Goal: Task Accomplishment & Management: Manage account settings

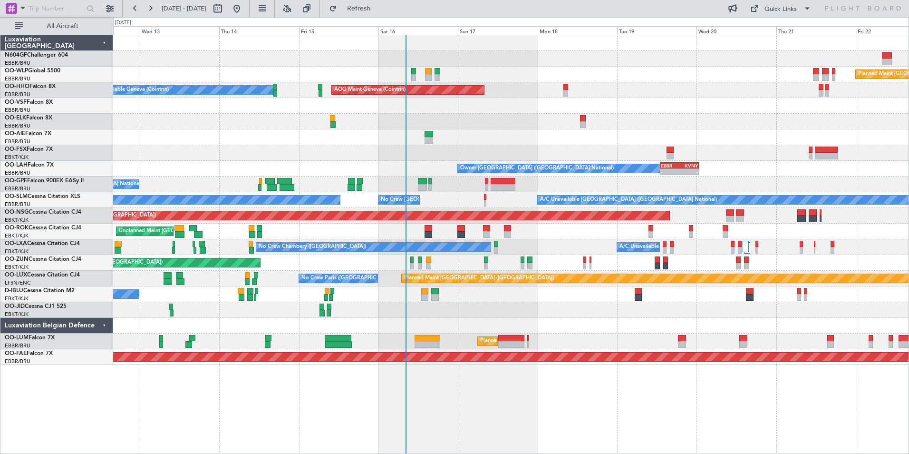
click at [460, 132] on div at bounding box center [511, 137] width 796 height 16
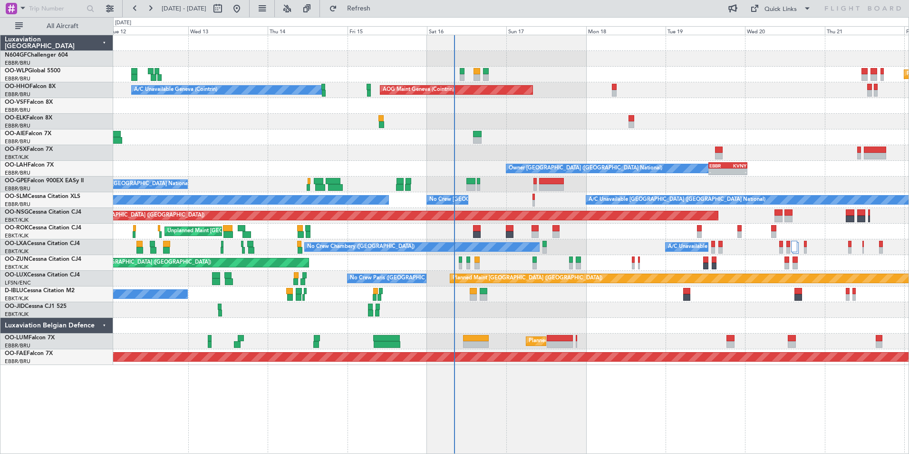
click at [534, 122] on div at bounding box center [511, 122] width 796 height 16
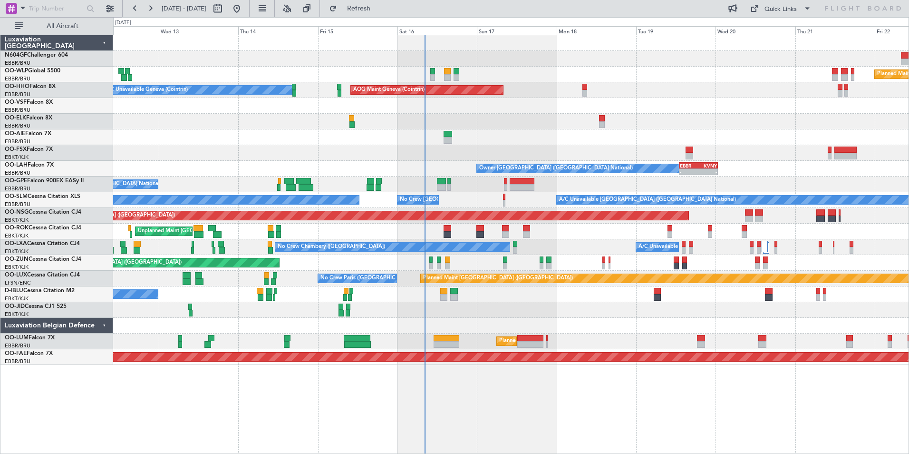
click at [506, 321] on div at bounding box center [511, 326] width 796 height 16
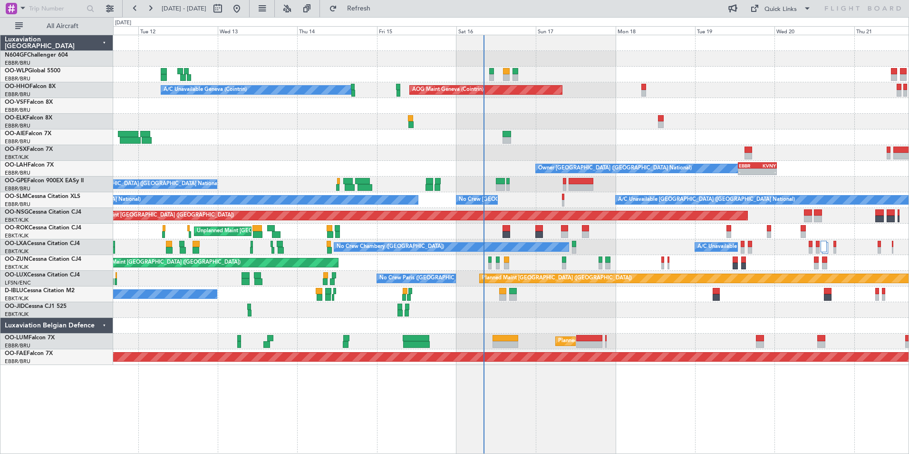
click at [584, 308] on div at bounding box center [511, 310] width 796 height 16
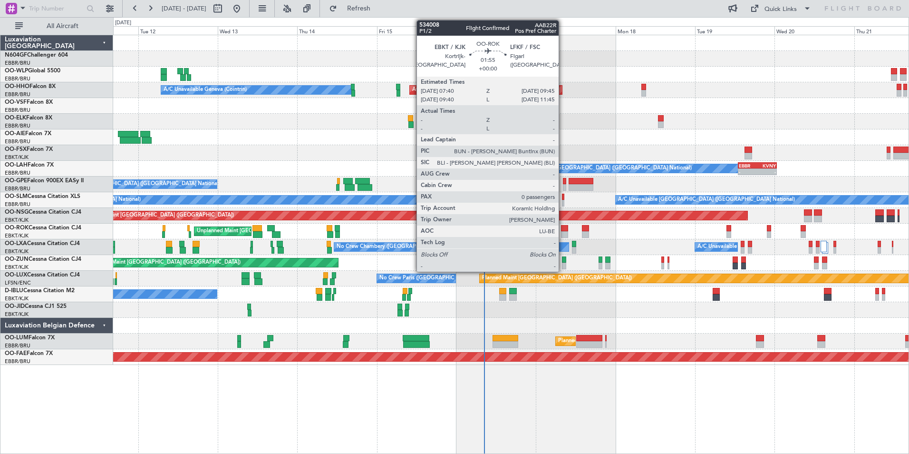
click at [563, 230] on div at bounding box center [564, 228] width 7 height 7
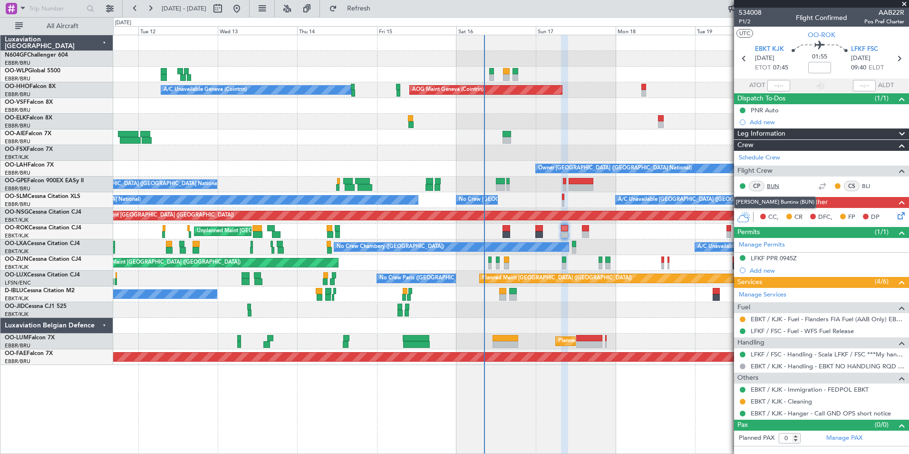
click at [770, 189] on link "BUN" at bounding box center [777, 186] width 21 height 9
click at [767, 185] on link "BUN" at bounding box center [777, 186] width 21 height 9
click at [774, 183] on link "BUN" at bounding box center [777, 186] width 21 height 9
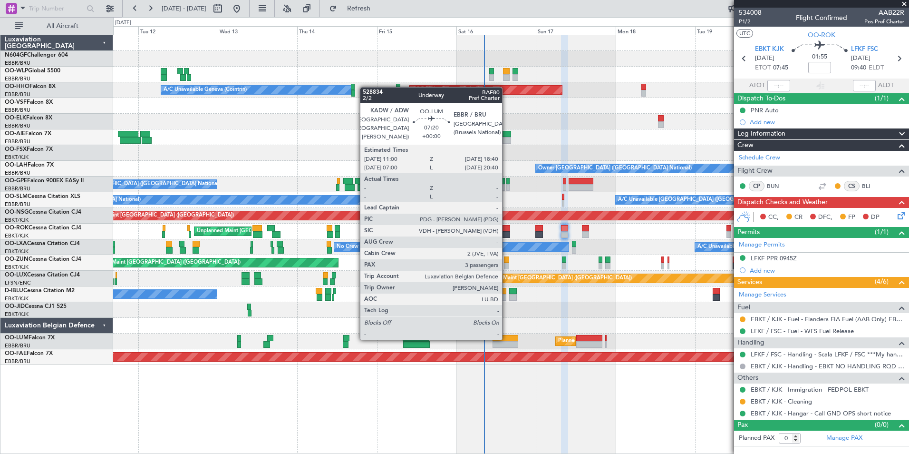
click at [506, 339] on div at bounding box center [506, 338] width 26 height 7
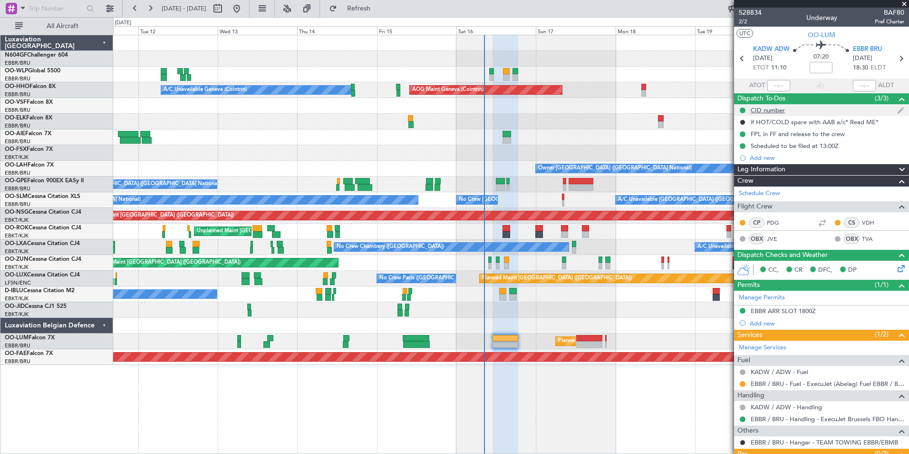
click at [781, 111] on div "CID number" at bounding box center [768, 110] width 34 height 8
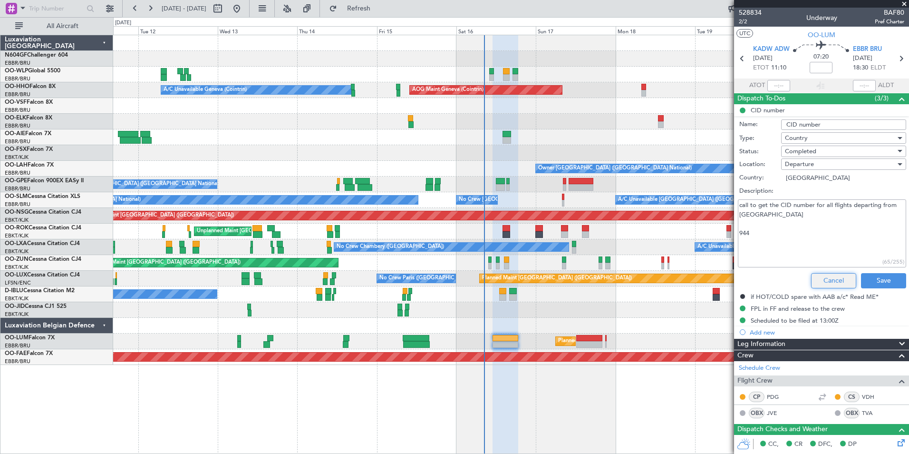
click at [821, 281] on button "Cancel" at bounding box center [833, 280] width 45 height 15
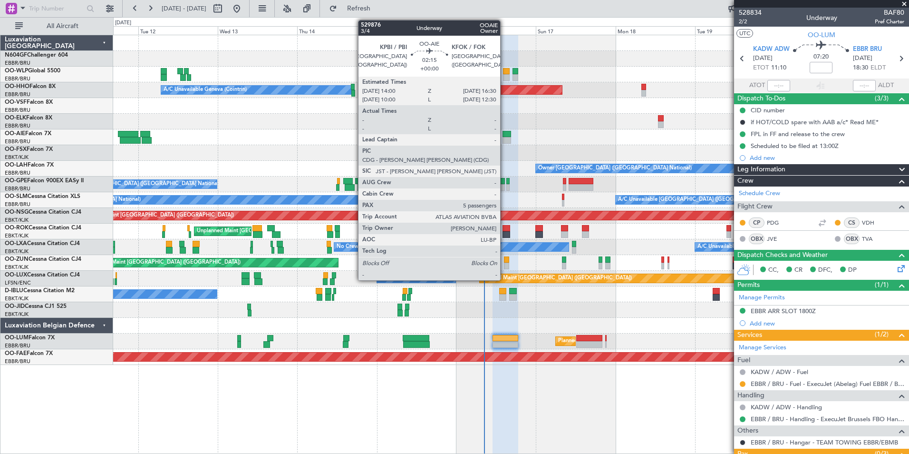
click at [505, 136] on div at bounding box center [507, 134] width 9 height 7
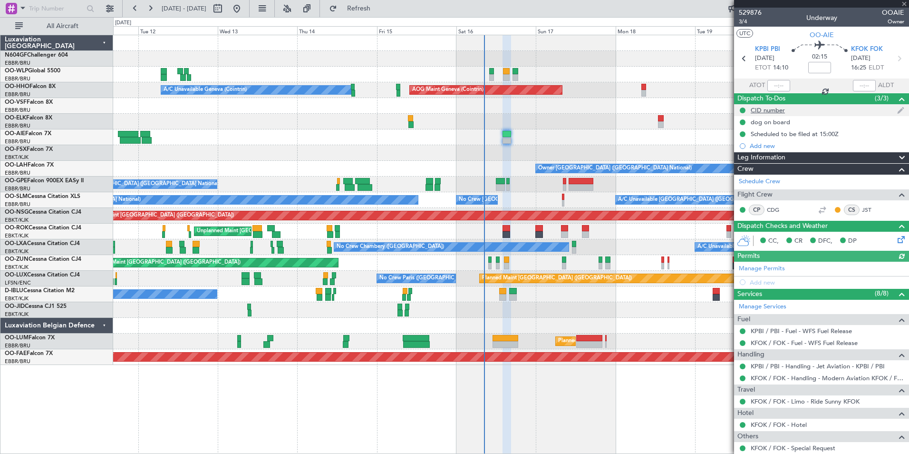
click at [784, 109] on div "CID number" at bounding box center [768, 110] width 34 height 8
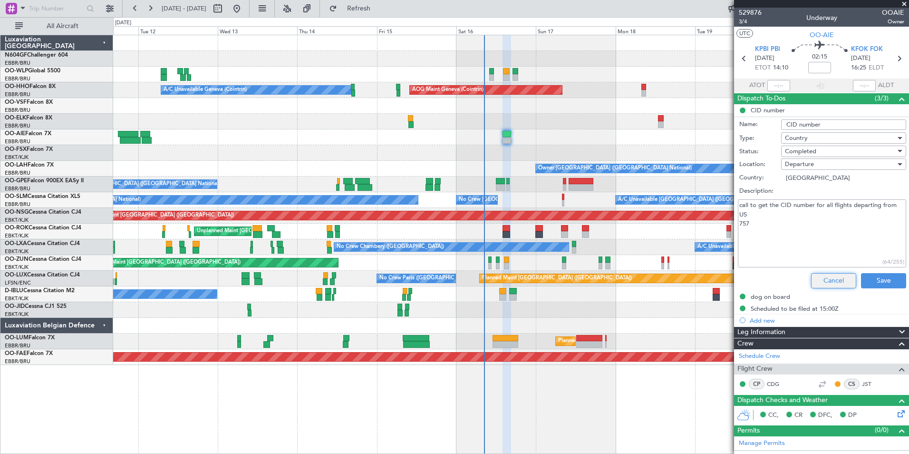
click at [819, 279] on button "Cancel" at bounding box center [833, 280] width 45 height 15
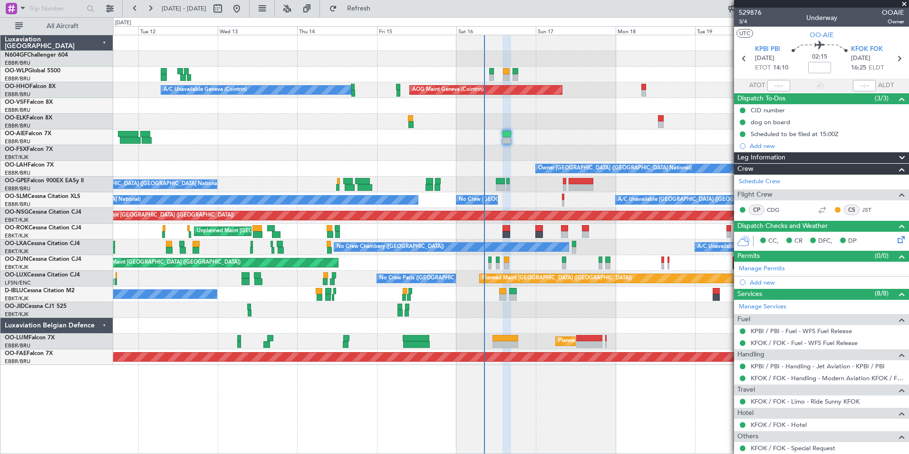
click at [602, 120] on div at bounding box center [511, 122] width 796 height 16
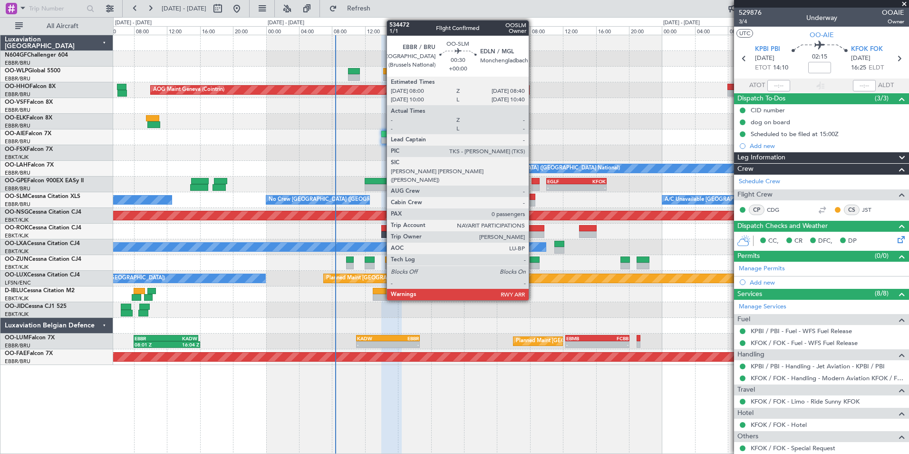
click at [533, 198] on div at bounding box center [533, 197] width 6 height 7
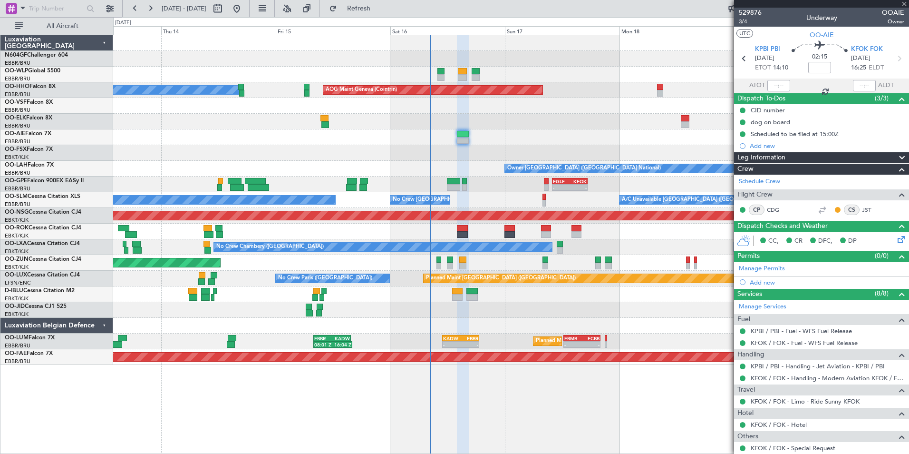
type input "0"
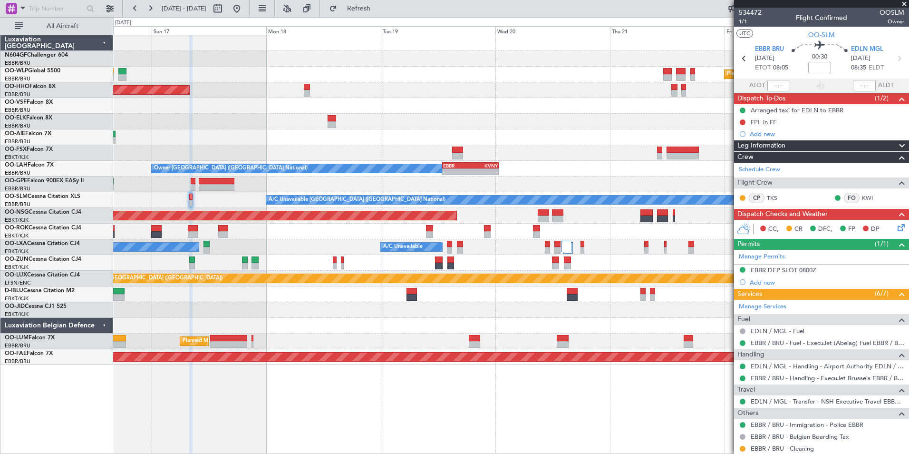
click at [495, 179] on div "Planned Maint Berlin (Brandenburg) AOG Maint Geneva (Cointrin) Owner Brussels (…" at bounding box center [511, 200] width 796 height 330
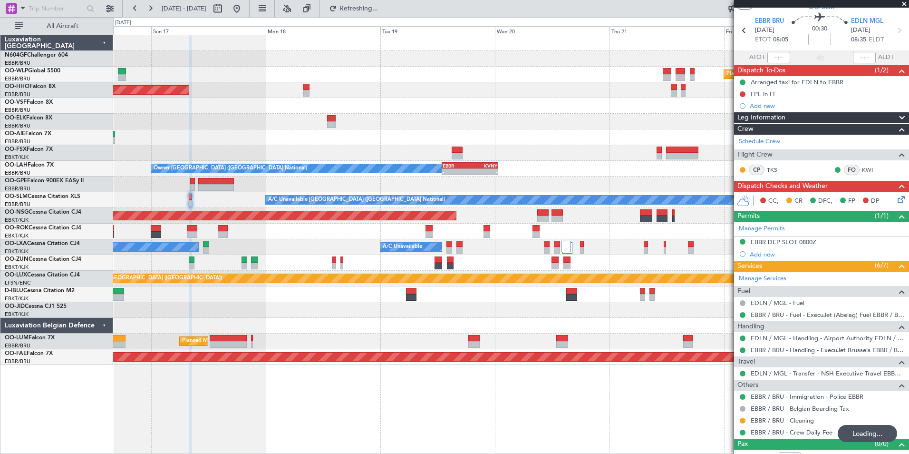
scroll to position [39, 0]
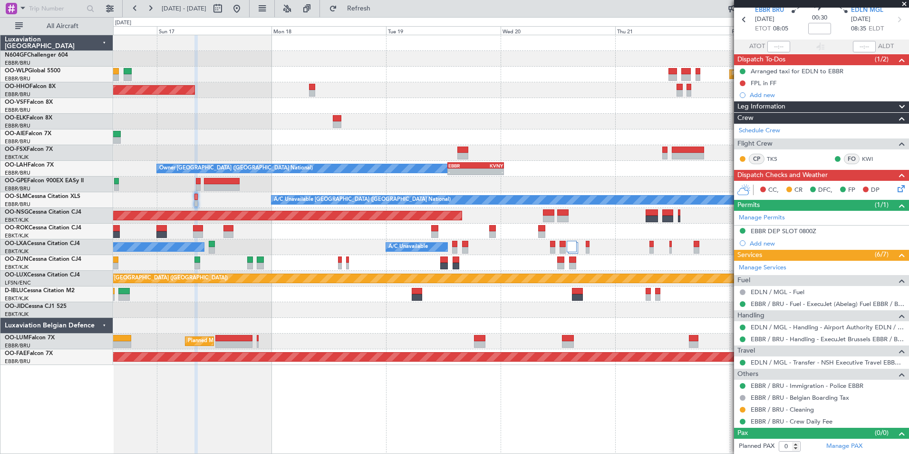
click at [312, 236] on div "Planned Maint Berlin (Brandenburg) AOG Maint Geneva (Cointrin) Owner Brussels (…" at bounding box center [511, 200] width 796 height 330
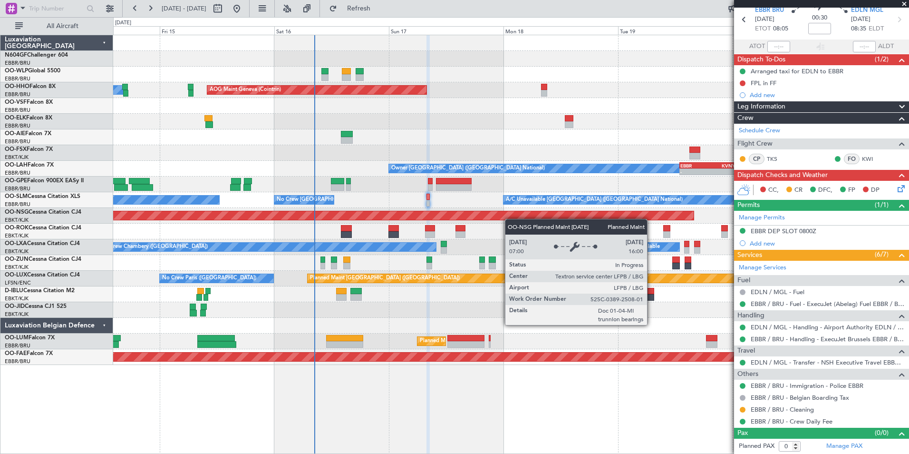
click at [585, 214] on div "Planned Maint Berlin (Brandenburg) AOG Maint Geneva (Cointrin) A/C Unavailable …" at bounding box center [511, 200] width 796 height 330
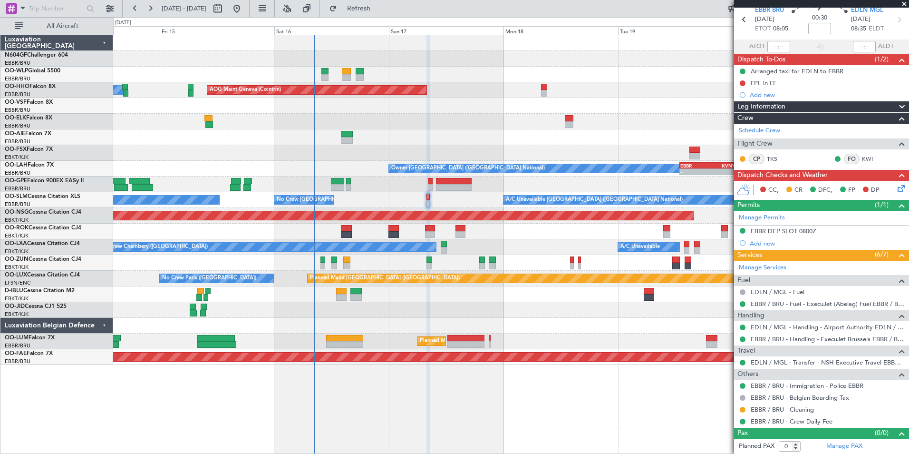
scroll to position [0, 0]
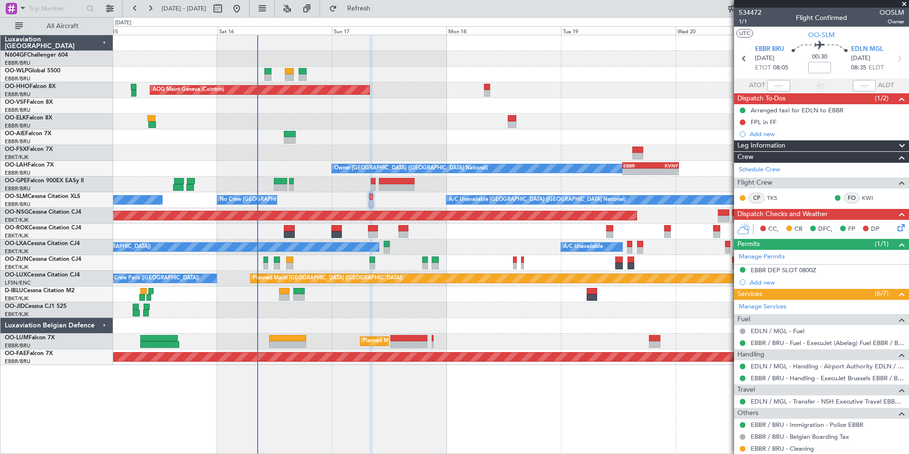
click at [467, 238] on div "Planned Maint Berlin (Brandenburg) AOG Maint Geneva (Cointrin) A/C Unavailable …" at bounding box center [511, 200] width 796 height 330
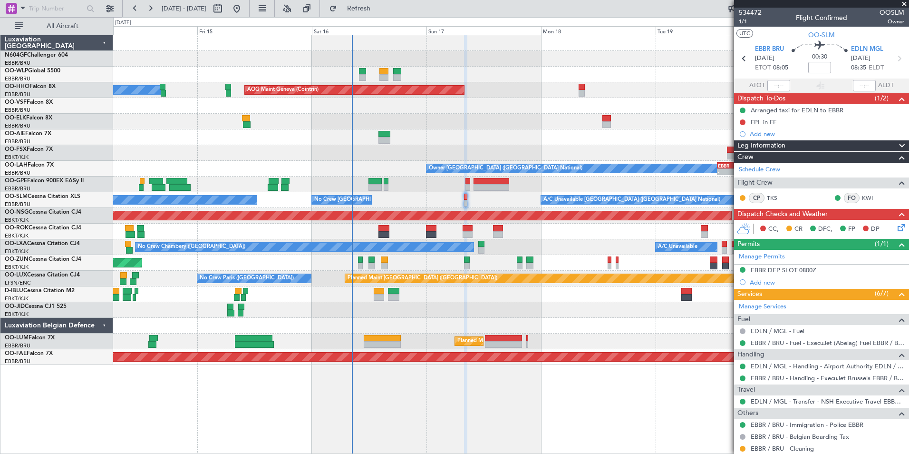
click at [562, 227] on div "Unplanned Maint [GEOGRAPHIC_DATA]-[GEOGRAPHIC_DATA]" at bounding box center [511, 232] width 796 height 16
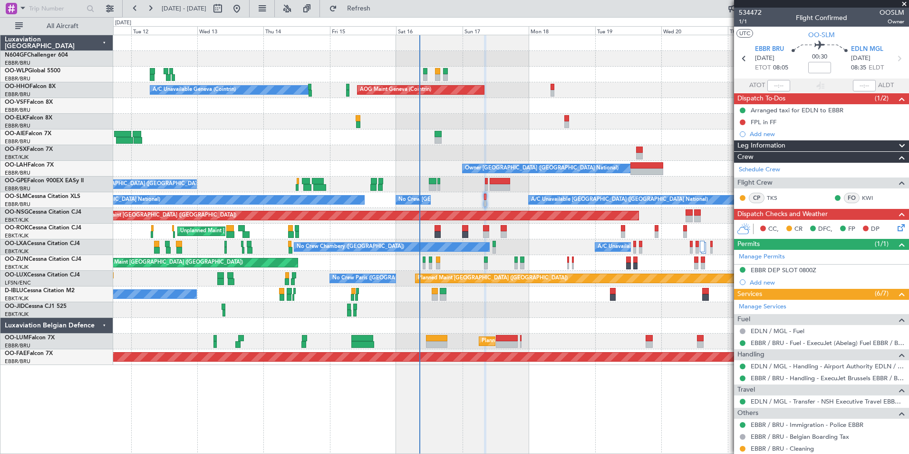
click at [496, 254] on div "No Crew Chambery (Aix-les-bains) A/C Unavailable" at bounding box center [511, 247] width 796 height 16
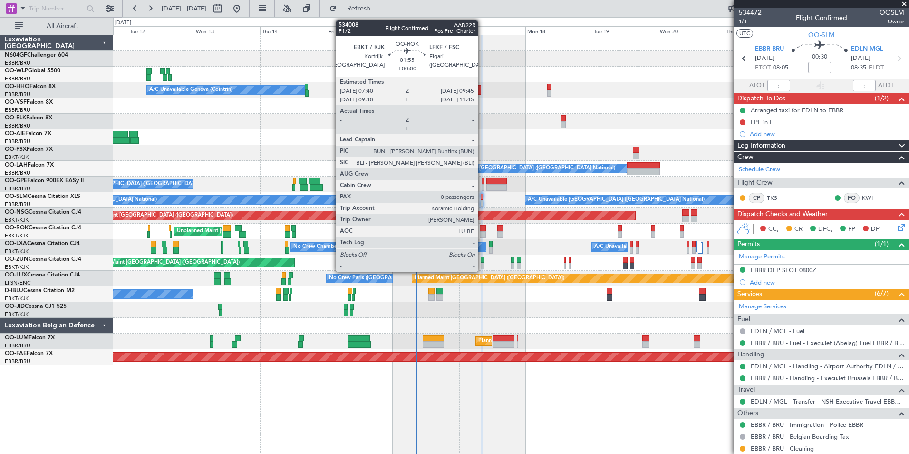
click at [482, 228] on div at bounding box center [483, 228] width 6 height 7
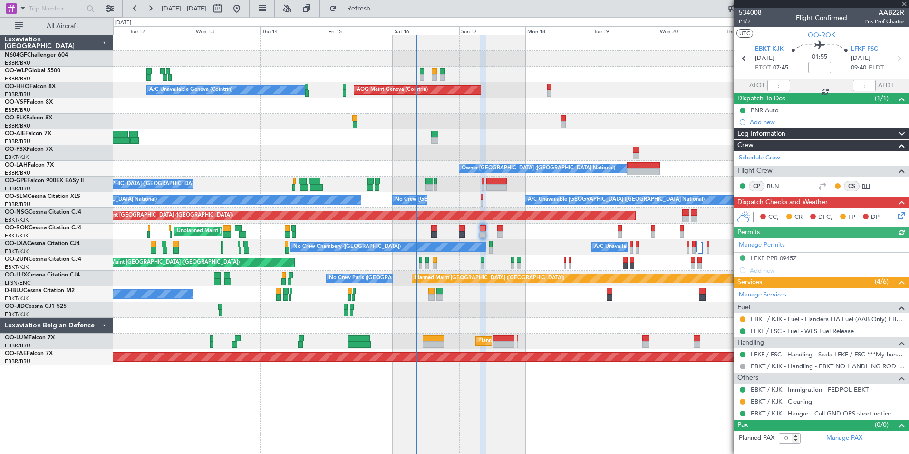
click at [866, 184] on link "BLI" at bounding box center [872, 186] width 21 height 9
click at [747, 160] on link "Schedule Crew" at bounding box center [759, 158] width 41 height 10
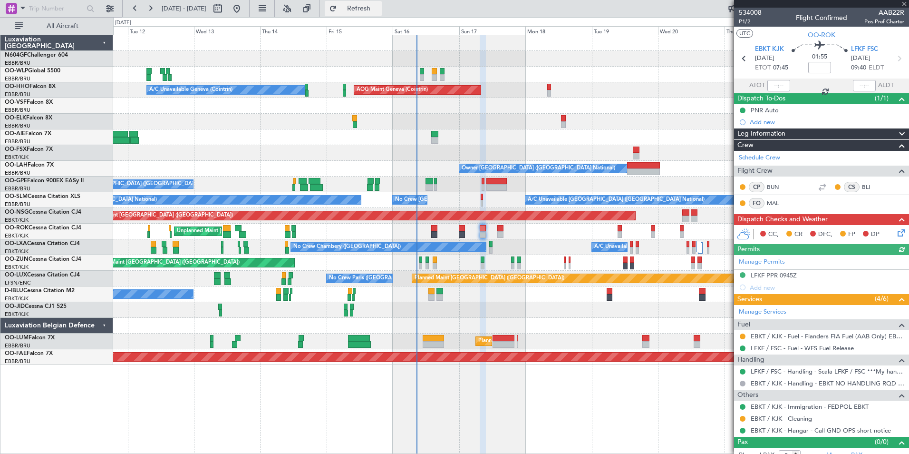
click at [379, 7] on span "Refresh" at bounding box center [359, 8] width 40 height 7
click at [547, 121] on div at bounding box center [511, 122] width 796 height 16
click at [362, 9] on button "Refresh" at bounding box center [353, 8] width 57 height 15
click at [904, 6] on span at bounding box center [905, 4] width 10 height 9
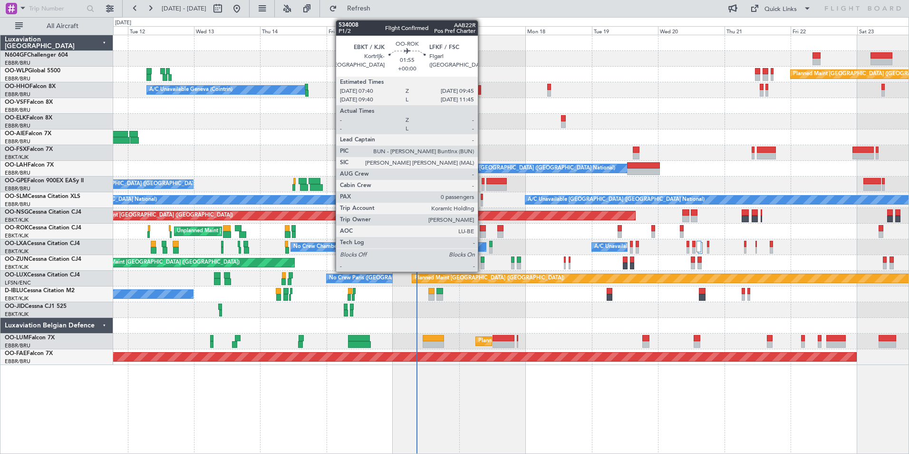
click at [482, 226] on div at bounding box center [483, 228] width 6 height 7
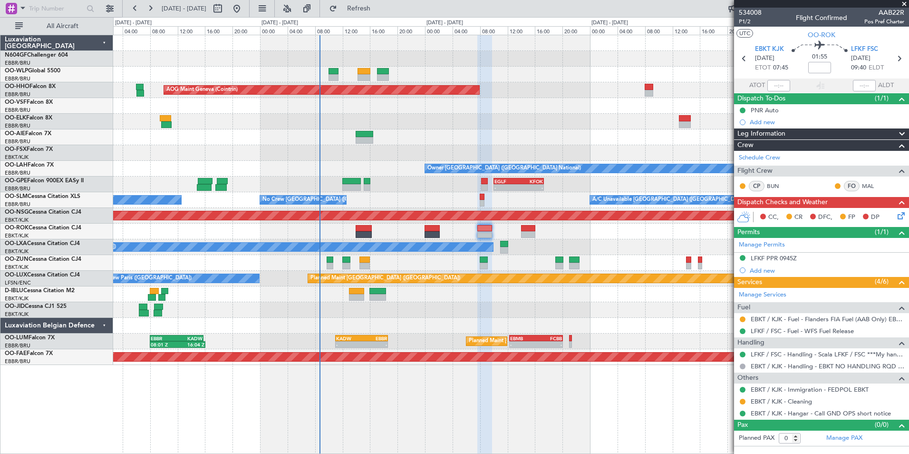
click at [567, 115] on div "AOG Maint Geneva (Cointrin) A/C Unavailable Geneva (Cointrin) Owner Brussels (B…" at bounding box center [511, 200] width 796 height 330
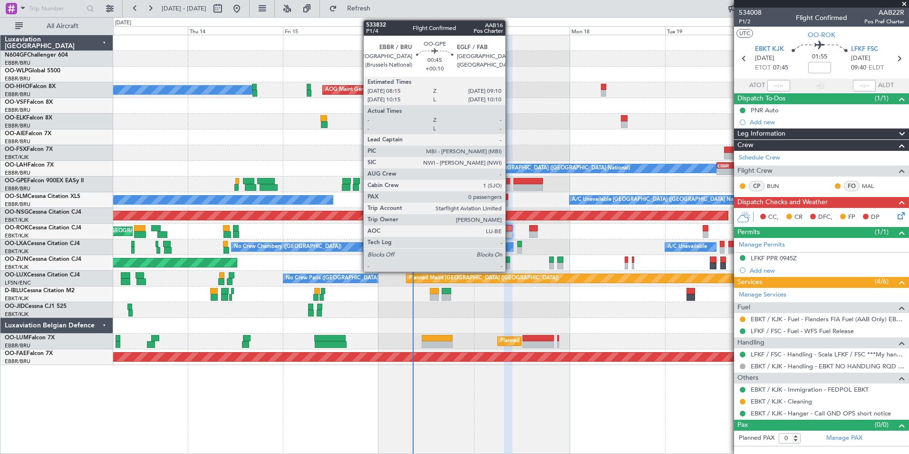
click at [510, 184] on div at bounding box center [508, 181] width 4 height 7
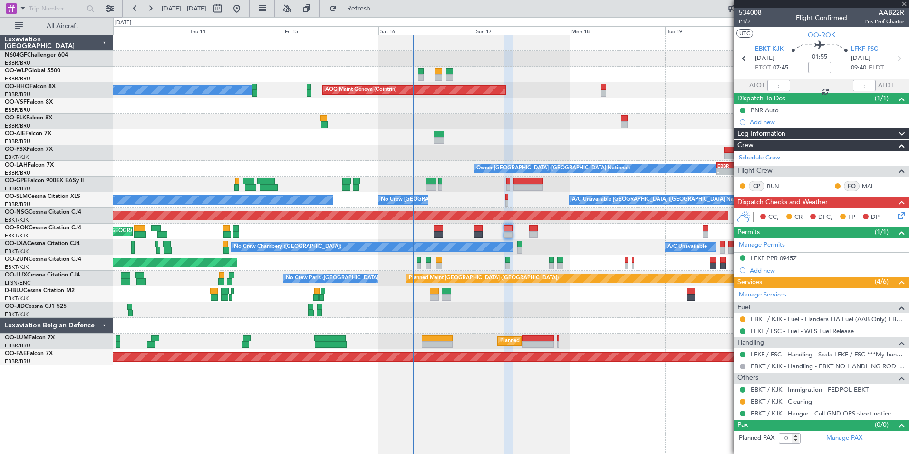
type input "+00:10"
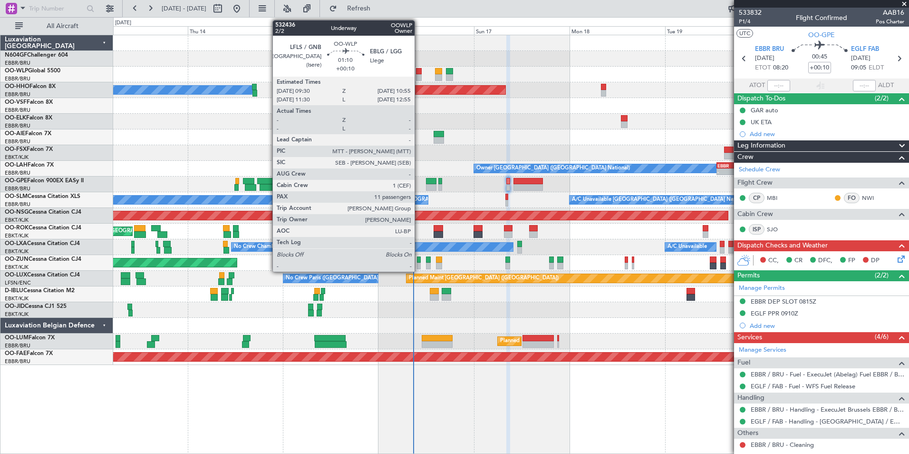
click at [419, 75] on div at bounding box center [419, 77] width 6 height 7
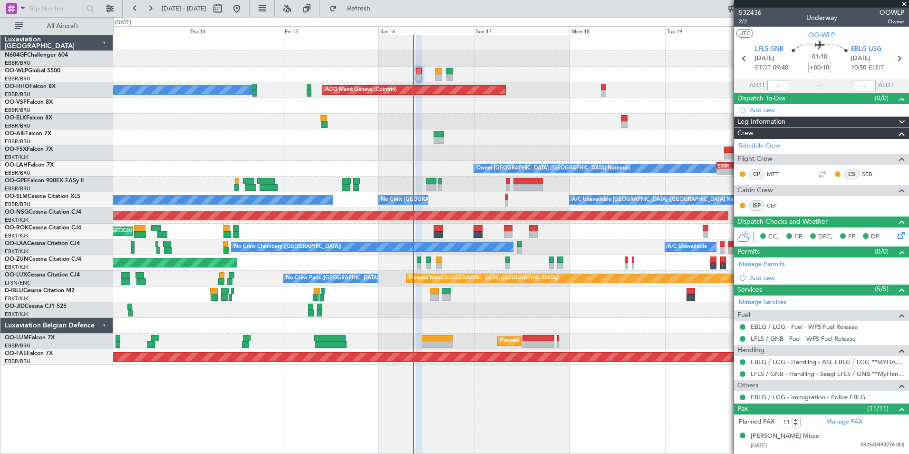
click at [903, 6] on span at bounding box center [905, 4] width 10 height 9
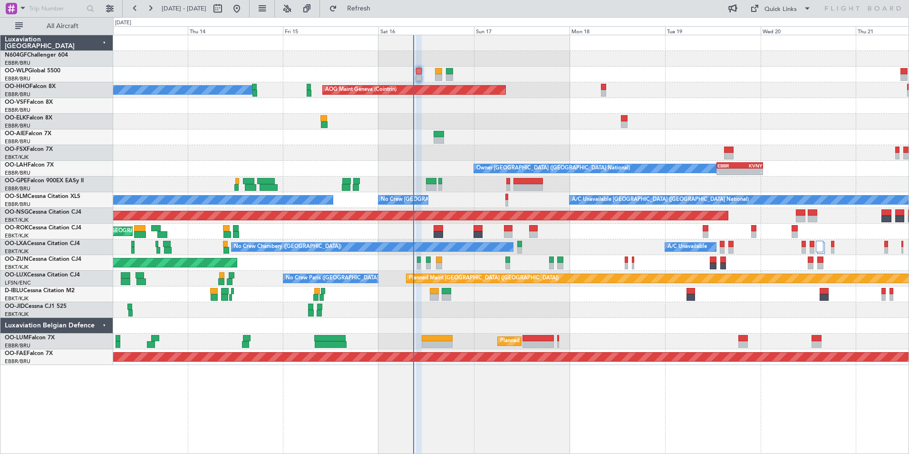
type input "0"
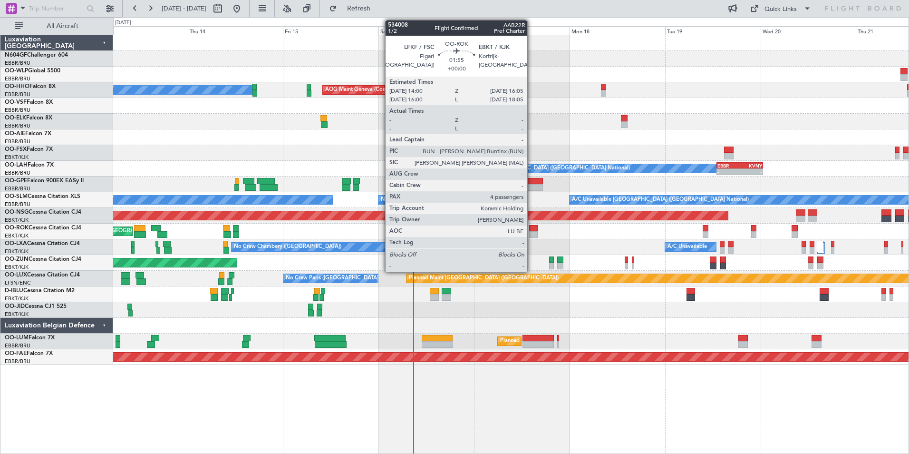
click at [532, 229] on div at bounding box center [533, 228] width 9 height 7
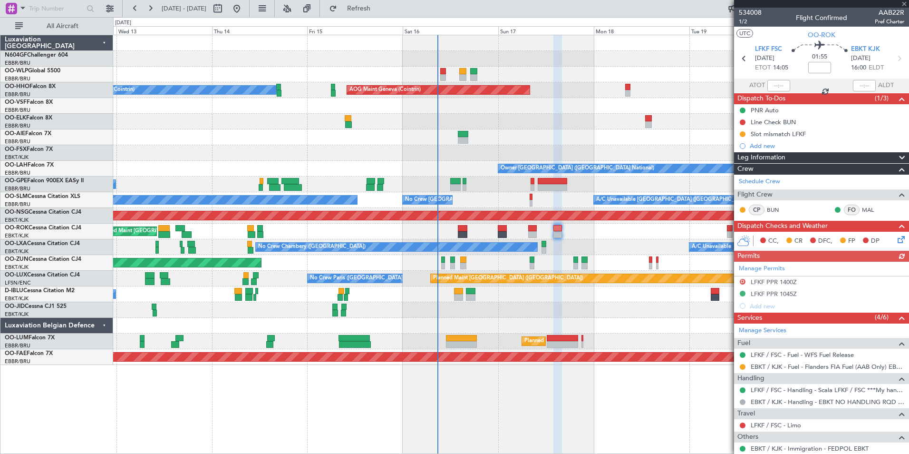
click at [560, 241] on div "A/C Unavailable No Crew Chambery (Aix-les-bains)" at bounding box center [511, 247] width 796 height 16
click at [772, 124] on div "Line Check BUN" at bounding box center [773, 122] width 45 height 8
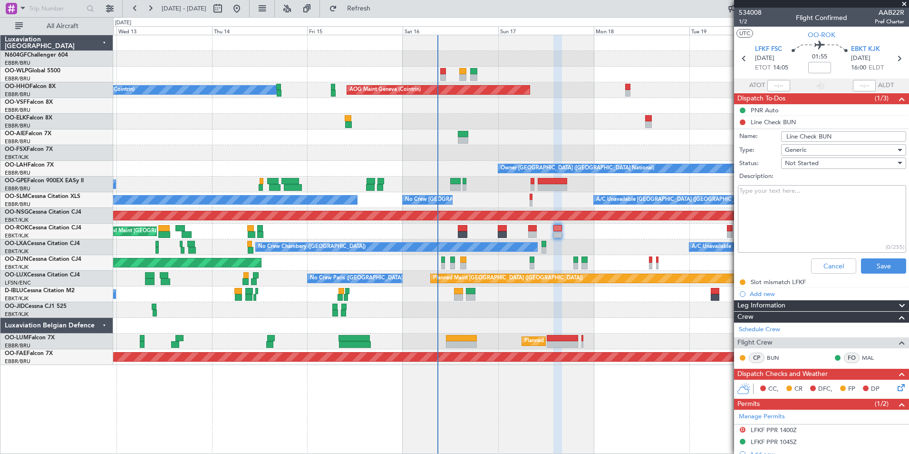
click at [811, 255] on div "Cancel Save" at bounding box center [819, 265] width 179 height 23
click at [821, 266] on button "Cancel" at bounding box center [833, 265] width 45 height 15
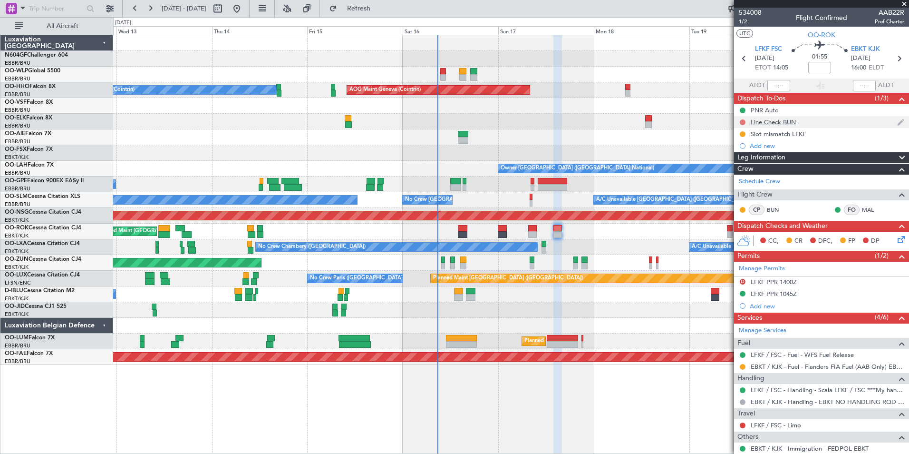
click at [745, 122] on button at bounding box center [743, 122] width 6 height 6
click at [744, 182] on span "Cancelled" at bounding box center [744, 179] width 27 height 10
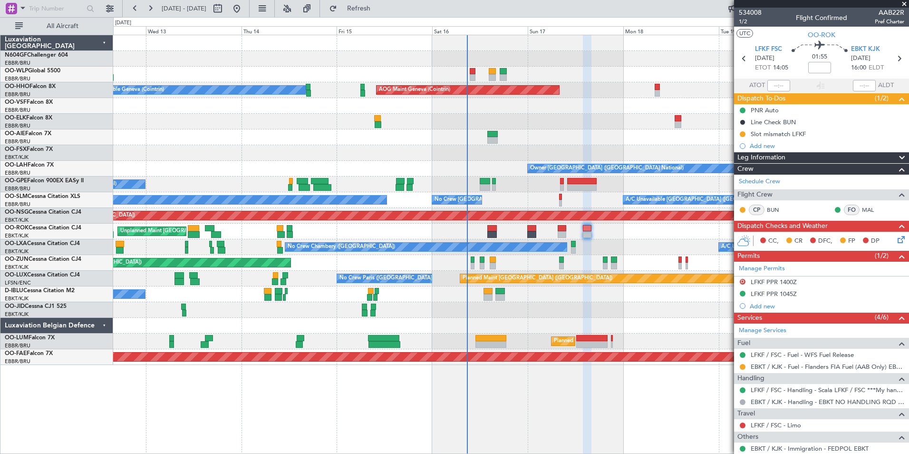
click at [630, 136] on div at bounding box center [511, 137] width 796 height 16
click at [749, 20] on span "1/2" at bounding box center [750, 22] width 23 height 8
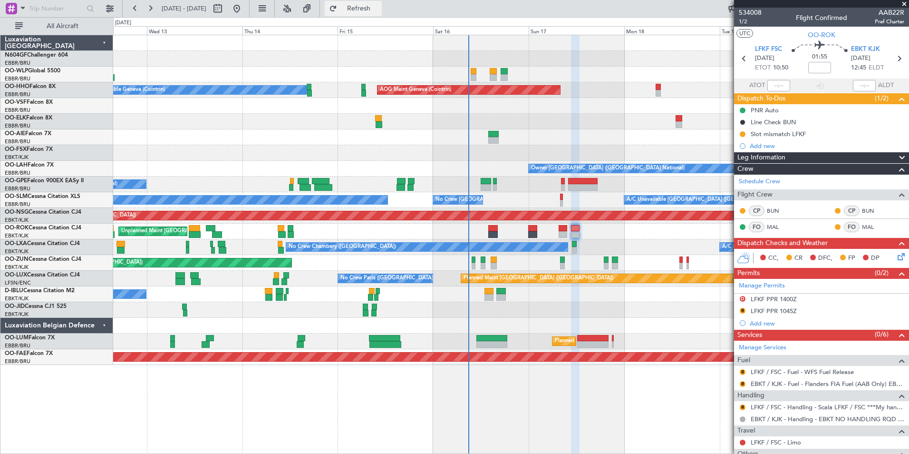
click at [381, 13] on button "Refresh" at bounding box center [353, 8] width 57 height 15
click at [755, 310] on div "LFKF PPR 1045Z" at bounding box center [774, 311] width 46 height 8
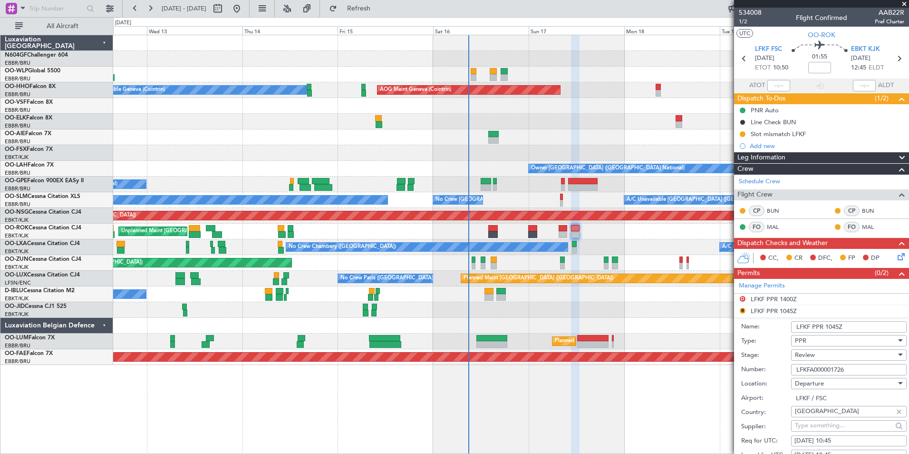
scroll to position [143, 0]
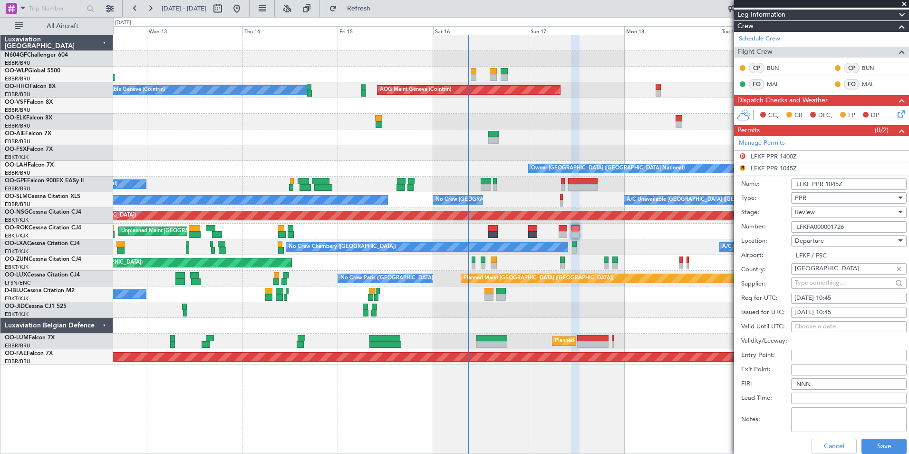
click at [826, 216] on div "Review" at bounding box center [845, 212] width 101 height 14
click at [809, 273] on span "Requested" at bounding box center [846, 274] width 100 height 14
click at [827, 211] on div "Requested" at bounding box center [845, 212] width 101 height 14
click at [832, 280] on span "Received OK" at bounding box center [846, 284] width 100 height 14
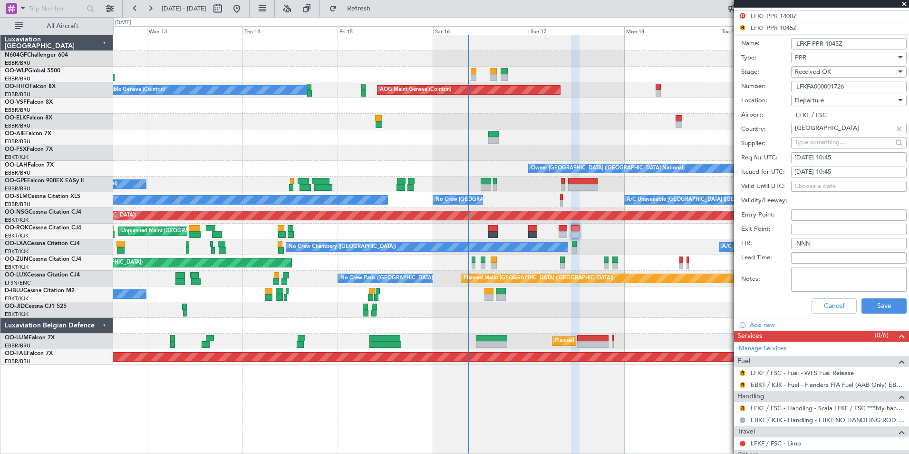
scroll to position [285, 0]
click at [867, 300] on button "Save" at bounding box center [884, 303] width 45 height 15
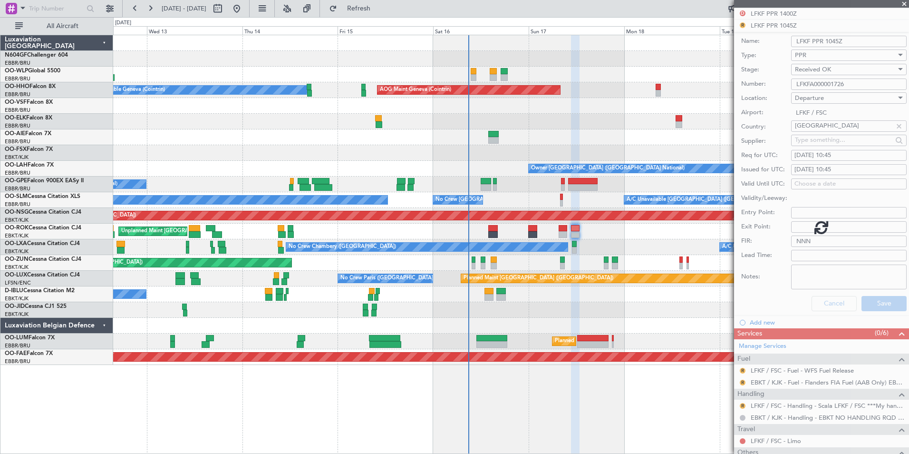
scroll to position [142, 0]
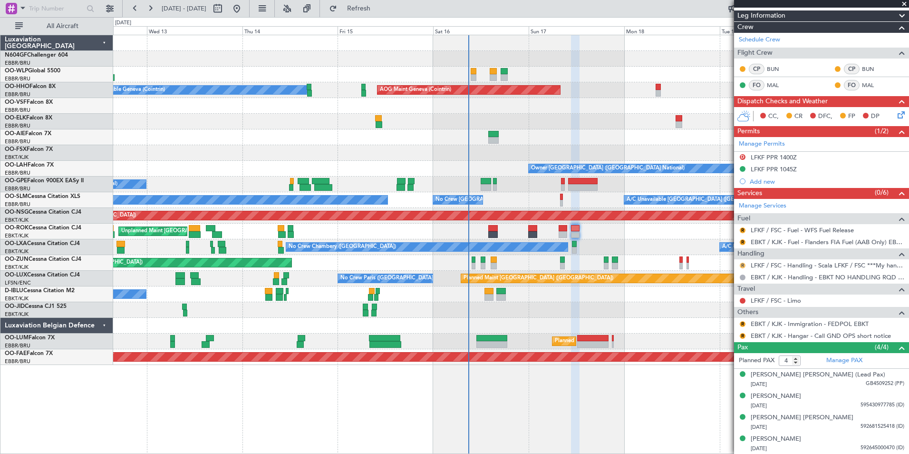
click at [743, 265] on button "R" at bounding box center [743, 266] width 6 height 6
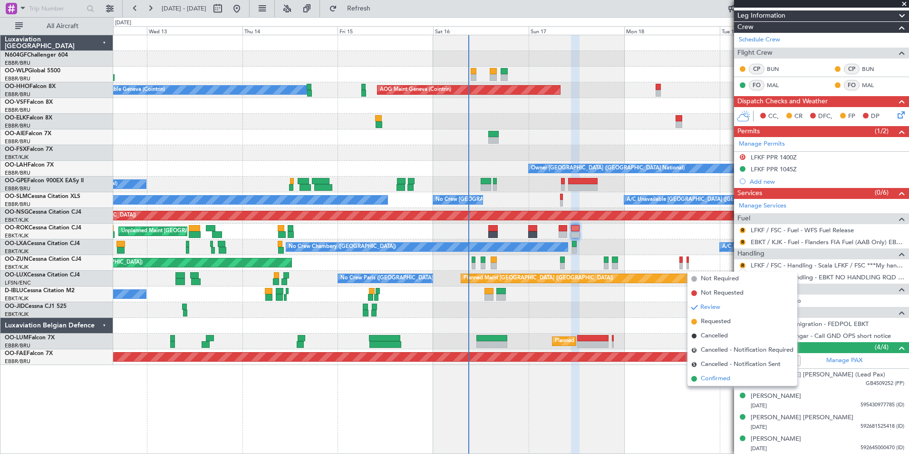
click at [716, 377] on span "Confirmed" at bounding box center [715, 379] width 29 height 10
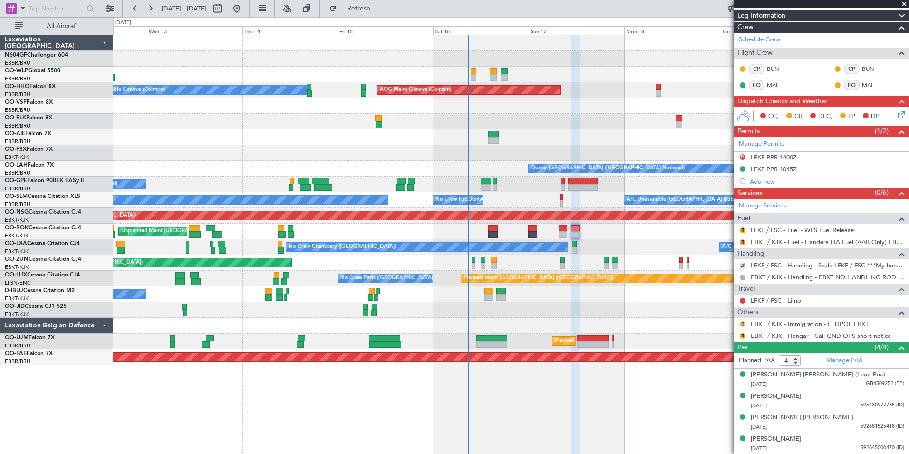
click at [743, 323] on button "R" at bounding box center [743, 324] width 6 height 6
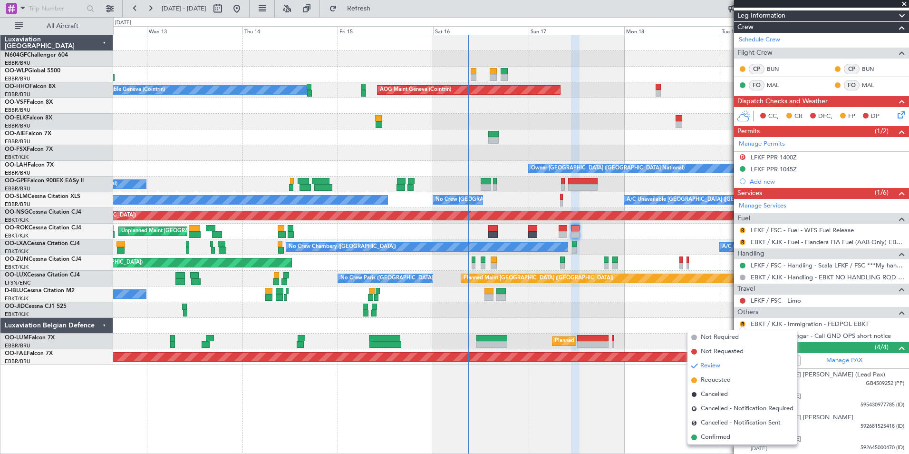
click at [724, 307] on div at bounding box center [511, 310] width 796 height 16
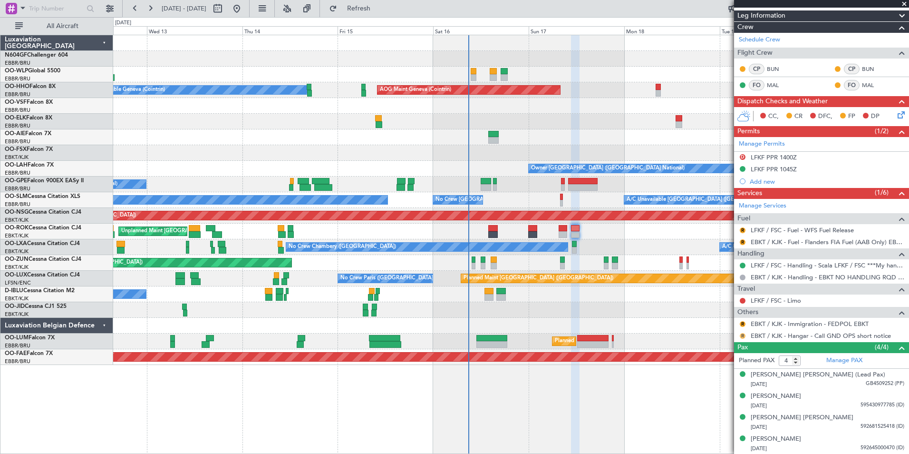
click at [742, 336] on button "R" at bounding box center [743, 336] width 6 height 6
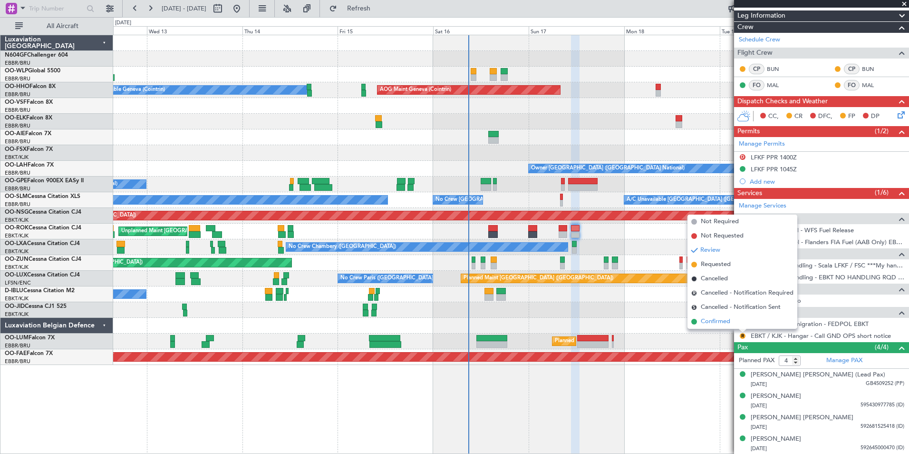
click at [725, 323] on span "Confirmed" at bounding box center [715, 322] width 29 height 10
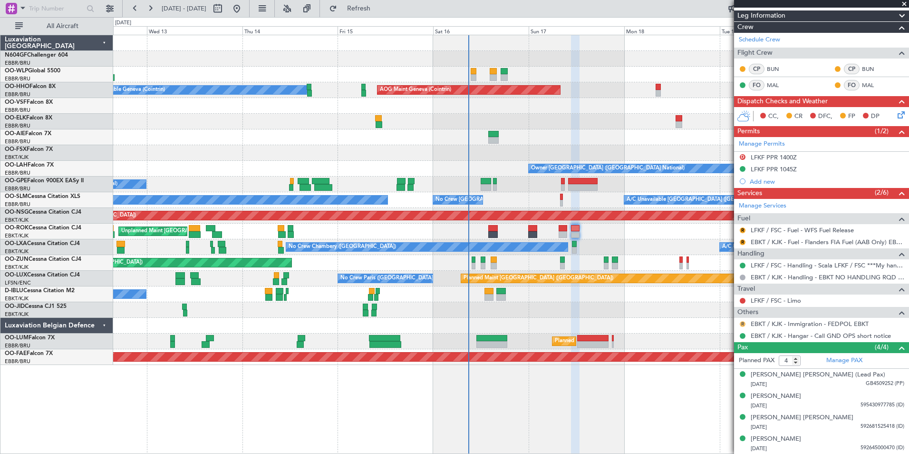
click at [741, 321] on button "R" at bounding box center [743, 324] width 6 height 6
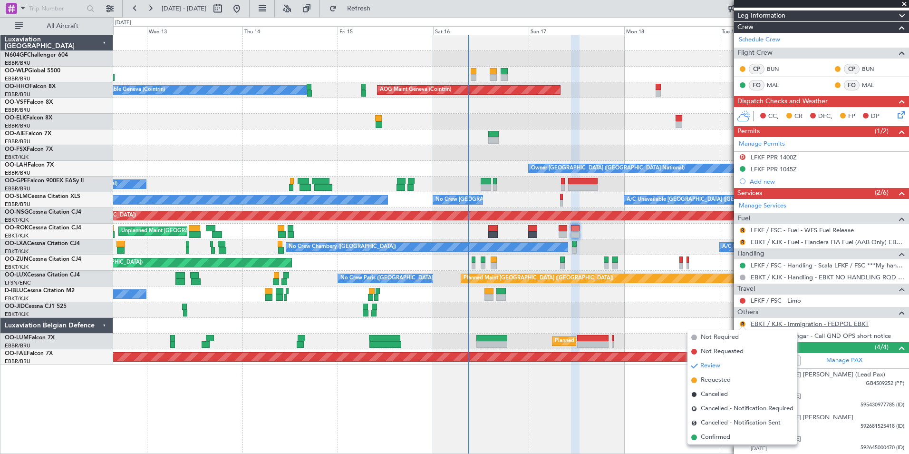
click at [779, 322] on link "EBKT / KJK - Immigration - FEDPOL EBKT" at bounding box center [810, 324] width 118 height 8
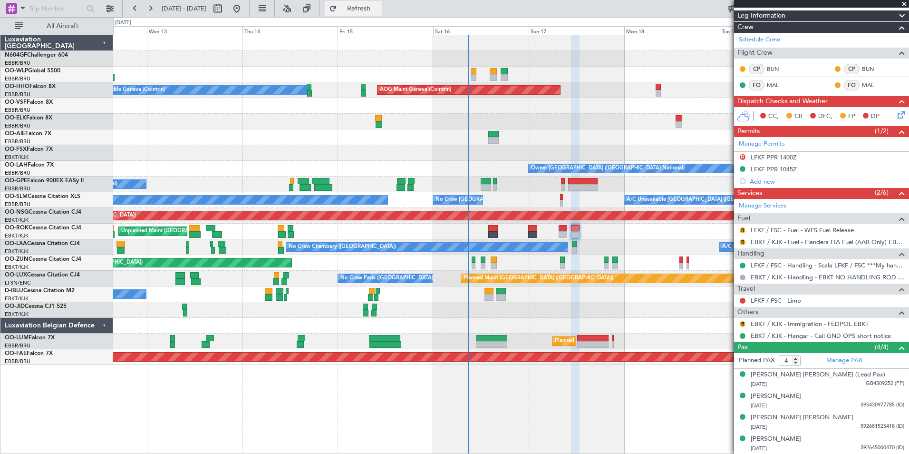
click at [382, 15] on button "Refresh" at bounding box center [353, 8] width 57 height 15
click at [742, 324] on button at bounding box center [743, 324] width 6 height 6
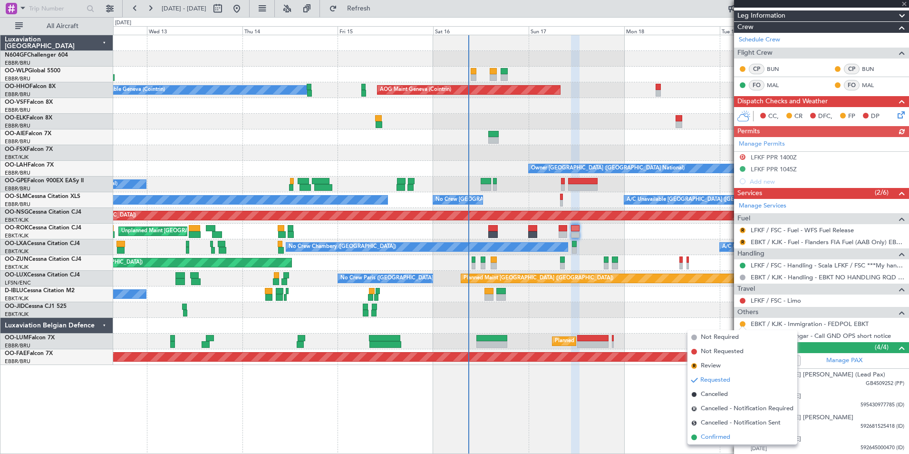
click at [714, 441] on span "Confirmed" at bounding box center [715, 437] width 29 height 10
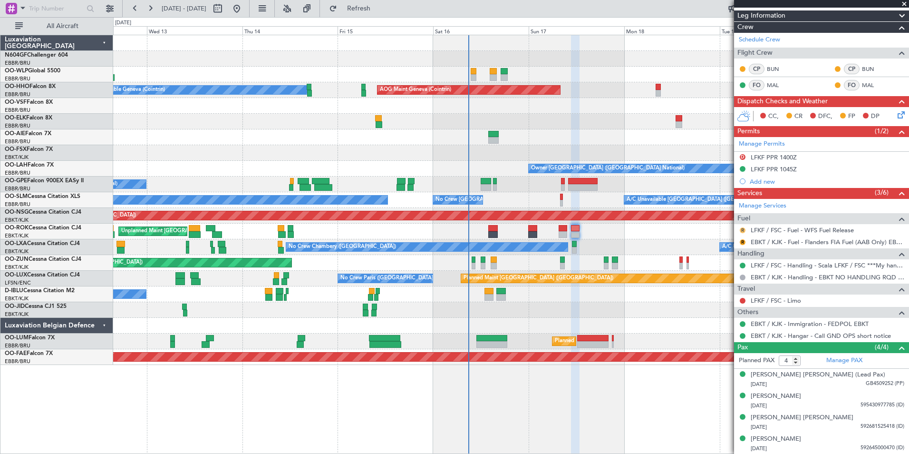
click at [743, 229] on button "R" at bounding box center [743, 230] width 6 height 6
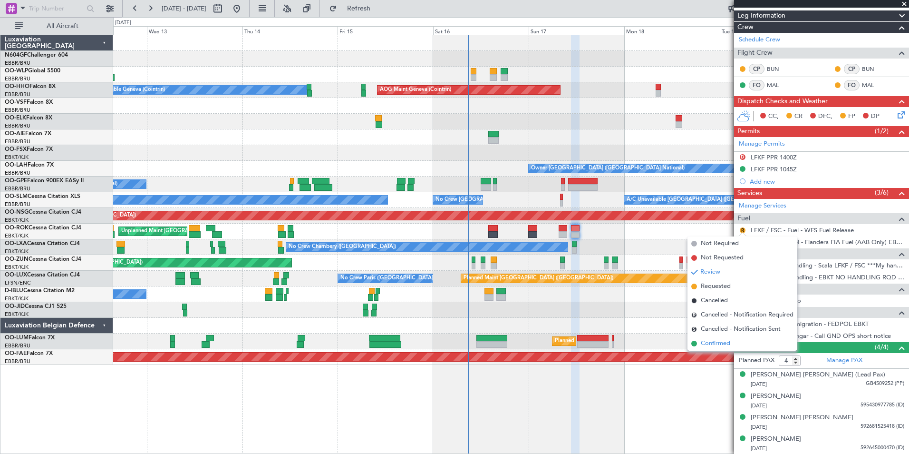
click at [708, 340] on span "Confirmed" at bounding box center [715, 344] width 29 height 10
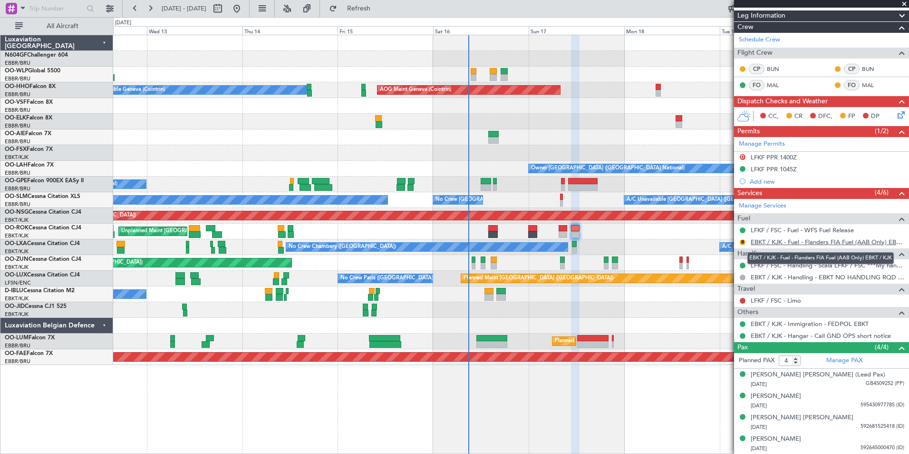
click at [791, 244] on link "EBKT / KJK - Fuel - Flanders FIA Fuel (AAB Only) EBKT / KJK" at bounding box center [828, 242] width 154 height 8
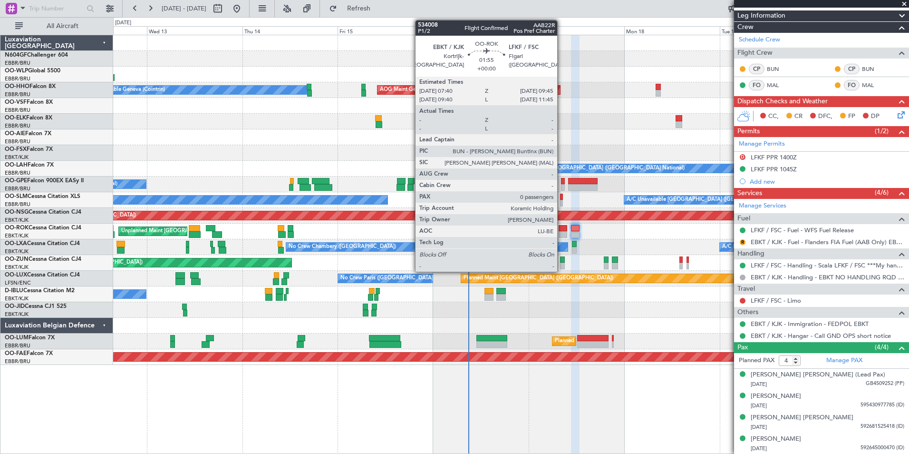
click at [562, 227] on div at bounding box center [563, 228] width 9 height 7
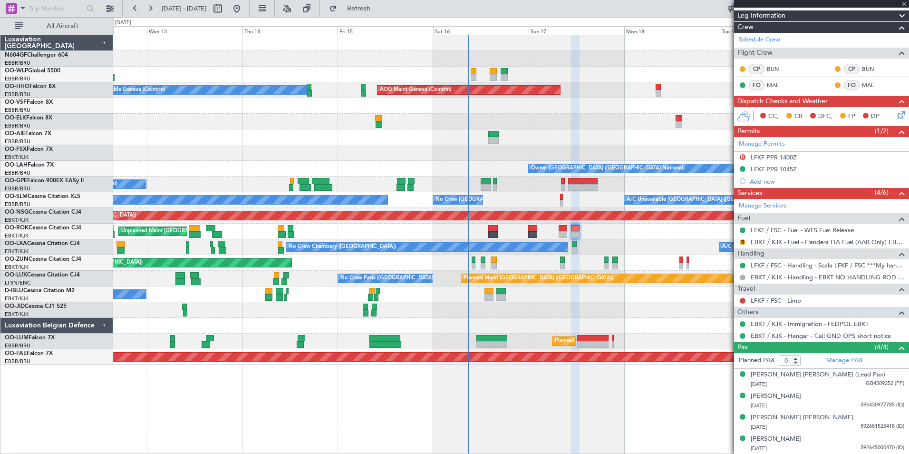
scroll to position [0, 0]
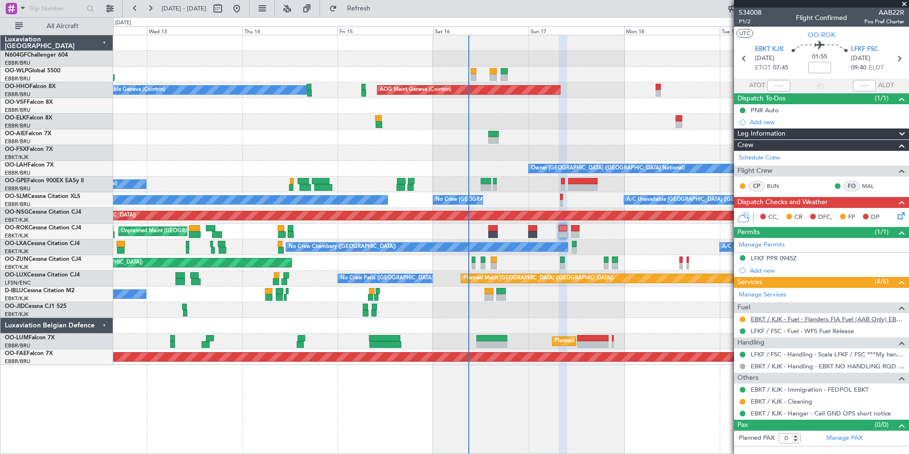
click at [799, 317] on link "EBKT / KJK - Fuel - Flanders FIA Fuel (AAB Only) EBKT / KJK" at bounding box center [828, 319] width 154 height 8
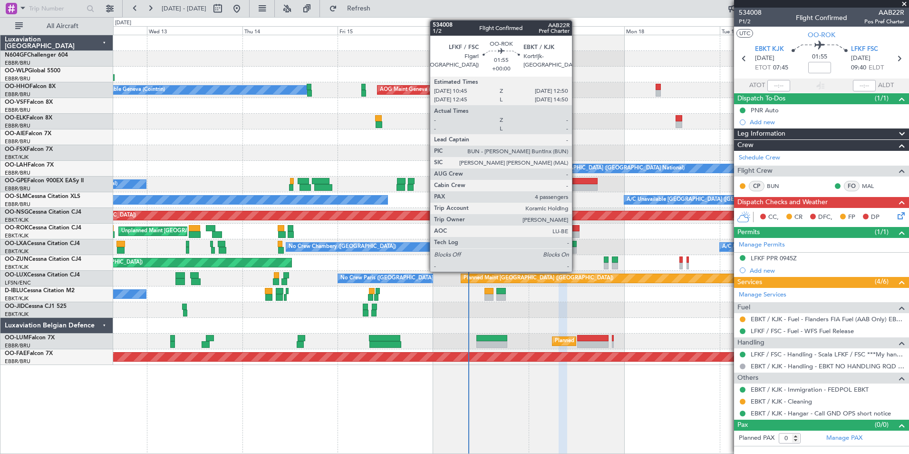
click at [576, 236] on div at bounding box center [575, 234] width 9 height 7
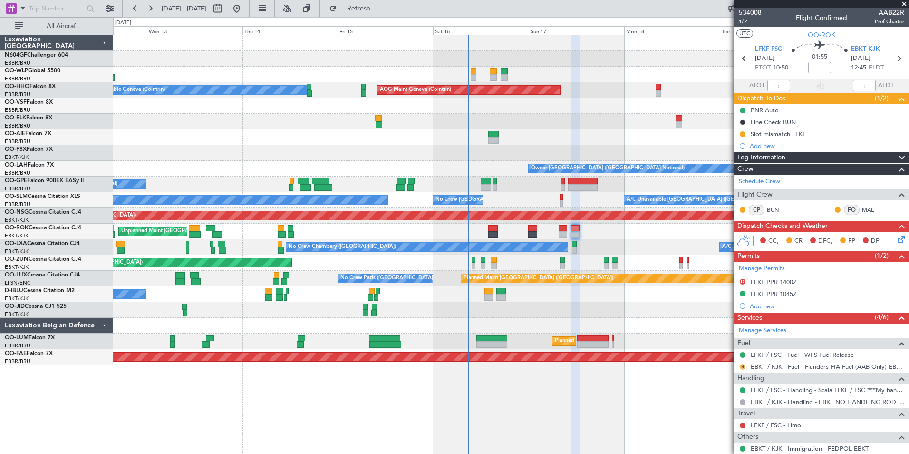
click at [744, 365] on button "R" at bounding box center [743, 367] width 6 height 6
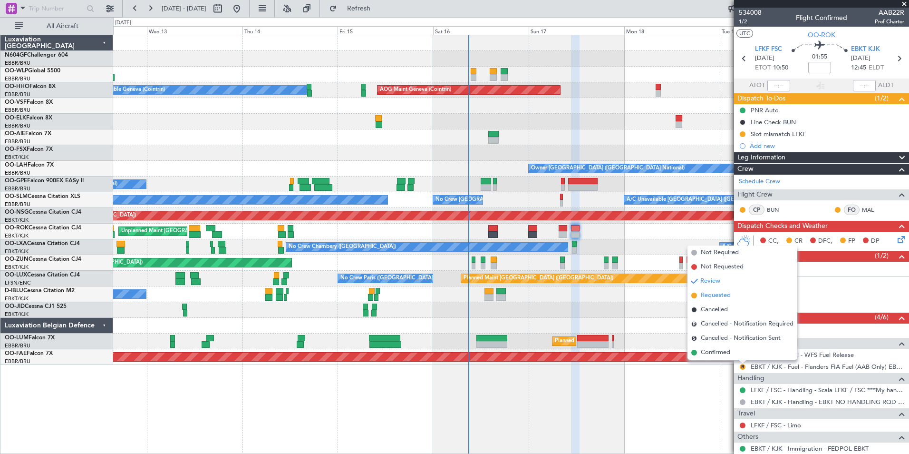
click at [717, 295] on span "Requested" at bounding box center [716, 296] width 30 height 10
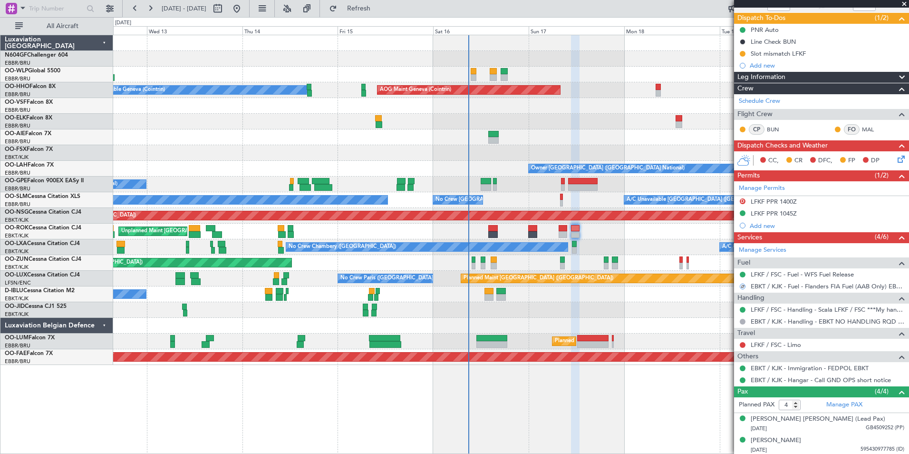
scroll to position [125, 0]
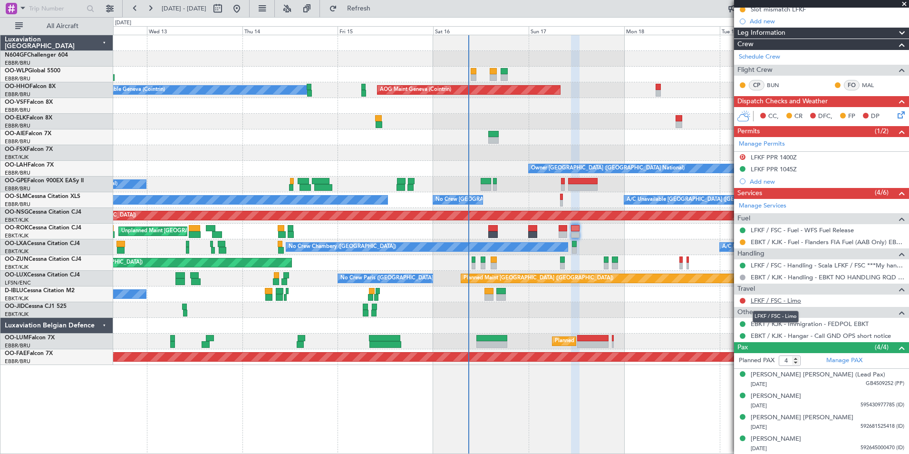
click at [777, 301] on link "LFKF / FSC - Limo" at bounding box center [776, 300] width 50 height 8
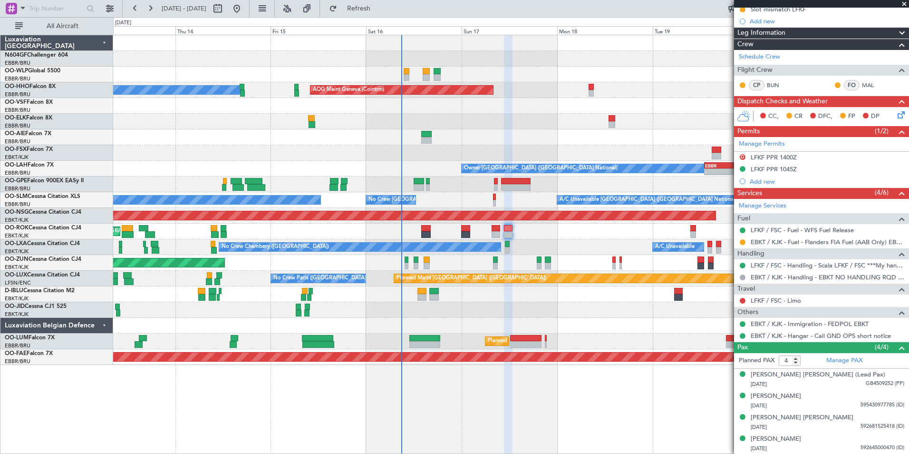
click at [524, 287] on div "Planned Maint [GEOGRAPHIC_DATA] ([GEOGRAPHIC_DATA]) A/C Unavailable Geneva (Coi…" at bounding box center [511, 200] width 796 height 330
click at [743, 300] on button at bounding box center [743, 301] width 6 height 6
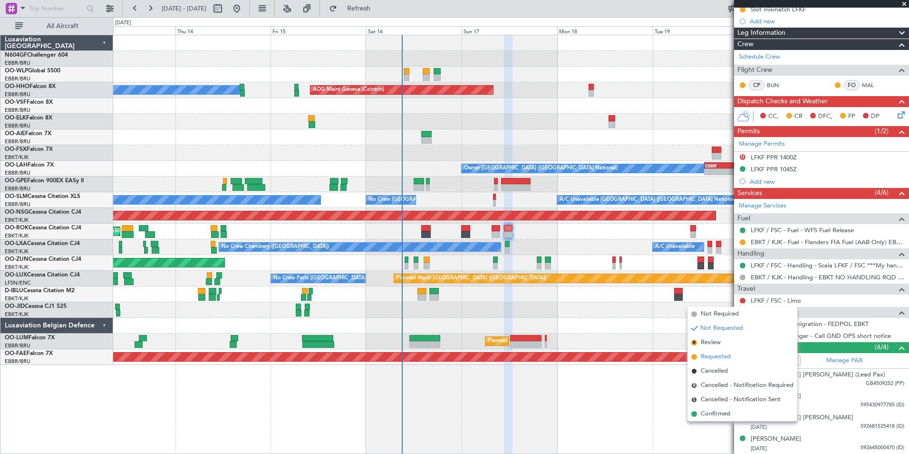
click at [724, 357] on span "Requested" at bounding box center [716, 357] width 30 height 10
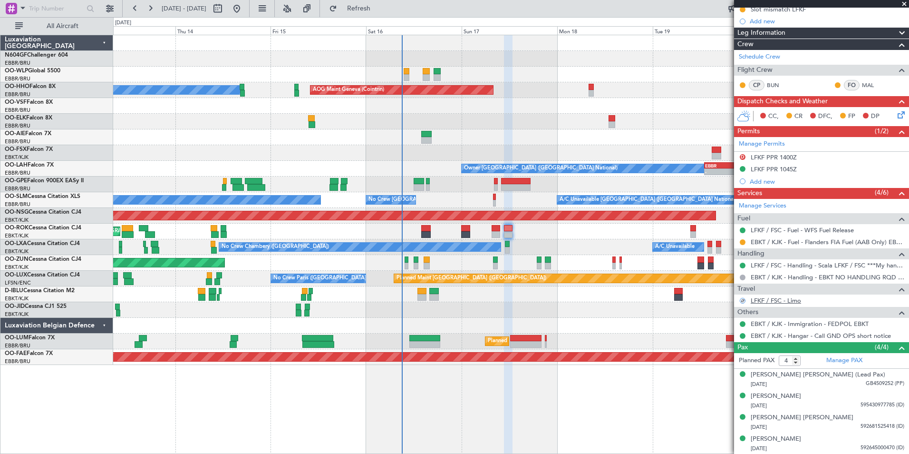
click at [769, 302] on link "LFKF / FSC - Limo" at bounding box center [776, 300] width 50 height 8
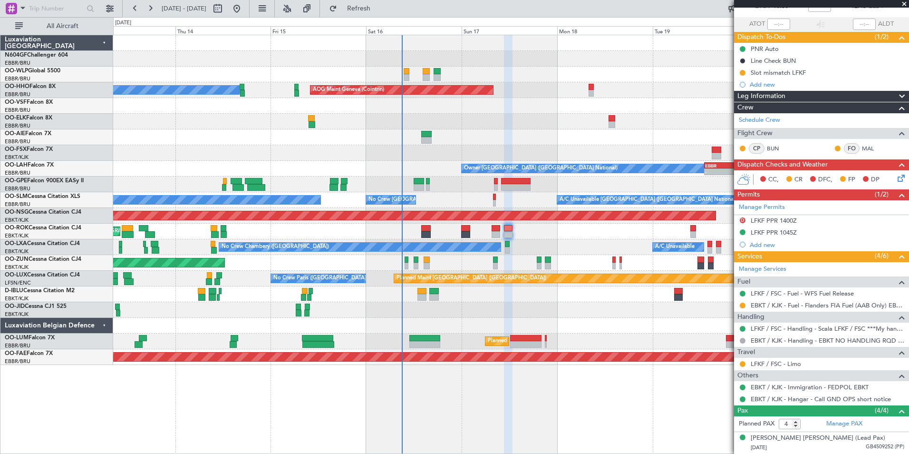
scroll to position [95, 0]
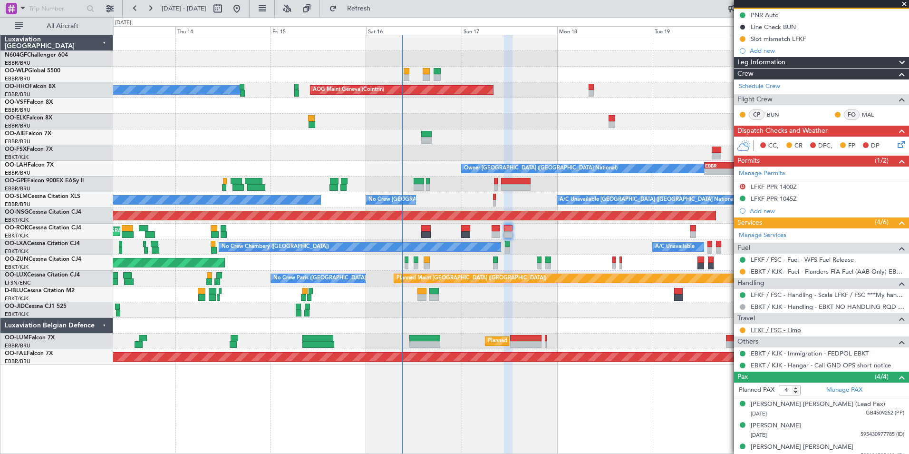
click at [783, 330] on link "LFKF / FSC - Limo" at bounding box center [776, 330] width 50 height 8
click at [359, 8] on button "Refresh" at bounding box center [353, 8] width 57 height 15
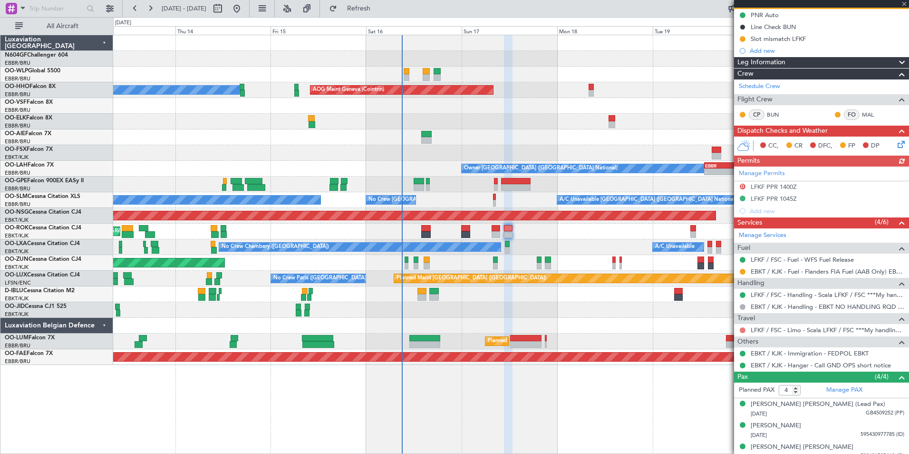
click at [741, 328] on button at bounding box center [743, 330] width 6 height 6
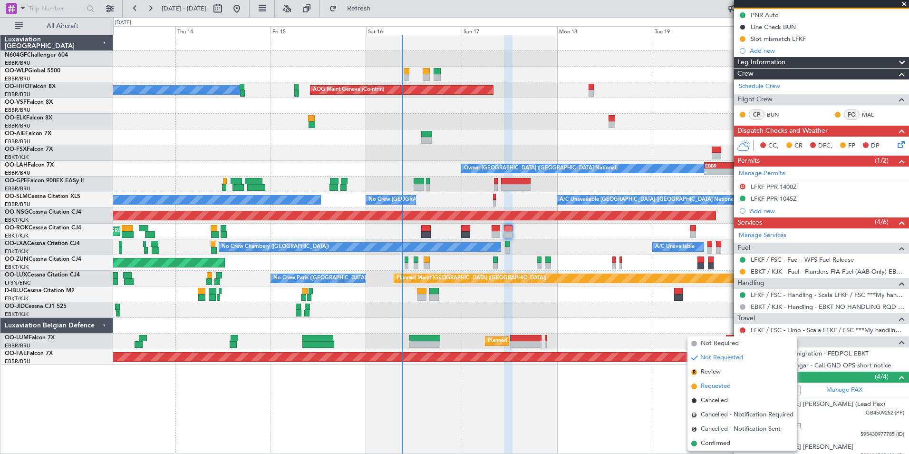
click at [719, 383] on span "Requested" at bounding box center [716, 386] width 30 height 10
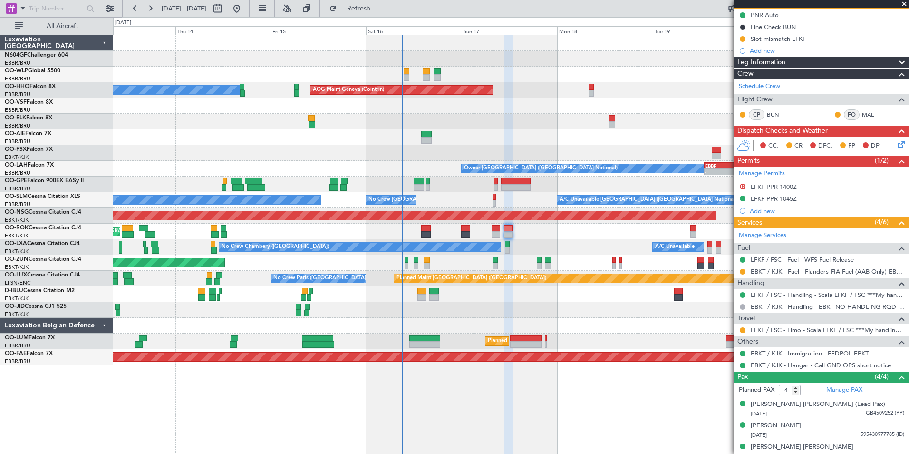
click at [616, 302] on div "Planned Maint Berlin (Brandenburg) A/C Unavailable Geneva (Cointrin) AOG Maint …" at bounding box center [511, 200] width 796 height 330
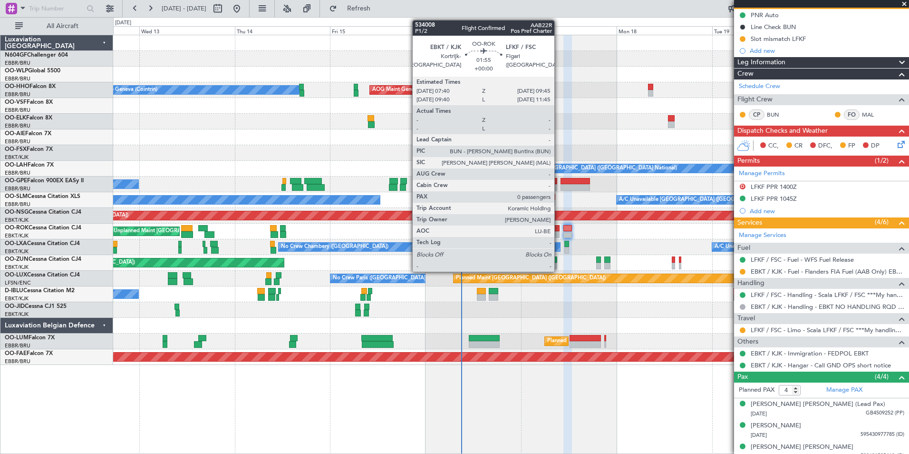
click at [559, 234] on div at bounding box center [555, 234] width 9 height 7
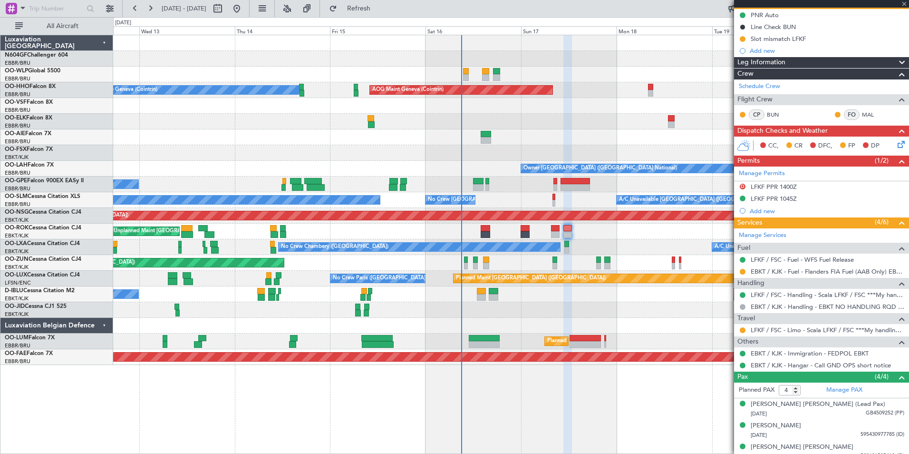
type input "0"
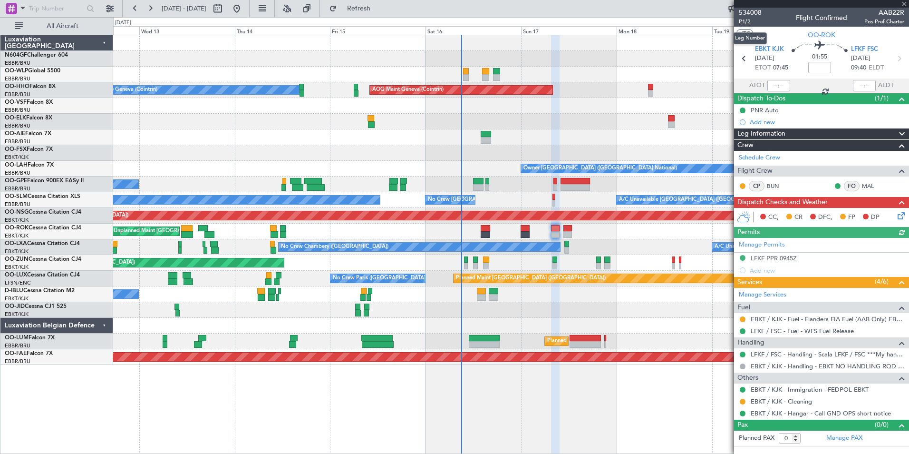
click at [749, 19] on span "P1/2" at bounding box center [750, 22] width 23 height 8
click at [379, 11] on span "Refresh" at bounding box center [359, 8] width 40 height 7
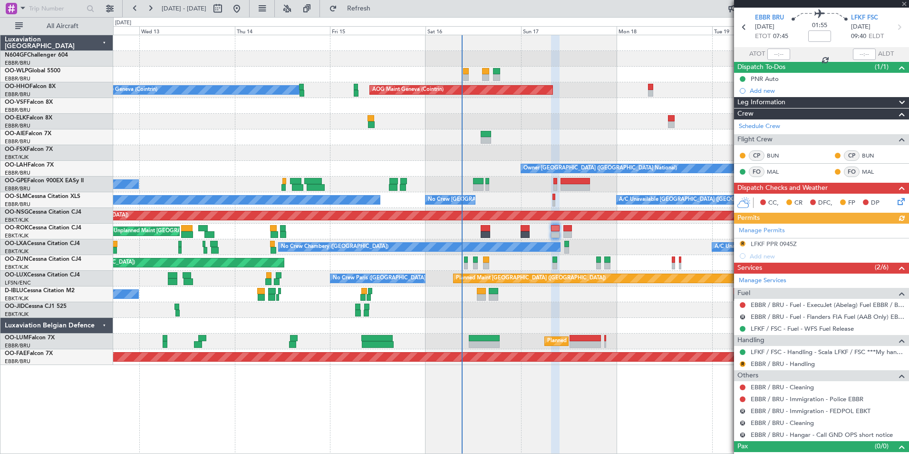
scroll to position [45, 0]
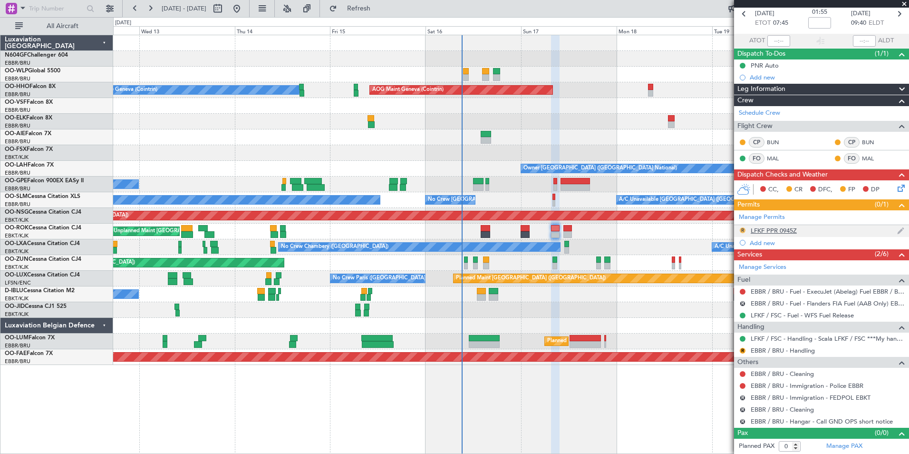
click at [740, 230] on button "R" at bounding box center [743, 230] width 6 height 6
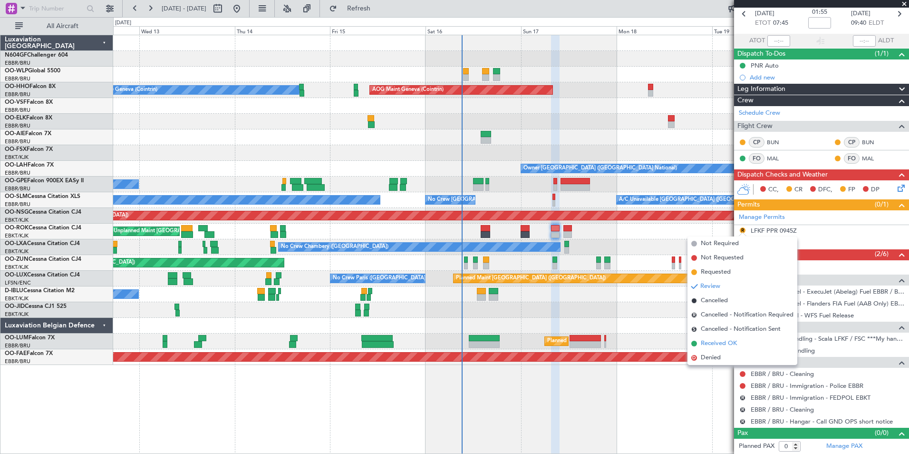
click at [722, 339] on span "Received OK" at bounding box center [719, 344] width 36 height 10
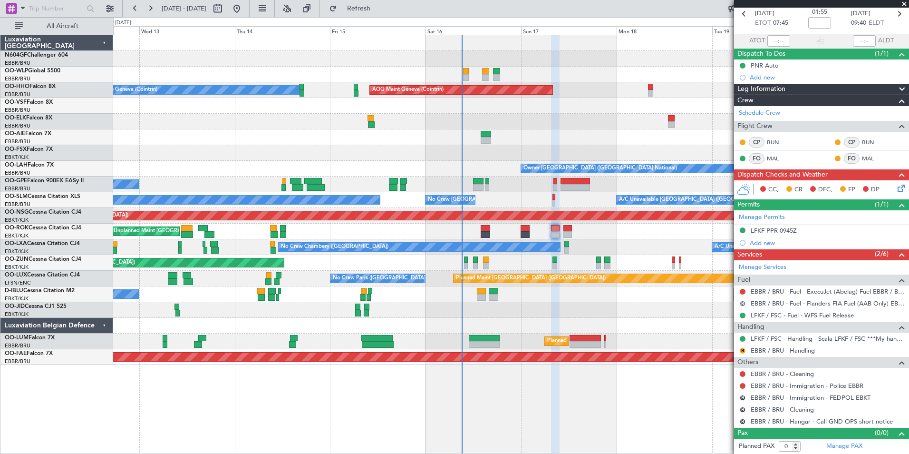
click at [743, 303] on button "R" at bounding box center [743, 304] width 6 height 6
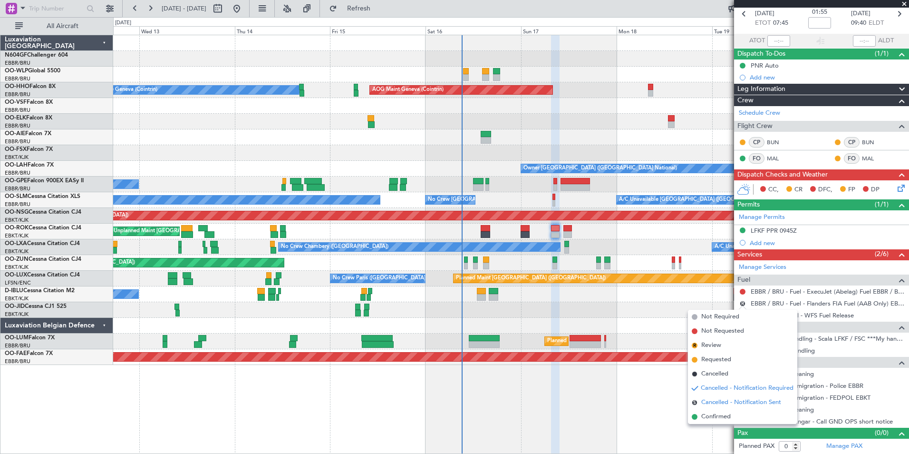
click at [718, 402] on span "Cancelled - Notification Sent" at bounding box center [741, 403] width 80 height 10
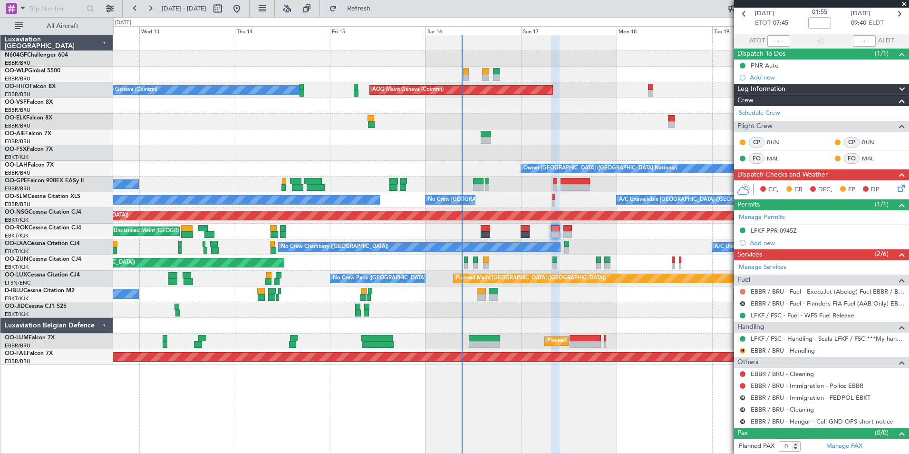
click at [741, 289] on button at bounding box center [743, 292] width 6 height 6
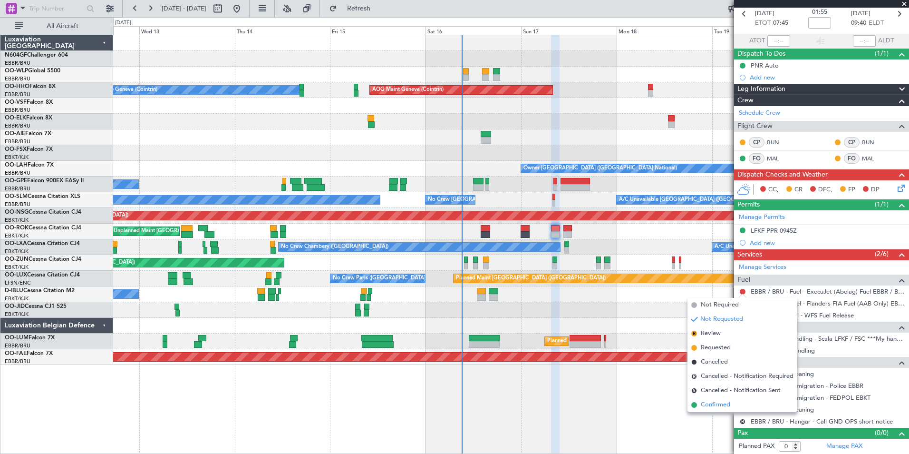
click at [720, 403] on span "Confirmed" at bounding box center [715, 405] width 29 height 10
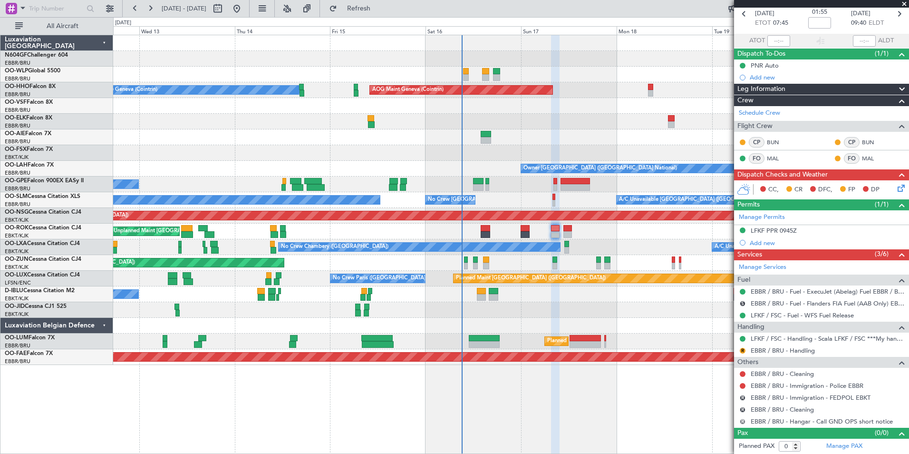
click at [744, 422] on button "R" at bounding box center [743, 421] width 6 height 6
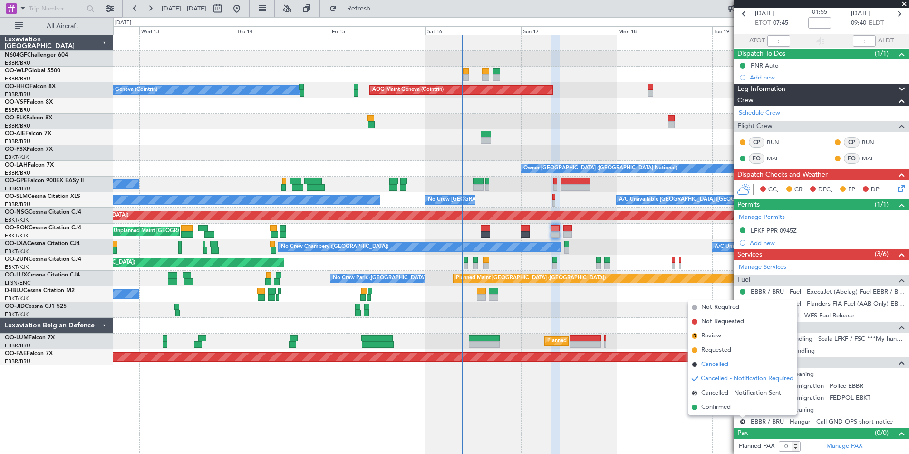
click at [715, 364] on span "Cancelled" at bounding box center [714, 365] width 27 height 10
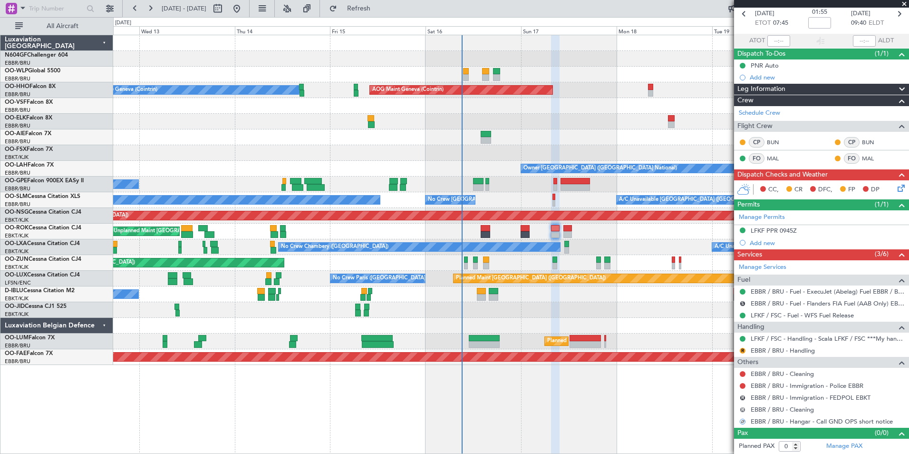
click at [742, 409] on button "R" at bounding box center [743, 410] width 6 height 6
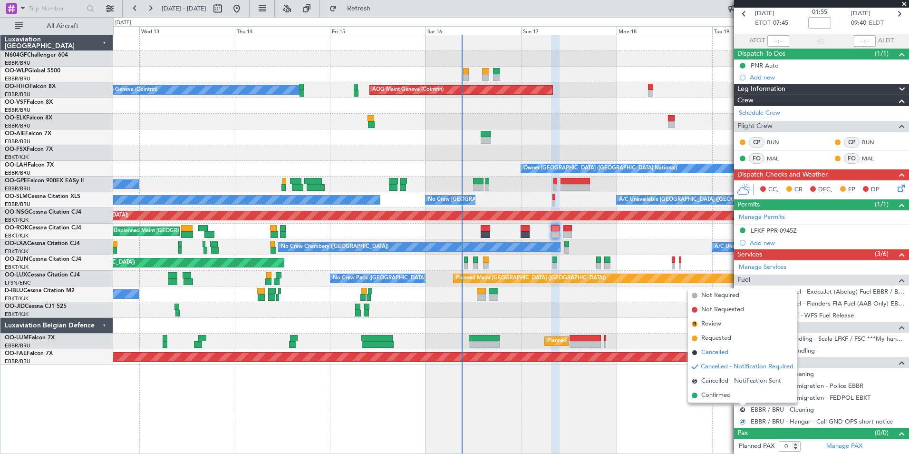
click at [719, 355] on span "Cancelled" at bounding box center [714, 353] width 27 height 10
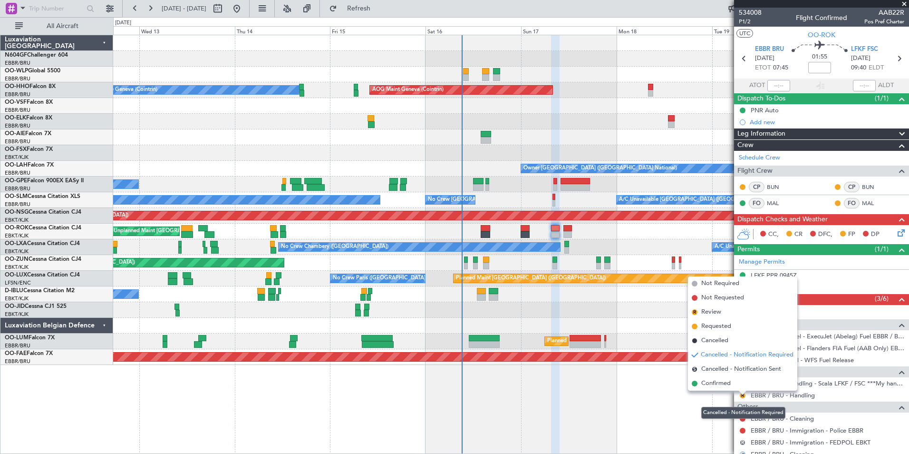
scroll to position [45, 0]
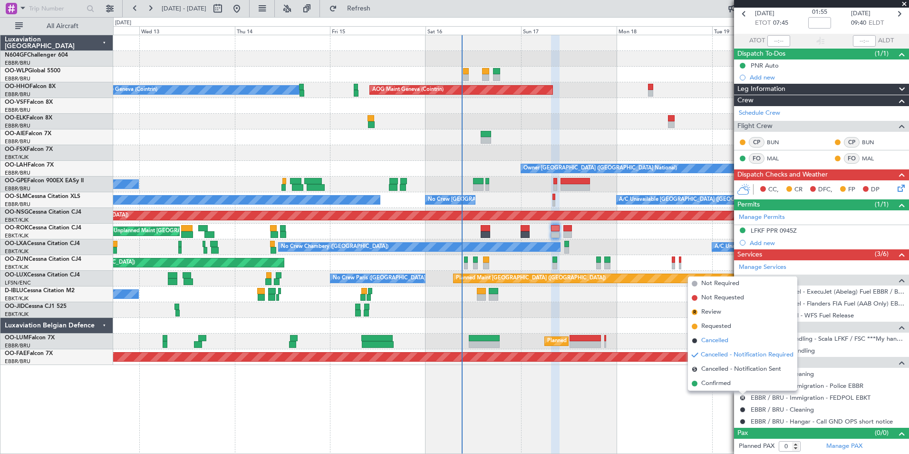
click at [726, 345] on span "Cancelled" at bounding box center [714, 341] width 27 height 10
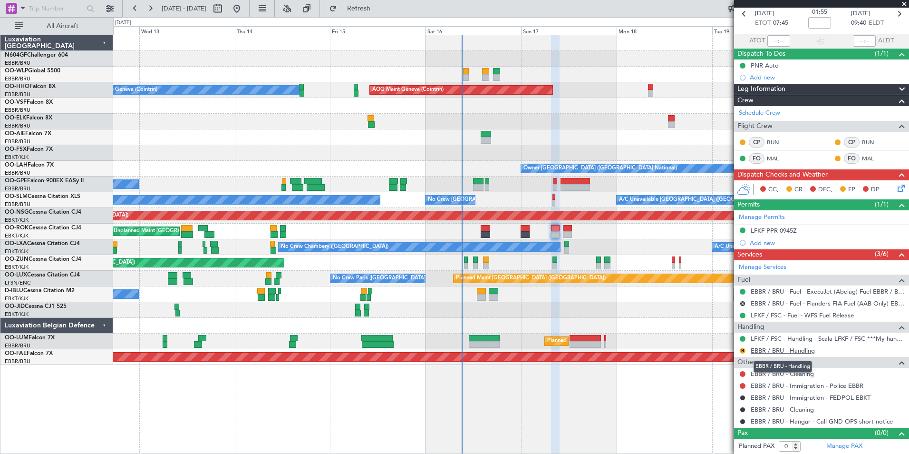
click at [772, 351] on link "EBBR / BRU - Handling" at bounding box center [783, 350] width 64 height 8
click at [372, 15] on button "Refresh" at bounding box center [353, 8] width 57 height 15
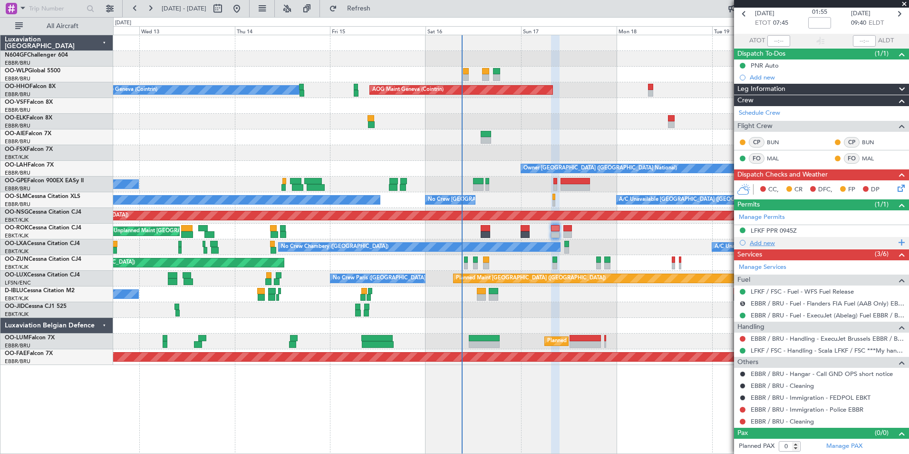
click at [769, 242] on div "Add new" at bounding box center [823, 243] width 146 height 8
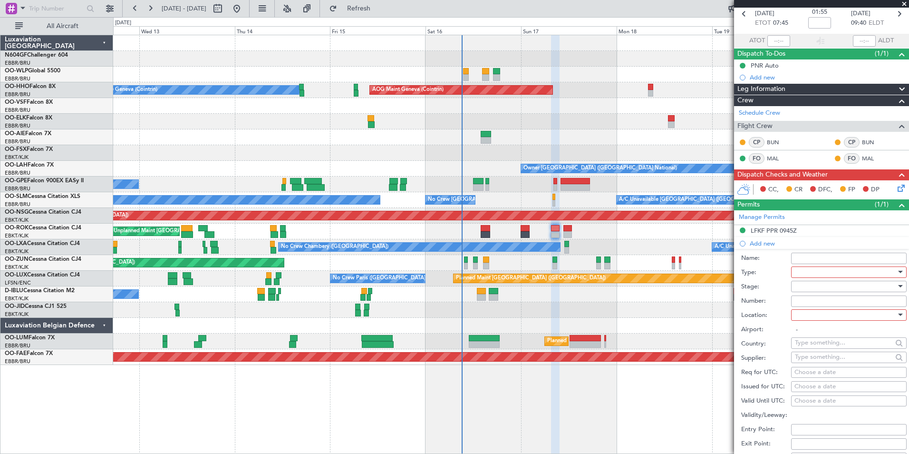
click at [815, 273] on div at bounding box center [845, 272] width 101 height 14
click at [809, 358] on span "Slot" at bounding box center [846, 361] width 100 height 14
click at [806, 285] on div at bounding box center [845, 286] width 101 height 14
click at [827, 315] on span "Not Requested" at bounding box center [846, 319] width 100 height 14
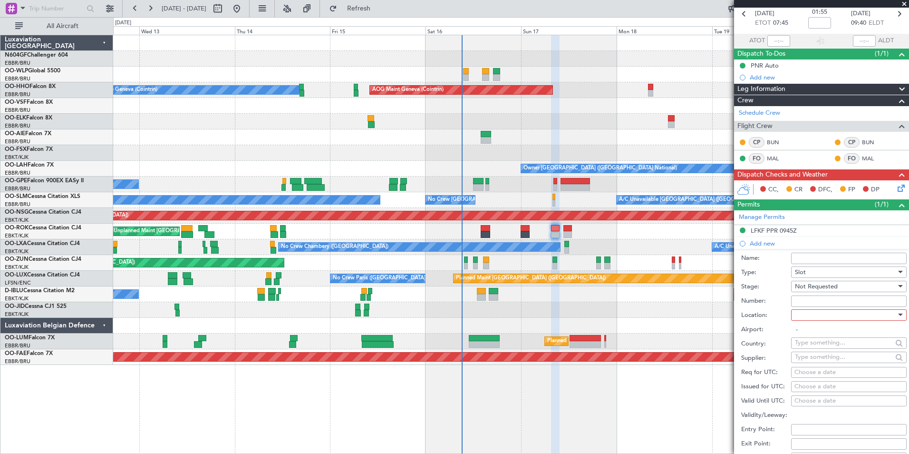
click at [817, 311] on div at bounding box center [845, 315] width 101 height 14
click at [815, 330] on span "Departure" at bounding box center [846, 334] width 100 height 14
type input "EBBR / BRU"
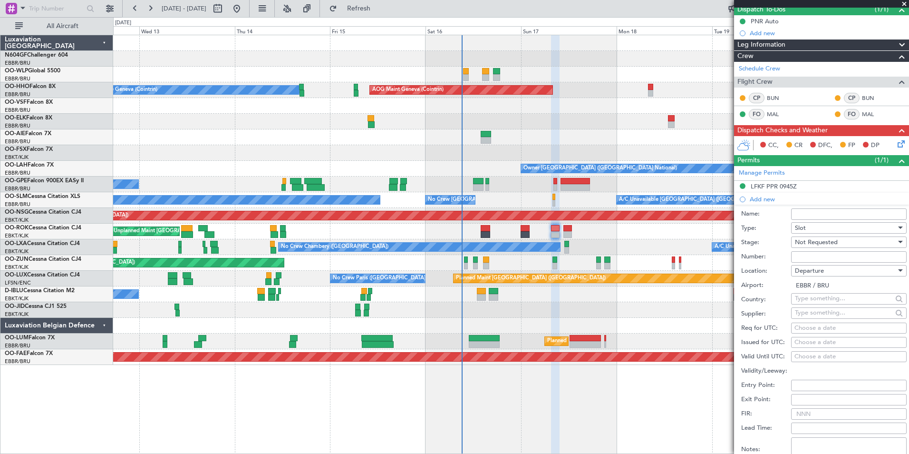
scroll to position [140, 0]
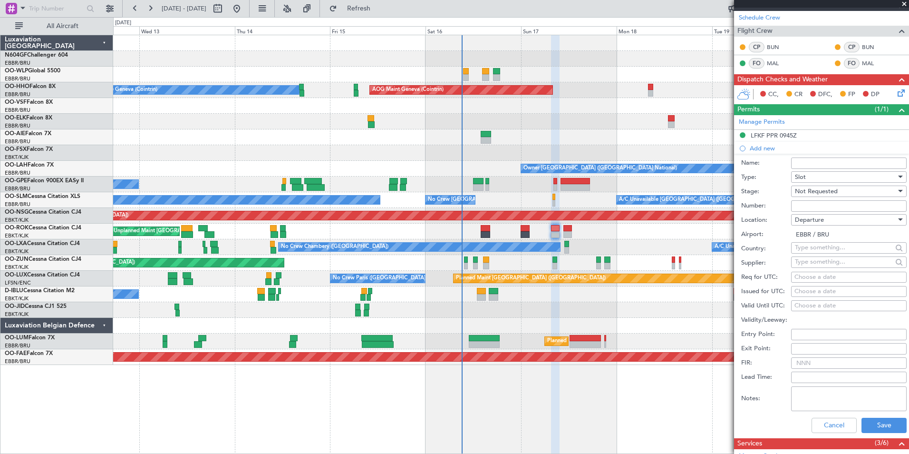
click at [806, 278] on div "Choose a date" at bounding box center [849, 277] width 109 height 10
select select "8"
select select "2025"
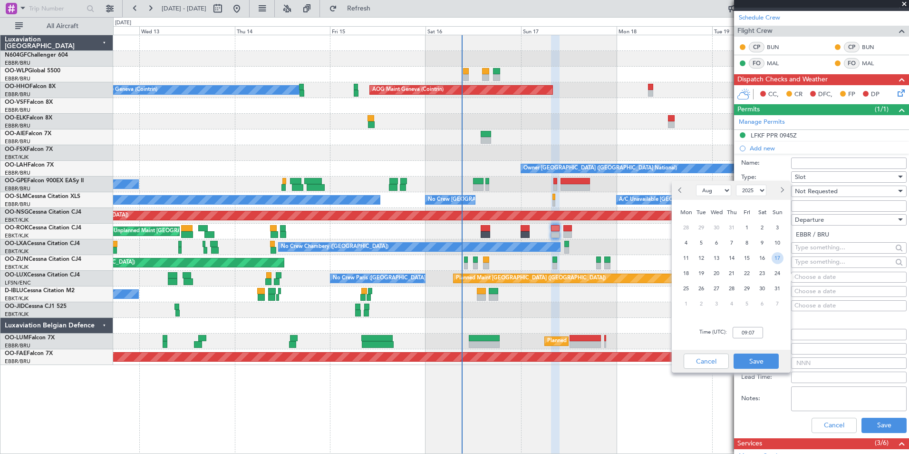
click at [777, 256] on span "17" at bounding box center [778, 258] width 12 height 12
click at [749, 327] on input "00:00" at bounding box center [748, 332] width 30 height 11
type input "07:40"
click at [772, 328] on div "Time (UTC): 07:40" at bounding box center [731, 332] width 119 height 34
click at [759, 360] on button "Save" at bounding box center [756, 360] width 45 height 15
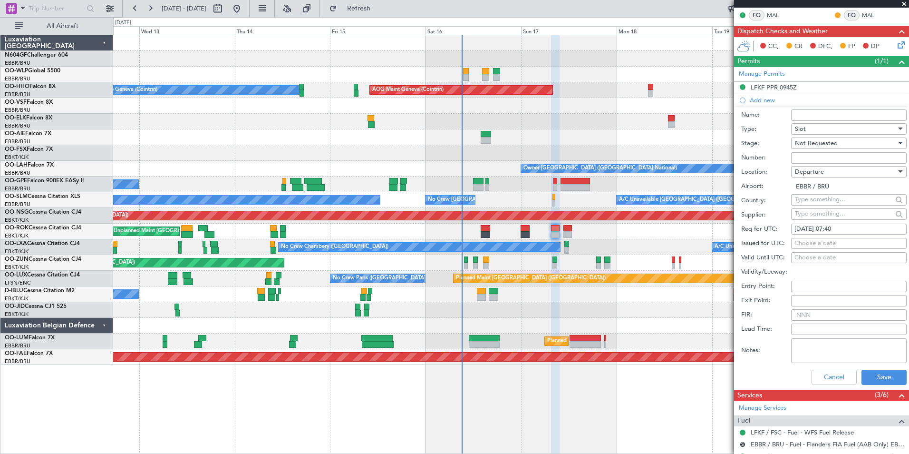
scroll to position [235, 0]
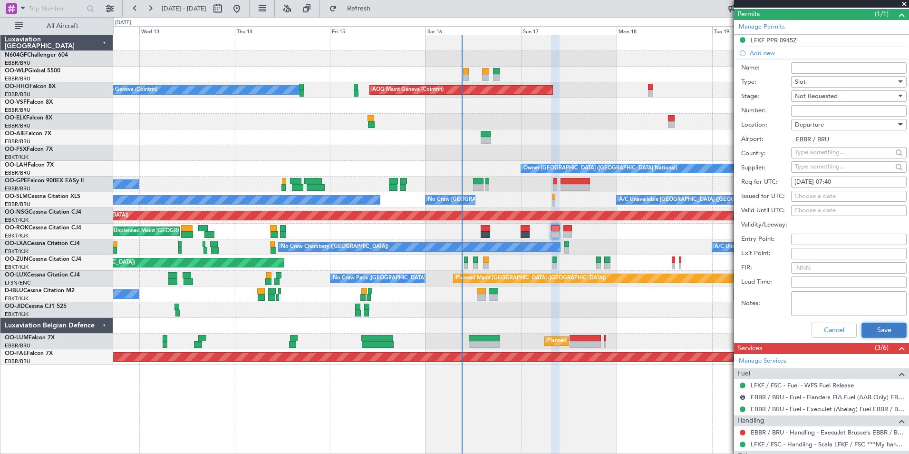
click at [879, 328] on button "Save" at bounding box center [884, 329] width 45 height 15
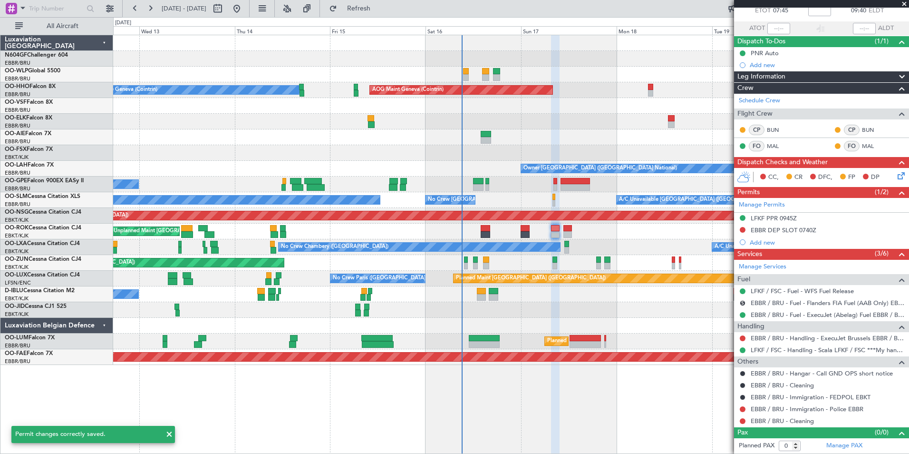
scroll to position [57, 0]
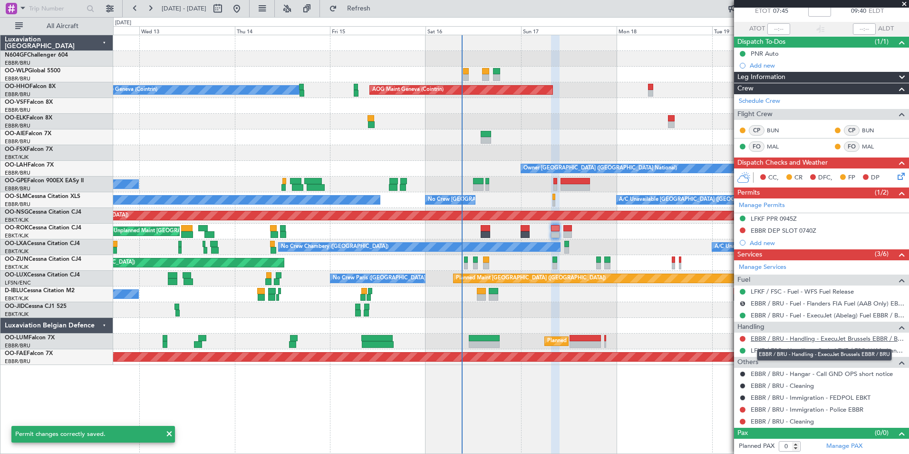
click at [761, 337] on link "EBBR / BRU - Handling - ExecuJet Brussels EBBR / BRU" at bounding box center [828, 338] width 154 height 8
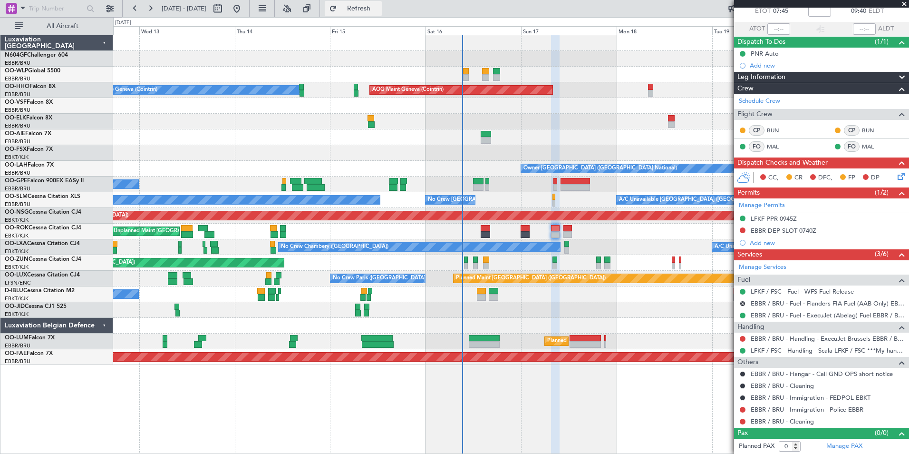
click at [370, 3] on button "Refresh" at bounding box center [353, 8] width 57 height 15
click at [744, 230] on button at bounding box center [743, 230] width 6 height 6
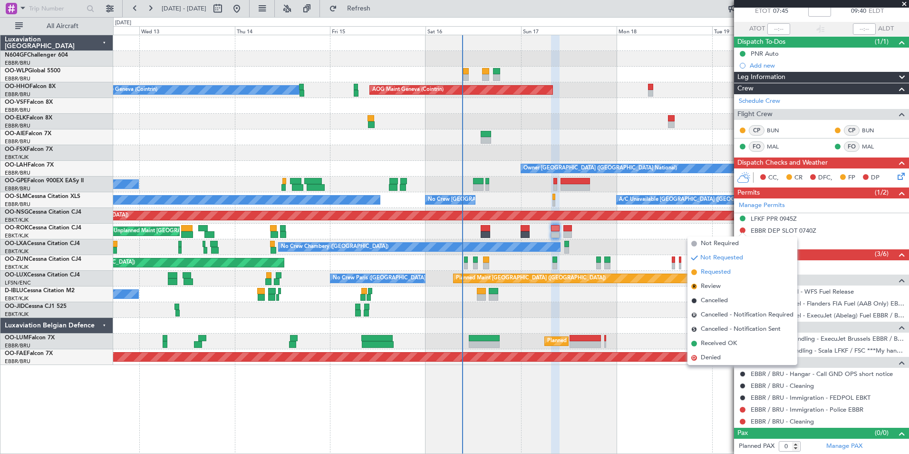
click at [717, 276] on span "Requested" at bounding box center [716, 272] width 30 height 10
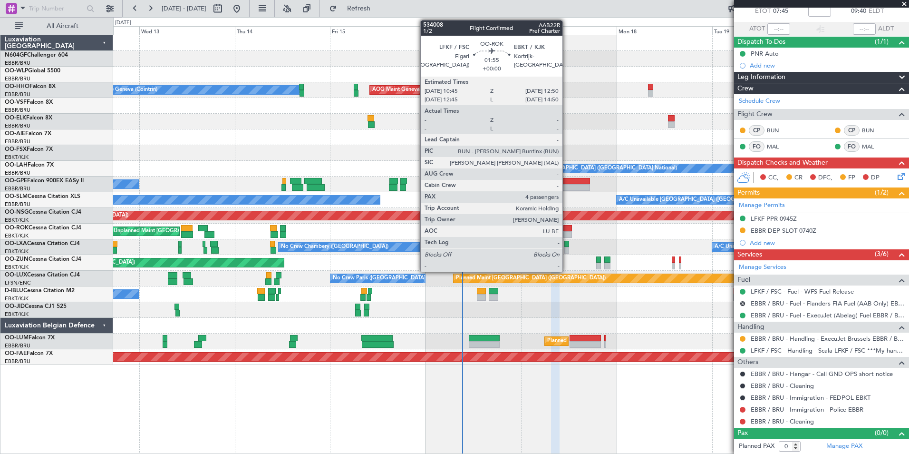
click at [567, 227] on div at bounding box center [568, 228] width 9 height 7
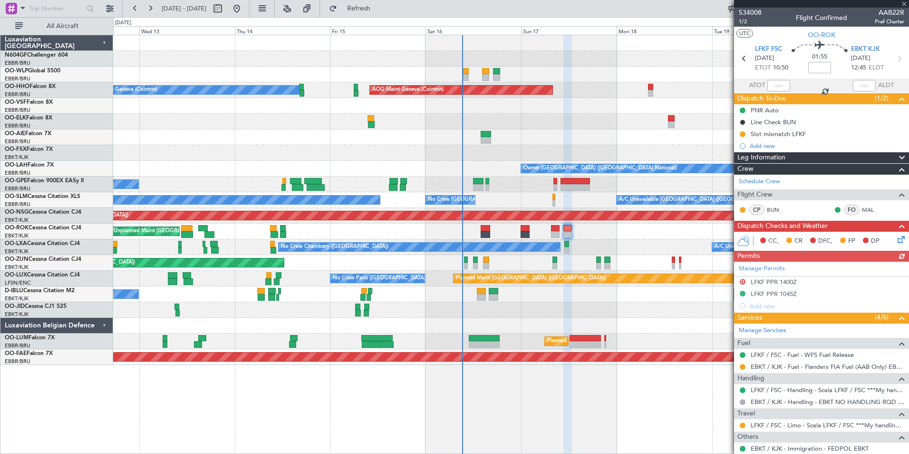
scroll to position [125, 0]
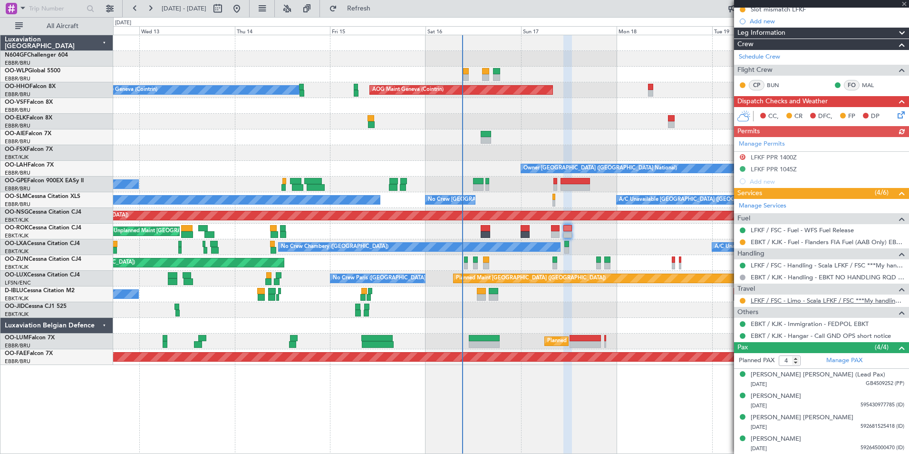
click at [757, 302] on link "LFKF / FSC - Limo - Scala LFKF / FSC ***My handling***" at bounding box center [828, 300] width 154 height 8
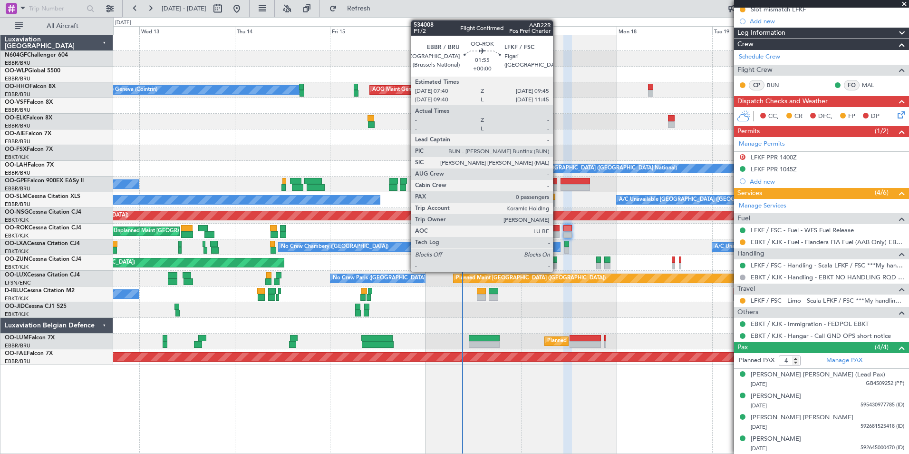
click at [555, 225] on div at bounding box center [555, 228] width 9 height 7
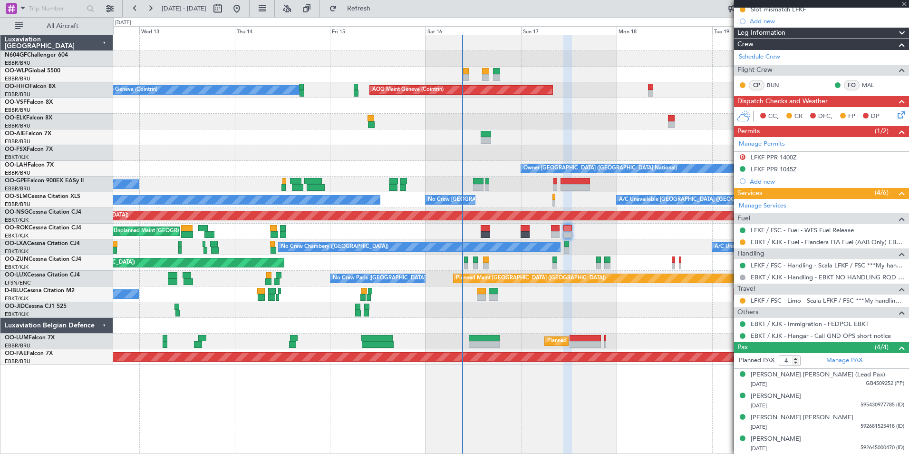
type input "0"
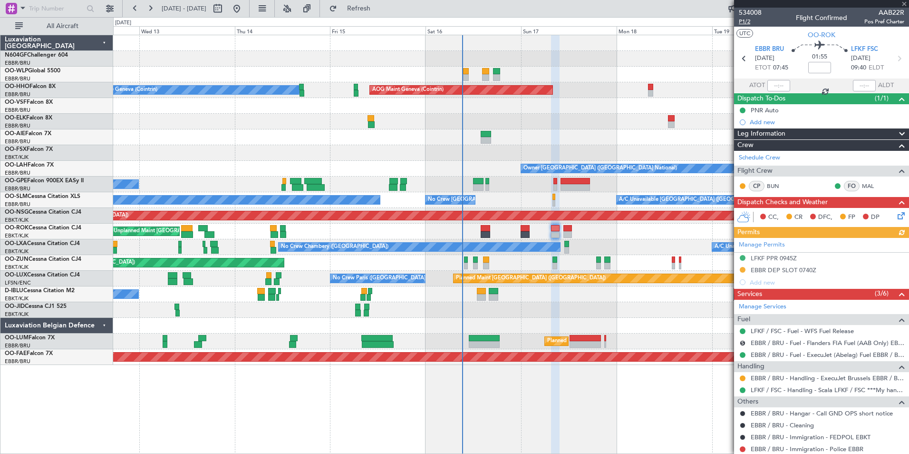
click at [746, 22] on span "P1/2" at bounding box center [750, 22] width 23 height 8
click at [370, 10] on button "Refresh" at bounding box center [353, 8] width 57 height 15
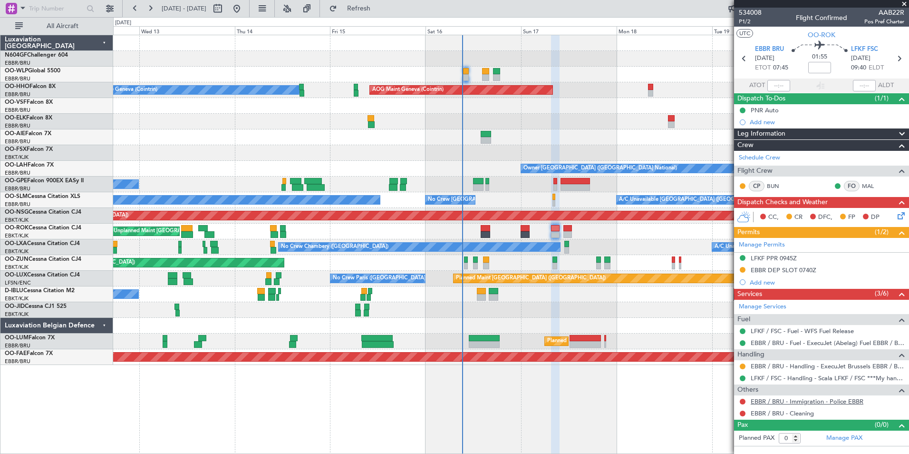
click at [844, 401] on link "EBBR / BRU - Immigration - Police EBBR" at bounding box center [807, 401] width 113 height 8
click at [379, 5] on span "Refresh" at bounding box center [359, 8] width 40 height 7
click at [742, 399] on button at bounding box center [743, 402] width 6 height 6
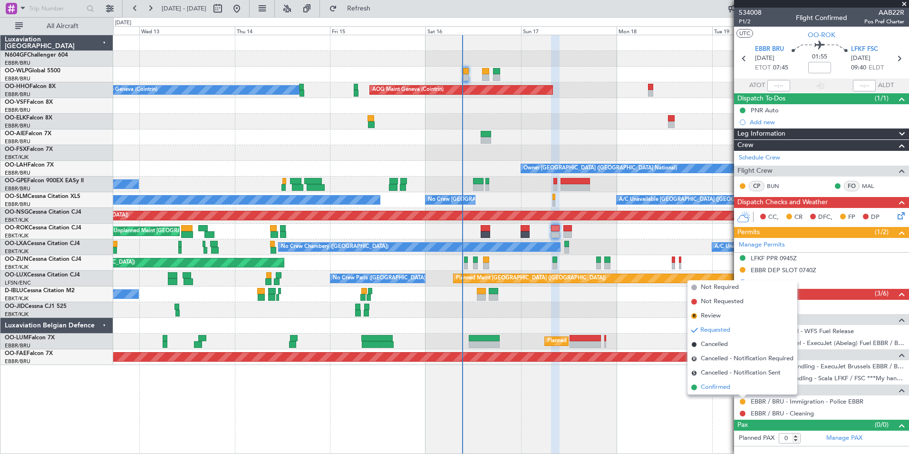
click at [733, 392] on li "Confirmed" at bounding box center [743, 387] width 110 height 14
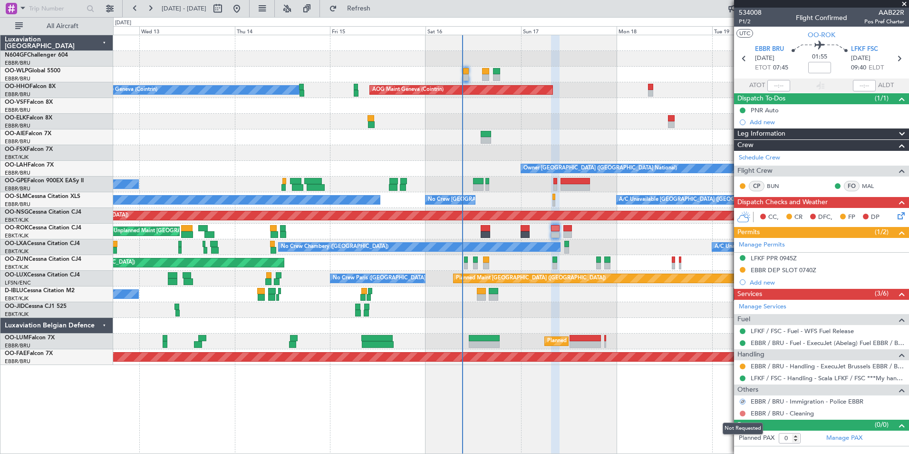
click at [742, 413] on button at bounding box center [743, 413] width 6 height 6
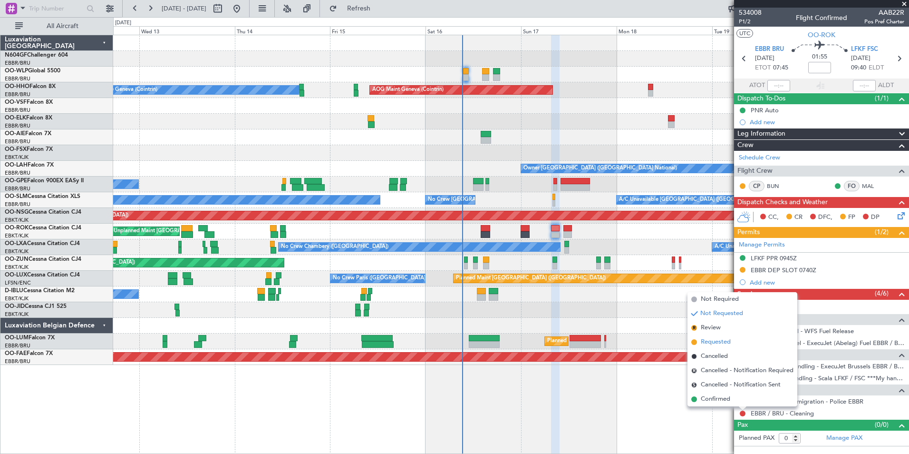
click at [704, 347] on li "Requested" at bounding box center [743, 342] width 110 height 14
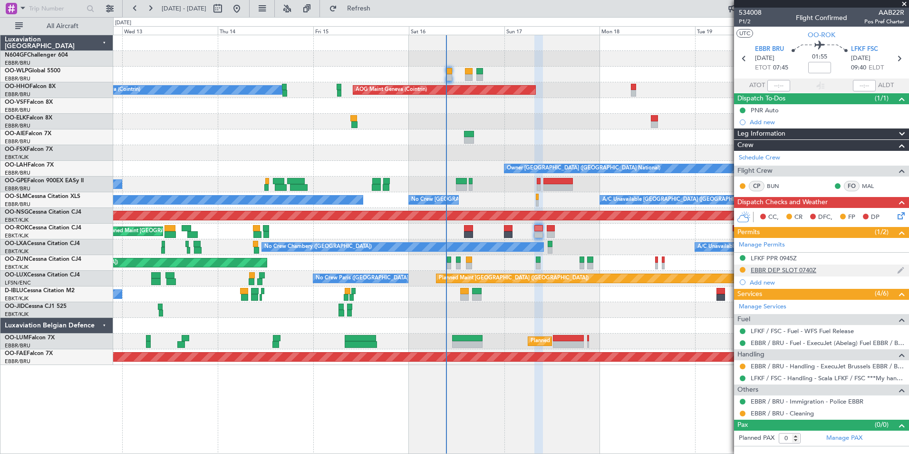
click at [773, 269] on div "EBBR DEP SLOT 0740Z" at bounding box center [784, 270] width 66 height 8
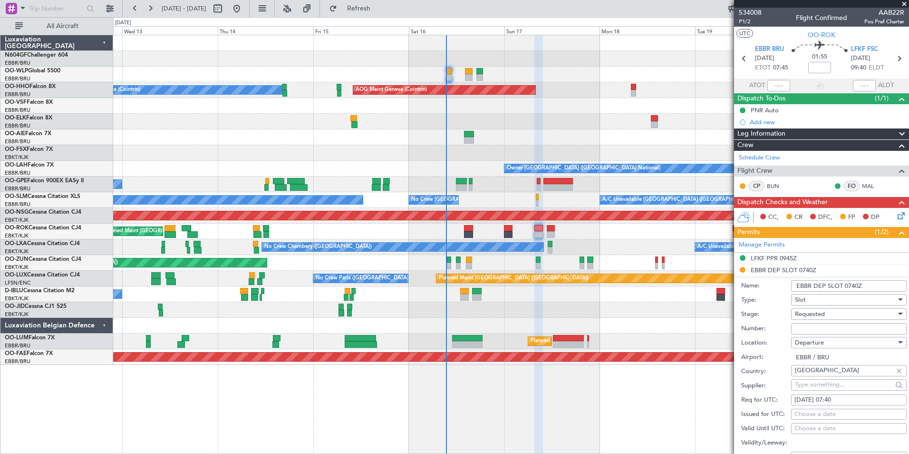
click at [813, 329] on input "Number:" at bounding box center [849, 328] width 116 height 11
paste input "EBBRAAB6713D00"
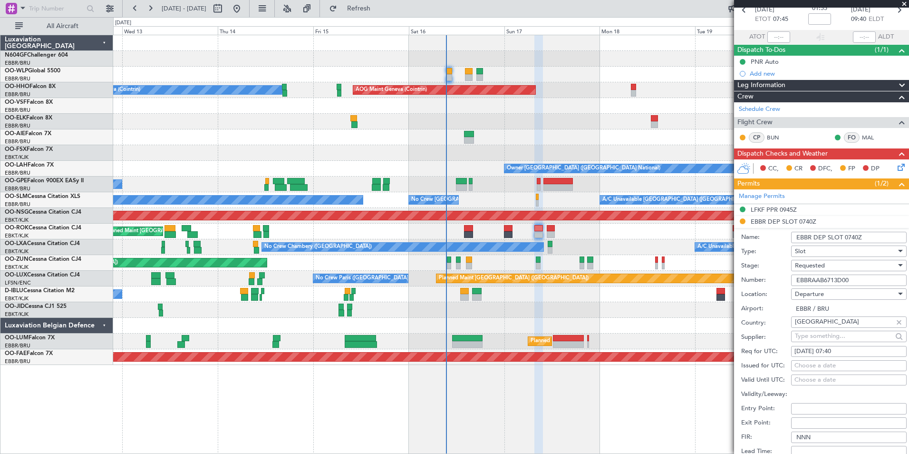
scroll to position [143, 0]
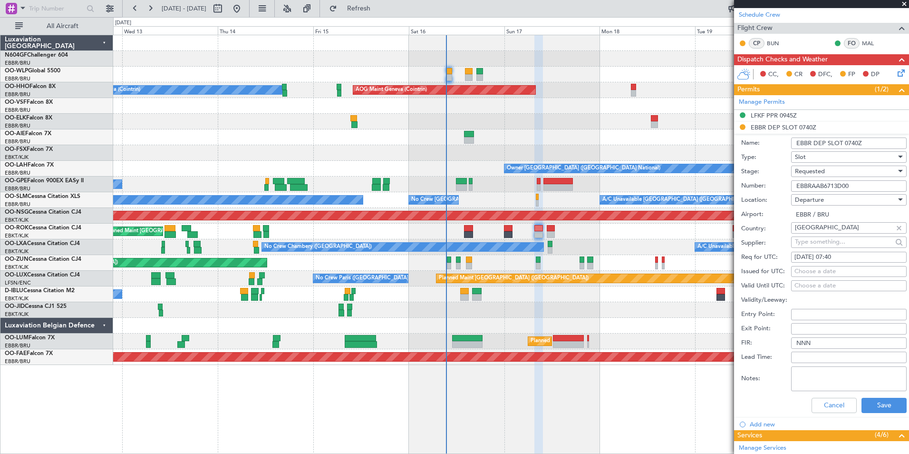
type input "EBBRAAB6713D00"
click at [827, 168] on div "Requested" at bounding box center [845, 171] width 101 height 14
click at [830, 237] on span "Received OK" at bounding box center [846, 243] width 100 height 14
click at [888, 403] on button "Save" at bounding box center [884, 405] width 45 height 15
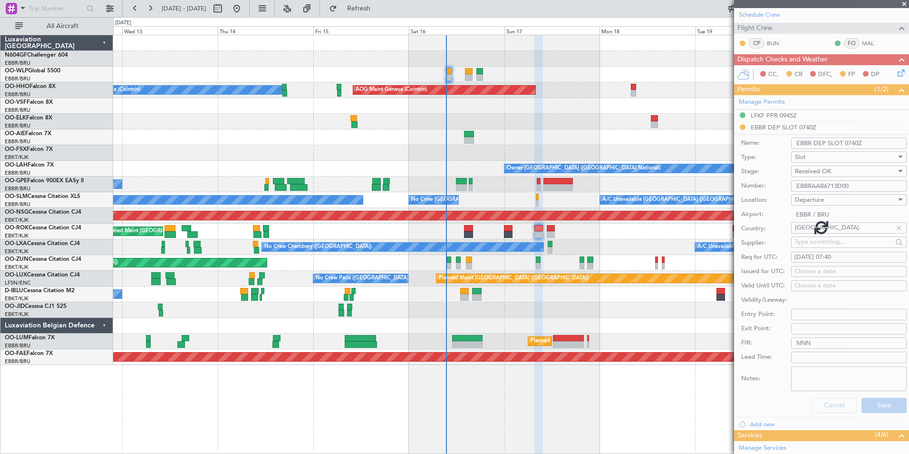
scroll to position [0, 0]
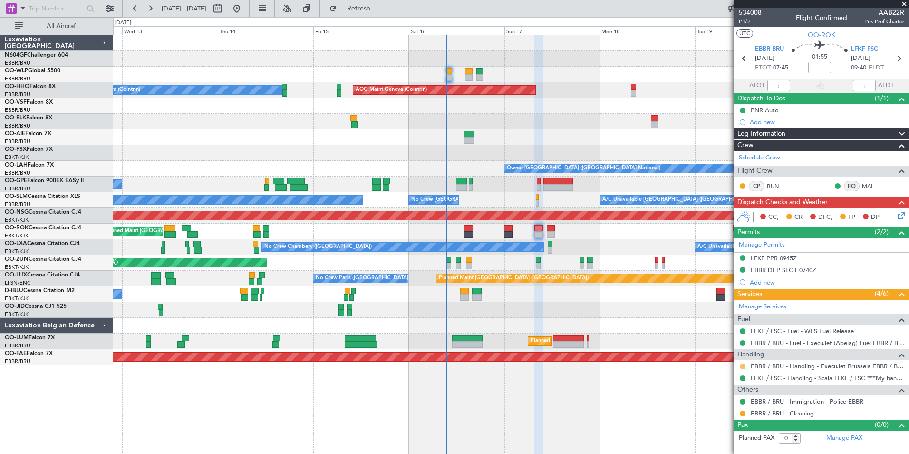
click at [742, 364] on button at bounding box center [743, 366] width 6 height 6
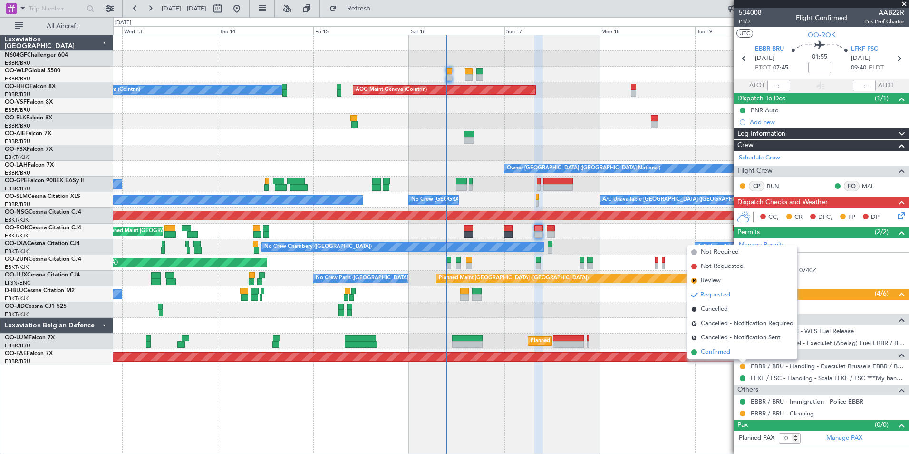
click at [730, 352] on span "Confirmed" at bounding box center [715, 352] width 29 height 10
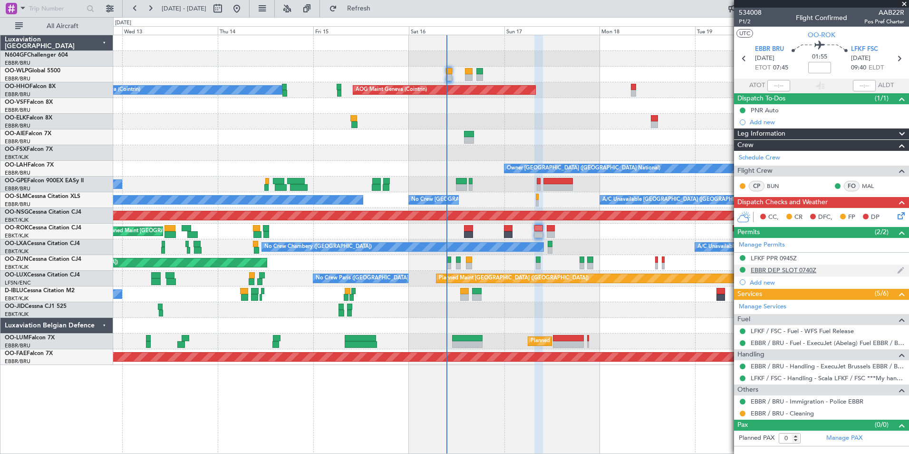
click at [783, 264] on div "EBBR DEP SLOT 0740Z" at bounding box center [821, 270] width 175 height 12
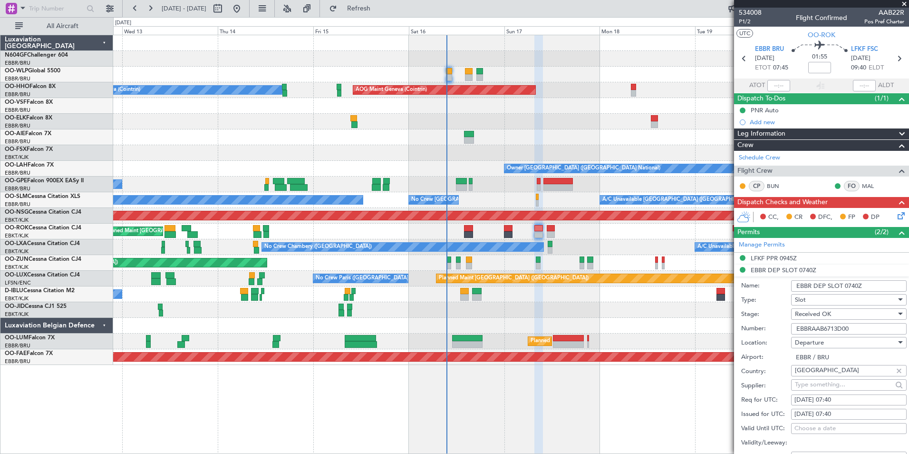
drag, startPoint x: 846, startPoint y: 343, endPoint x: 838, endPoint y: 342, distance: 8.1
click at [838, 342] on div "Departure" at bounding box center [845, 342] width 101 height 14
click at [856, 328] on div at bounding box center [454, 227] width 909 height 454
drag, startPoint x: 856, startPoint y: 328, endPoint x: 796, endPoint y: 329, distance: 59.9
click at [796, 329] on input "EBBRAAB6713D00" at bounding box center [849, 328] width 116 height 11
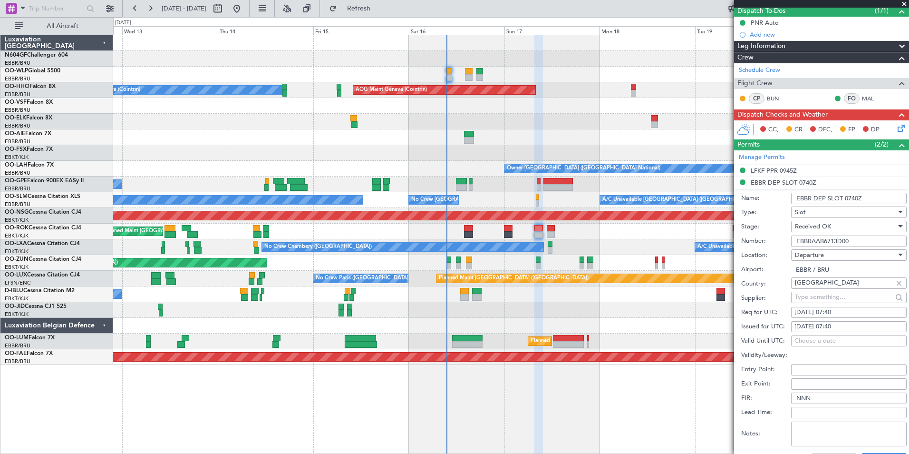
scroll to position [190, 0]
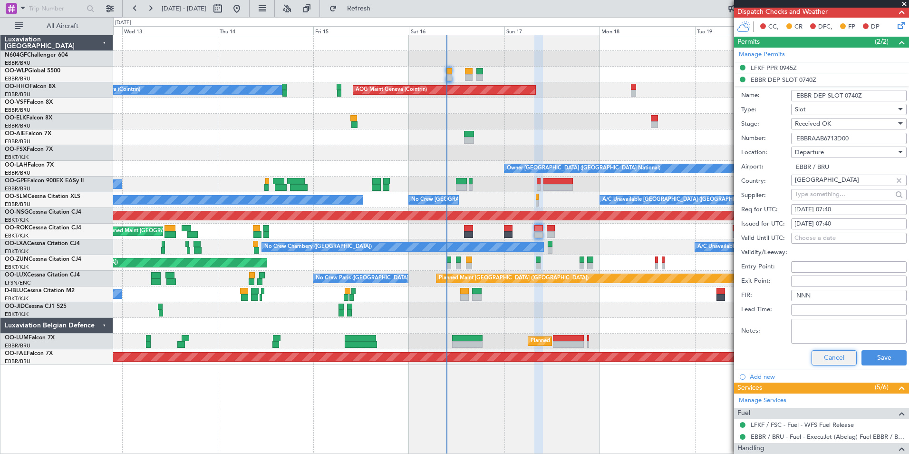
click at [827, 360] on button "Cancel" at bounding box center [834, 357] width 45 height 15
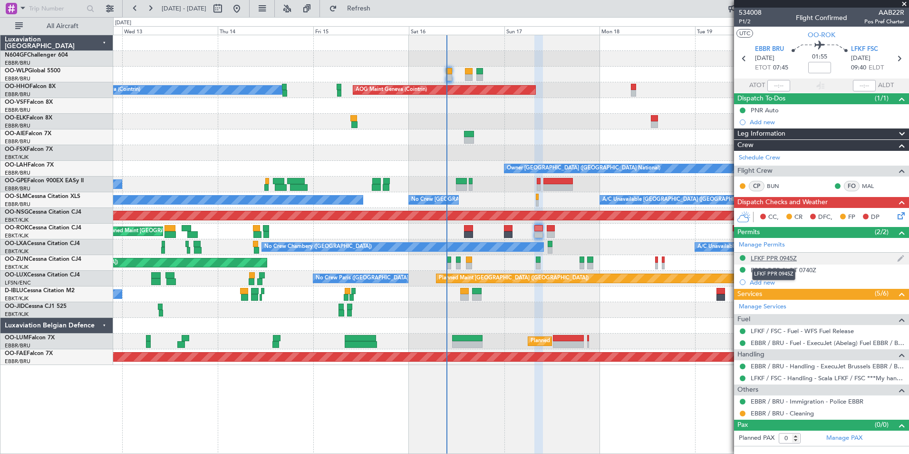
click at [779, 256] on div "LFKF PPR 0945Z" at bounding box center [774, 258] width 46 height 8
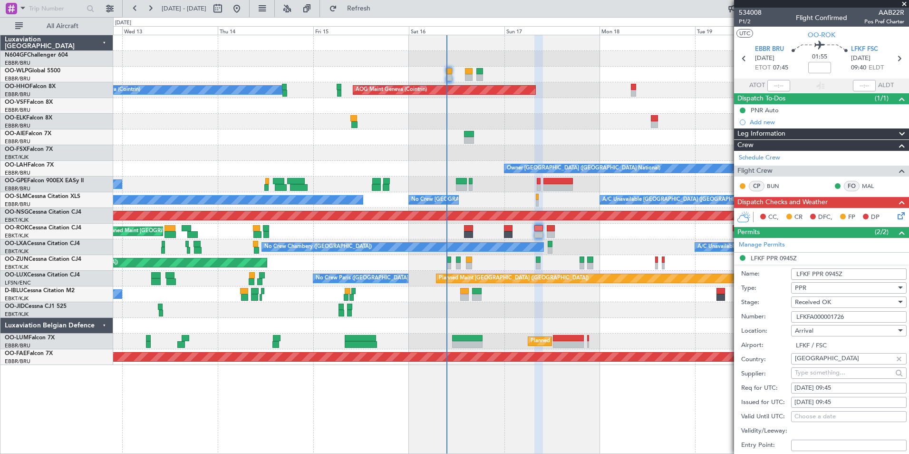
drag, startPoint x: 851, startPoint y: 316, endPoint x: 780, endPoint y: 321, distance: 71.1
click at [780, 321] on div "Number: LFKFA000001726" at bounding box center [823, 317] width 165 height 14
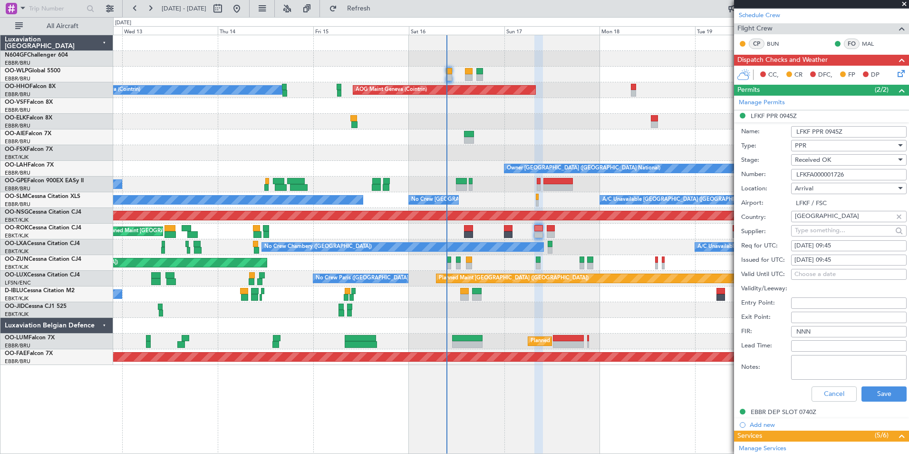
scroll to position [143, 0]
click at [816, 389] on button "Cancel" at bounding box center [834, 393] width 45 height 15
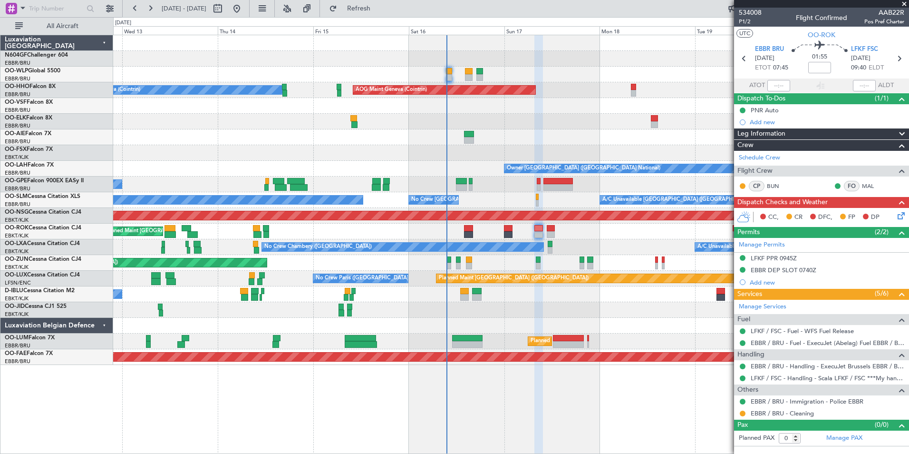
scroll to position [0, 0]
click at [898, 215] on icon at bounding box center [900, 214] width 8 height 8
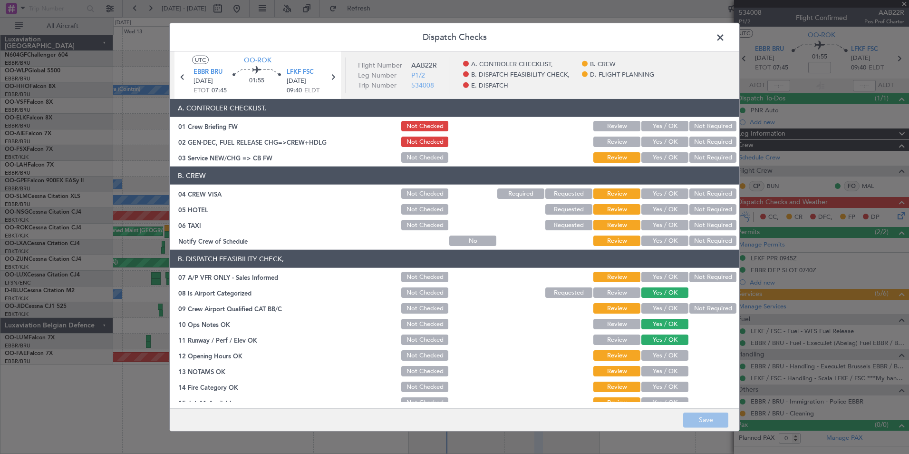
click at [649, 156] on button "Yes / OK" at bounding box center [665, 157] width 47 height 10
click at [691, 196] on button "Not Required" at bounding box center [713, 193] width 47 height 10
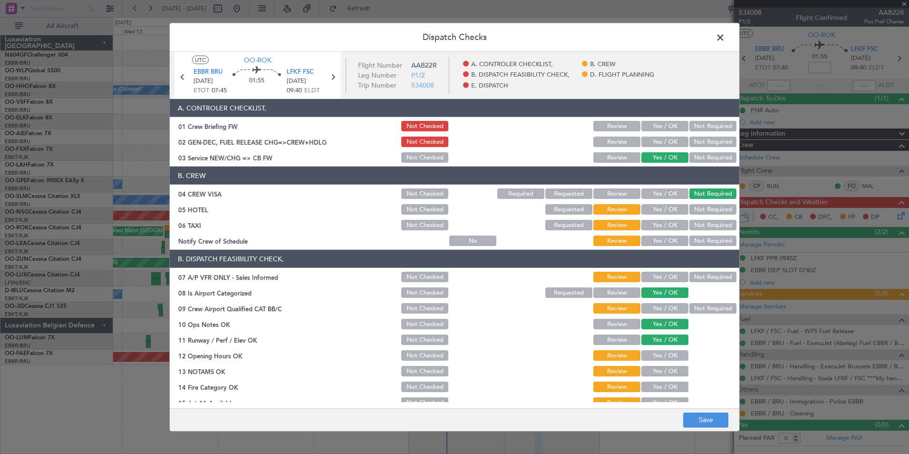
click at [692, 209] on button "Not Required" at bounding box center [713, 209] width 47 height 10
click at [698, 221] on button "Not Required" at bounding box center [713, 225] width 47 height 10
click at [409, 226] on button "Not Checked" at bounding box center [424, 225] width 47 height 10
click at [650, 243] on button "Yes / OK" at bounding box center [665, 240] width 47 height 10
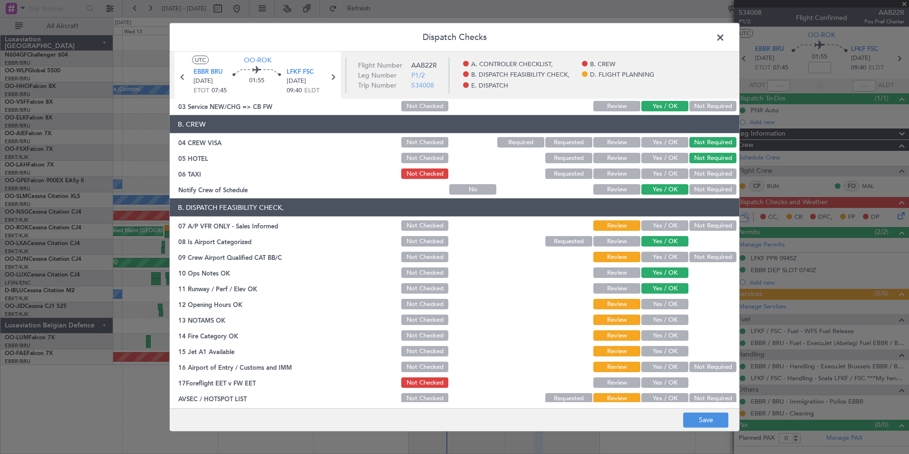
scroll to position [95, 0]
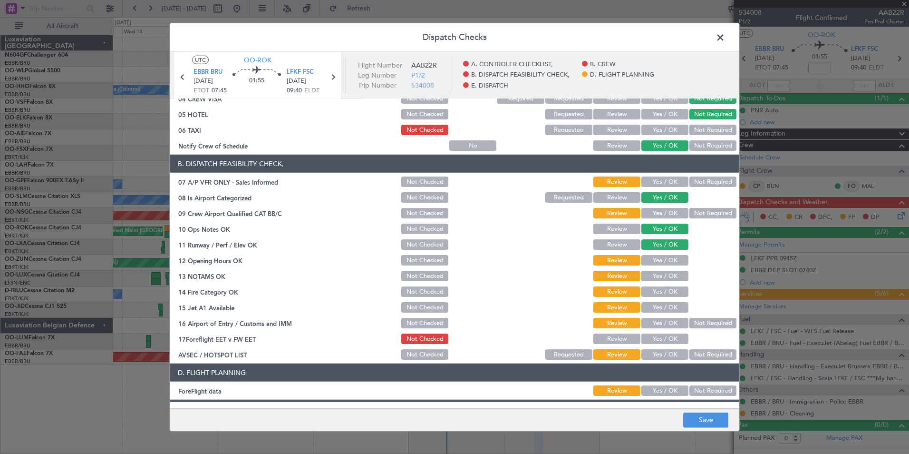
click at [696, 183] on button "Not Required" at bounding box center [713, 181] width 47 height 10
click at [700, 214] on button "Not Required" at bounding box center [713, 213] width 47 height 10
click at [657, 259] on button "Yes / OK" at bounding box center [665, 260] width 47 height 10
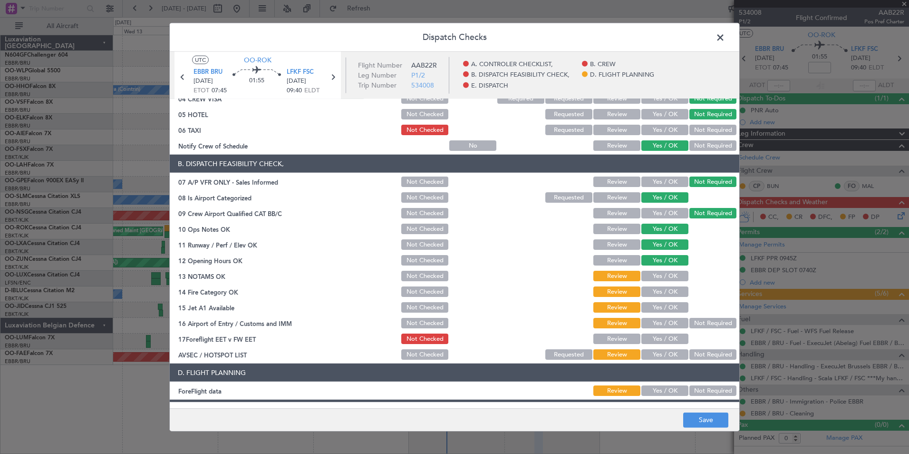
click at [664, 280] on button "Yes / OK" at bounding box center [665, 276] width 47 height 10
click at [662, 296] on button "Yes / OK" at bounding box center [665, 291] width 47 height 10
click at [659, 303] on button "Yes / OK" at bounding box center [665, 307] width 47 height 10
click at [660, 316] on section "B. DISPATCH FEASIBILITY CHECK, 07 A/P VFR ONLY - Sales Informed Not Checked Rev…" at bounding box center [455, 258] width 570 height 206
click at [662, 319] on button "Yes / OK" at bounding box center [665, 323] width 47 height 10
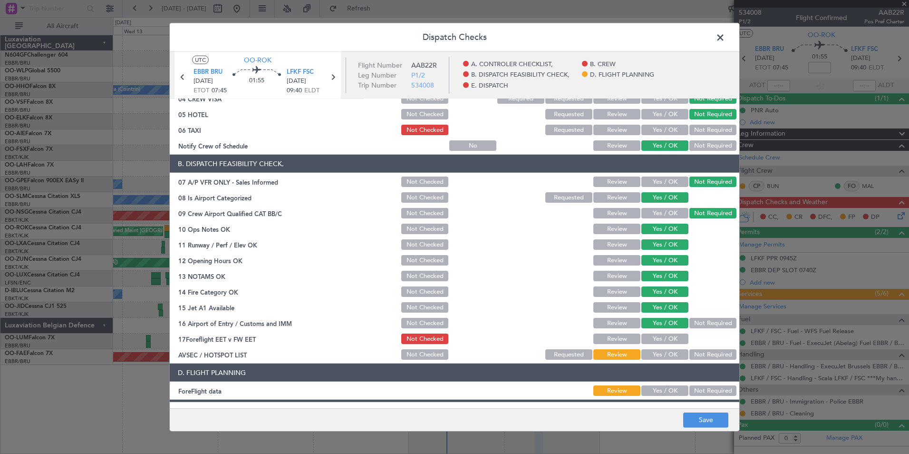
click at [692, 323] on button "Not Required" at bounding box center [713, 323] width 47 height 10
click at [666, 355] on button "Yes / OK" at bounding box center [665, 354] width 47 height 10
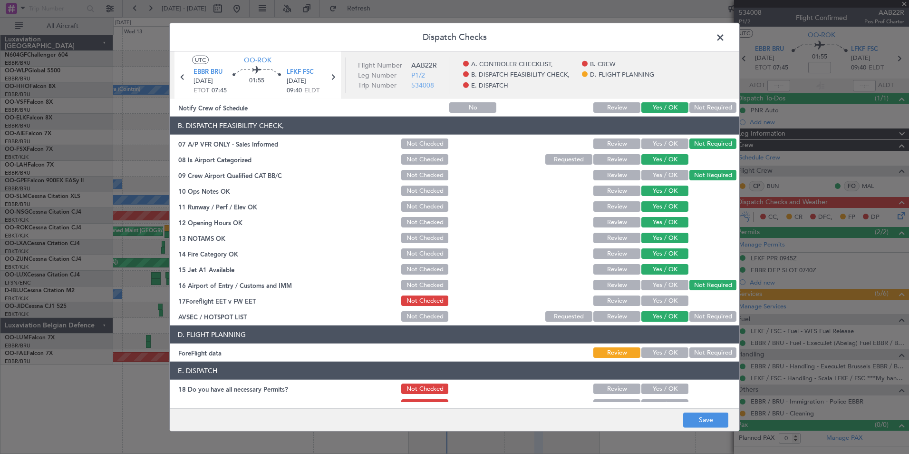
scroll to position [176, 0]
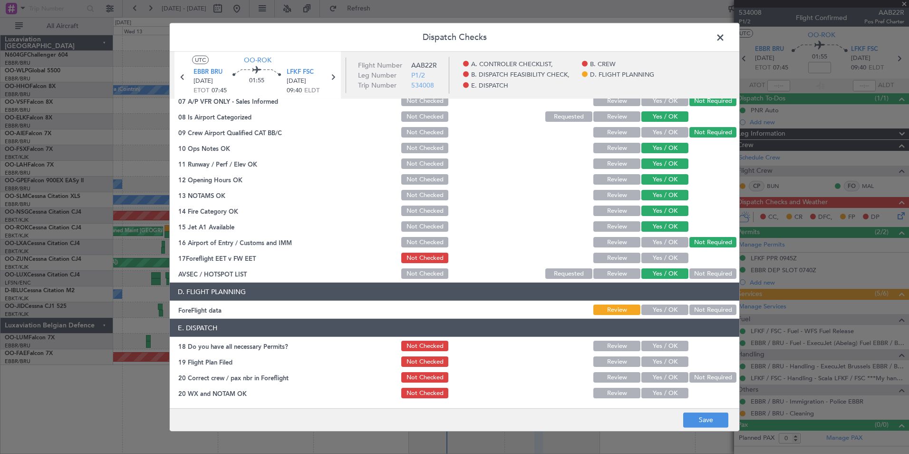
click at [652, 316] on article "A. CONTROLER CHECKLIST, 01 Crew Briefing FW Not Checked Review Yes / OK Not Req…" at bounding box center [455, 250] width 570 height 303
click at [652, 314] on button "Yes / OK" at bounding box center [665, 309] width 47 height 10
click at [697, 409] on footer "Save" at bounding box center [455, 419] width 570 height 23
click at [694, 421] on button "Save" at bounding box center [705, 419] width 45 height 15
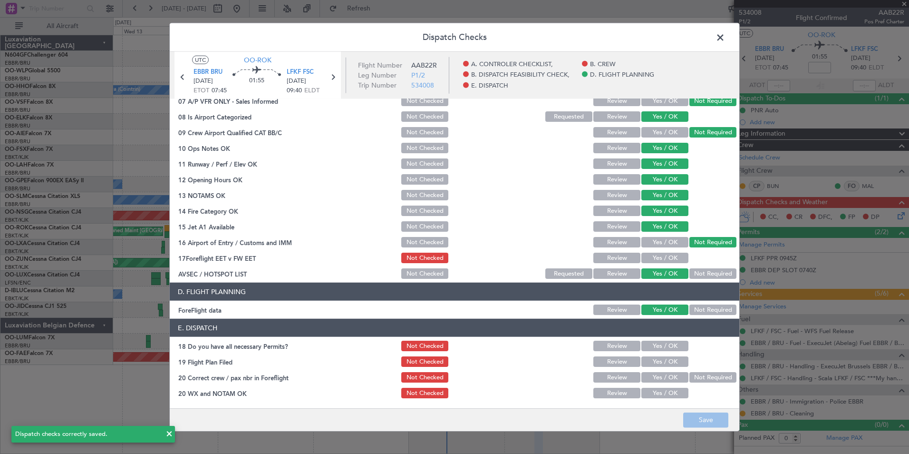
click at [725, 31] on span at bounding box center [725, 39] width 0 height 19
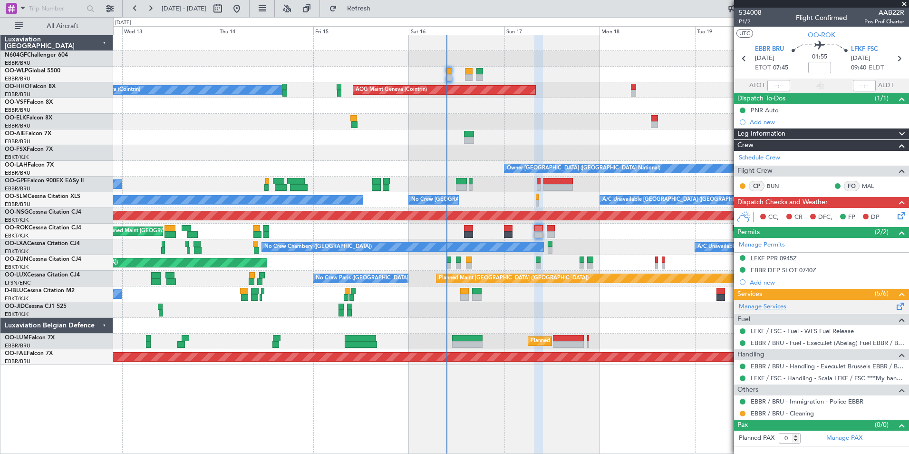
click at [778, 309] on link "Manage Services" at bounding box center [763, 307] width 48 height 10
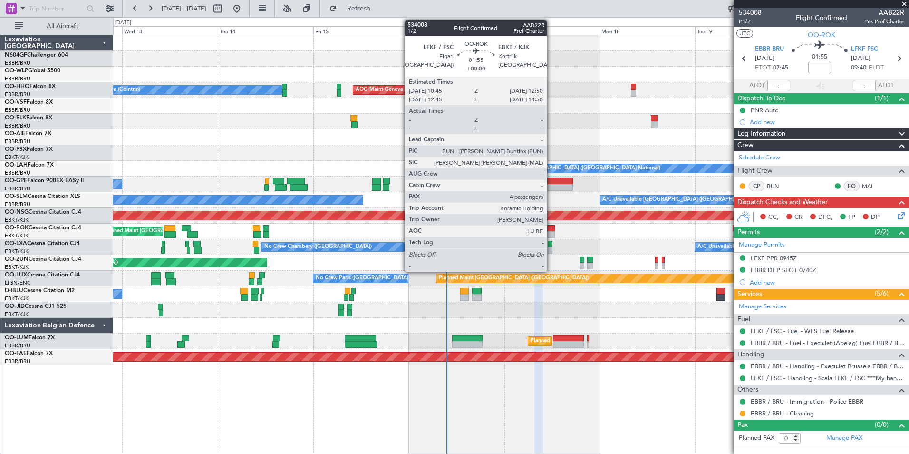
click at [551, 228] on div at bounding box center [551, 228] width 9 height 7
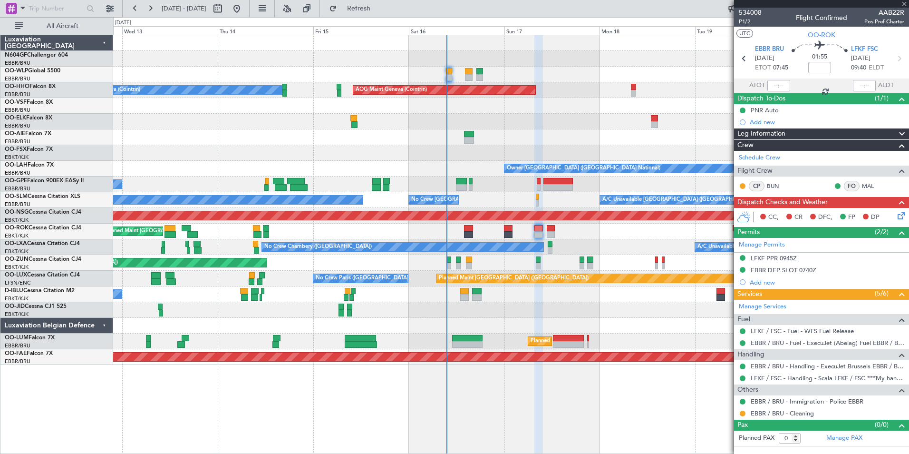
type input "4"
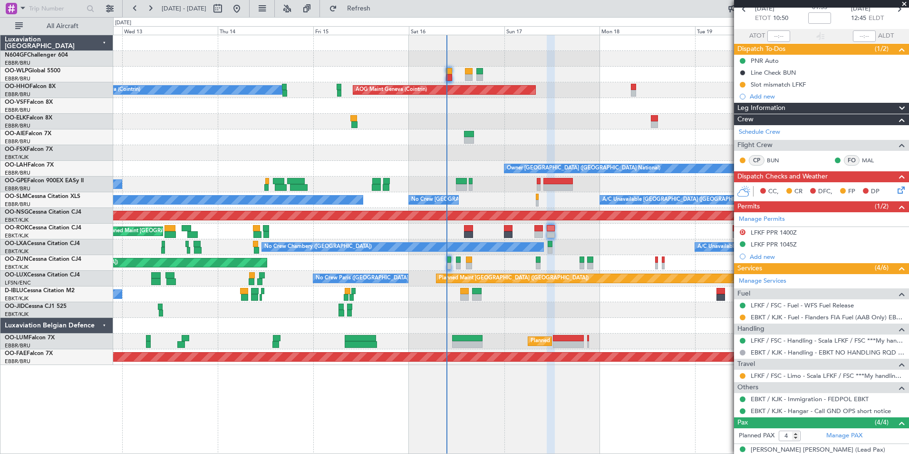
scroll to position [95, 0]
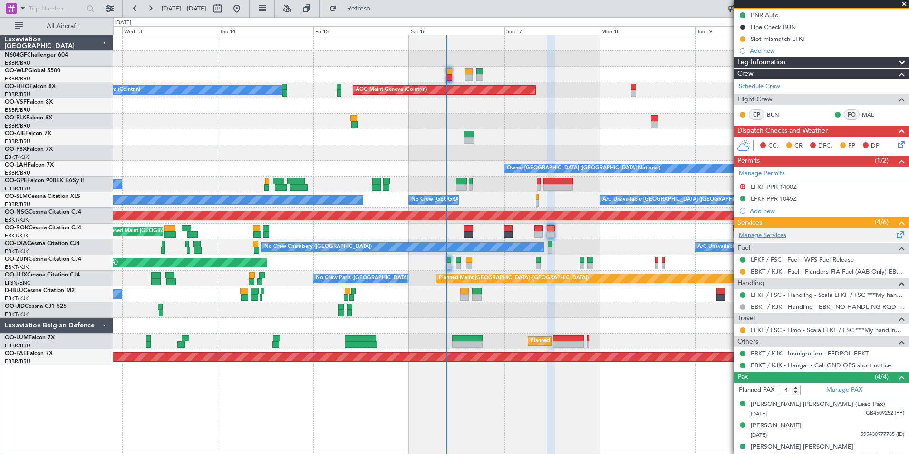
click at [780, 236] on link "Manage Services" at bounding box center [763, 236] width 48 height 10
click at [363, 3] on button "Refresh" at bounding box center [353, 8] width 57 height 15
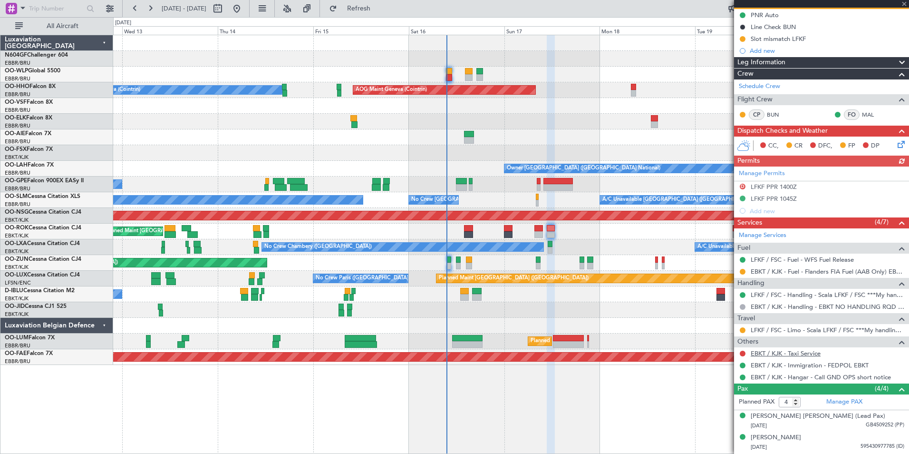
click at [796, 355] on link "EBKT / KJK - Taxi Service" at bounding box center [786, 353] width 70 height 8
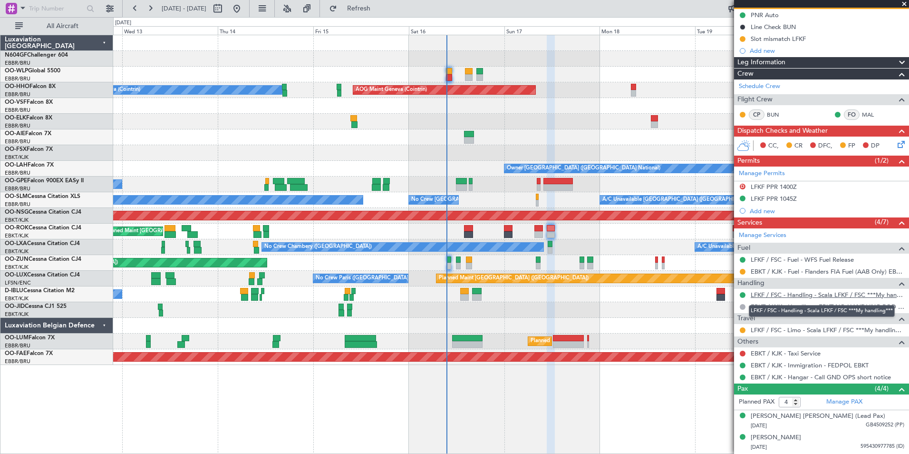
click at [768, 294] on link "LFKF / FSC - Handling - Scala LFKF / FSC ***My handling***" at bounding box center [828, 295] width 154 height 8
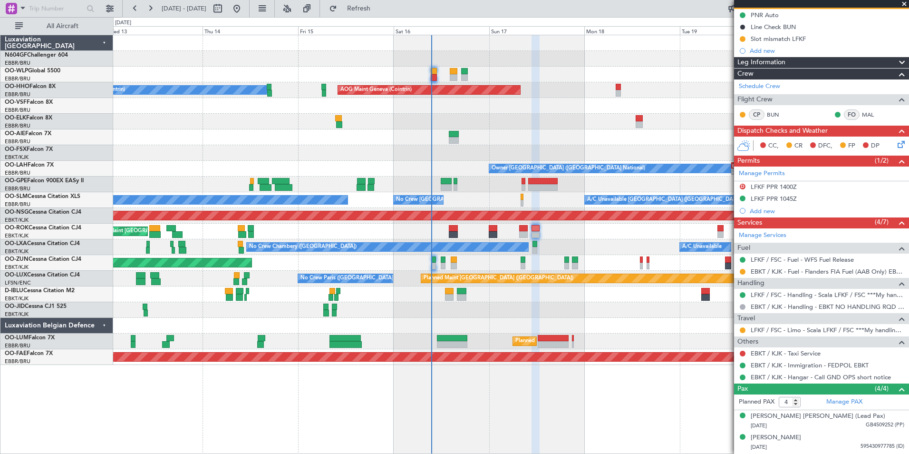
click at [486, 308] on div at bounding box center [511, 310] width 796 height 16
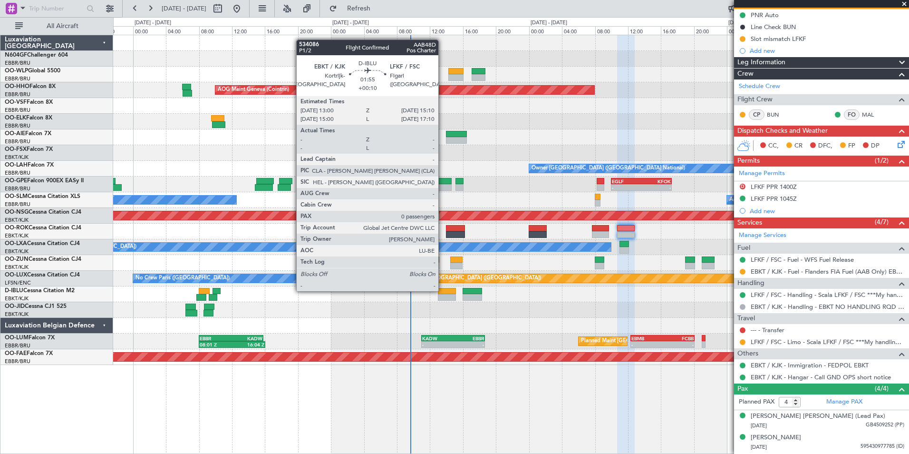
click at [443, 290] on div at bounding box center [447, 291] width 18 height 7
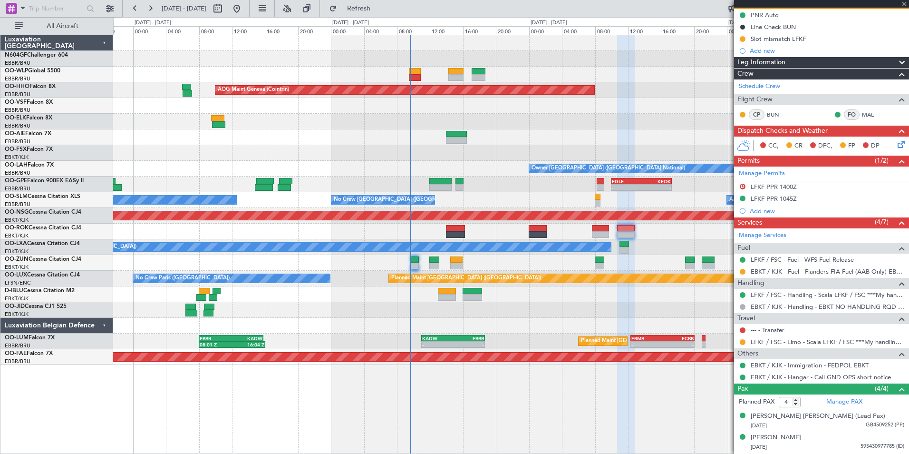
type input "+00:10"
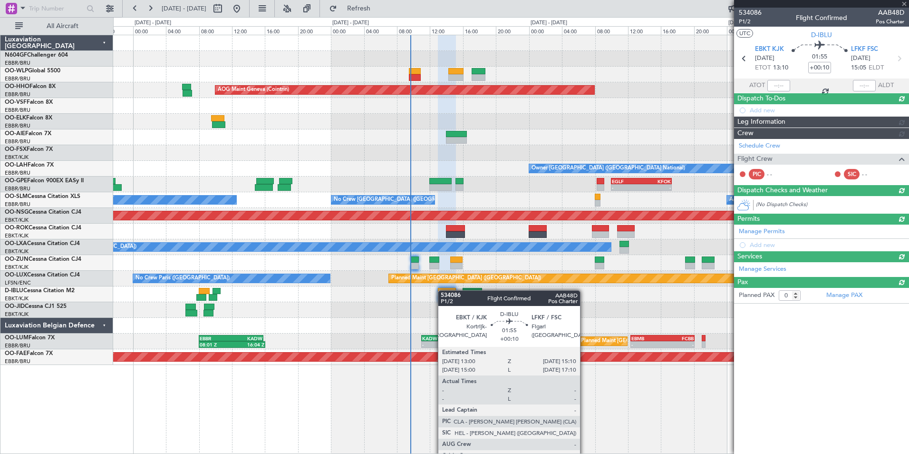
scroll to position [0, 0]
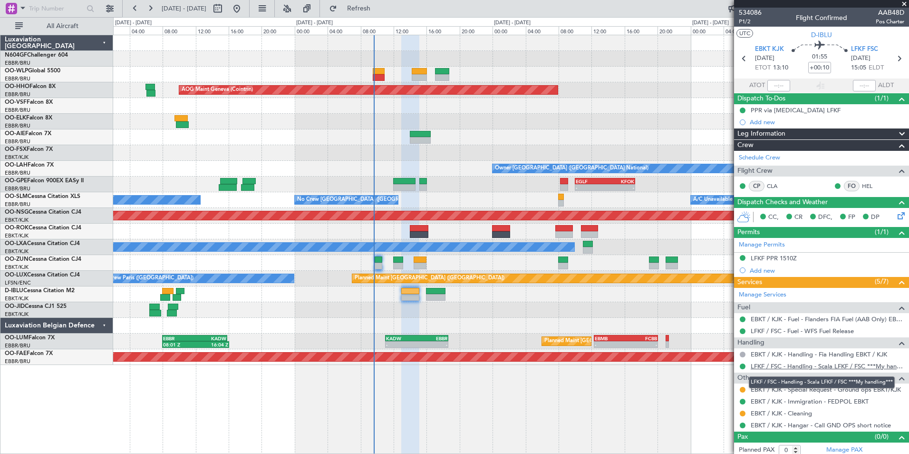
click at [797, 363] on link "LFKF / FSC - Handling - Scala LFKF / FSC ***My handling***" at bounding box center [828, 366] width 154 height 8
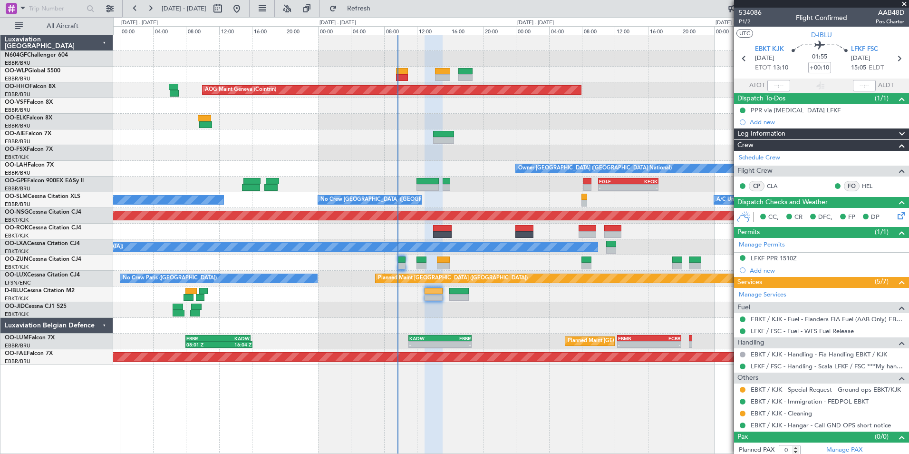
click at [492, 321] on div "AOG Maint Geneva (Cointrin) A/C Unavailable Geneva (Cointrin) Owner Brussels (B…" at bounding box center [511, 200] width 796 height 330
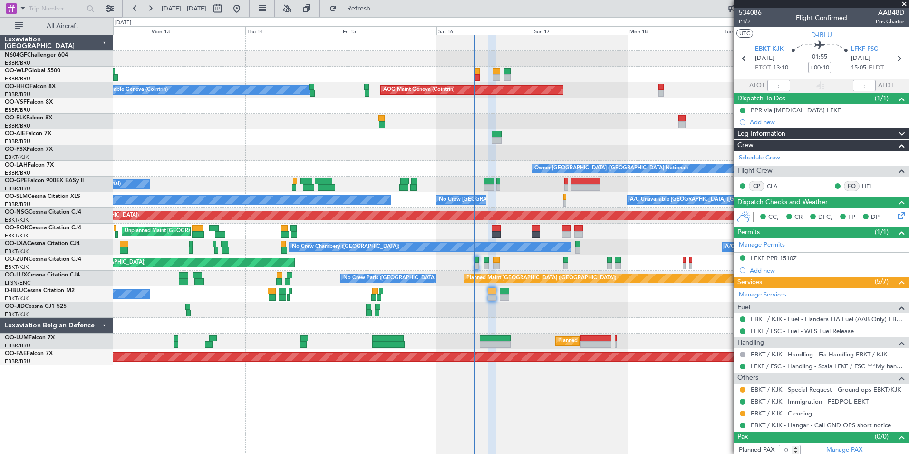
click at [496, 306] on div at bounding box center [511, 310] width 796 height 16
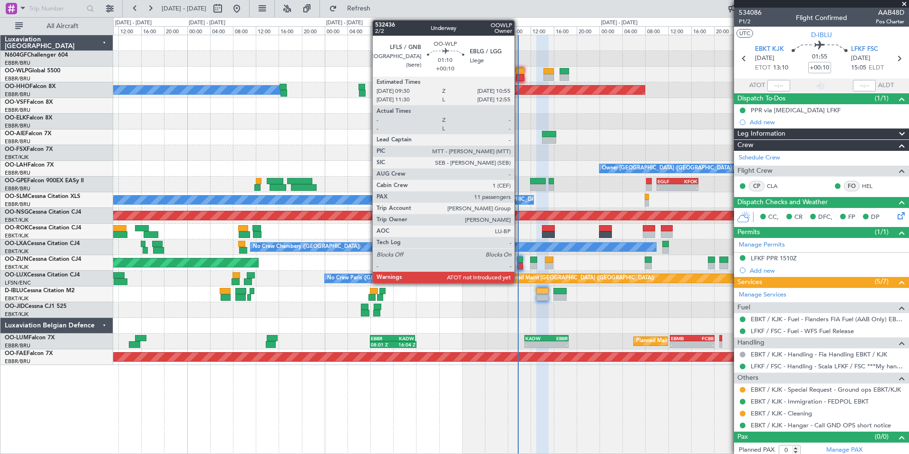
click at [519, 69] on div at bounding box center [520, 71] width 9 height 7
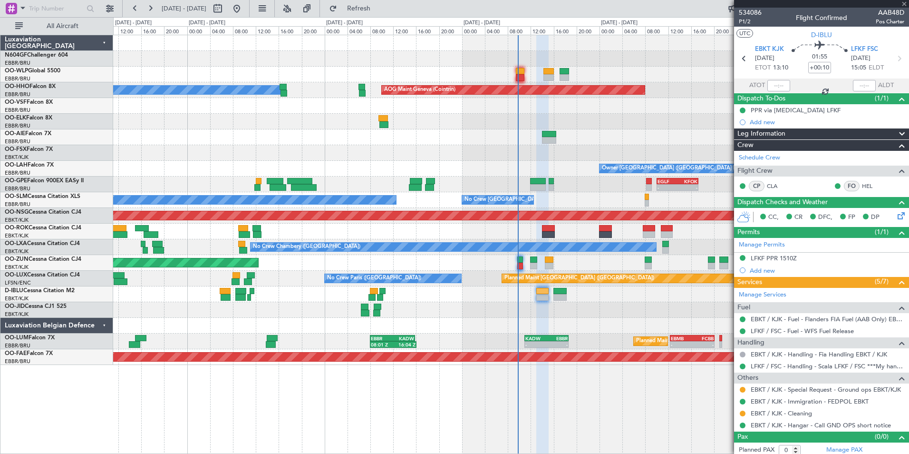
type input "11"
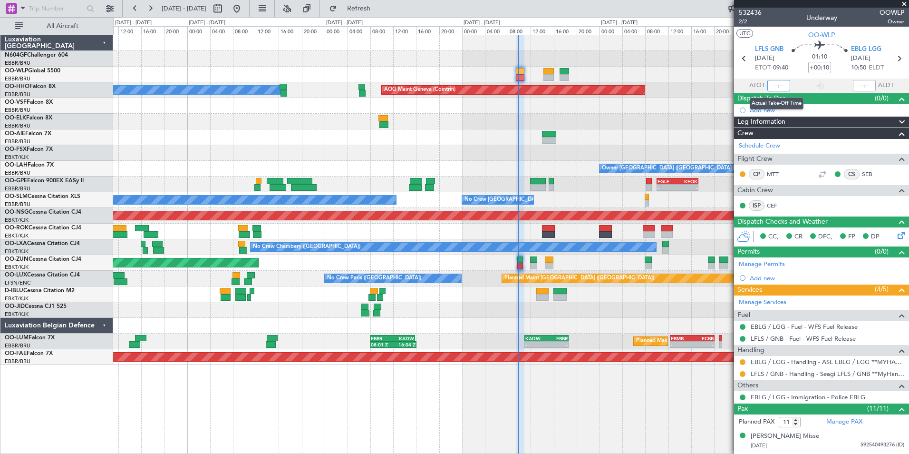
click at [776, 86] on input "text" at bounding box center [779, 85] width 23 height 11
click at [772, 39] on section "UTC OO-WLP" at bounding box center [821, 34] width 175 height 14
type input "09:40"
click at [779, 35] on section "UTC OO-WLP" at bounding box center [821, 34] width 175 height 14
click at [902, 2] on span at bounding box center [905, 4] width 10 height 9
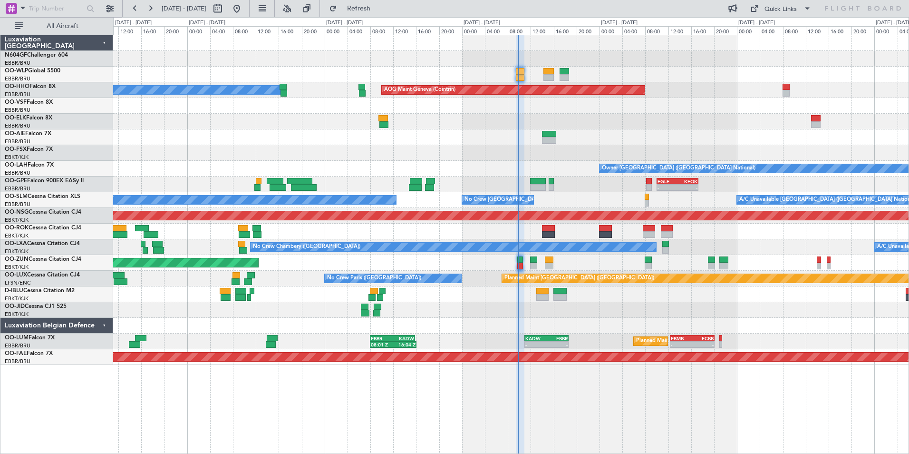
type input "0"
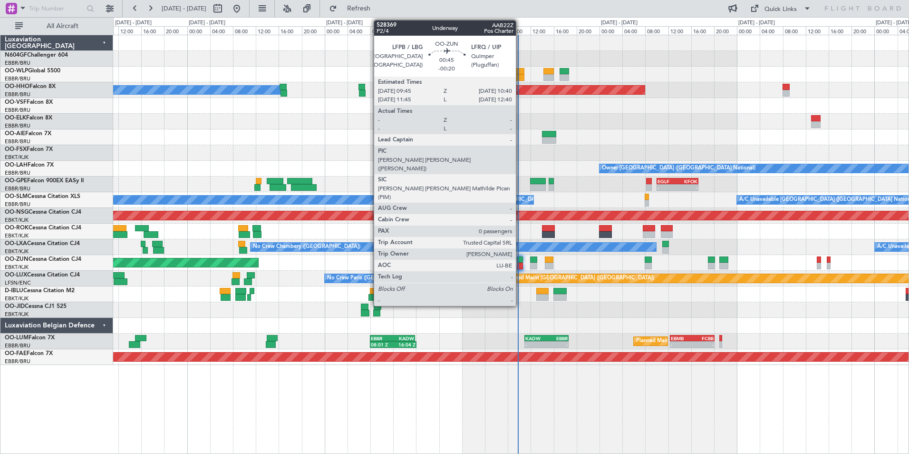
click at [520, 262] on div at bounding box center [520, 259] width 6 height 7
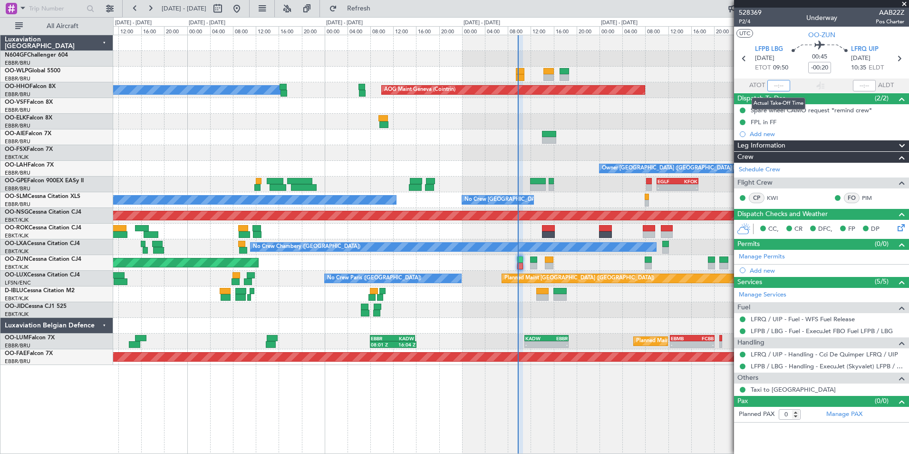
click at [781, 83] on input "text" at bounding box center [779, 85] width 23 height 11
type input "09:44"
click at [777, 36] on section "UTC OO-ZUN" at bounding box center [821, 34] width 175 height 14
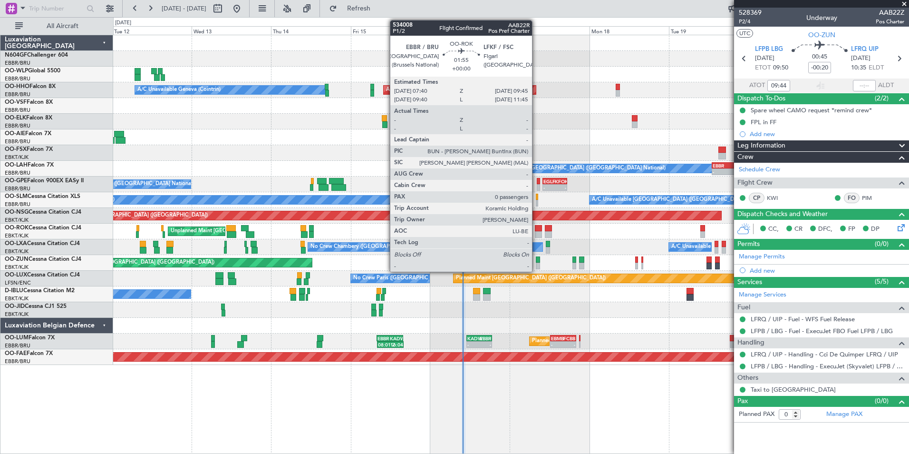
click at [536, 232] on div at bounding box center [538, 234] width 7 height 7
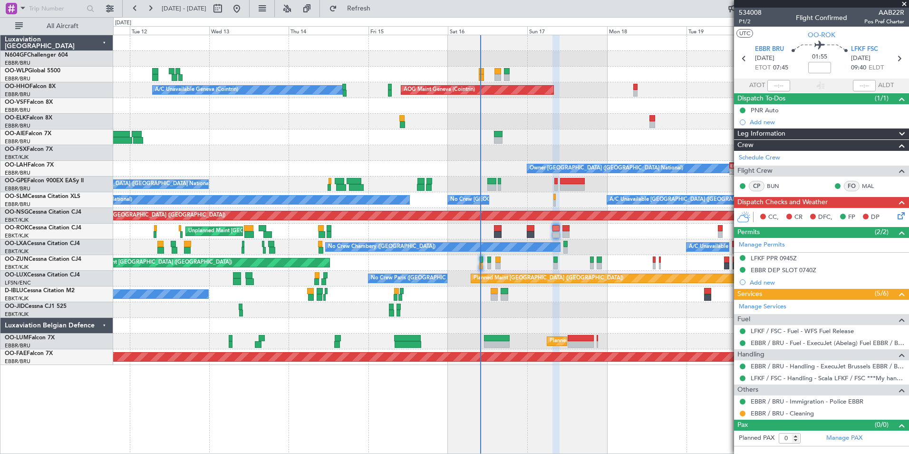
click at [611, 302] on div at bounding box center [511, 310] width 796 height 16
click at [899, 214] on icon at bounding box center [900, 214] width 8 height 8
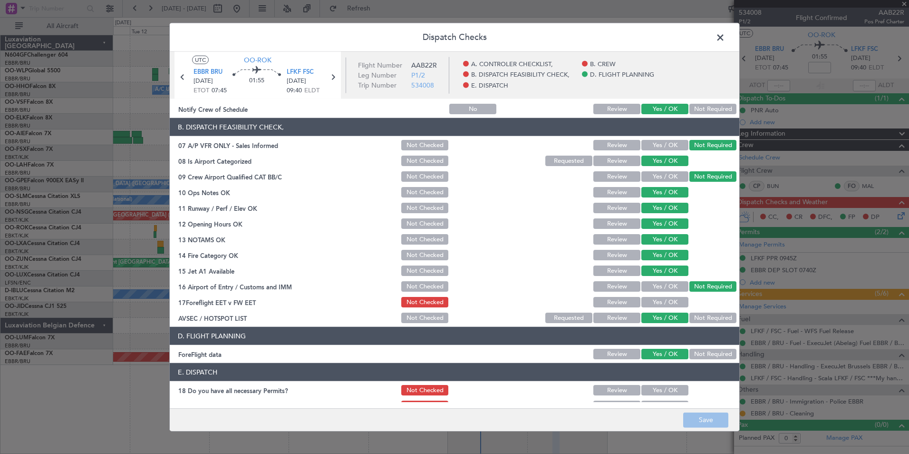
scroll to position [176, 0]
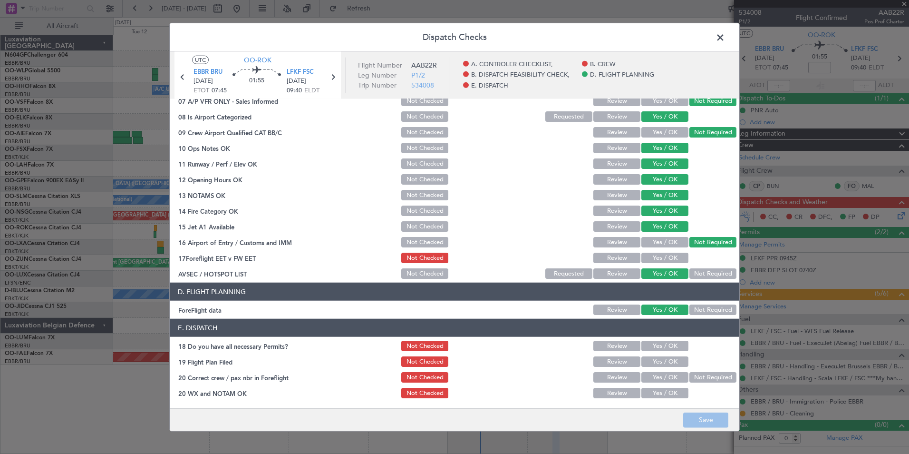
click at [725, 32] on span at bounding box center [725, 39] width 0 height 19
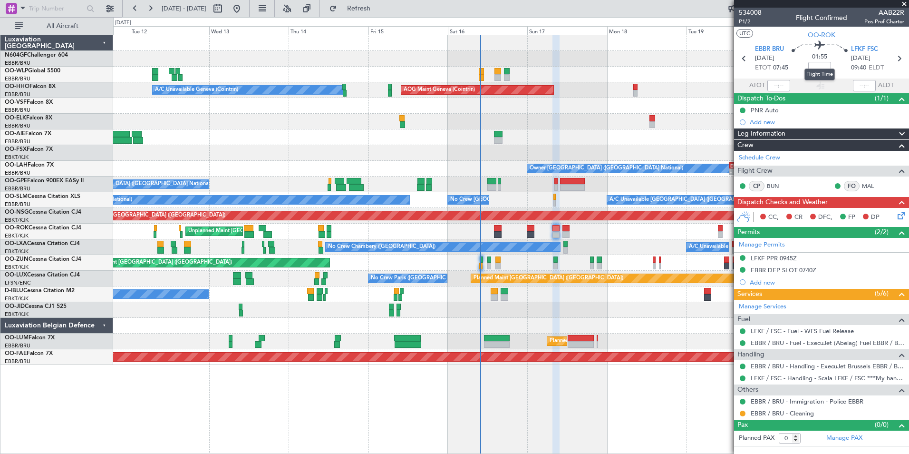
click at [821, 68] on div "Flight Time" at bounding box center [820, 74] width 30 height 12
click at [820, 69] on input at bounding box center [819, 67] width 23 height 11
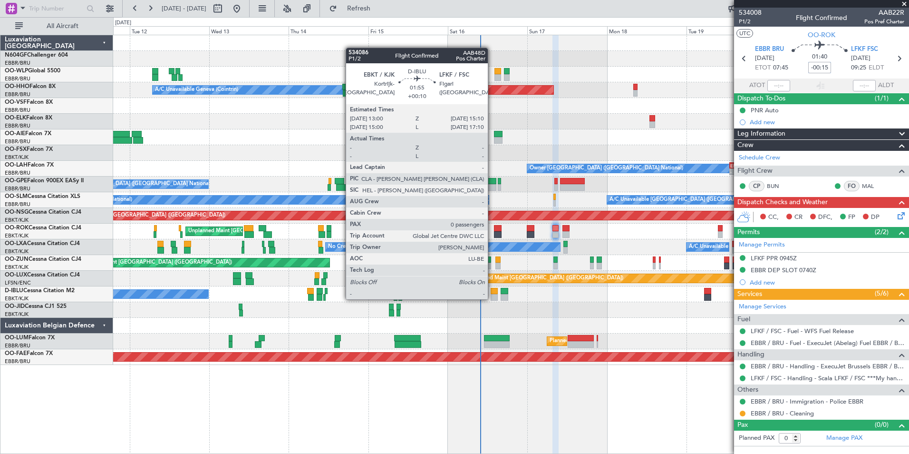
click at [492, 298] on div at bounding box center [495, 297] width 8 height 7
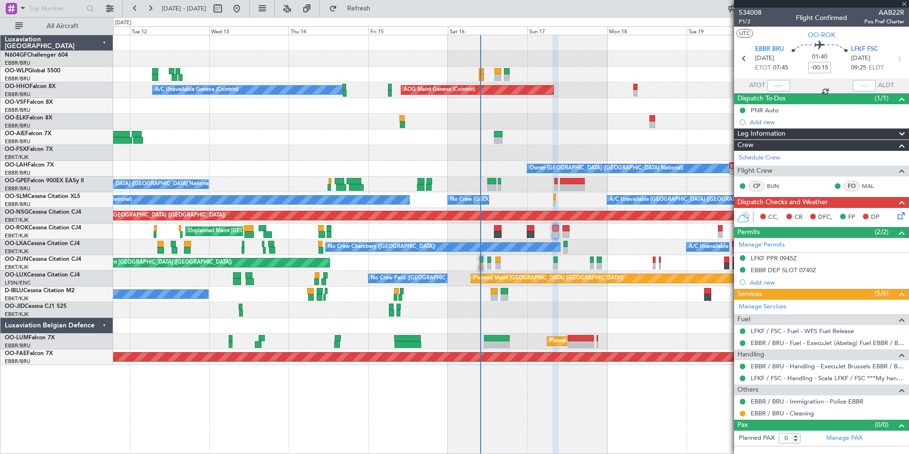
type input "+00:10"
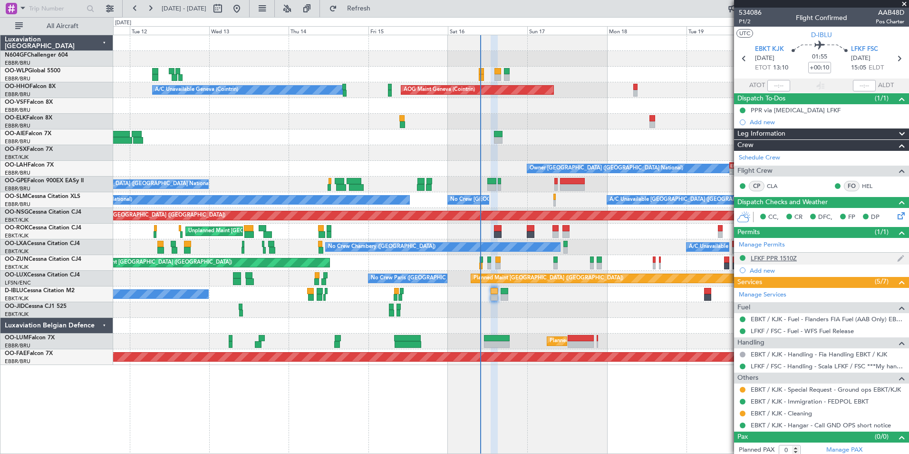
click at [780, 258] on div "LFKF PPR 1510Z" at bounding box center [774, 258] width 46 height 8
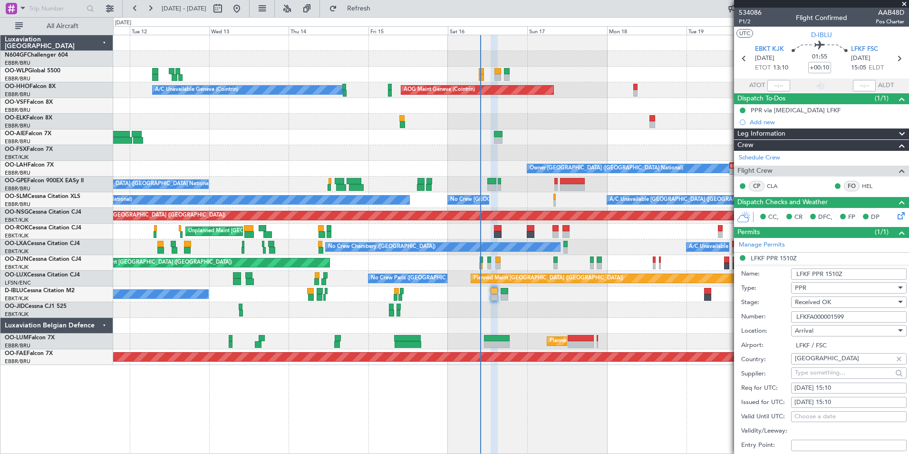
scroll to position [95, 0]
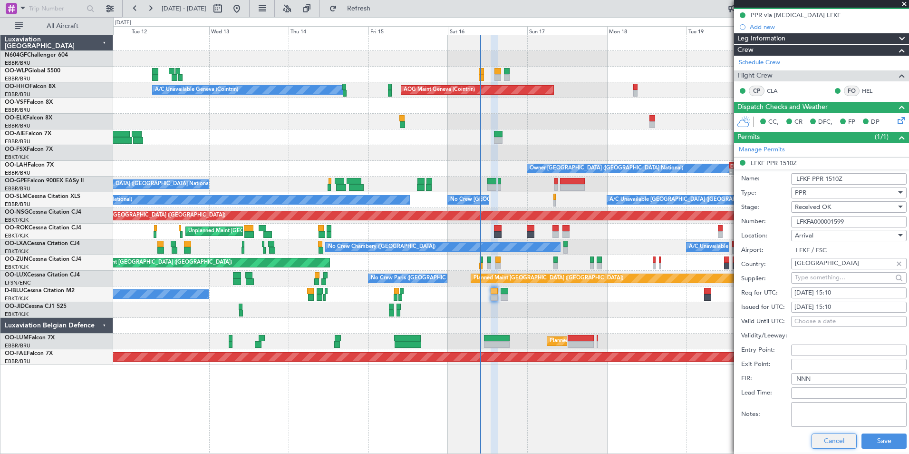
click at [831, 444] on button "Cancel" at bounding box center [834, 440] width 45 height 15
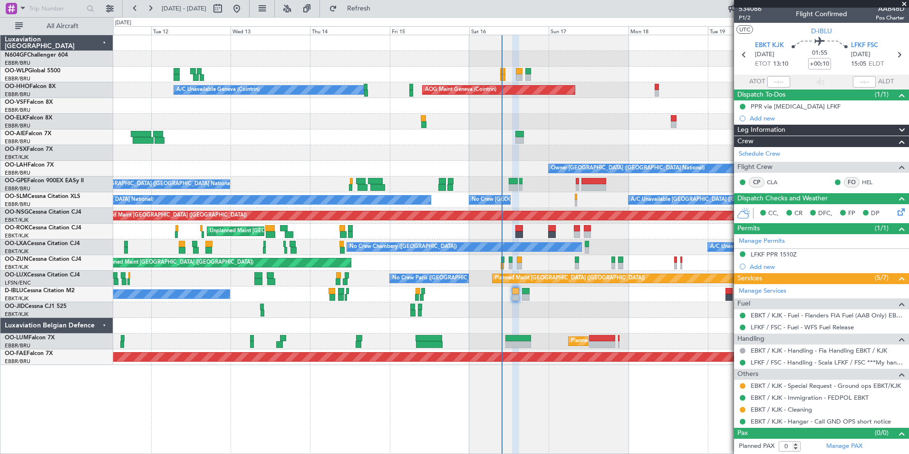
click at [628, 333] on div "Planned Maint Berlin (Brandenburg) AOG Maint Geneva (Cointrin) A/C Unavailable …" at bounding box center [511, 200] width 796 height 330
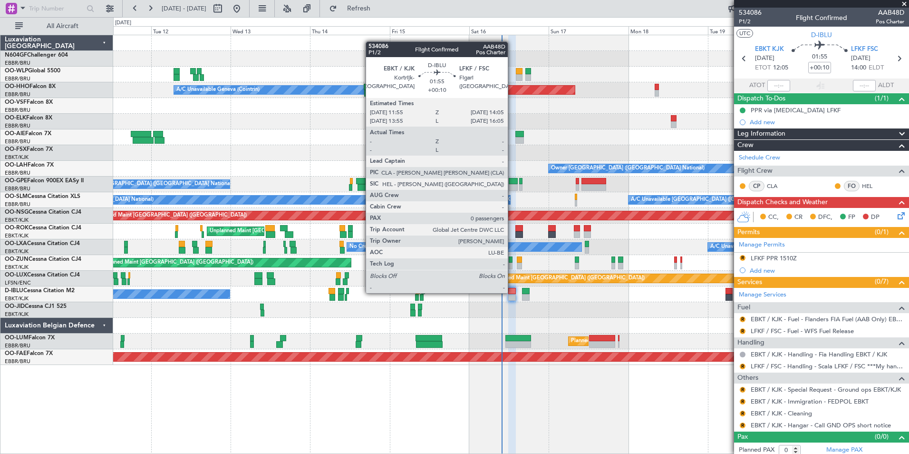
scroll to position [4, 0]
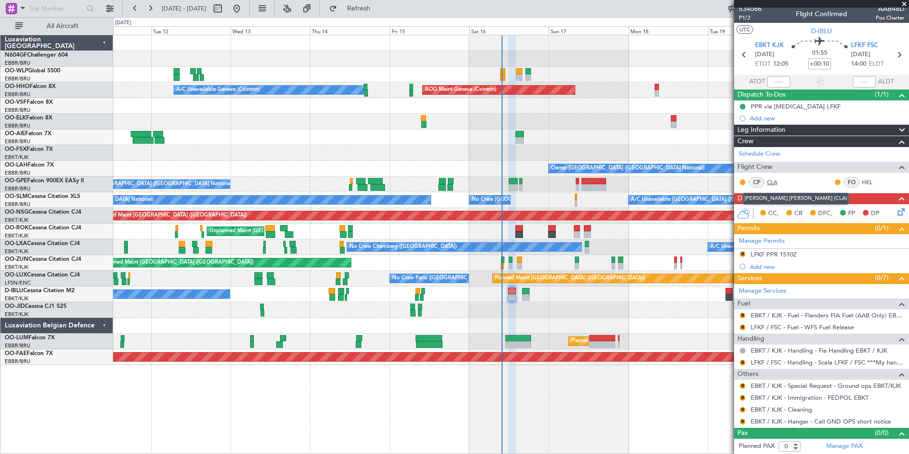
click at [769, 181] on link "CLA" at bounding box center [777, 182] width 21 height 9
click at [769, 178] on link "CLA" at bounding box center [777, 182] width 21 height 9
click at [779, 180] on link "CLA" at bounding box center [777, 182] width 21 height 9
click at [763, 253] on div "LFKF PPR 1510Z" at bounding box center [774, 254] width 46 height 8
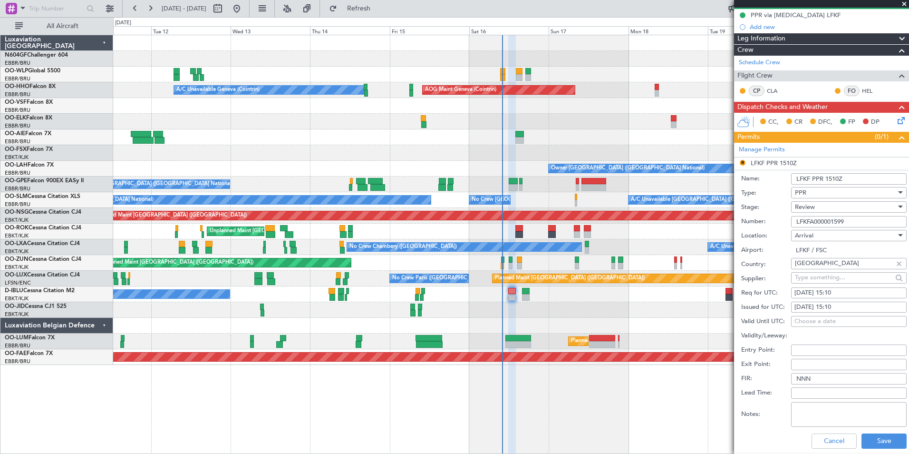
click at [816, 206] on div "Review" at bounding box center [845, 207] width 101 height 14
click at [837, 280] on span "Received OK" at bounding box center [846, 283] width 100 height 14
click at [850, 290] on div "[DATE] 15:10" at bounding box center [849, 293] width 109 height 10
select select "8"
select select "2025"
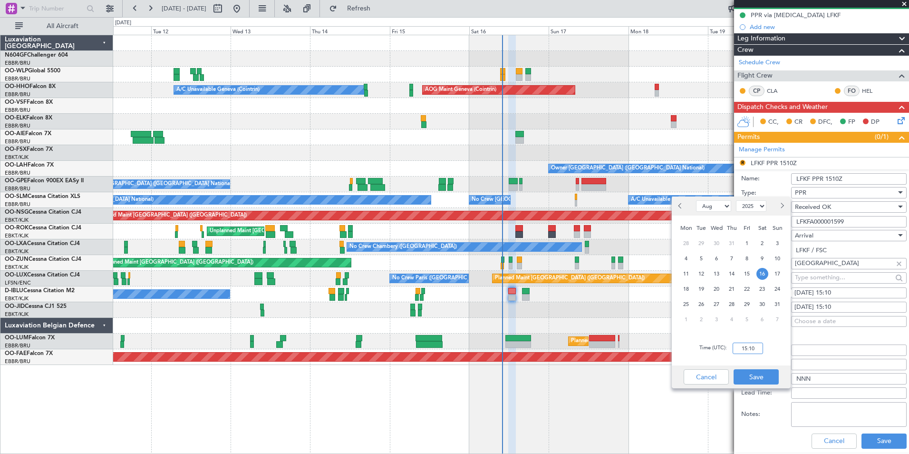
click at [752, 348] on input "15:10" at bounding box center [748, 347] width 30 height 11
type input "14:00"
click at [788, 355] on div "Time (UTC): 14:00" at bounding box center [731, 348] width 119 height 34
click at [769, 370] on button "Save" at bounding box center [756, 376] width 45 height 15
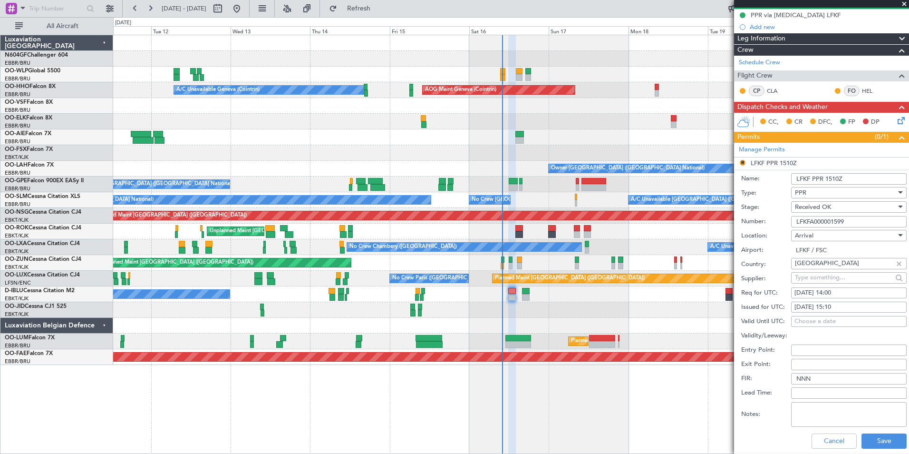
click at [829, 304] on div "[DATE] 15:10" at bounding box center [849, 307] width 109 height 10
select select "8"
select select "2025"
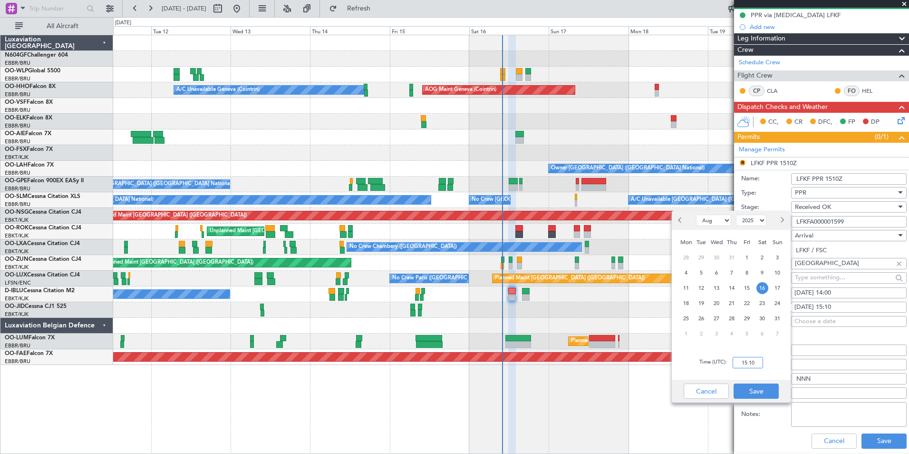
click at [758, 362] on input "15:10" at bounding box center [748, 362] width 30 height 11
type input "14:00"
click at [773, 359] on div "Time (UTC): 14:00" at bounding box center [731, 362] width 119 height 34
click at [768, 387] on button "Save" at bounding box center [756, 390] width 45 height 15
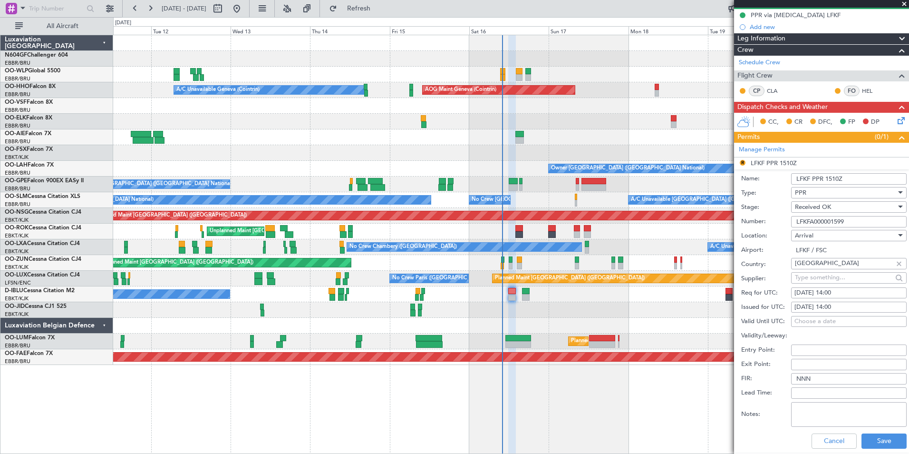
scroll to position [143, 0]
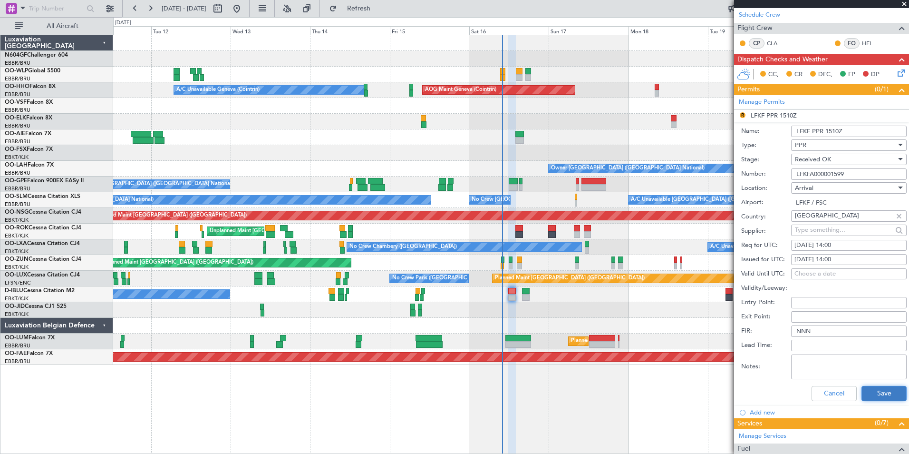
click at [876, 396] on button "Save" at bounding box center [884, 393] width 45 height 15
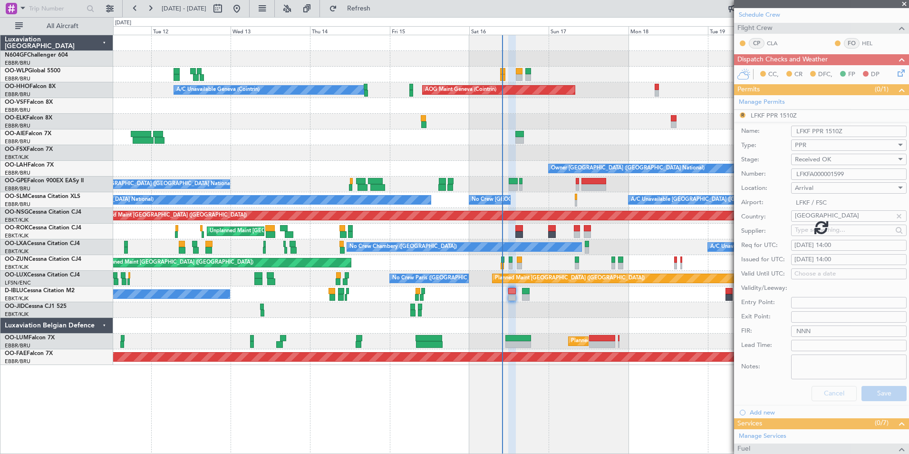
scroll to position [4, 0]
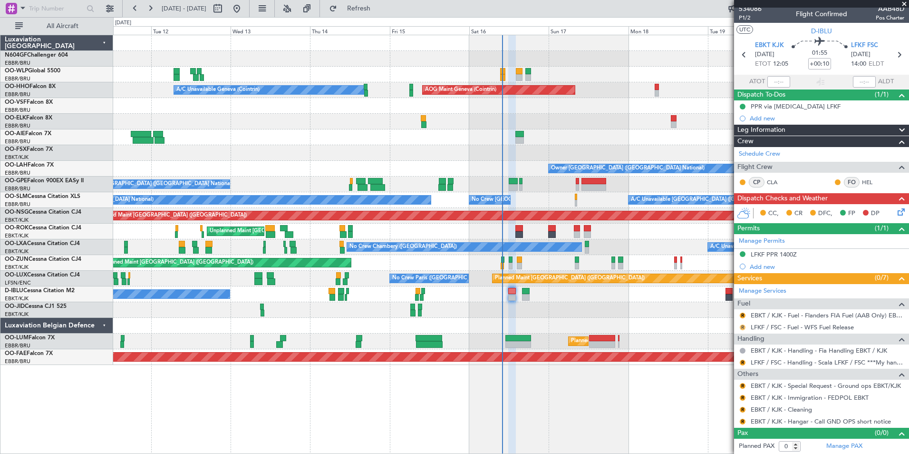
click at [741, 328] on button "R" at bounding box center [743, 327] width 6 height 6
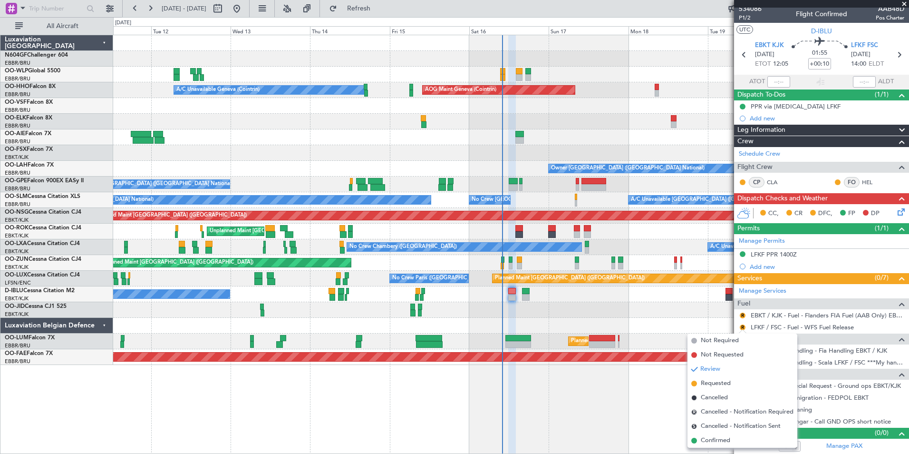
click at [686, 320] on div at bounding box center [511, 326] width 796 height 16
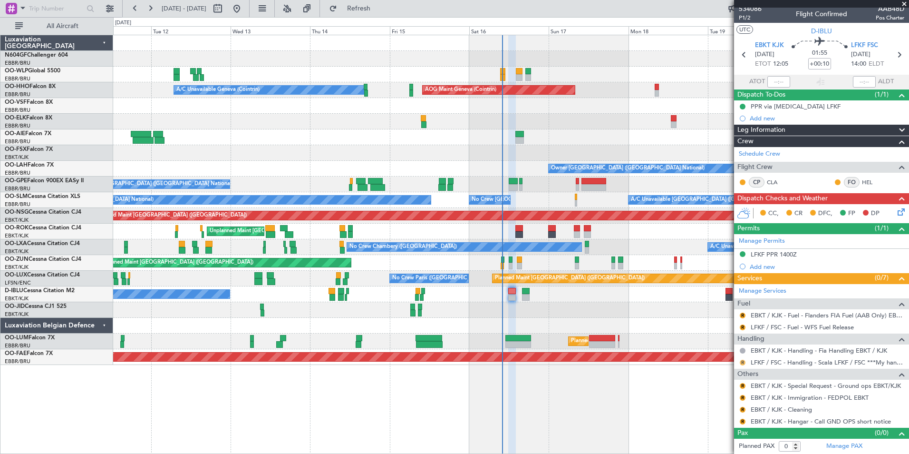
click at [742, 360] on button "R" at bounding box center [743, 363] width 6 height 6
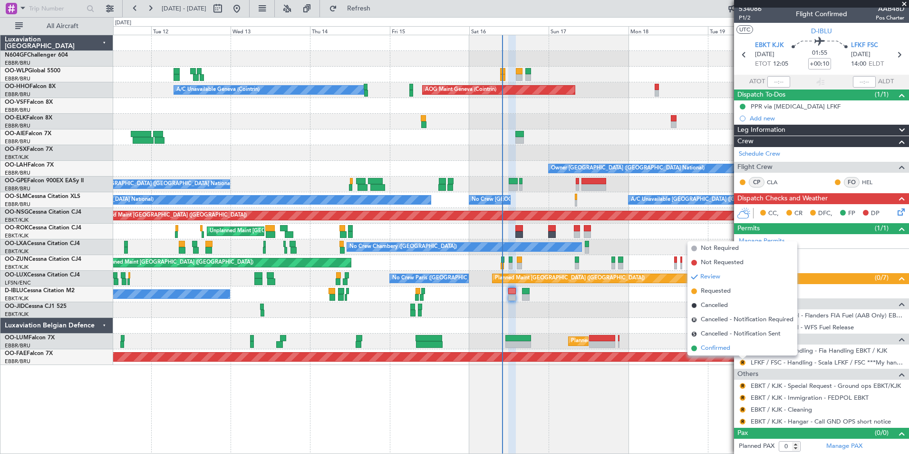
click at [725, 345] on span "Confirmed" at bounding box center [715, 348] width 29 height 10
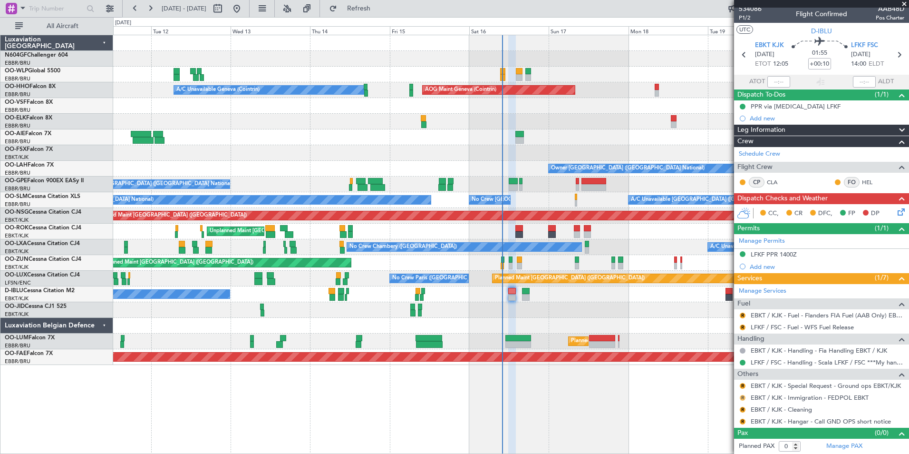
click at [744, 395] on button "R" at bounding box center [743, 398] width 6 height 6
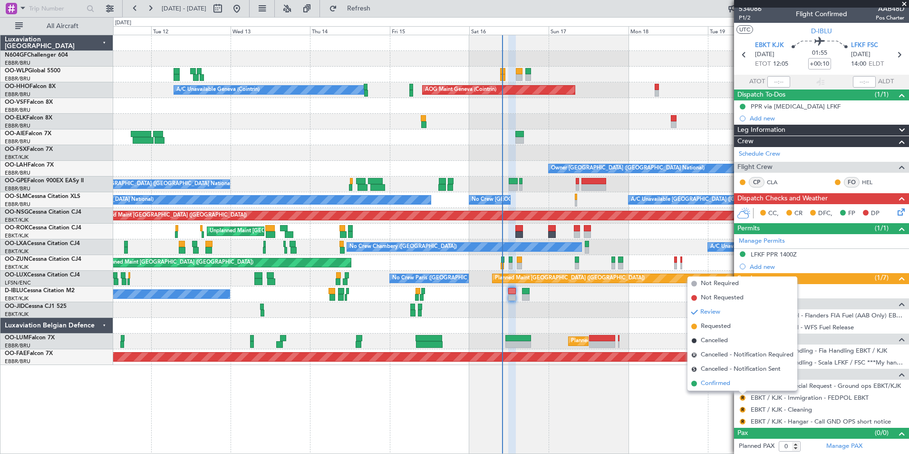
click at [716, 385] on span "Confirmed" at bounding box center [715, 384] width 29 height 10
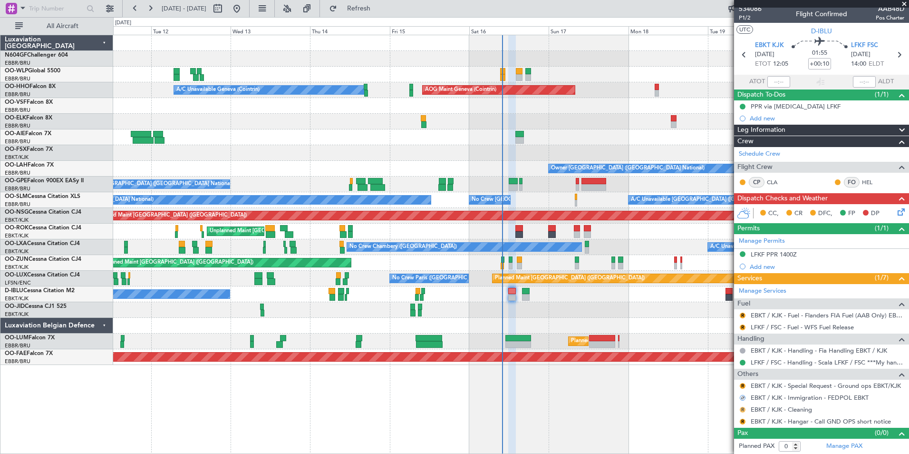
click at [743, 409] on button "R" at bounding box center [743, 410] width 6 height 6
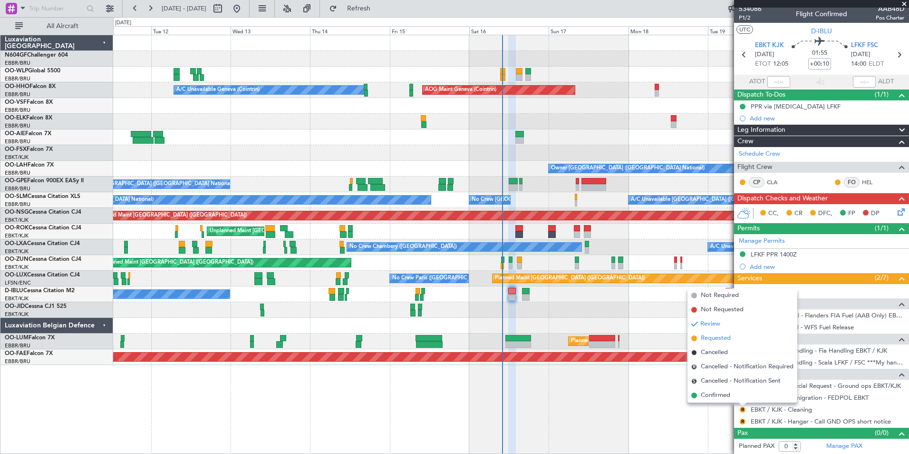
click at [712, 336] on span "Requested" at bounding box center [716, 338] width 30 height 10
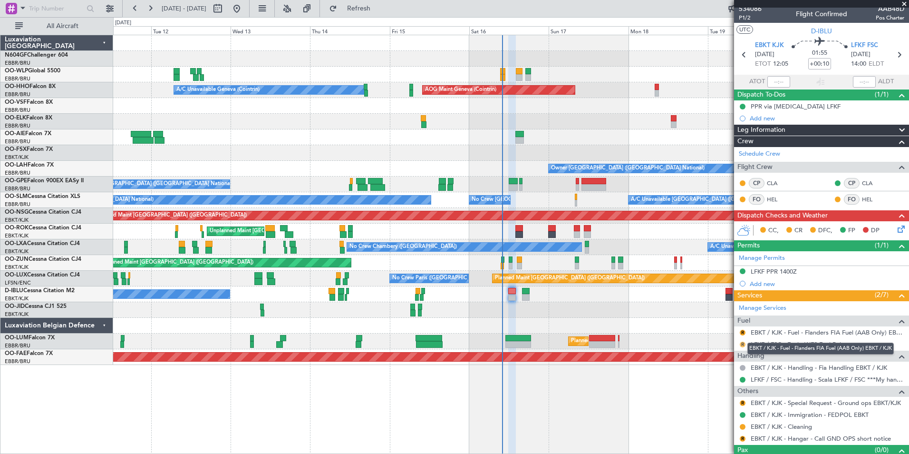
click at [740, 344] on button "R" at bounding box center [743, 344] width 6 height 6
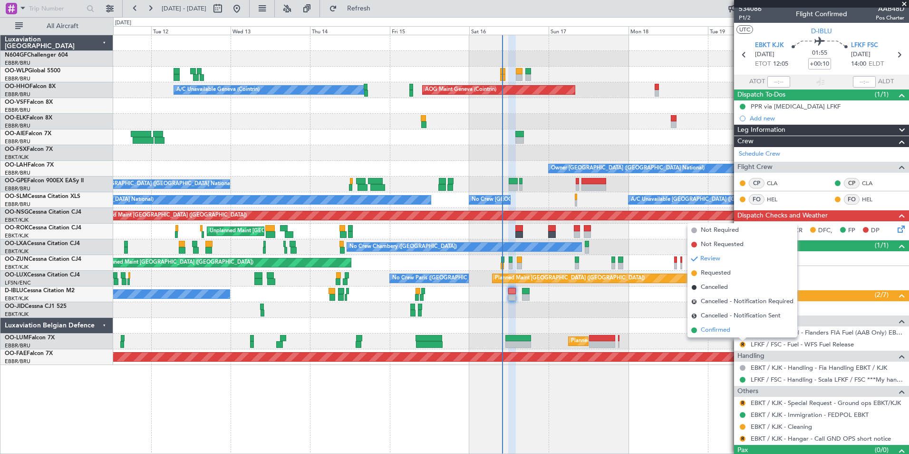
click at [729, 332] on span "Confirmed" at bounding box center [715, 330] width 29 height 10
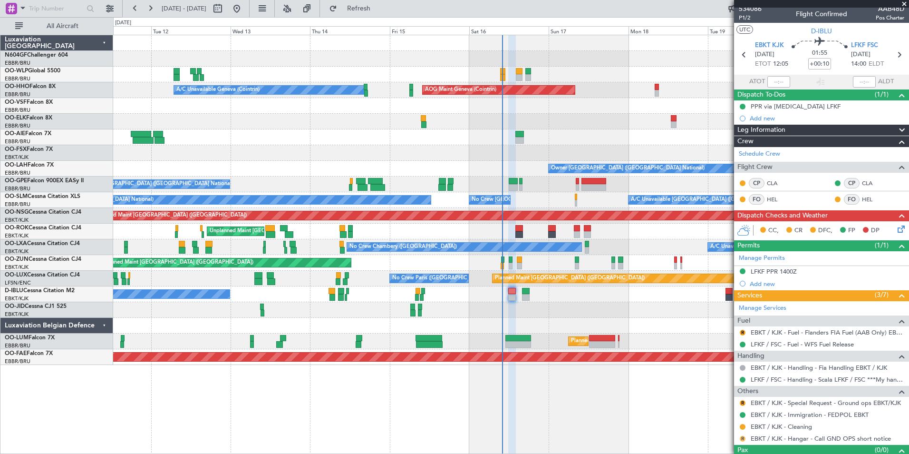
click at [742, 440] on button "R" at bounding box center [743, 439] width 6 height 6
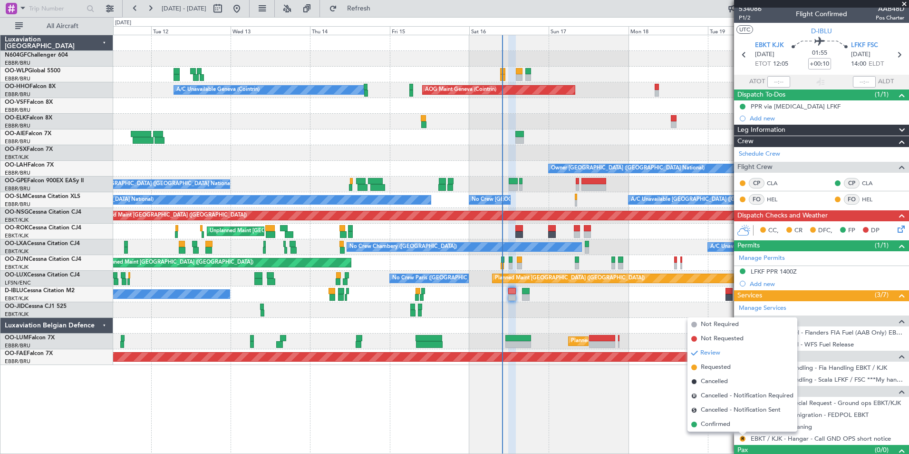
click at [731, 429] on mat-tooltip-component "Review" at bounding box center [743, 422] width 34 height 25
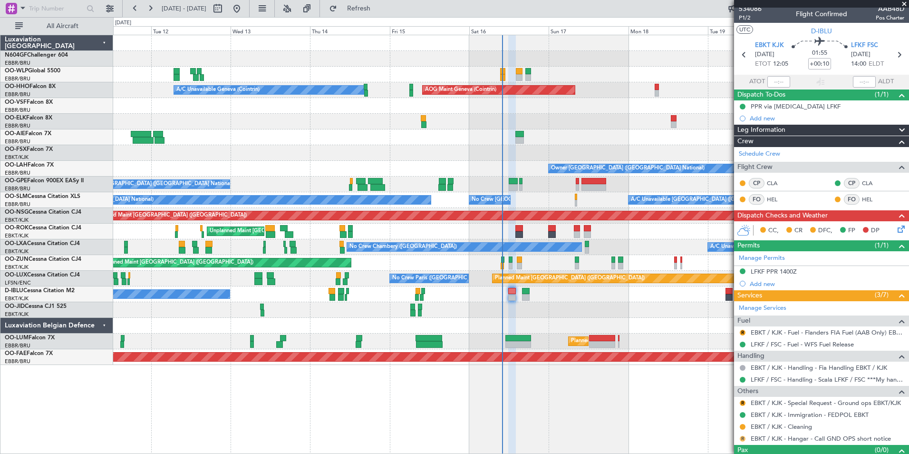
click at [743, 440] on button "R" at bounding box center [743, 439] width 6 height 6
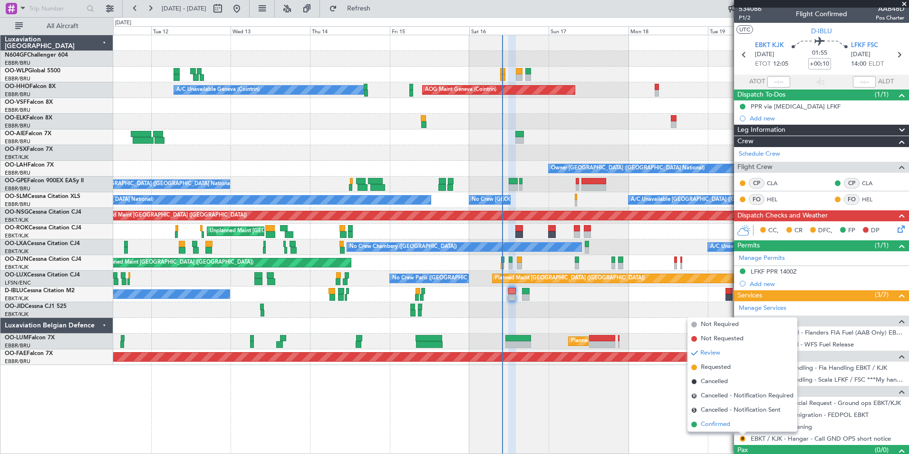
click at [721, 420] on span "Confirmed" at bounding box center [715, 424] width 29 height 10
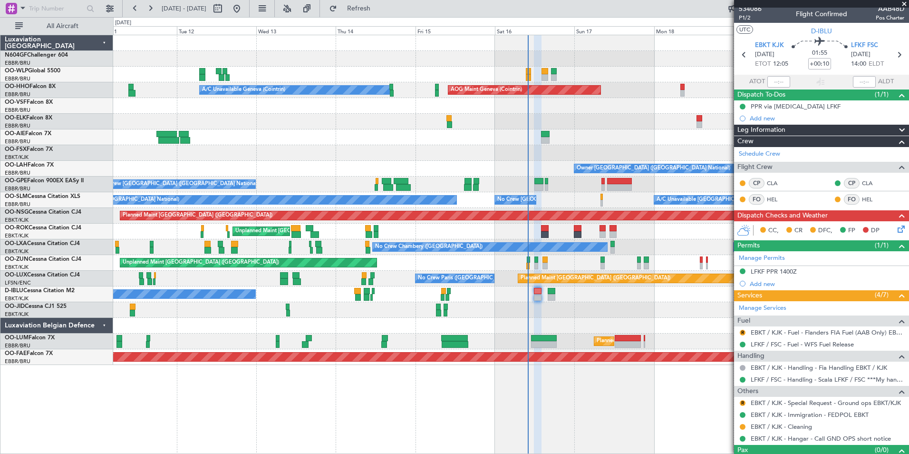
click at [550, 326] on div at bounding box center [511, 326] width 796 height 16
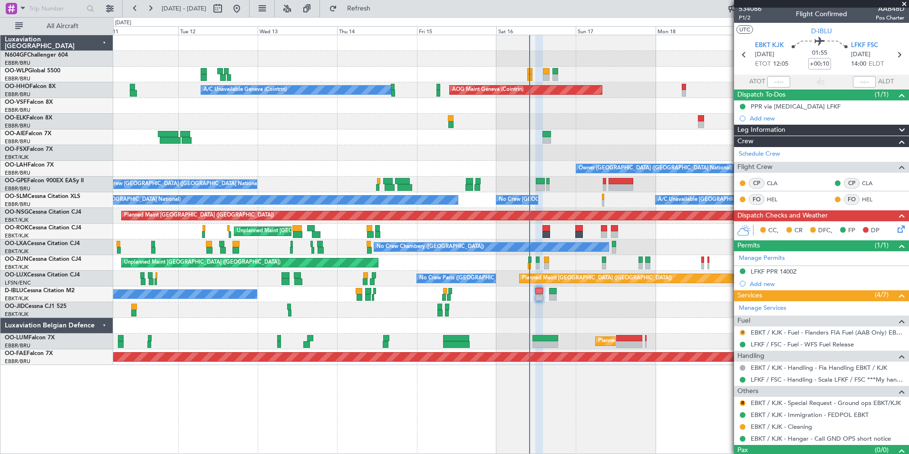
click at [742, 332] on button "R" at bounding box center [743, 333] width 6 height 6
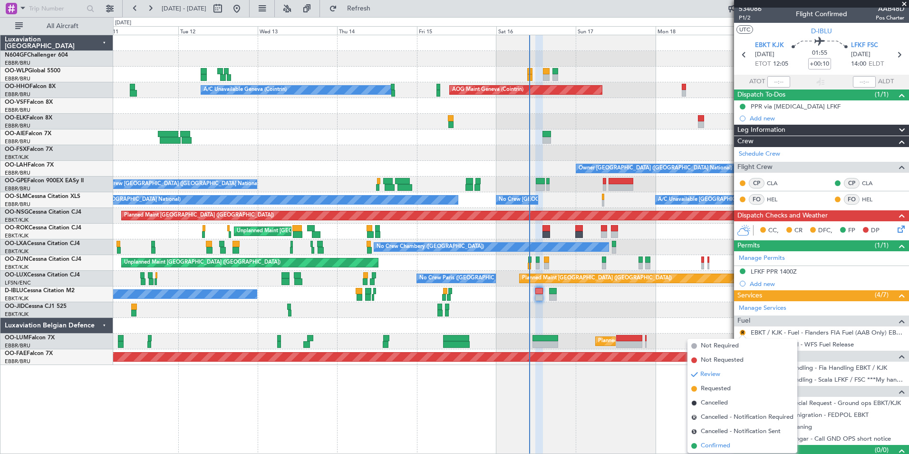
click at [710, 441] on span "Confirmed" at bounding box center [715, 446] width 29 height 10
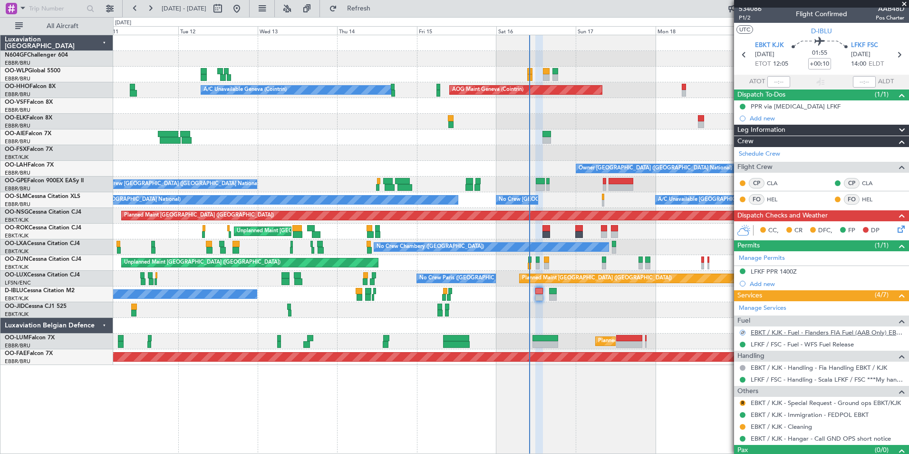
scroll to position [21, 0]
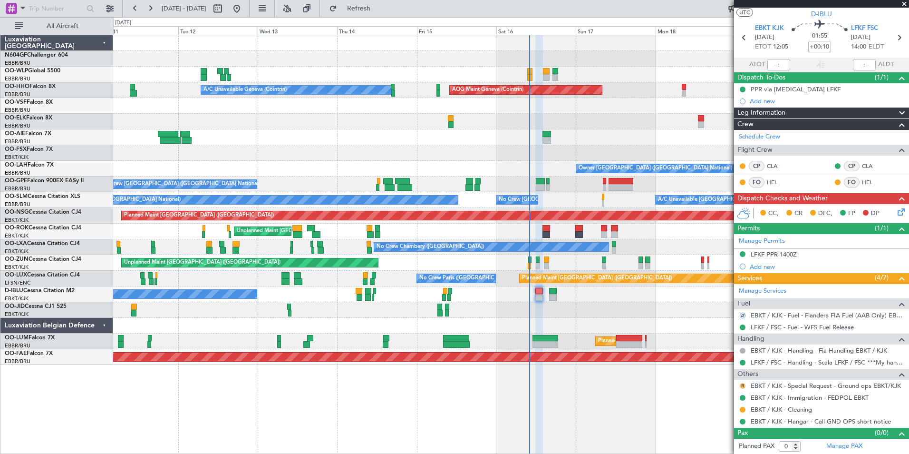
click at [744, 383] on button "R" at bounding box center [743, 386] width 6 height 6
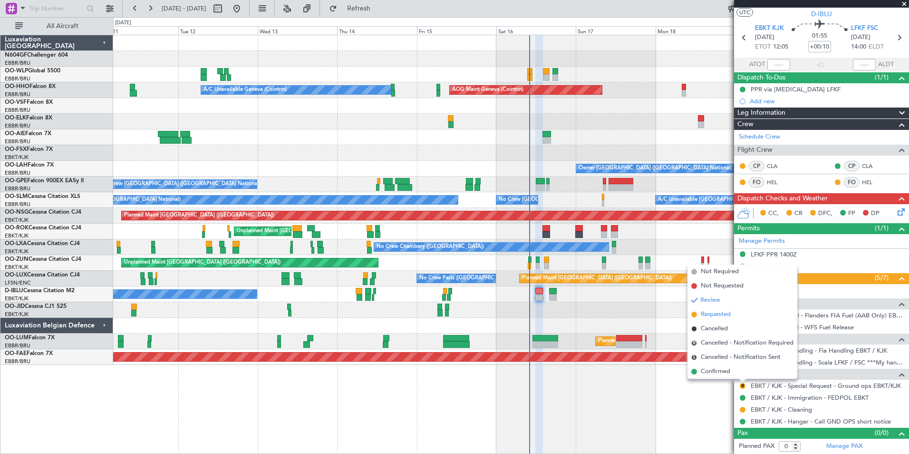
click at [718, 312] on span "Requested" at bounding box center [716, 315] width 30 height 10
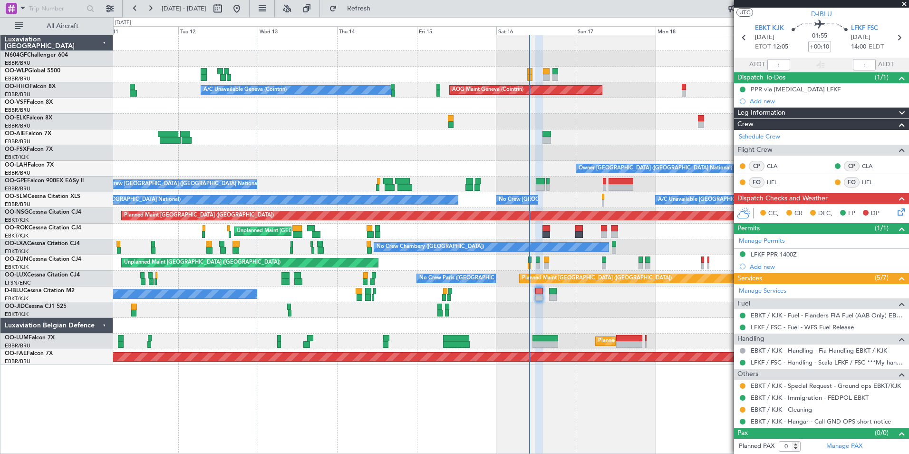
click at [896, 209] on icon at bounding box center [900, 210] width 8 height 8
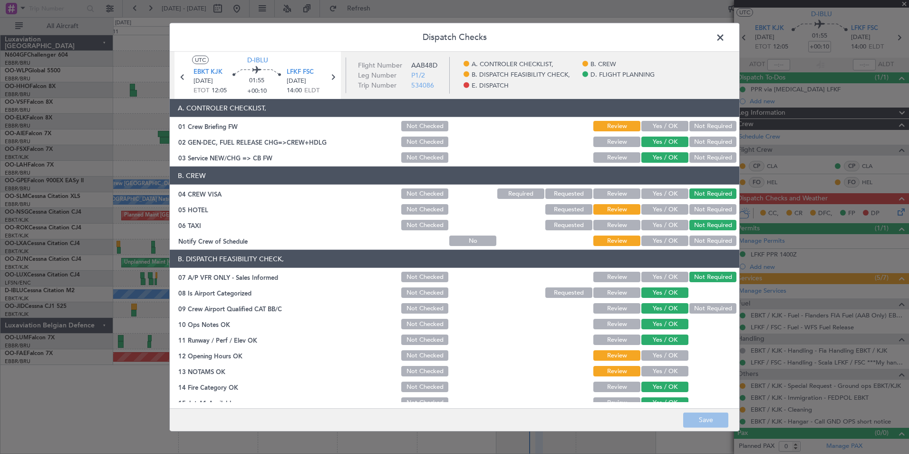
click at [646, 123] on button "Yes / OK" at bounding box center [665, 126] width 47 height 10
click at [698, 207] on button "Not Required" at bounding box center [713, 209] width 47 height 10
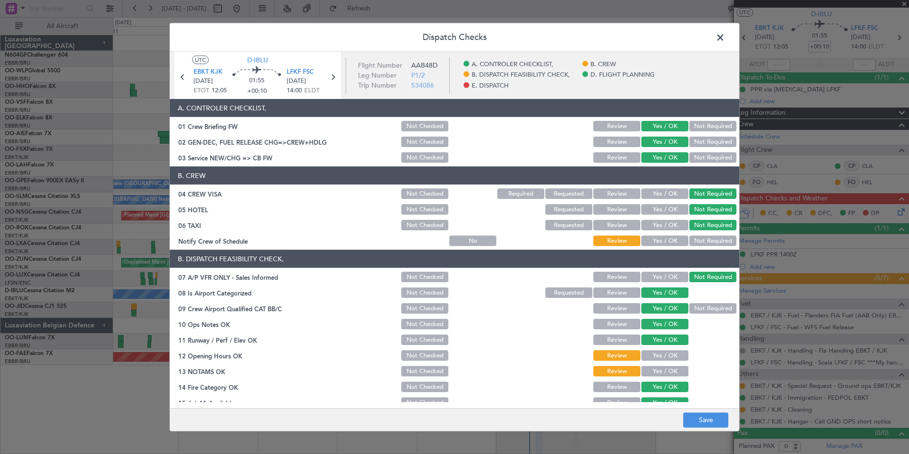
click at [633, 248] on article "A. CONTROLER CHECKLIST, 01 Crew Briefing FW Not Checked Review Yes / OK Not Req…" at bounding box center [455, 250] width 570 height 303
click at [644, 246] on div "Yes / OK" at bounding box center [664, 240] width 48 height 13
click at [651, 243] on button "Yes / OK" at bounding box center [665, 240] width 47 height 10
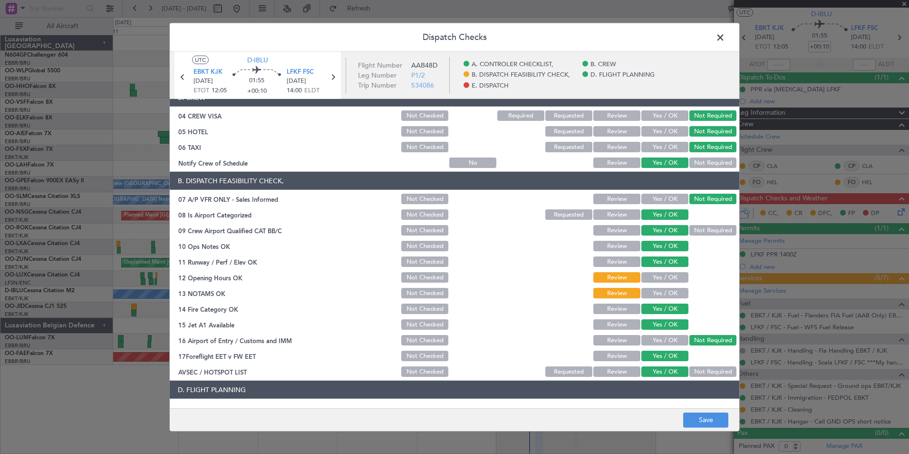
scroll to position [143, 0]
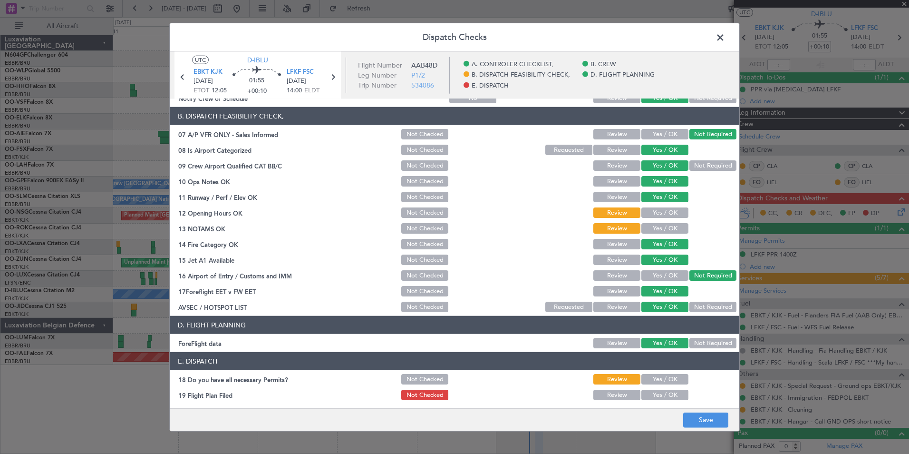
click at [647, 217] on button "Yes / OK" at bounding box center [665, 212] width 47 height 10
click at [652, 227] on button "Yes / OK" at bounding box center [665, 228] width 47 height 10
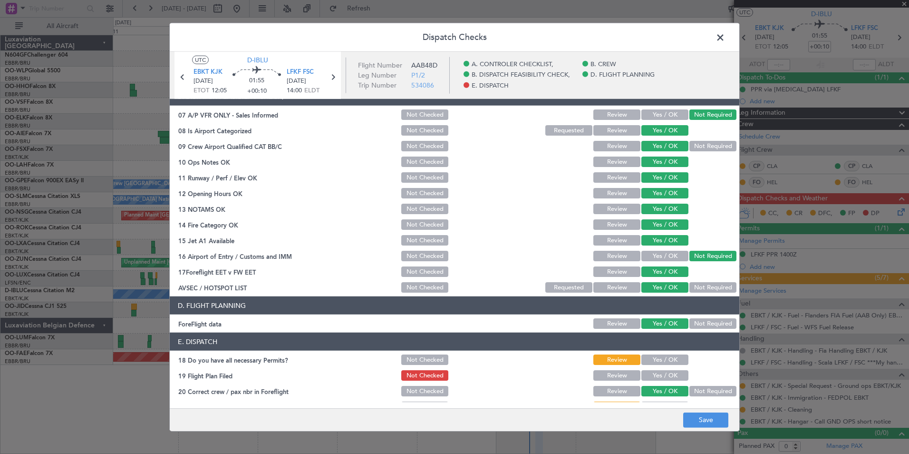
scroll to position [176, 0]
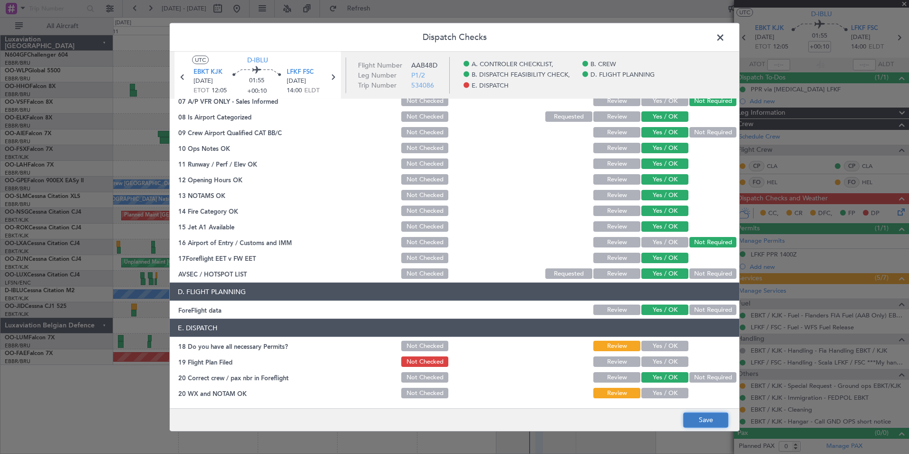
click at [704, 418] on button "Save" at bounding box center [705, 419] width 45 height 15
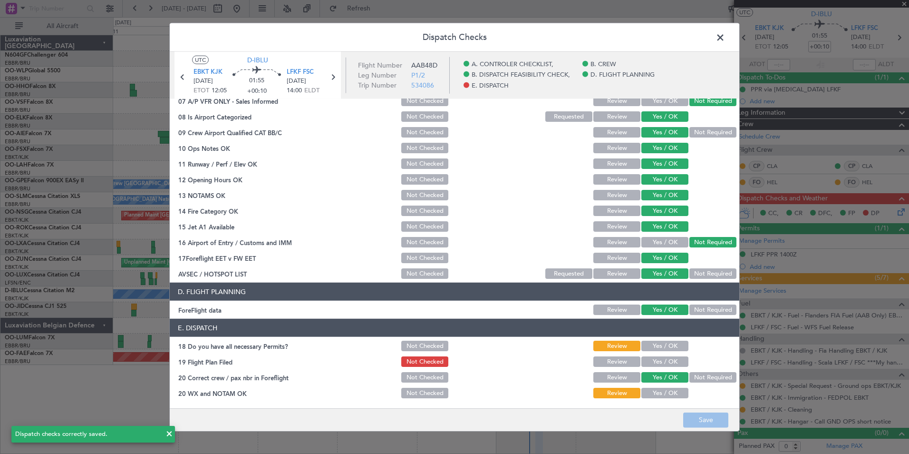
click at [725, 33] on span at bounding box center [725, 39] width 0 height 19
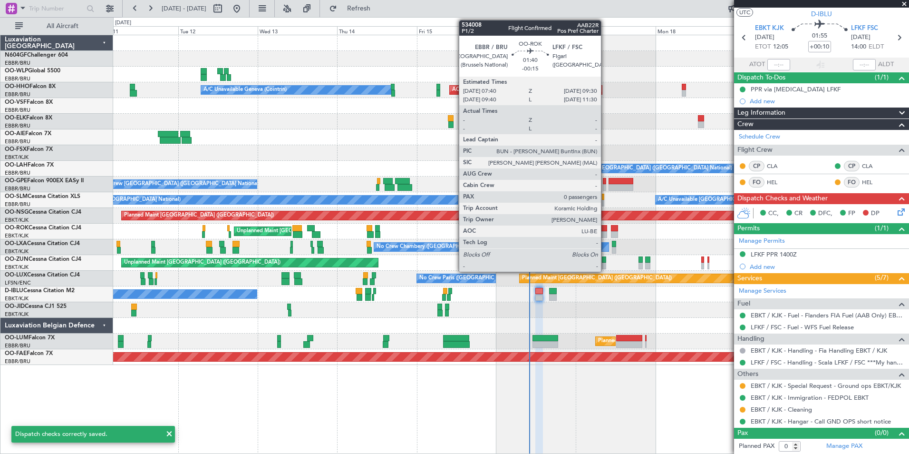
click at [605, 230] on div at bounding box center [604, 228] width 6 height 7
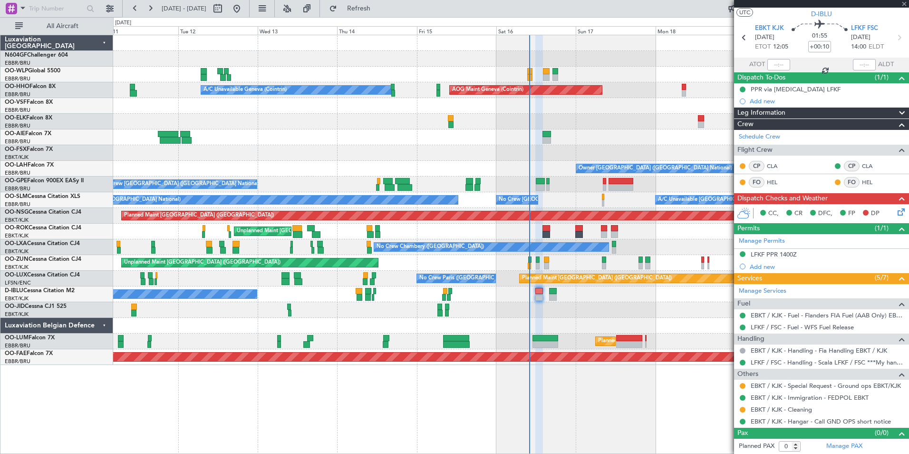
type input "-00:15"
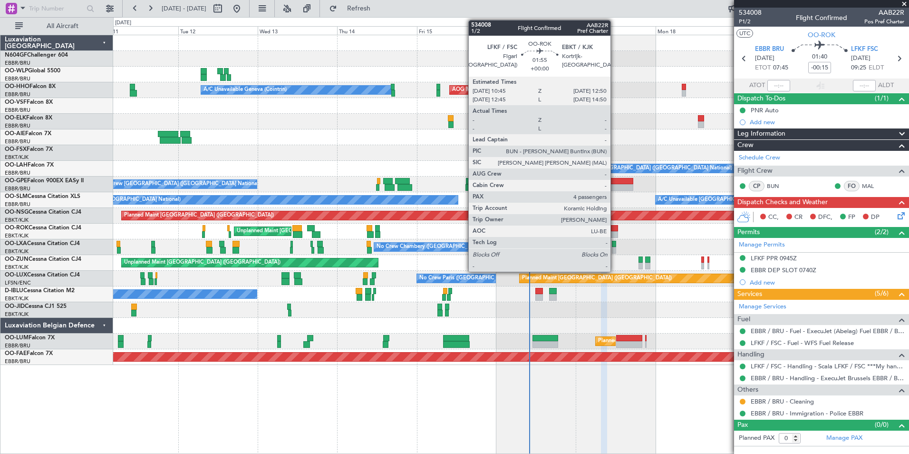
click at [615, 234] on div at bounding box center [614, 234] width 7 height 7
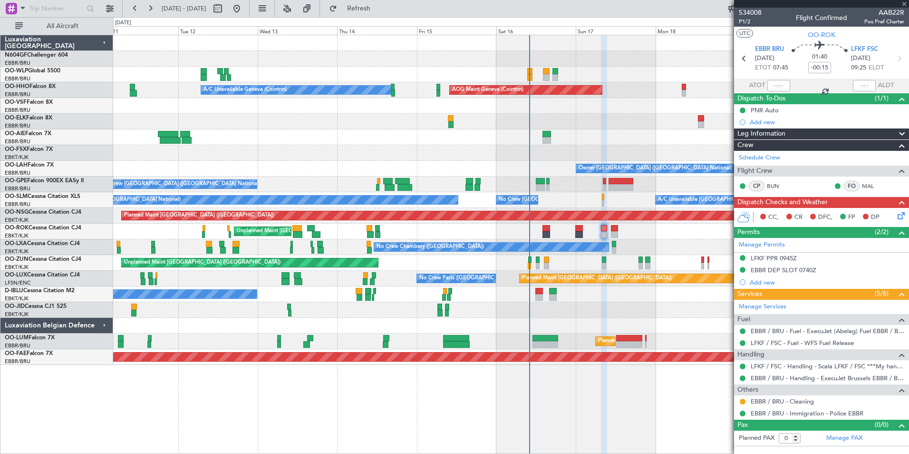
type input "4"
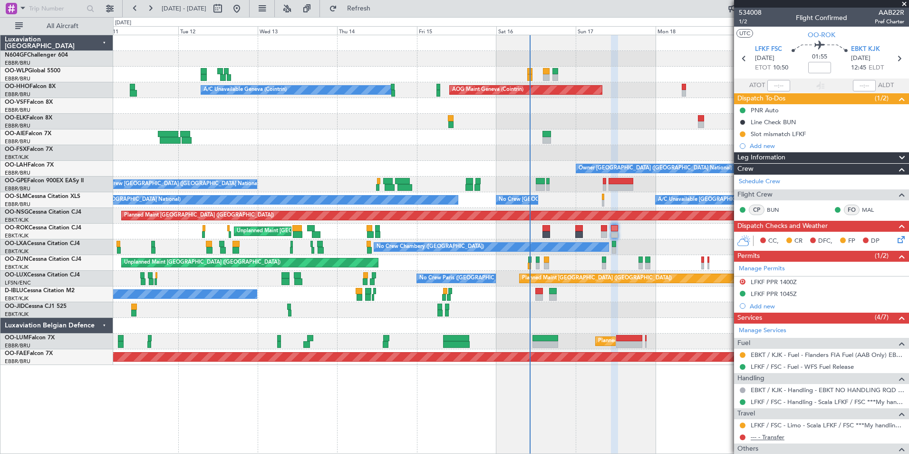
click at [769, 435] on link "--- - Transfer" at bounding box center [768, 437] width 34 height 8
click at [363, 7] on button "Refresh" at bounding box center [353, 8] width 57 height 15
click at [741, 435] on button at bounding box center [743, 437] width 6 height 6
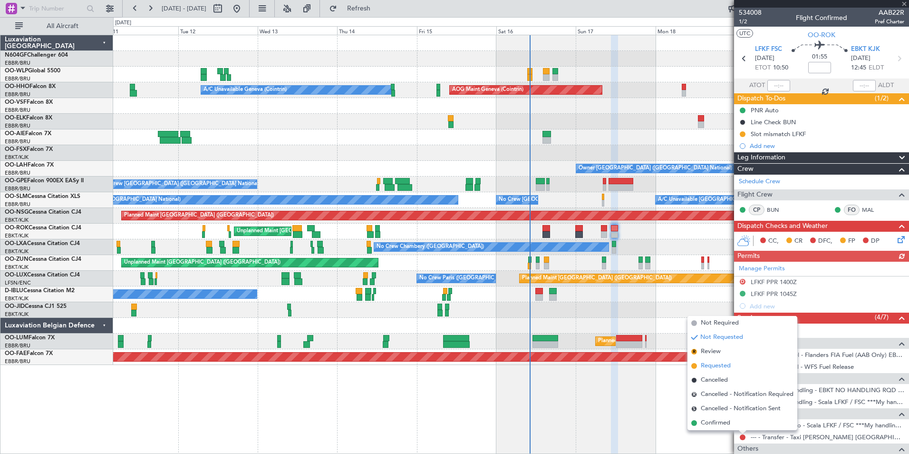
click at [721, 368] on span "Requested" at bounding box center [716, 366] width 30 height 10
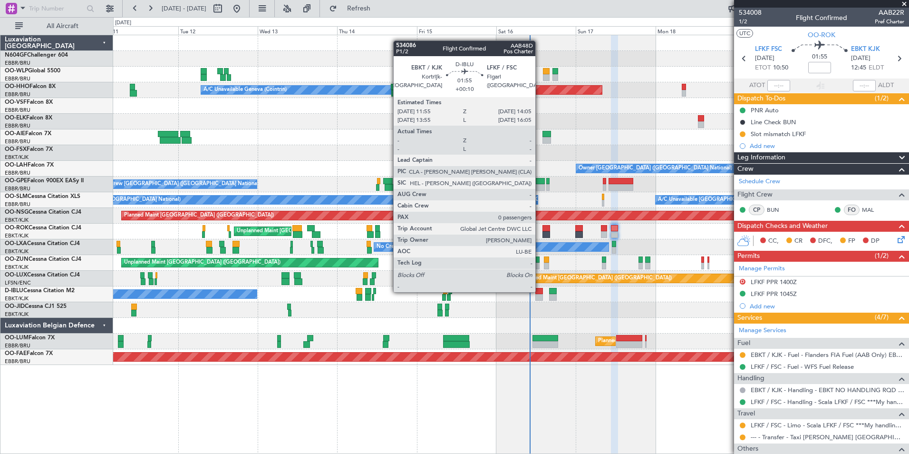
click at [540, 291] on div at bounding box center [539, 291] width 8 height 7
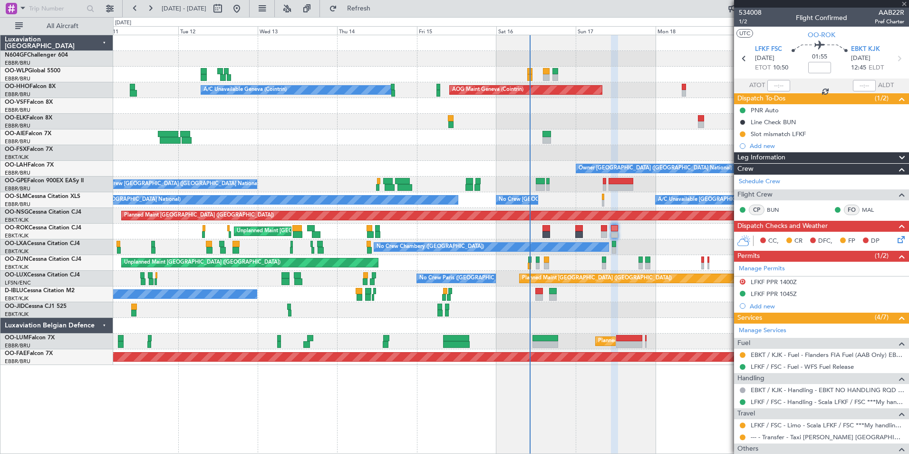
type input "+00:10"
type input "0"
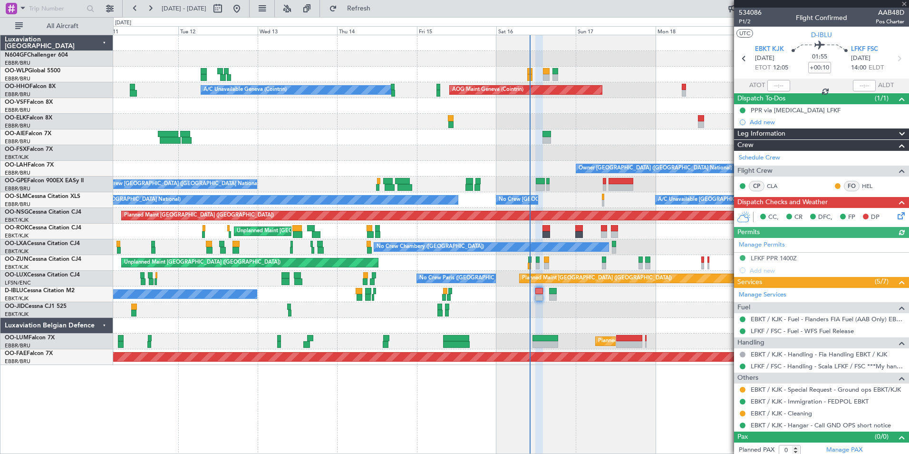
click at [896, 218] on icon at bounding box center [900, 214] width 8 height 8
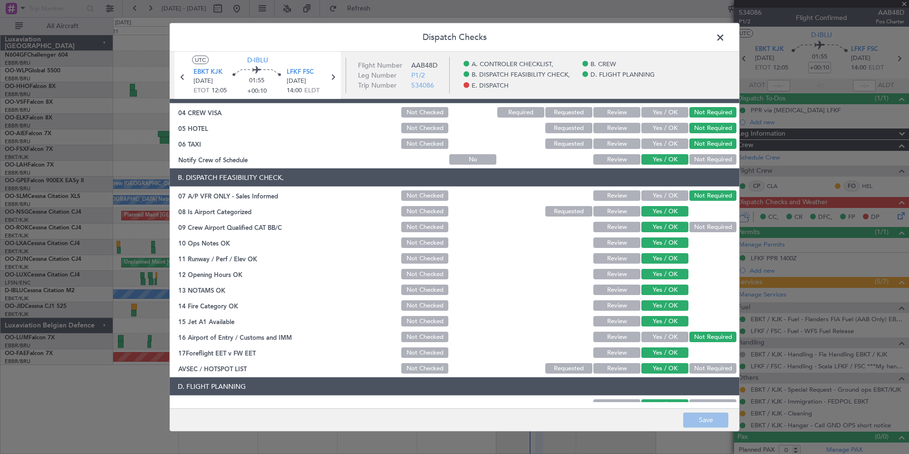
scroll to position [176, 0]
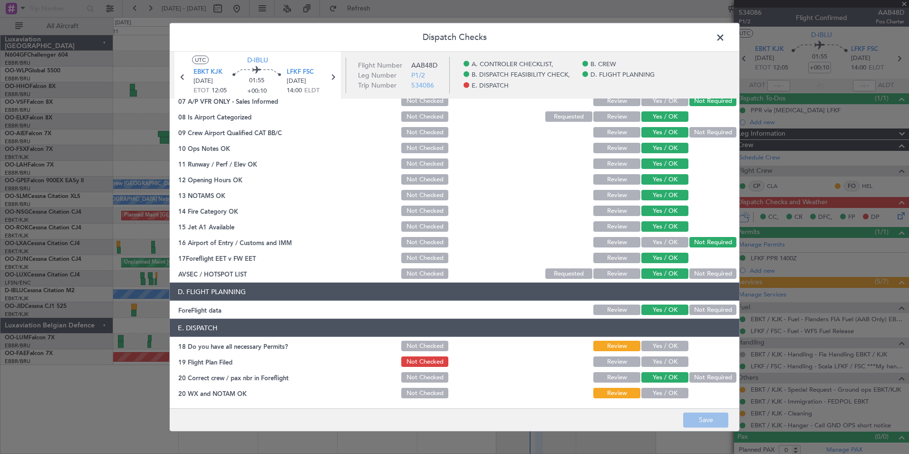
click at [647, 351] on div "Yes / OK" at bounding box center [664, 345] width 48 height 13
click at [654, 345] on button "Yes / OK" at bounding box center [665, 345] width 47 height 10
click at [654, 361] on button "Yes / OK" at bounding box center [665, 361] width 47 height 10
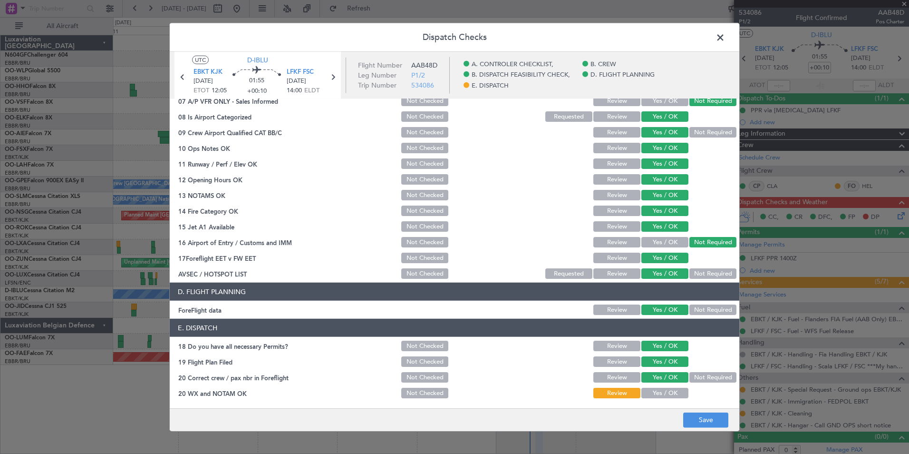
click at [661, 393] on button "Yes / OK" at bounding box center [665, 393] width 47 height 10
click at [693, 418] on button "Save" at bounding box center [705, 419] width 45 height 15
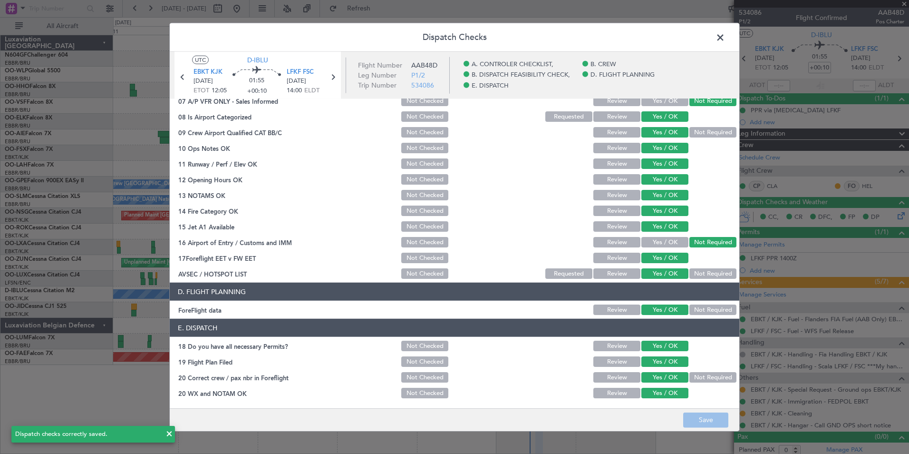
click at [725, 39] on span at bounding box center [725, 39] width 0 height 19
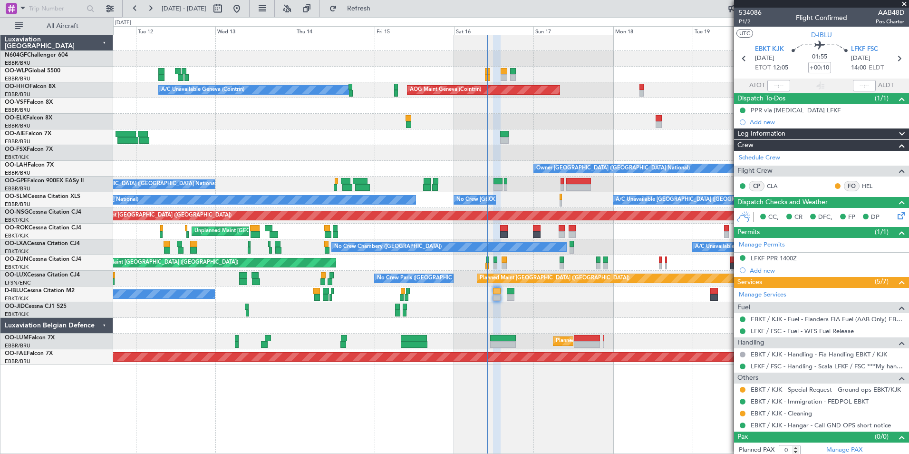
click at [539, 283] on div "Planned Maint Berlin (Brandenburg) A/C Unavailable Geneva (Cointrin) AOG Maint …" at bounding box center [511, 200] width 796 height 330
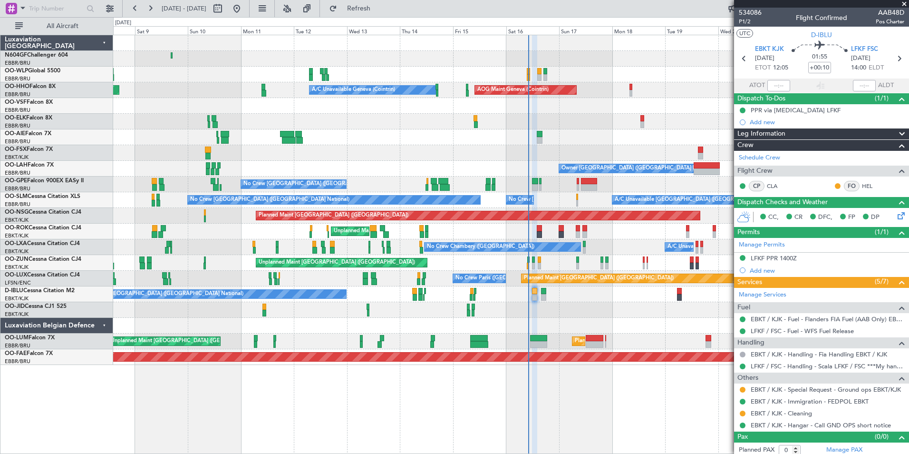
click at [660, 307] on div at bounding box center [511, 310] width 796 height 16
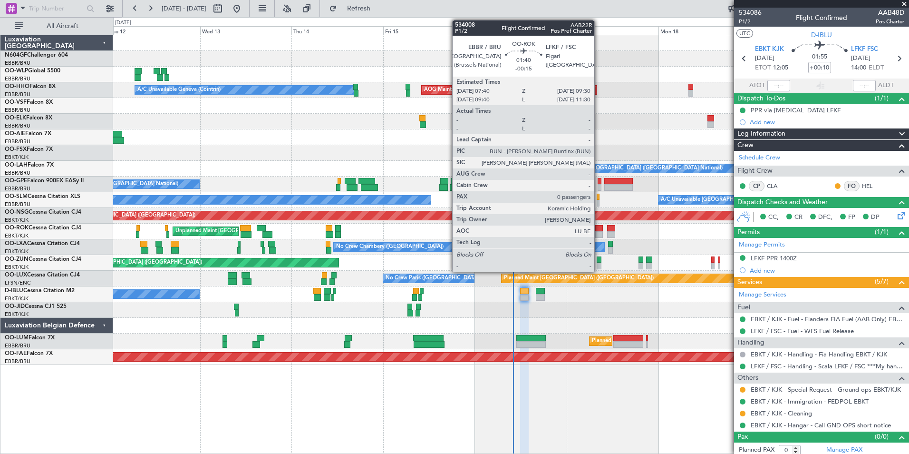
click at [599, 232] on div at bounding box center [598, 234] width 7 height 7
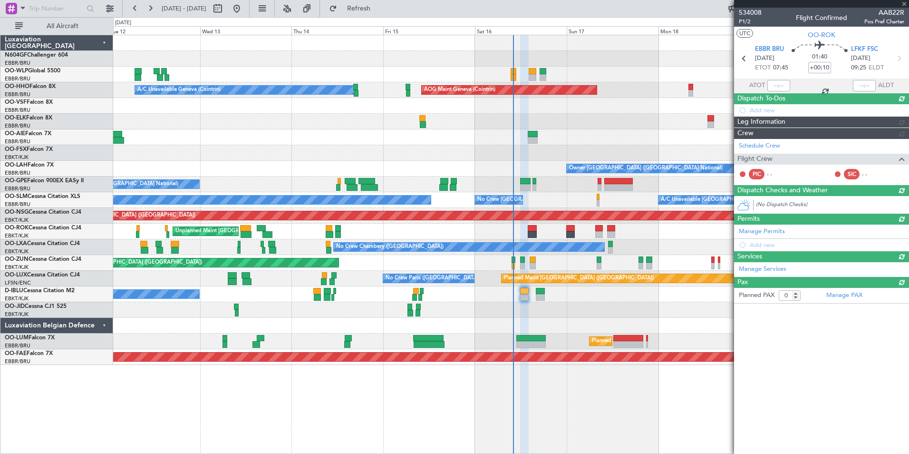
type input "-00:15"
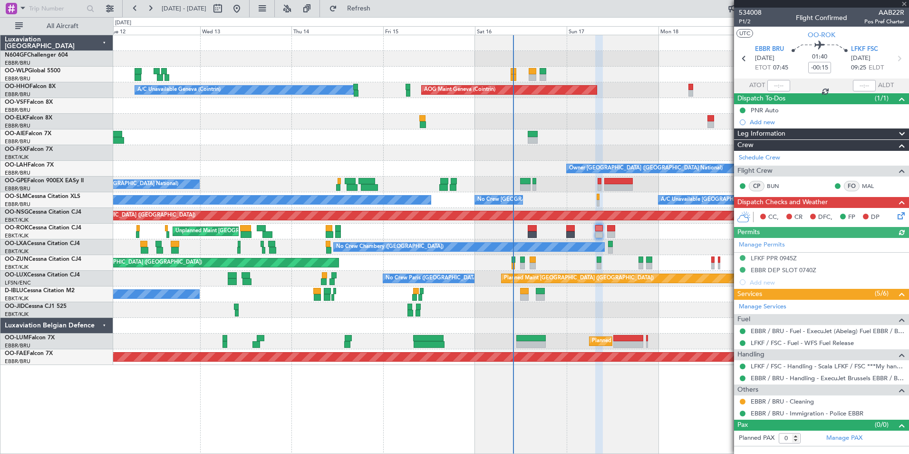
click at [898, 217] on icon at bounding box center [900, 214] width 8 height 8
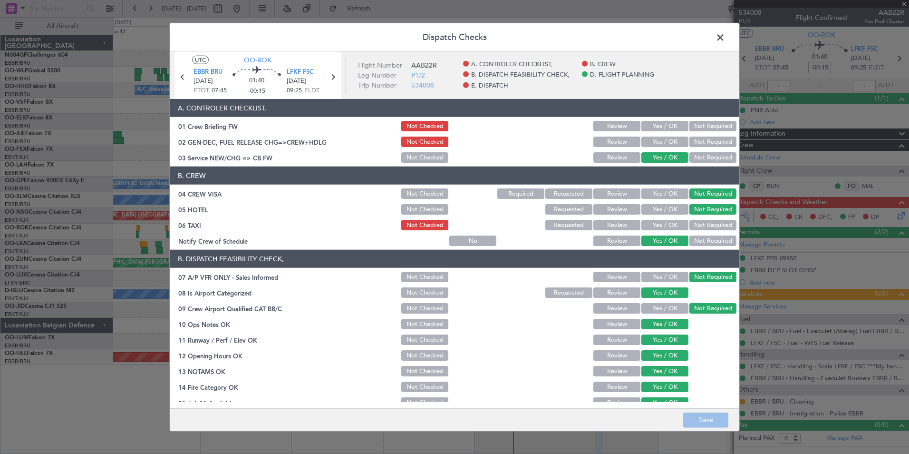
click at [555, 223] on button "Requested" at bounding box center [568, 225] width 47 height 10
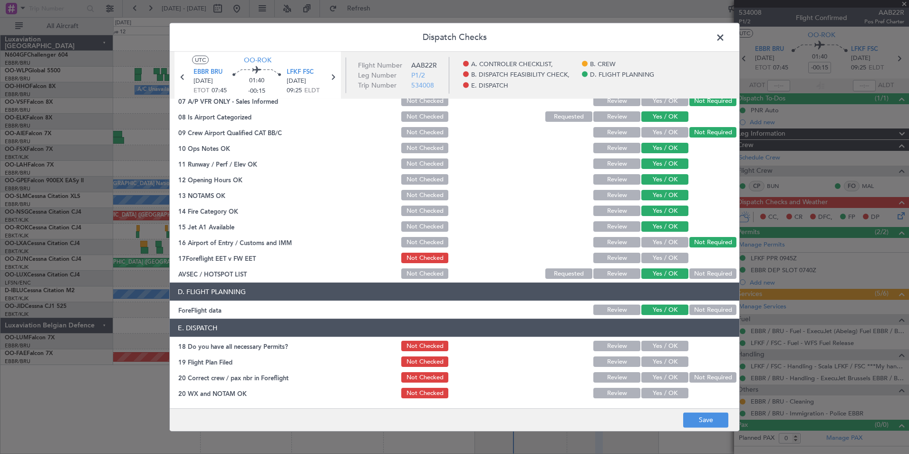
click at [669, 254] on button "Yes / OK" at bounding box center [665, 258] width 47 height 10
click at [709, 418] on button "Save" at bounding box center [705, 419] width 45 height 15
click at [656, 350] on button "Yes / OK" at bounding box center [665, 345] width 47 height 10
click at [654, 358] on button "Yes / OK" at bounding box center [665, 361] width 47 height 10
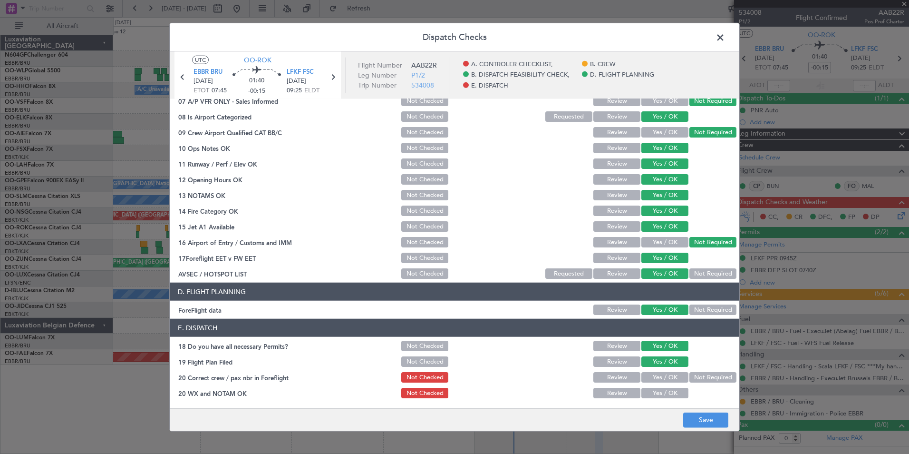
click at [654, 376] on button "Yes / OK" at bounding box center [665, 377] width 47 height 10
click at [662, 390] on button "Yes / OK" at bounding box center [665, 393] width 47 height 10
click at [700, 422] on button "Save" at bounding box center [705, 419] width 45 height 15
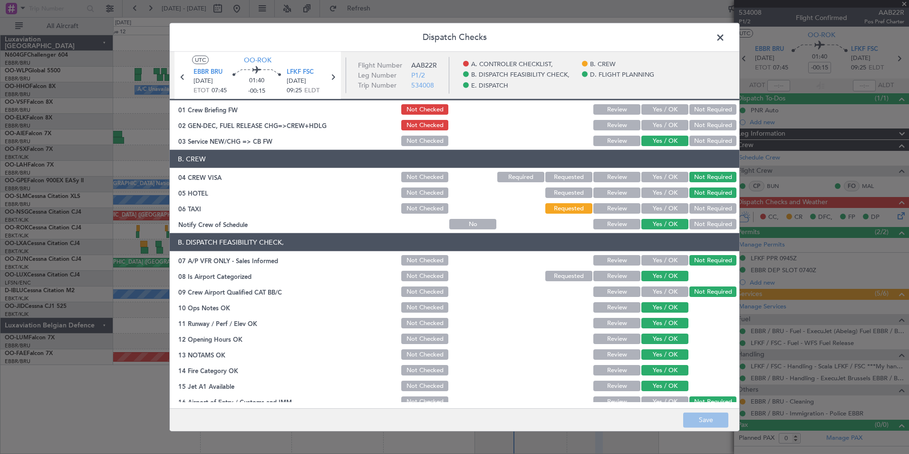
scroll to position [0, 0]
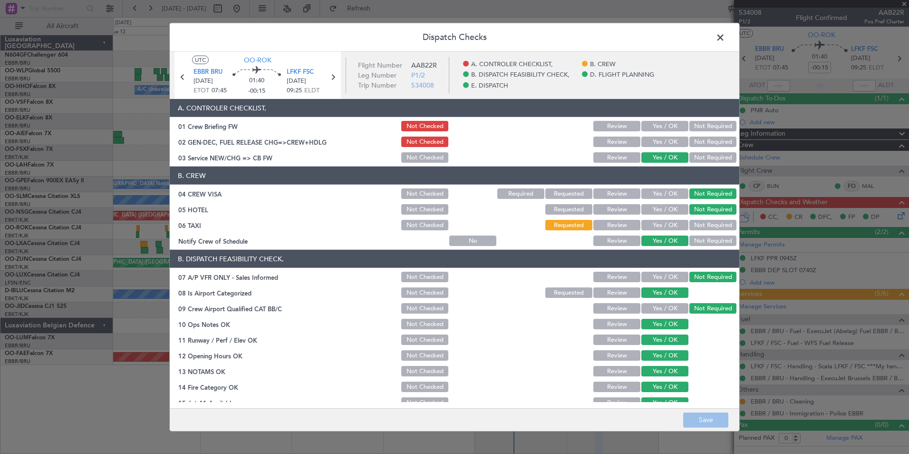
click at [725, 40] on span at bounding box center [725, 39] width 0 height 19
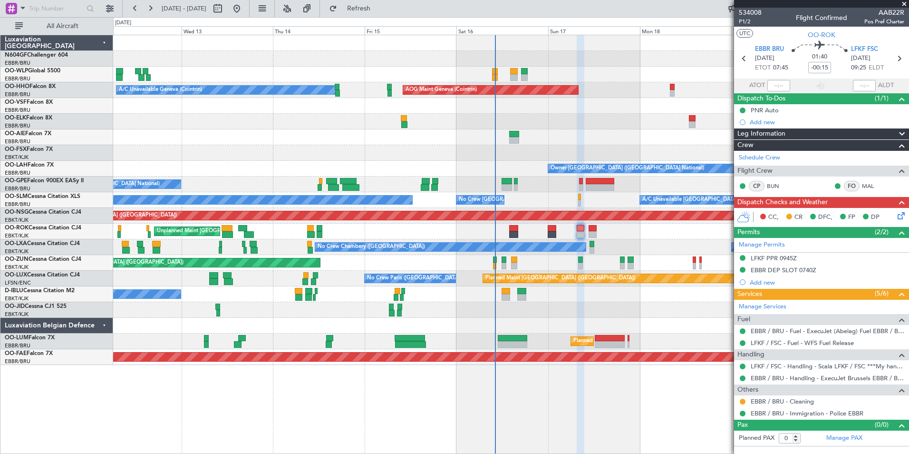
click at [629, 224] on div "Unplanned Maint [GEOGRAPHIC_DATA]-[GEOGRAPHIC_DATA]" at bounding box center [511, 232] width 796 height 16
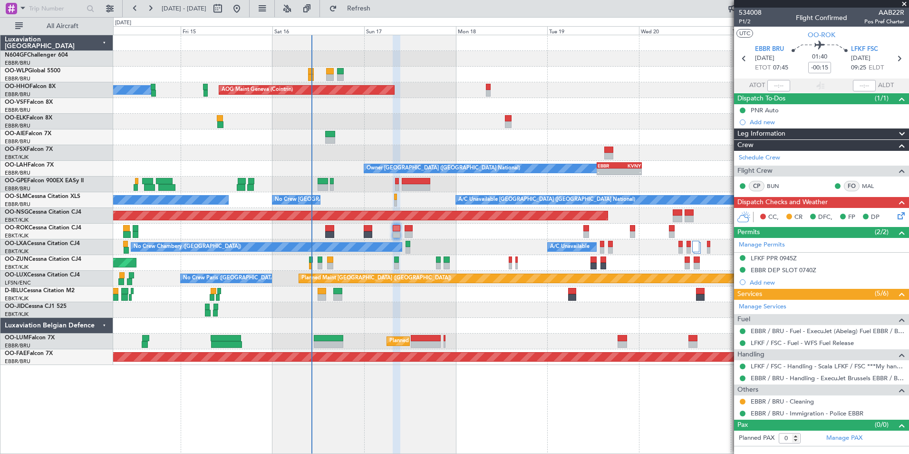
click at [417, 148] on div "Planned Maint Berlin (Brandenburg) A/C Unavailable Geneva (Cointrin) AOG Maint …" at bounding box center [511, 200] width 796 height 330
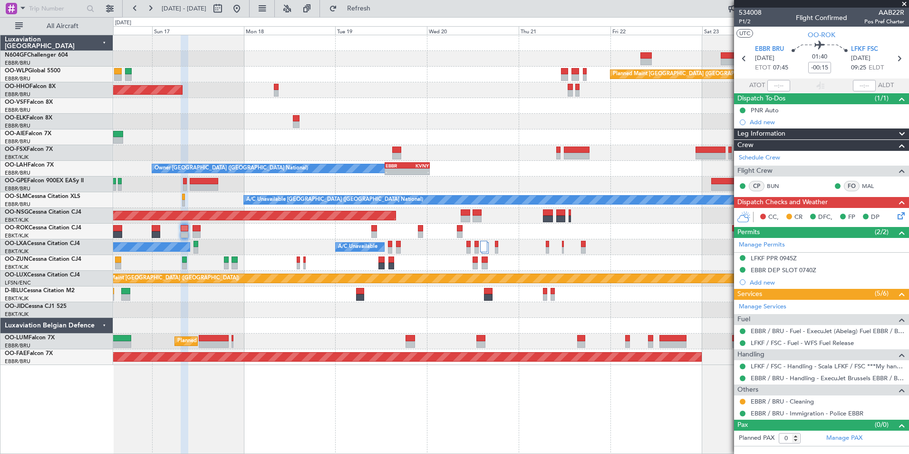
click at [346, 161] on div "Planned Maint Berlin (Brandenburg) AOG Maint Geneva (Cointrin) A/C Unavailable …" at bounding box center [511, 200] width 796 height 330
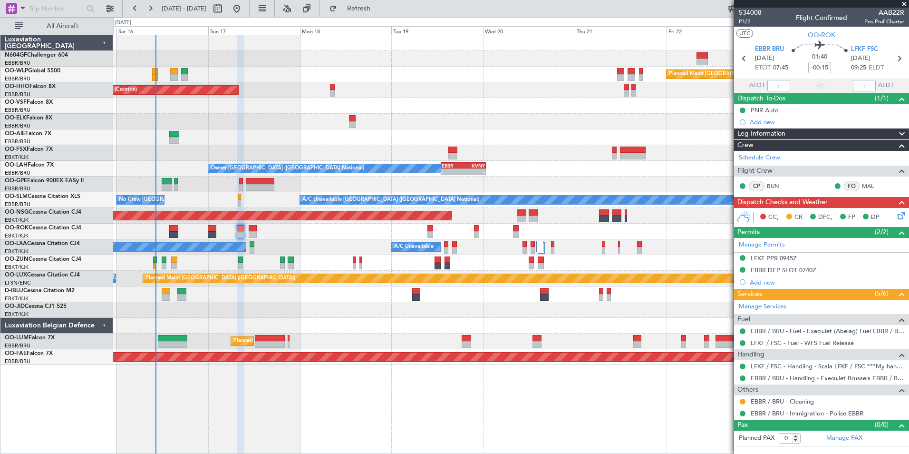
click at [585, 84] on div "AOG Maint Geneva (Cointrin) A/C Unavailable Geneva (Cointrin)" at bounding box center [511, 90] width 796 height 16
click at [419, 235] on div "Owner [GEOGRAPHIC_DATA]-[GEOGRAPHIC_DATA]" at bounding box center [511, 232] width 796 height 16
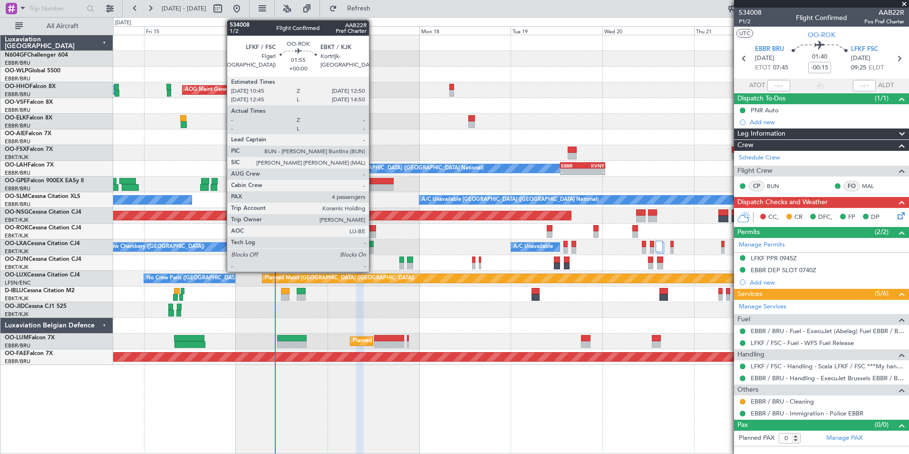
click at [373, 232] on div at bounding box center [372, 234] width 8 height 7
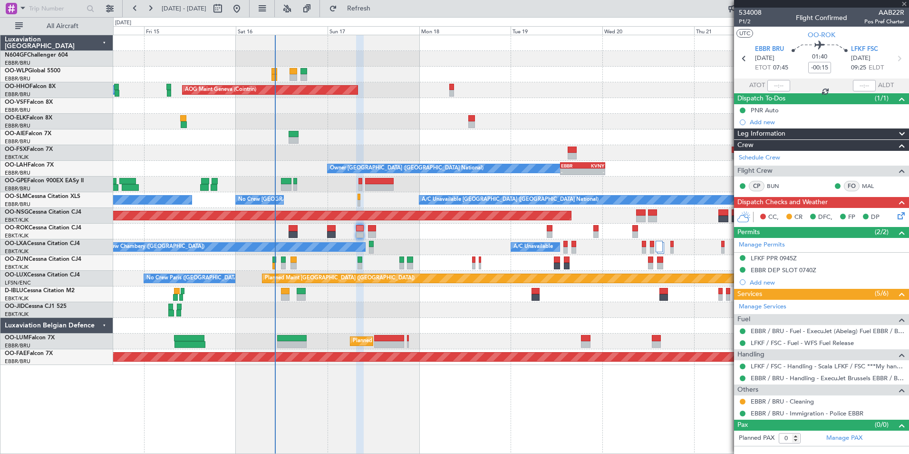
type input "4"
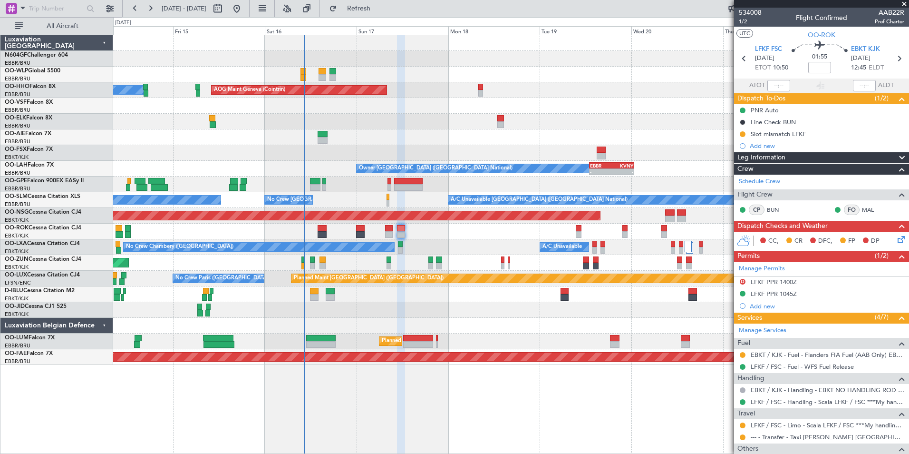
click at [404, 316] on div at bounding box center [511, 310] width 796 height 16
click at [821, 64] on mat-tooltip-component "Flight Time" at bounding box center [818, 74] width 44 height 25
click at [821, 66] on input at bounding box center [819, 67] width 23 height 11
click at [782, 37] on section "UTC OO-ROK" at bounding box center [821, 34] width 175 height 14
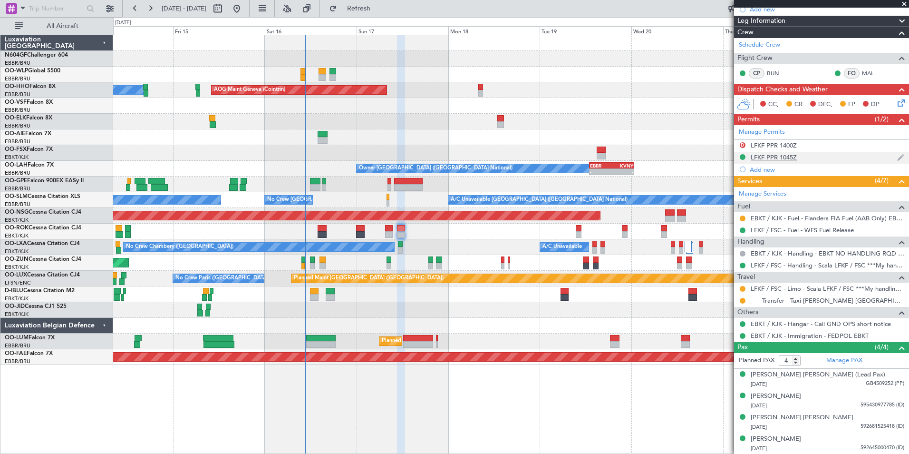
scroll to position [89, 0]
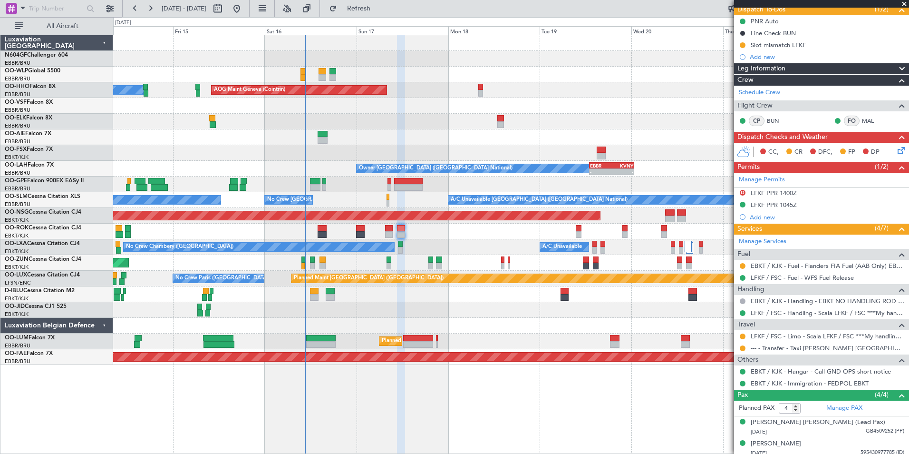
click at [898, 153] on icon at bounding box center [900, 149] width 8 height 8
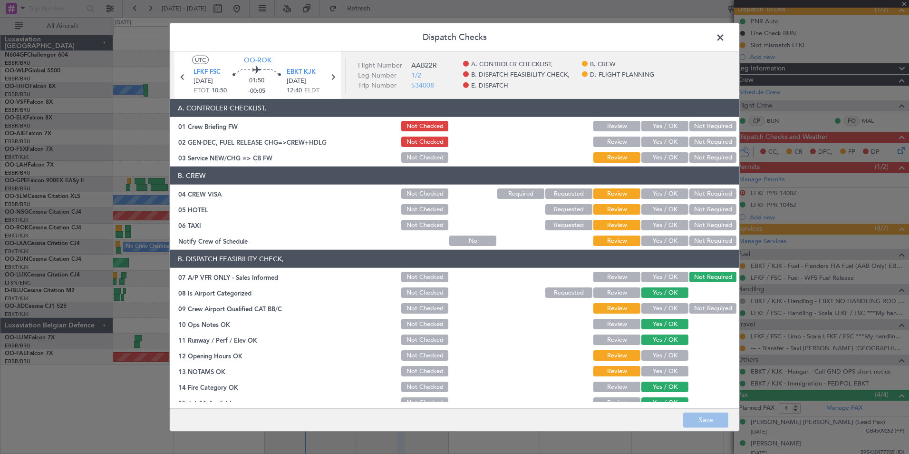
click at [664, 161] on button "Yes / OK" at bounding box center [665, 157] width 47 height 10
click at [698, 193] on button "Not Required" at bounding box center [713, 193] width 47 height 10
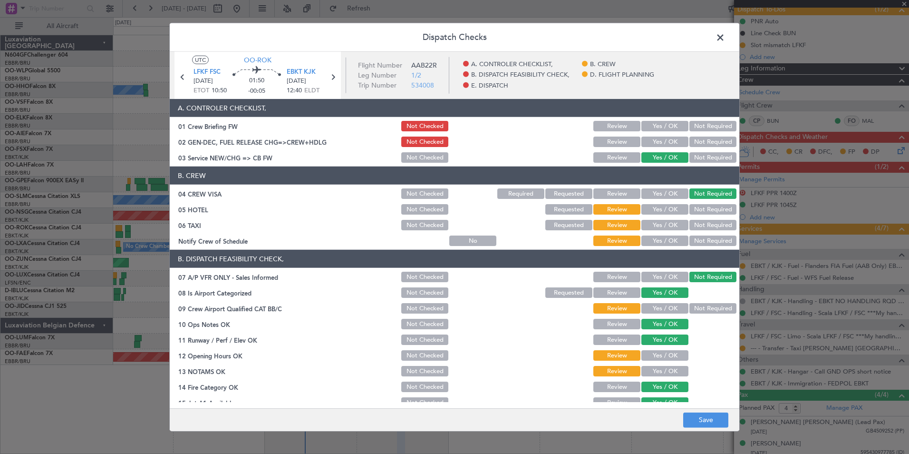
click at [696, 209] on button "Not Required" at bounding box center [713, 209] width 47 height 10
click at [695, 223] on button "Not Required" at bounding box center [713, 225] width 47 height 10
click at [580, 222] on button "Requested" at bounding box center [568, 225] width 47 height 10
click at [642, 243] on button "Yes / OK" at bounding box center [665, 240] width 47 height 10
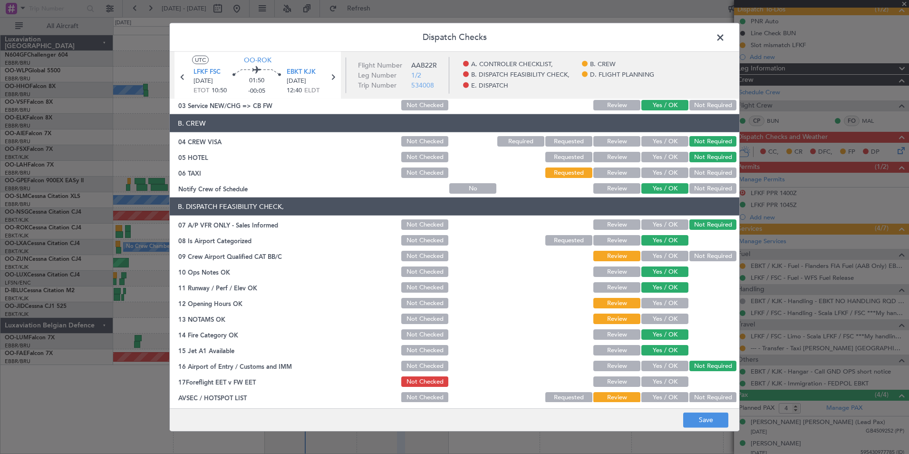
scroll to position [95, 0]
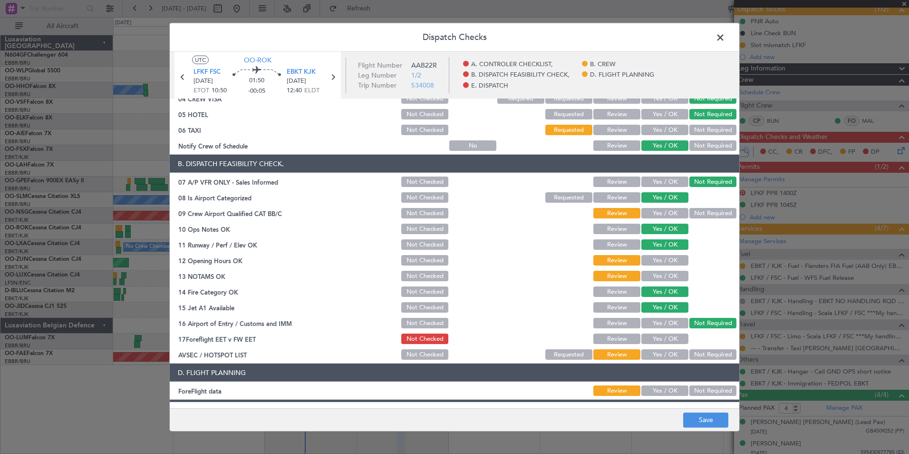
click at [673, 209] on button "Yes / OK" at bounding box center [665, 213] width 47 height 10
click at [657, 264] on button "Yes / OK" at bounding box center [665, 260] width 47 height 10
click at [653, 273] on button "Yes / OK" at bounding box center [665, 276] width 47 height 10
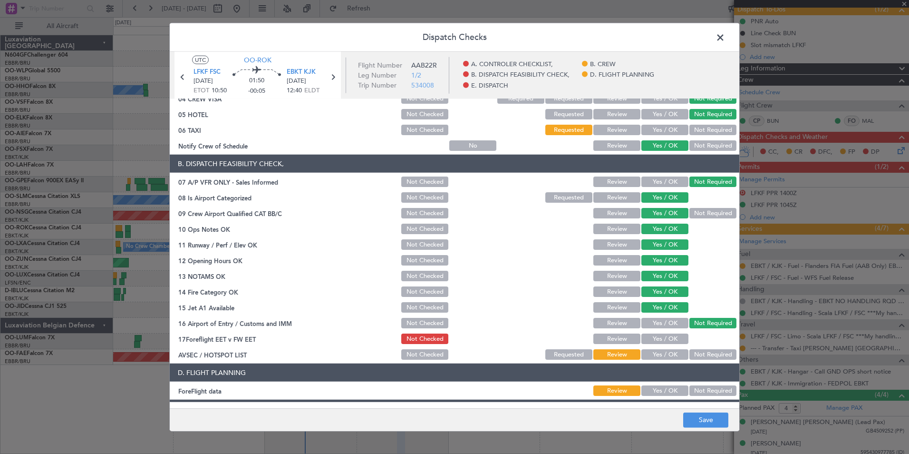
click at [660, 350] on button "Yes / OK" at bounding box center [665, 354] width 47 height 10
click at [653, 337] on button "Yes / OK" at bounding box center [665, 338] width 47 height 10
click at [702, 421] on button "Save" at bounding box center [705, 419] width 45 height 15
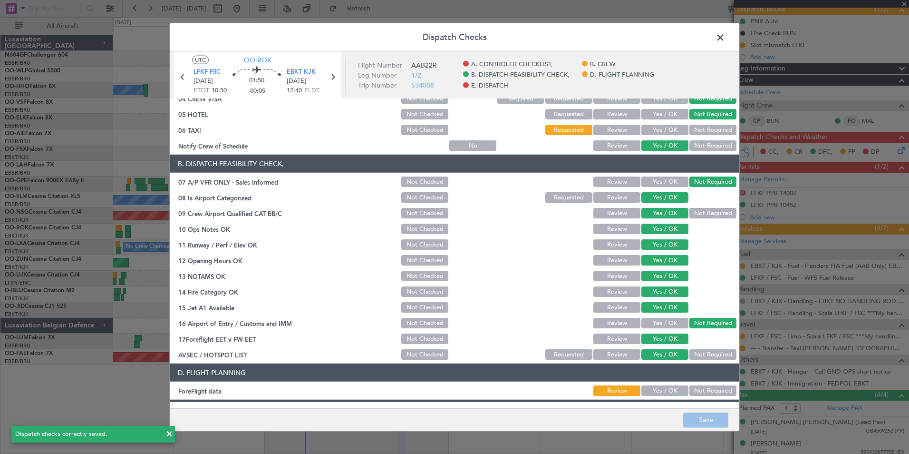
click at [667, 395] on button "Yes / OK" at bounding box center [665, 390] width 47 height 10
drag, startPoint x: 700, startPoint y: 428, endPoint x: 697, endPoint y: 416, distance: 12.2
click at [699, 428] on footer "Save" at bounding box center [455, 419] width 570 height 23
click at [705, 418] on button "Save" at bounding box center [705, 419] width 45 height 15
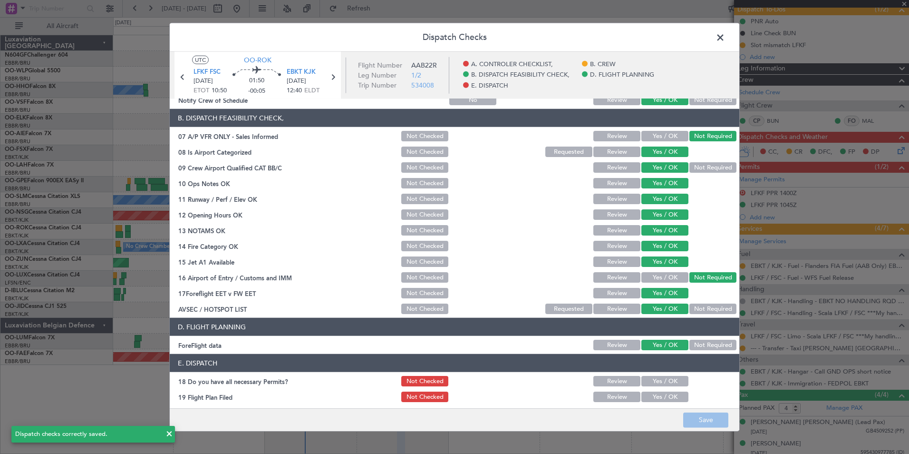
scroll to position [176, 0]
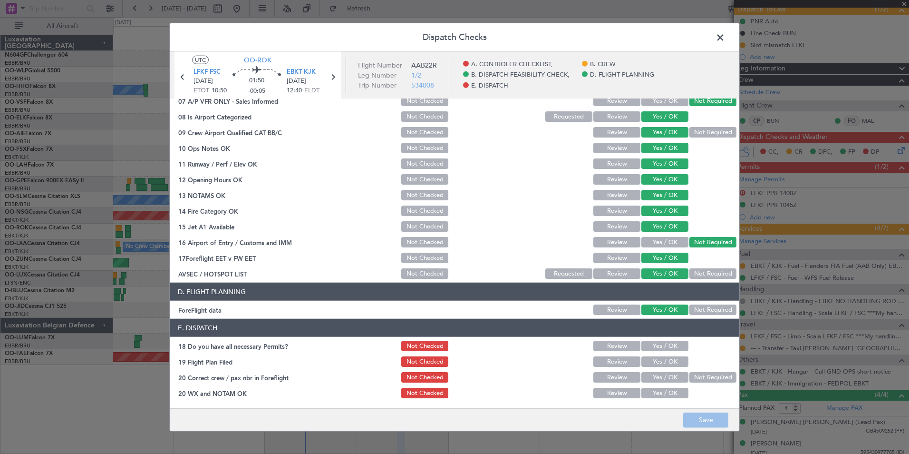
drag, startPoint x: 720, startPoint y: 42, endPoint x: 724, endPoint y: 52, distance: 10.7
click at [725, 42] on span at bounding box center [725, 39] width 0 height 19
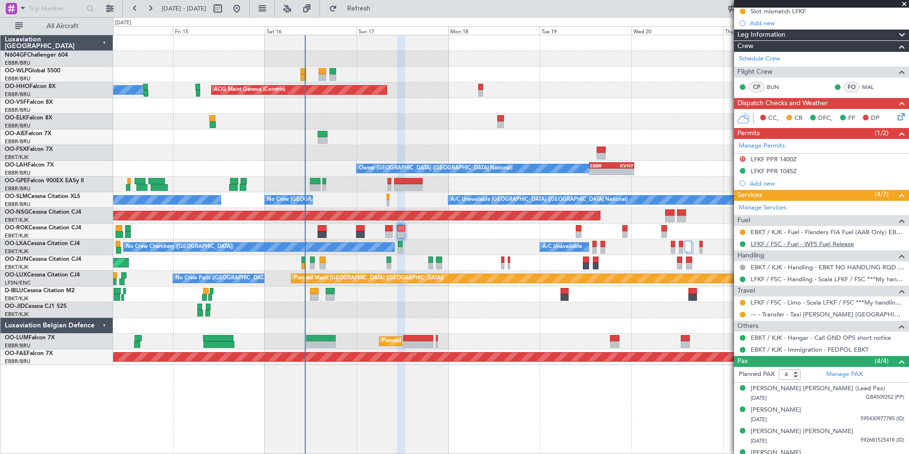
scroll to position [136, 0]
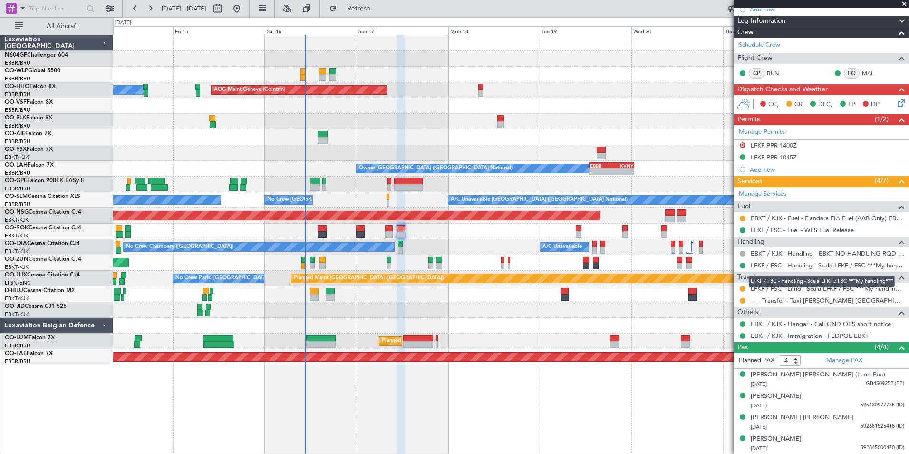
click at [786, 261] on link "LFKF / FSC - Handling - Scala LFKF / FSC ***My handling***" at bounding box center [828, 265] width 154 height 8
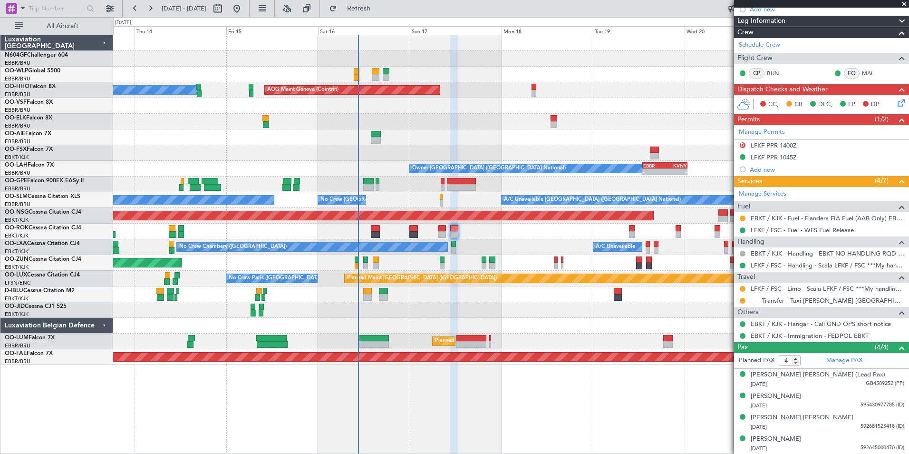
click at [476, 235] on div "Planned Maint Berlin (Brandenburg) A/C Unavailable Geneva (Cointrin) AOG Maint …" at bounding box center [511, 200] width 796 height 330
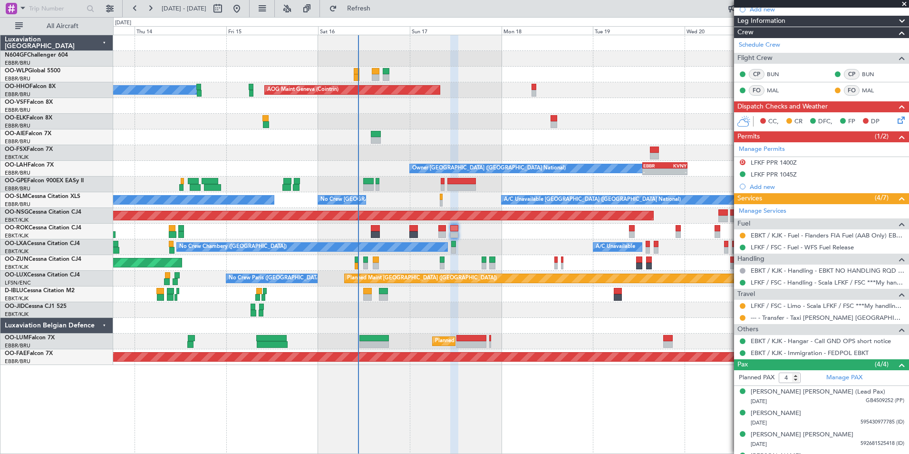
click at [896, 122] on icon at bounding box center [900, 119] width 8 height 8
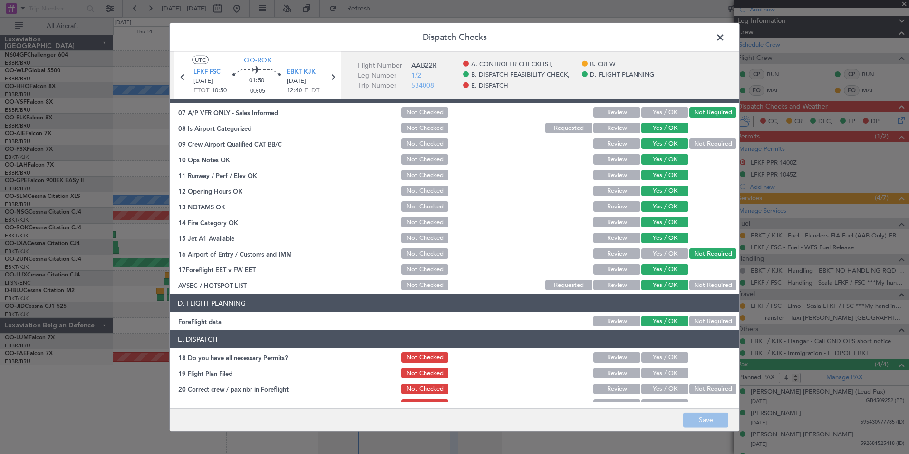
scroll to position [176, 0]
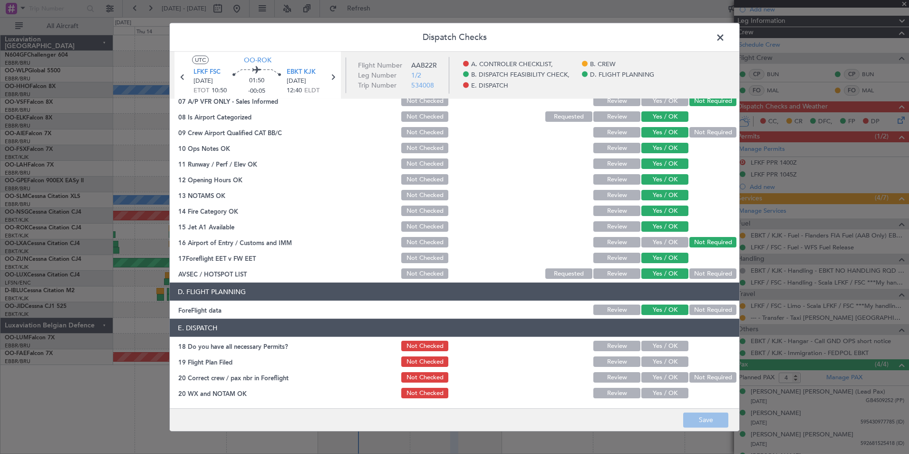
click at [725, 32] on span at bounding box center [725, 39] width 0 height 19
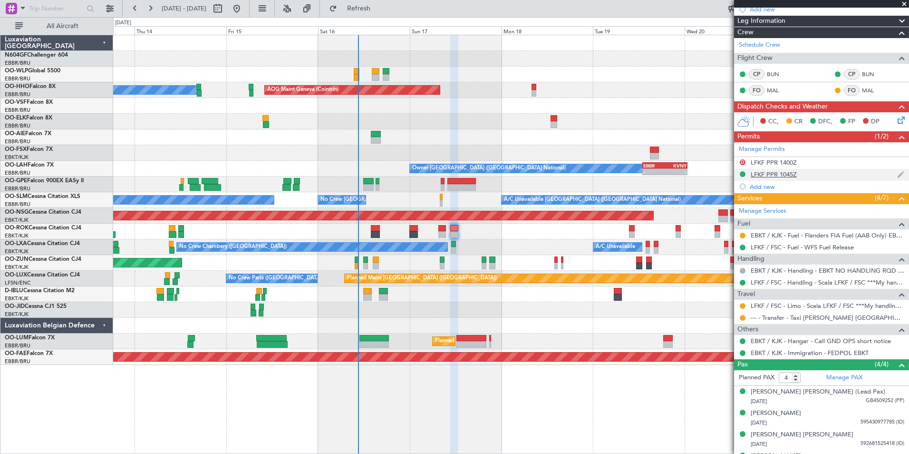
click at [785, 176] on div "LFKF PPR 1045Z" at bounding box center [774, 174] width 46 height 8
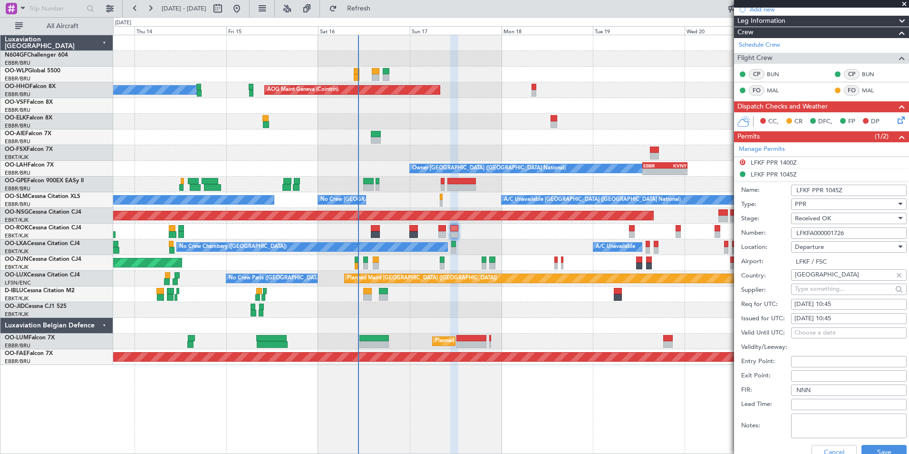
drag, startPoint x: 859, startPoint y: 237, endPoint x: 775, endPoint y: 235, distance: 84.2
click at [775, 235] on div "Number: LFKFA000001726" at bounding box center [823, 233] width 165 height 14
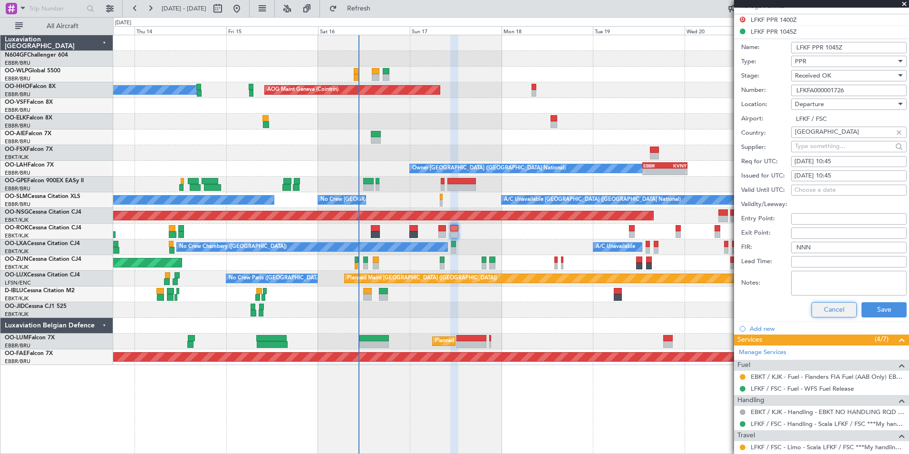
click at [821, 306] on button "Cancel" at bounding box center [834, 309] width 45 height 15
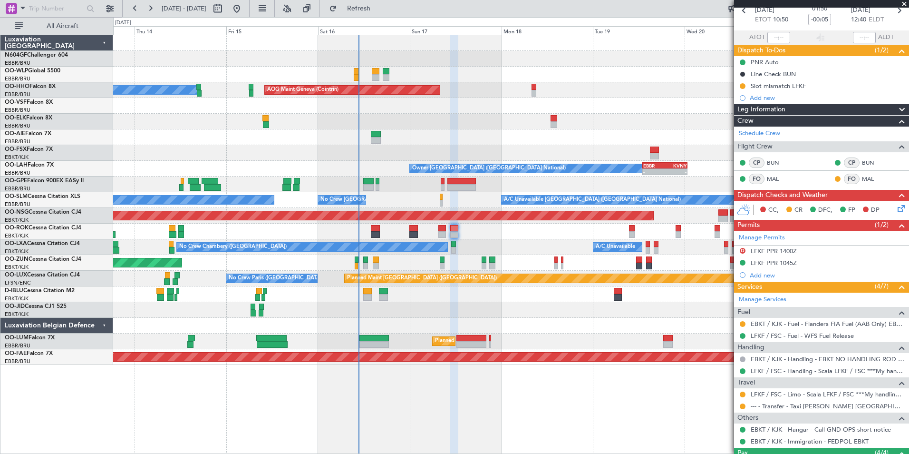
scroll to position [0, 0]
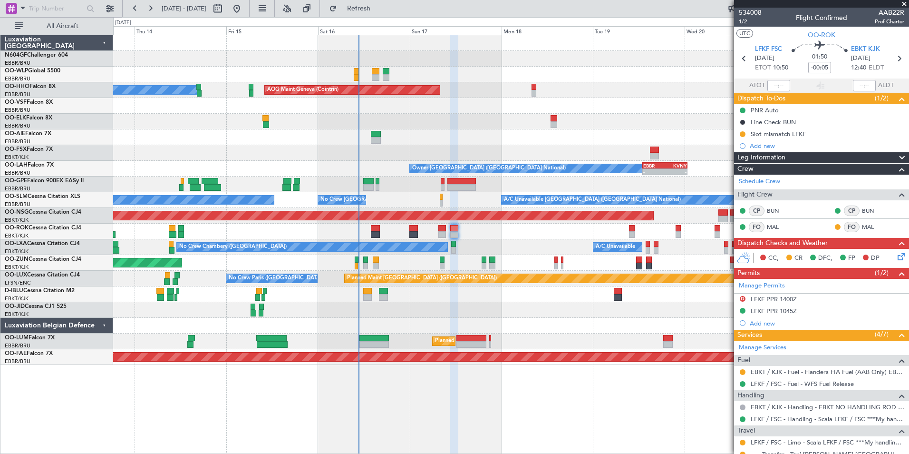
click at [896, 259] on icon at bounding box center [900, 255] width 8 height 8
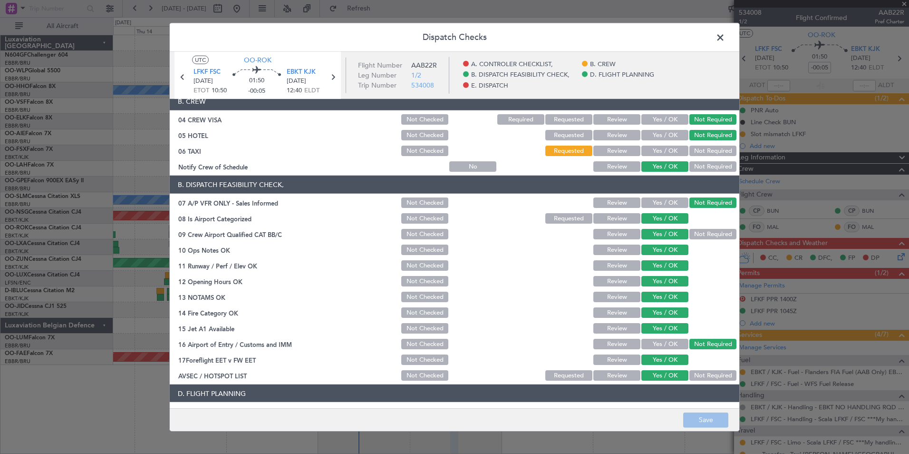
scroll to position [176, 0]
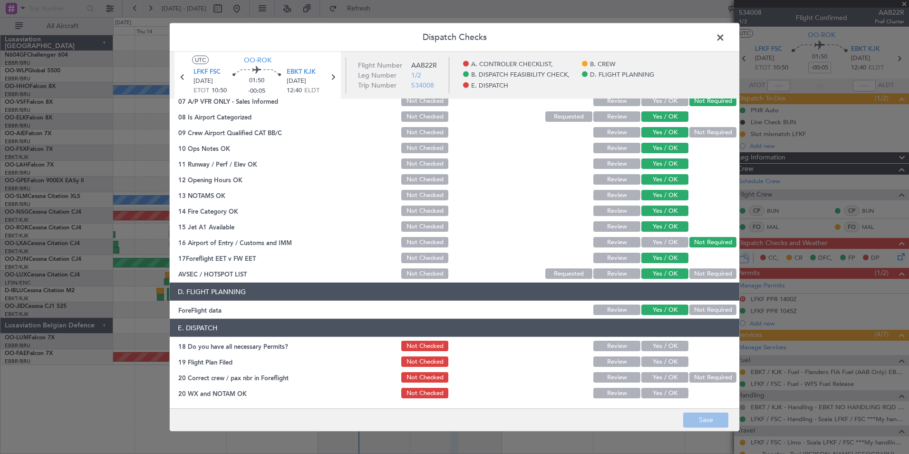
click at [642, 346] on button "Yes / OK" at bounding box center [665, 345] width 47 height 10
click at [659, 366] on button "Yes / OK" at bounding box center [665, 361] width 47 height 10
click at [661, 374] on button "Yes / OK" at bounding box center [665, 377] width 47 height 10
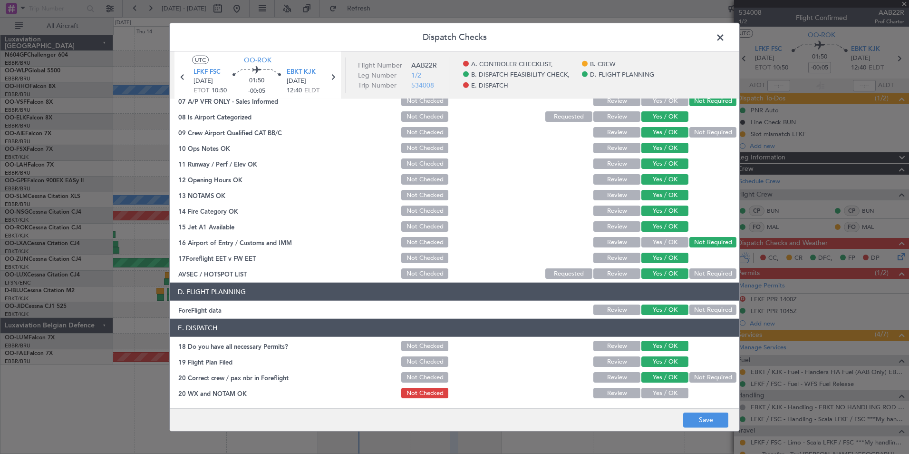
click at [668, 395] on button "Yes / OK" at bounding box center [665, 393] width 47 height 10
click at [703, 416] on button "Save" at bounding box center [705, 419] width 45 height 15
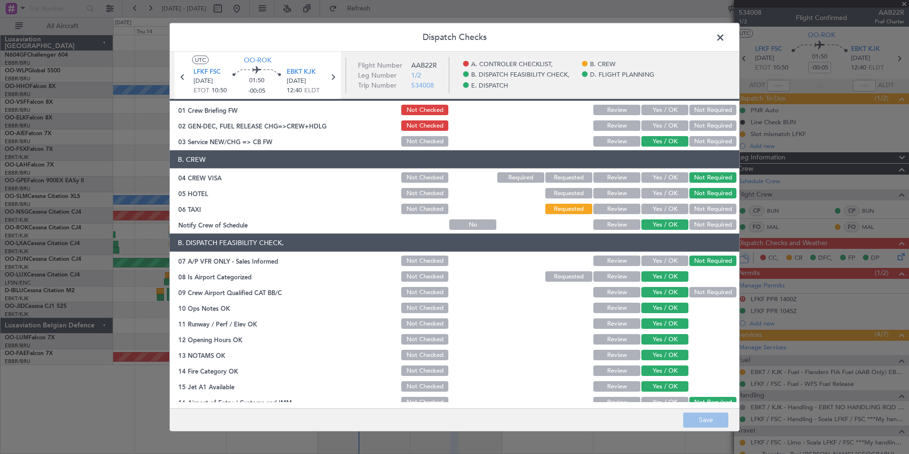
scroll to position [0, 0]
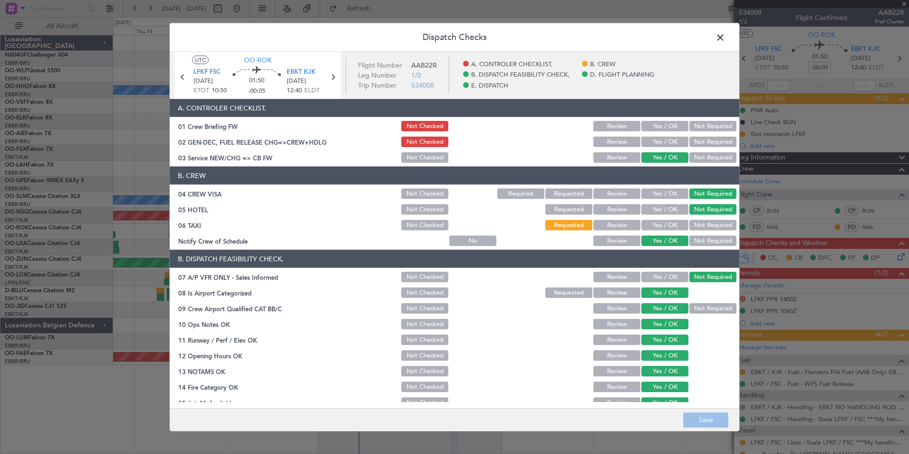
click at [725, 42] on span at bounding box center [725, 39] width 0 height 19
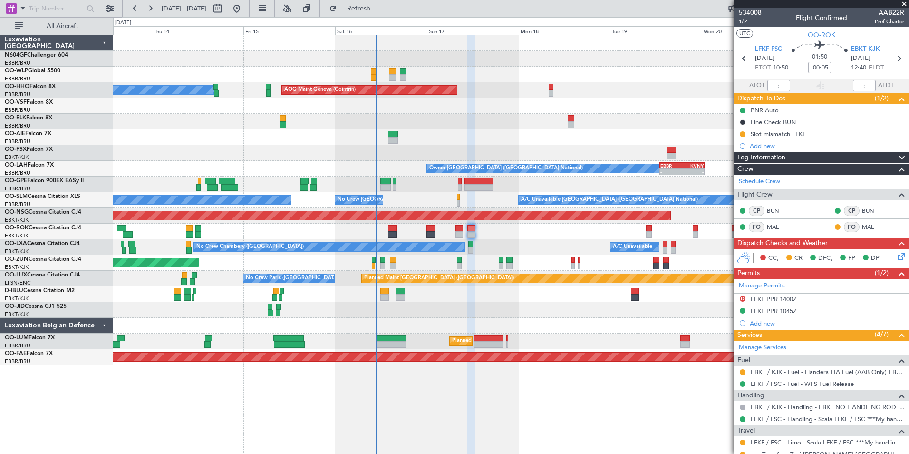
click at [596, 320] on div at bounding box center [511, 326] width 796 height 16
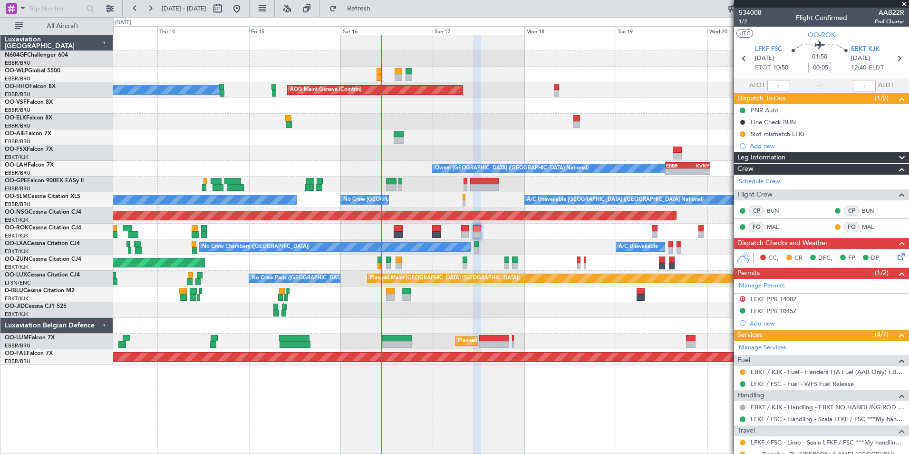
click at [742, 23] on span "1/2" at bounding box center [750, 22] width 23 height 8
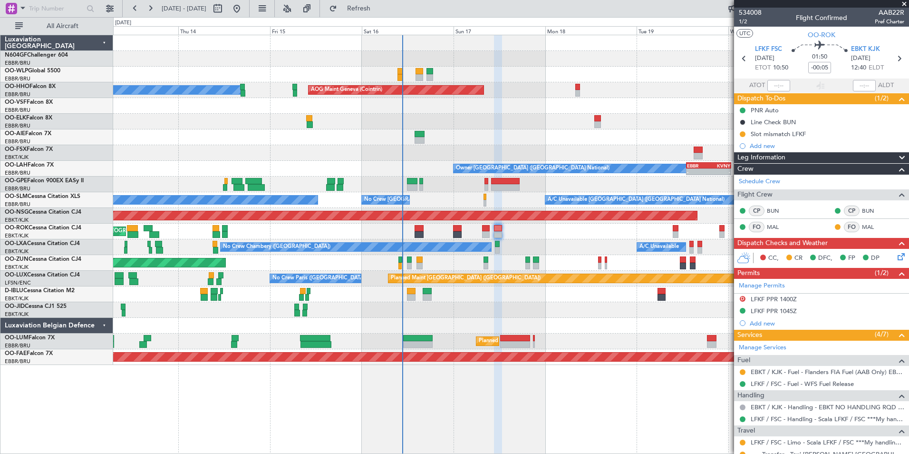
click at [536, 224] on div "Unplanned Maint [GEOGRAPHIC_DATA]-[GEOGRAPHIC_DATA]" at bounding box center [511, 232] width 796 height 16
click at [896, 253] on icon at bounding box center [900, 255] width 8 height 8
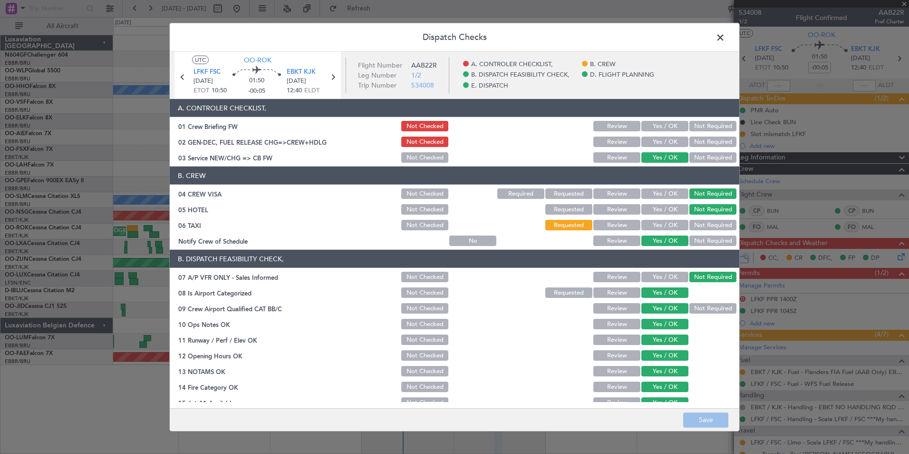
click at [662, 138] on button "Yes / OK" at bounding box center [665, 141] width 47 height 10
click at [655, 125] on button "Yes / OK" at bounding box center [665, 126] width 47 height 10
click at [703, 418] on button "Save" at bounding box center [705, 419] width 45 height 15
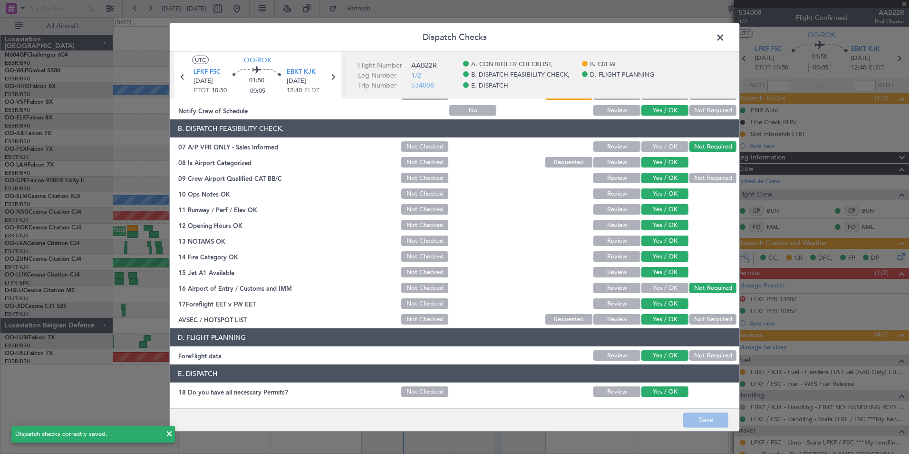
scroll to position [176, 0]
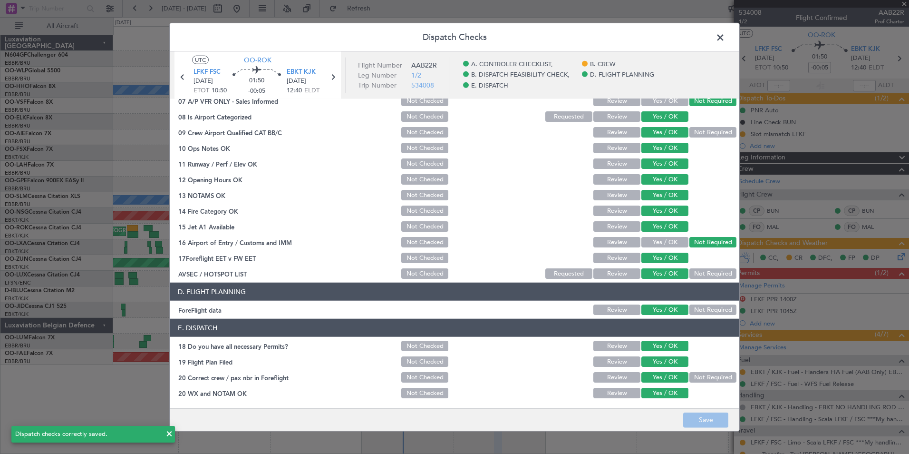
click at [725, 43] on span at bounding box center [725, 39] width 0 height 19
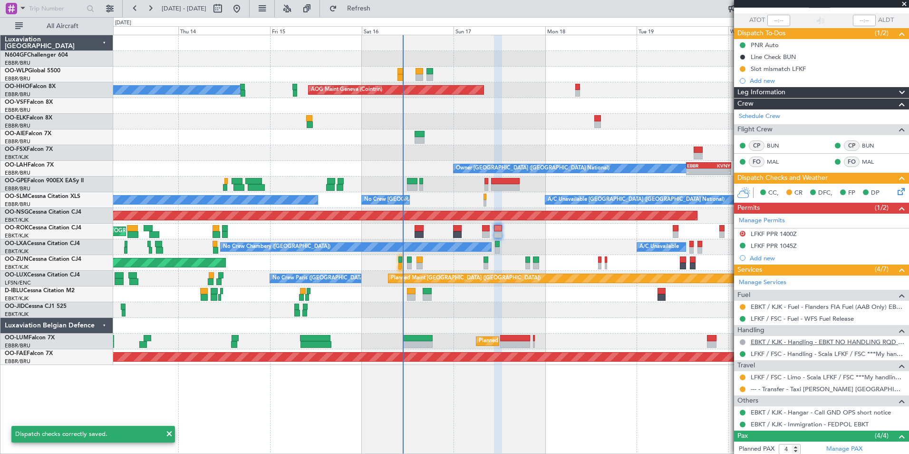
scroll to position [143, 0]
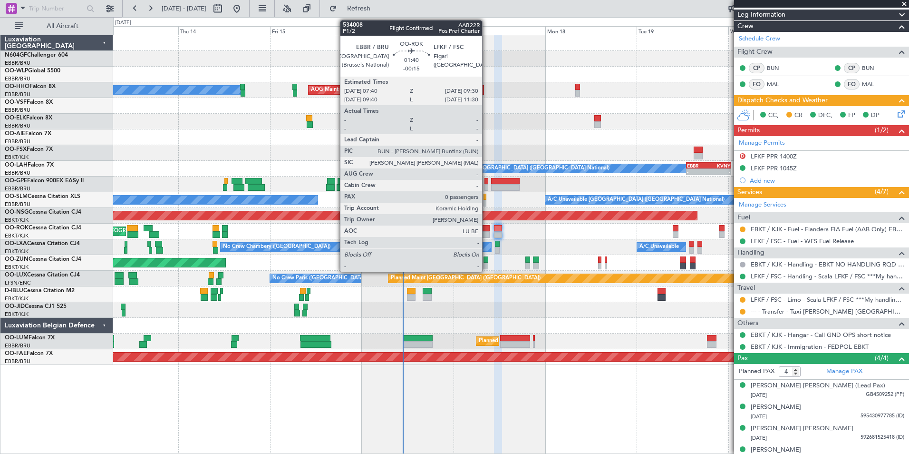
click at [486, 227] on div at bounding box center [485, 228] width 7 height 7
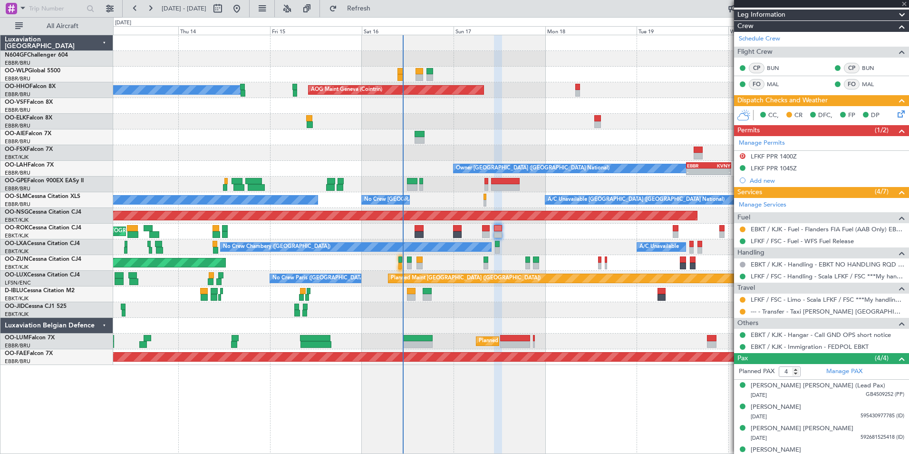
type input "-00:15"
type input "0"
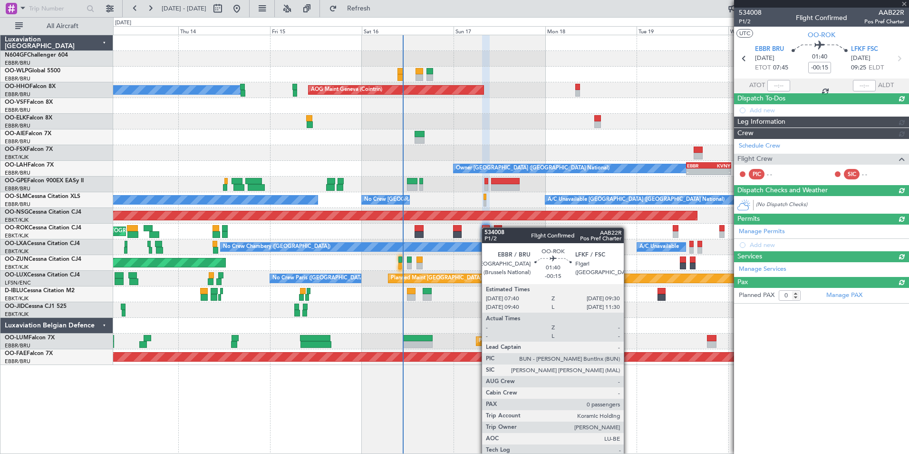
scroll to position [0, 0]
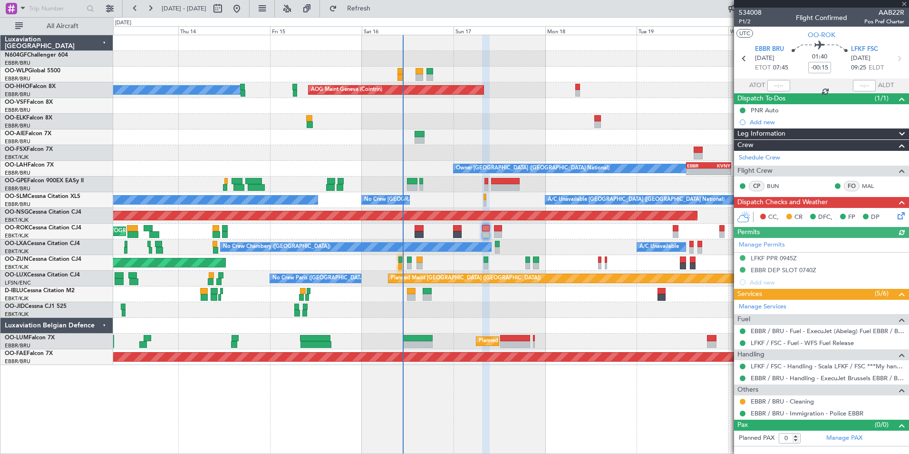
click at [901, 217] on icon at bounding box center [900, 214] width 8 height 8
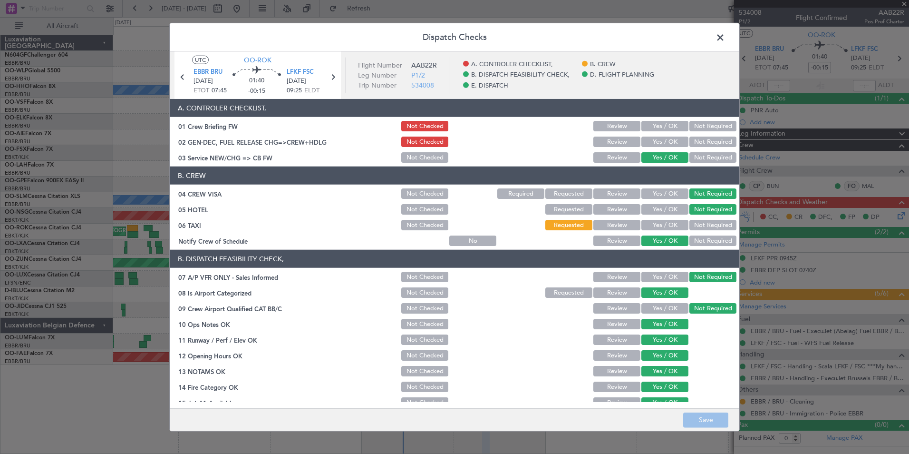
click at [695, 227] on button "Not Required" at bounding box center [713, 225] width 47 height 10
click at [652, 146] on button "Yes / OK" at bounding box center [665, 141] width 47 height 10
click at [649, 129] on button "Yes / OK" at bounding box center [665, 126] width 47 height 10
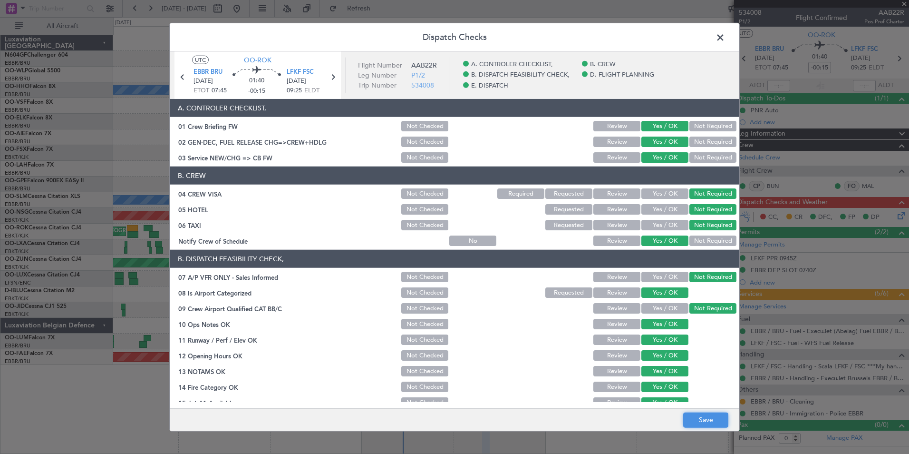
click at [697, 416] on button "Save" at bounding box center [705, 419] width 45 height 15
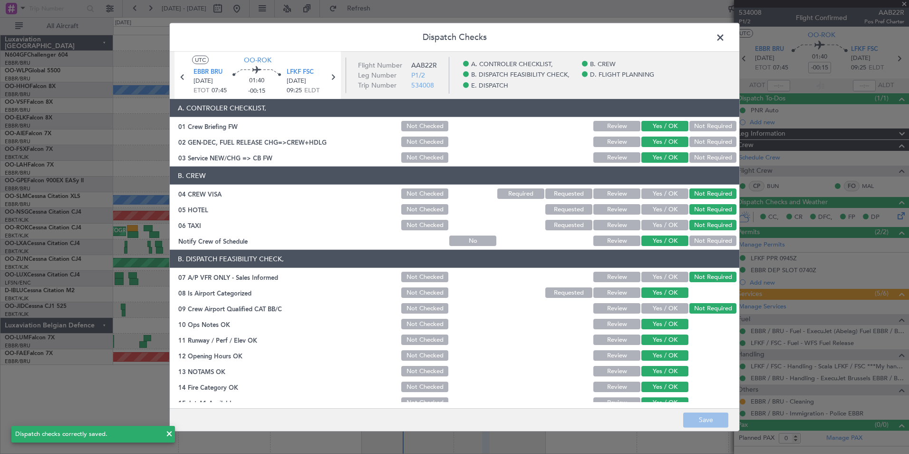
click at [725, 43] on span at bounding box center [725, 39] width 0 height 19
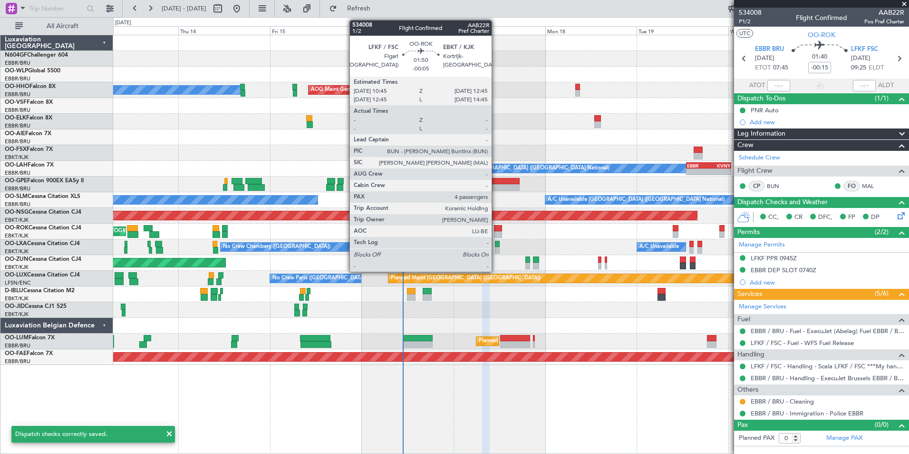
click at [496, 228] on div at bounding box center [498, 228] width 8 height 7
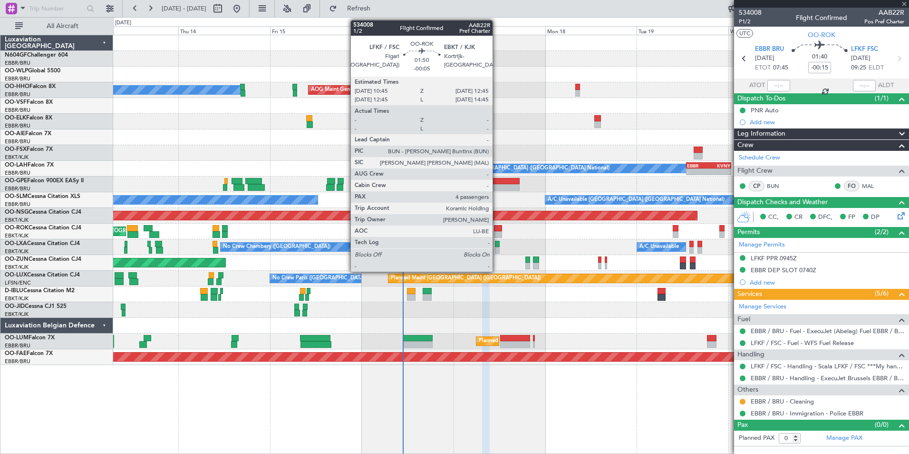
type input "-00:05"
type input "4"
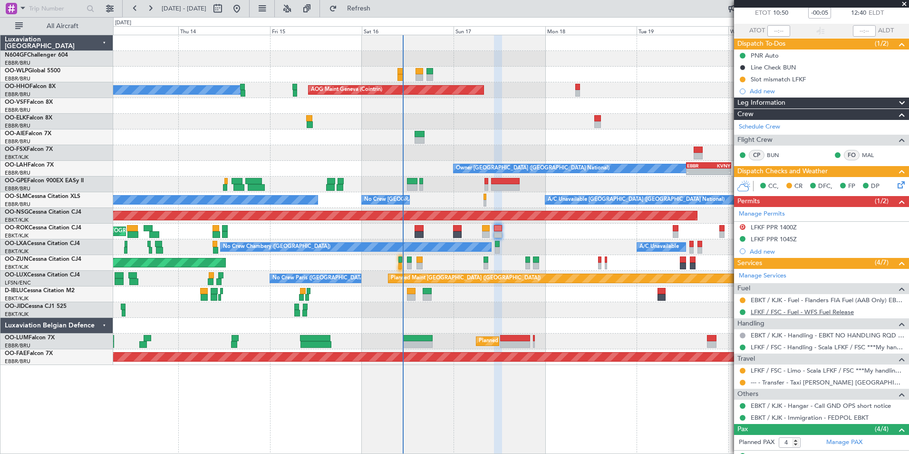
scroll to position [136, 0]
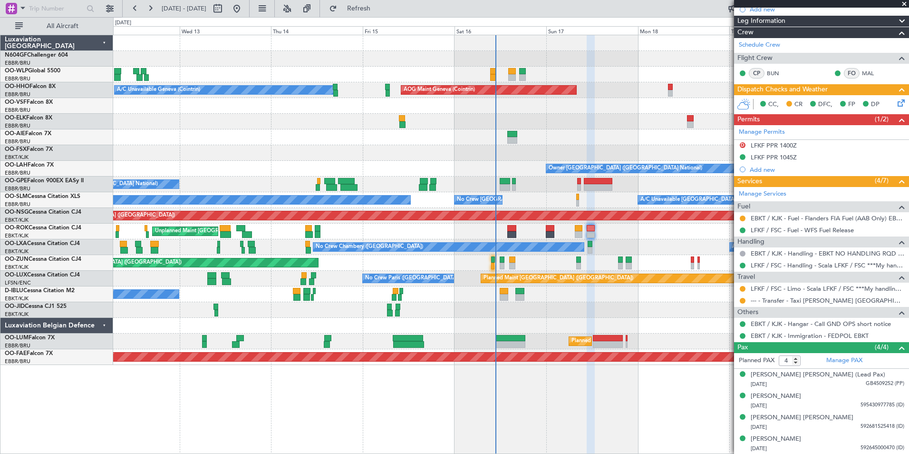
click at [681, 322] on div at bounding box center [511, 326] width 796 height 16
click at [621, 303] on div at bounding box center [511, 310] width 796 height 16
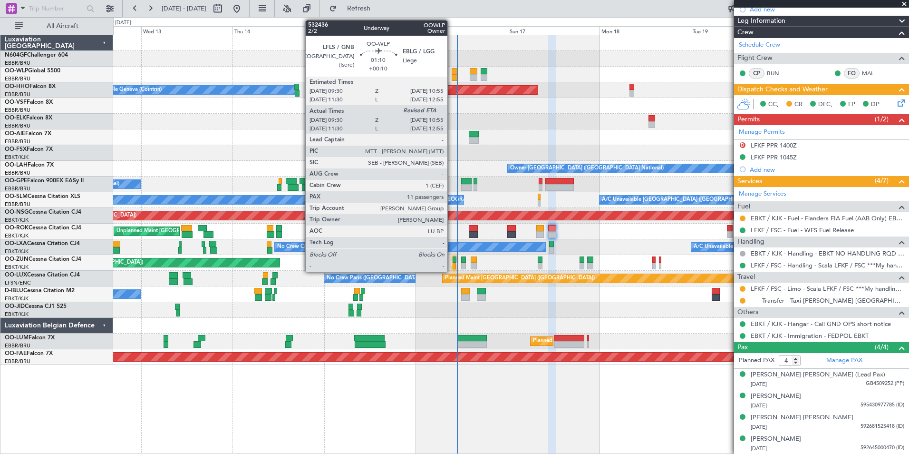
click at [452, 78] on div at bounding box center [455, 77] width 6 height 7
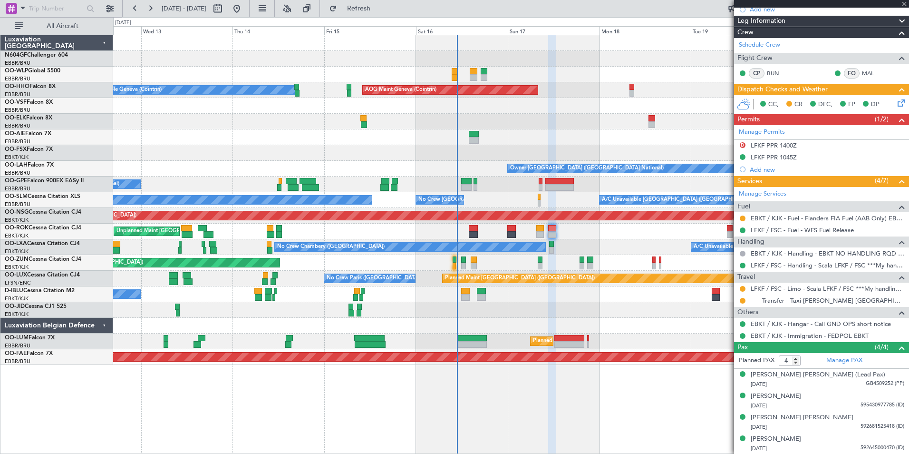
type input "+00:10"
type input "09:40"
type input "11"
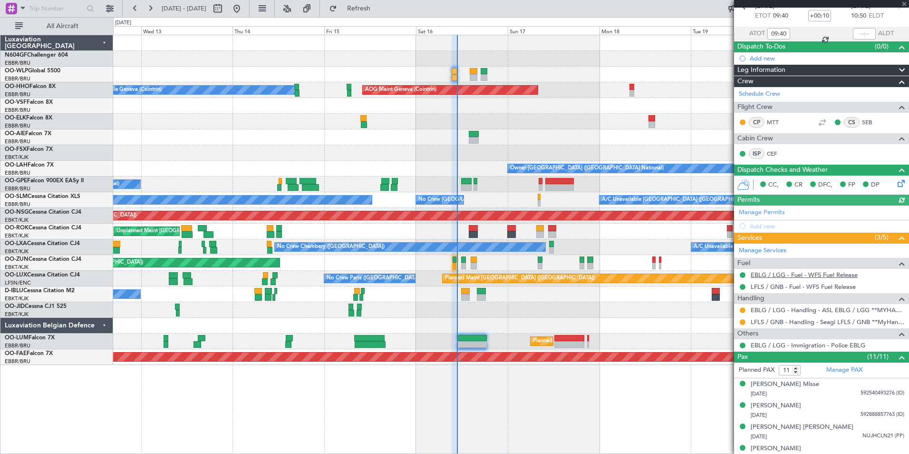
scroll to position [143, 0]
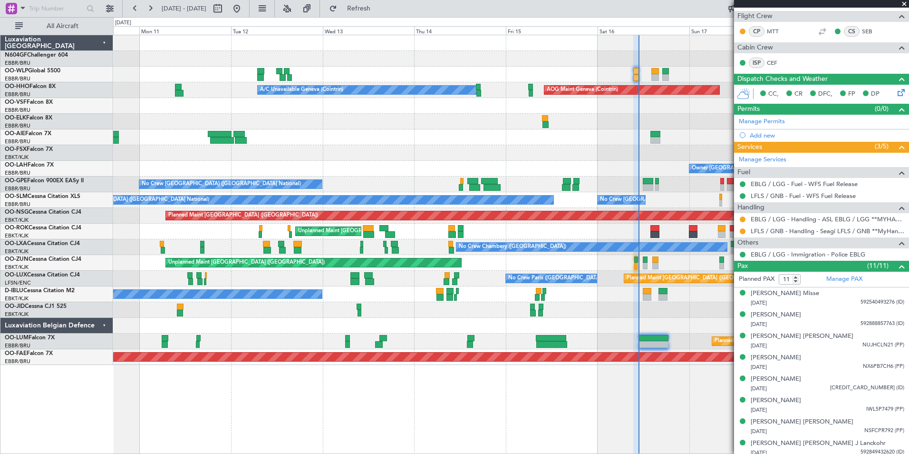
click at [480, 134] on div at bounding box center [511, 137] width 796 height 16
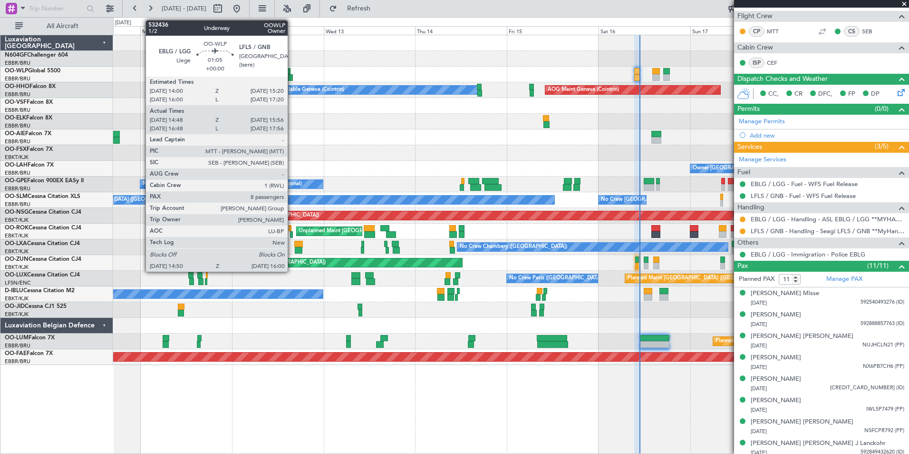
click at [292, 76] on div at bounding box center [290, 77] width 5 height 7
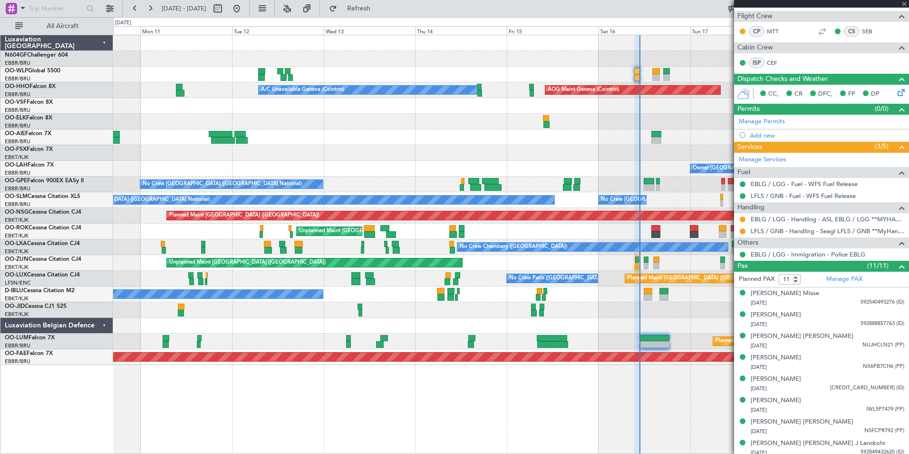
type input "14:58"
type input "15:51"
type input "8"
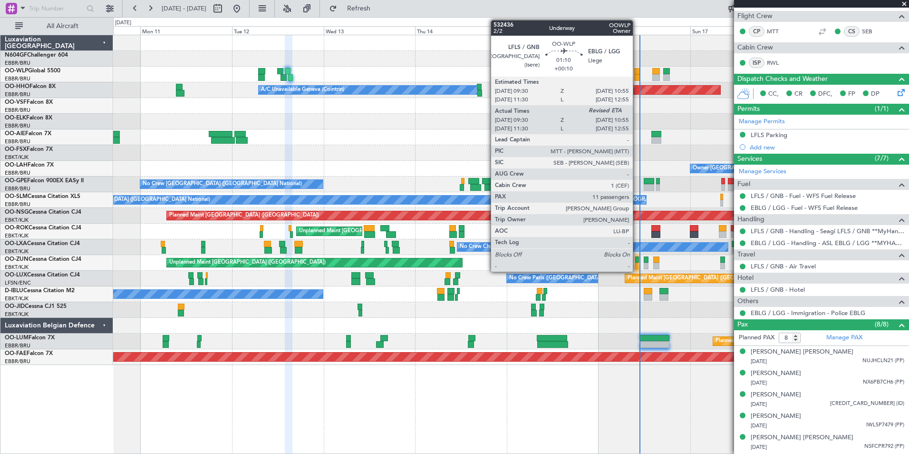
click at [637, 75] on div at bounding box center [637, 77] width 6 height 7
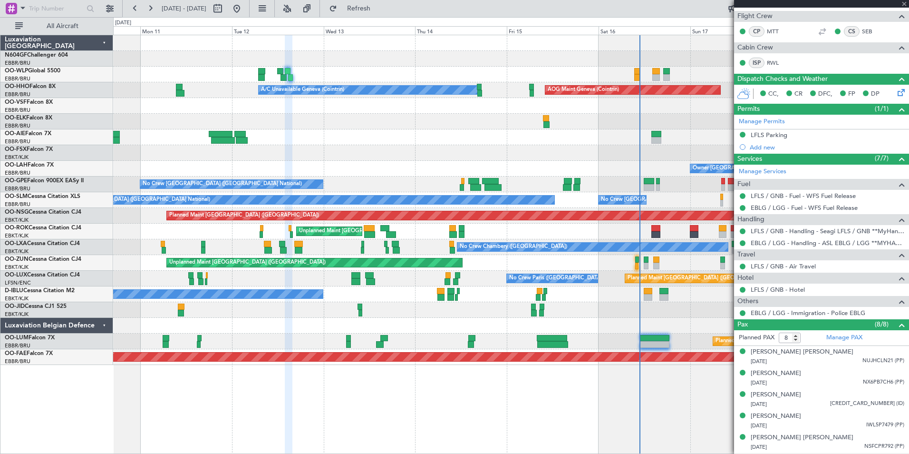
type input "+00:10"
type input "09:40"
type input "11"
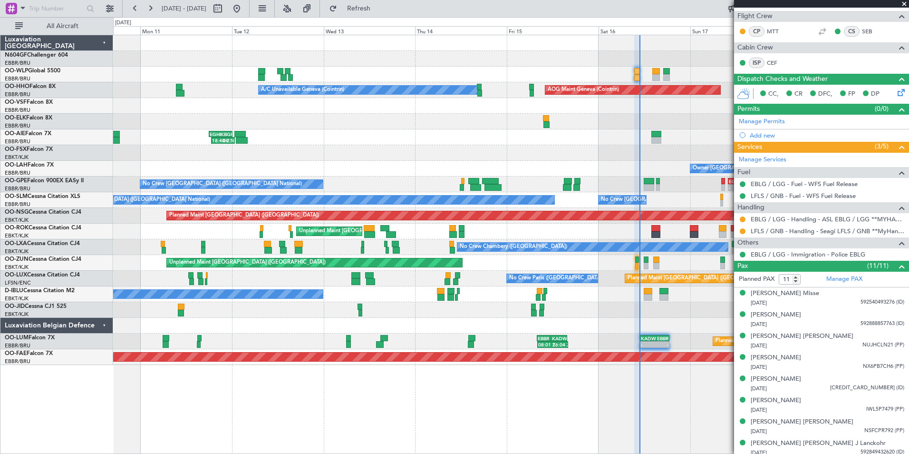
click at [636, 318] on div at bounding box center [511, 326] width 796 height 16
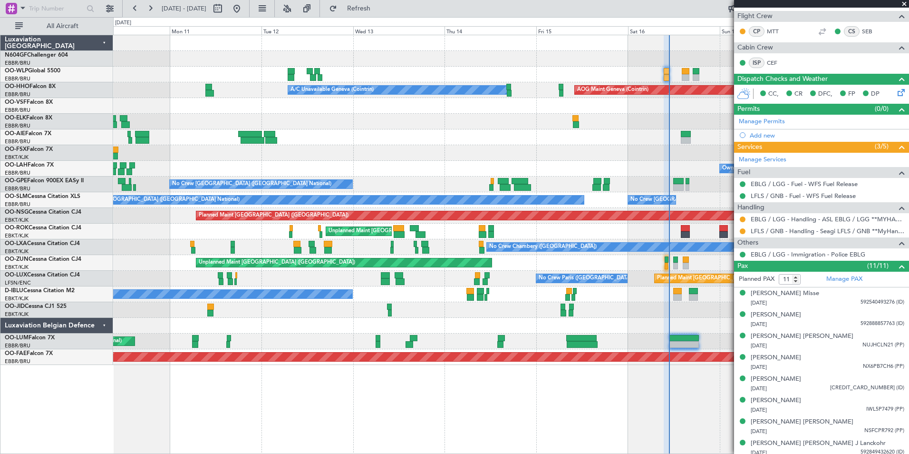
click at [495, 119] on div at bounding box center [511, 122] width 796 height 16
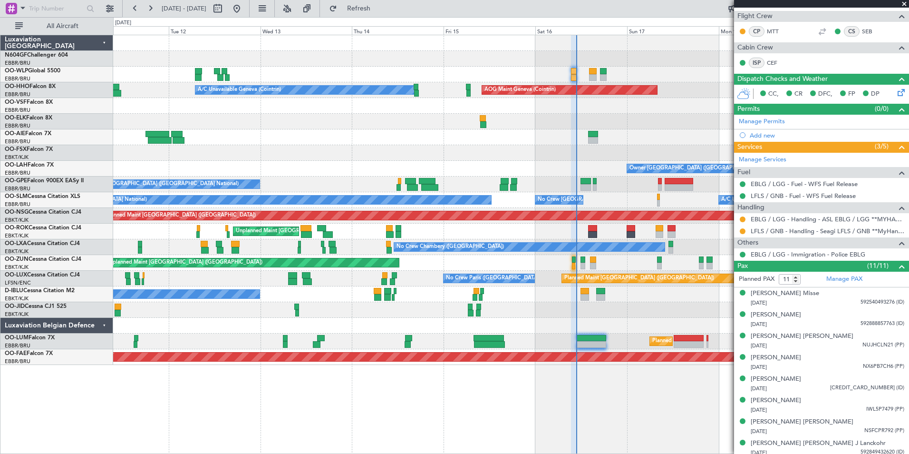
click at [569, 79] on div "Planned Maint Berlin (Brandenburg) A/C Unavailable Geneva (Cointrin) AOG Maint …" at bounding box center [511, 200] width 796 height 330
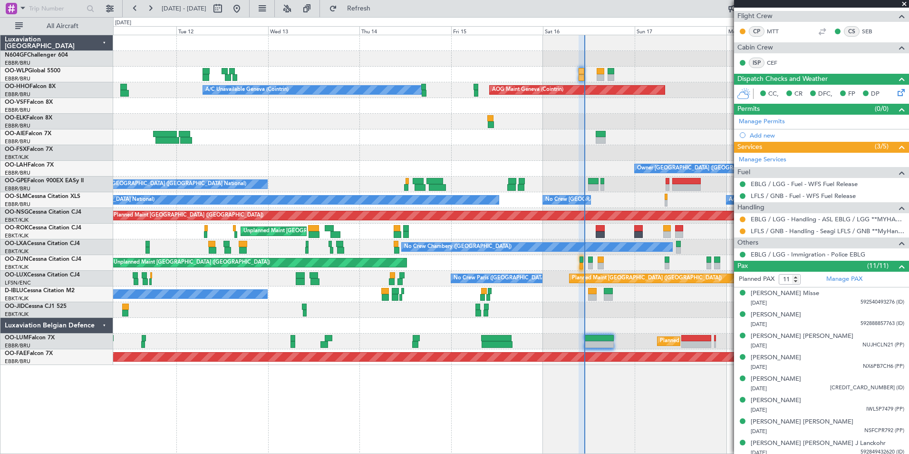
click at [628, 182] on div "No Crew [GEOGRAPHIC_DATA] ([GEOGRAPHIC_DATA] National)" at bounding box center [511, 184] width 796 height 16
click at [786, 229] on link "LFLS / GNB - Handling - Seagi LFLS / GNB **MyHandling**" at bounding box center [828, 231] width 154 height 8
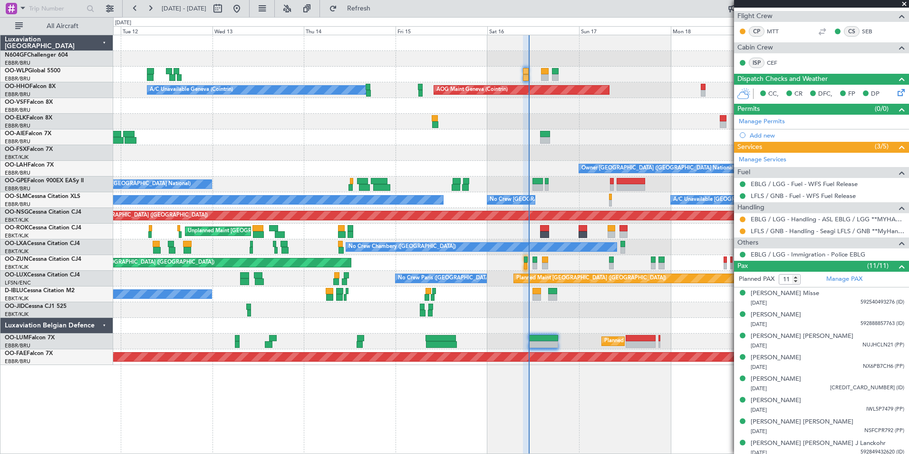
click at [595, 310] on div at bounding box center [511, 310] width 796 height 16
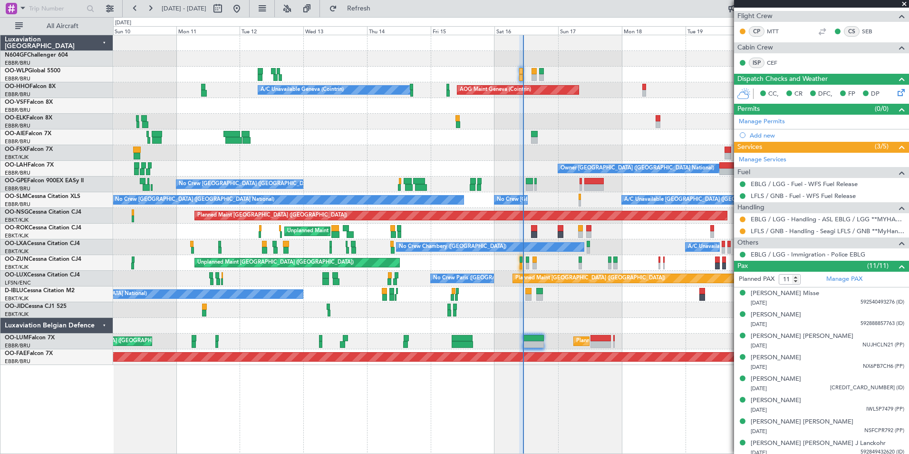
click at [584, 313] on div at bounding box center [511, 310] width 796 height 16
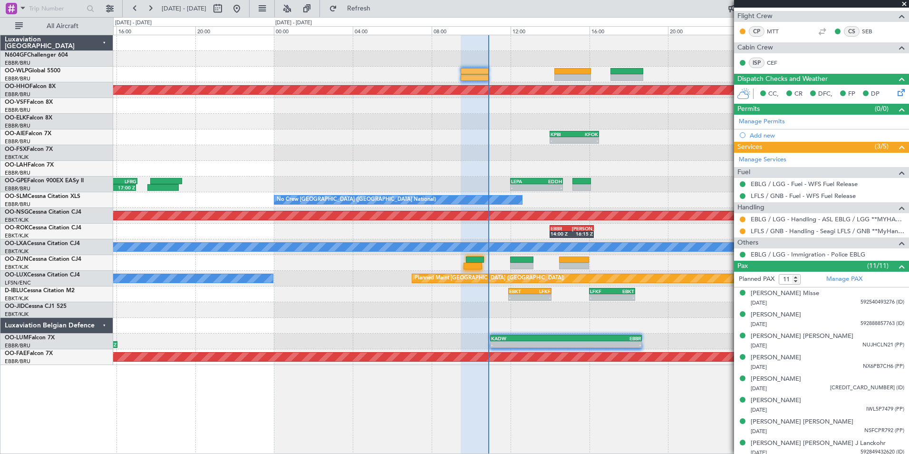
click at [535, 126] on div at bounding box center [511, 122] width 796 height 16
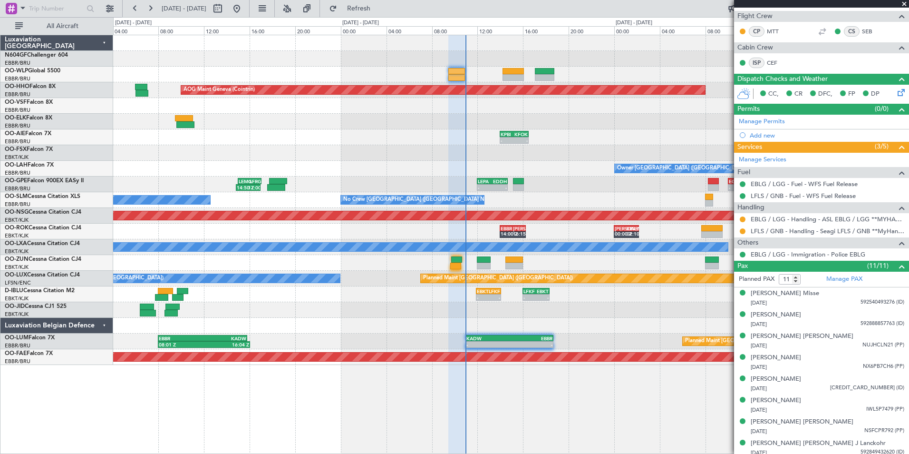
click at [459, 312] on div at bounding box center [511, 310] width 796 height 16
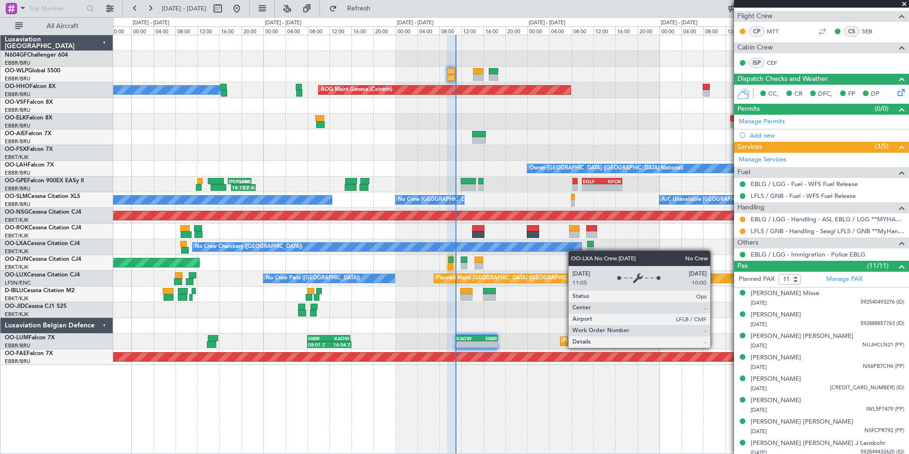
click at [523, 248] on div "No Crew Chambery (Aix-les-bains) A/C Unavailable" at bounding box center [511, 247] width 796 height 16
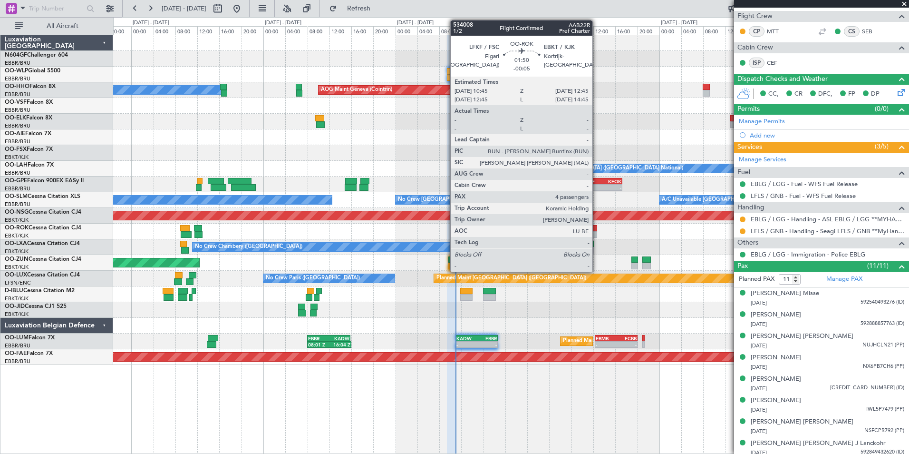
click at [597, 229] on div at bounding box center [591, 228] width 11 height 7
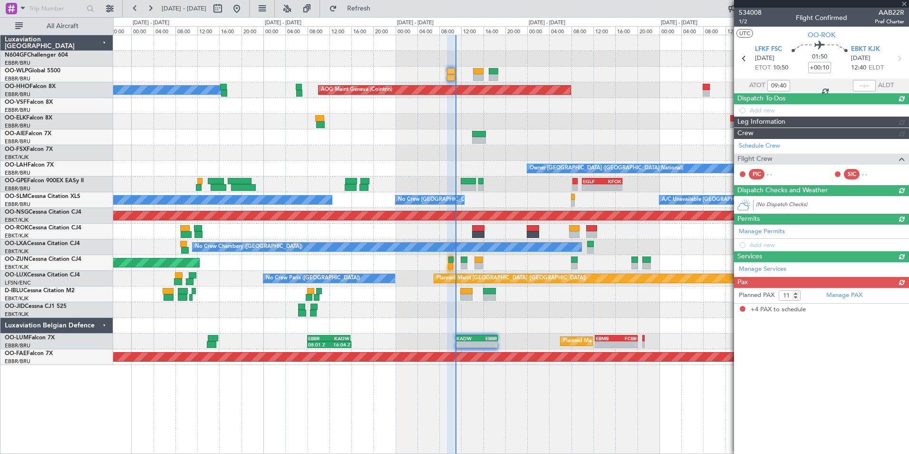
type input "-00:05"
type input "4"
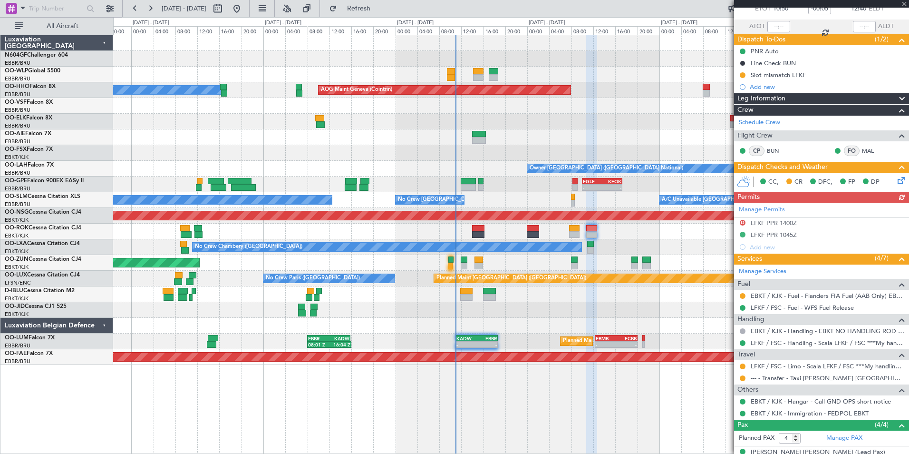
scroll to position [136, 0]
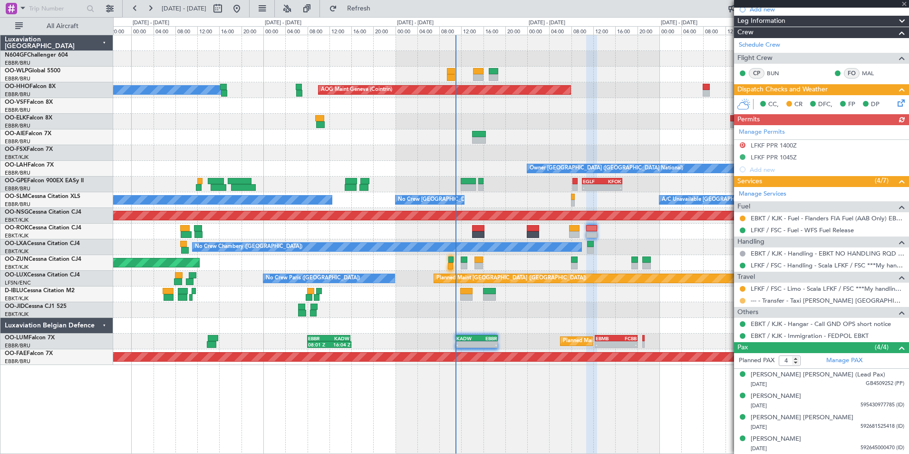
click at [743, 300] on button at bounding box center [743, 301] width 6 height 6
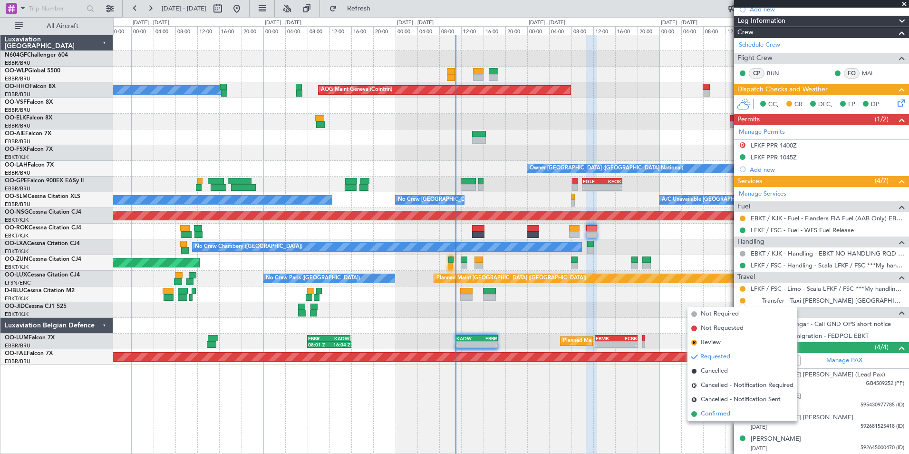
click at [700, 413] on li "Confirmed" at bounding box center [743, 414] width 110 height 14
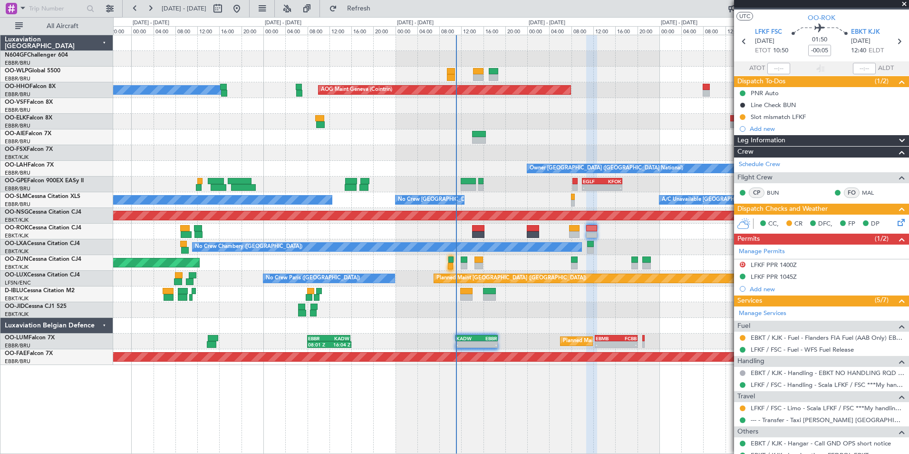
scroll to position [0, 0]
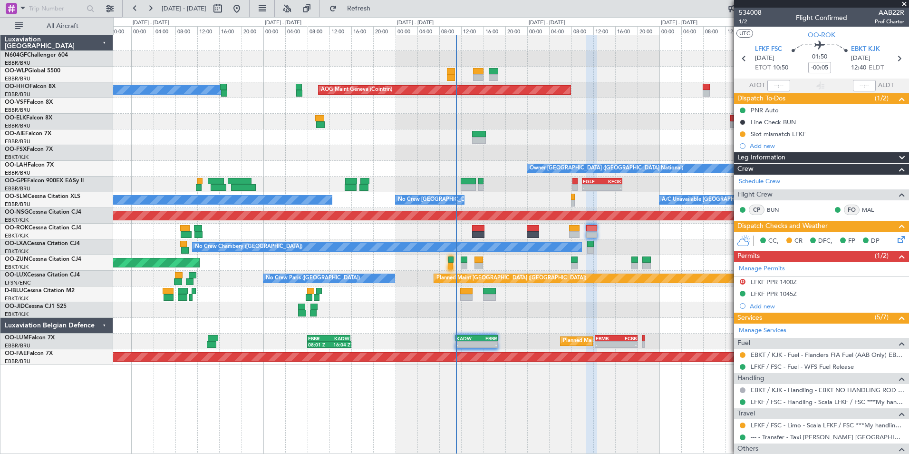
click at [419, 133] on div at bounding box center [511, 137] width 796 height 16
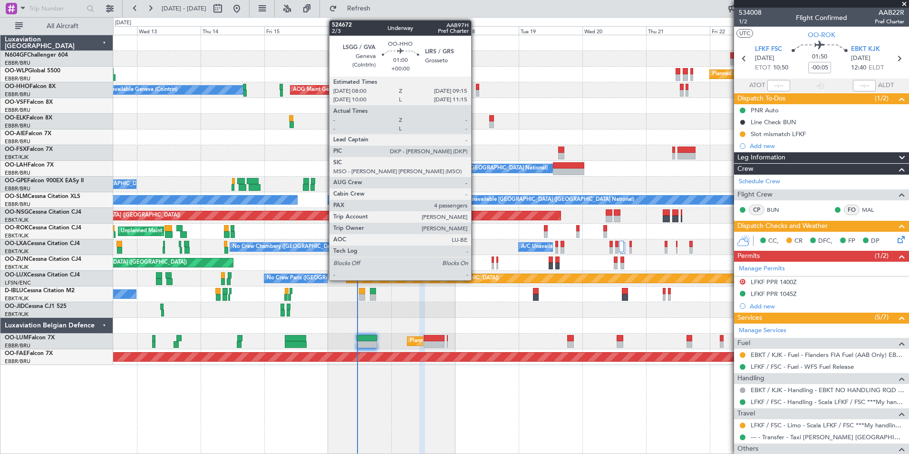
click at [476, 90] on div at bounding box center [477, 93] width 3 height 7
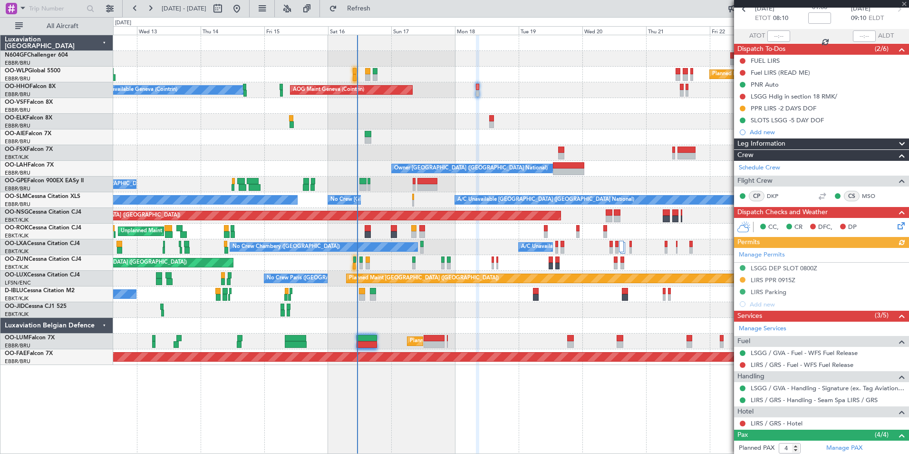
scroll to position [95, 0]
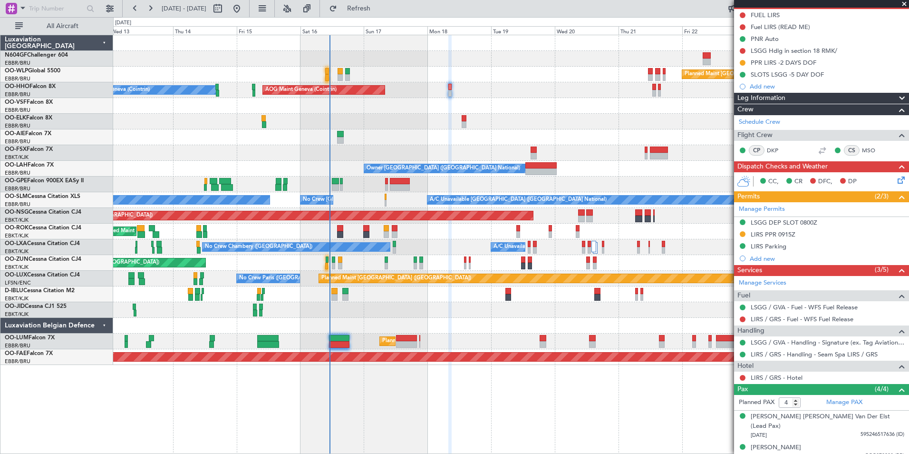
click at [535, 108] on div at bounding box center [511, 106] width 796 height 16
click at [772, 233] on div "LIRS PPR 0915Z" at bounding box center [773, 234] width 45 height 8
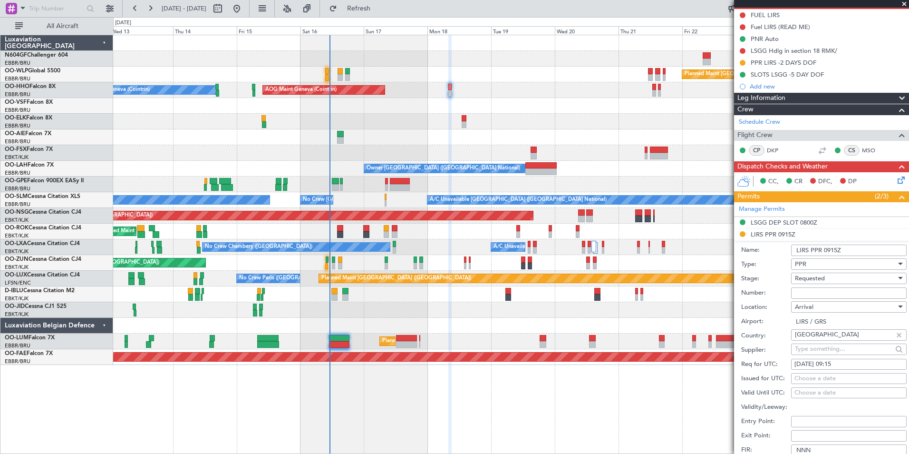
click at [810, 292] on input "Number:" at bounding box center [849, 292] width 116 height 11
paste input "SEAM25AG18/01"
type input "SEAM25AG18/01"
click at [830, 281] on div "Requested" at bounding box center [845, 278] width 101 height 14
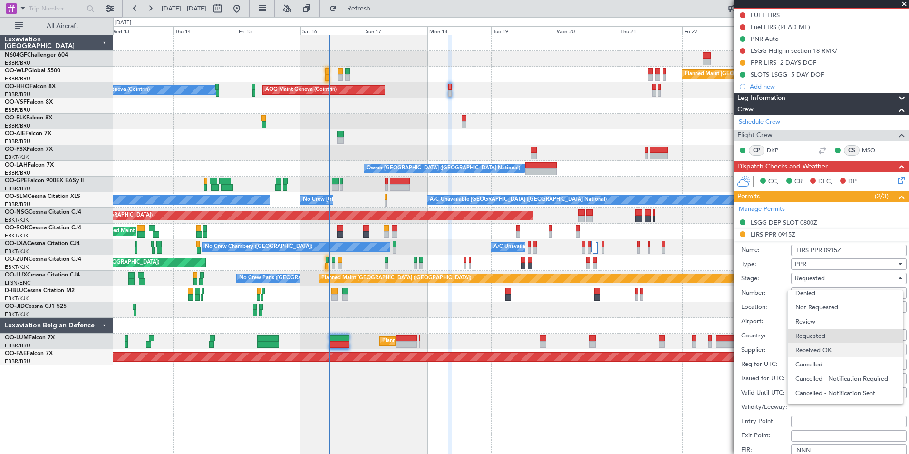
click at [819, 349] on span "Received OK" at bounding box center [846, 350] width 100 height 14
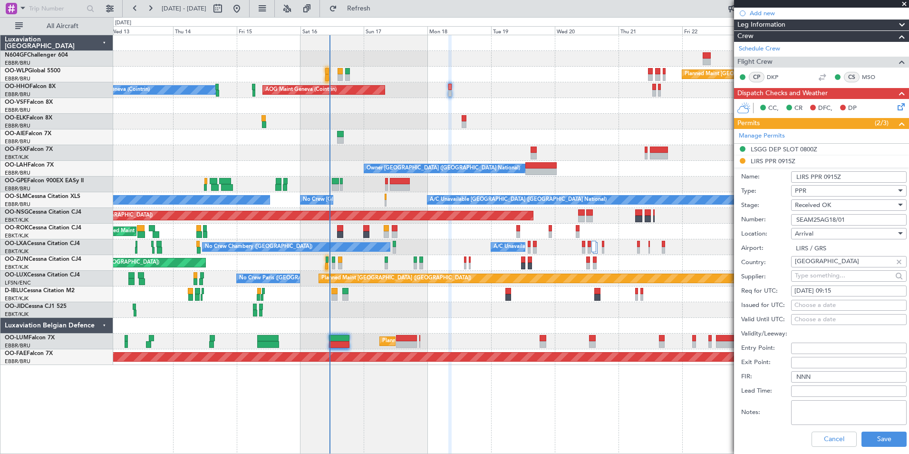
scroll to position [238, 0]
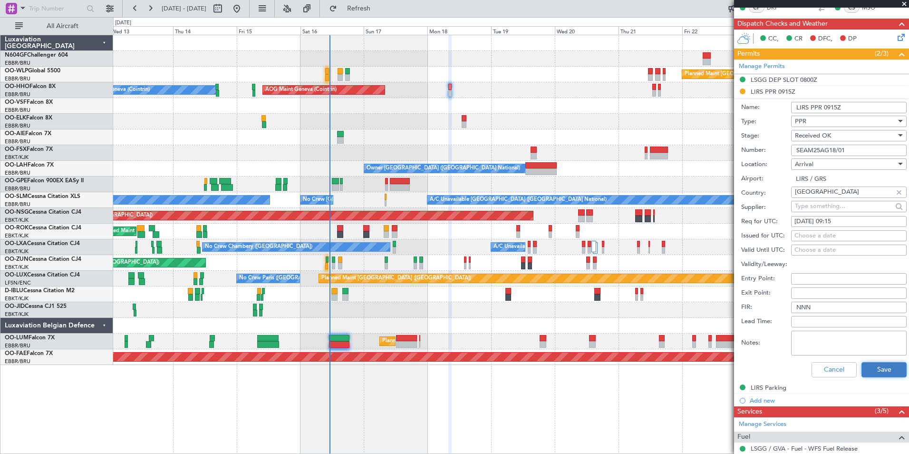
click at [876, 367] on button "Save" at bounding box center [884, 369] width 45 height 15
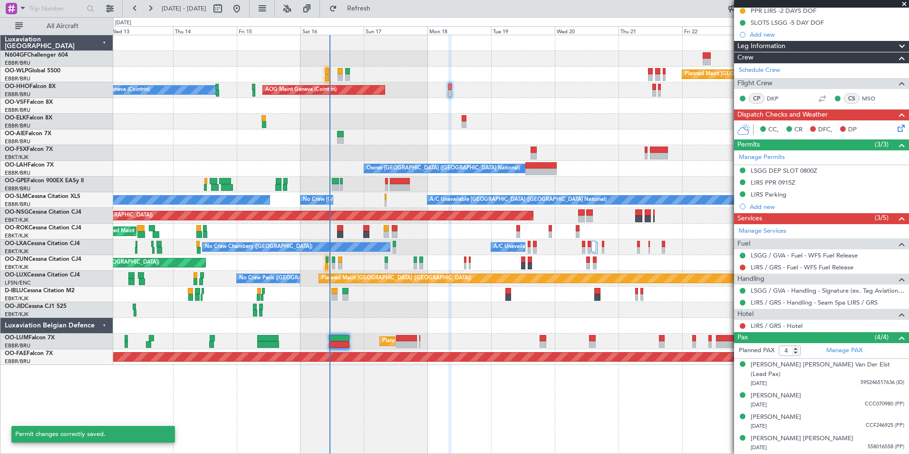
scroll to position [137, 0]
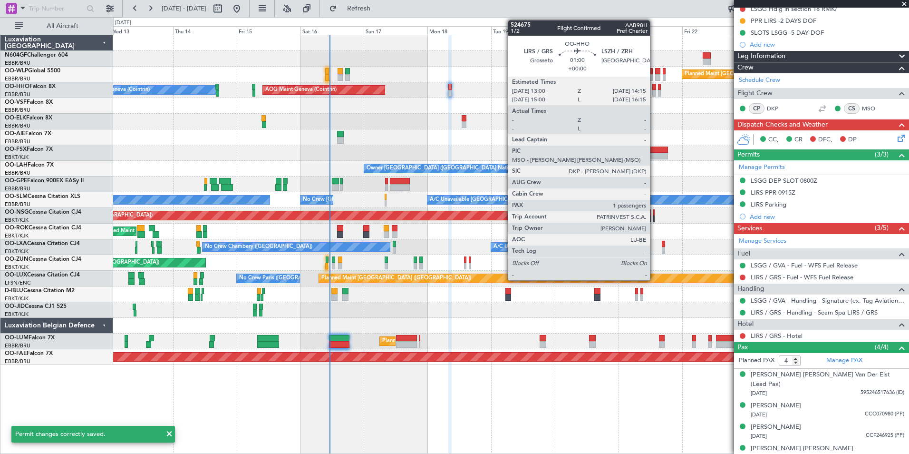
click at [654, 91] on div at bounding box center [653, 93] width 3 height 7
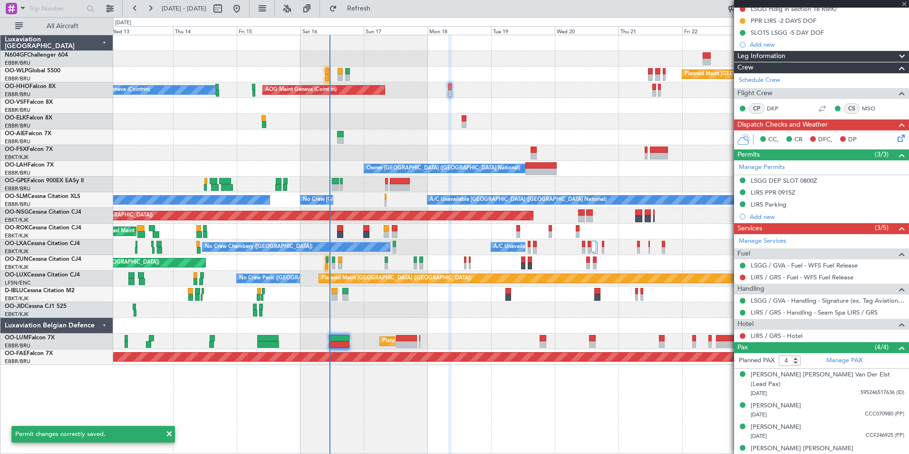
type input "1"
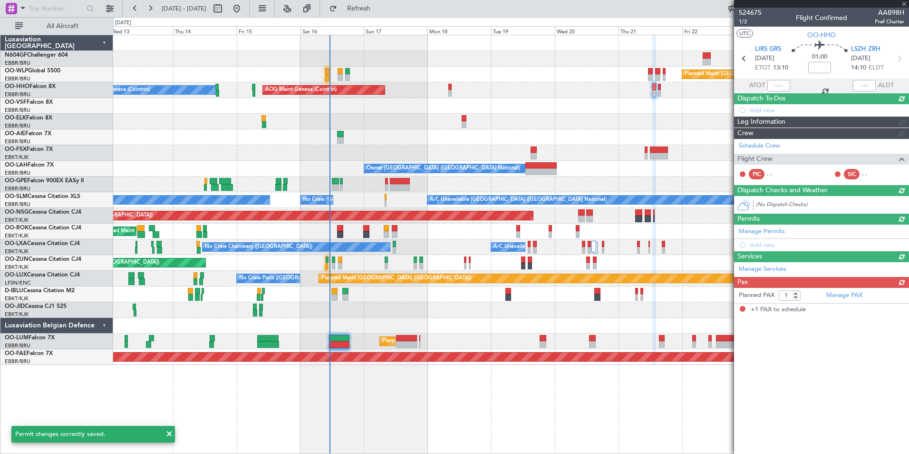
scroll to position [0, 0]
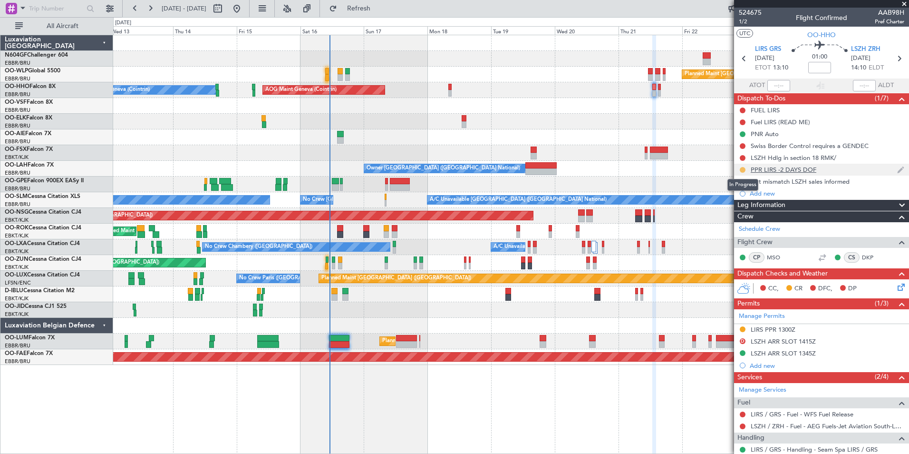
click at [742, 168] on button at bounding box center [743, 170] width 6 height 6
click at [740, 216] on span "Completed" at bounding box center [746, 212] width 31 height 10
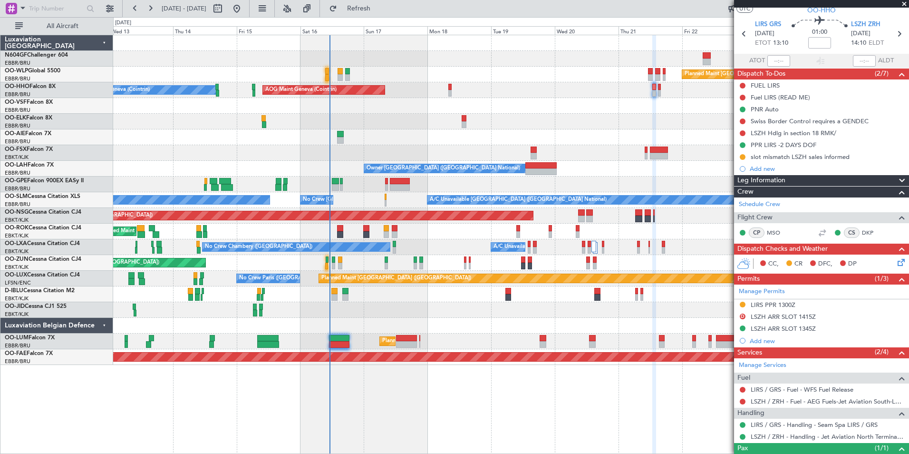
scroll to position [61, 0]
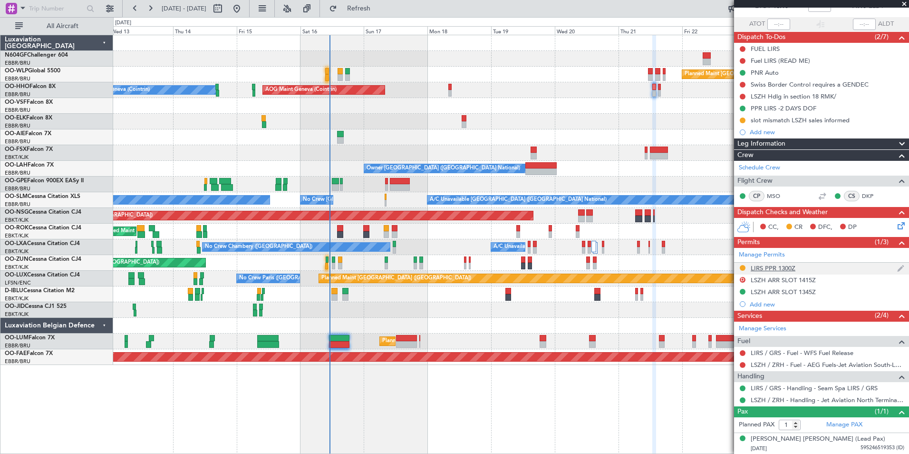
click at [782, 270] on div "LIRS PPR 1300Z" at bounding box center [773, 268] width 45 height 8
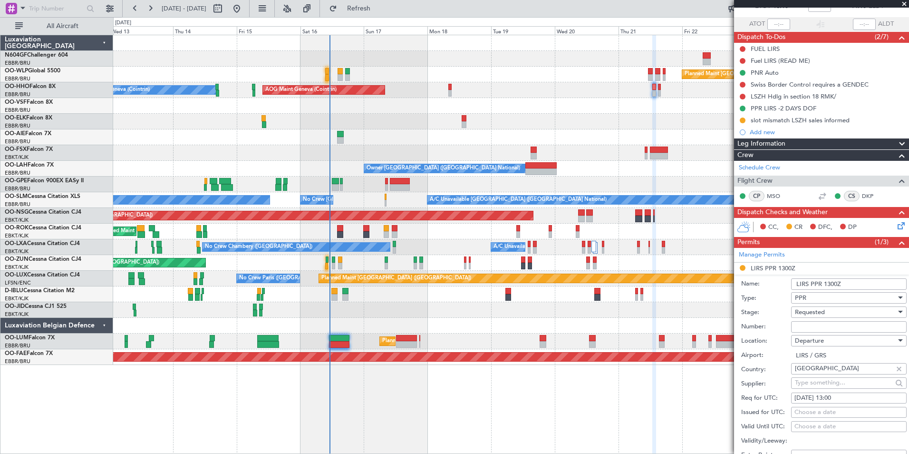
click at [818, 327] on input "Number:" at bounding box center [849, 326] width 116 height 11
paste input "SEAM25AG18/01"
type input "SEAM25AG18/01"
click at [832, 310] on div "Requested" at bounding box center [845, 312] width 101 height 14
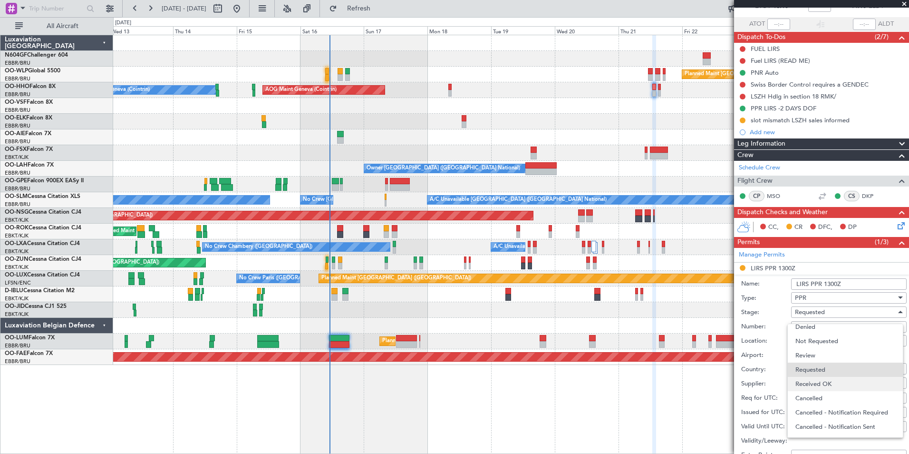
click at [821, 383] on span "Received OK" at bounding box center [846, 384] width 100 height 14
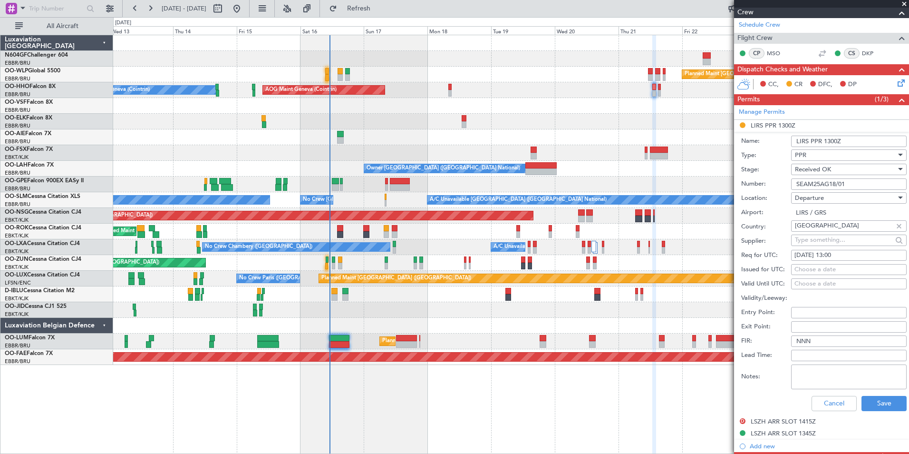
scroll to position [252, 0]
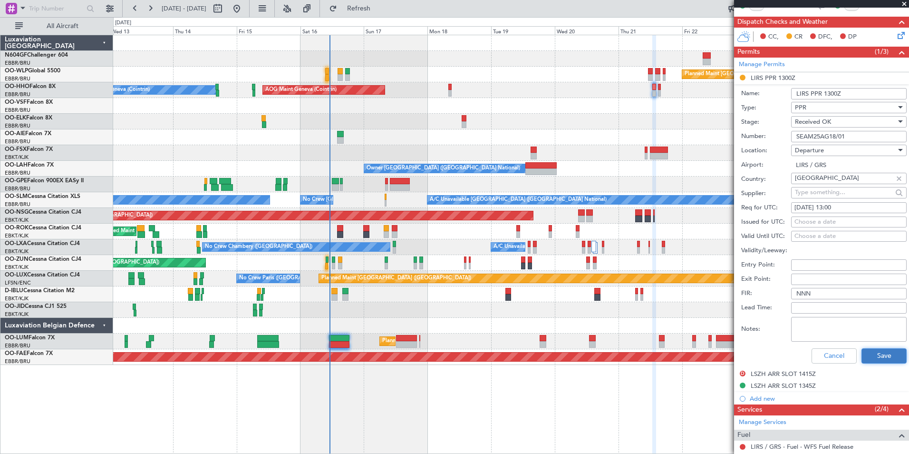
click at [867, 355] on button "Save" at bounding box center [884, 355] width 45 height 15
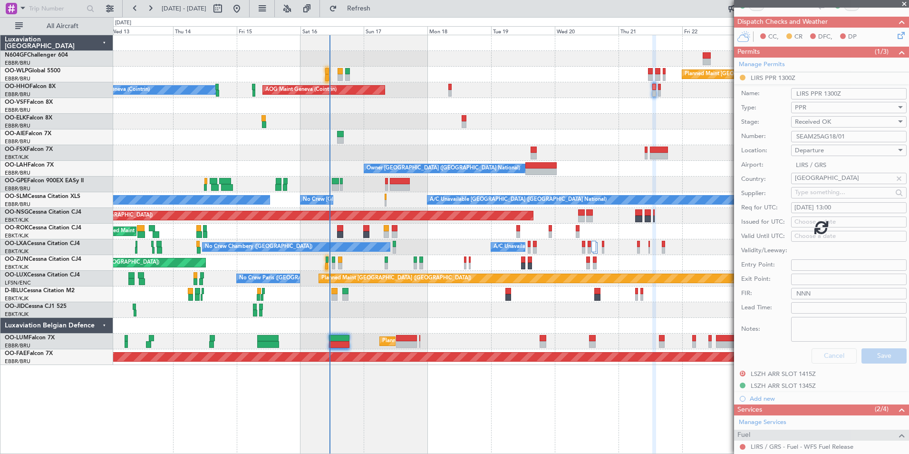
scroll to position [61, 0]
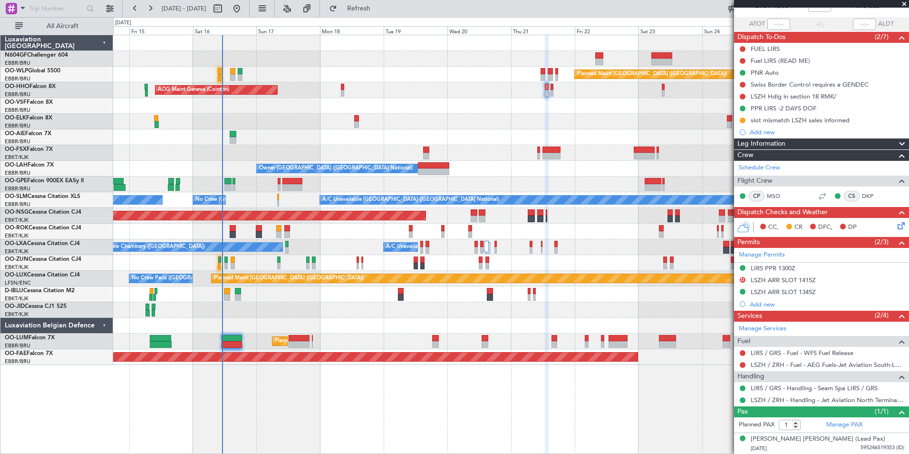
click at [496, 85] on div "Planned Maint Berlin (Brandenburg) AOG Maint Geneva (Cointrin) A/C Unavailable …" at bounding box center [511, 200] width 796 height 330
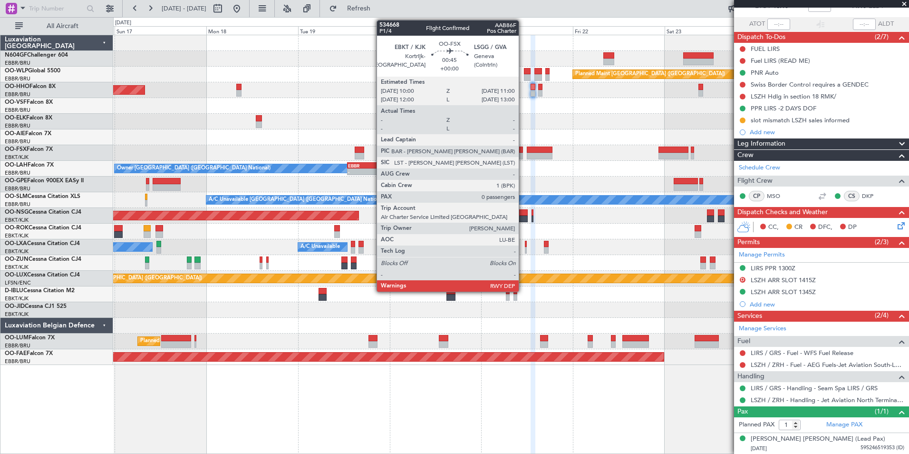
click at [523, 149] on div at bounding box center [521, 149] width 4 height 7
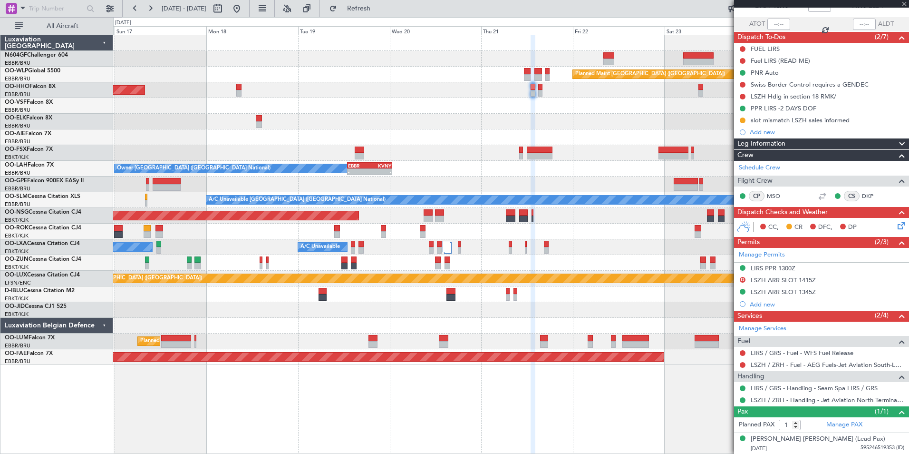
type input "0"
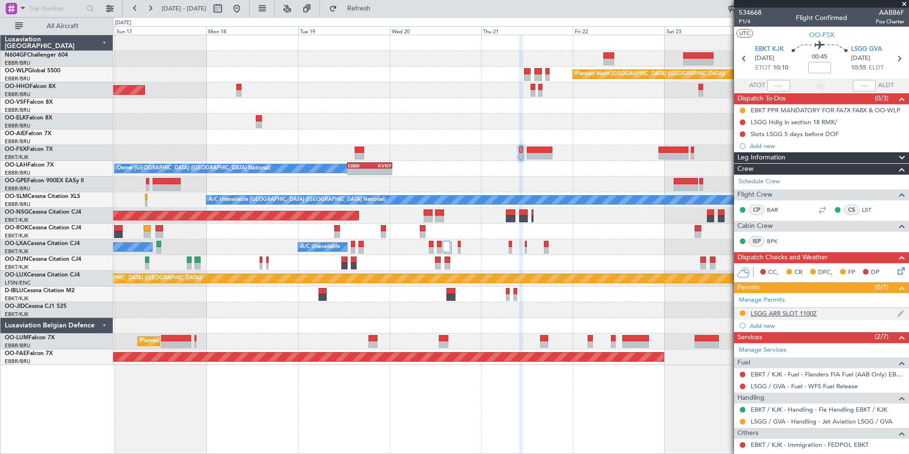
scroll to position [47, 0]
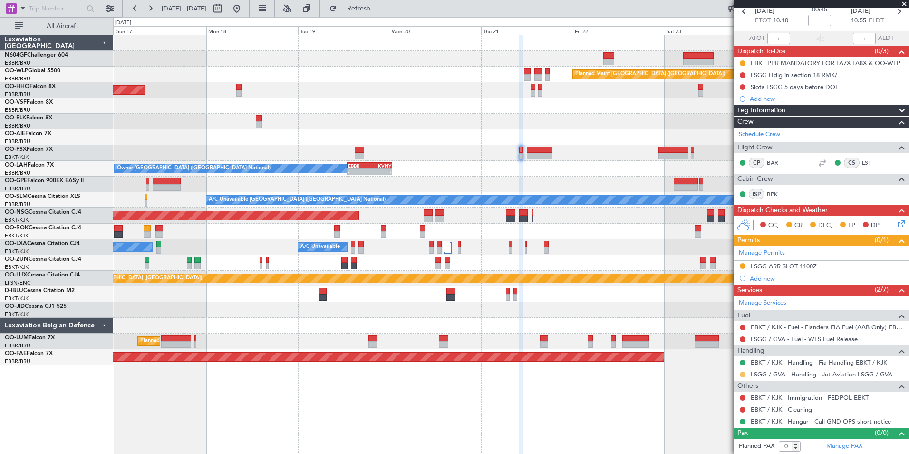
click at [741, 372] on button at bounding box center [743, 374] width 6 height 6
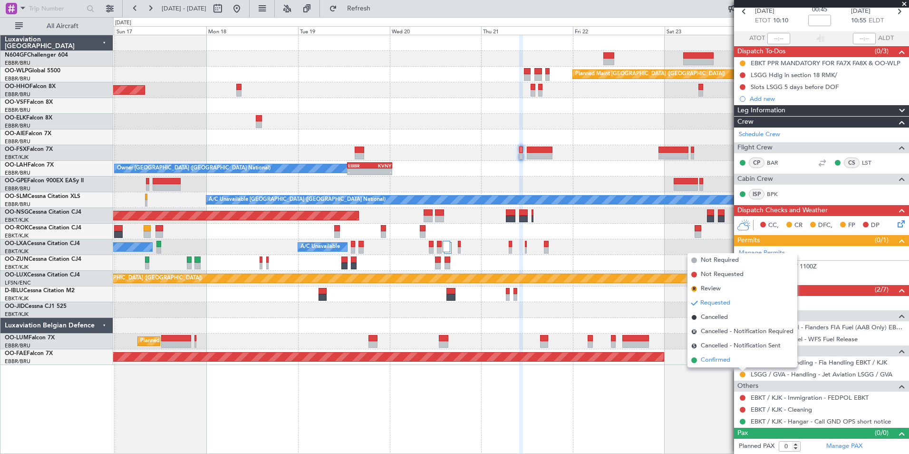
click at [728, 363] on span "Confirmed" at bounding box center [715, 360] width 29 height 10
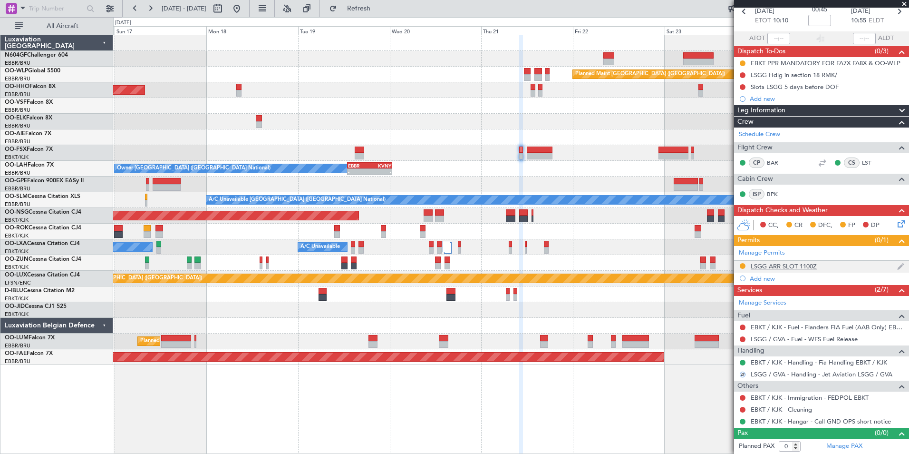
click at [781, 270] on mat-tooltip-component "LSGG ARR SLOT 1100Z" at bounding box center [785, 282] width 74 height 25
click at [782, 269] on div "LSGG ARR SLOT 1100Z" at bounding box center [784, 266] width 66 height 8
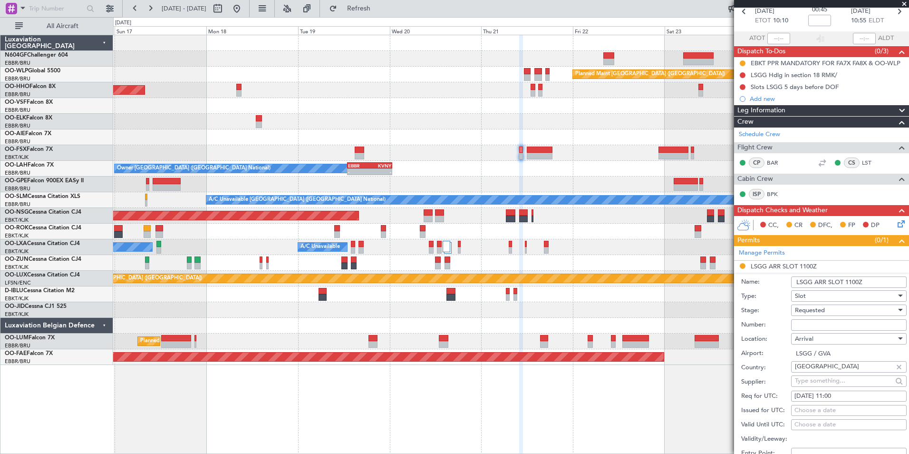
click at [810, 322] on input "Number:" at bounding box center [849, 324] width 116 height 11
paste input "082111104A"
type input "082111104A"
click at [832, 311] on div "Requested" at bounding box center [845, 310] width 101 height 14
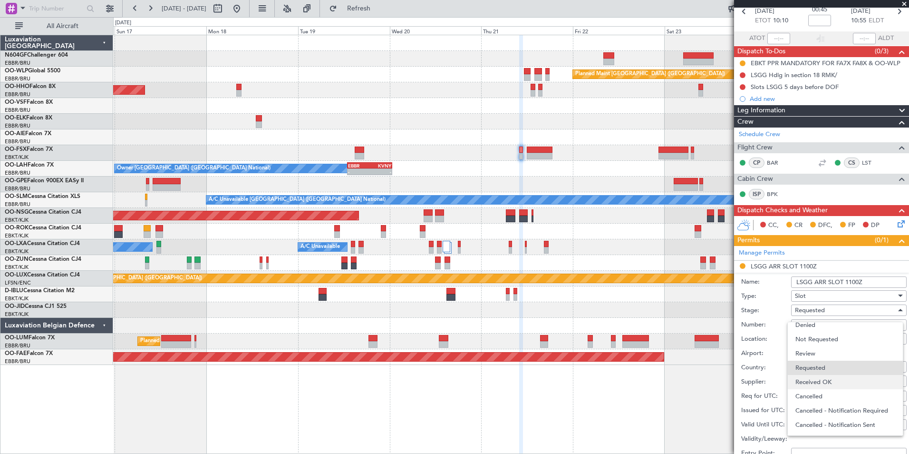
click at [820, 377] on span "Received OK" at bounding box center [846, 382] width 100 height 14
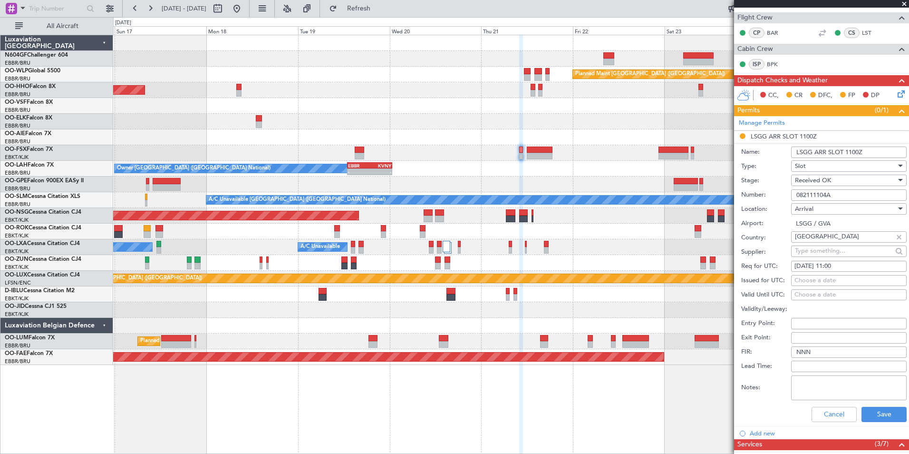
scroll to position [190, 0]
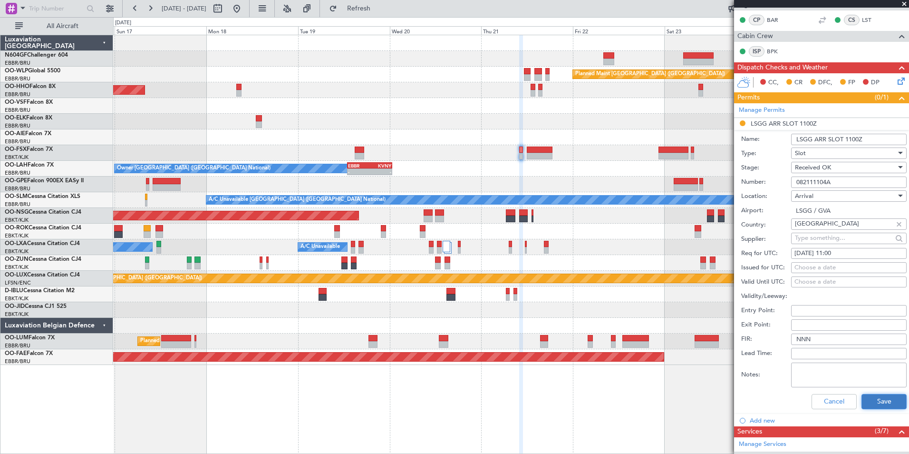
click at [869, 397] on button "Save" at bounding box center [884, 401] width 45 height 15
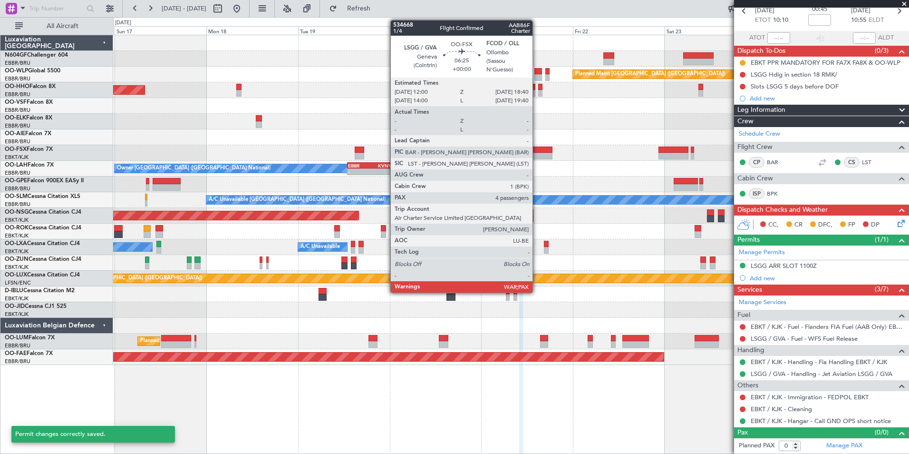
scroll to position [47, 0]
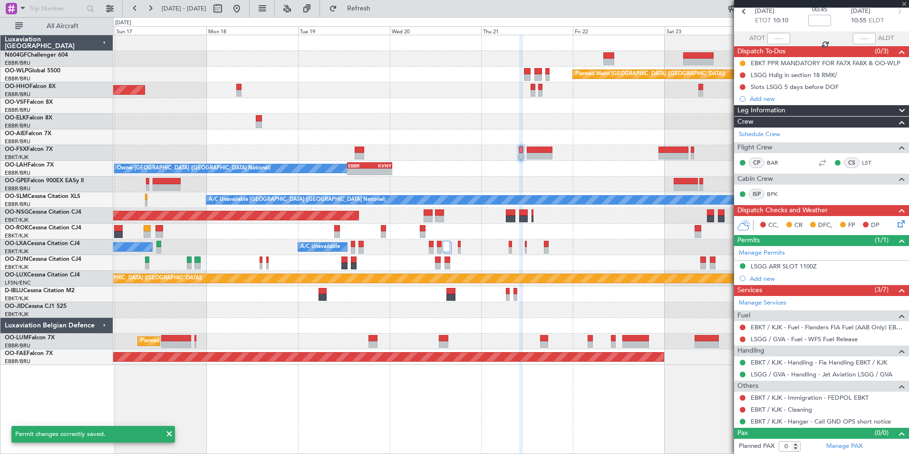
type input "4"
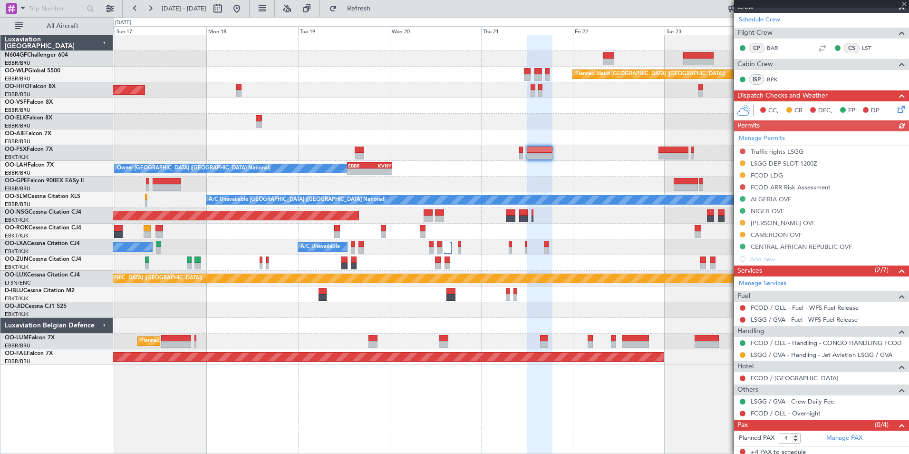
scroll to position [142, 0]
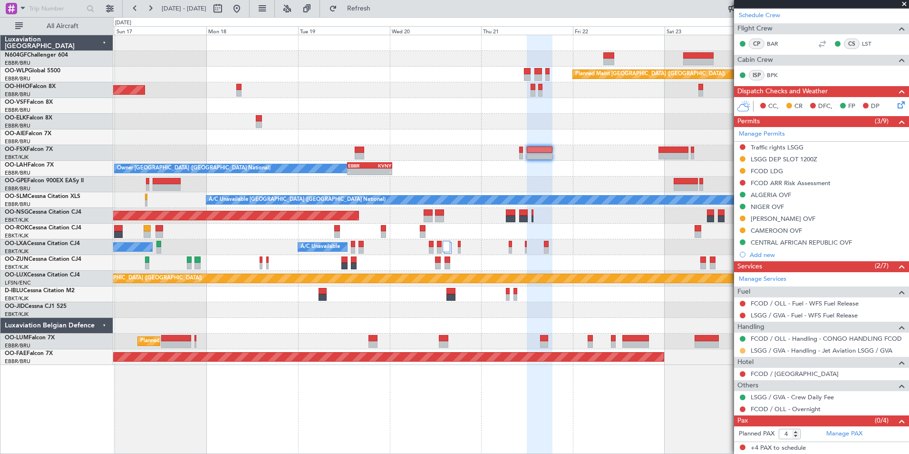
click at [745, 348] on button at bounding box center [743, 351] width 6 height 6
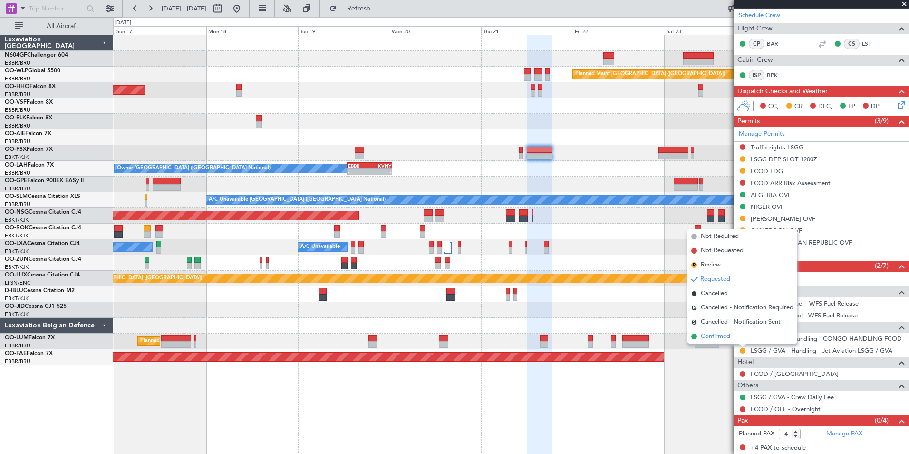
click at [730, 338] on span "Confirmed" at bounding box center [715, 336] width 29 height 10
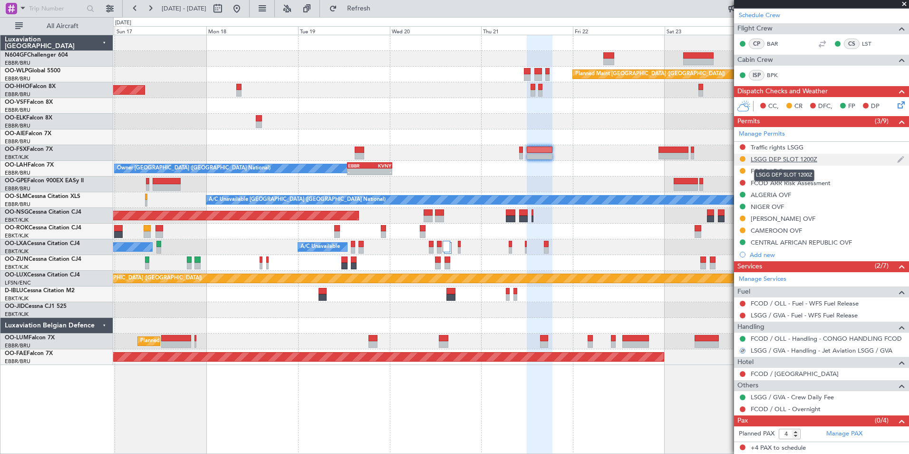
click at [774, 156] on div "LSGG DEP SLOT 1200Z" at bounding box center [784, 159] width 67 height 8
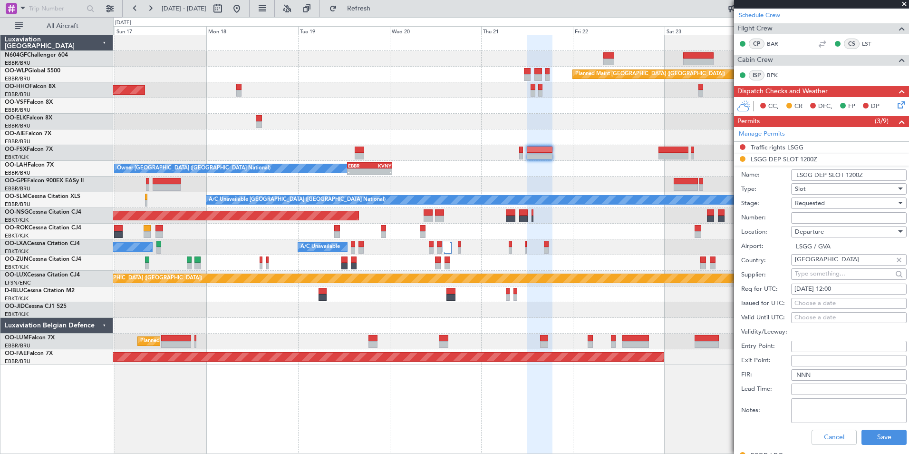
click at [807, 214] on input "Number:" at bounding box center [849, 217] width 116 height 11
paste input "082112103D"
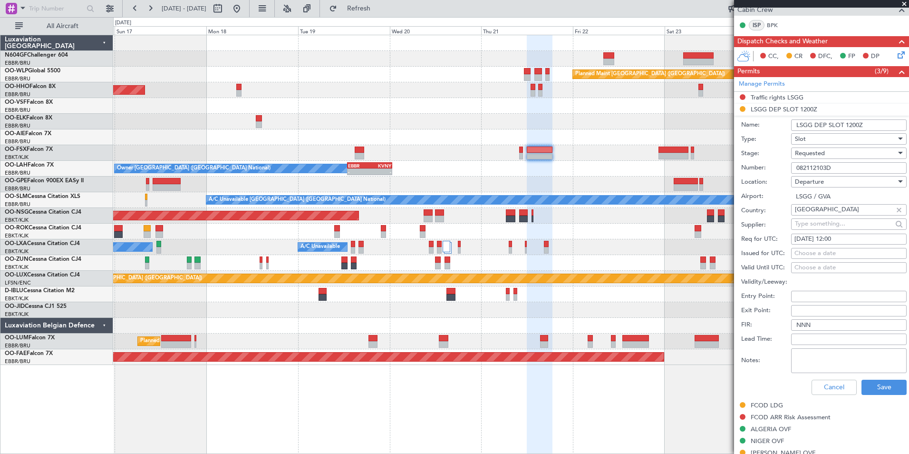
scroll to position [237, 0]
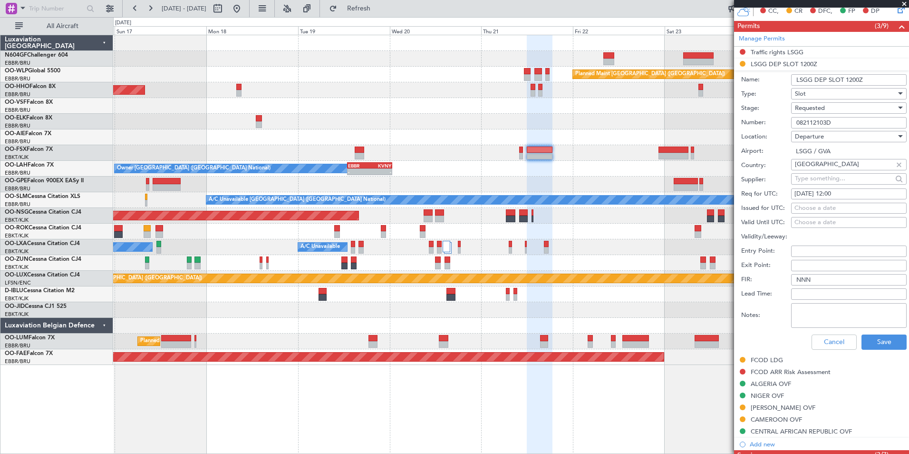
type input "082112103D"
click at [817, 101] on div "Requested" at bounding box center [845, 108] width 101 height 14
click at [827, 173] on span "Received OK" at bounding box center [846, 180] width 100 height 14
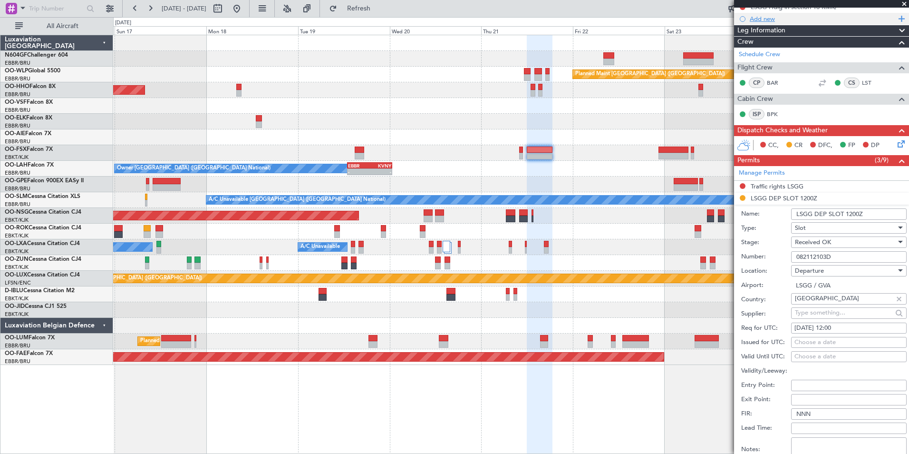
scroll to position [95, 0]
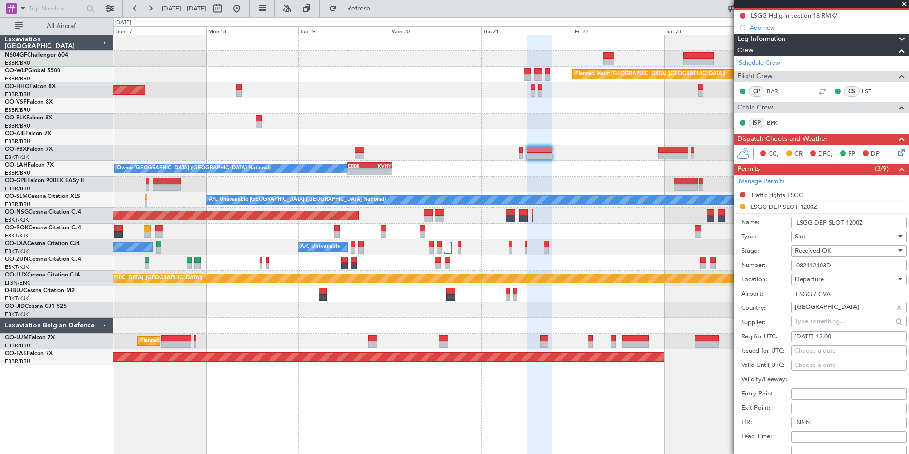
click at [903, 2] on span at bounding box center [905, 4] width 10 height 9
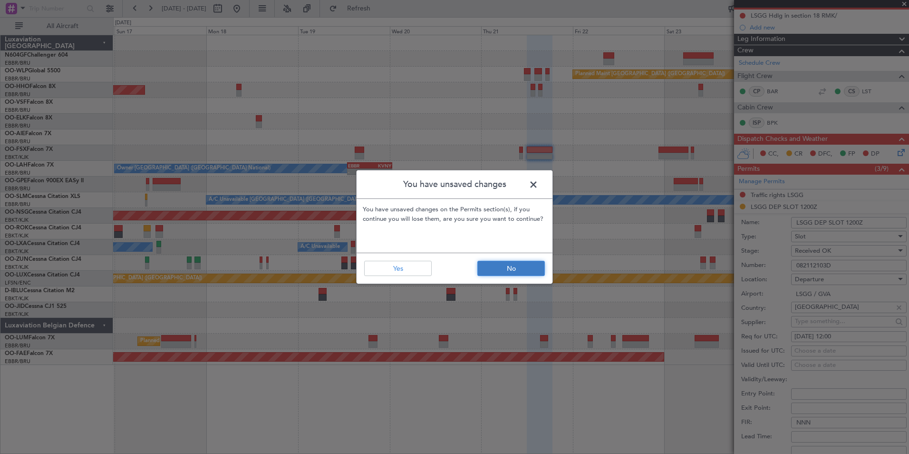
click at [506, 272] on button "No" at bounding box center [511, 268] width 68 height 15
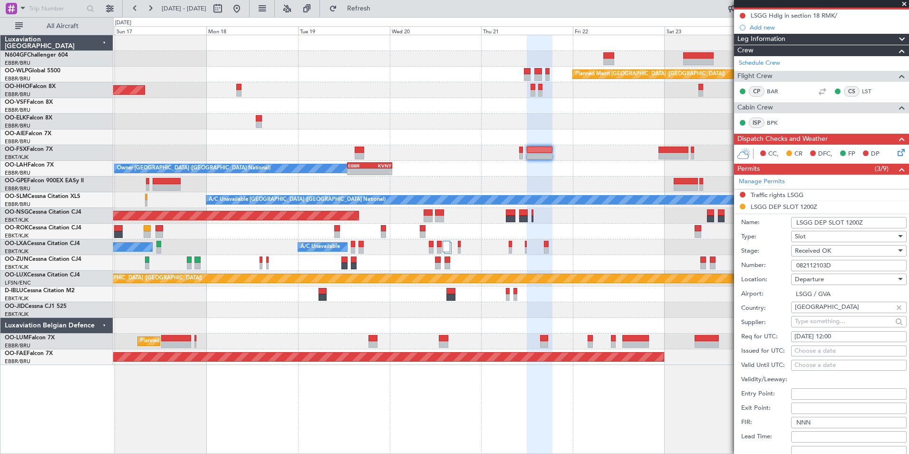
click at [905, 6] on span at bounding box center [905, 4] width 10 height 9
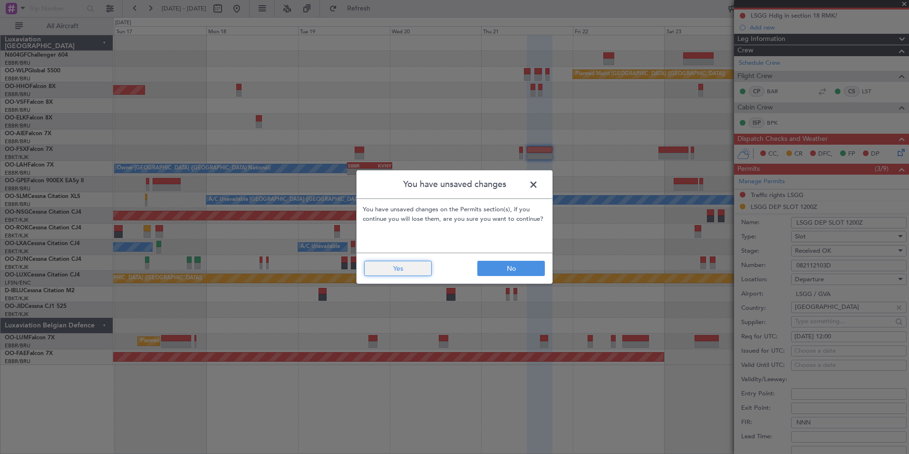
click at [388, 274] on button "Yes" at bounding box center [398, 268] width 68 height 15
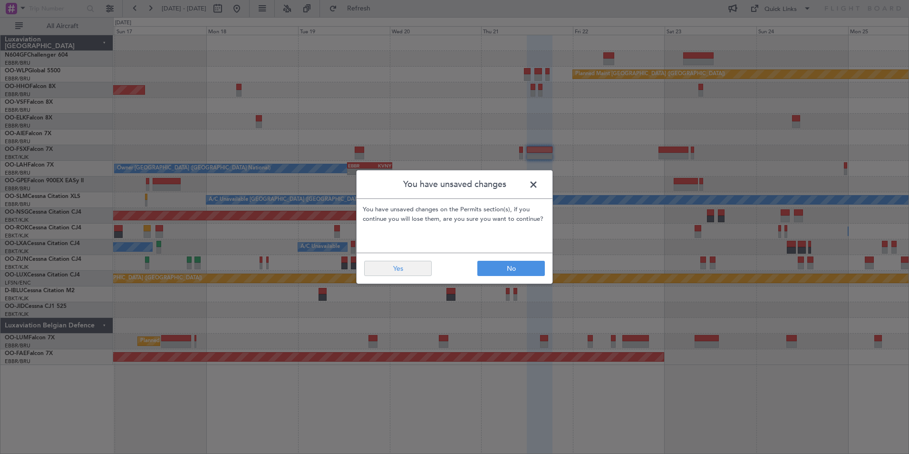
type input "0"
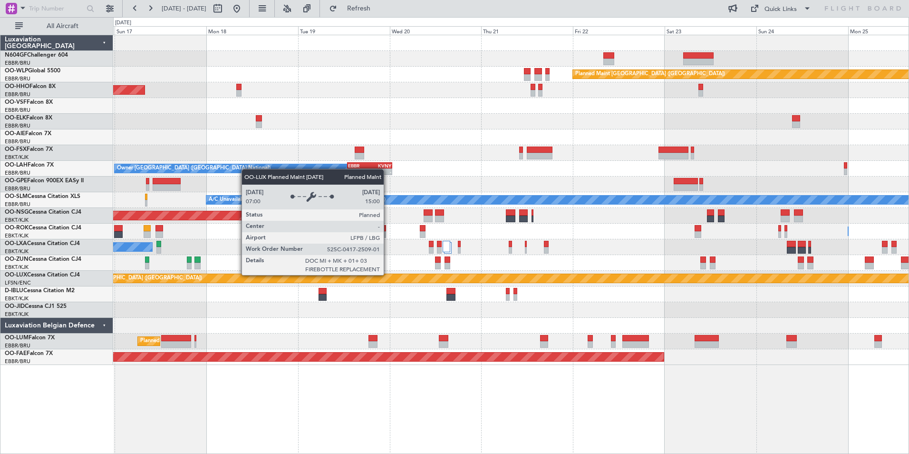
scroll to position [0, 0]
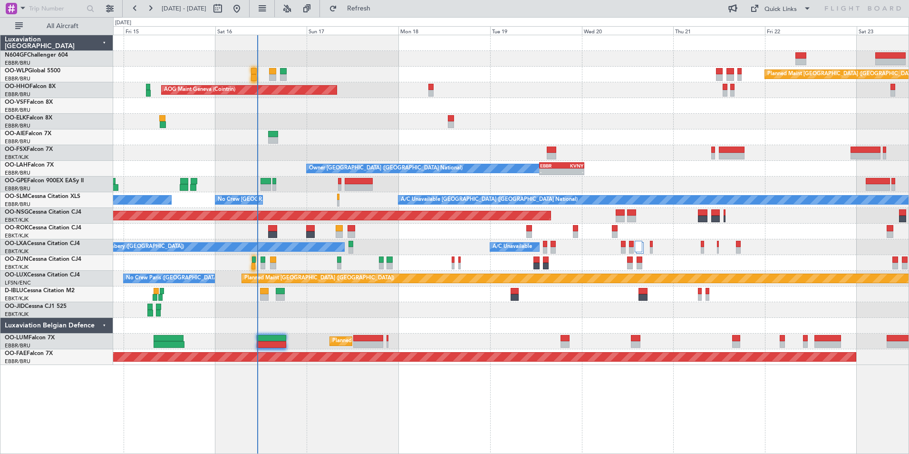
click at [636, 158] on div at bounding box center [511, 153] width 796 height 16
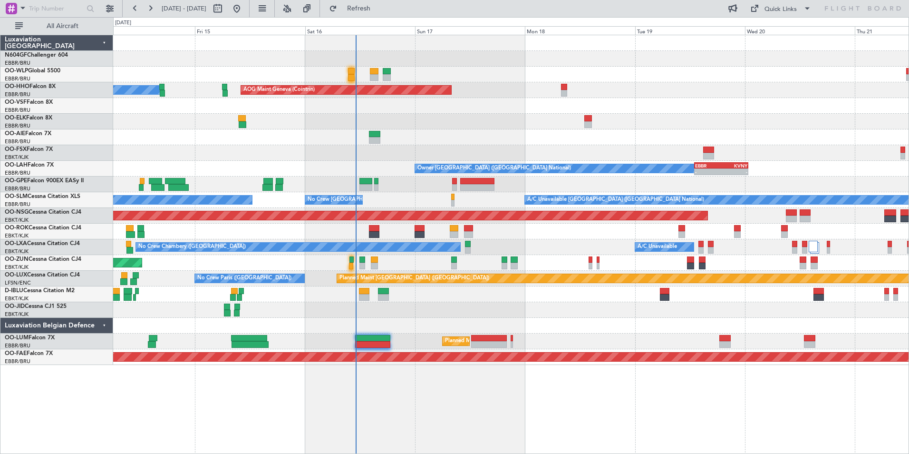
click at [430, 299] on div "No Crew [GEOGRAPHIC_DATA] ([GEOGRAPHIC_DATA] National)" at bounding box center [511, 294] width 796 height 16
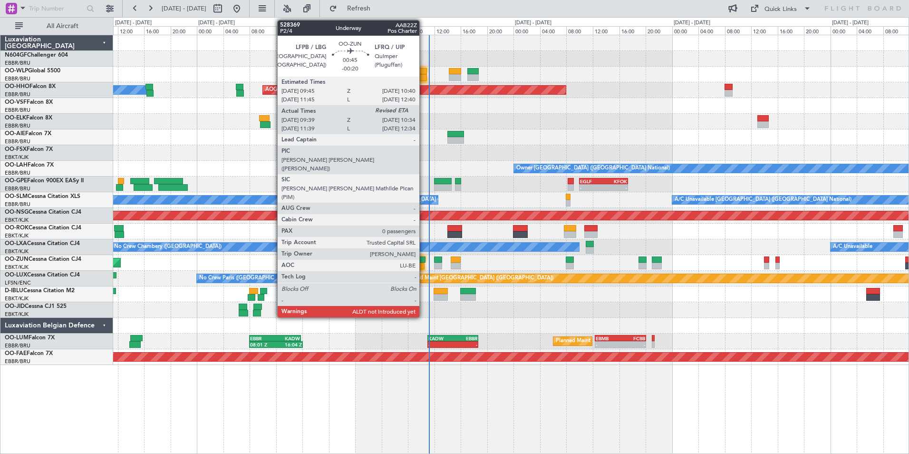
click at [424, 259] on div at bounding box center [422, 259] width 6 height 7
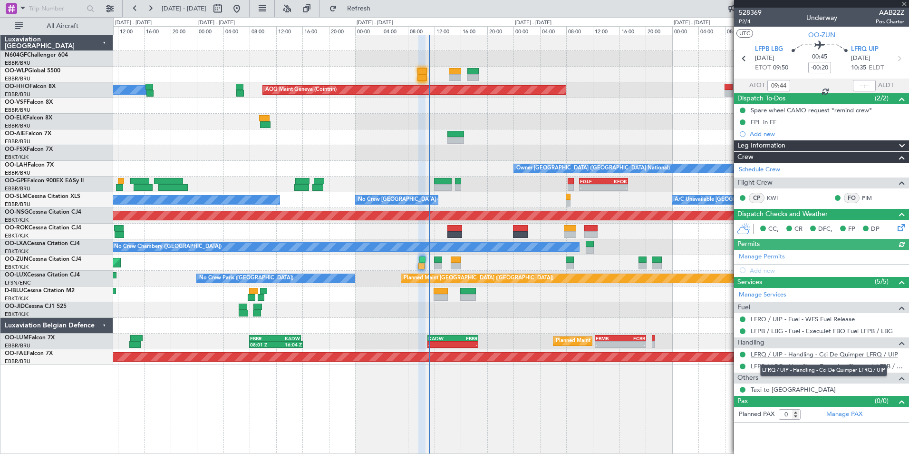
click at [772, 354] on link "LFRQ / UIP - Handling - Cci De Quimper LFRQ / UIP" at bounding box center [824, 354] width 147 height 8
click at [871, 84] on input "text" at bounding box center [864, 85] width 23 height 11
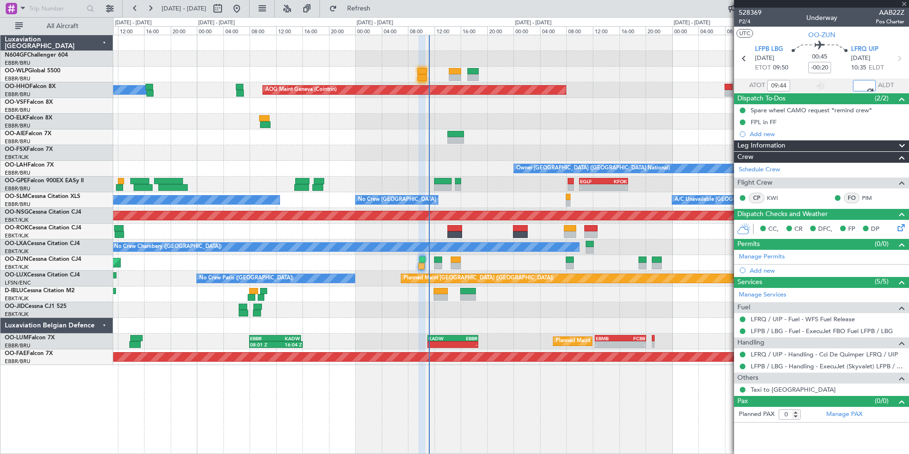
type input "10:44"
click at [871, 15] on div "528369 P2/4 Underway AAB22Z Pos Charter" at bounding box center [821, 17] width 175 height 19
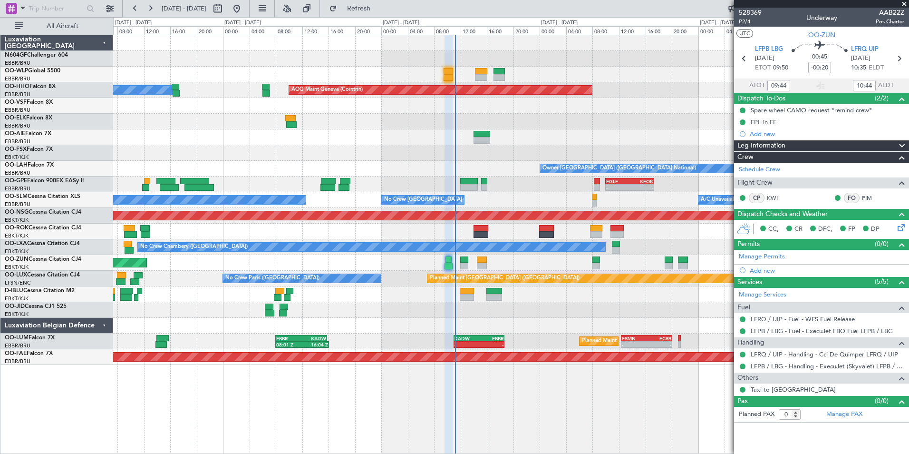
click at [513, 318] on div at bounding box center [511, 326] width 796 height 16
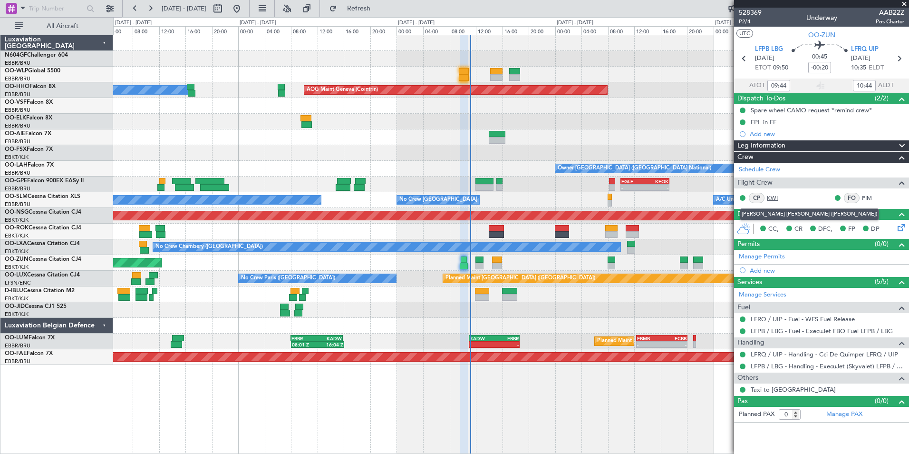
click at [773, 194] on link "KWI" at bounding box center [777, 198] width 21 height 9
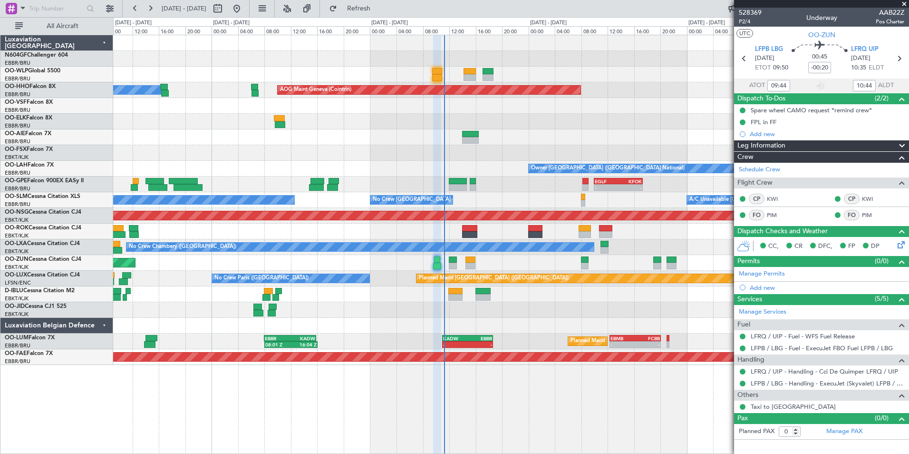
click at [471, 166] on div "Owner Brussels (Brussels National) - - EBBR 13:00 Z KVNY 00:45 Z" at bounding box center [511, 169] width 796 height 16
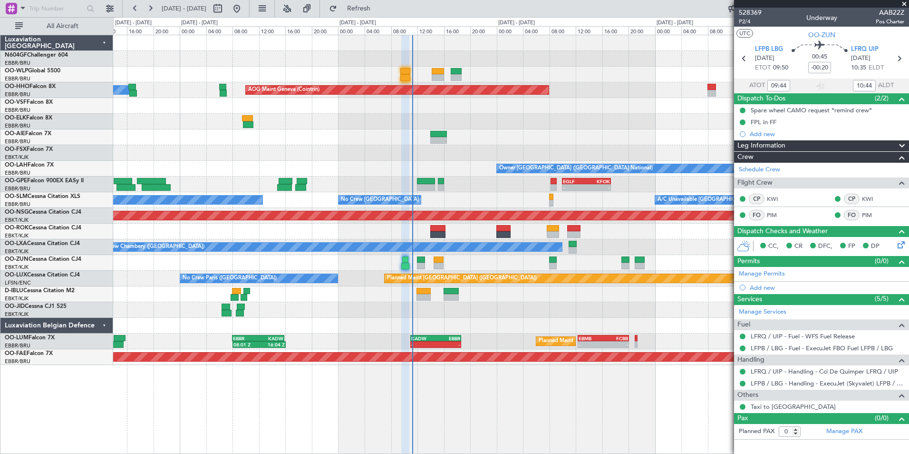
click at [468, 208] on div "AOG Maint Geneva (Cointrin) A/C Unavailable Geneva (Cointrin) Owner Brussels (B…" at bounding box center [511, 200] width 796 height 330
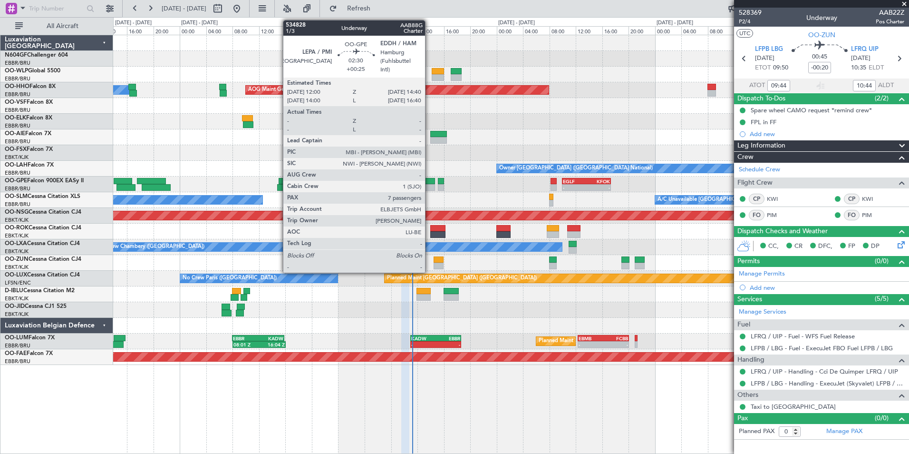
click at [429, 188] on div at bounding box center [426, 187] width 18 height 7
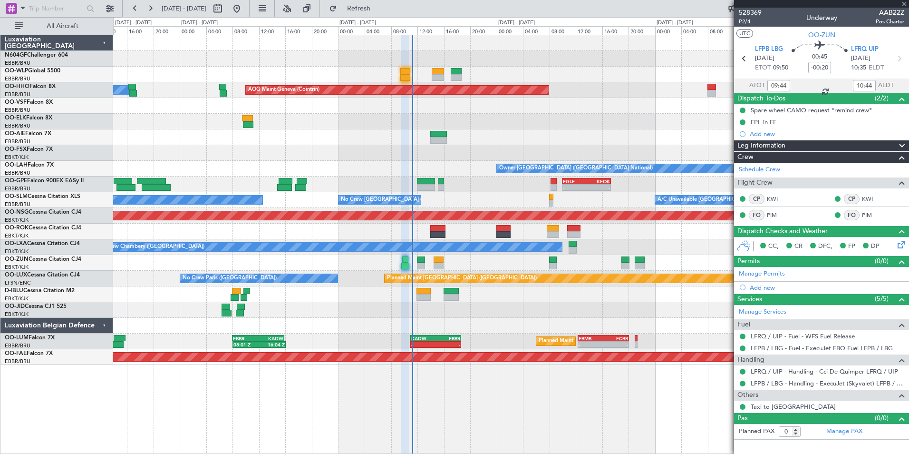
type input "+00:25"
type input "7"
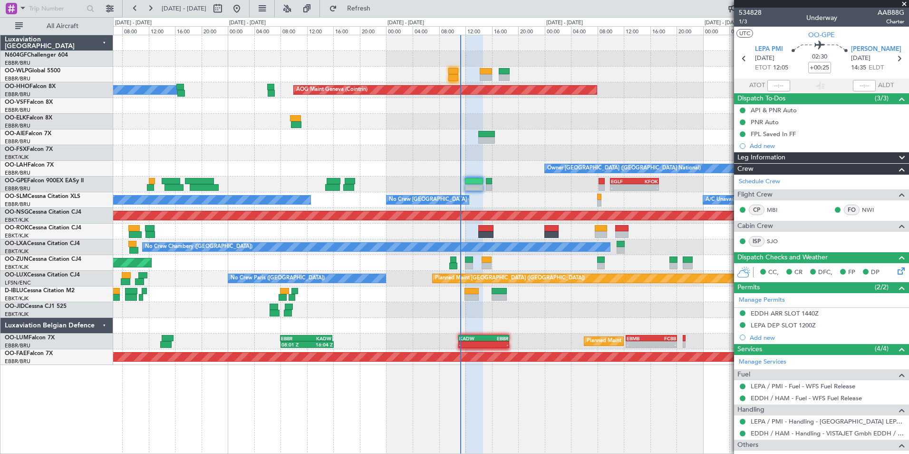
click at [457, 185] on div "- - EGLF 10:00 Z KFOK 17:20 Z" at bounding box center [511, 184] width 796 height 16
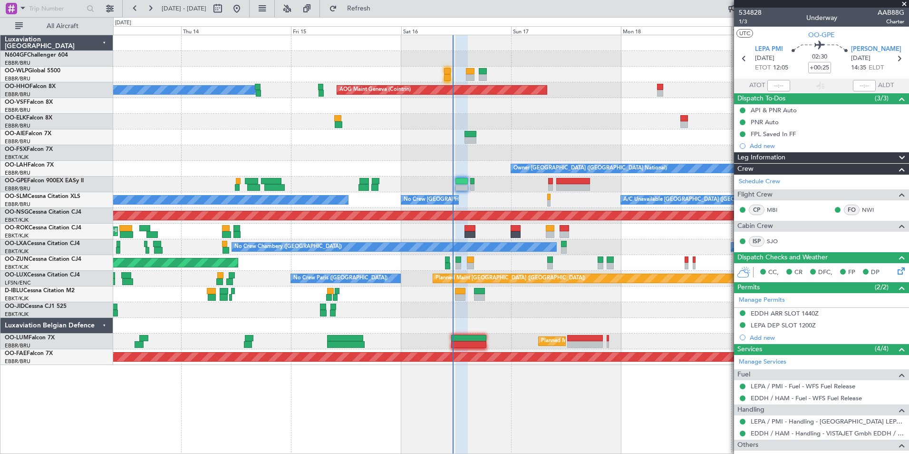
click at [151, 137] on div at bounding box center [511, 137] width 796 height 16
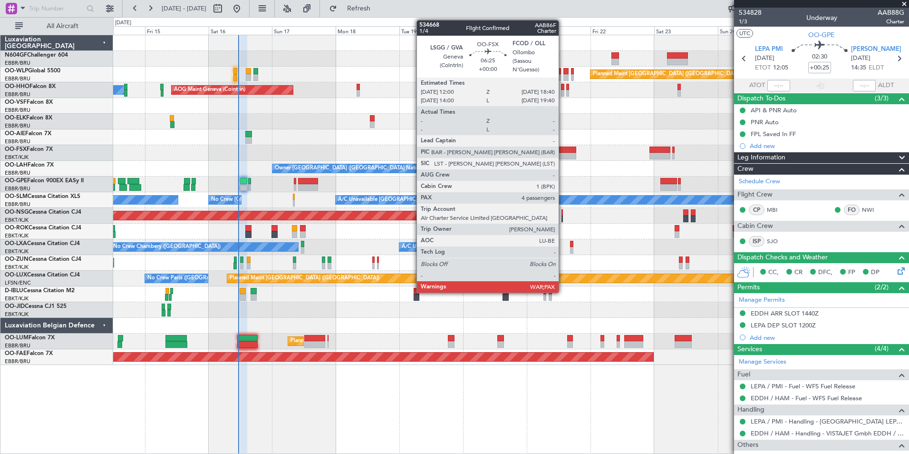
click at [563, 154] on div at bounding box center [567, 156] width 18 height 7
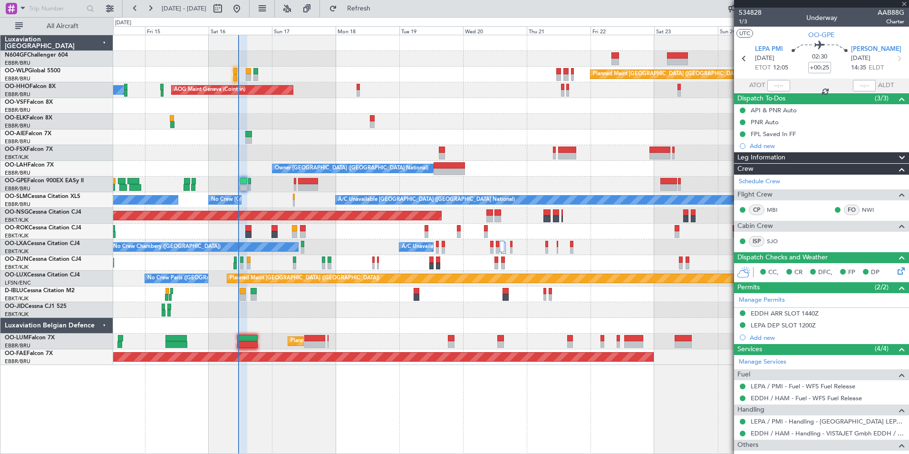
type input "4"
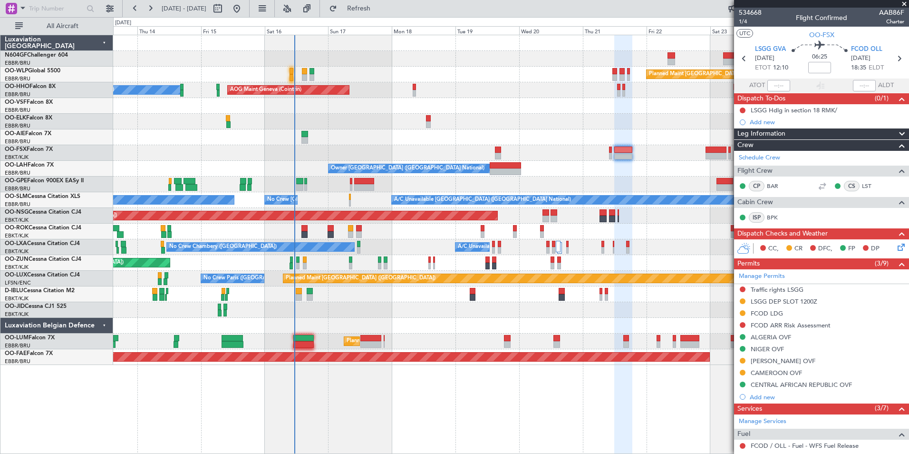
click at [317, 192] on div "Planned Maint Berlin (Brandenburg) AOG Maint Geneva (Cointrin) A/C Unavailable …" at bounding box center [511, 200] width 796 height 330
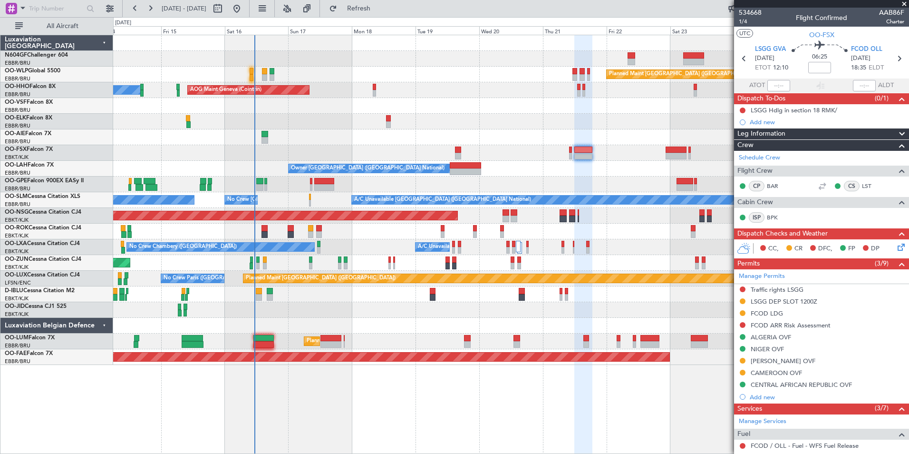
click at [282, 198] on div "A/C Unavailable [GEOGRAPHIC_DATA] ([GEOGRAPHIC_DATA] National) No Crew [GEOGRAP…" at bounding box center [511, 200] width 796 height 16
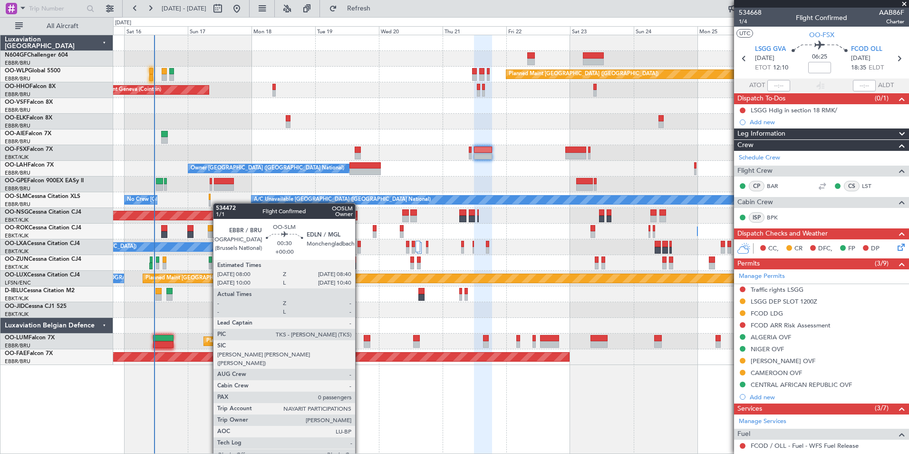
click at [213, 203] on div "A/C Unavailable [GEOGRAPHIC_DATA] ([GEOGRAPHIC_DATA] National) No Crew [GEOGRAP…" at bounding box center [511, 200] width 796 height 16
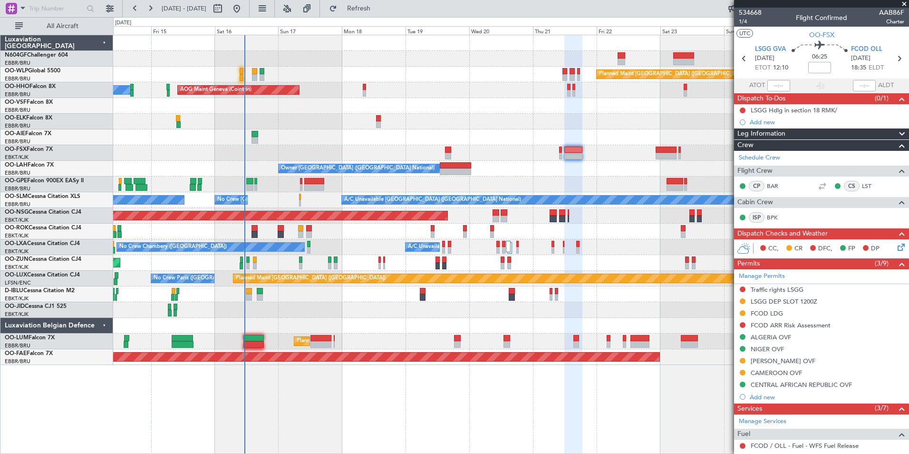
click at [315, 153] on div at bounding box center [511, 153] width 796 height 16
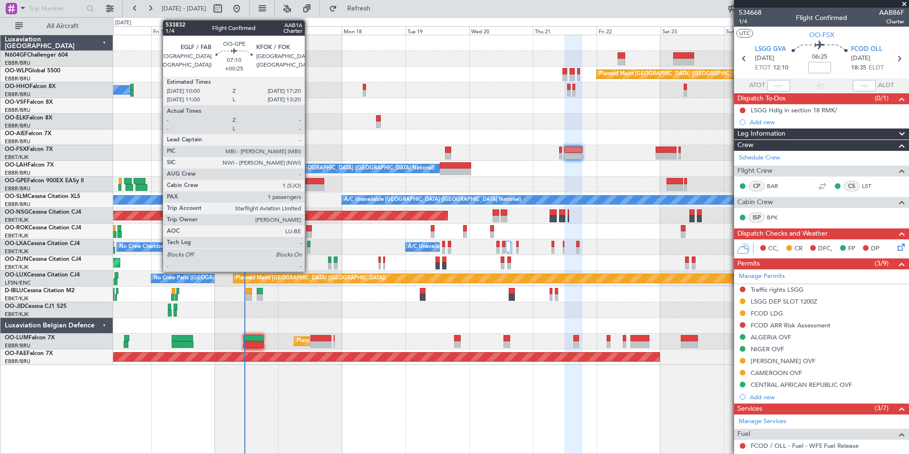
click at [309, 180] on div at bounding box center [313, 181] width 19 height 7
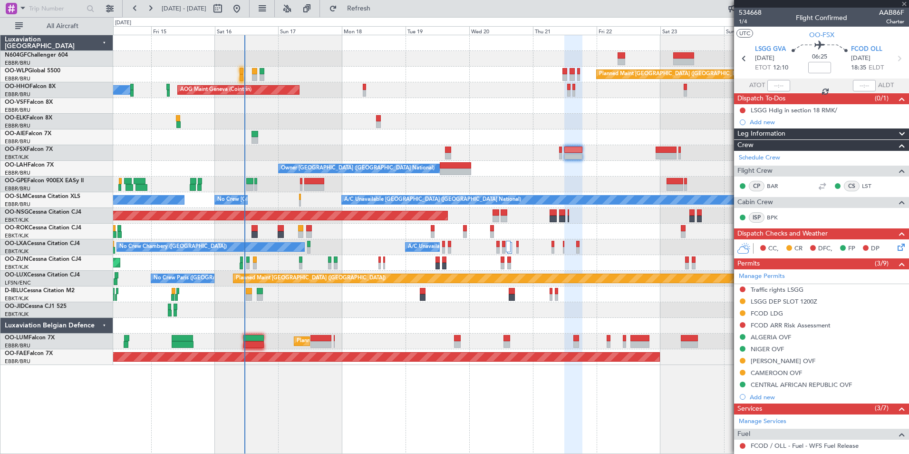
type input "+00:25"
type input "1"
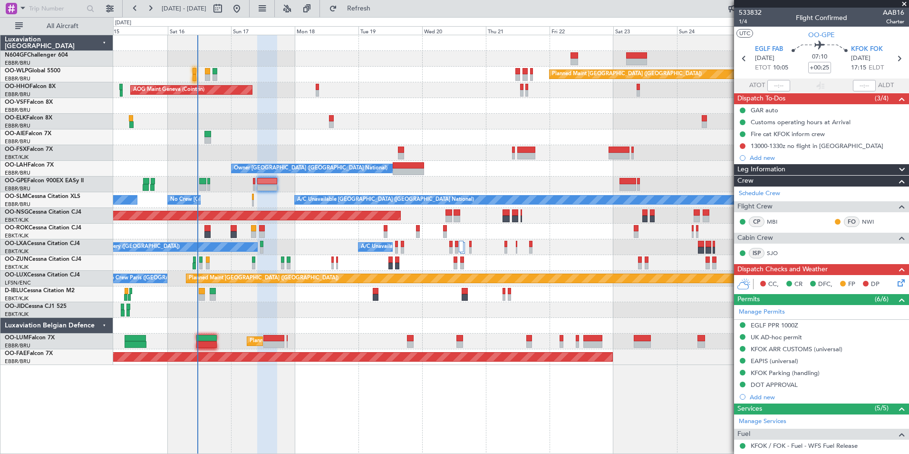
click at [322, 186] on div "No Crew [GEOGRAPHIC_DATA] ([GEOGRAPHIC_DATA] National) Planned Maint [GEOGRAPHI…" at bounding box center [511, 184] width 796 height 16
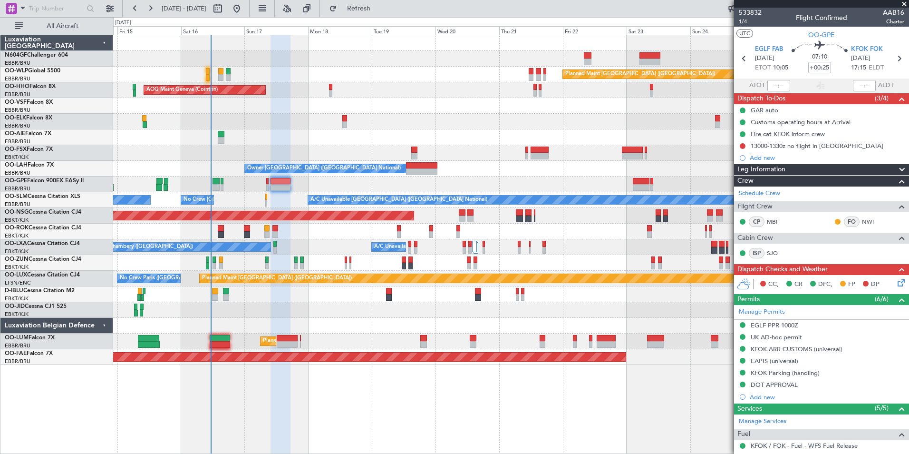
click at [325, 185] on div "No Crew [GEOGRAPHIC_DATA] ([GEOGRAPHIC_DATA] National) Planned Maint [GEOGRAPHI…" at bounding box center [511, 184] width 796 height 16
click at [290, 184] on div "No Crew [GEOGRAPHIC_DATA] ([GEOGRAPHIC_DATA] National) Planned Maint [GEOGRAPHI…" at bounding box center [511, 184] width 796 height 16
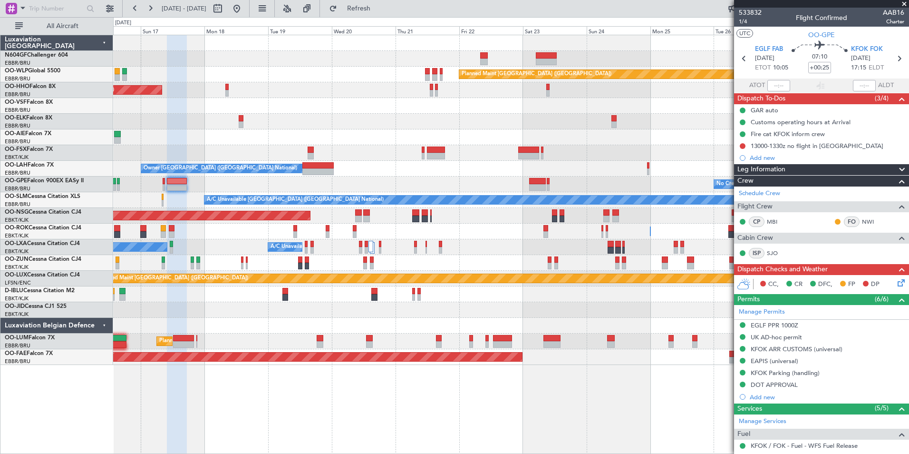
click at [425, 176] on div "Planned Maint [GEOGRAPHIC_DATA] ([GEOGRAPHIC_DATA]) AOG Maint Geneva ([GEOGRAPH…" at bounding box center [511, 200] width 796 height 330
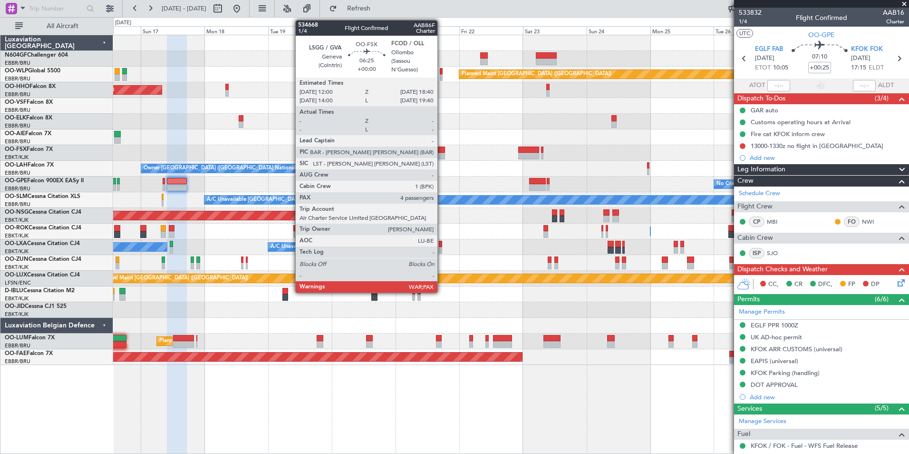
click at [442, 151] on div at bounding box center [436, 149] width 18 height 7
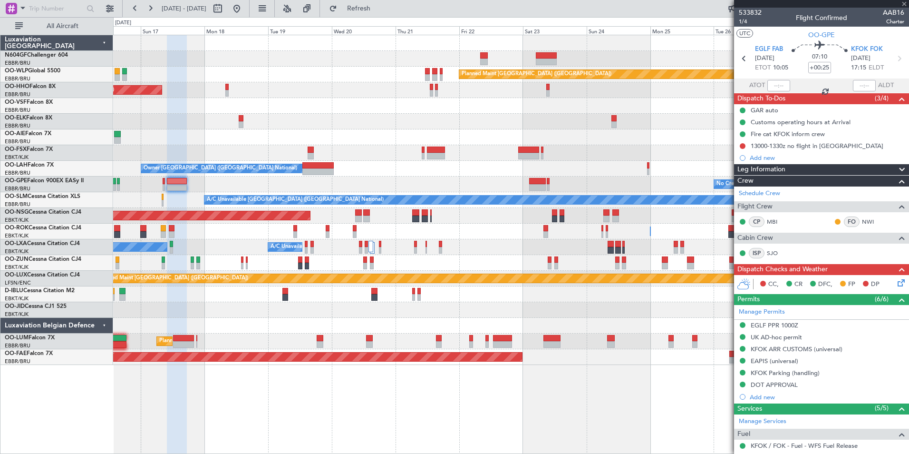
type input "4"
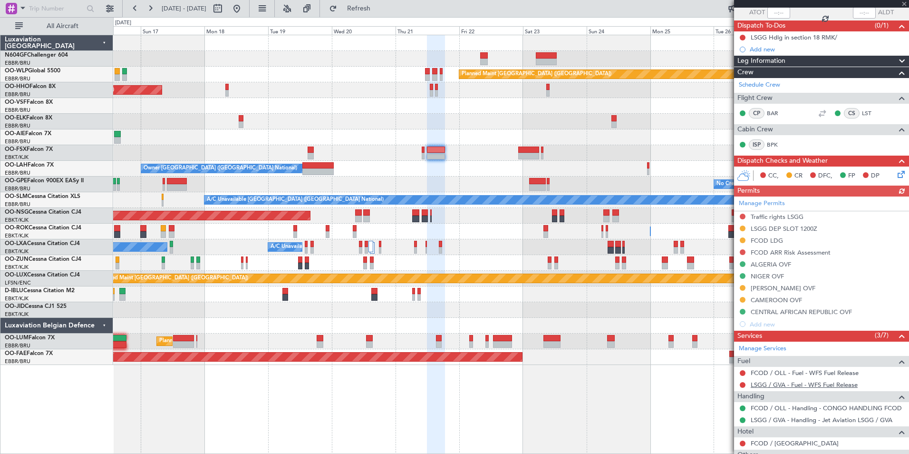
scroll to position [142, 0]
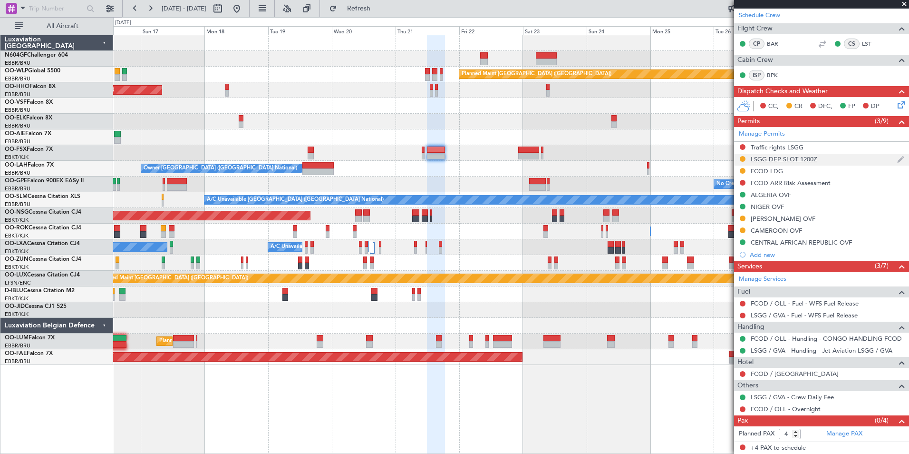
click at [794, 161] on div "LSGG DEP SLOT 1200Z" at bounding box center [784, 159] width 67 height 8
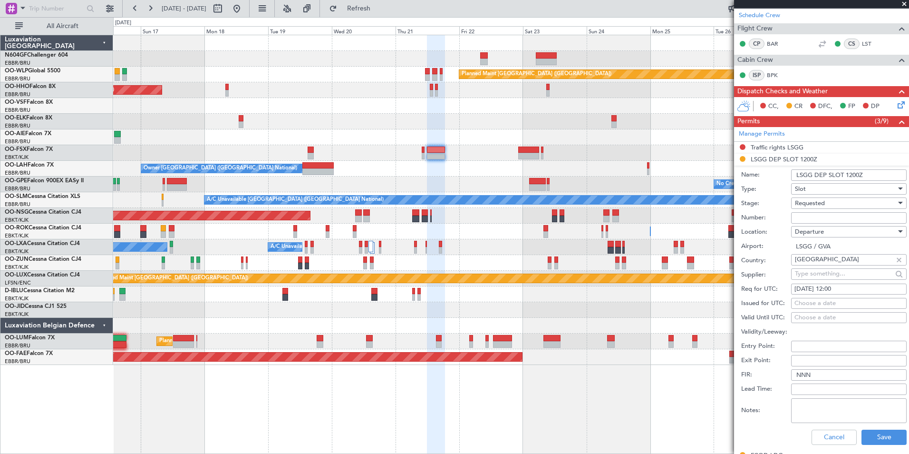
click at [818, 219] on input "Number:" at bounding box center [849, 217] width 116 height 11
paste input "082112103D"
type input "082112103D"
click at [845, 205] on div "Requested" at bounding box center [845, 203] width 101 height 14
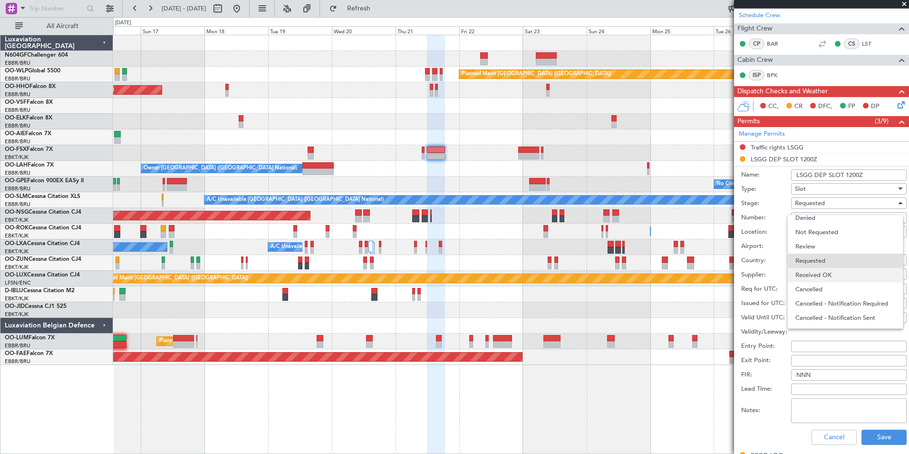
click at [842, 269] on span "Received OK" at bounding box center [846, 275] width 100 height 14
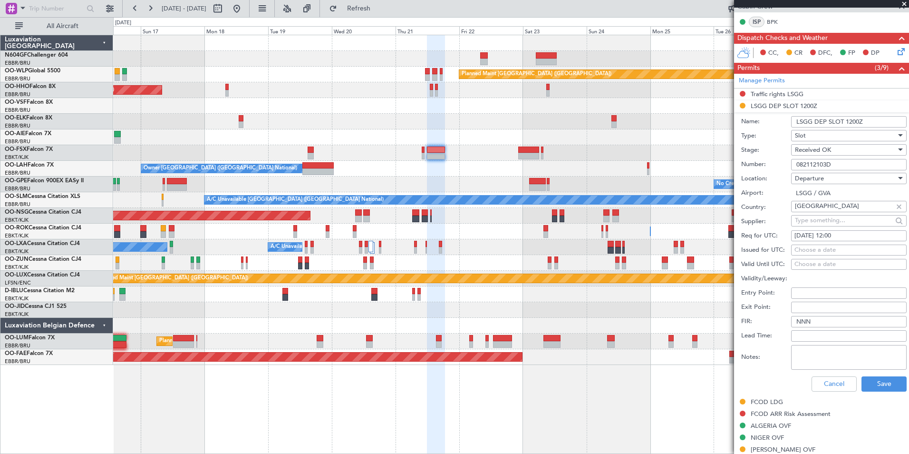
scroll to position [237, 0]
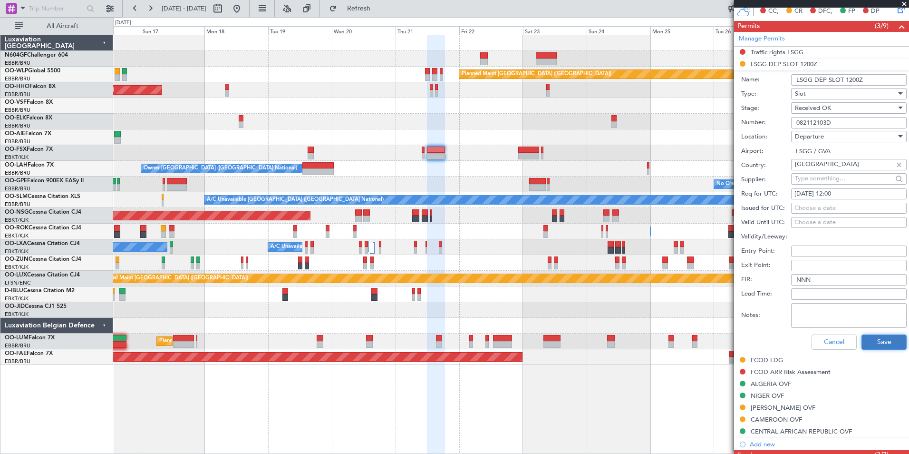
click at [881, 340] on button "Save" at bounding box center [884, 341] width 45 height 15
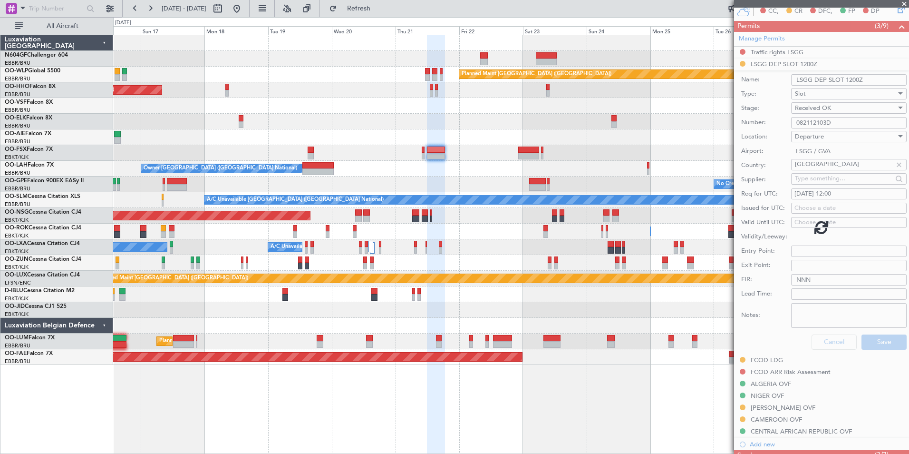
scroll to position [142, 0]
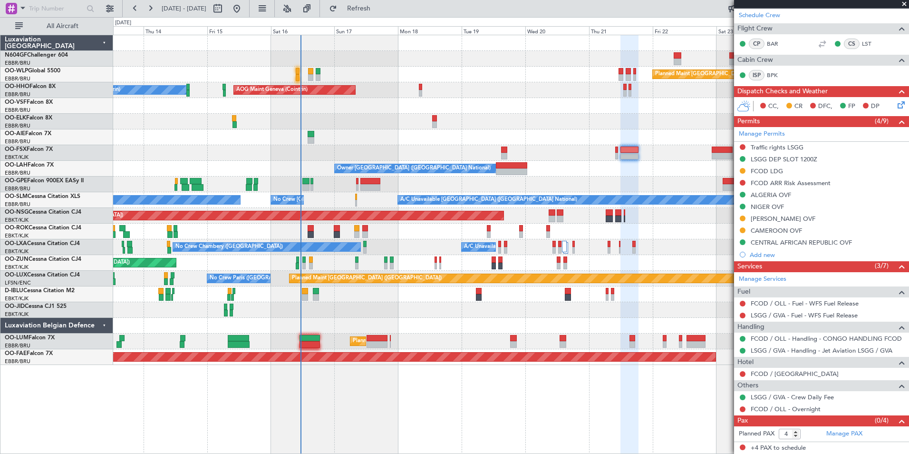
click at [467, 124] on div "Planned Maint Berlin (Brandenburg) AOG Maint Geneva (Cointrin) A/C Unavailable …" at bounding box center [511, 200] width 796 height 330
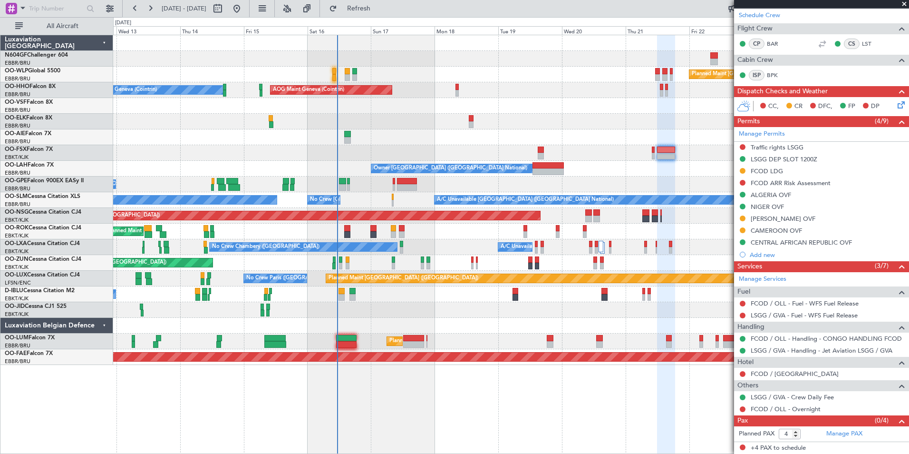
click at [327, 126] on div at bounding box center [511, 122] width 796 height 16
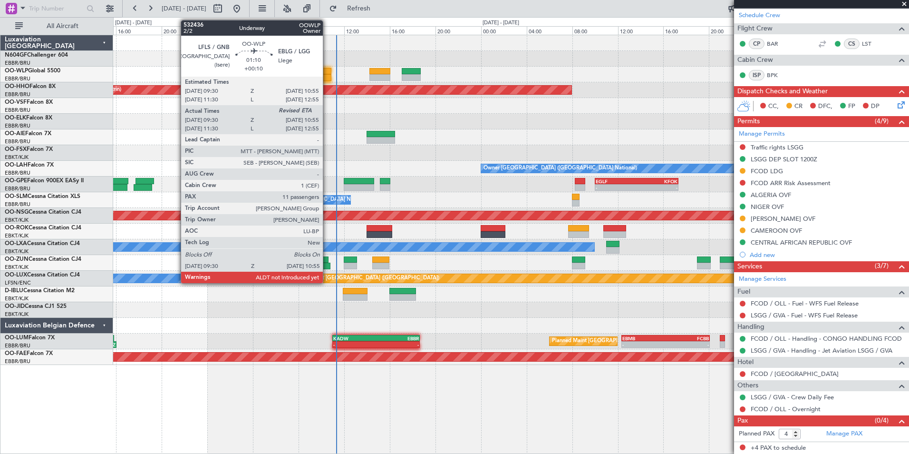
click at [327, 79] on div at bounding box center [323, 77] width 16 height 7
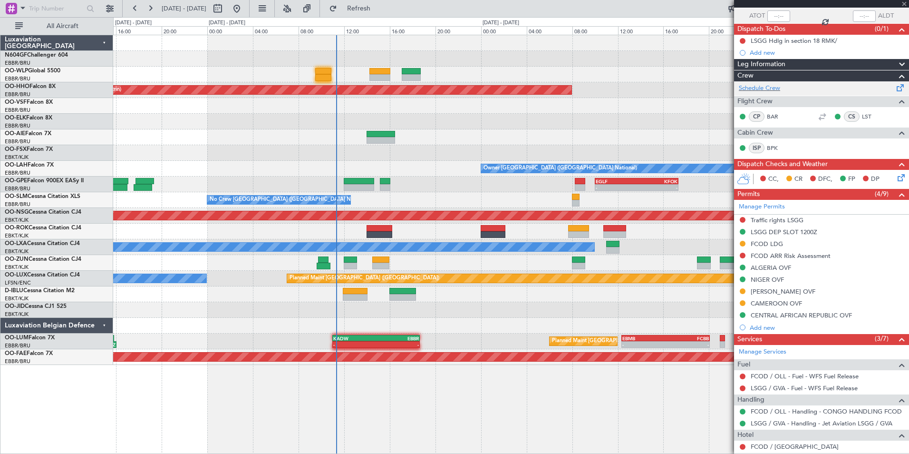
scroll to position [0, 0]
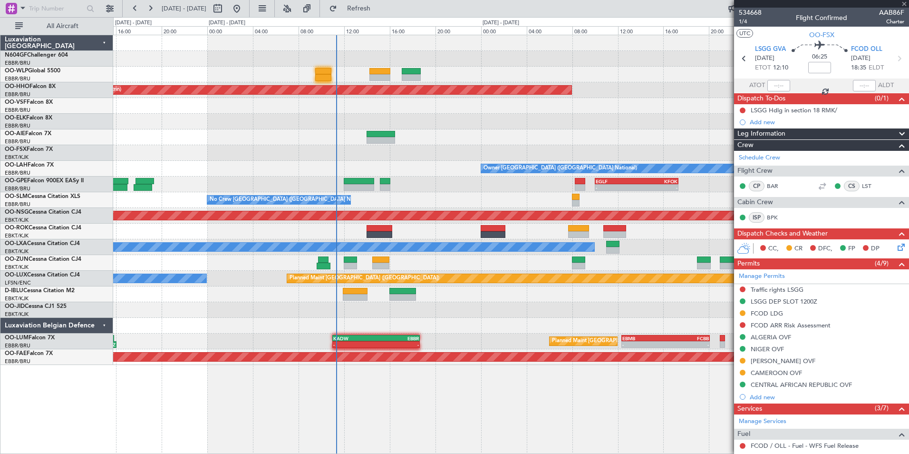
type input "+00:10"
type input "09:40"
type input "11"
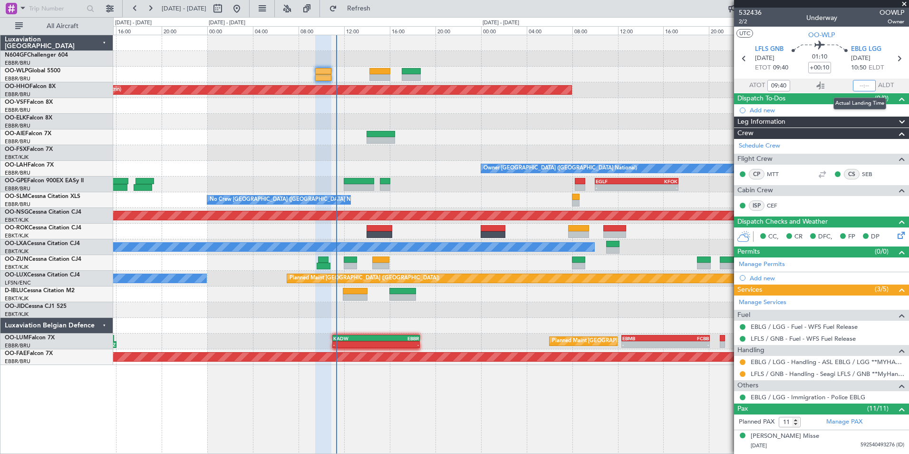
click at [860, 85] on input "text" at bounding box center [864, 85] width 23 height 11
type input "10:48"
click at [866, 31] on section "UTC OO-WLP" at bounding box center [821, 34] width 175 height 14
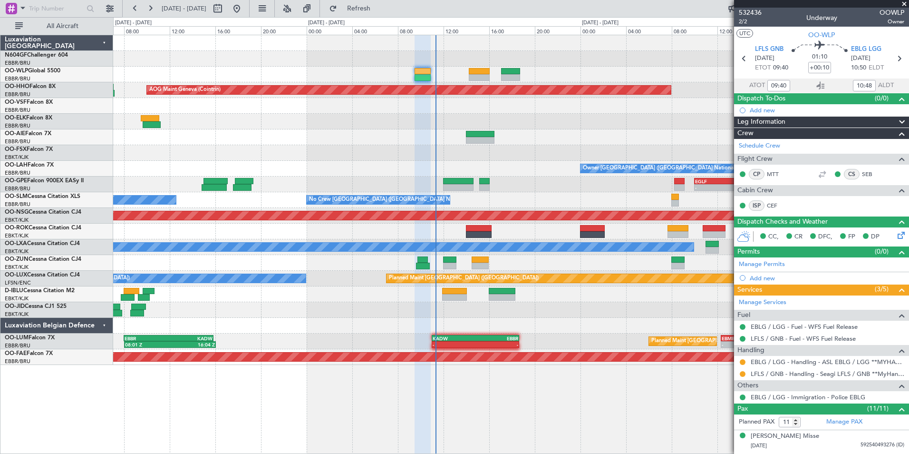
click at [558, 182] on div "AOG Maint Geneva (Cointrin) A/C Unavailable Geneva (Cointrin) Owner Brussels (B…" at bounding box center [511, 200] width 796 height 330
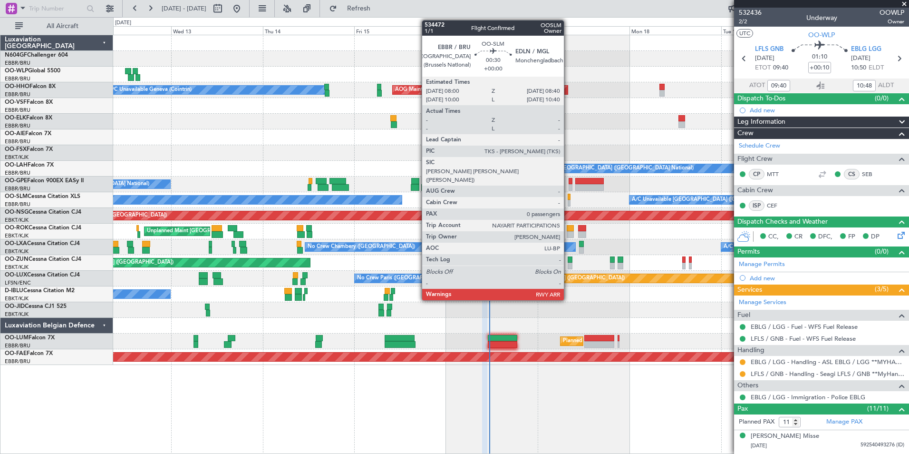
click at [568, 199] on div at bounding box center [569, 197] width 3 height 7
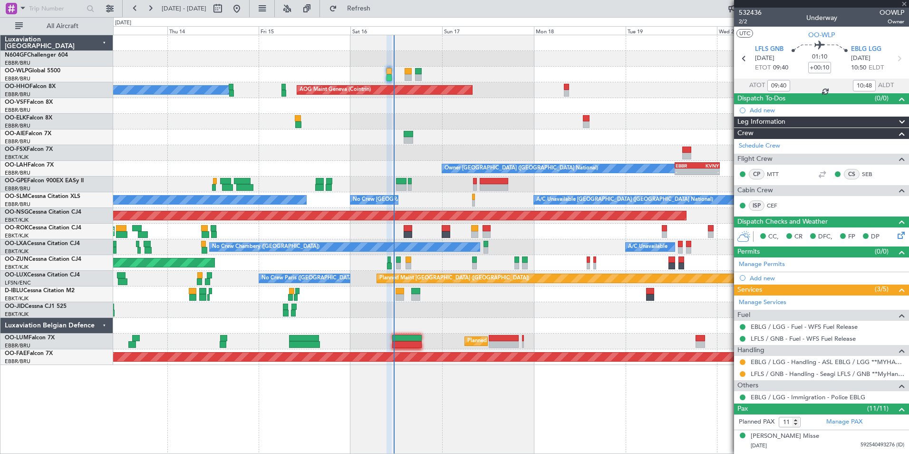
click at [435, 216] on div "Planned Maint Berlin (Brandenburg) AOG Maint Geneva (Cointrin) A/C Unavailable …" at bounding box center [511, 200] width 796 height 330
type input "0"
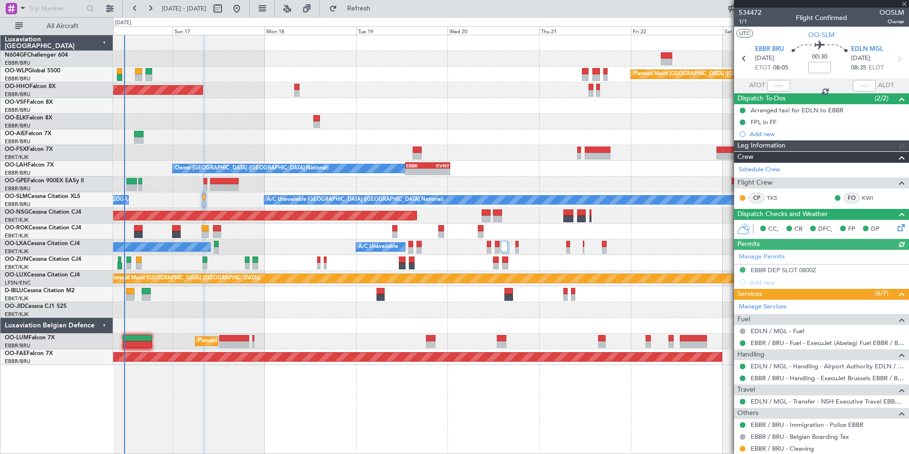
click at [403, 193] on div "Planned Maint Berlin (Brandenburg) AOG Maint Geneva (Cointrin) A/C Unavailable …" at bounding box center [511, 200] width 796 height 330
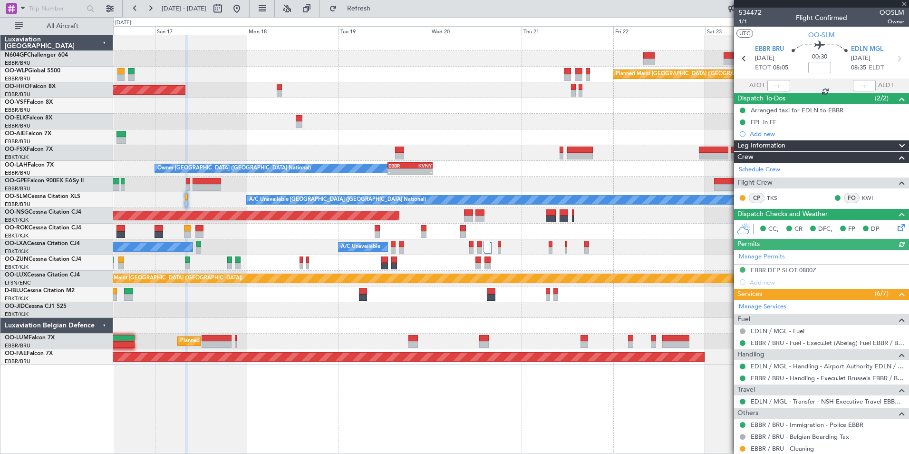
click at [322, 192] on div "No Crew [GEOGRAPHIC_DATA] ([GEOGRAPHIC_DATA] National)" at bounding box center [511, 184] width 796 height 16
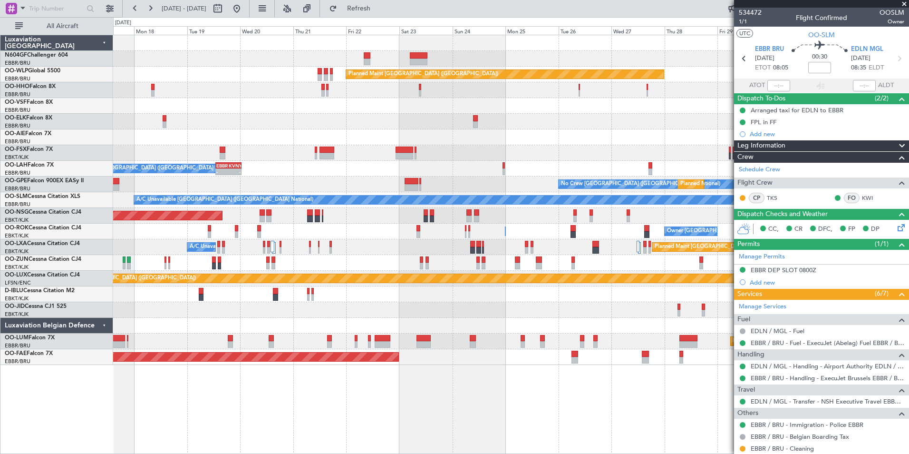
click at [263, 232] on div "Planned Maint Berlin (Brandenburg) AOG Maint Geneva (Cointrin) A/C Unavailable …" at bounding box center [511, 200] width 796 height 330
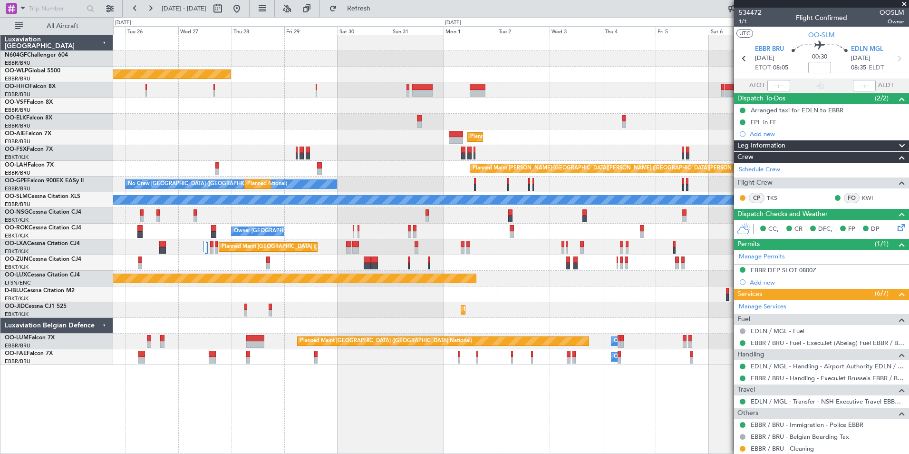
click at [330, 223] on div at bounding box center [511, 216] width 796 height 16
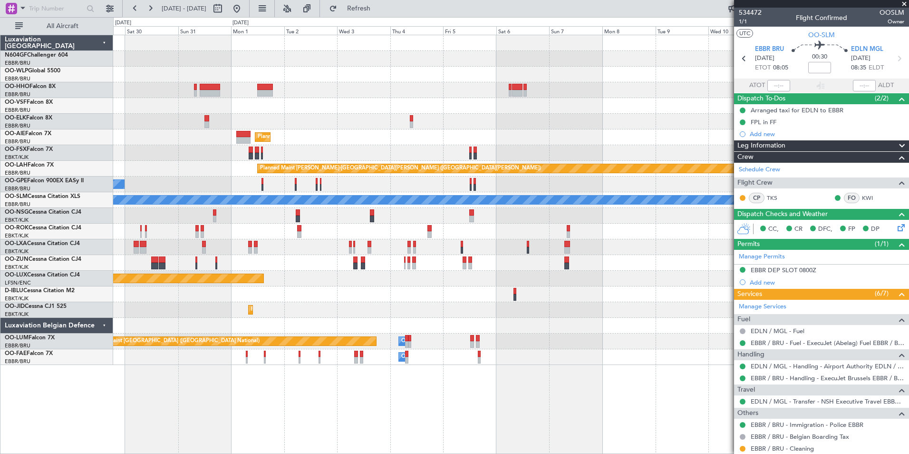
click at [383, 231] on div "Owner [GEOGRAPHIC_DATA]-[GEOGRAPHIC_DATA]" at bounding box center [511, 232] width 796 height 16
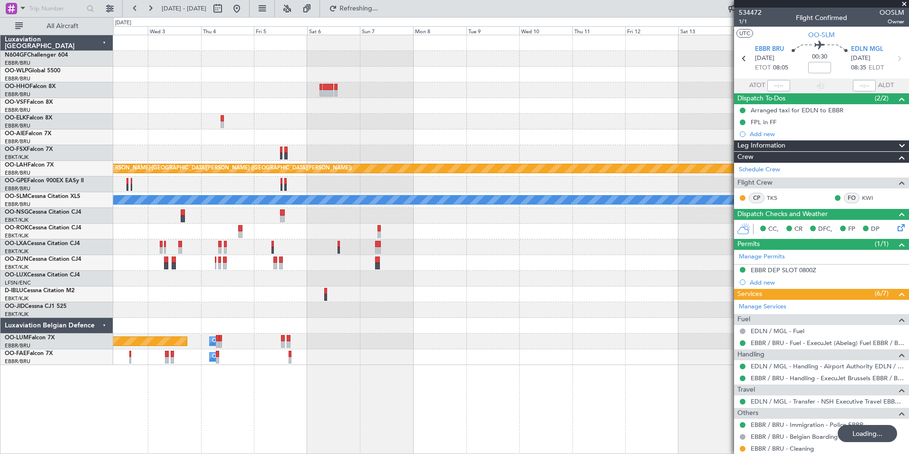
click at [379, 242] on div "Planned Maint London (Farnborough) Planned Maint Alton-st Louis (St Louis Regl)…" at bounding box center [511, 200] width 796 height 330
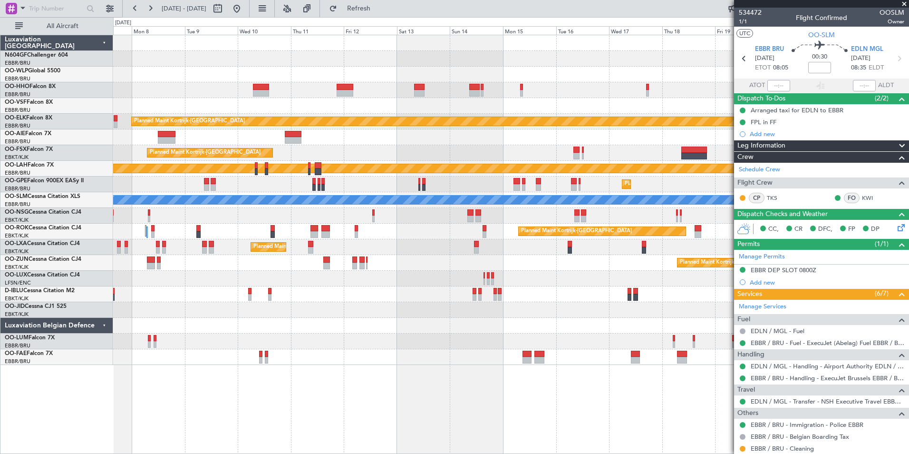
click at [413, 239] on div "Planned Maint Kortrijk-[GEOGRAPHIC_DATA]" at bounding box center [511, 232] width 796 height 16
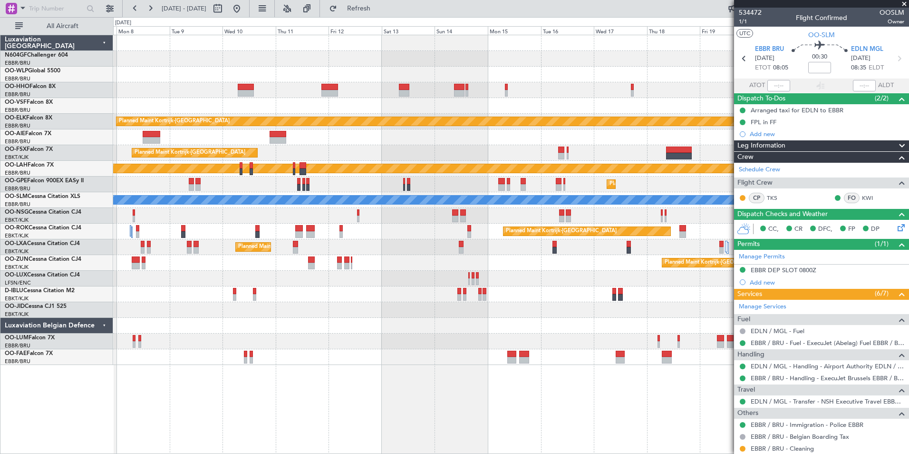
click at [254, 250] on div "Planned Maint Kortrijk-Wevelgem A/C Unavailable Brussels (Brussels National)" at bounding box center [511, 247] width 796 height 16
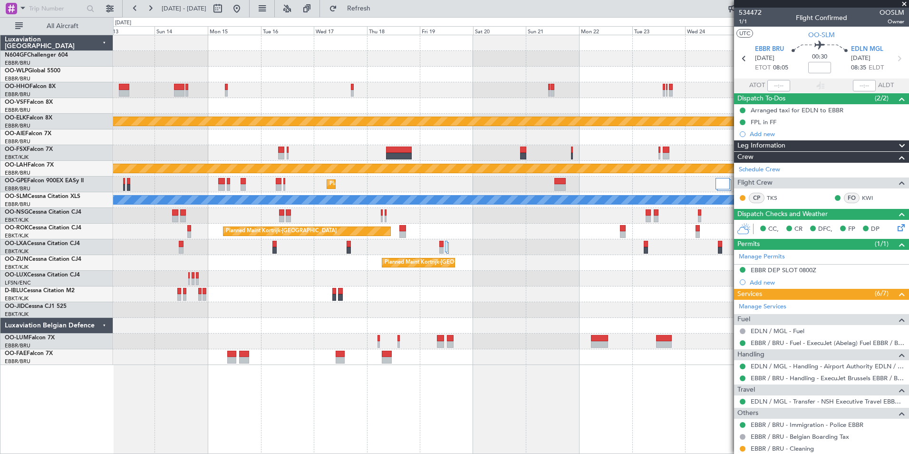
click at [365, 266] on div "Planned Maint Kortrijk-Wevelgem Planned Maint Kortrijk-Wevelgem Planned Maint A…" at bounding box center [511, 200] width 796 height 330
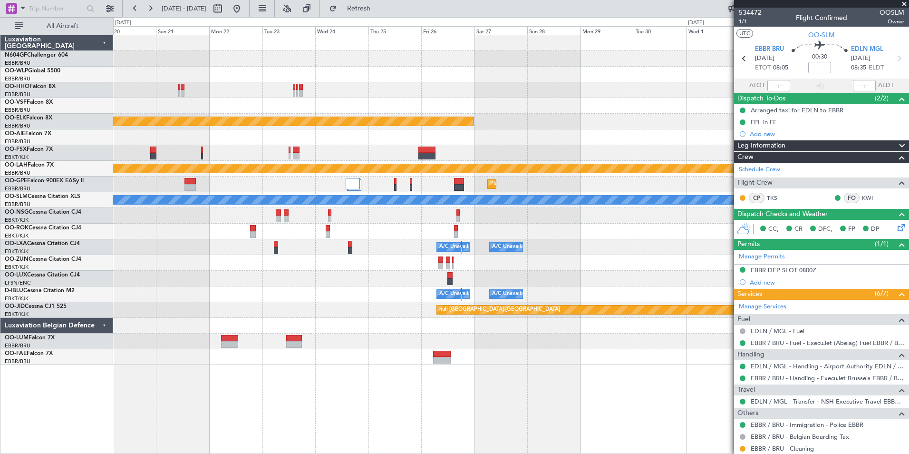
click at [311, 270] on div "Planned Maint Kortrijk-Wevelgem Planned Maint Alton-st Louis (St Louis Regl) Pl…" at bounding box center [511, 200] width 796 height 330
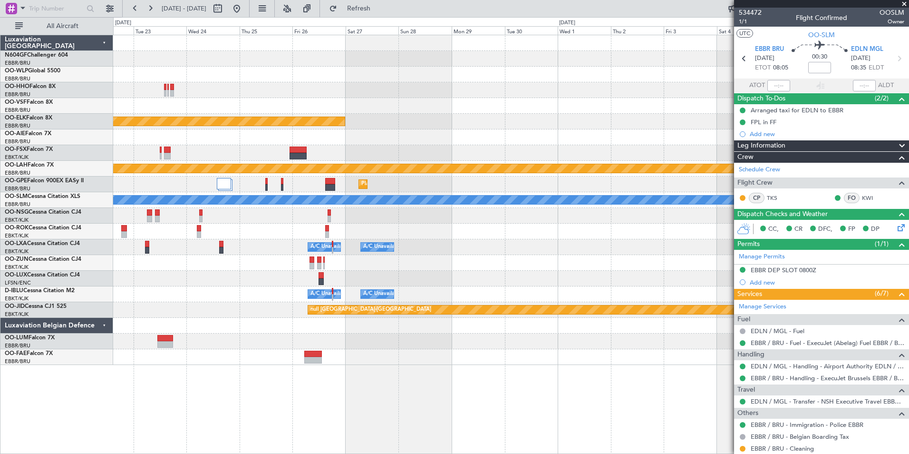
click at [378, 290] on div "Planned Maint Kortrijk-Wevelgem Planned Maint Alton-st Louis (St Louis Regl) Pl…" at bounding box center [511, 200] width 796 height 330
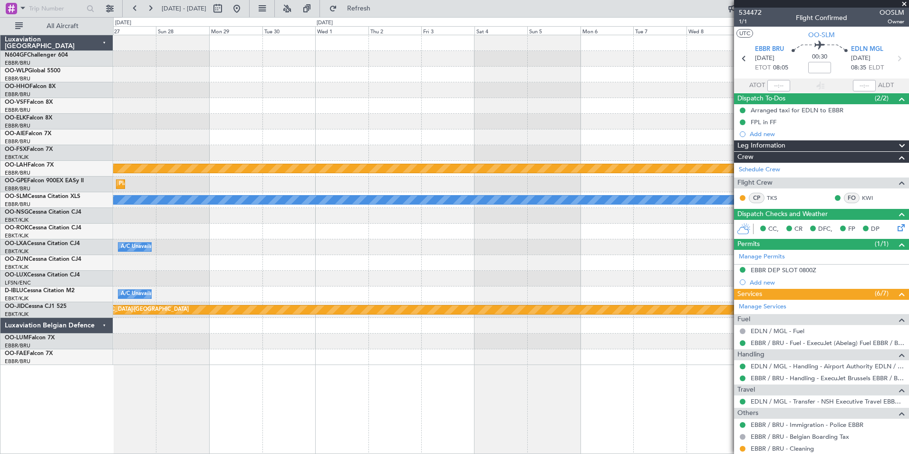
click at [383, 279] on div at bounding box center [511, 279] width 796 height 16
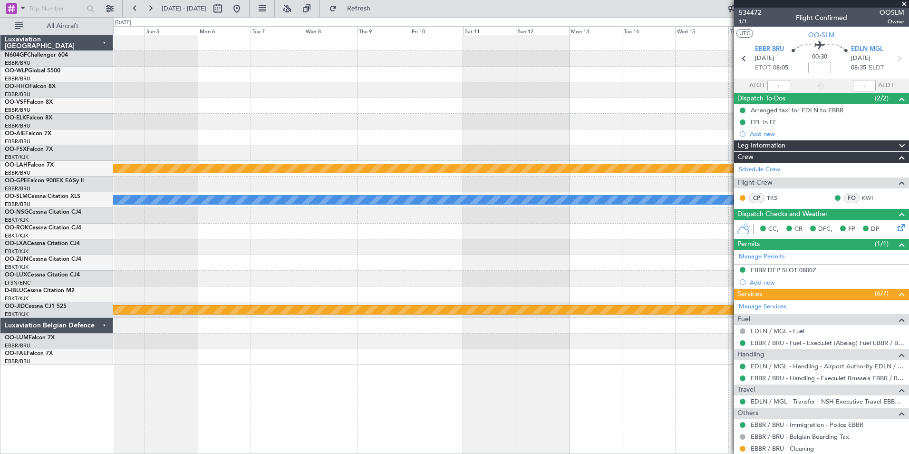
click at [376, 270] on div at bounding box center [511, 263] width 796 height 16
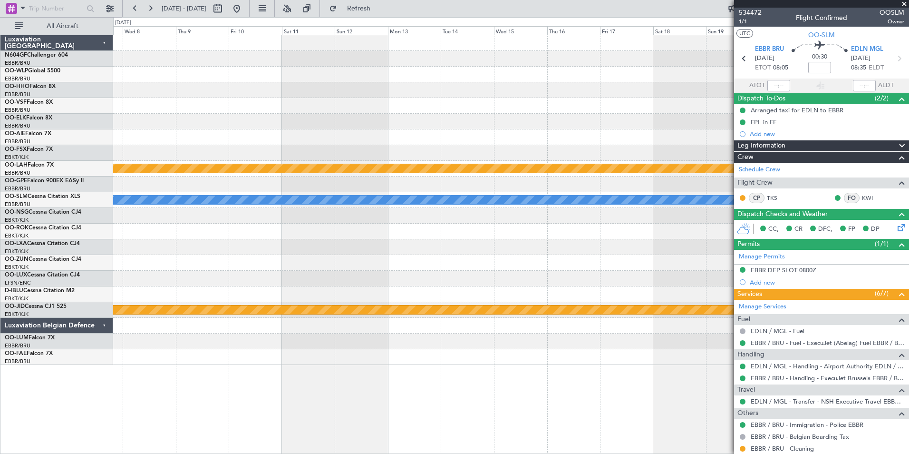
click at [395, 292] on div "Planned Maint Alton-st Louis (St Louis Regl) A/C Unavailable Brussels (Brussels…" at bounding box center [511, 200] width 796 height 330
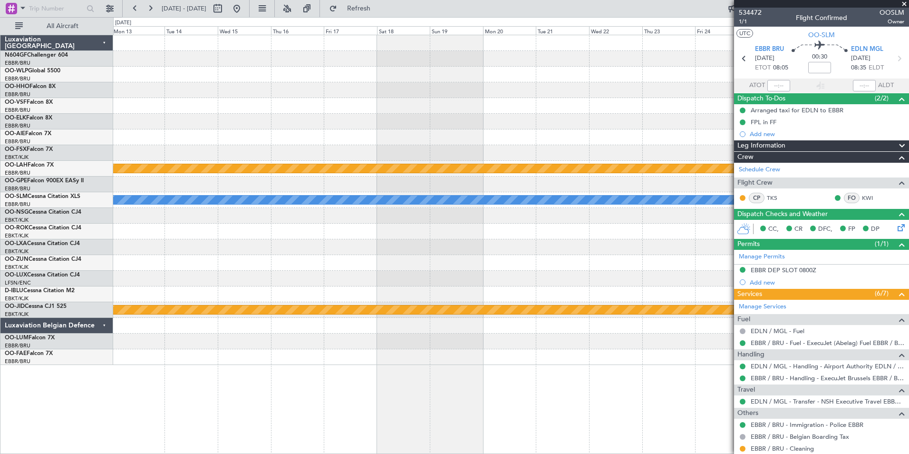
click at [423, 288] on div "Planned Maint Alton-st Louis (St Louis Regl) A/C Unavailable Brussels (Brussels…" at bounding box center [511, 200] width 796 height 330
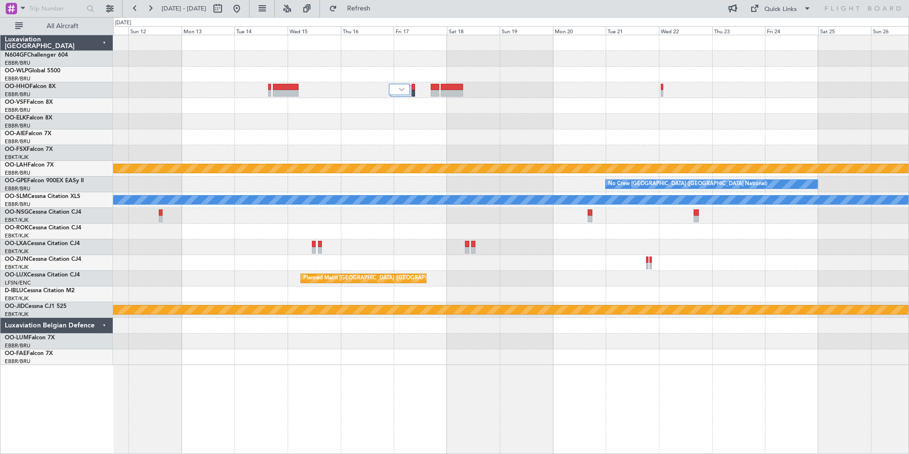
click at [642, 247] on div "Planned Maint Alton-st Louis (St Louis Regl) No Crew Brussels (Brussels Nationa…" at bounding box center [511, 200] width 796 height 330
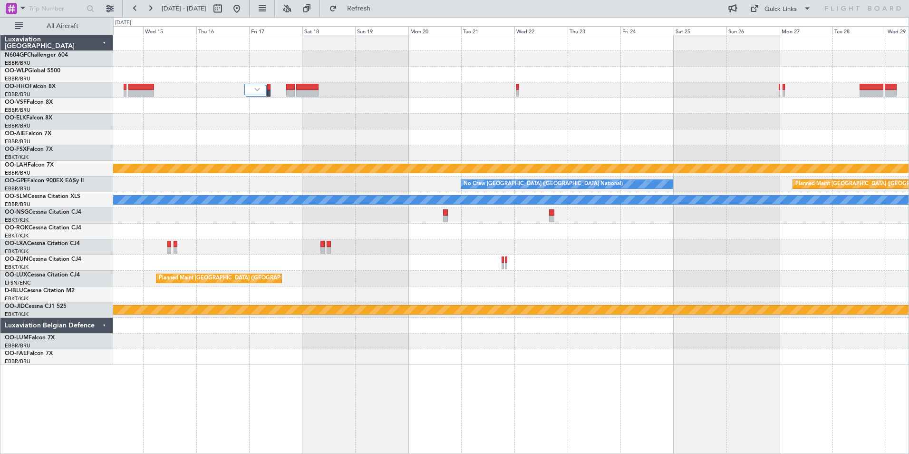
click at [519, 236] on div at bounding box center [511, 232] width 796 height 16
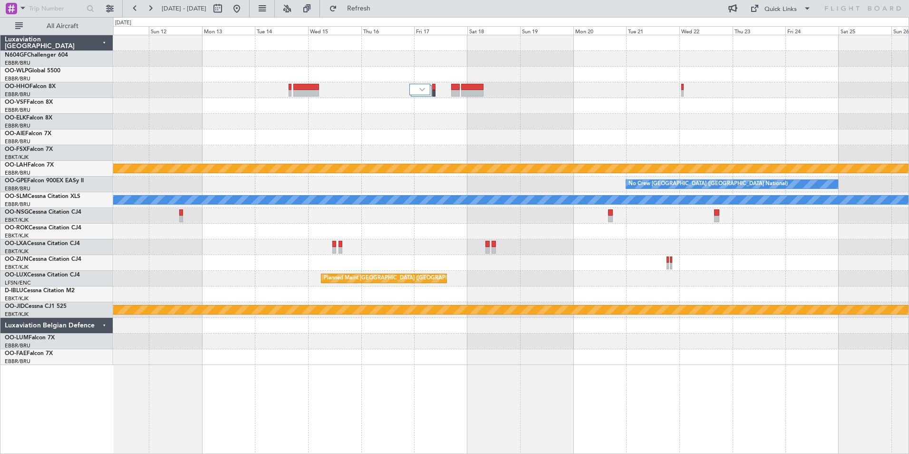
click at [589, 218] on div "Planned Maint Alton-st Louis (St Louis Regl) No Crew Brussels (Brussels Nationa…" at bounding box center [511, 200] width 796 height 330
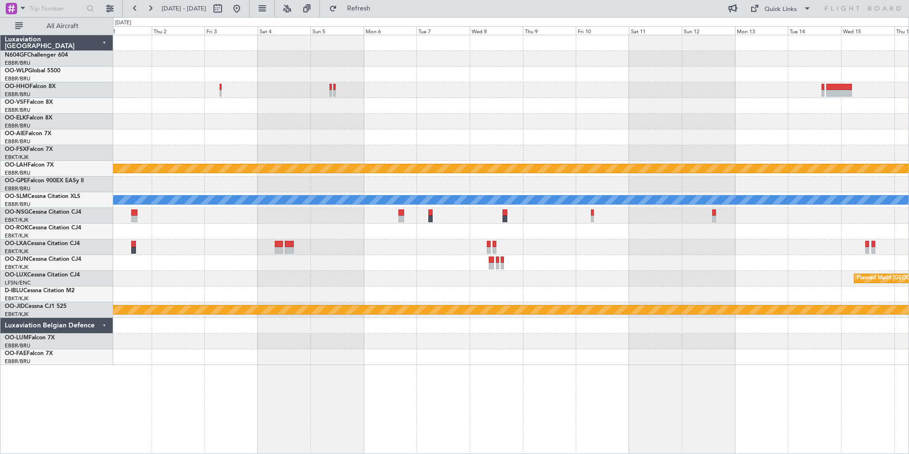
click at [186, 293] on div "Planned Maint Alton-st Louis (St Louis Regl) A/C Unavailable Brussels (Brussels…" at bounding box center [511, 200] width 796 height 330
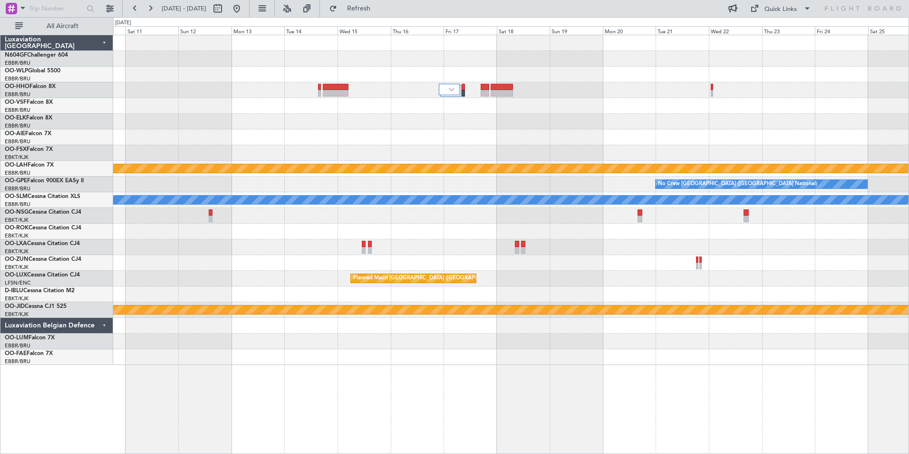
click at [244, 249] on div at bounding box center [511, 247] width 796 height 16
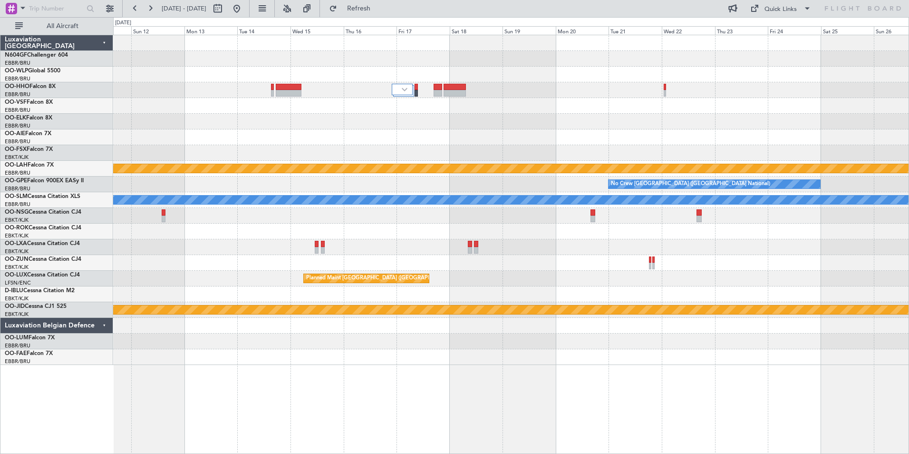
click at [637, 209] on div "Planned Maint Alton-st Louis (St Louis Regl) No Crew Brussels (Brussels Nationa…" at bounding box center [511, 200] width 796 height 330
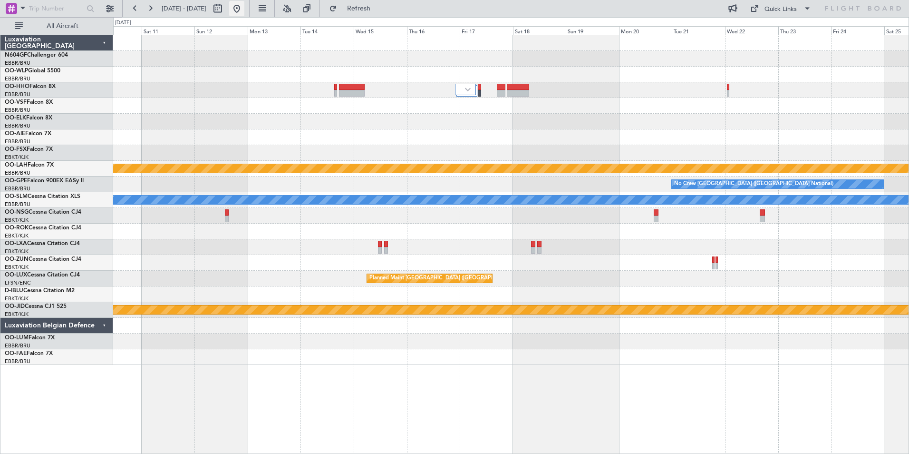
click at [244, 13] on button at bounding box center [236, 8] width 15 height 15
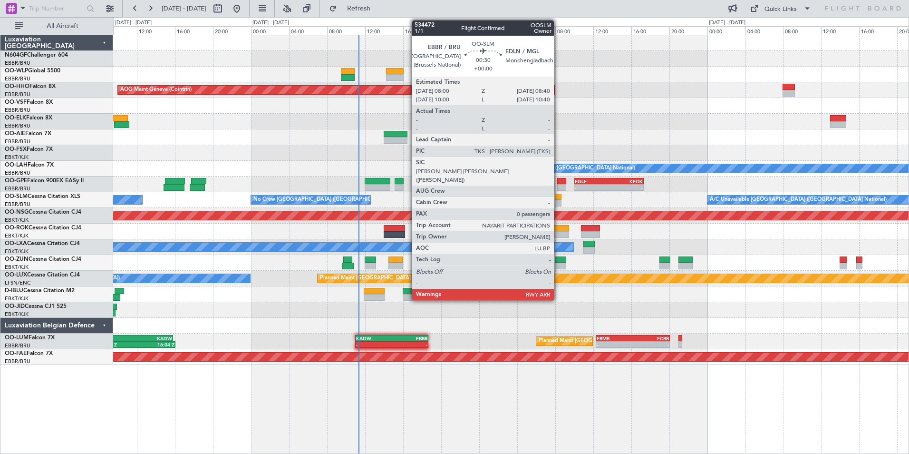
click at [557, 197] on div at bounding box center [558, 197] width 7 height 7
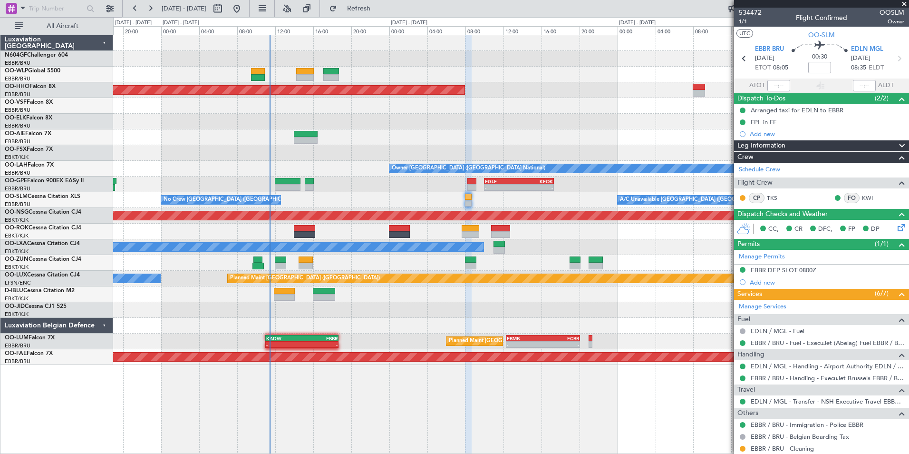
click at [388, 122] on div "AOG Maint Geneva (Cointrin) Owner Brussels (Brussels National) - - EBBR 13:00 Z…" at bounding box center [511, 200] width 796 height 330
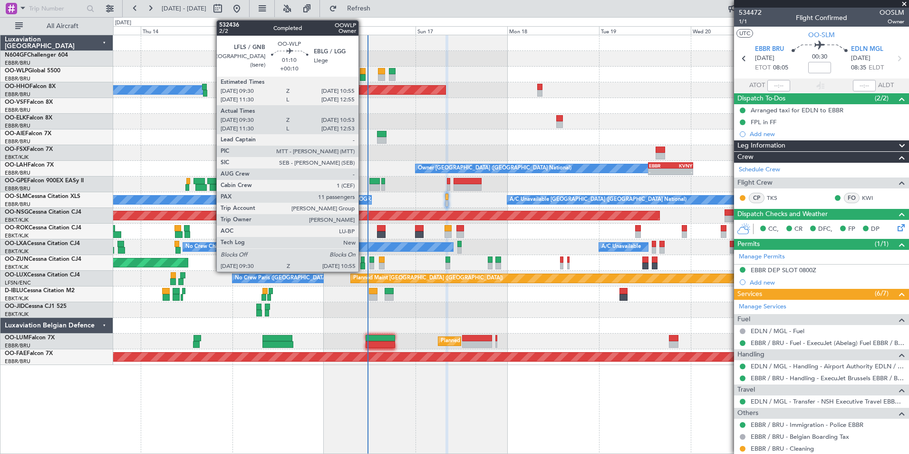
click at [363, 69] on div at bounding box center [363, 71] width 6 height 7
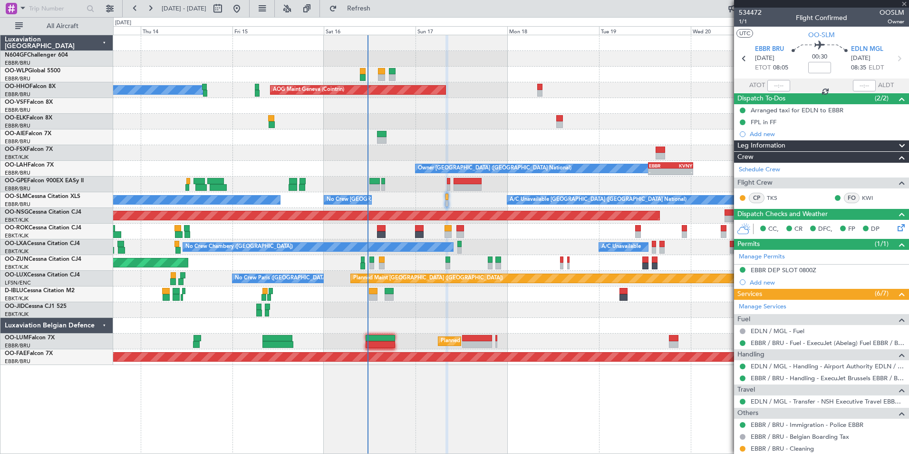
type input "+00:10"
type input "09:40"
type input "10:48"
type input "11"
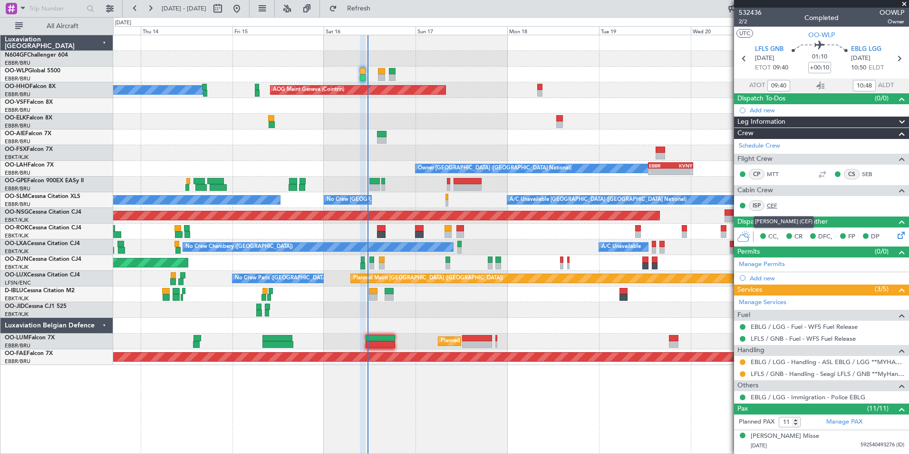
click at [777, 204] on link "CEF" at bounding box center [777, 205] width 21 height 9
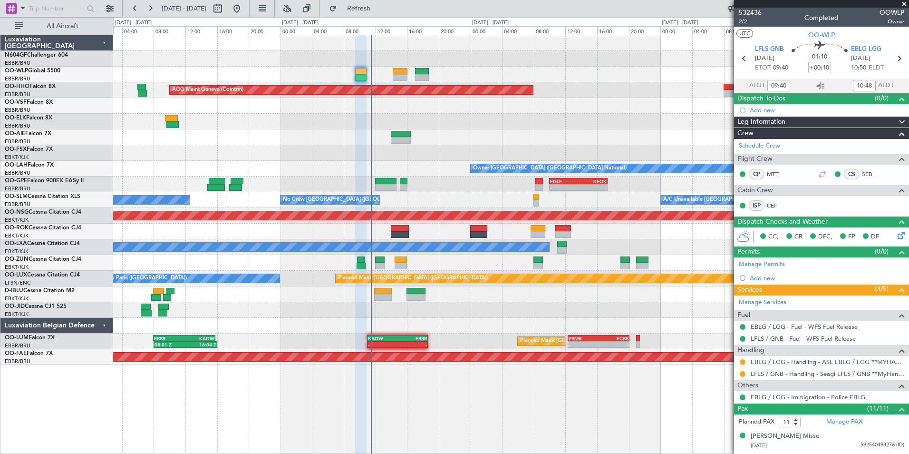
click at [429, 163] on div "AOG Maint Geneva (Cointrin) A/C Unavailable Geneva (Cointrin) Owner Brussels (B…" at bounding box center [511, 200] width 796 height 330
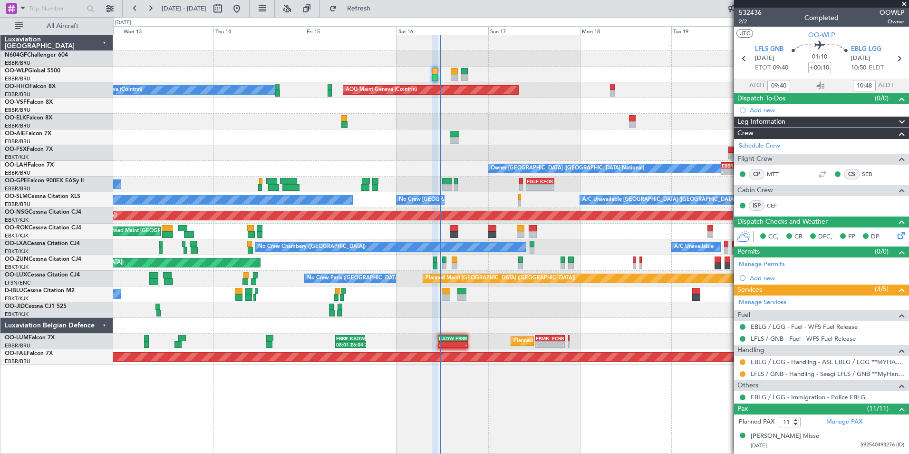
click at [440, 141] on div "18:40 Z 00:50 Z EGHI 18:00 Z KBGR 00:10 Z" at bounding box center [511, 137] width 796 height 16
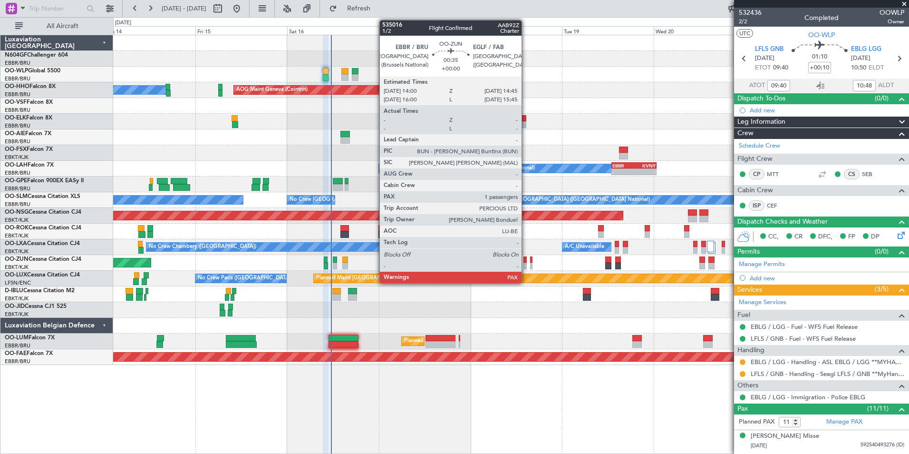
click at [526, 262] on div at bounding box center [525, 259] width 3 height 7
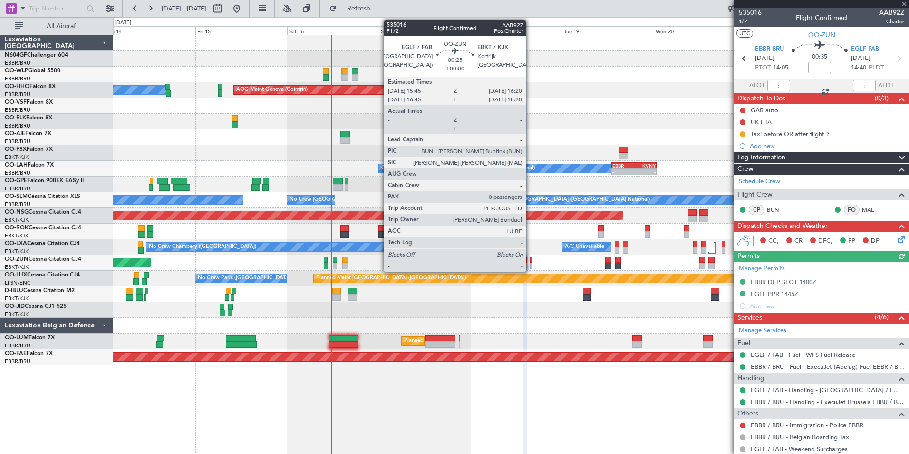
click at [530, 261] on div at bounding box center [531, 259] width 2 height 7
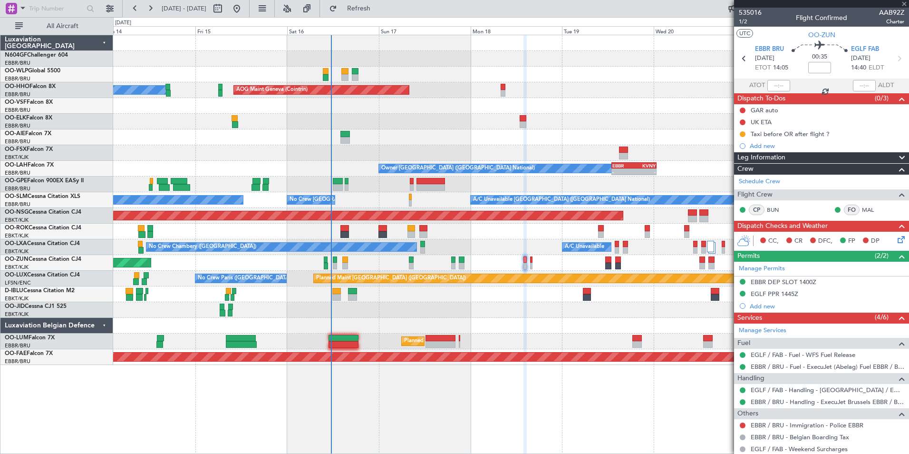
type input "0"
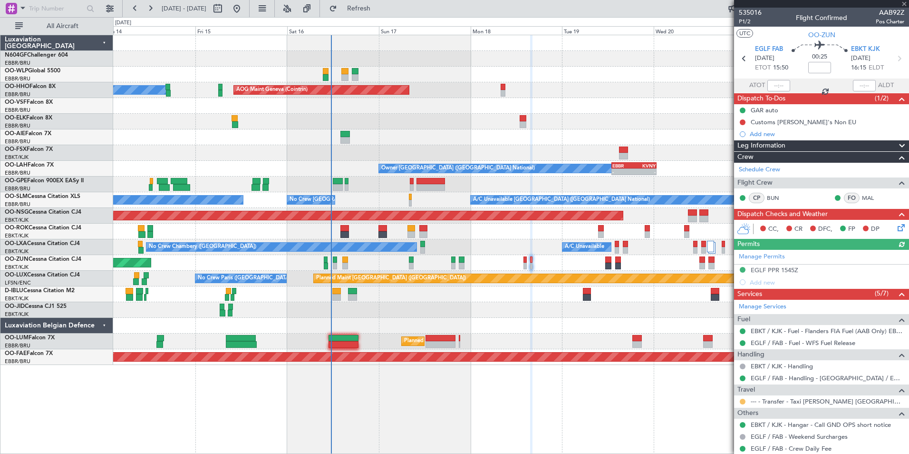
click at [744, 399] on button at bounding box center [743, 402] width 6 height 6
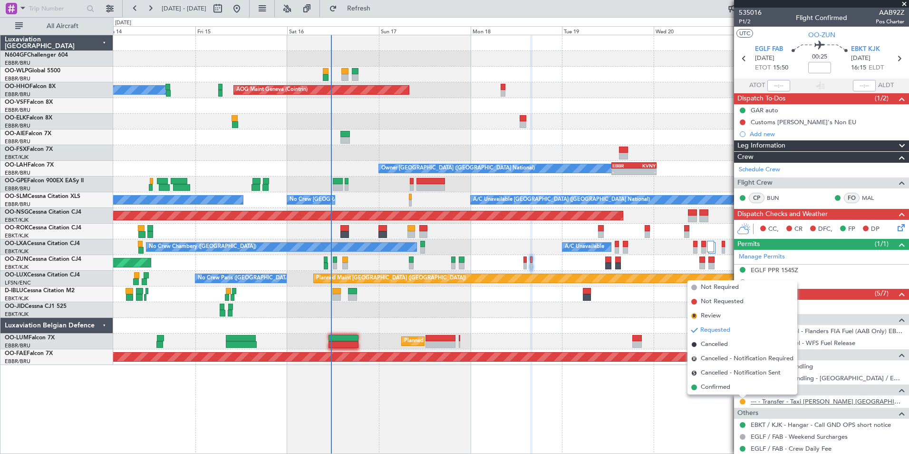
click at [788, 402] on link "--- - Transfer - Taxi [PERSON_NAME] [GEOGRAPHIC_DATA]" at bounding box center [828, 401] width 154 height 8
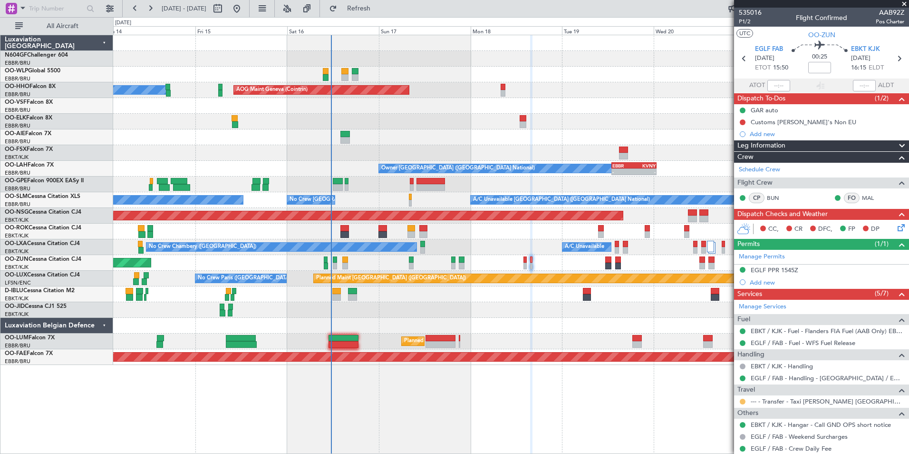
click at [745, 400] on button at bounding box center [743, 402] width 6 height 6
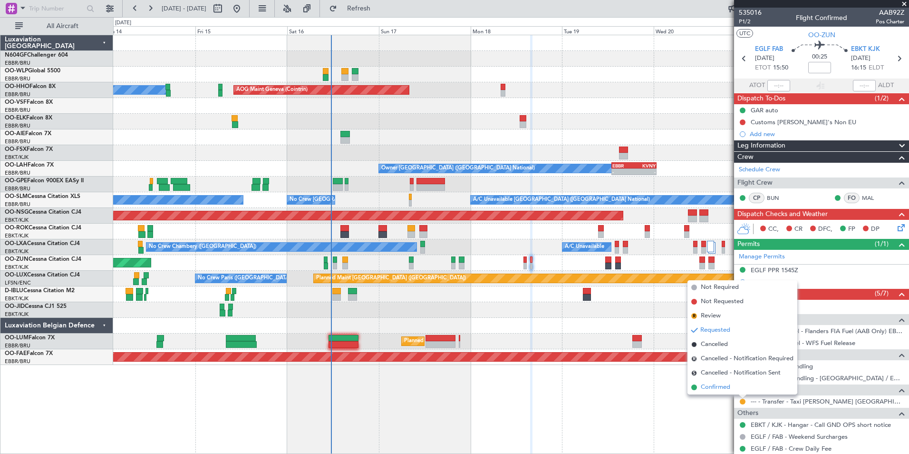
click at [726, 383] on span "Confirmed" at bounding box center [715, 387] width 29 height 10
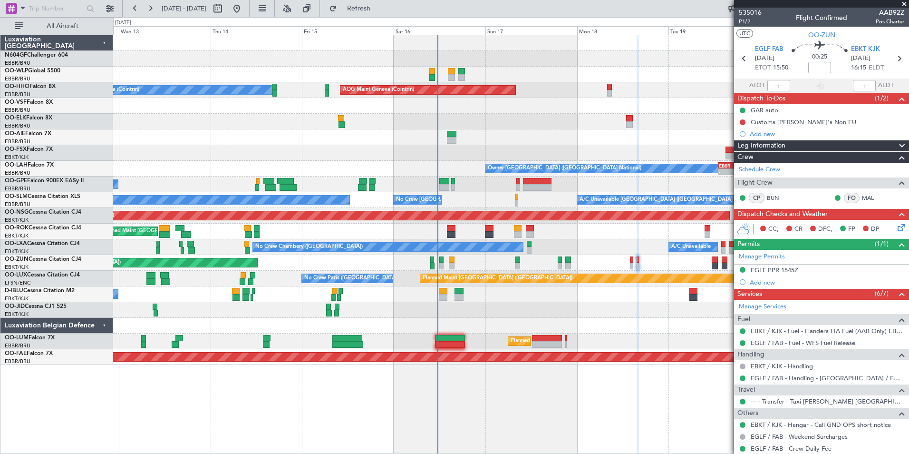
click at [493, 201] on div "A/C Unavailable Brussels (Brussels National) No Crew Brussels (Brussels Nationa…" at bounding box center [511, 200] width 796 height 16
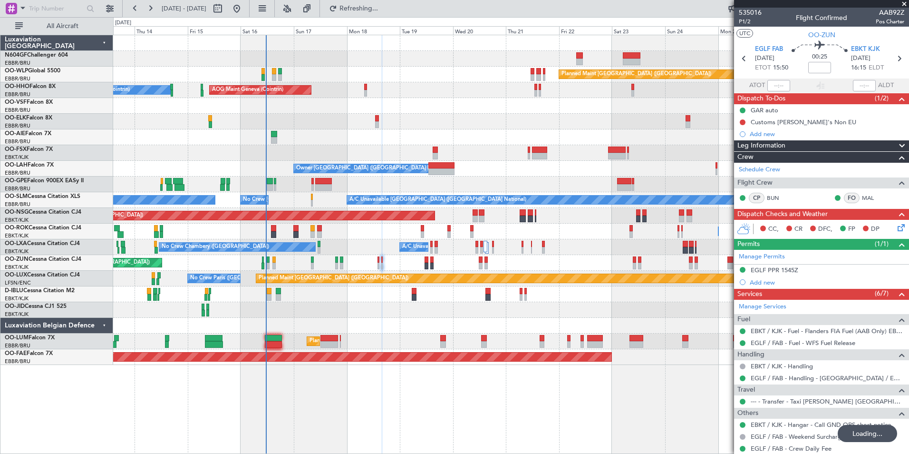
click at [300, 202] on div "Planned Maint Berlin (Brandenburg) AOG Maint Geneva (Cointrin) A/C Unavailable …" at bounding box center [511, 200] width 796 height 330
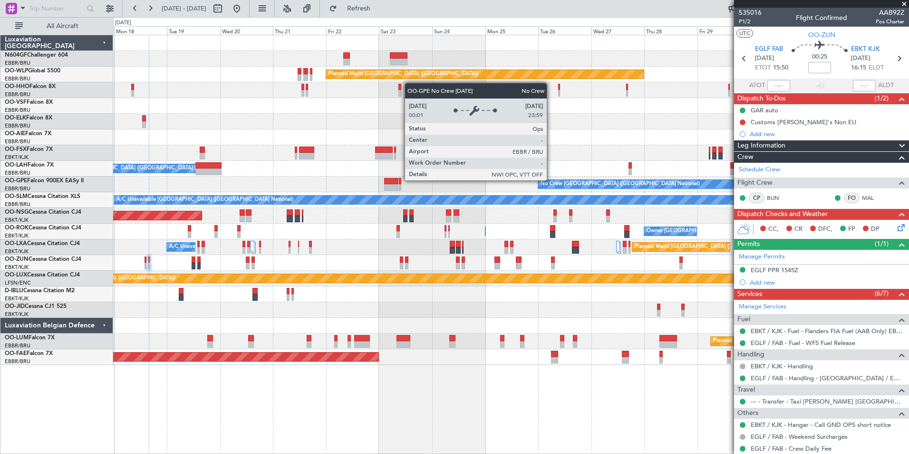
click at [142, 192] on div "Planned Maint Berlin (Brandenburg) AOG Maint Geneva (Cointrin) A/C Unavailable …" at bounding box center [511, 200] width 796 height 330
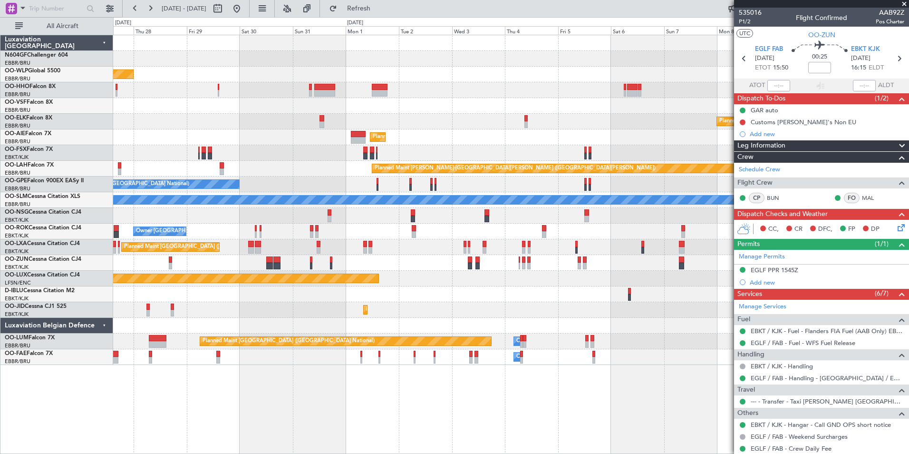
click at [364, 186] on div "Planned Maint Berlin (Brandenburg) Planned Maint Kortrijk-Wevelgem Planned Main…" at bounding box center [511, 200] width 796 height 330
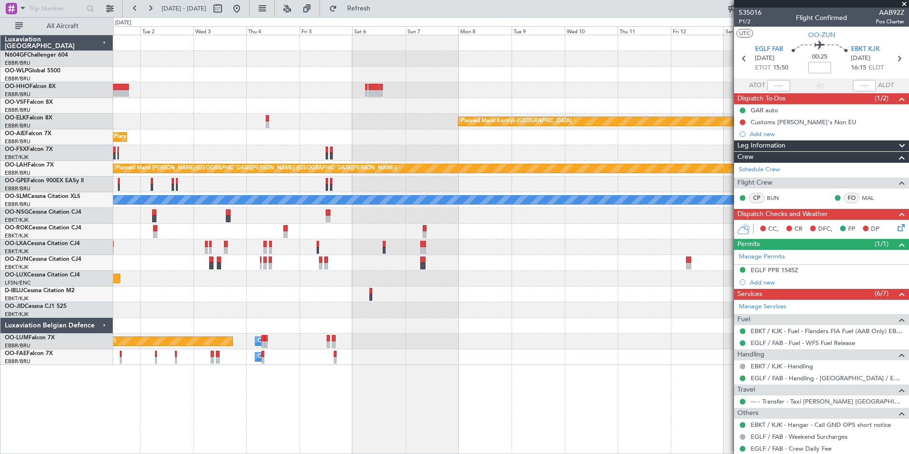
click at [263, 189] on div "Planned Maint Brussels (Brussels National) Planned Maint Brussels (Brussels Nat…" at bounding box center [511, 184] width 796 height 16
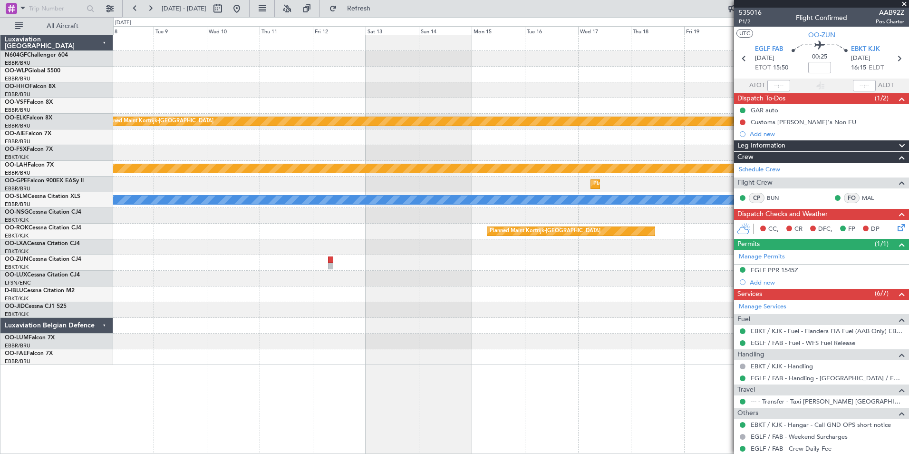
click at [307, 186] on div "Planned Maint [GEOGRAPHIC_DATA] ([GEOGRAPHIC_DATA] National)" at bounding box center [511, 184] width 796 height 16
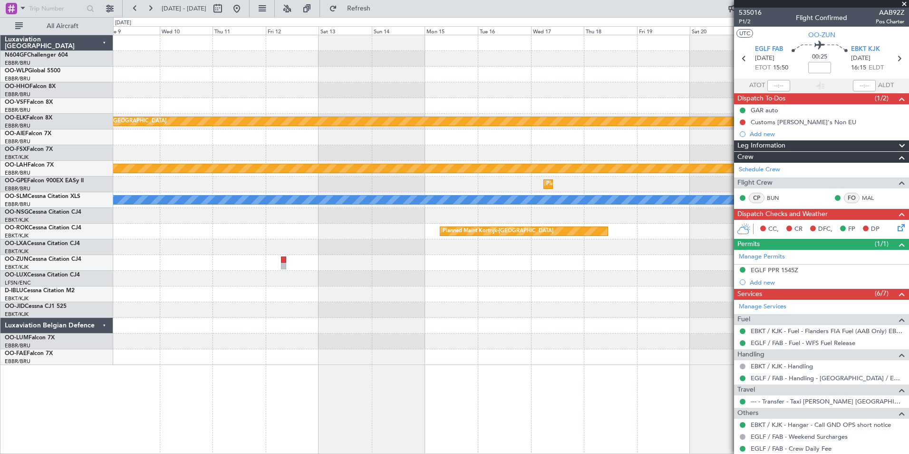
click at [278, 172] on div "Planned Maint Kortrijk-Wevelgem Planned Maint Alton-st Louis (St Louis Regl) Pl…" at bounding box center [511, 200] width 796 height 330
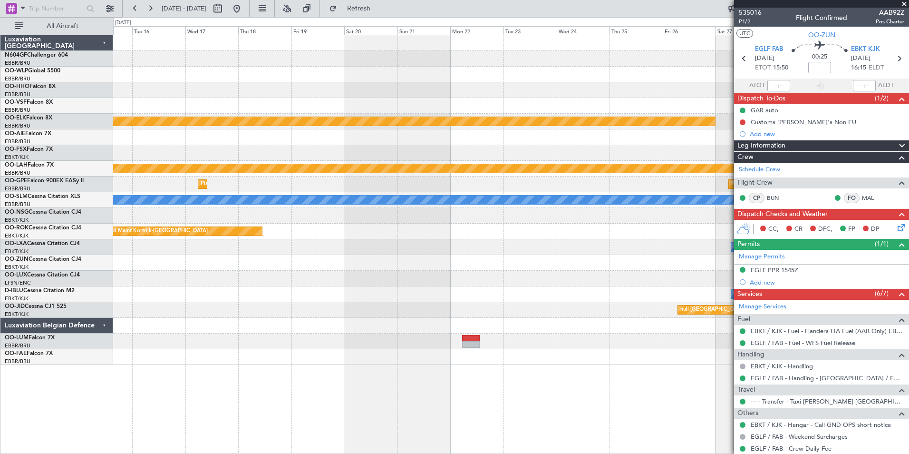
click at [211, 201] on div "Planned Maint Kortrijk-Wevelgem Planned Maint Alton-st Louis (St Louis Regl) Pl…" at bounding box center [511, 200] width 796 height 330
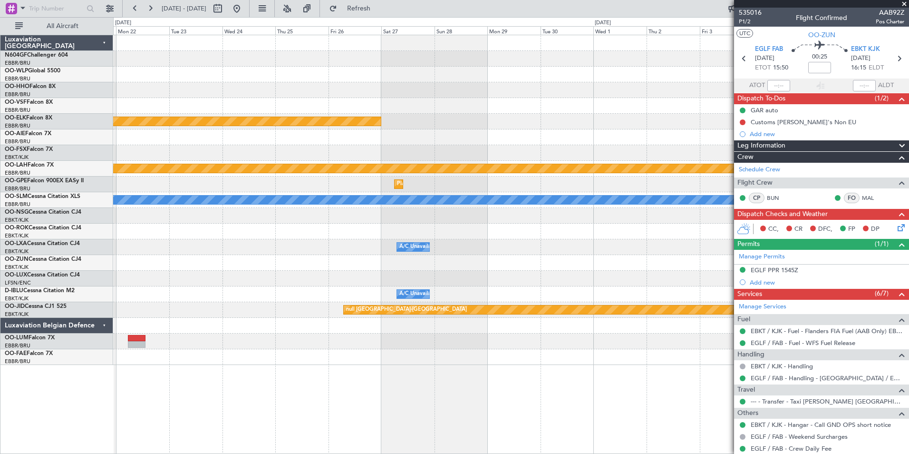
click at [187, 230] on div "Planned Maint Kortrijk-Wevelgem Planned Maint Alton-st Louis (St Louis Regl) Pl…" at bounding box center [511, 200] width 796 height 330
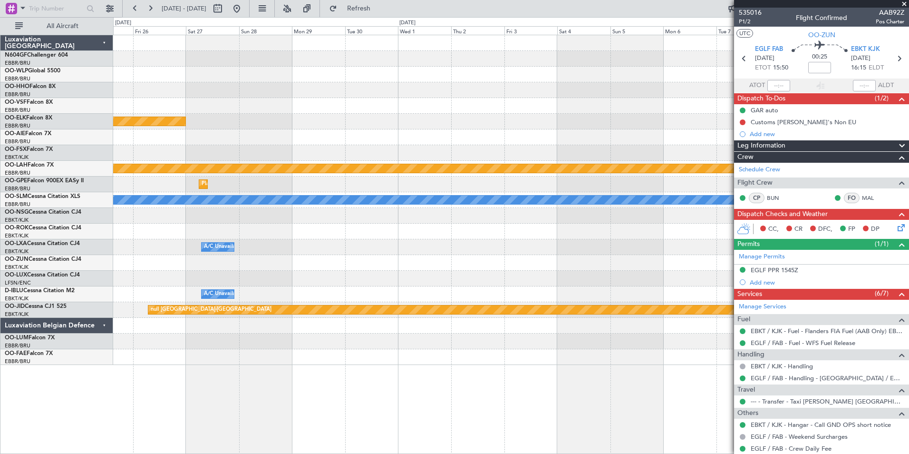
click at [285, 234] on div at bounding box center [511, 232] width 796 height 16
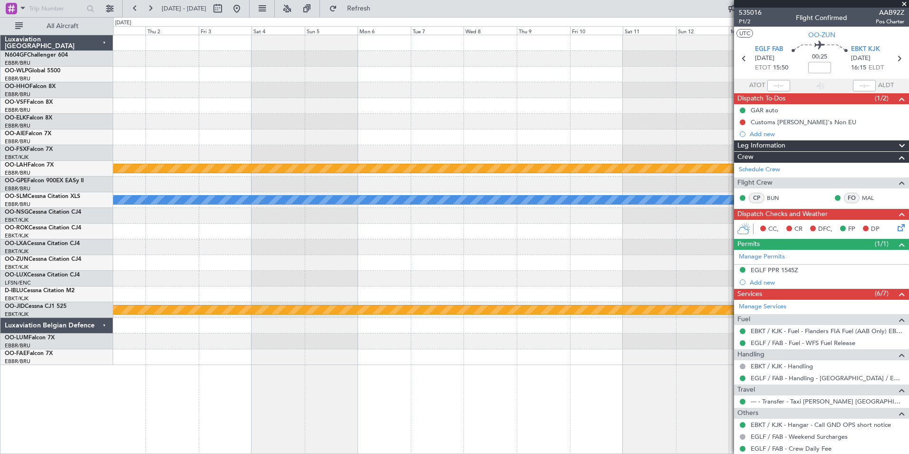
click at [356, 240] on div "Planned Maint Alton-st Louis (St Louis Regl) A/C Unavailable Brussels (Brussels…" at bounding box center [511, 200] width 796 height 330
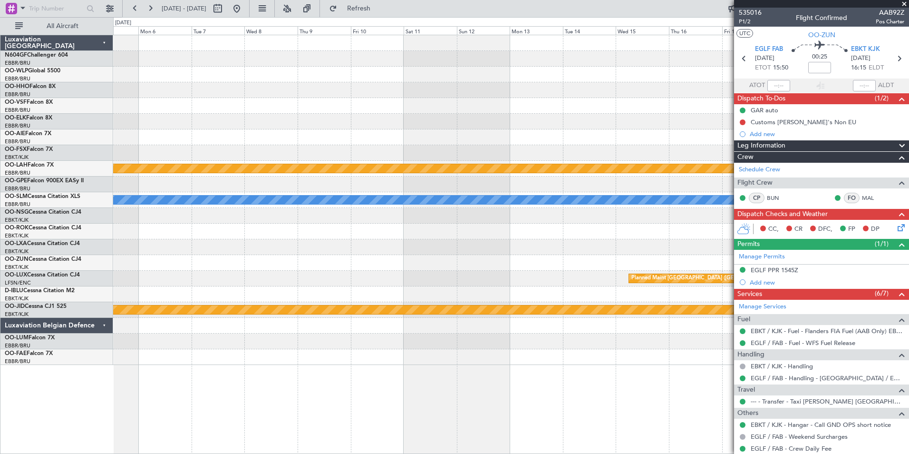
click at [451, 250] on div "Planned Maint Alton-st Louis (St Louis Regl) No Crew Brussels (Brussels Nationa…" at bounding box center [511, 200] width 796 height 330
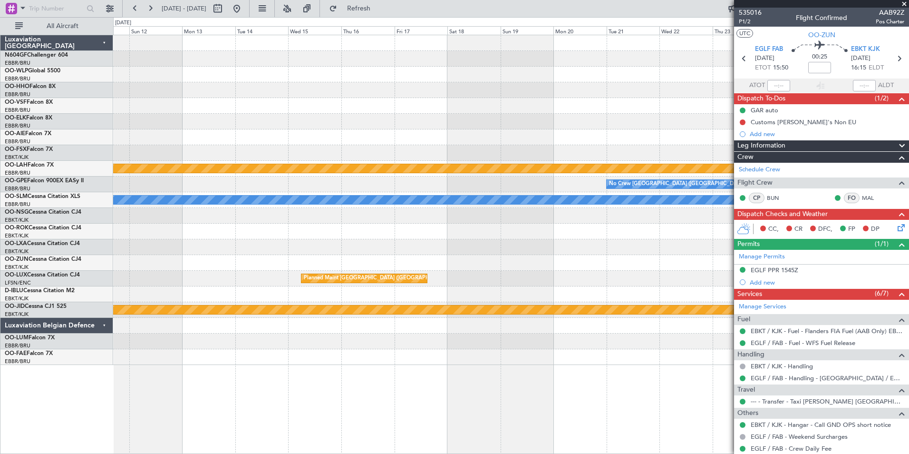
click at [362, 243] on div at bounding box center [511, 247] width 796 height 16
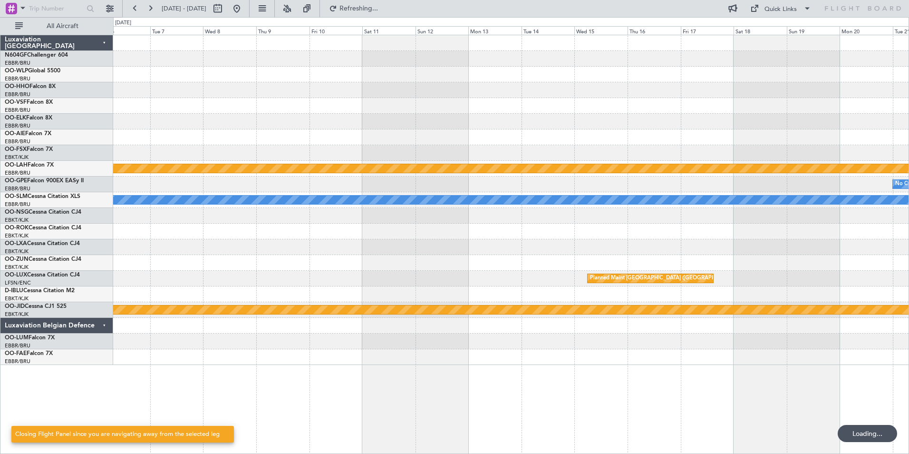
click at [727, 230] on div "Planned Maint Alton-st Louis (St Louis Regl) No Crew Brussels (Brussels Nationa…" at bounding box center [511, 200] width 796 height 330
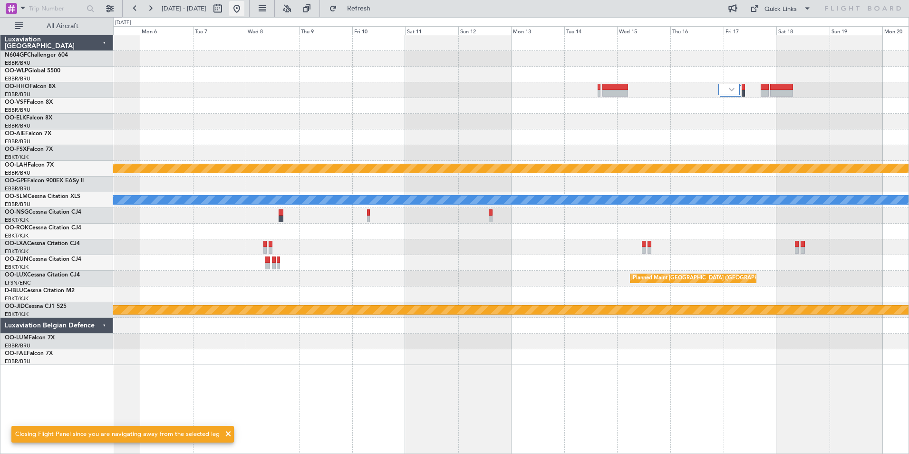
click at [244, 14] on button at bounding box center [236, 8] width 15 height 15
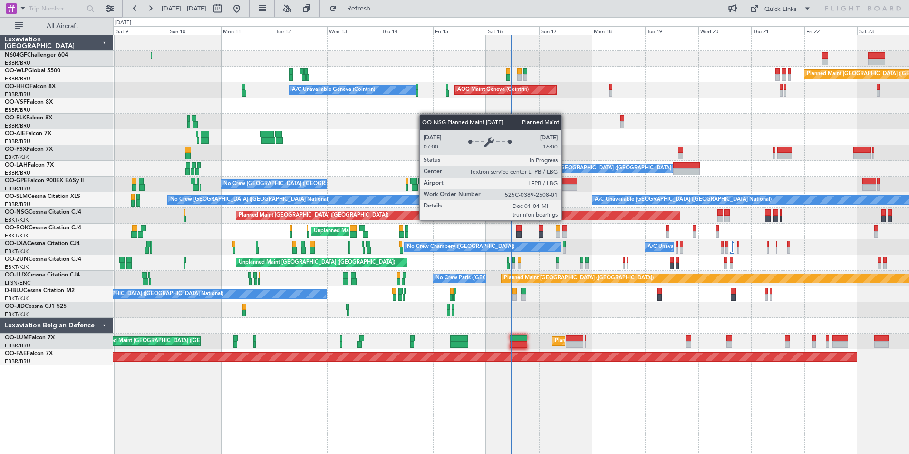
click at [566, 220] on div "Planned Maint [GEOGRAPHIC_DATA] ([GEOGRAPHIC_DATA])" at bounding box center [458, 216] width 445 height 10
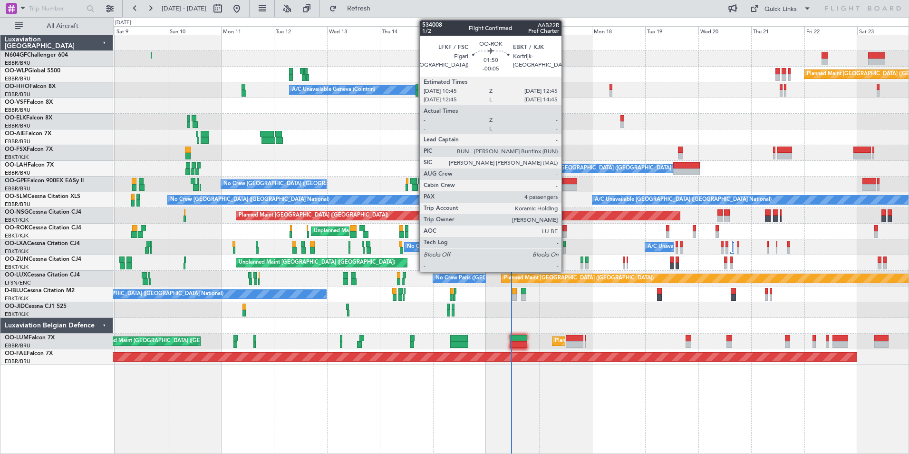
click at [566, 233] on div at bounding box center [565, 234] width 5 height 7
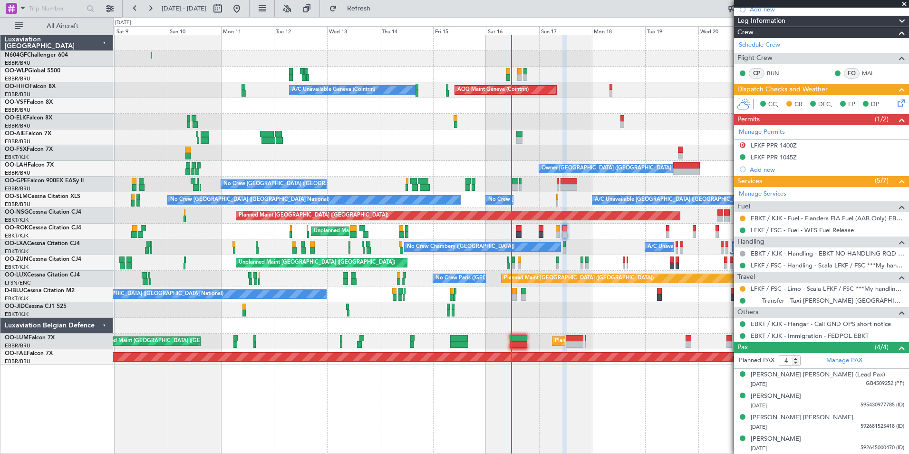
scroll to position [41, 0]
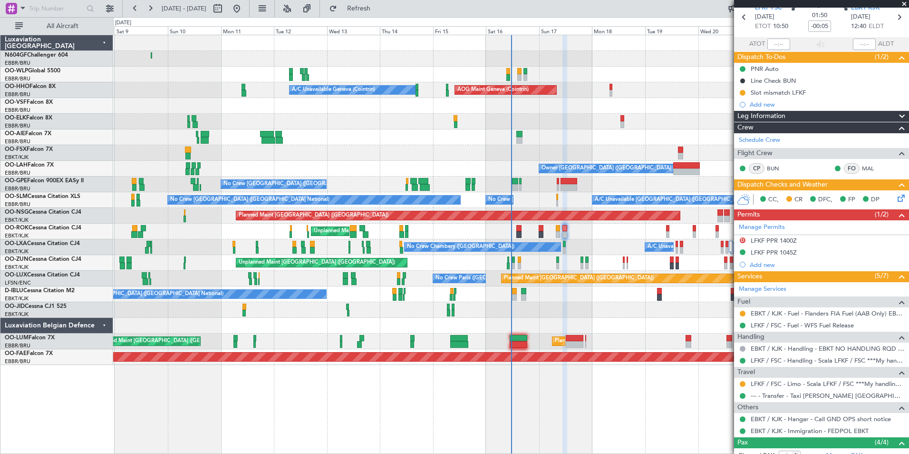
click at [898, 193] on icon at bounding box center [900, 197] width 8 height 8
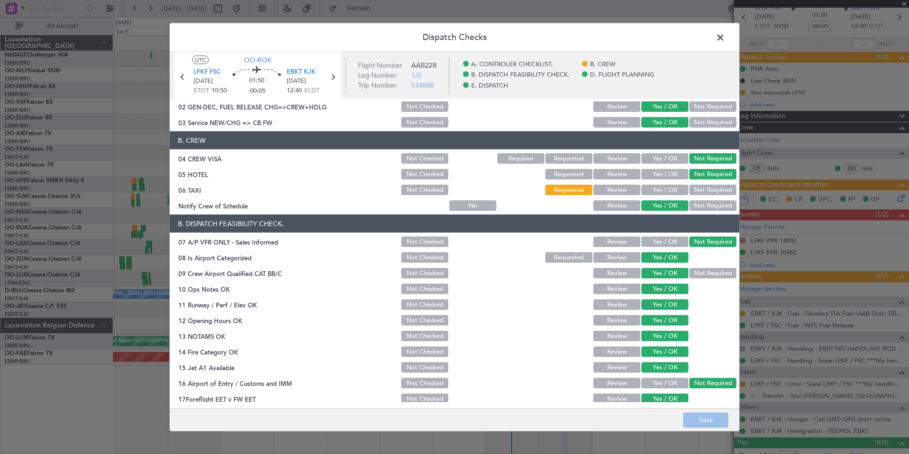
scroll to position [33, 0]
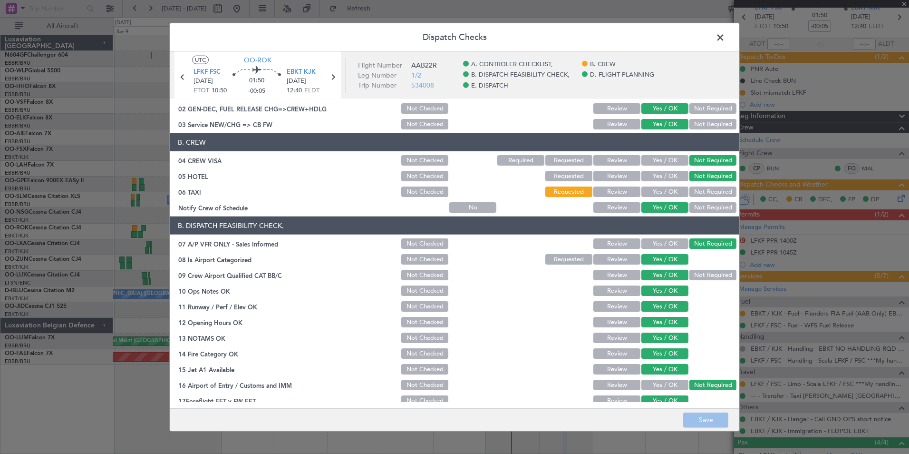
click at [695, 186] on div "Not Required" at bounding box center [712, 191] width 48 height 13
click at [699, 191] on button "Not Required" at bounding box center [713, 191] width 47 height 10
click at [657, 195] on button "Yes / OK" at bounding box center [665, 191] width 47 height 10
click at [716, 420] on button "Save" at bounding box center [705, 419] width 45 height 15
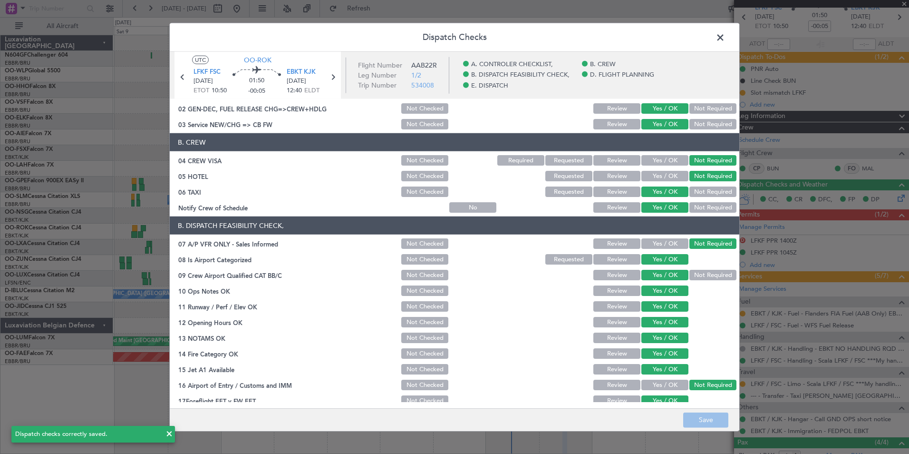
click at [725, 37] on span at bounding box center [725, 39] width 0 height 19
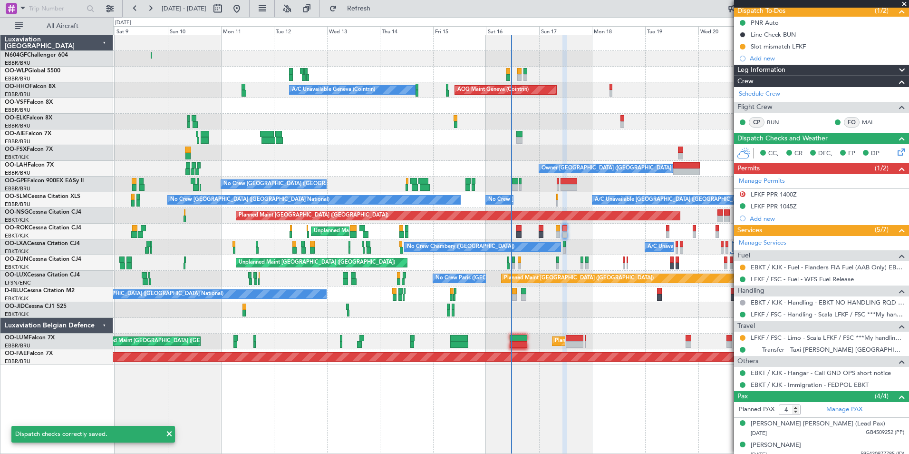
scroll to position [136, 0]
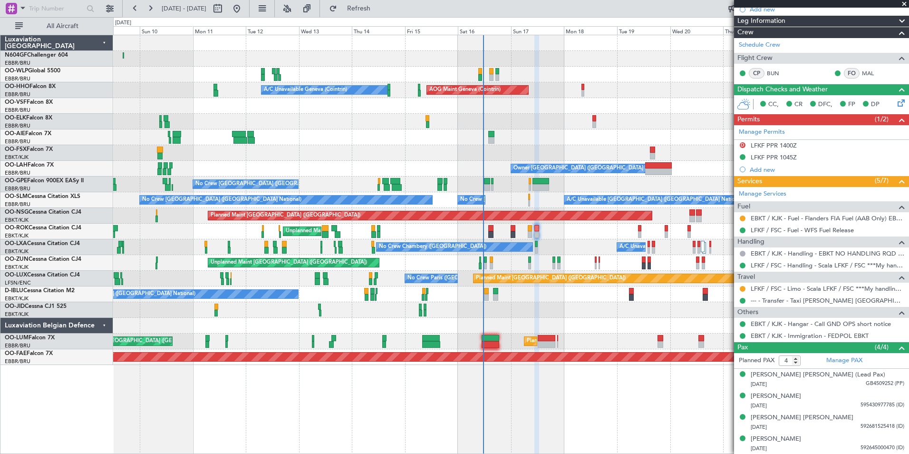
click at [516, 151] on div at bounding box center [511, 153] width 796 height 16
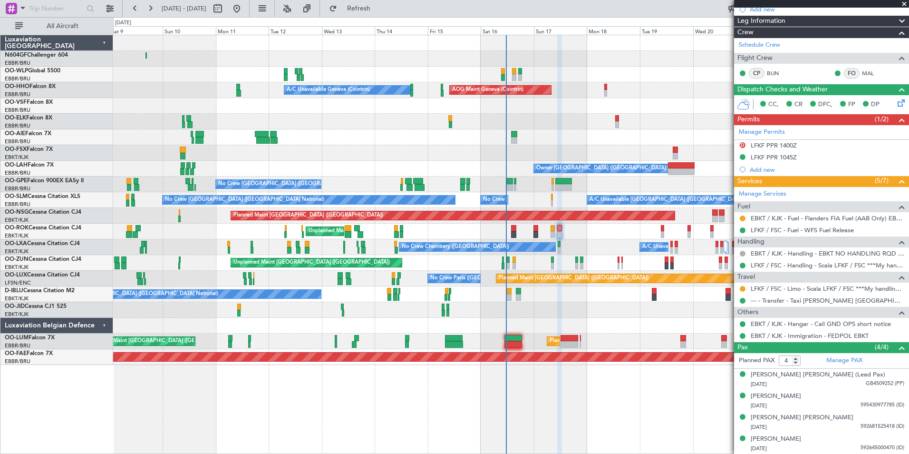
click at [580, 237] on div "Unplanned Maint Kortrijk-Wevelgem Owner Kortrijk-Wevelgem" at bounding box center [511, 232] width 796 height 16
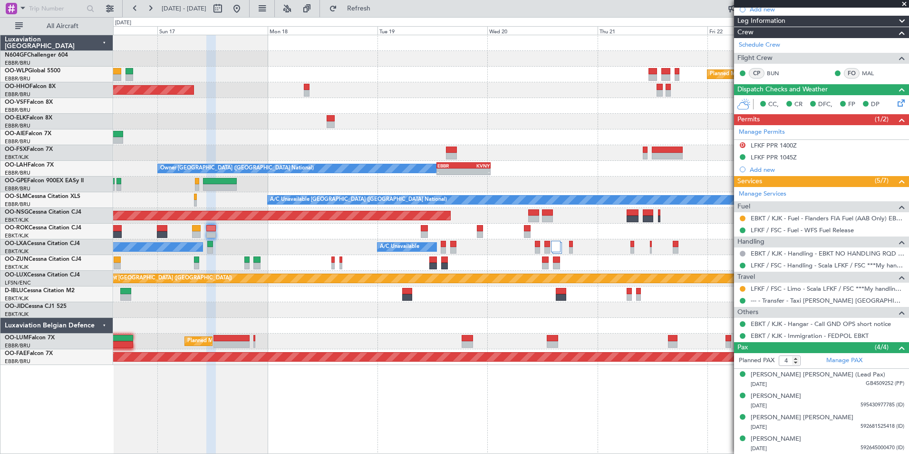
click at [310, 224] on div "Owner [GEOGRAPHIC_DATA]-[GEOGRAPHIC_DATA]" at bounding box center [511, 232] width 796 height 16
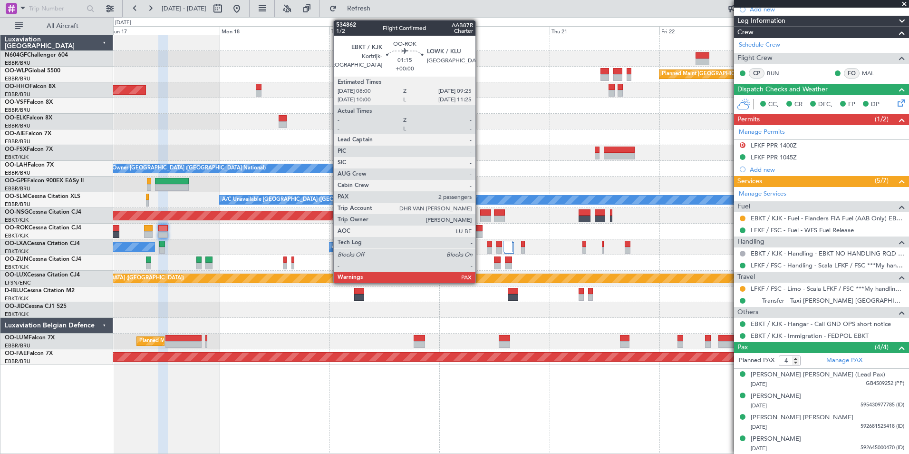
click at [480, 230] on div at bounding box center [479, 228] width 7 height 7
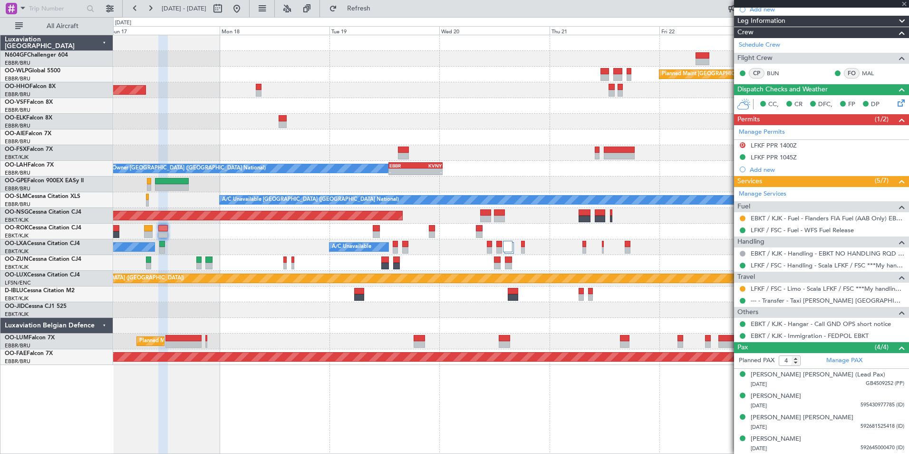
type input "2"
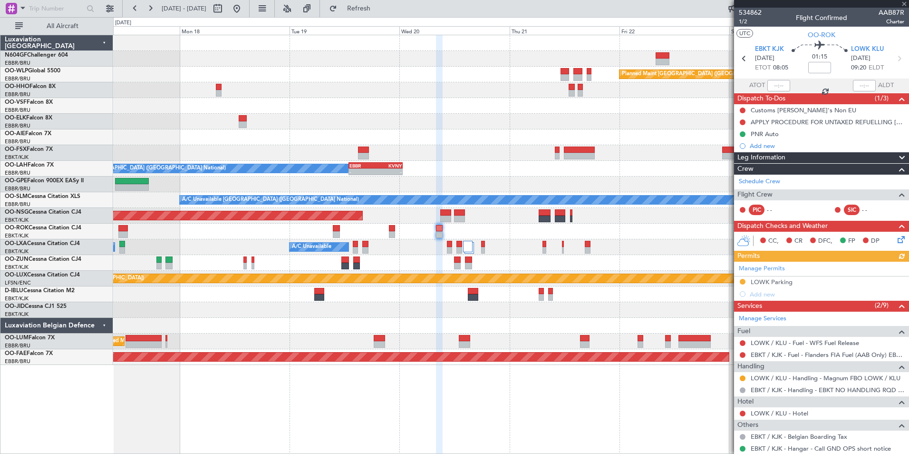
click at [514, 229] on div "Owner [GEOGRAPHIC_DATA]-[GEOGRAPHIC_DATA]" at bounding box center [511, 232] width 796 height 16
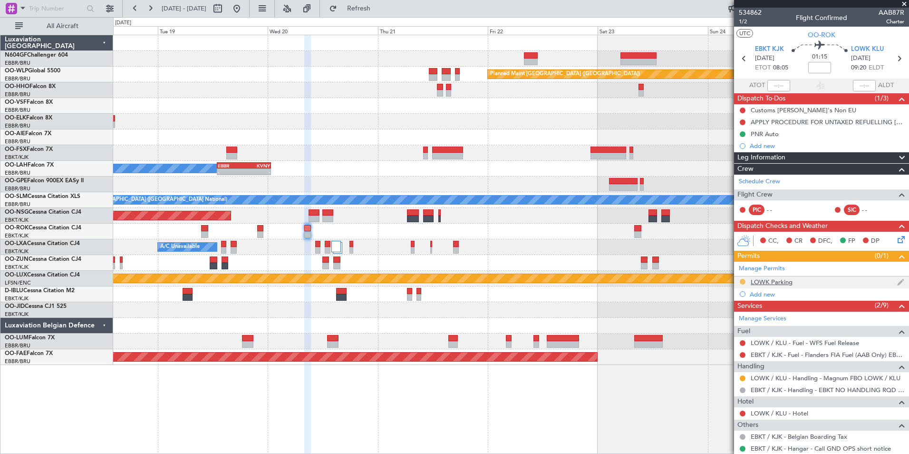
click at [741, 280] on button at bounding box center [743, 282] width 6 height 6
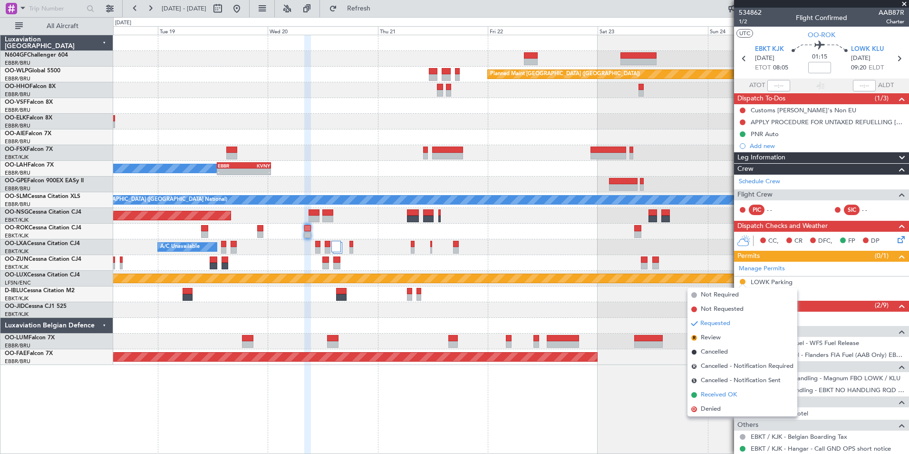
click at [711, 389] on li "Received OK" at bounding box center [743, 395] width 110 height 14
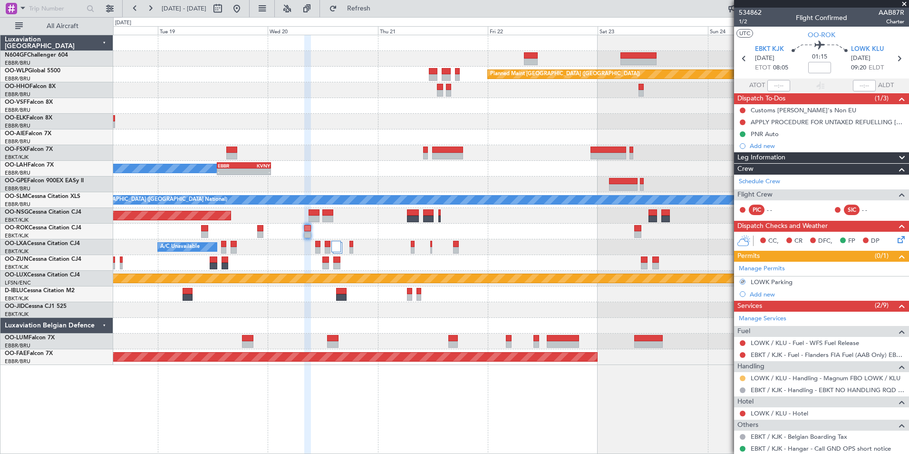
click at [743, 377] on button at bounding box center [743, 378] width 6 height 6
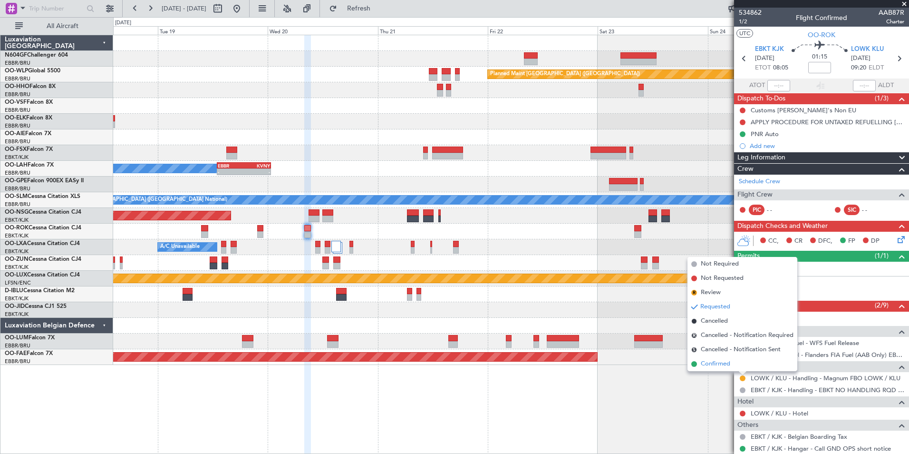
click at [721, 368] on span "Confirmed" at bounding box center [715, 364] width 29 height 10
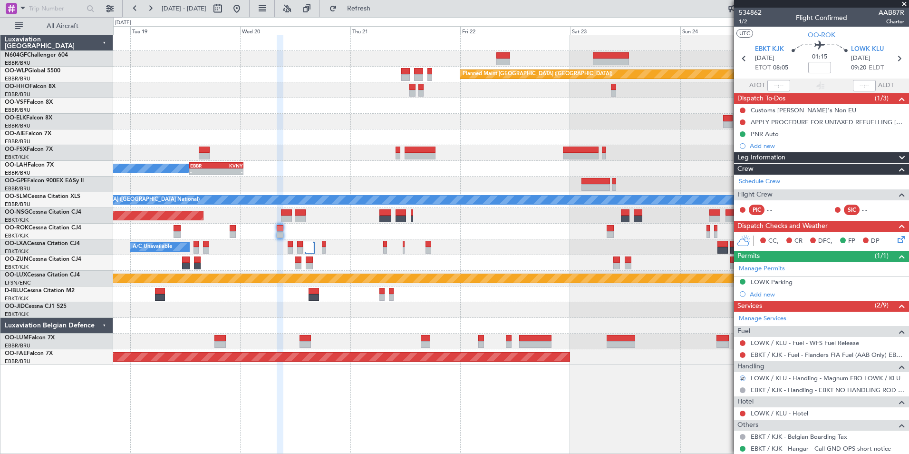
click at [578, 250] on div "A/C Unavailable Planned Maint Brussels (Brussels National) No Crew Chambery (Ai…" at bounding box center [511, 247] width 796 height 16
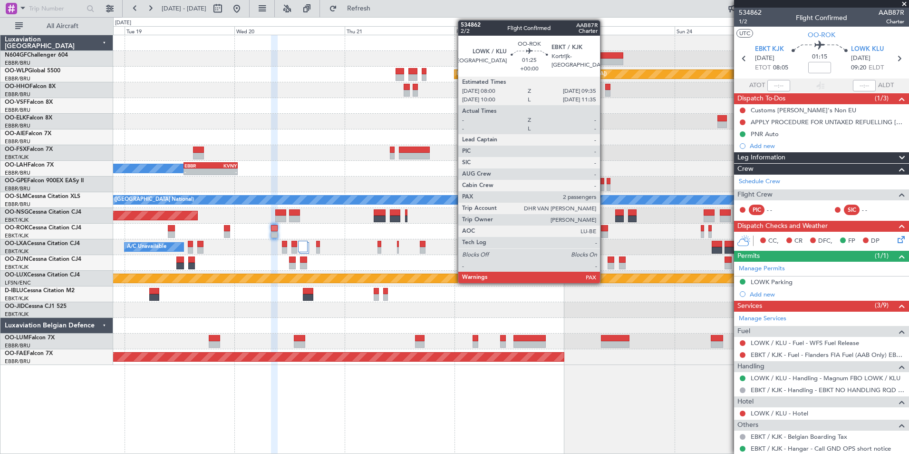
click at [604, 233] on div at bounding box center [605, 234] width 8 height 7
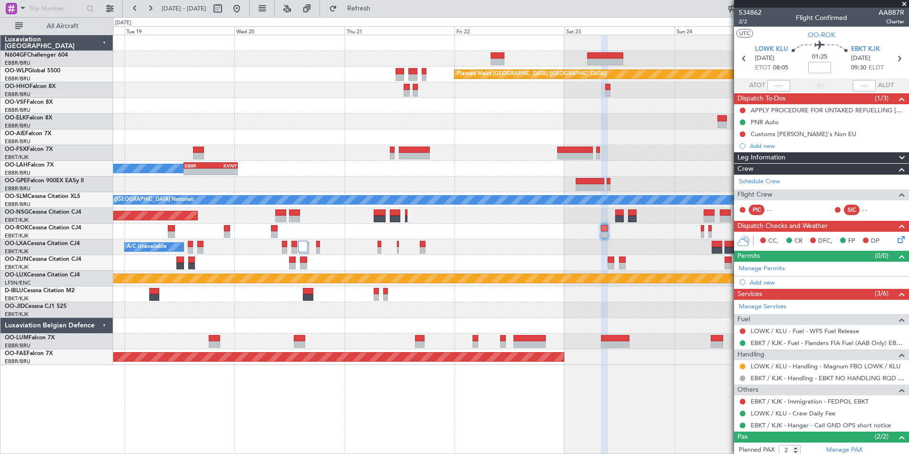
click at [740, 363] on div at bounding box center [743, 366] width 8 height 8
click at [743, 363] on button at bounding box center [743, 366] width 6 height 6
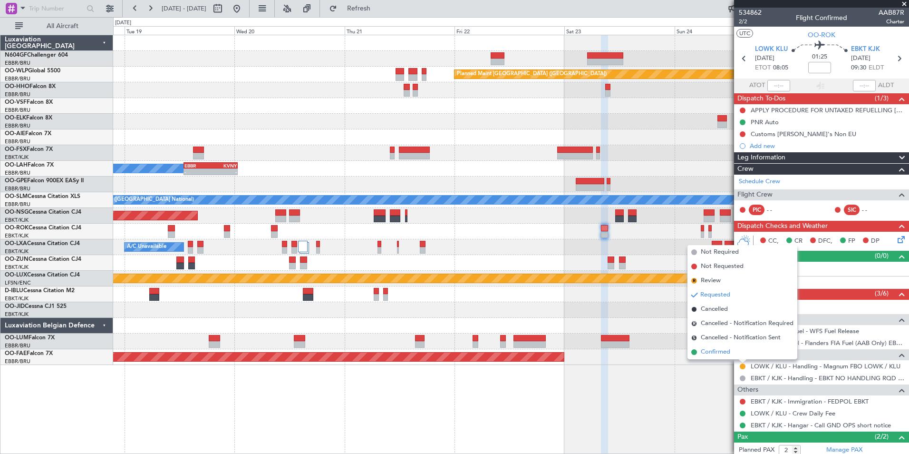
click at [729, 355] on span "Confirmed" at bounding box center [715, 352] width 29 height 10
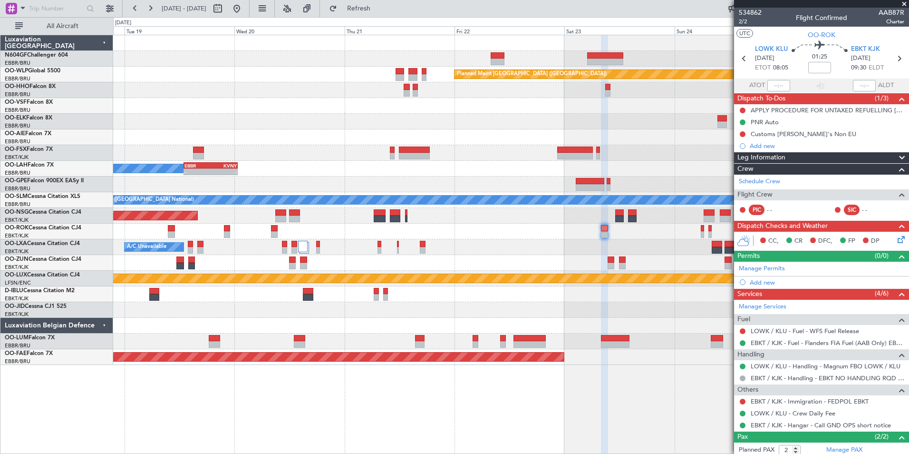
click at [546, 331] on div "Planned Maint Berlin (Brandenburg) AOG Maint Geneva (Cointrin) Owner Brussels (…" at bounding box center [511, 200] width 796 height 330
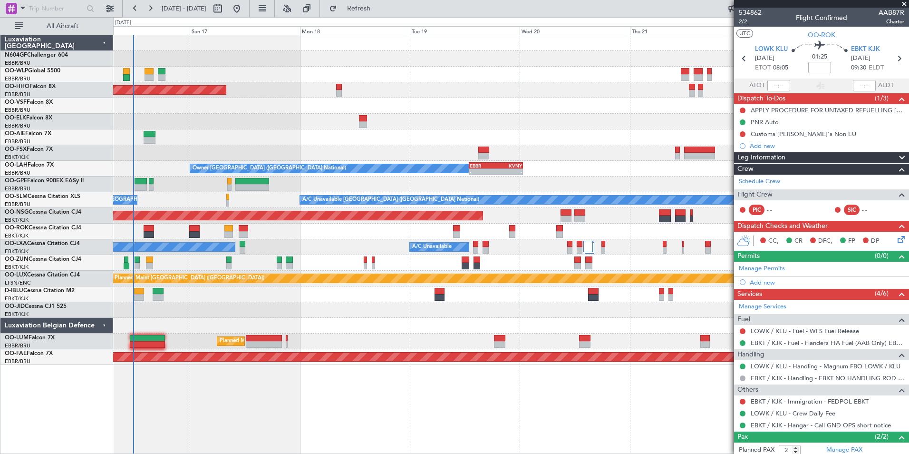
click at [537, 328] on div "Planned Maint Berlin (Brandenburg) AOG Maint Geneva (Cointrin) A/C Unavailable …" at bounding box center [511, 200] width 796 height 330
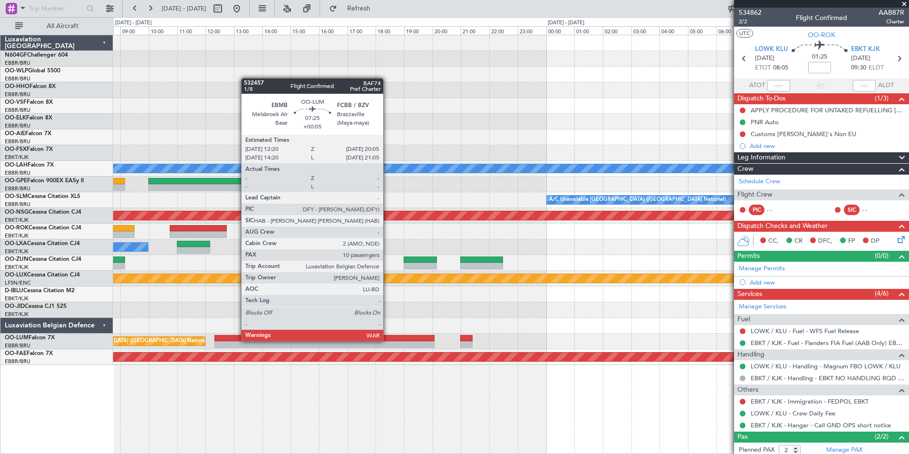
click at [385, 341] on div at bounding box center [324, 344] width 220 height 7
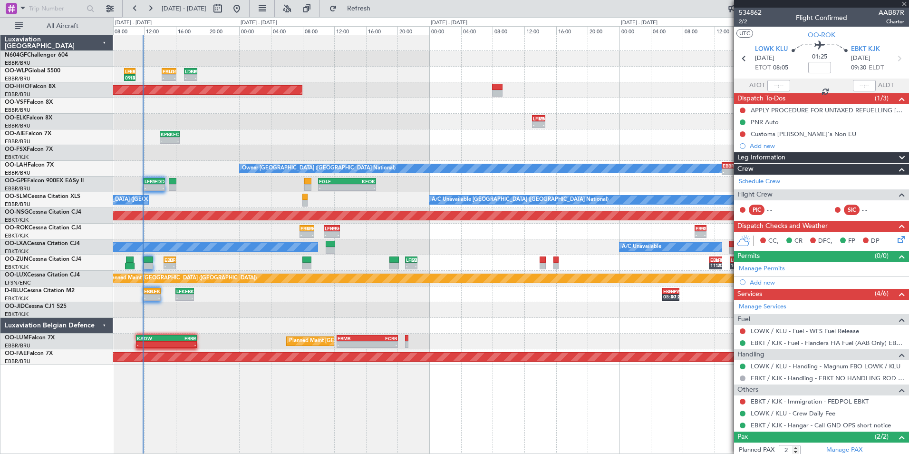
type input "+00:05"
type input "10"
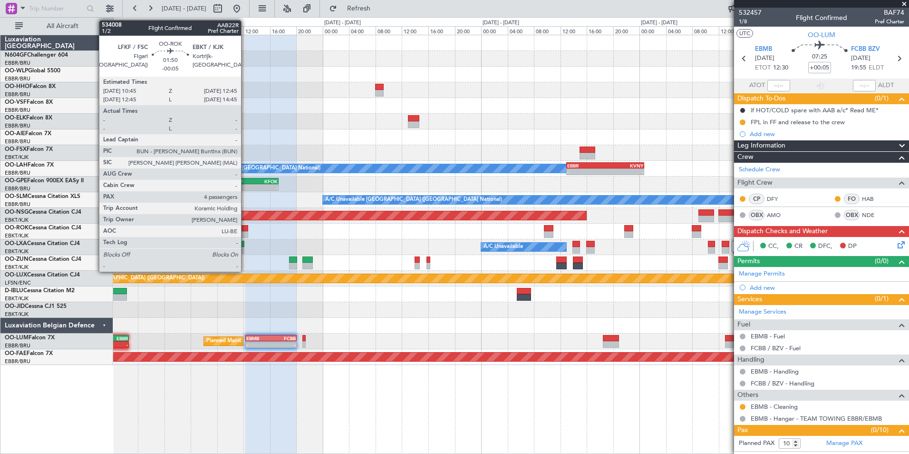
click at [245, 234] on div at bounding box center [241, 234] width 13 height 7
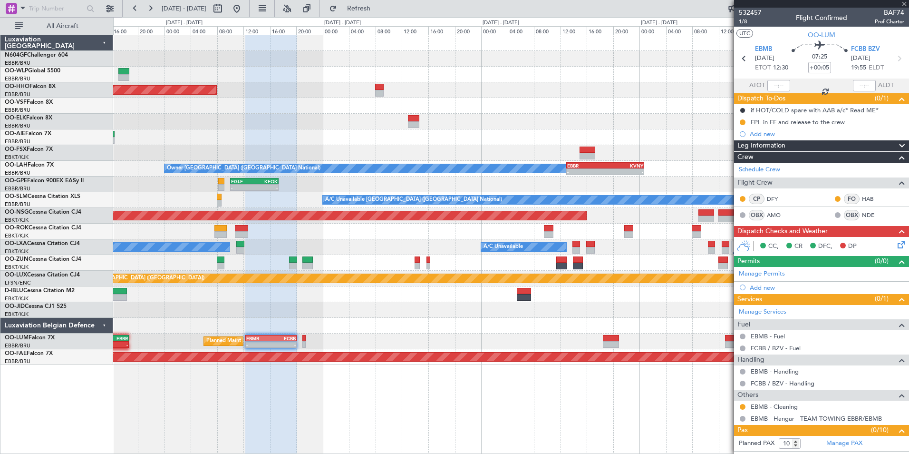
type input "-00:05"
type input "4"
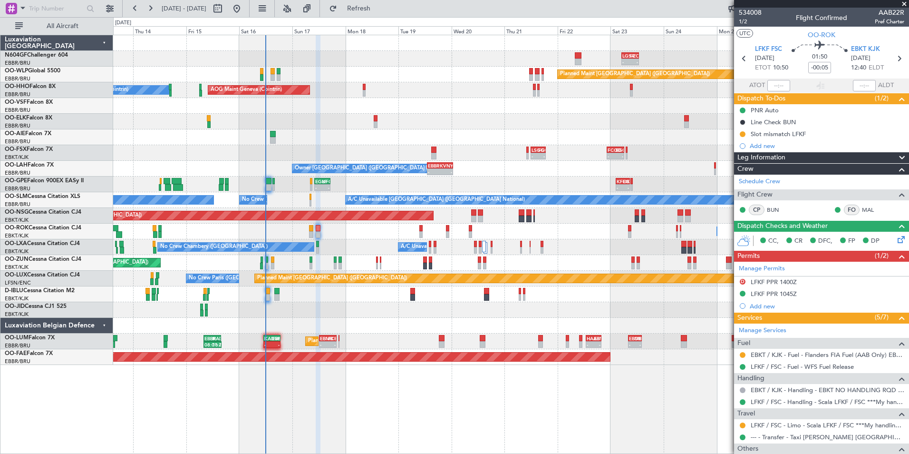
click at [373, 231] on div "- - LGSA 05:00 Z FZQA 12:50 Z Planned Maint [GEOGRAPHIC_DATA] ([GEOGRAPHIC_DATA…" at bounding box center [511, 200] width 796 height 330
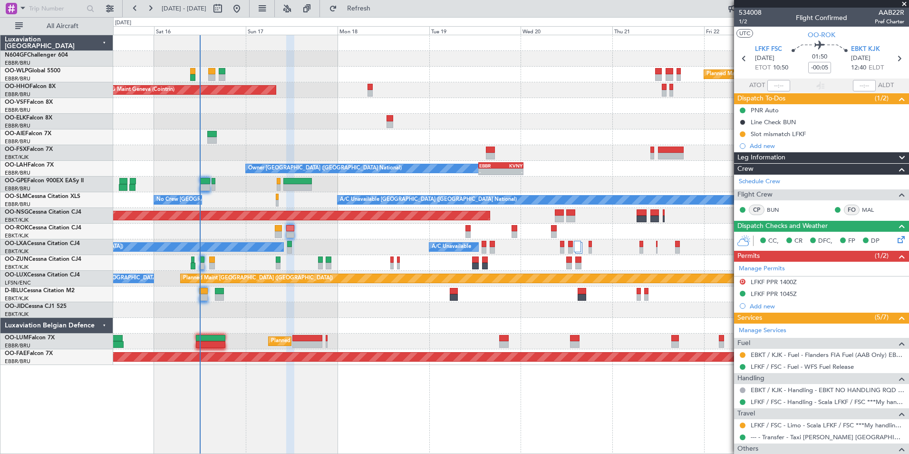
click at [502, 132] on div "Planned Maint [GEOGRAPHIC_DATA] ([GEOGRAPHIC_DATA]) AOG Maint Geneva ([GEOGRAPH…" at bounding box center [511, 200] width 796 height 330
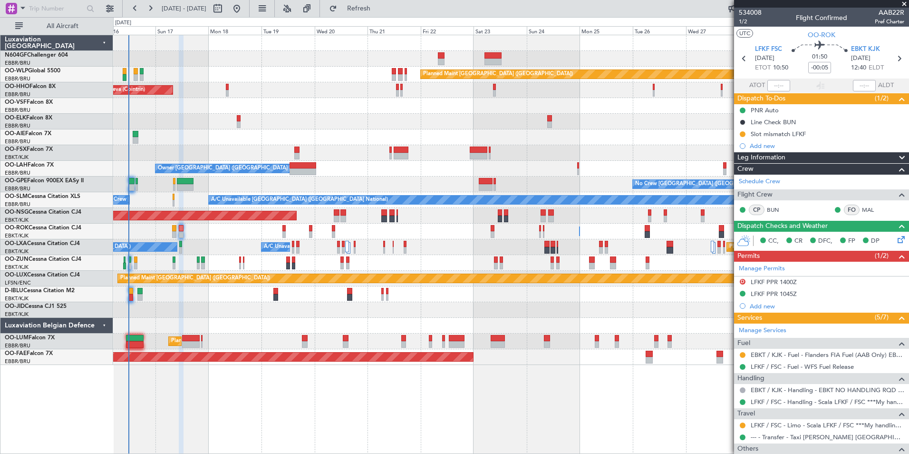
click at [457, 170] on div "Owner [GEOGRAPHIC_DATA] ([GEOGRAPHIC_DATA] National) Planned [GEOGRAPHIC_DATA][…" at bounding box center [511, 169] width 796 height 16
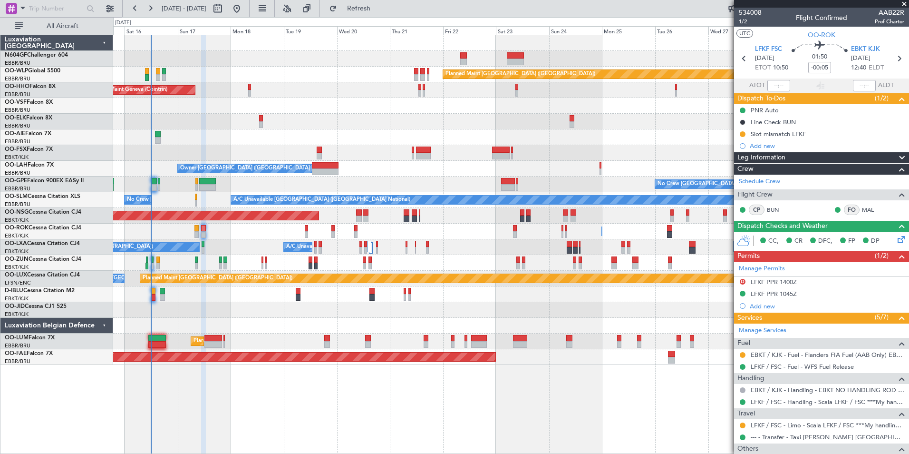
click at [466, 233] on div "Owner [GEOGRAPHIC_DATA]-[GEOGRAPHIC_DATA] Owner [GEOGRAPHIC_DATA]-[GEOGRAPHIC_D…" at bounding box center [511, 232] width 796 height 16
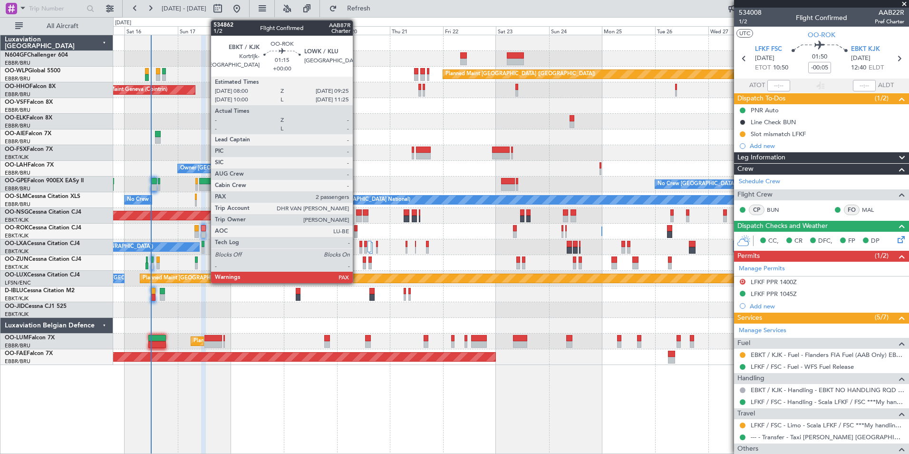
click at [357, 227] on div at bounding box center [355, 228] width 3 height 7
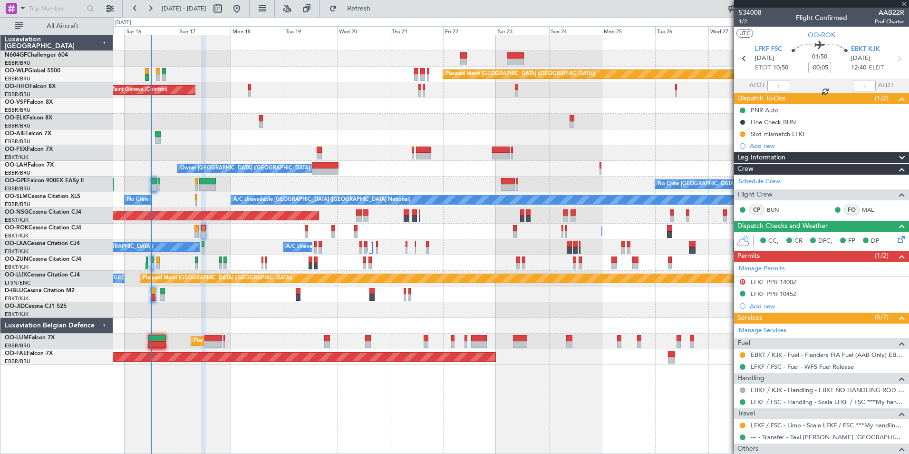
type input "2"
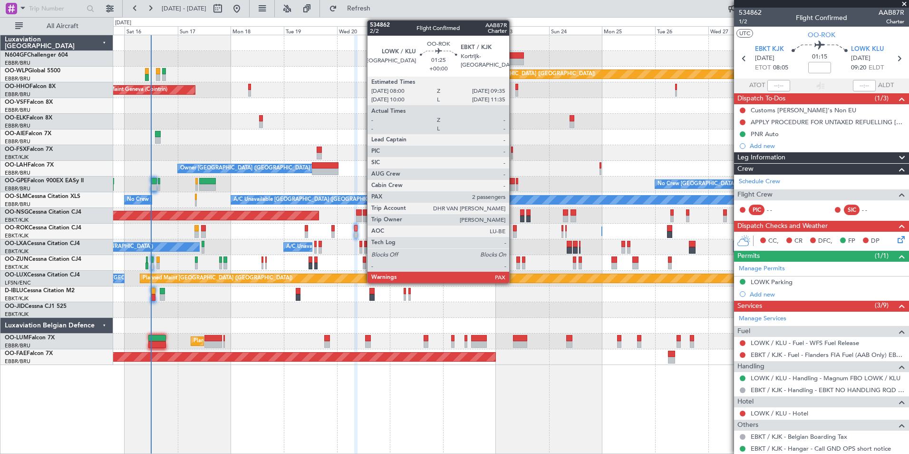
click at [514, 229] on div at bounding box center [515, 228] width 4 height 7
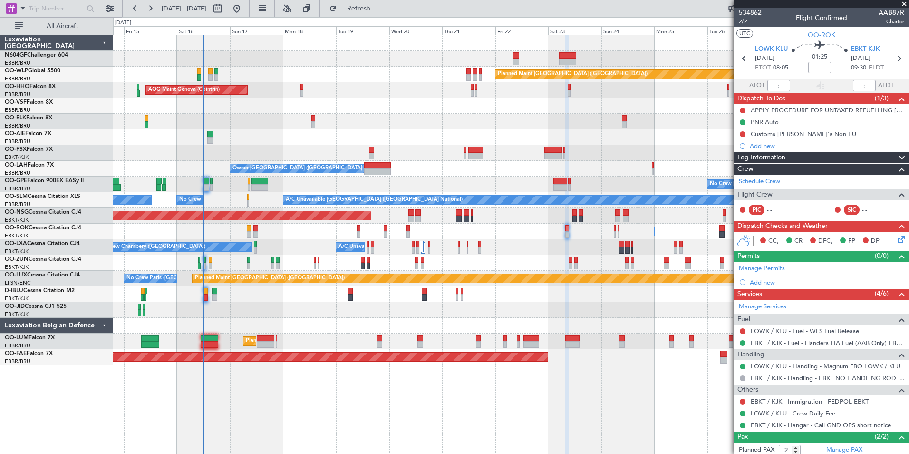
click at [537, 309] on div "Planned Maint Kortrijk-[GEOGRAPHIC_DATA]" at bounding box center [511, 310] width 796 height 16
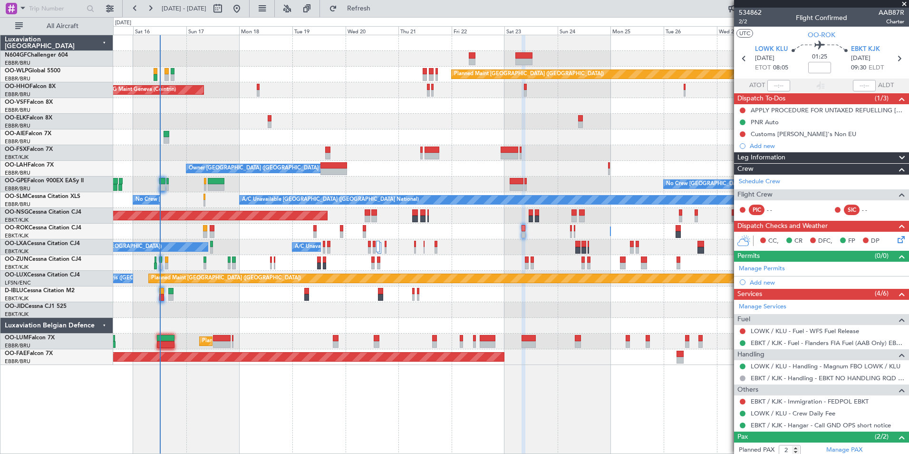
click at [500, 221] on div "Planned Maint [GEOGRAPHIC_DATA] ([GEOGRAPHIC_DATA]) AOG Maint Geneva ([GEOGRAPH…" at bounding box center [511, 200] width 796 height 330
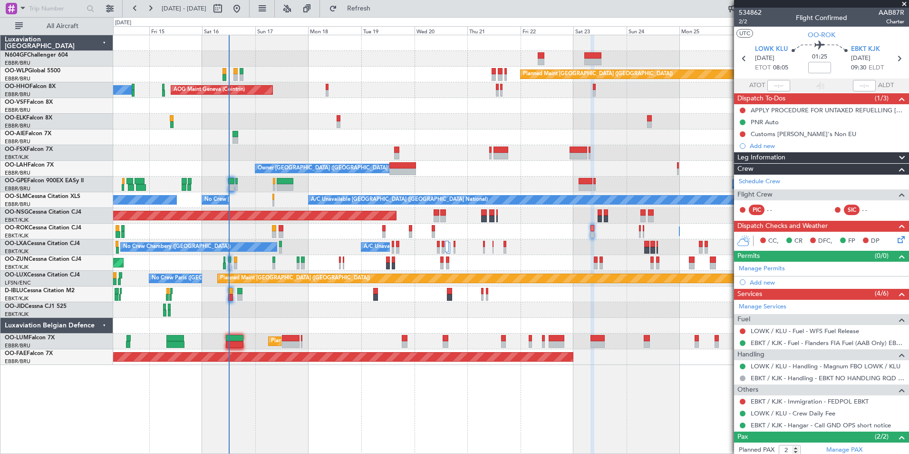
click at [347, 287] on div "Planned Maint [GEOGRAPHIC_DATA] ([GEOGRAPHIC_DATA]) AOG Maint Geneva ([GEOGRAPH…" at bounding box center [511, 200] width 796 height 330
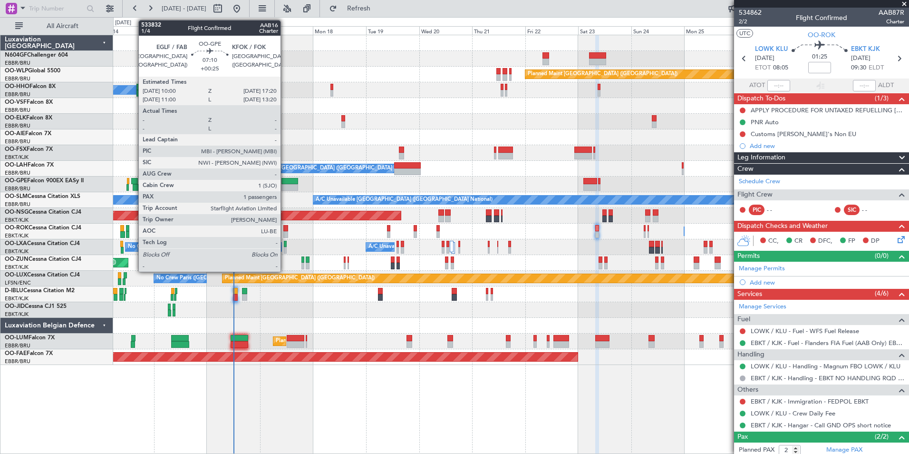
click at [285, 185] on div at bounding box center [290, 187] width 17 height 7
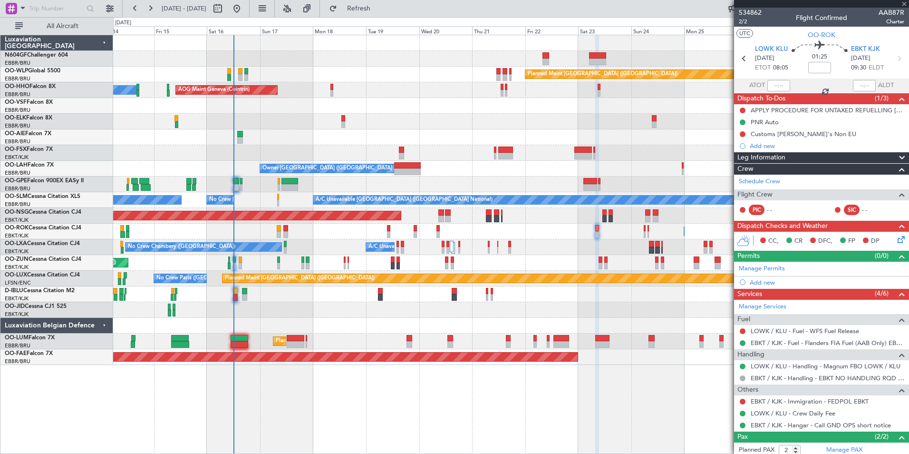
type input "+00:25"
type input "1"
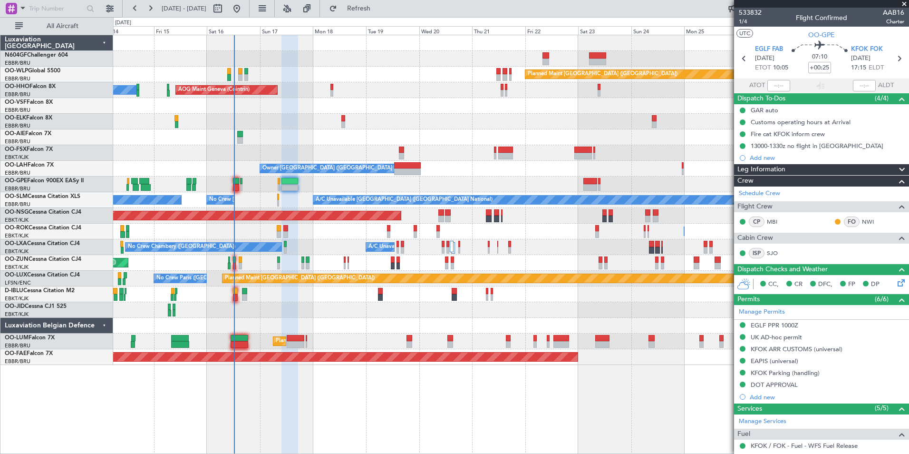
click at [320, 301] on div "No Crew [GEOGRAPHIC_DATA] ([GEOGRAPHIC_DATA] National)" at bounding box center [511, 294] width 796 height 16
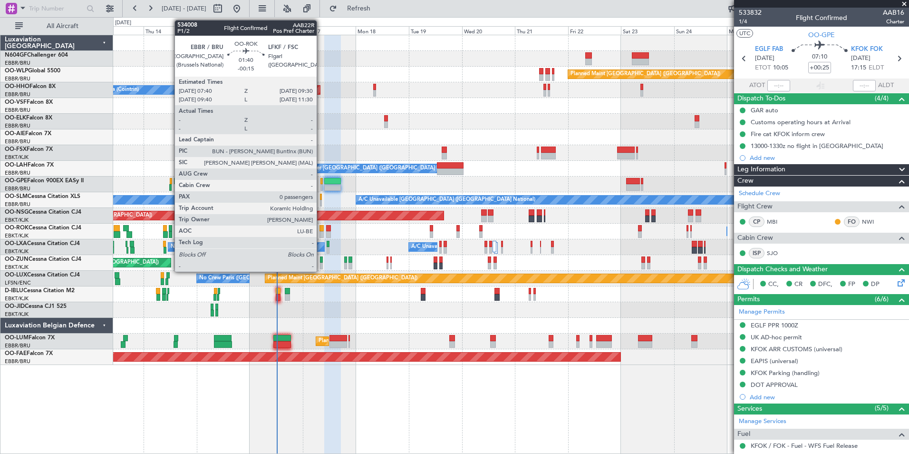
click at [321, 230] on div at bounding box center [322, 228] width 4 height 7
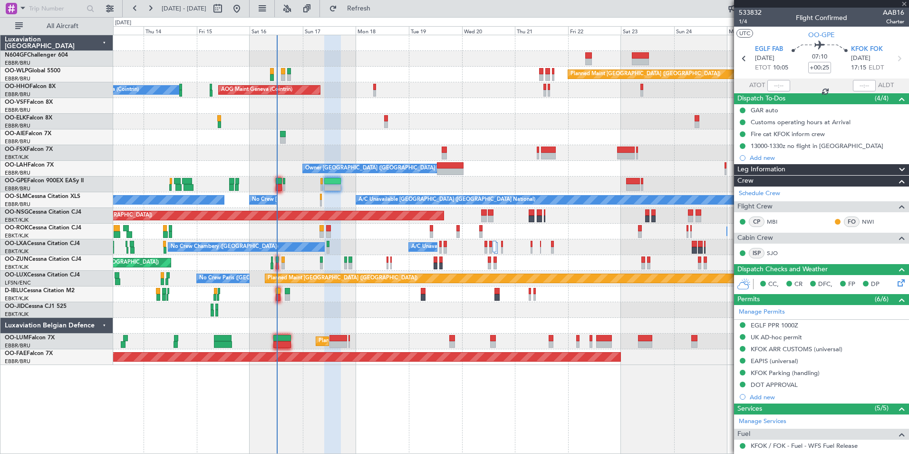
type input "-00:15"
type input "0"
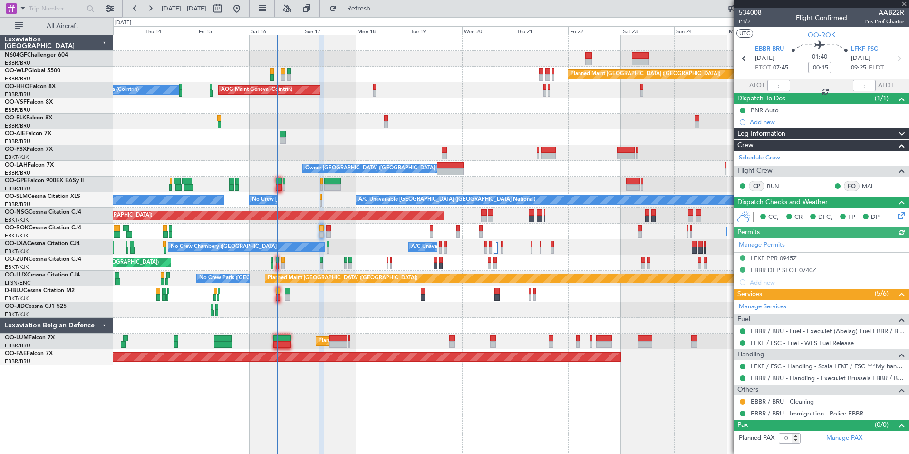
click at [370, 227] on div "Owner [GEOGRAPHIC_DATA]-[GEOGRAPHIC_DATA] Owner [GEOGRAPHIC_DATA]-[GEOGRAPHIC_D…" at bounding box center [511, 232] width 796 height 16
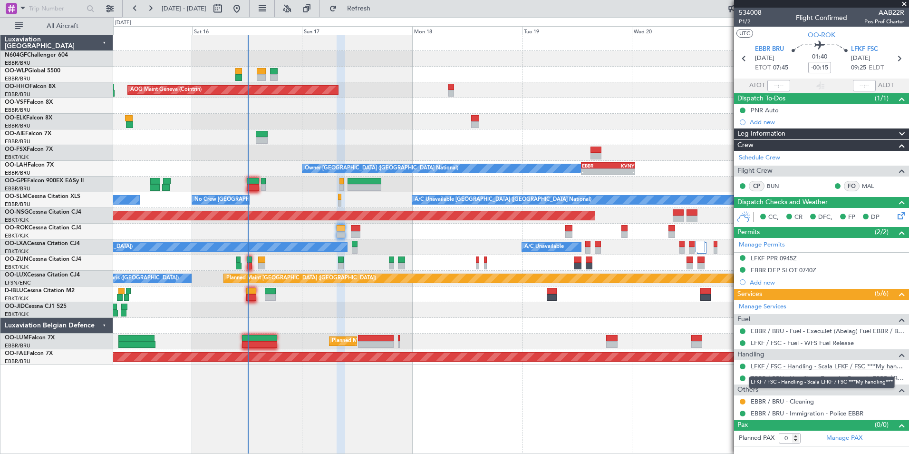
click at [756, 363] on link "LFKF / FSC - Handling - Scala LFKF / FSC ***My handling***" at bounding box center [828, 366] width 154 height 8
click at [674, 401] on div "Planned Maint [GEOGRAPHIC_DATA] ([GEOGRAPHIC_DATA]) AOG Maint Geneva ([GEOGRAPH…" at bounding box center [511, 244] width 796 height 419
click at [666, 383] on div "Planned Maint [GEOGRAPHIC_DATA] ([GEOGRAPHIC_DATA]) AOG Maint Geneva ([GEOGRAPH…" at bounding box center [511, 244] width 796 height 419
click at [599, 370] on div "Planned Maint [GEOGRAPHIC_DATA] ([GEOGRAPHIC_DATA]) AOG Maint Geneva ([GEOGRAPH…" at bounding box center [511, 244] width 796 height 419
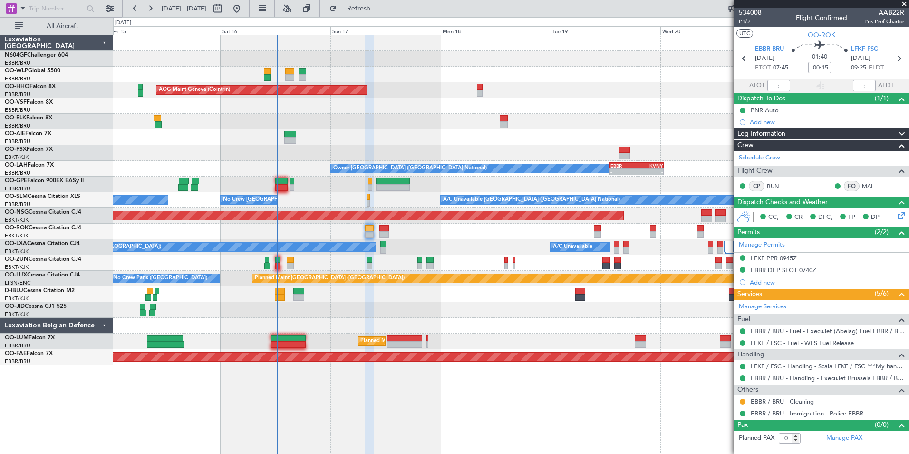
click at [460, 309] on div at bounding box center [511, 310] width 796 height 16
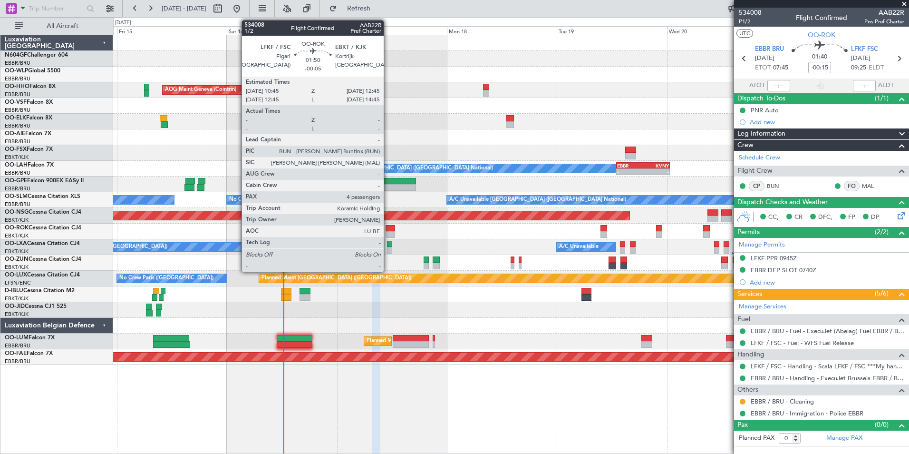
click at [388, 227] on div at bounding box center [391, 228] width 10 height 7
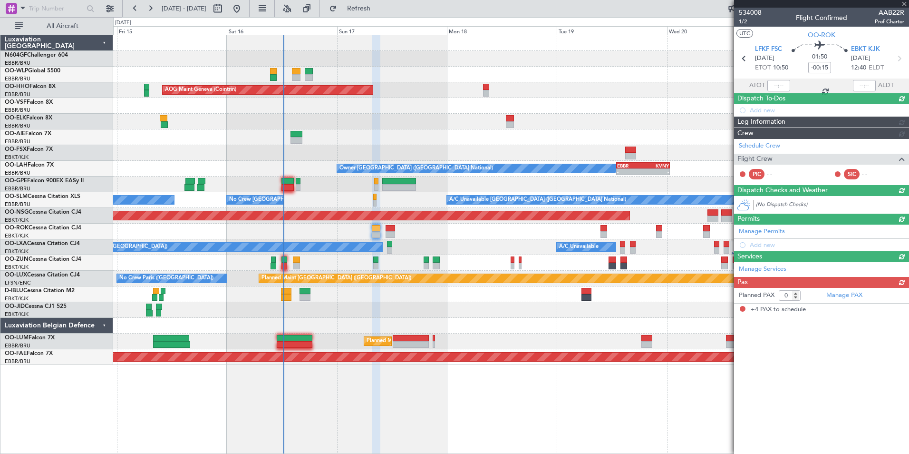
type input "-00:05"
type input "4"
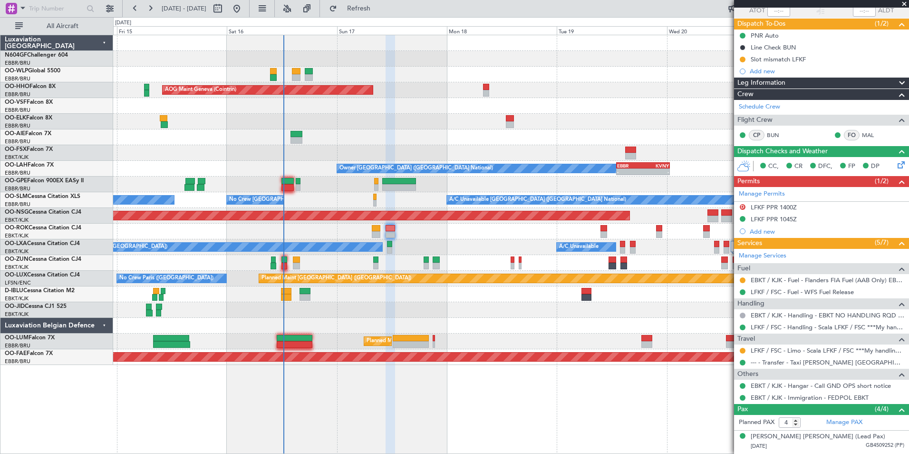
scroll to position [136, 0]
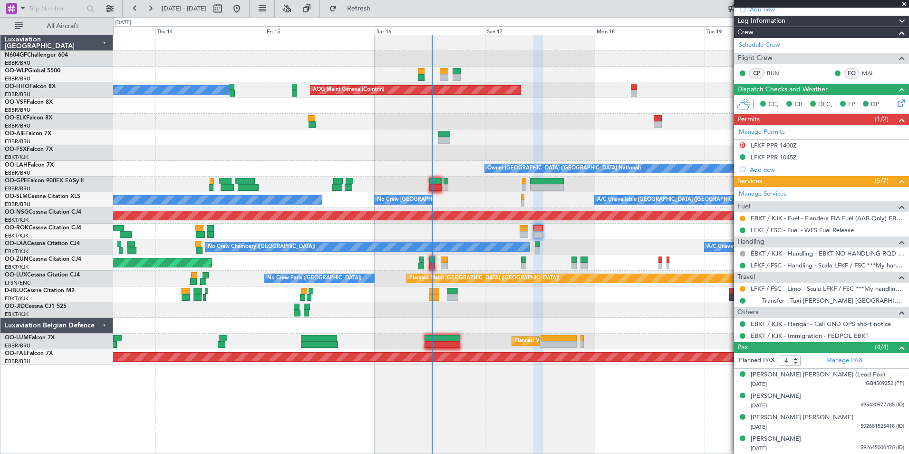
click at [483, 225] on div "Unplanned Maint [GEOGRAPHIC_DATA]-[GEOGRAPHIC_DATA]" at bounding box center [511, 232] width 796 height 16
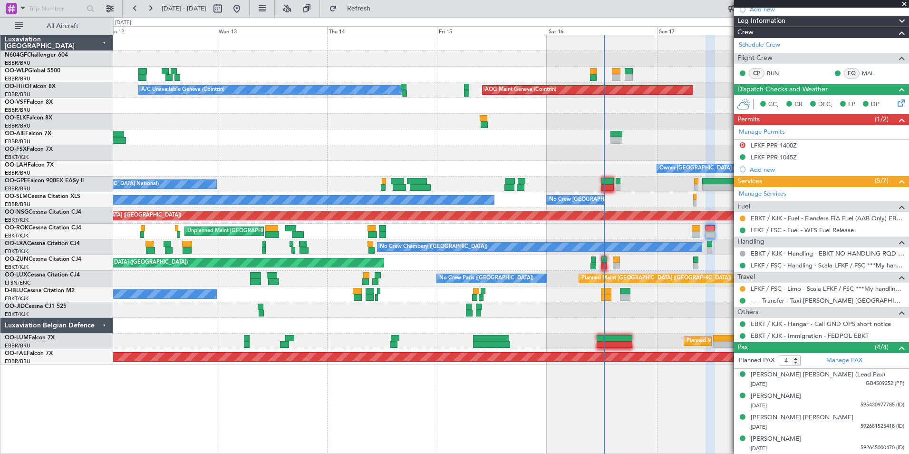
click at [426, 230] on div "Unplanned Maint [GEOGRAPHIC_DATA]-[GEOGRAPHIC_DATA]" at bounding box center [511, 232] width 796 height 16
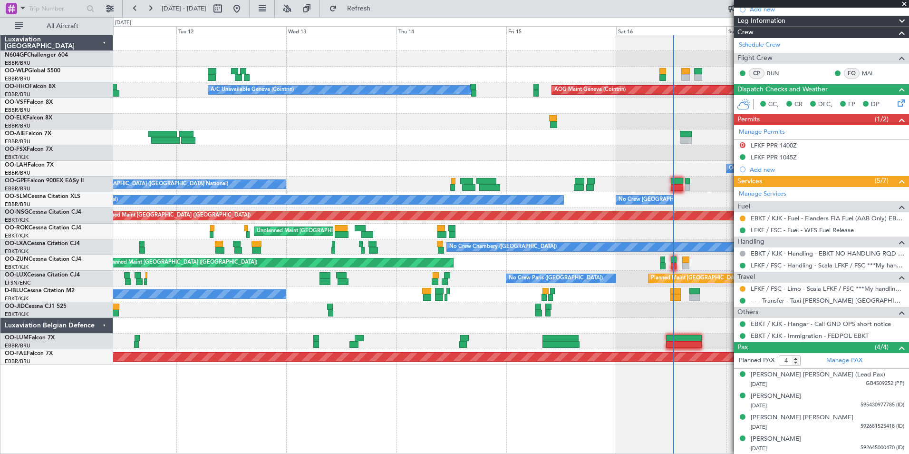
click at [384, 228] on div "Unplanned Maint [GEOGRAPHIC_DATA]-[GEOGRAPHIC_DATA]" at bounding box center [511, 232] width 796 height 16
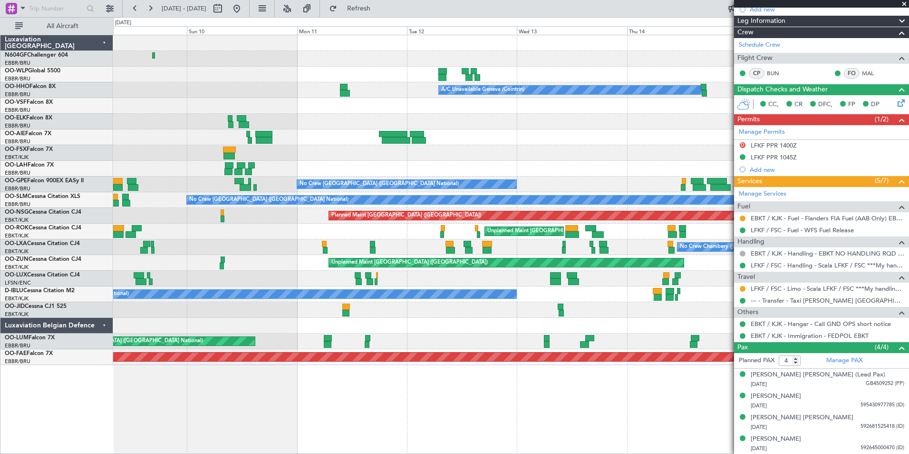
click at [671, 131] on div "Planned Maint Milan (Linate) AOG Maint Geneva ([GEOGRAPHIC_DATA]) A/C Unavailab…" at bounding box center [511, 200] width 796 height 330
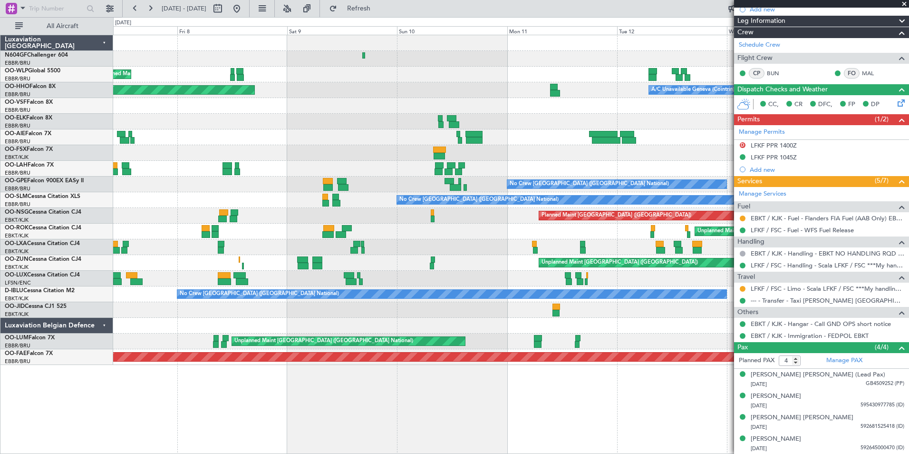
click at [652, 147] on div at bounding box center [511, 153] width 796 height 16
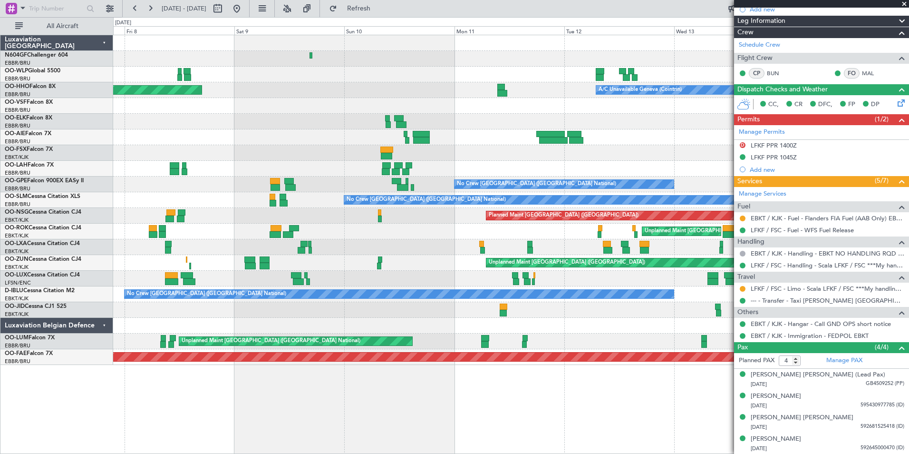
click at [528, 151] on div "Planned Maint Milan (Linate) Planned Maint Geneva ([GEOGRAPHIC_DATA]) A/C Unava…" at bounding box center [511, 200] width 796 height 330
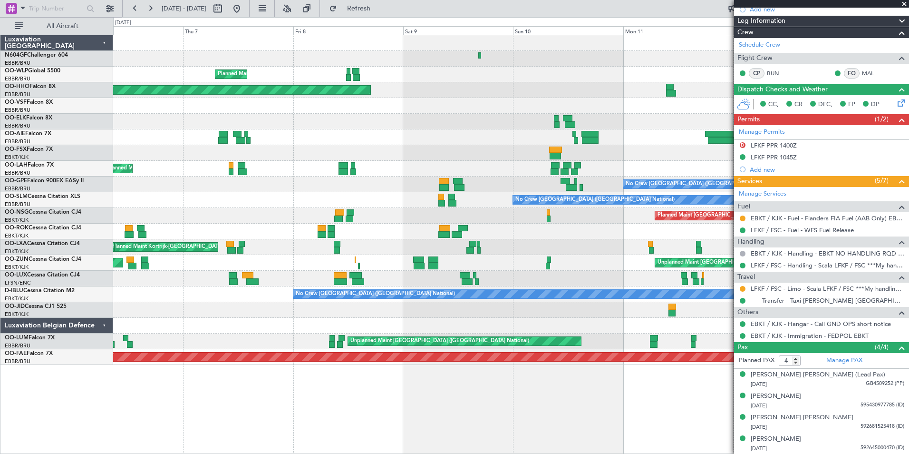
click at [590, 191] on div "Planned Maint Milan (Linate) Planned Maint Geneva ([GEOGRAPHIC_DATA]) A/C Unava…" at bounding box center [511, 200] width 796 height 330
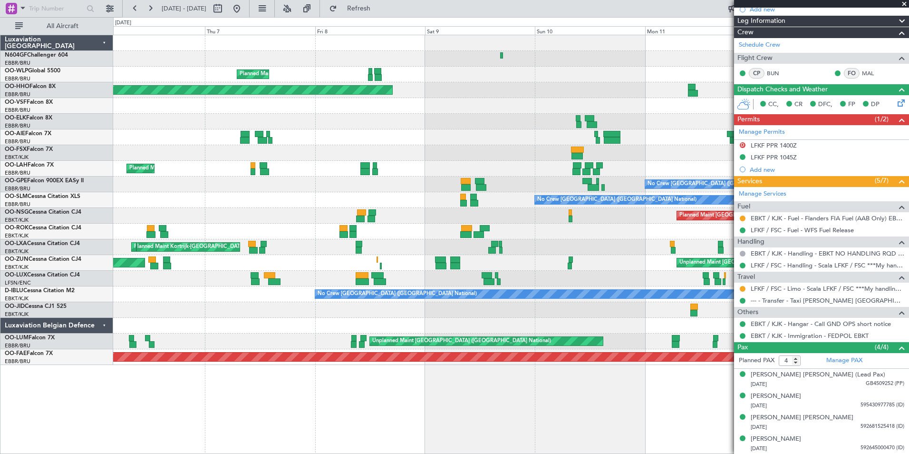
click at [69, 290] on div "Planned Maint Milan (Linate) Planned Maint Geneva ([GEOGRAPHIC_DATA]) A/C Unava…" at bounding box center [454, 235] width 909 height 437
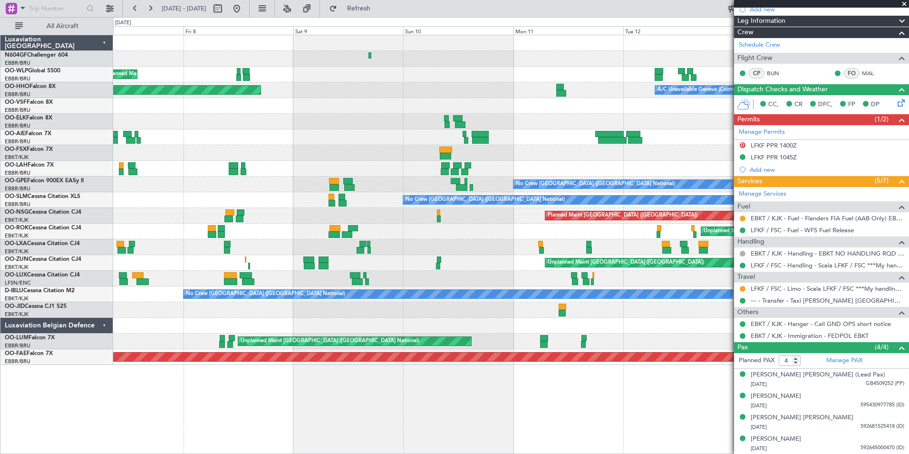
click at [280, 284] on div "Planned Maint Milan (Linate) Planned Maint Geneva ([GEOGRAPHIC_DATA]) A/C Unava…" at bounding box center [511, 200] width 796 height 330
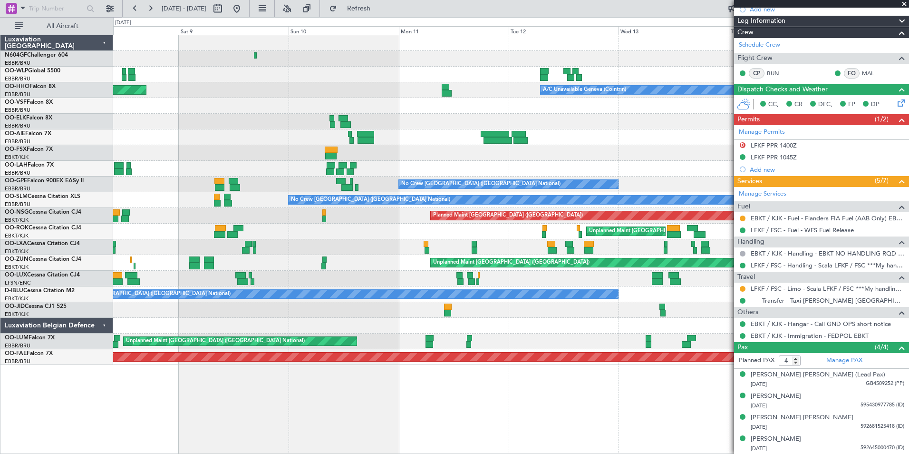
click at [342, 283] on div "No Crew Paris ([GEOGRAPHIC_DATA]) Planned Maint [GEOGRAPHIC_DATA] ([GEOGRAPHIC_…" at bounding box center [511, 279] width 796 height 16
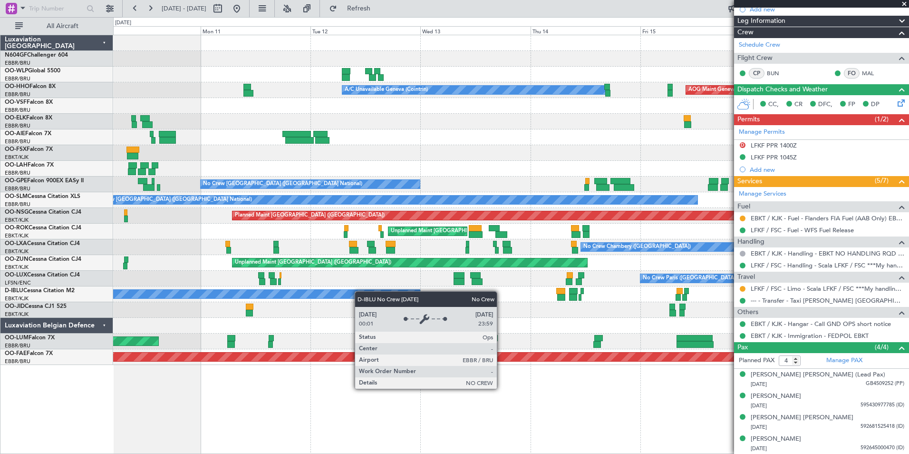
click at [317, 294] on div "A/C Unavailable Geneva (Cointrin) AOG Maint Geneva ([GEOGRAPHIC_DATA]) Planned …" at bounding box center [511, 200] width 796 height 330
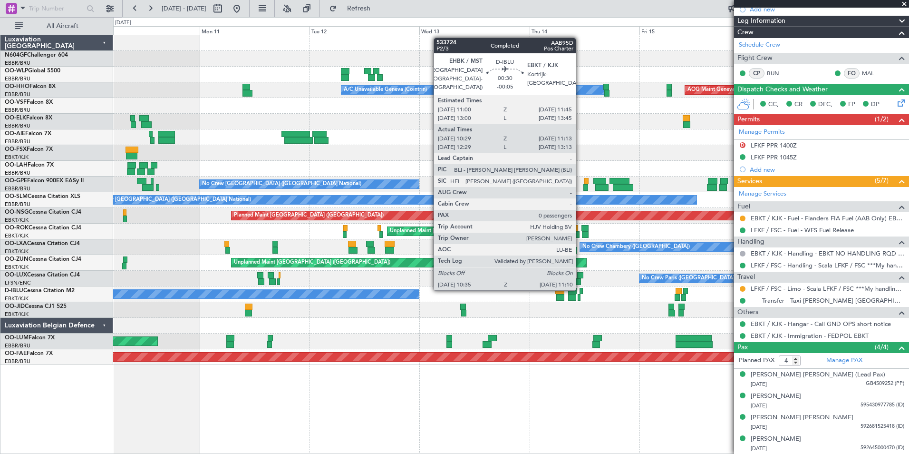
click at [326, 286] on div "A/C Unavailable Geneva (Cointrin) AOG Maint Geneva ([GEOGRAPHIC_DATA]) Planned …" at bounding box center [511, 200] width 796 height 330
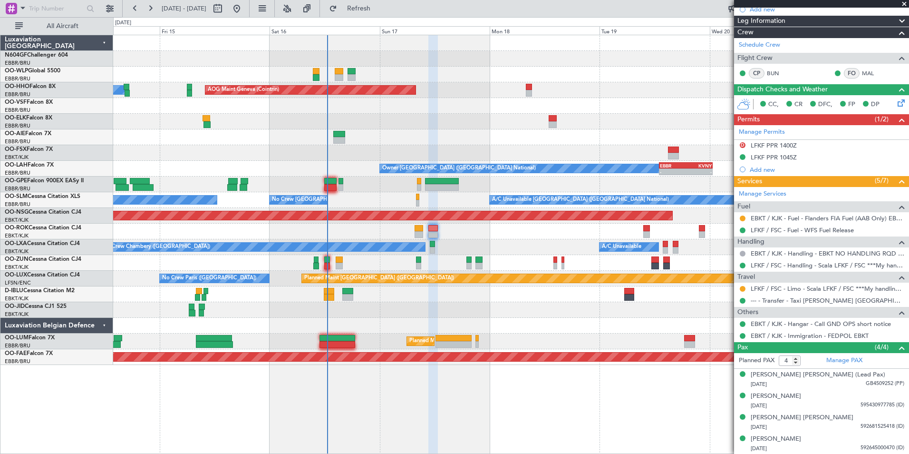
click at [441, 266] on div "Planned Maint [GEOGRAPHIC_DATA] ([GEOGRAPHIC_DATA]) A/C Unavailable Geneva (Coi…" at bounding box center [511, 200] width 796 height 330
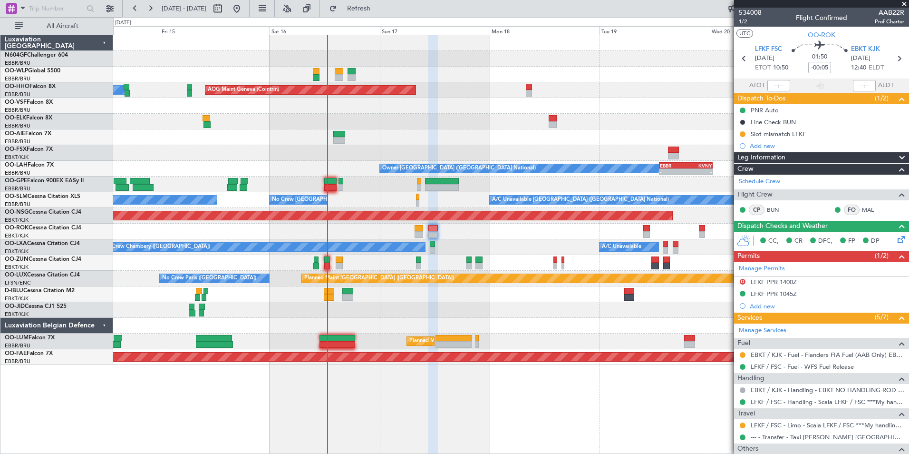
scroll to position [136, 0]
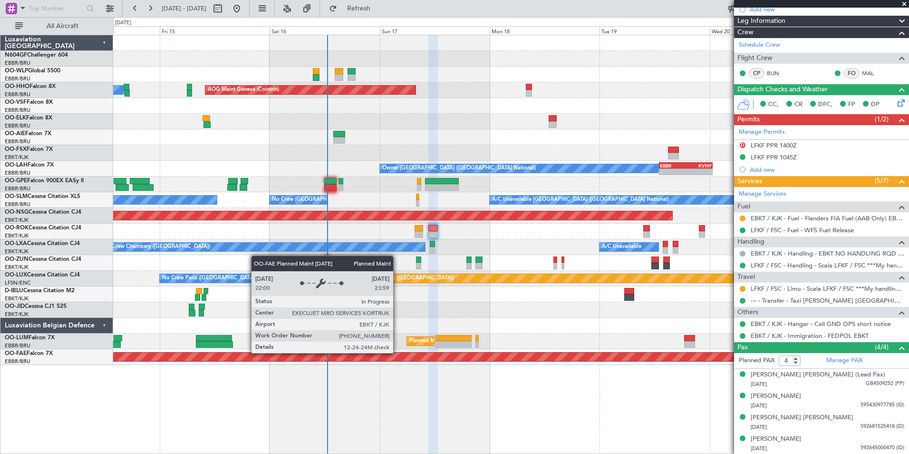
click at [417, 319] on div at bounding box center [511, 326] width 796 height 16
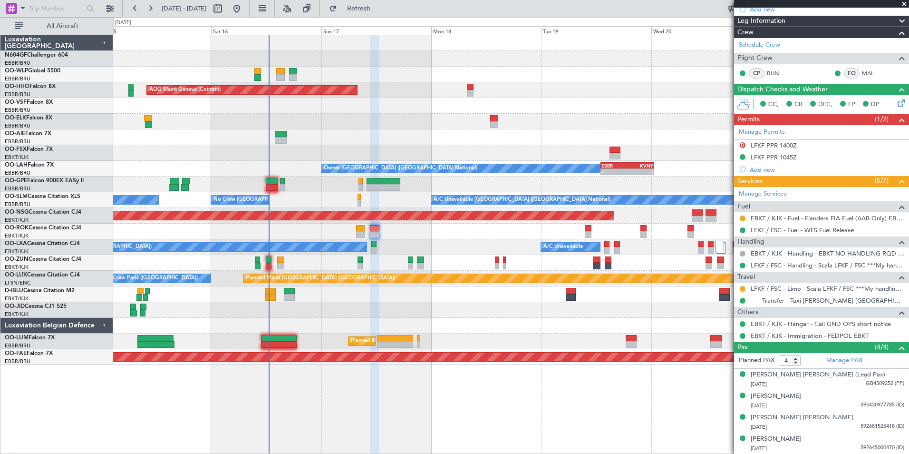
click at [343, 297] on div at bounding box center [511, 294] width 796 height 16
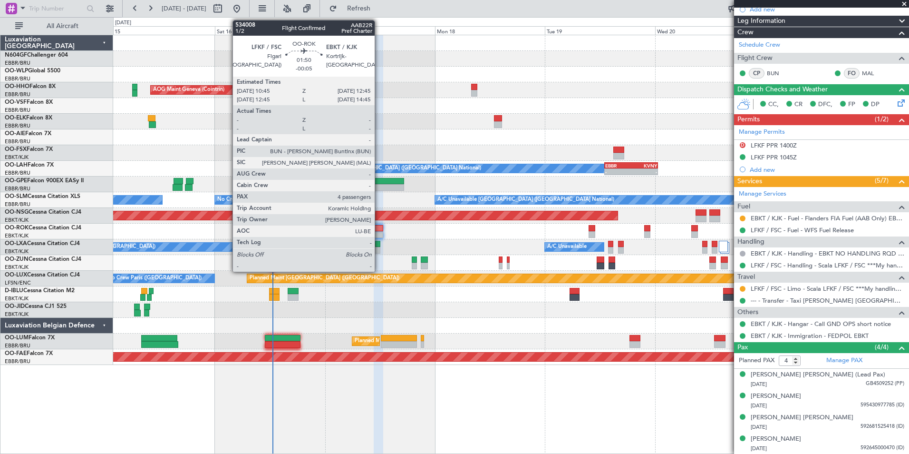
click at [414, 241] on div "No Crew Chambery ([GEOGRAPHIC_DATA]) A/C Unavailable" at bounding box center [511, 247] width 796 height 16
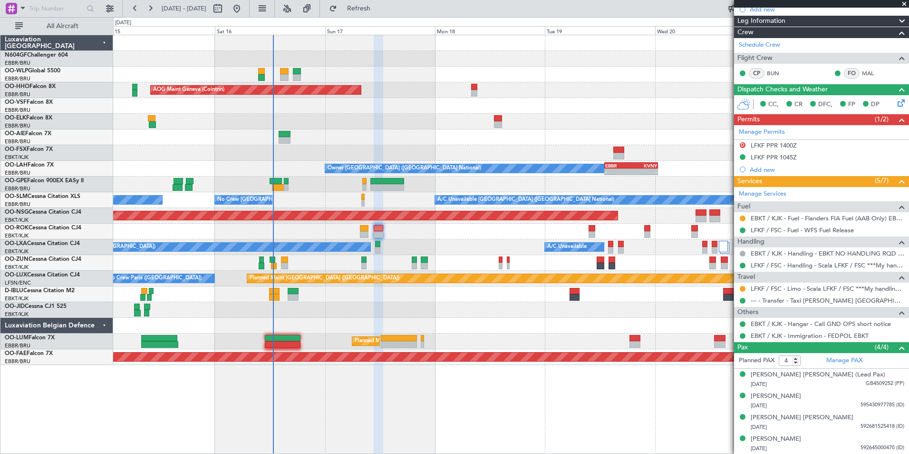
click at [712, 390] on div "Planned Maint [GEOGRAPHIC_DATA] ([GEOGRAPHIC_DATA]) AOG Maint Geneva ([GEOGRAPH…" at bounding box center [511, 244] width 796 height 419
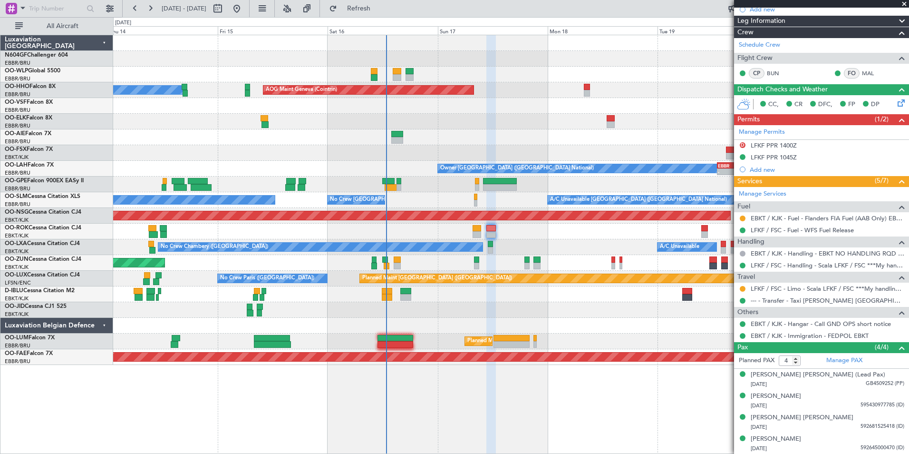
click at [427, 294] on div "Planned Maint [GEOGRAPHIC_DATA] ([GEOGRAPHIC_DATA]) AOG Maint Geneva ([GEOGRAPH…" at bounding box center [511, 200] width 796 height 330
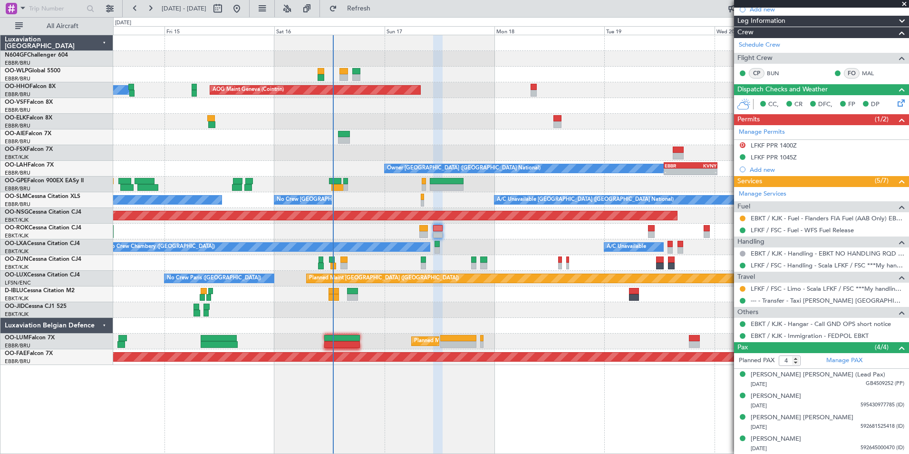
click at [505, 283] on div "Planned Maint [GEOGRAPHIC_DATA] ([GEOGRAPHIC_DATA]) No Crew [GEOGRAPHIC_DATA] (…" at bounding box center [511, 279] width 796 height 16
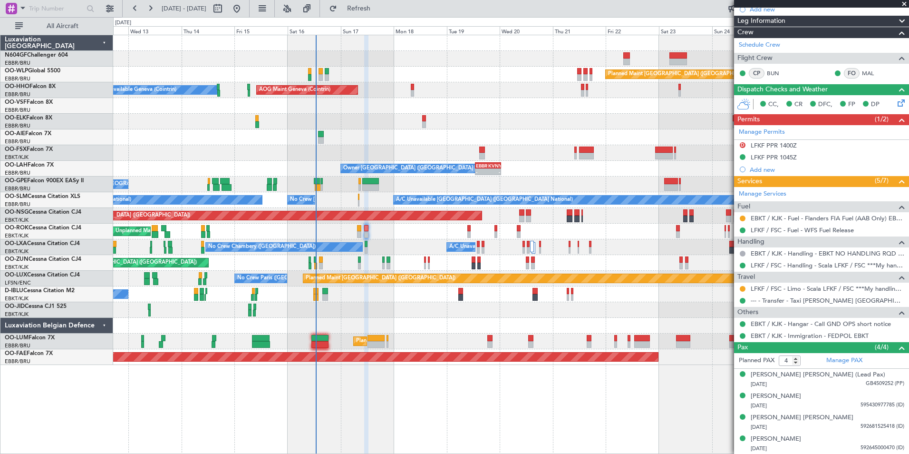
click at [432, 331] on div "Planned Maint [GEOGRAPHIC_DATA] ([GEOGRAPHIC_DATA]) AOG Maint Geneva ([GEOGRAPH…" at bounding box center [511, 200] width 796 height 330
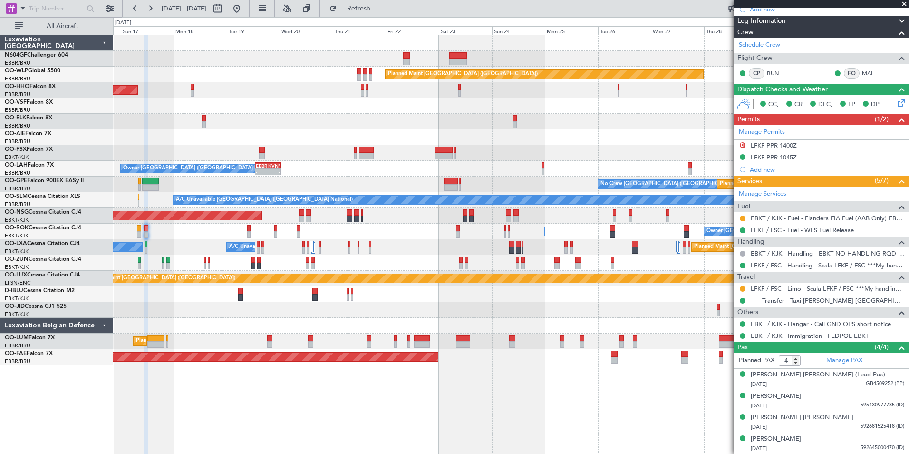
click at [480, 311] on div "Planned Maint Kortrijk-[GEOGRAPHIC_DATA]" at bounding box center [511, 310] width 796 height 16
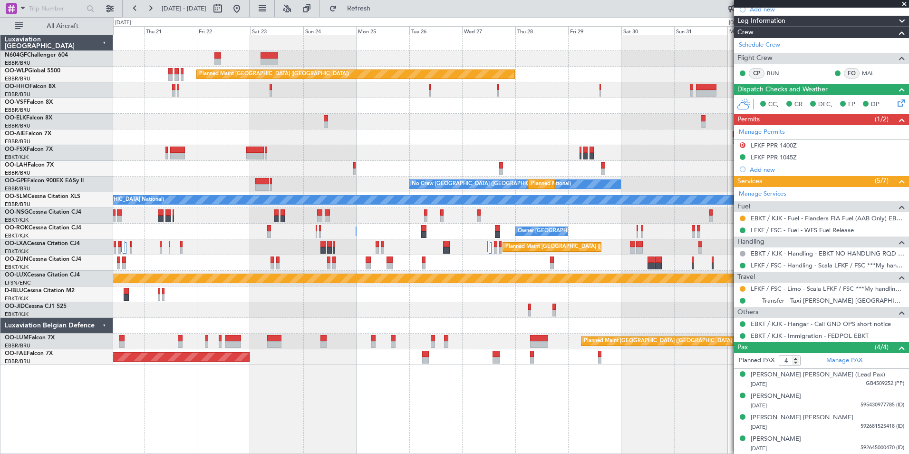
click at [438, 285] on div "Planned Maint [GEOGRAPHIC_DATA] ([GEOGRAPHIC_DATA]) AOG Maint Geneva ([GEOGRAPH…" at bounding box center [511, 200] width 796 height 330
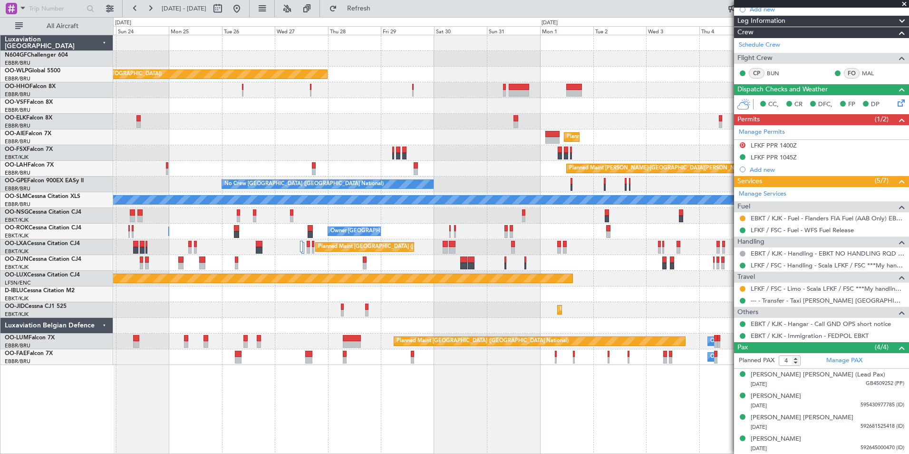
click at [428, 309] on div "Planned Maint Kortrijk-[GEOGRAPHIC_DATA]" at bounding box center [511, 310] width 796 height 16
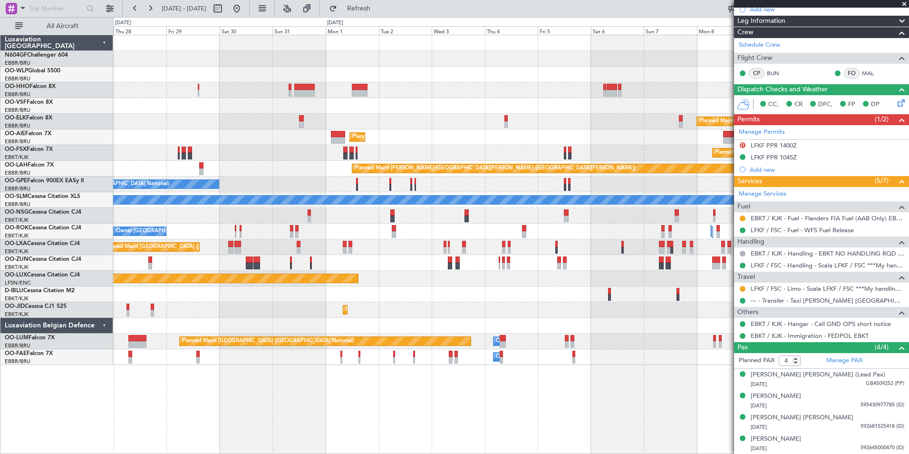
click at [377, 302] on div "Planned Maint [GEOGRAPHIC_DATA] ([GEOGRAPHIC_DATA]) Planned Maint [GEOGRAPHIC_D…" at bounding box center [511, 200] width 796 height 330
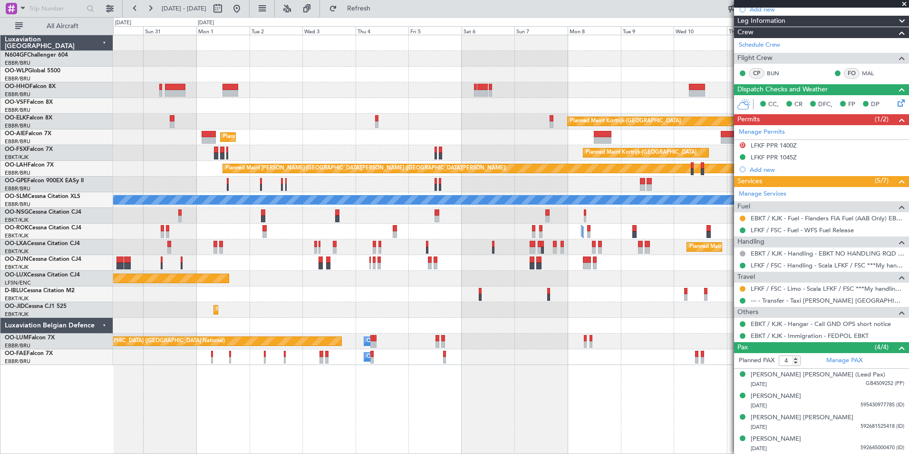
click at [378, 305] on div "Planned Maint [GEOGRAPHIC_DATA] ([GEOGRAPHIC_DATA]) Planned Maint [GEOGRAPHIC_D…" at bounding box center [511, 200] width 796 height 330
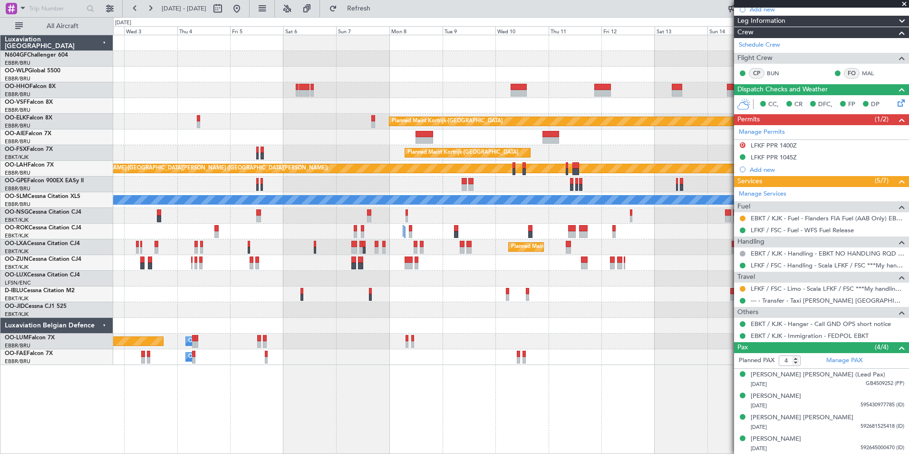
click at [314, 281] on div "Planned Maint Kortrijk-[GEOGRAPHIC_DATA] Planned Maint [GEOGRAPHIC_DATA] ([GEOG…" at bounding box center [511, 200] width 796 height 330
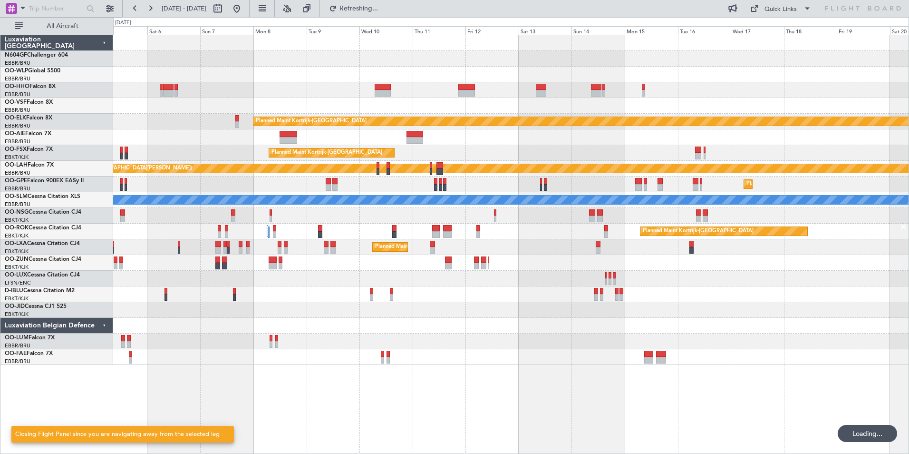
scroll to position [0, 0]
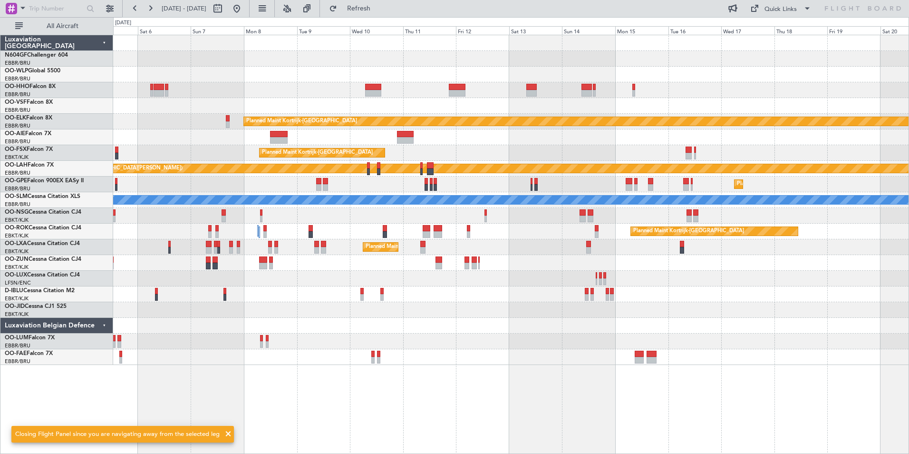
click at [281, 331] on div at bounding box center [511, 326] width 796 height 16
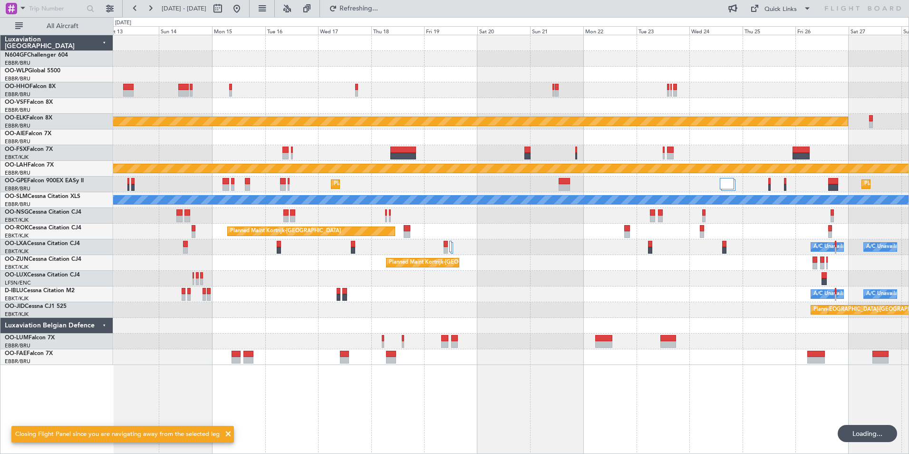
click at [360, 315] on div "Planned Maint Kortrijk-[GEOGRAPHIC_DATA] Planned Maint [GEOGRAPHIC_DATA]-[GEOGR…" at bounding box center [511, 200] width 796 height 330
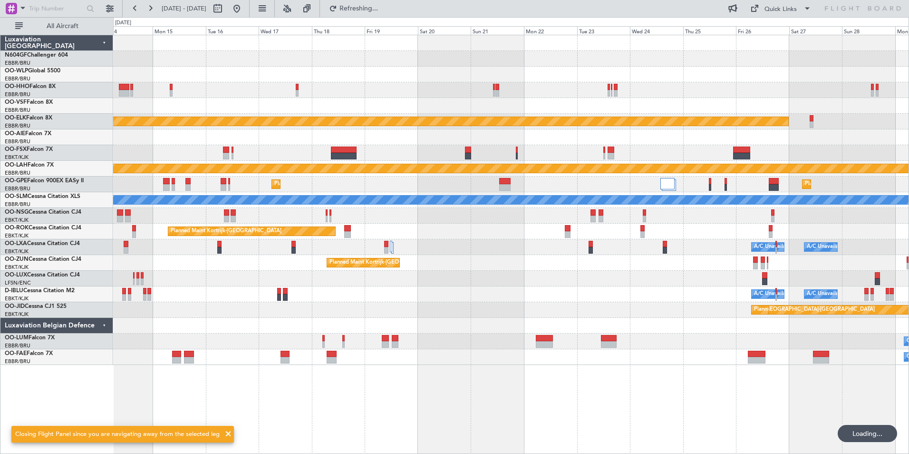
click at [494, 311] on div "null [GEOGRAPHIC_DATA]-[GEOGRAPHIC_DATA] Planned Maint [GEOGRAPHIC_DATA]-[GEOGR…" at bounding box center [511, 310] width 796 height 16
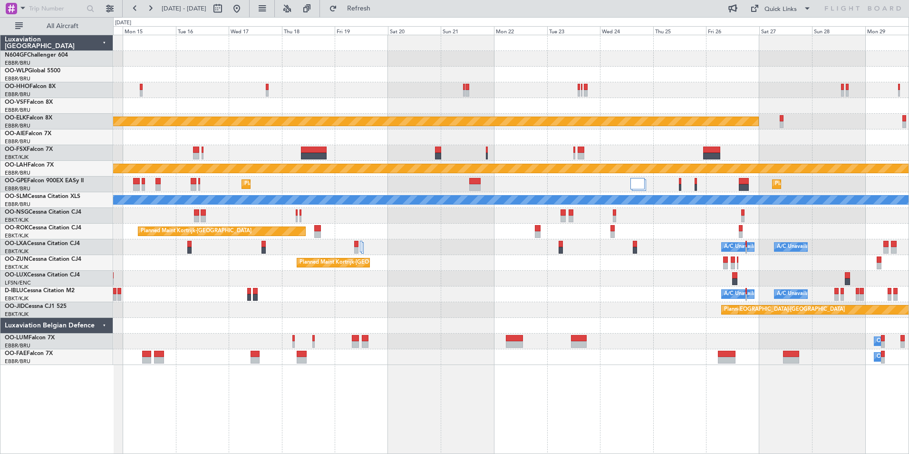
click at [654, 309] on div "Planned Maint Kortrijk-[GEOGRAPHIC_DATA] Planned [GEOGRAPHIC_DATA][PERSON_NAME]…" at bounding box center [511, 200] width 796 height 330
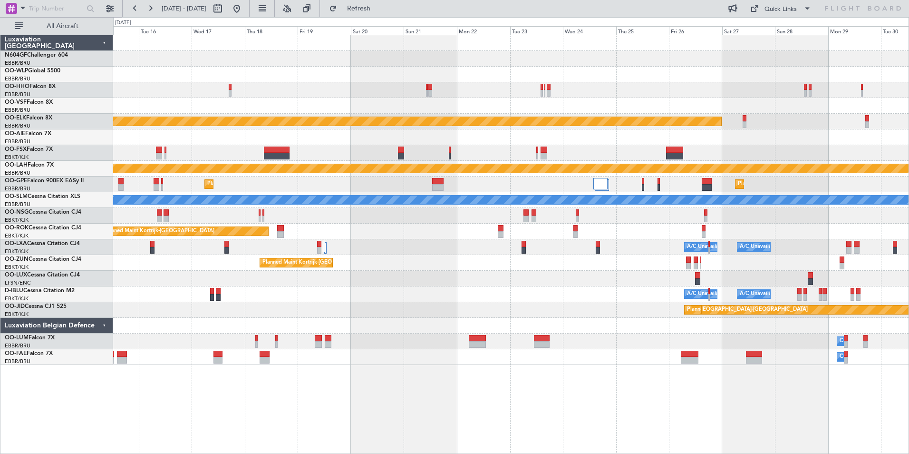
click at [633, 299] on div "Planned Maint Kortrijk-[GEOGRAPHIC_DATA] Planned [GEOGRAPHIC_DATA][PERSON_NAME]…" at bounding box center [511, 200] width 796 height 330
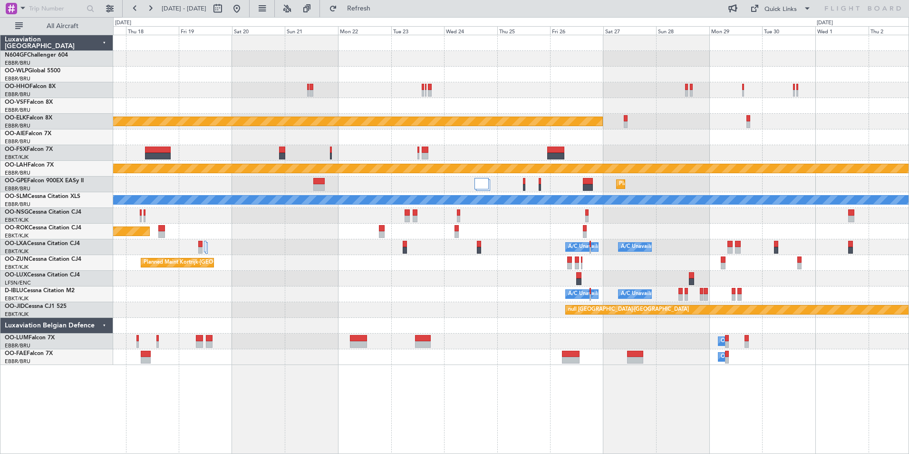
click at [530, 329] on div at bounding box center [511, 326] width 796 height 16
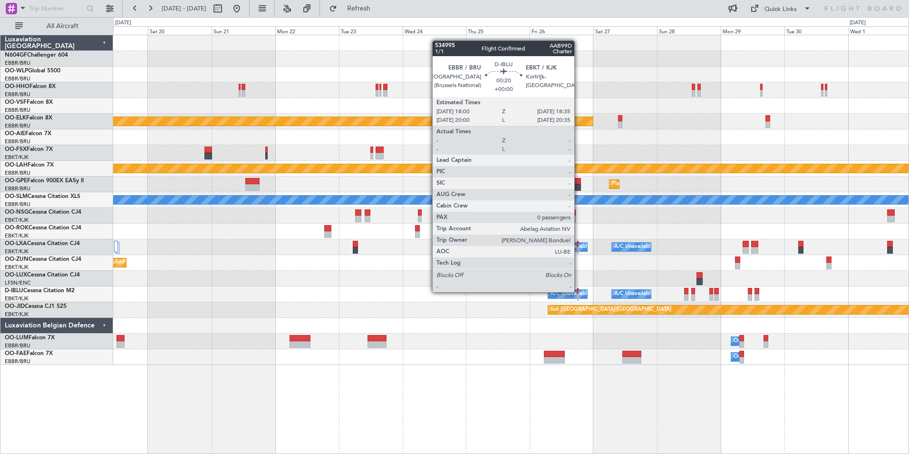
click at [533, 313] on div "Planned Maint Kortrijk-[GEOGRAPHIC_DATA] null [GEOGRAPHIC_DATA]-[GEOGRAPHIC_DAT…" at bounding box center [511, 310] width 796 height 16
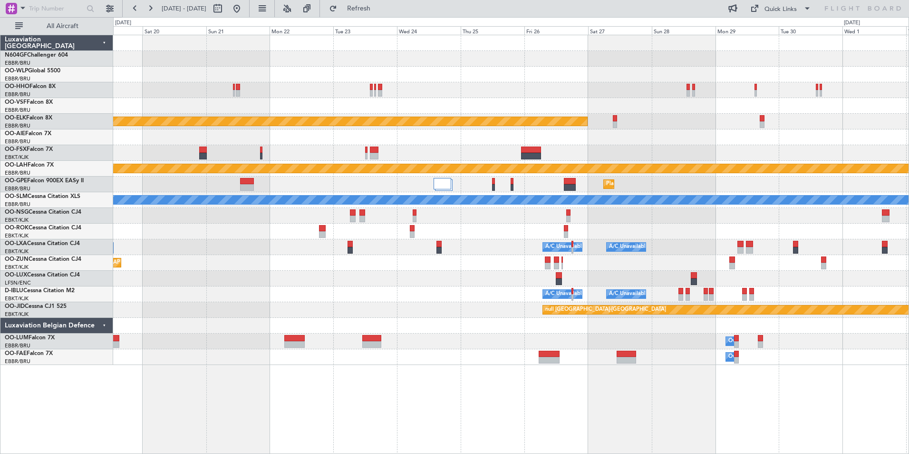
click at [598, 136] on div "Planned Maint Kortrijk-[GEOGRAPHIC_DATA] Planned [GEOGRAPHIC_DATA][PERSON_NAME]…" at bounding box center [511, 200] width 796 height 330
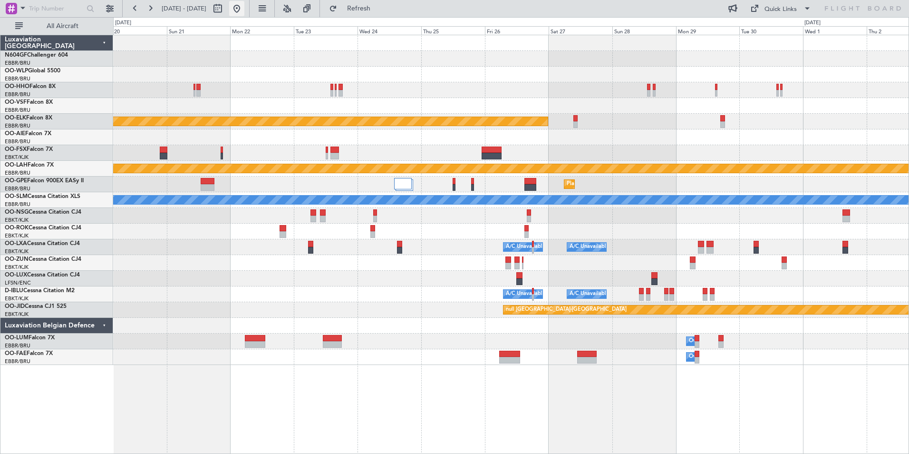
click at [244, 11] on button at bounding box center [236, 8] width 15 height 15
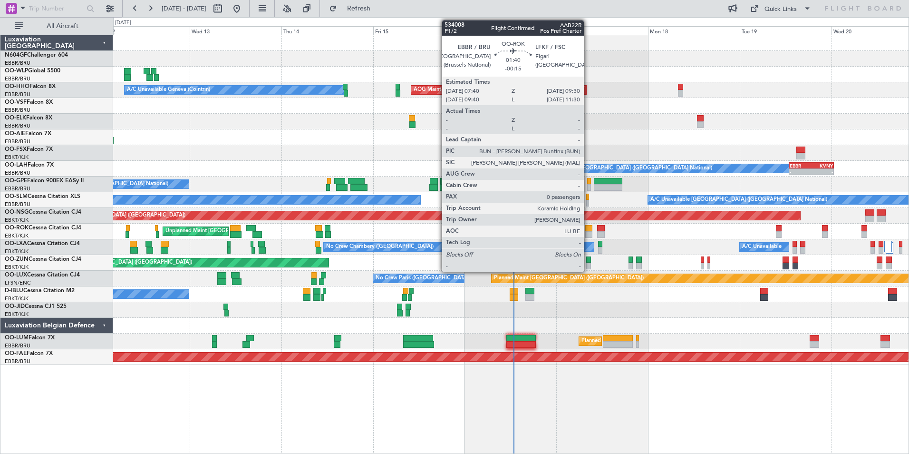
click at [588, 230] on div at bounding box center [588, 228] width 7 height 7
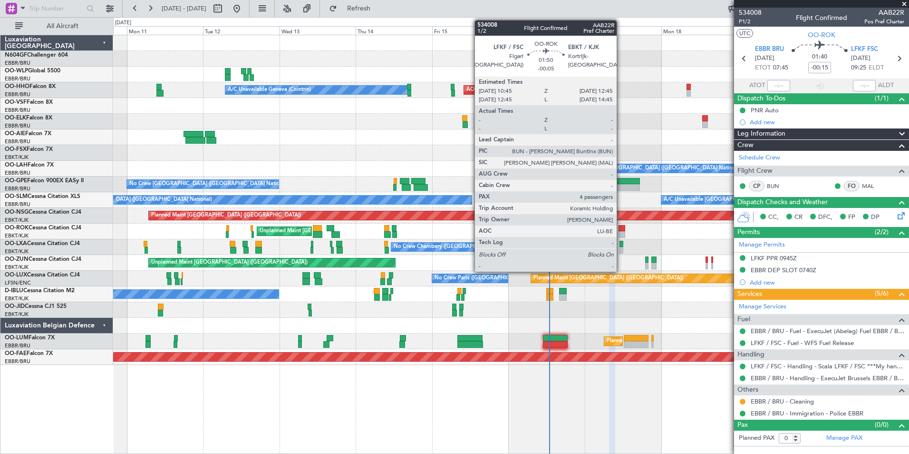
click at [621, 231] on div at bounding box center [622, 234] width 7 height 7
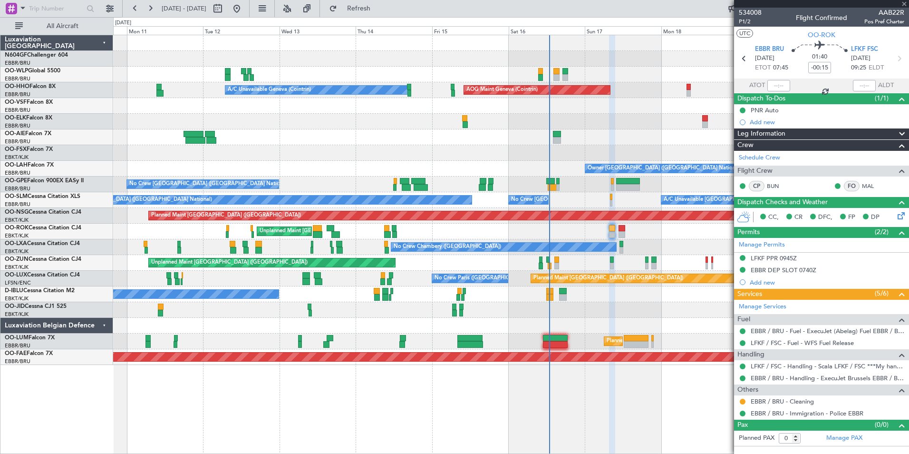
type input "-00:05"
type input "4"
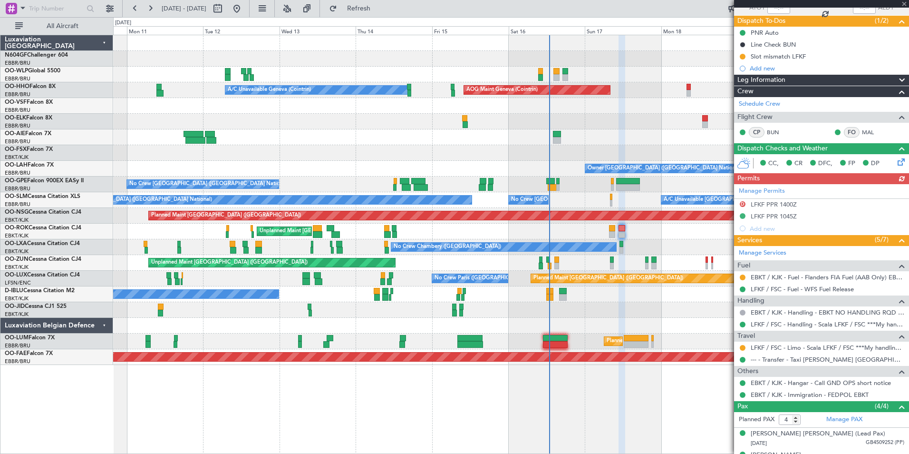
scroll to position [136, 0]
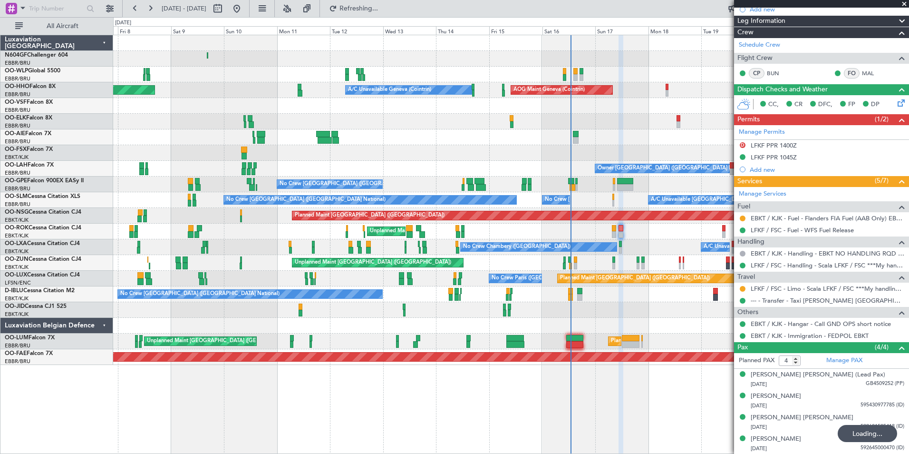
click at [576, 240] on div "Planned Maint [GEOGRAPHIC_DATA] ([GEOGRAPHIC_DATA]) Planned Maint Milan ([GEOGR…" at bounding box center [511, 200] width 796 height 330
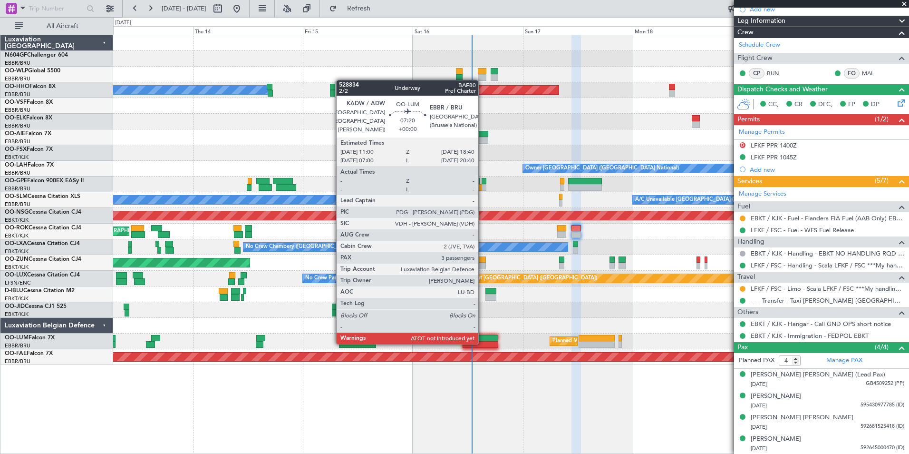
click at [483, 343] on div at bounding box center [480, 344] width 35 height 7
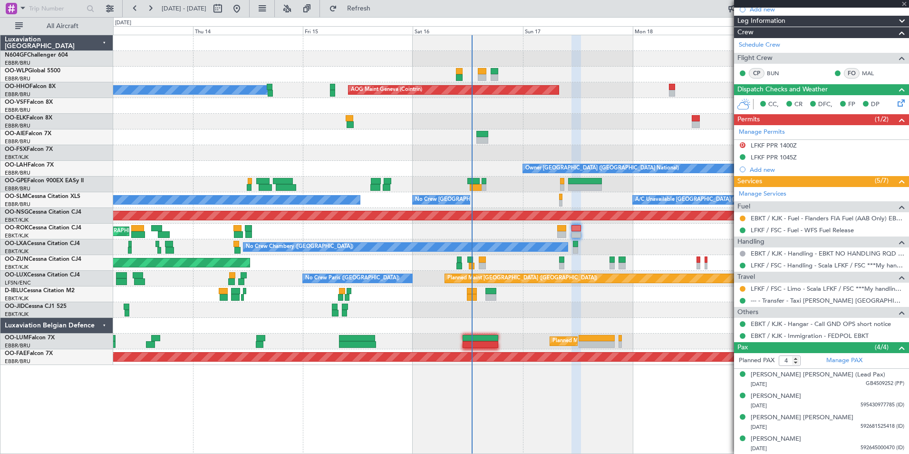
type input "3"
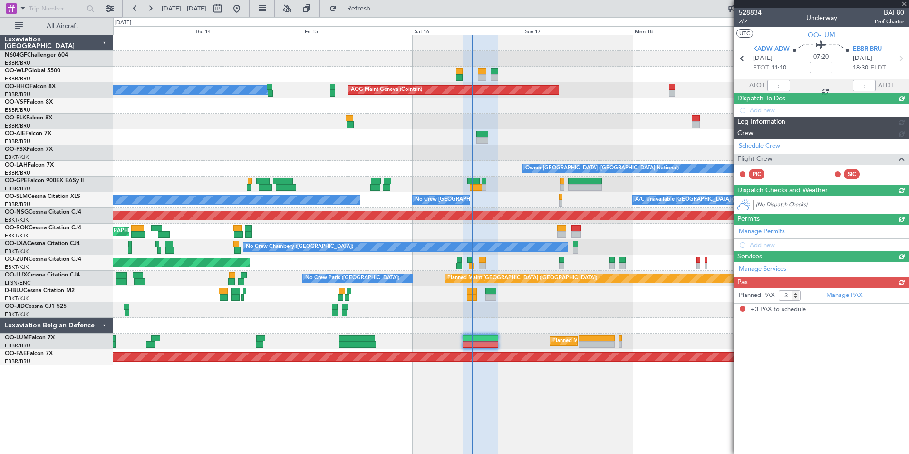
scroll to position [0, 0]
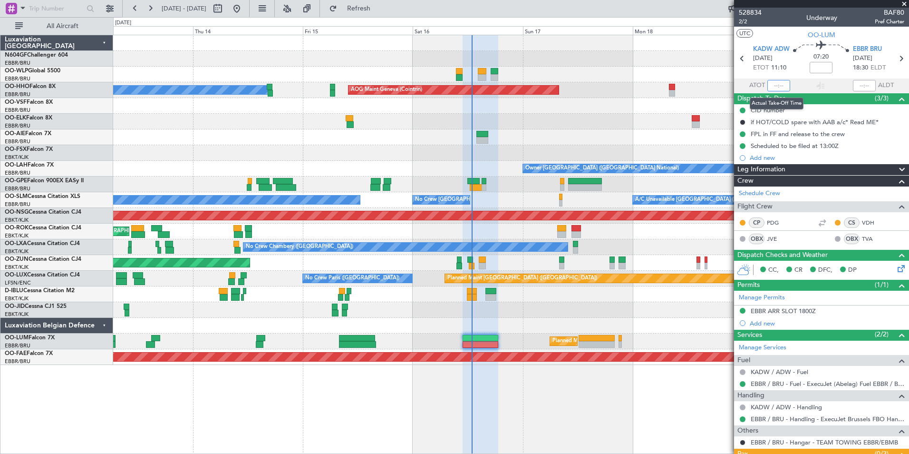
click at [774, 88] on input "text" at bounding box center [779, 85] width 23 height 11
type input "12:54"
click at [772, 38] on section "UTC OO-[PERSON_NAME]" at bounding box center [821, 34] width 175 height 14
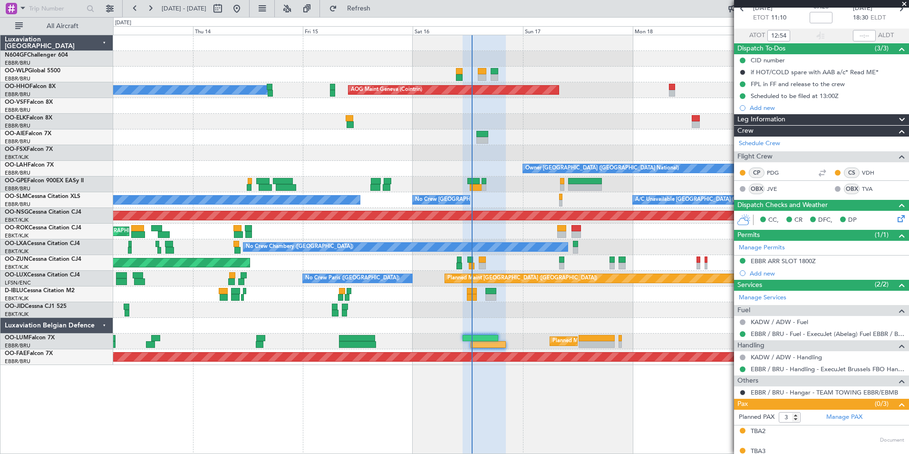
scroll to position [33, 0]
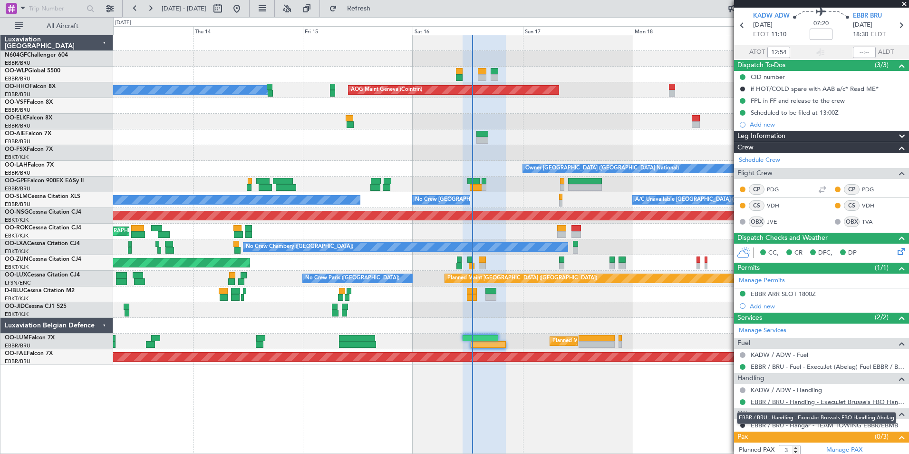
click at [782, 399] on link "EBBR / BRU - Handling - ExecuJet Brussels FBO Handling Abelag" at bounding box center [828, 402] width 154 height 8
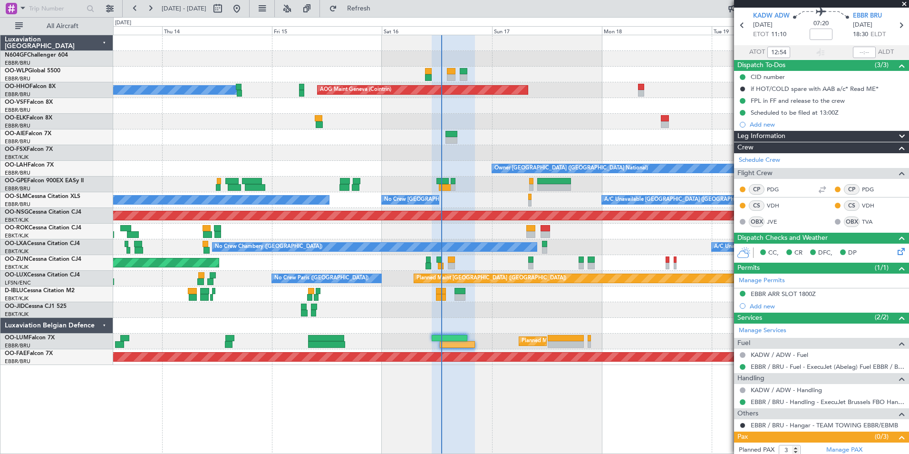
click at [484, 121] on div at bounding box center [511, 122] width 796 height 16
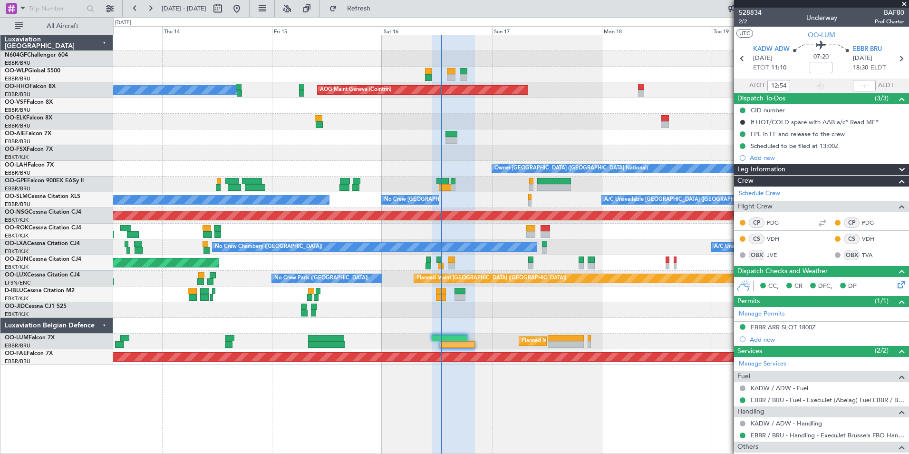
click at [904, 4] on span at bounding box center [905, 4] width 10 height 9
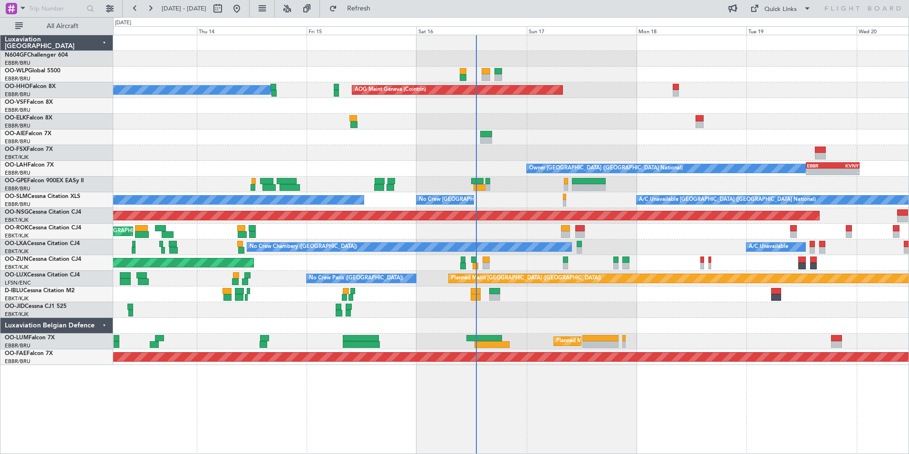
click at [549, 295] on div "Planned Maint [GEOGRAPHIC_DATA] ([GEOGRAPHIC_DATA]) A/C Unavailable Geneva (Coi…" at bounding box center [511, 200] width 796 height 330
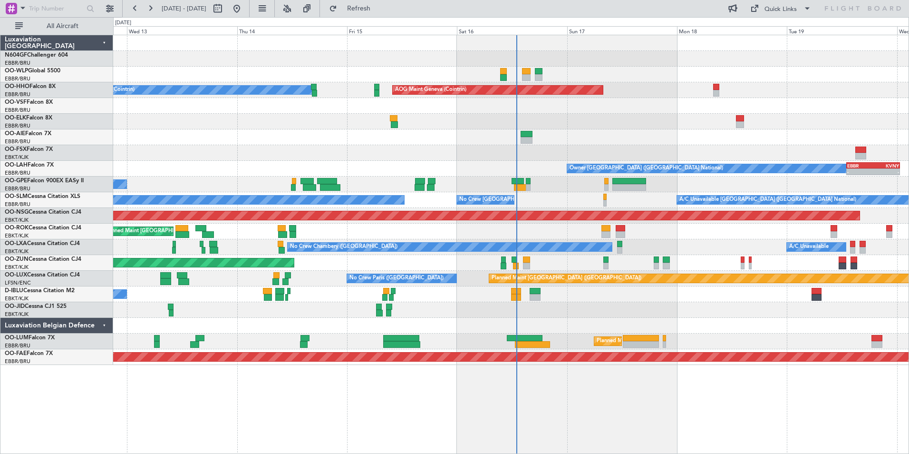
click at [506, 230] on div "Unplanned Maint [GEOGRAPHIC_DATA]-[GEOGRAPHIC_DATA]" at bounding box center [511, 232] width 796 height 16
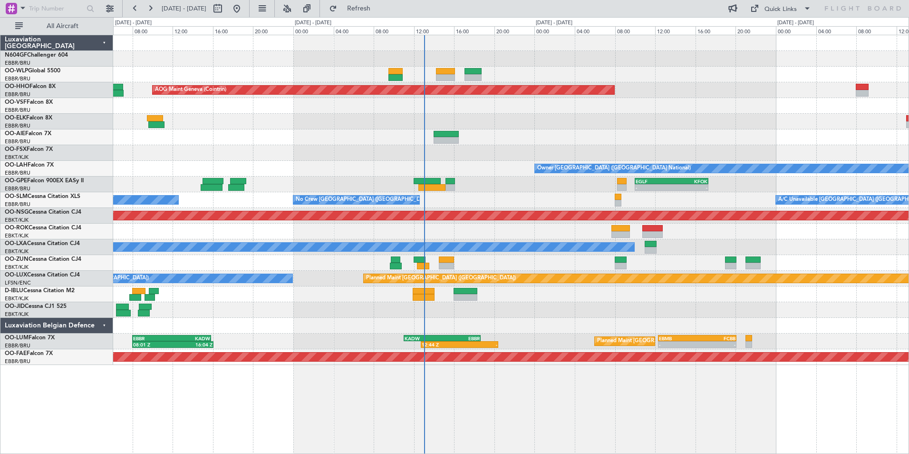
click at [506, 192] on div "No Crew [GEOGRAPHIC_DATA] ([GEOGRAPHIC_DATA] National) A/C Unavailable [GEOGRAP…" at bounding box center [511, 200] width 796 height 16
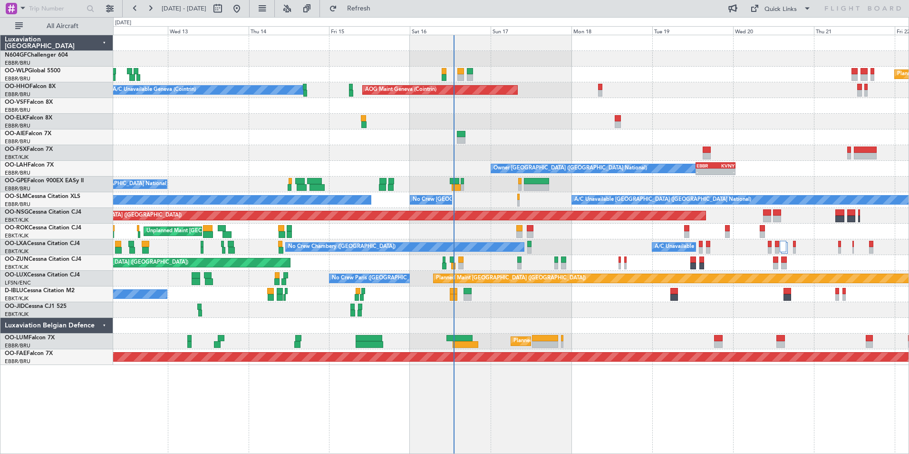
click at [624, 140] on div at bounding box center [511, 137] width 796 height 16
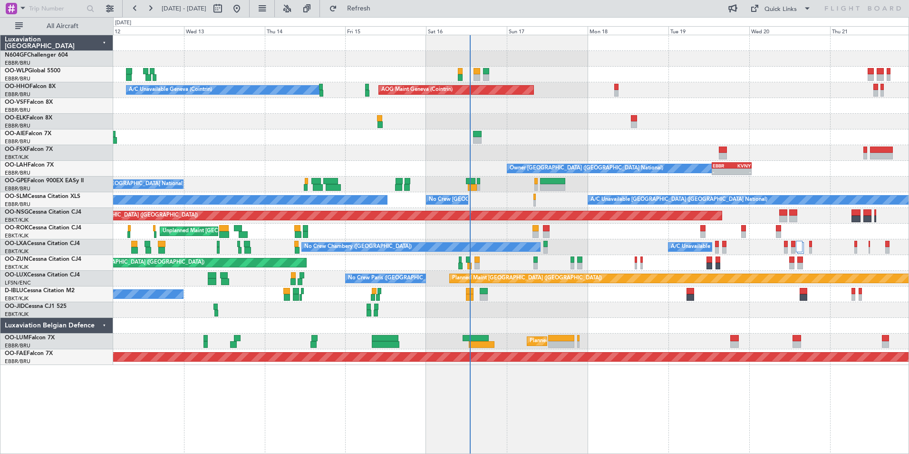
click at [602, 138] on div at bounding box center [511, 137] width 796 height 16
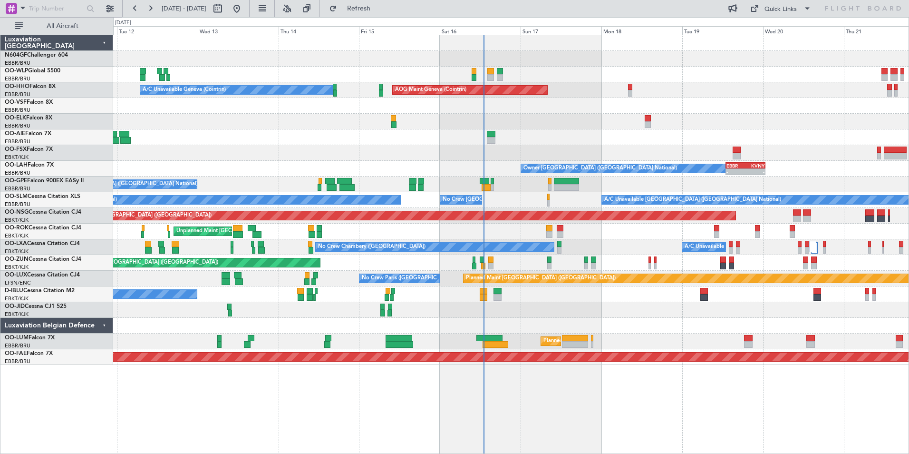
click at [506, 230] on div "Planned Maint [GEOGRAPHIC_DATA] ([GEOGRAPHIC_DATA]) AOG Maint Geneva ([GEOGRAPH…" at bounding box center [511, 200] width 796 height 330
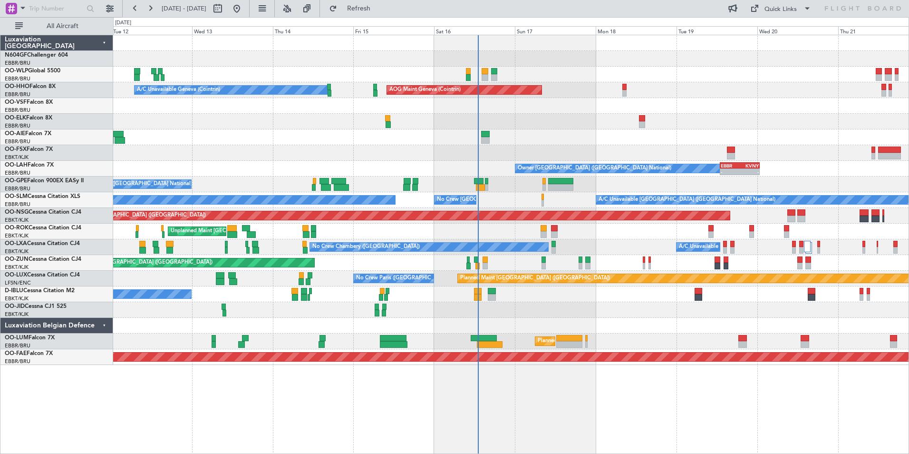
click at [570, 165] on div "Planned Maint Berlin (Brandenburg) AOG Maint Geneva (Cointrin) A/C Unavailable …" at bounding box center [511, 200] width 796 height 330
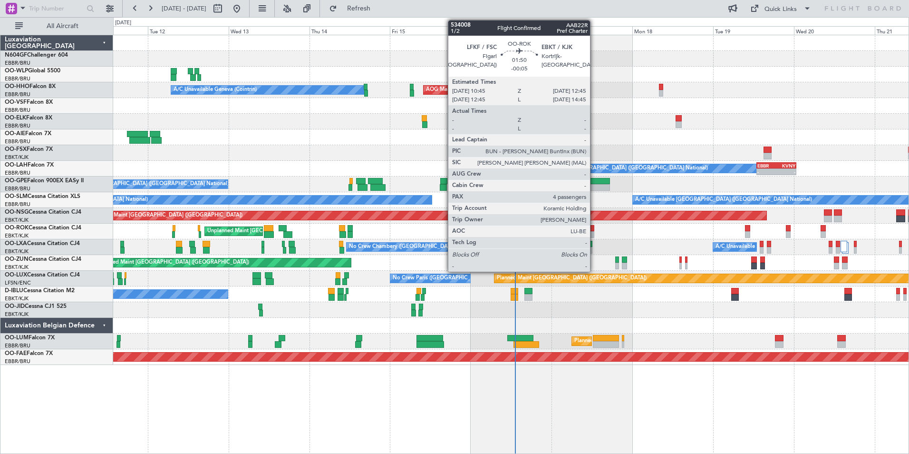
click at [594, 232] on div at bounding box center [591, 234] width 7 height 7
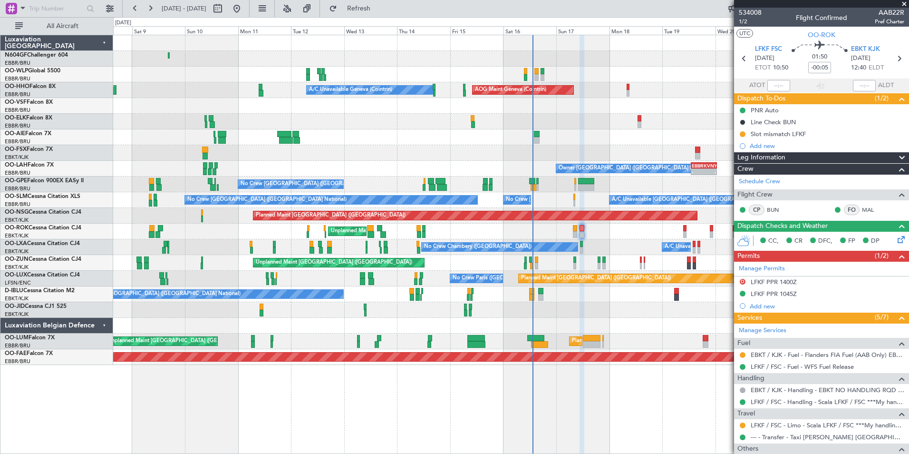
click at [472, 303] on div at bounding box center [511, 310] width 796 height 16
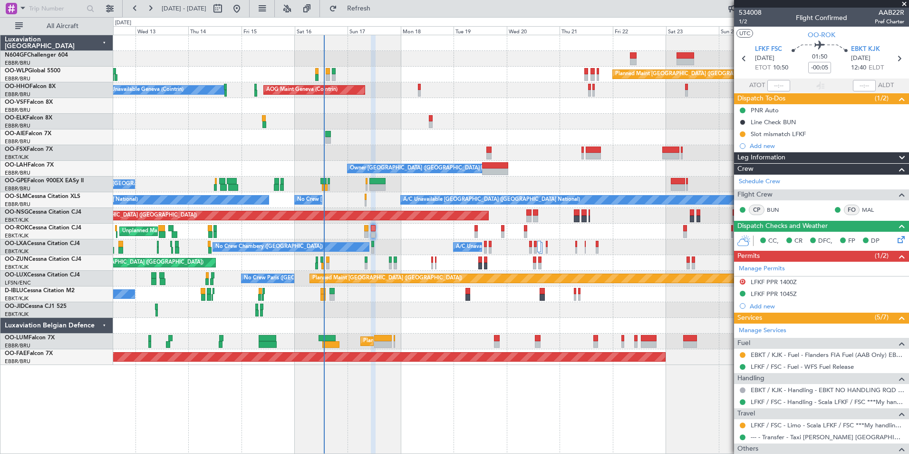
click at [510, 325] on div at bounding box center [511, 326] width 796 height 16
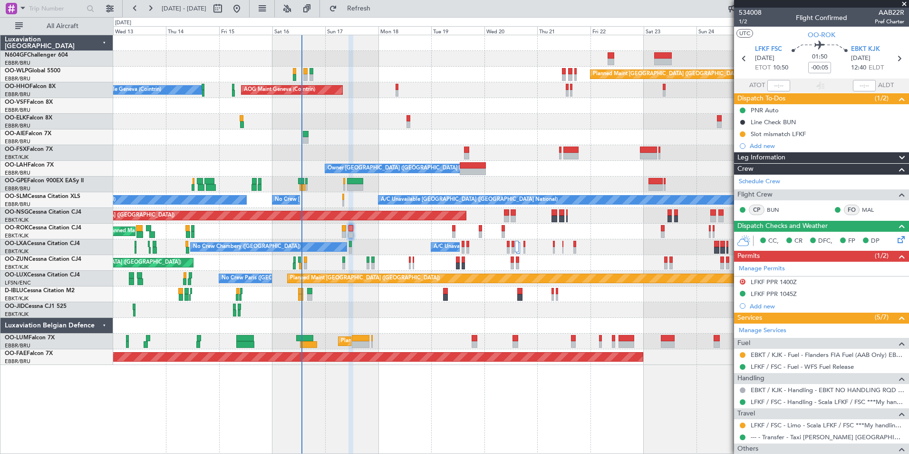
click at [484, 325] on div at bounding box center [511, 326] width 796 height 16
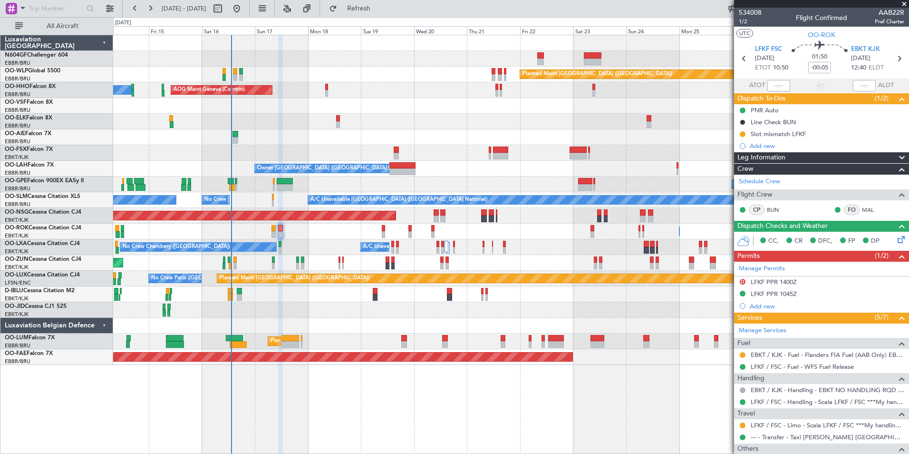
click at [416, 339] on div "Planned Maint Brussels (Brussels National) Planned Maint Brussels (Brussels Nat…" at bounding box center [511, 341] width 796 height 16
click at [364, 329] on div at bounding box center [511, 326] width 796 height 16
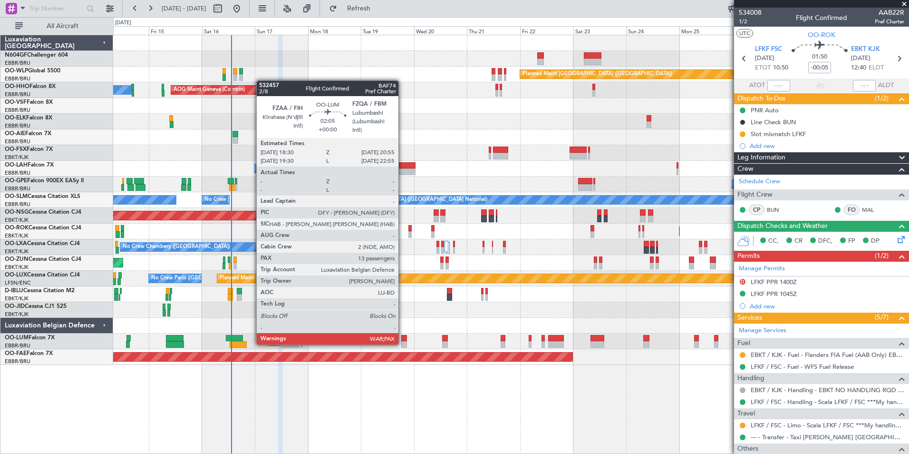
click at [403, 343] on div at bounding box center [404, 344] width 6 height 7
click at [402, 343] on div at bounding box center [404, 344] width 6 height 7
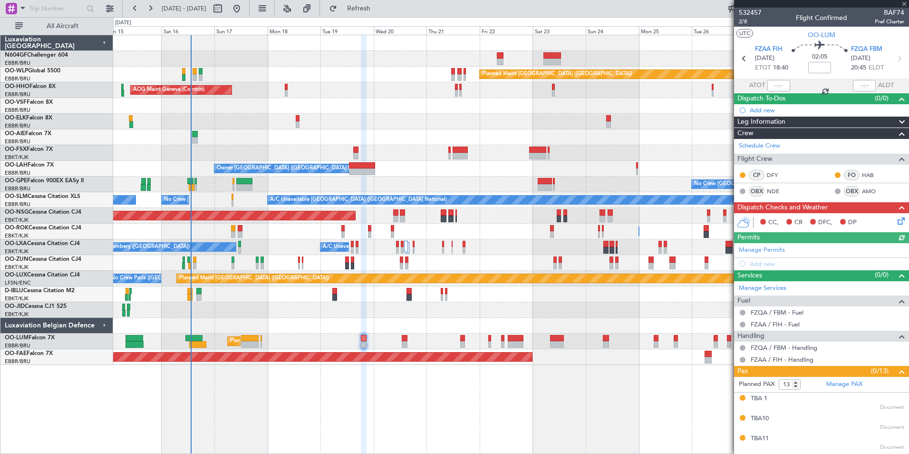
click at [394, 311] on div "Planned Maint Kortrijk-[GEOGRAPHIC_DATA]" at bounding box center [511, 310] width 796 height 16
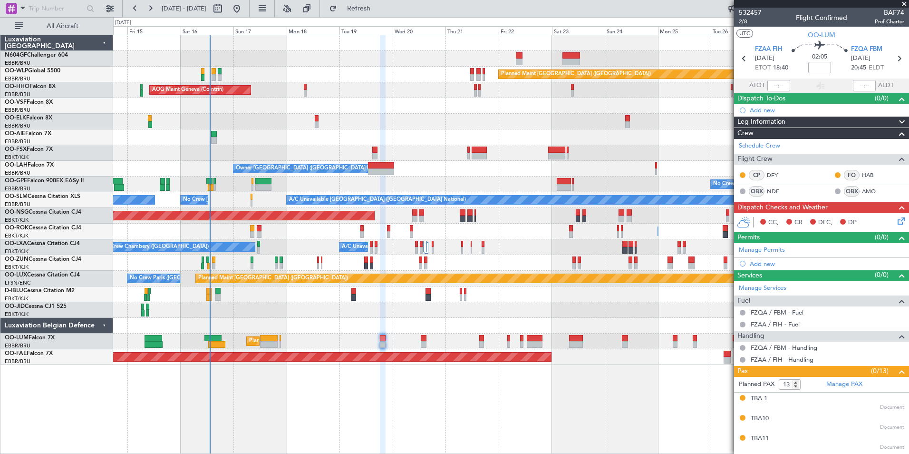
click at [332, 306] on div "Planned Maint Kortrijk-[GEOGRAPHIC_DATA]" at bounding box center [511, 310] width 796 height 16
click at [876, 46] on span "FZQA FBM" at bounding box center [866, 50] width 31 height 10
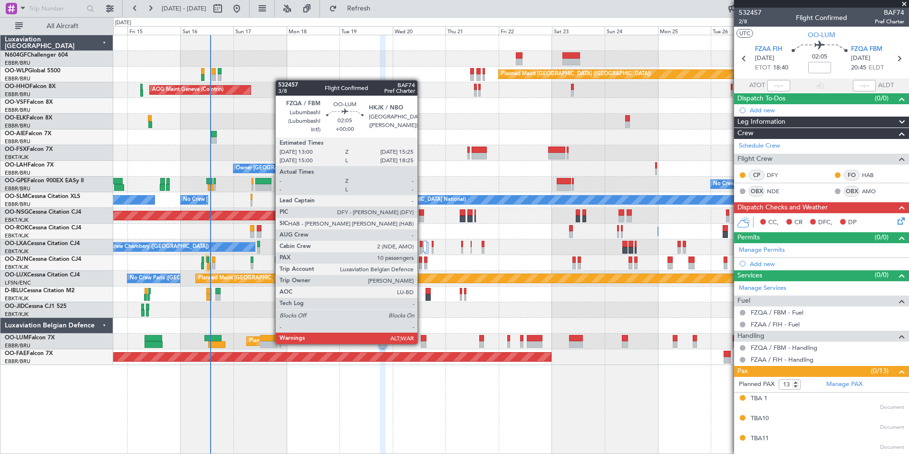
click at [422, 343] on div at bounding box center [424, 344] width 6 height 7
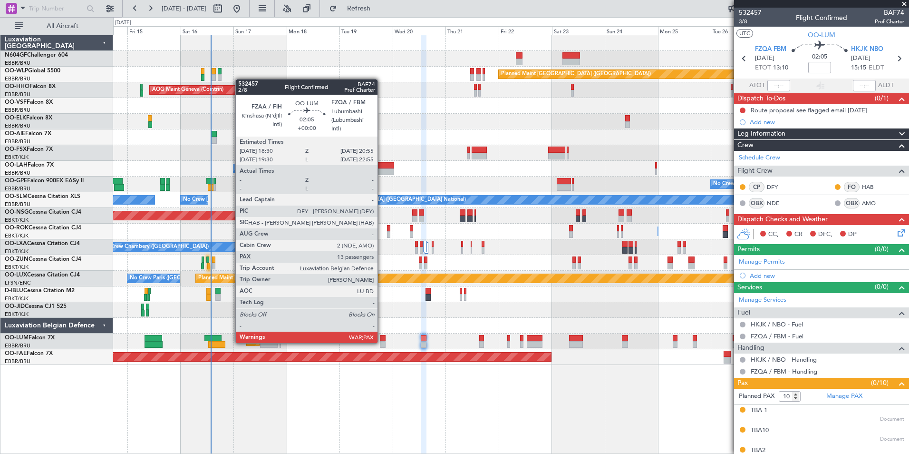
click at [382, 342] on div at bounding box center [383, 344] width 6 height 7
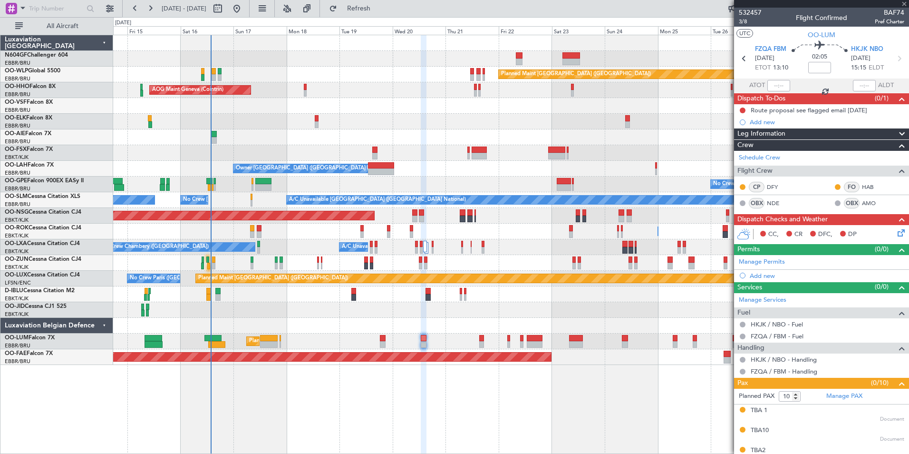
type input "13"
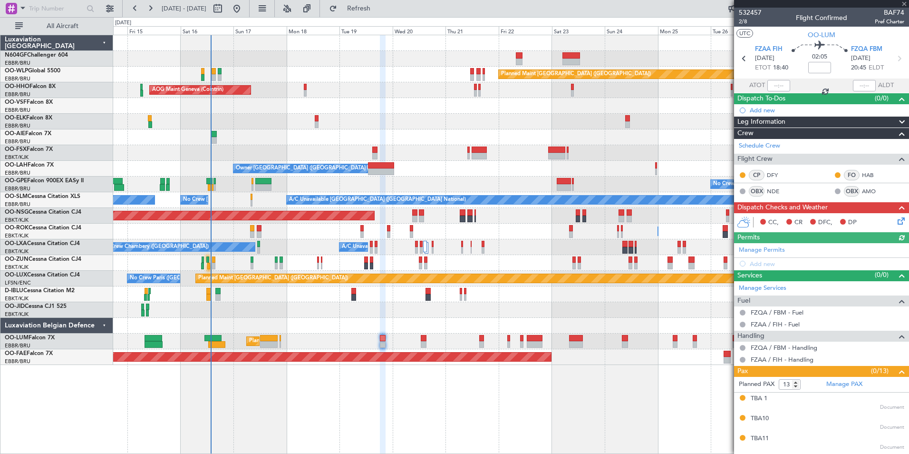
click at [896, 223] on icon at bounding box center [900, 219] width 8 height 8
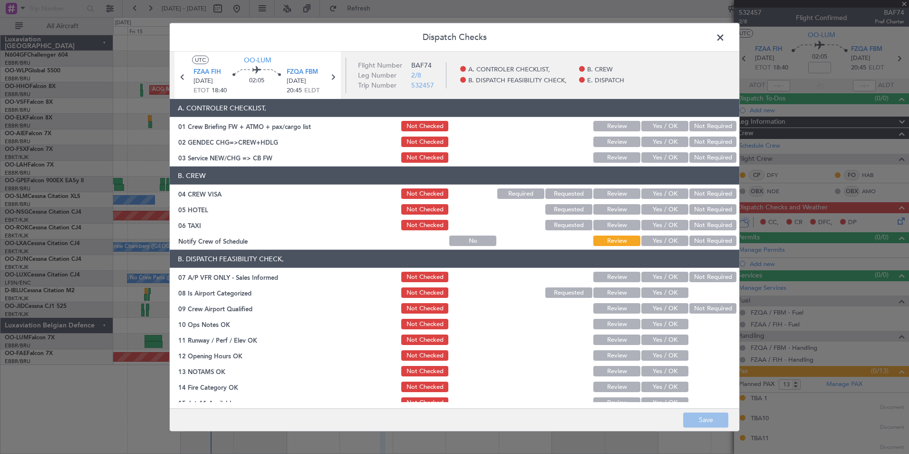
click at [661, 160] on button "Yes / OK" at bounding box center [665, 157] width 47 height 10
click at [691, 138] on button "Not Required" at bounding box center [713, 141] width 47 height 10
click at [697, 196] on button "Not Required" at bounding box center [713, 193] width 47 height 10
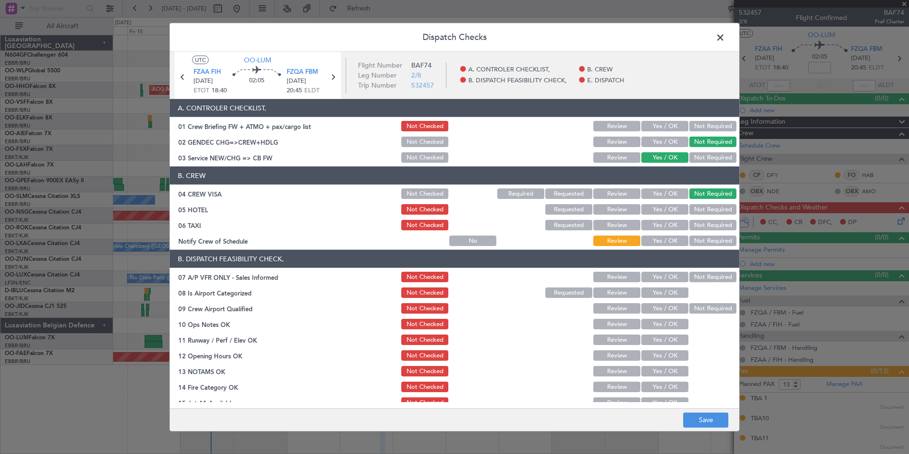
click at [693, 205] on button "Not Required" at bounding box center [713, 209] width 47 height 10
click at [691, 220] on button "Not Required" at bounding box center [713, 225] width 47 height 10
click at [671, 234] on div "Yes / OK" at bounding box center [664, 240] width 48 height 13
click at [661, 243] on button "Yes / OK" at bounding box center [665, 240] width 47 height 10
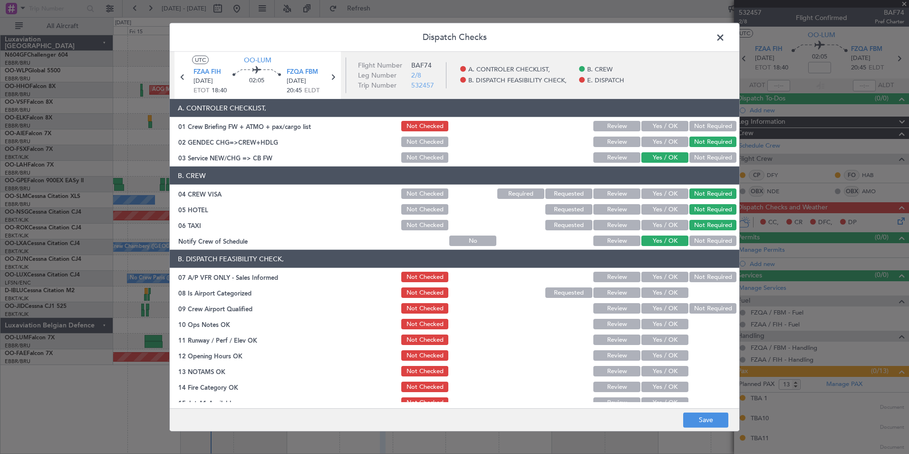
click at [700, 274] on button "Not Required" at bounding box center [713, 277] width 47 height 10
click at [673, 291] on button "Yes / OK" at bounding box center [665, 292] width 47 height 10
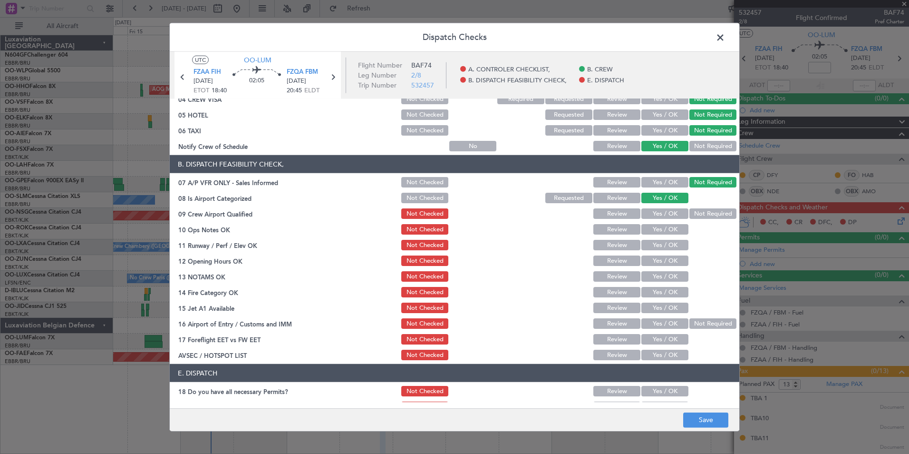
scroll to position [95, 0]
click at [704, 215] on button "Not Required" at bounding box center [713, 213] width 47 height 10
click at [663, 233] on button "Yes / OK" at bounding box center [665, 229] width 47 height 10
click at [662, 247] on button "Yes / OK" at bounding box center [665, 244] width 47 height 10
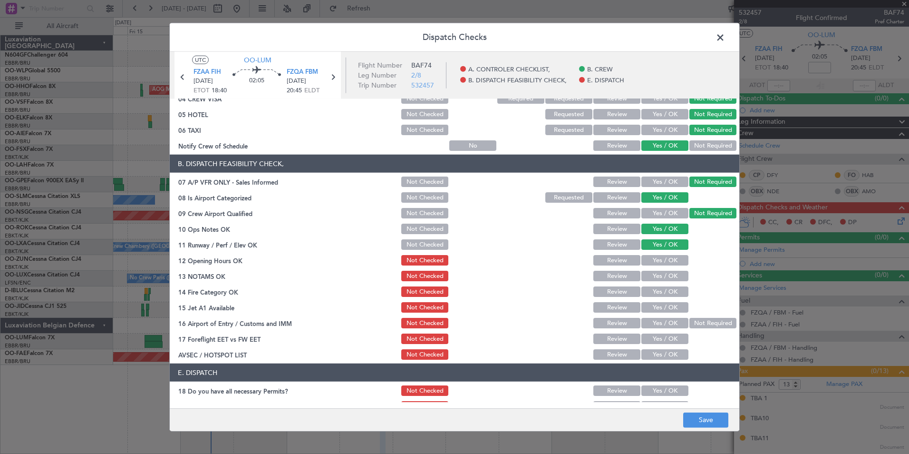
click at [662, 260] on button "Yes / OK" at bounding box center [665, 260] width 47 height 10
click at [657, 276] on button "Yes / OK" at bounding box center [665, 276] width 47 height 10
click at [656, 286] on div "Yes / OK" at bounding box center [664, 291] width 48 height 13
click at [656, 288] on button "Yes / OK" at bounding box center [665, 291] width 47 height 10
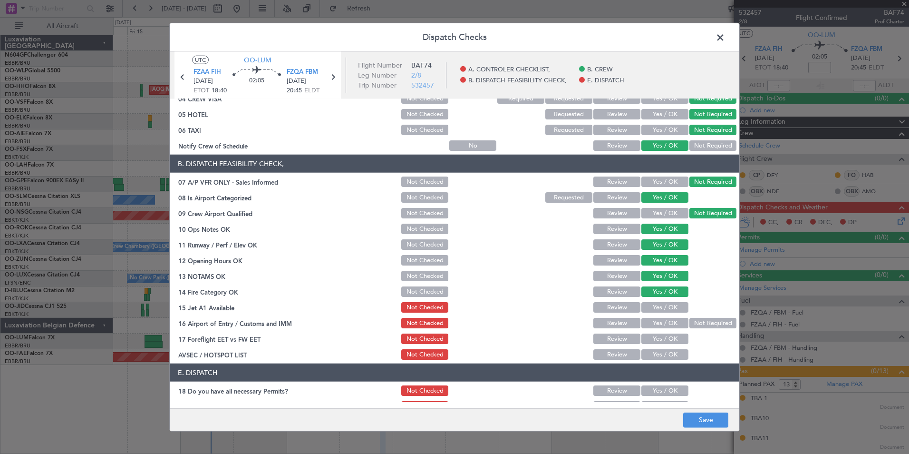
click at [659, 305] on button "Yes / OK" at bounding box center [665, 307] width 47 height 10
click at [700, 323] on button "Not Required" at bounding box center [713, 323] width 47 height 10
click at [666, 338] on button "Yes / OK" at bounding box center [665, 338] width 47 height 10
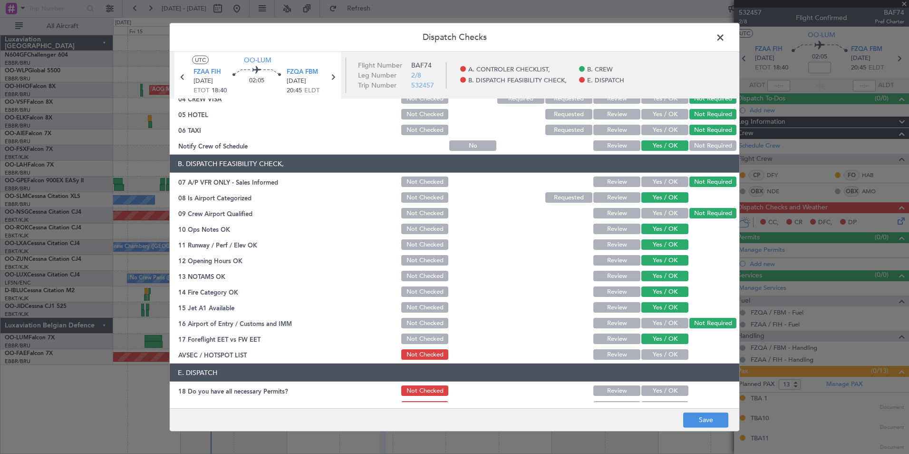
click at [545, 335] on div at bounding box center [568, 338] width 48 height 13
click at [696, 414] on button "Save" at bounding box center [705, 419] width 45 height 15
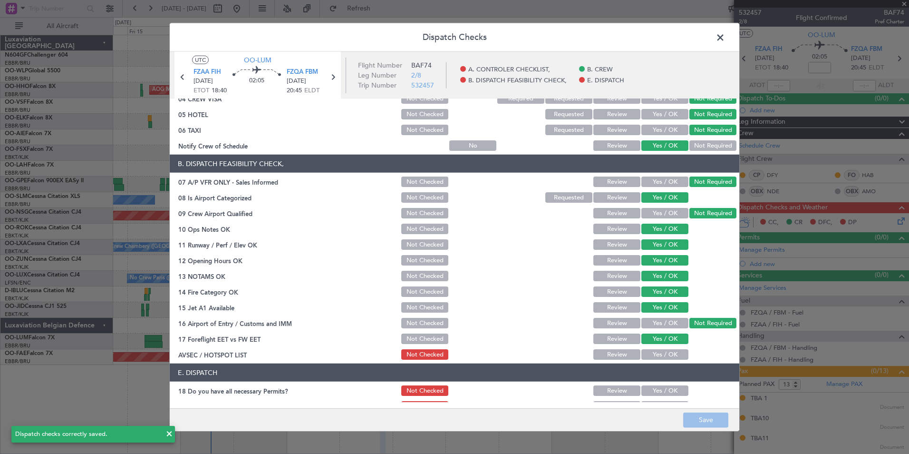
click at [725, 38] on span at bounding box center [725, 39] width 0 height 19
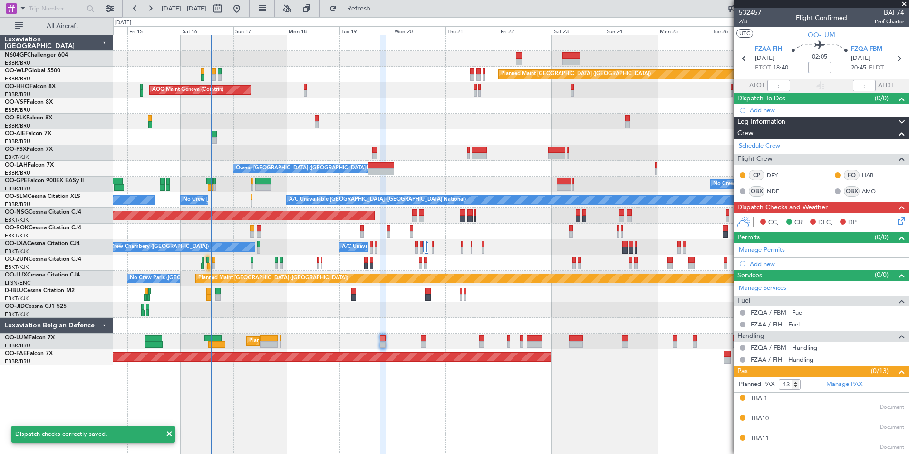
click at [822, 68] on input at bounding box center [819, 67] width 23 height 11
click at [870, 32] on section "UTC OO-LUM" at bounding box center [821, 34] width 175 height 14
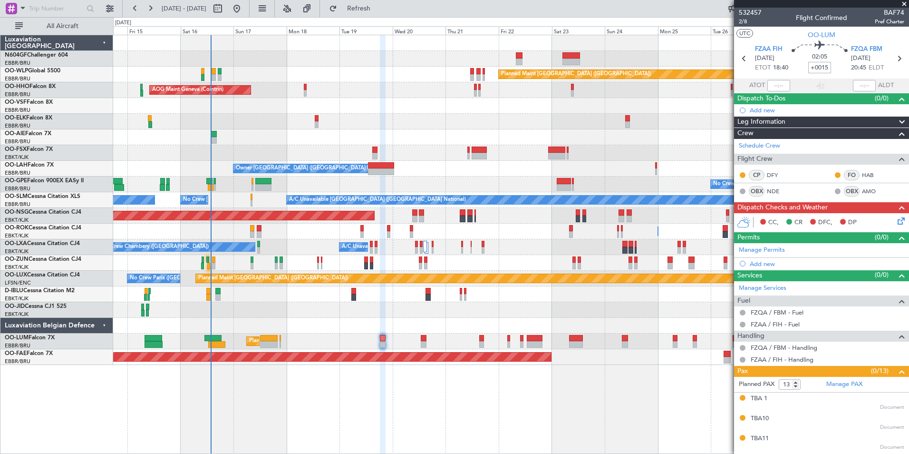
type input "+00:15"
click at [762, 111] on div "Add new" at bounding box center [823, 110] width 146 height 8
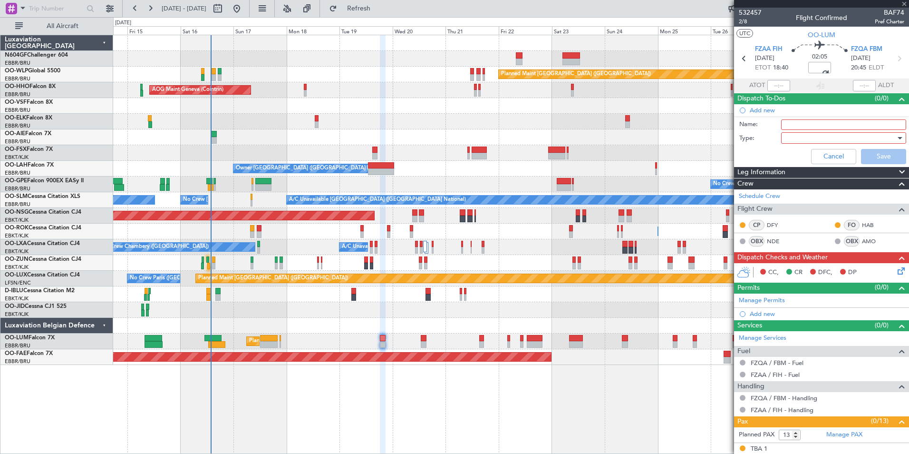
click at [798, 126] on input "Name:" at bounding box center [843, 124] width 125 height 10
type input "FPL Saved In FF and released"
click at [797, 137] on div at bounding box center [840, 138] width 111 height 14
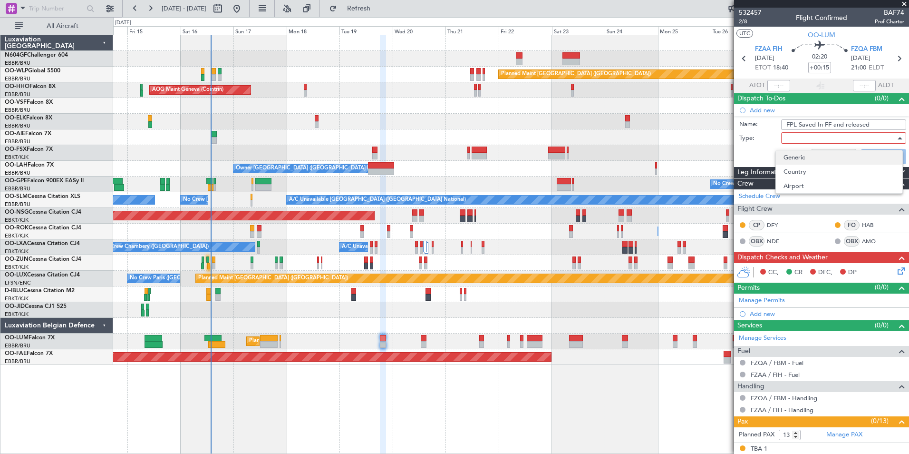
click at [796, 154] on span "Generic" at bounding box center [839, 157] width 111 height 14
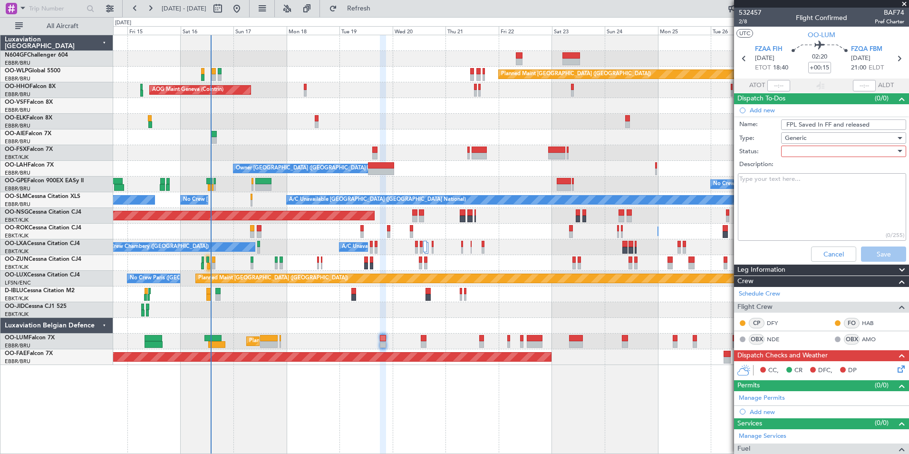
click at [796, 154] on div at bounding box center [840, 151] width 111 height 14
click at [799, 188] on span "In Progress" at bounding box center [839, 184] width 111 height 14
click at [868, 253] on button "Save" at bounding box center [883, 253] width 45 height 15
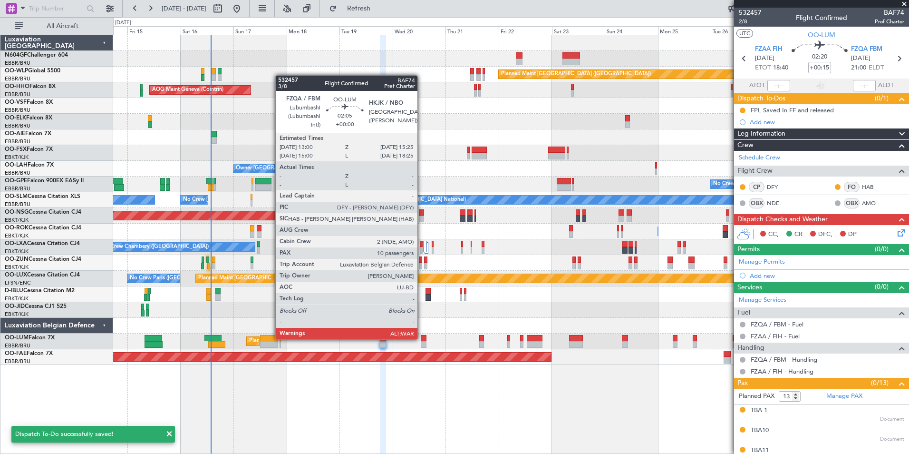
click at [422, 338] on div at bounding box center [424, 338] width 6 height 7
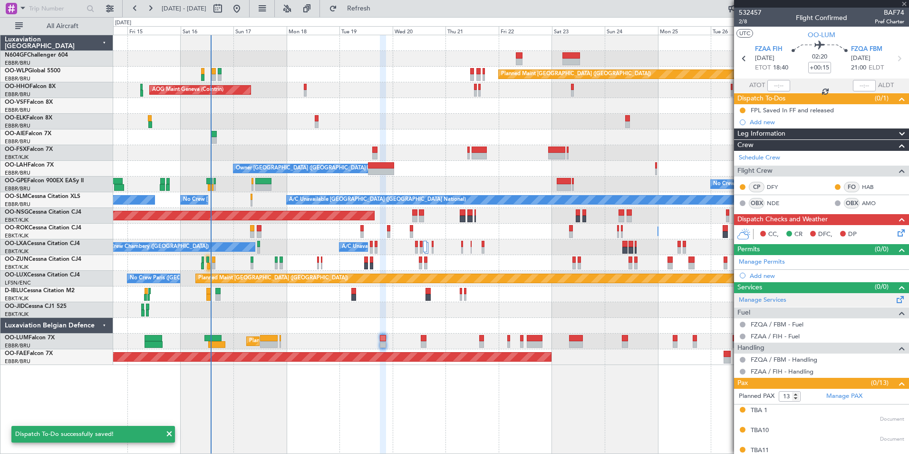
type input "10"
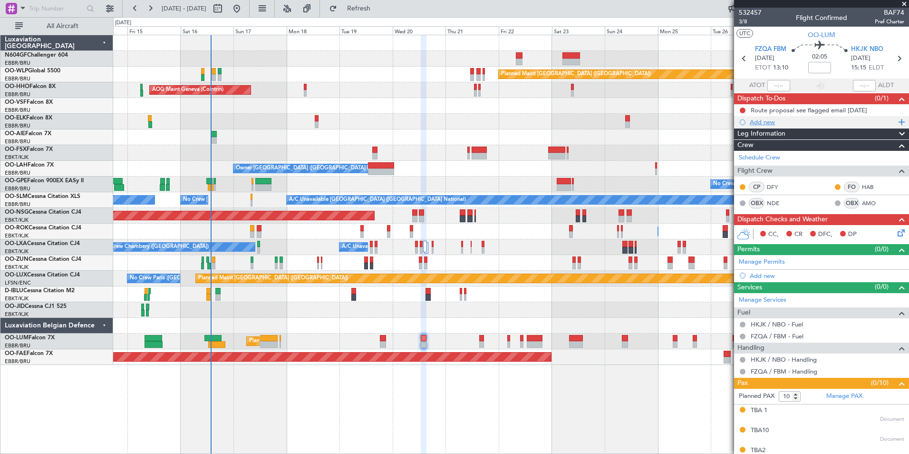
click at [764, 122] on div "Add new" at bounding box center [823, 122] width 146 height 8
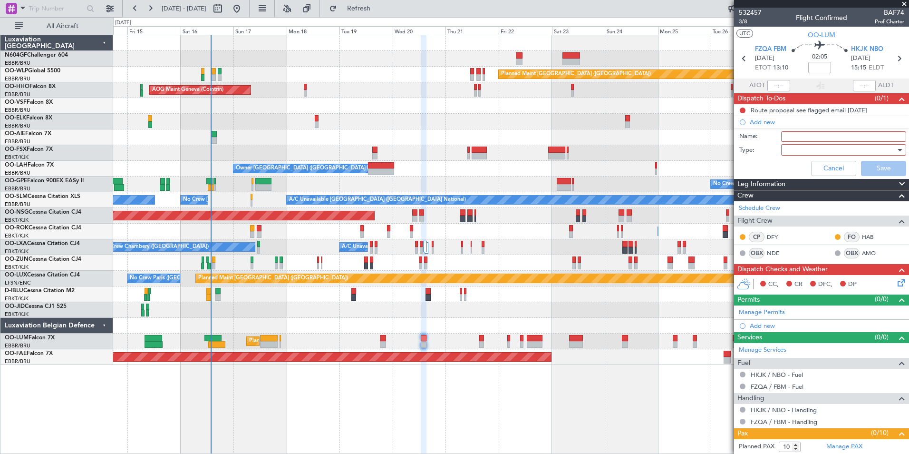
click at [801, 138] on input "Name:" at bounding box center [843, 136] width 125 height 10
drag, startPoint x: 841, startPoint y: 134, endPoint x: 788, endPoint y: 130, distance: 53.0
click at [788, 130] on div "Name: DIPLO CLEARANCE KENYA" at bounding box center [822, 136] width 185 height 14
click at [871, 138] on input "Diplo Clearance KENYA" at bounding box center [843, 136] width 125 height 10
type input "Diplo Clearance Kenya"
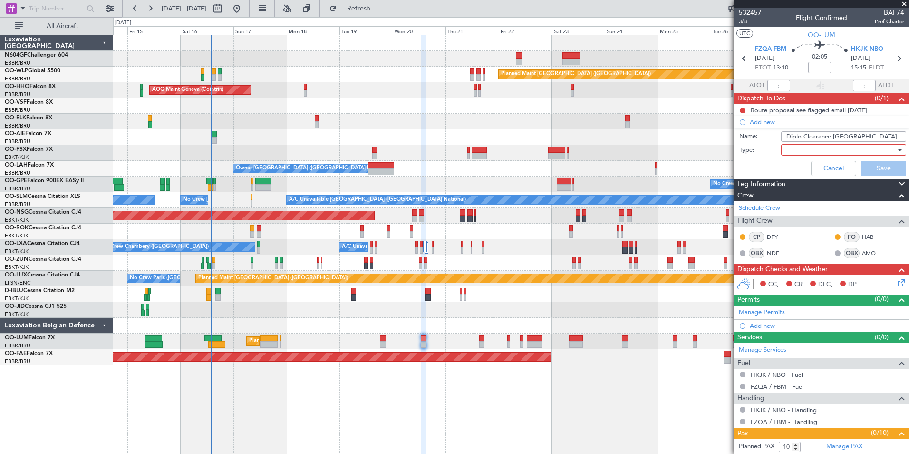
click at [797, 154] on div at bounding box center [840, 150] width 111 height 14
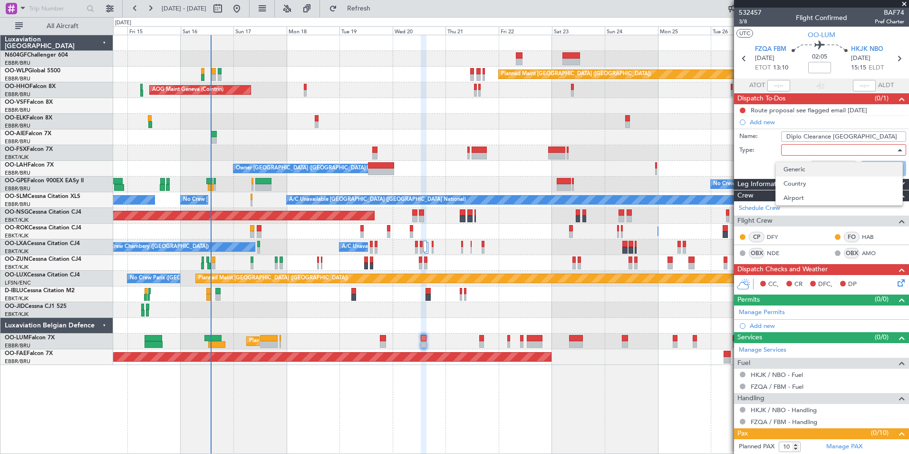
click at [808, 166] on span "Generic" at bounding box center [839, 169] width 111 height 14
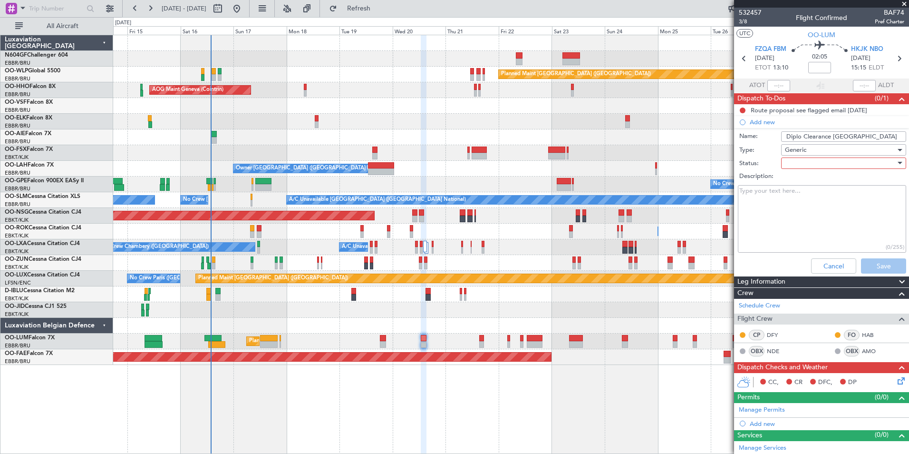
click at [804, 164] on div at bounding box center [840, 163] width 111 height 14
click at [808, 184] on span "Not Started" at bounding box center [839, 182] width 111 height 14
click at [870, 262] on button "Save" at bounding box center [883, 265] width 45 height 15
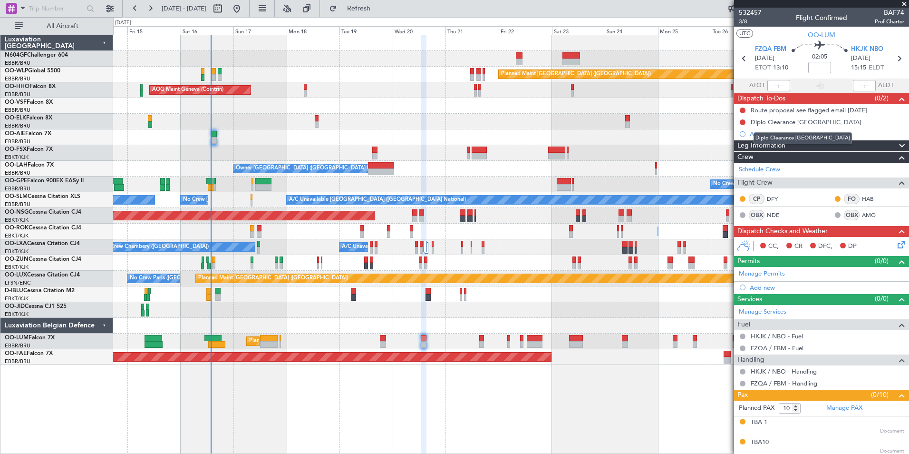
click at [767, 136] on div "Diplo Clearance Kenya" at bounding box center [803, 138] width 98 height 12
click at [762, 130] on div "Add new" at bounding box center [823, 134] width 146 height 8
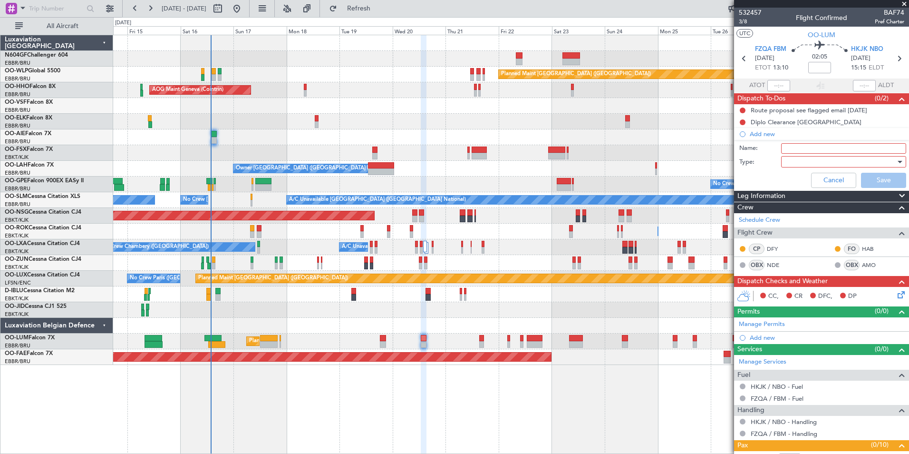
click at [791, 150] on input "Name:" at bounding box center [843, 148] width 125 height 10
type input "Diplo Clearance Uganda"
click at [839, 161] on div at bounding box center [840, 162] width 111 height 14
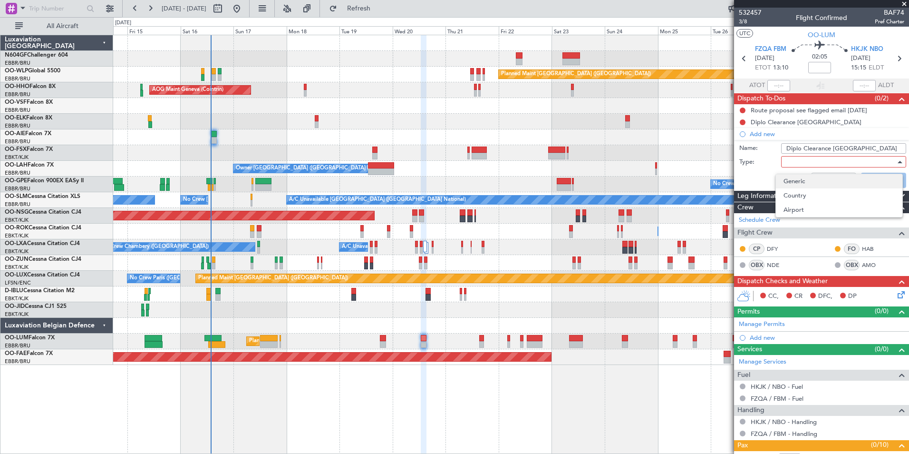
click at [810, 180] on span "Generic" at bounding box center [839, 181] width 111 height 14
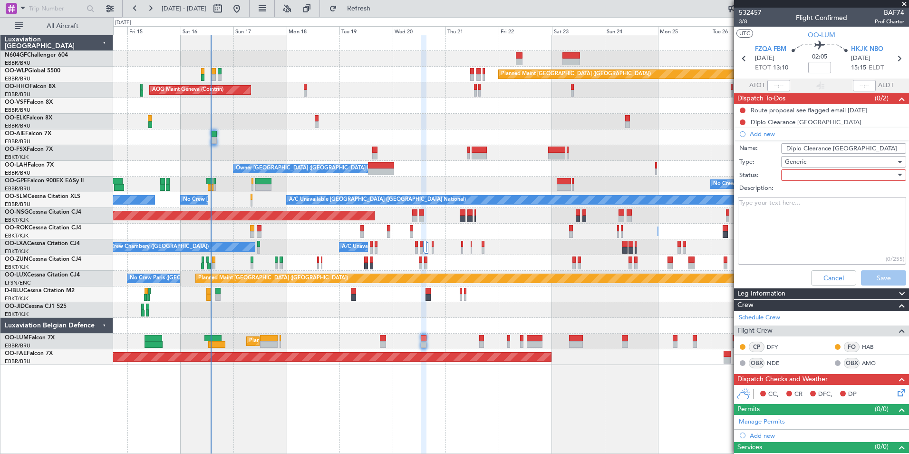
click at [805, 182] on div "Description:" at bounding box center [822, 188] width 185 height 13
click at [797, 180] on div at bounding box center [840, 175] width 111 height 14
click at [797, 191] on span "Not Started" at bounding box center [839, 194] width 111 height 14
click at [872, 280] on button "Save" at bounding box center [883, 277] width 45 height 15
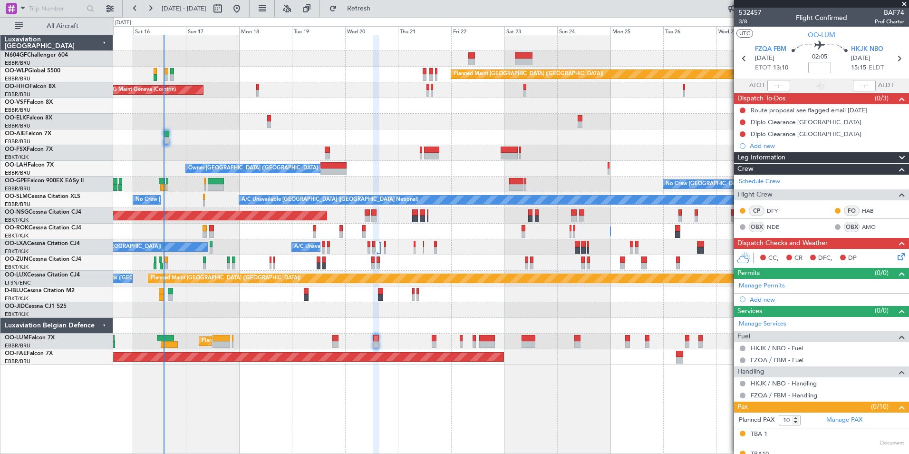
click at [446, 295] on div "Planned Maint Berlin (Brandenburg) AOG Maint Geneva (Cointrin) A/C Unavailable …" at bounding box center [511, 200] width 796 height 330
click at [773, 112] on div "Route proposal see flagged email 14 AUG" at bounding box center [809, 110] width 117 height 8
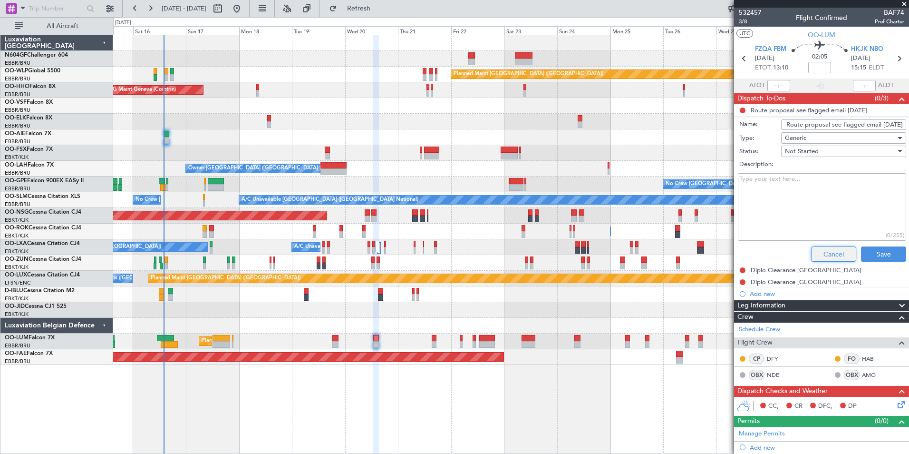
click at [836, 251] on button "Cancel" at bounding box center [833, 253] width 45 height 15
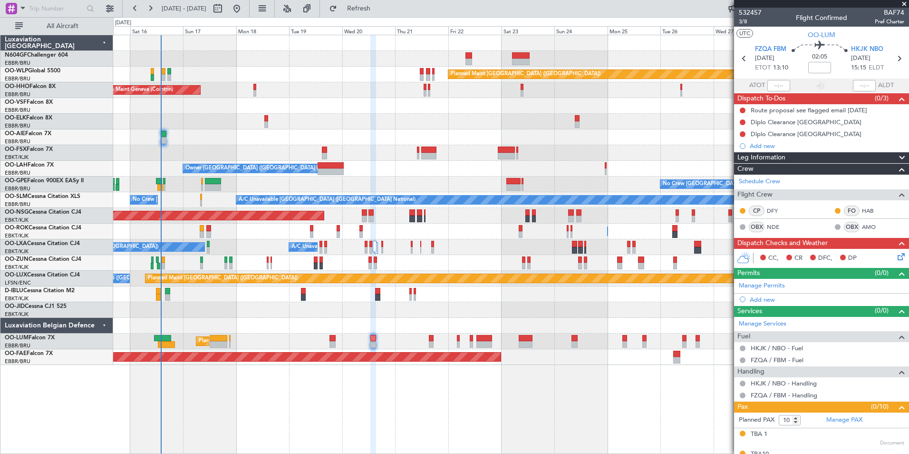
click at [378, 151] on div "Planned Maint Berlin (Brandenburg) AOG Maint Geneva (Cointrin) A/C Unavailable …" at bounding box center [511, 200] width 796 height 330
click at [822, 68] on input at bounding box center [819, 67] width 23 height 11
click at [778, 30] on section "UTC OO-LUM" at bounding box center [821, 34] width 175 height 14
click at [827, 68] on div "Flight Time" at bounding box center [817, 74] width 30 height 12
click at [821, 63] on mat-tooltip-component "Flight Time" at bounding box center [818, 74] width 44 height 25
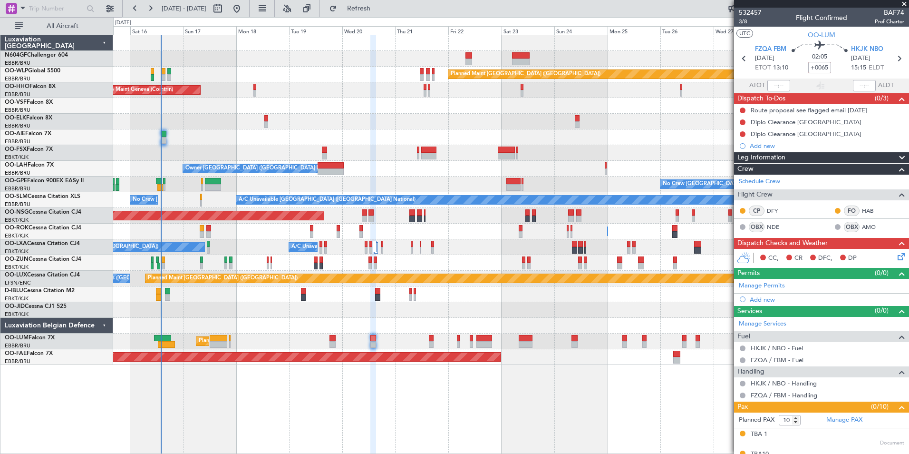
click at [820, 69] on input "+0065" at bounding box center [819, 67] width 23 height 11
type input "+01:05"
click at [843, 35] on section "UTC OO-LUM" at bounding box center [821, 34] width 175 height 14
click at [896, 255] on icon at bounding box center [900, 255] width 8 height 8
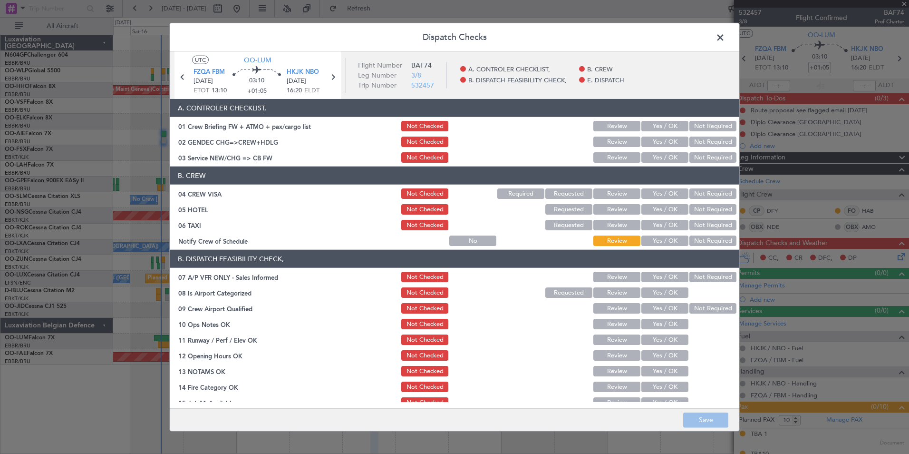
click at [655, 157] on button "Yes / OK" at bounding box center [665, 157] width 47 height 10
click at [701, 141] on button "Not Required" at bounding box center [713, 141] width 47 height 10
click at [701, 197] on button "Not Required" at bounding box center [713, 193] width 47 height 10
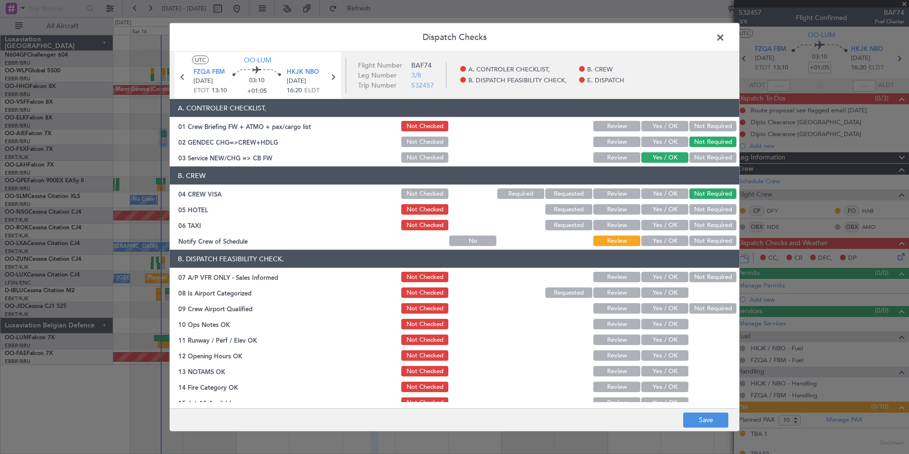
click at [702, 203] on div "Not Required" at bounding box center [712, 209] width 48 height 13
click at [702, 204] on button "Not Required" at bounding box center [713, 209] width 47 height 10
click at [692, 227] on button "Not Required" at bounding box center [713, 225] width 47 height 10
click at [662, 243] on button "Yes / OK" at bounding box center [665, 240] width 47 height 10
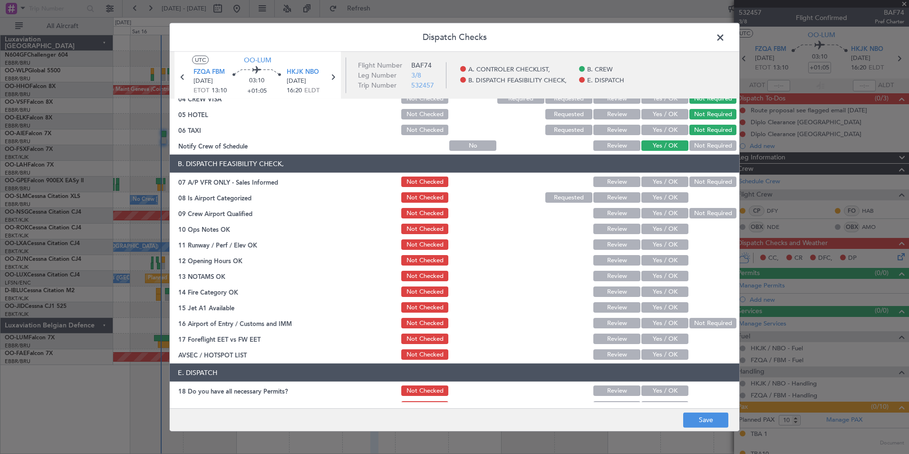
click at [699, 182] on button "Not Required" at bounding box center [713, 181] width 47 height 10
click at [672, 195] on button "Yes / OK" at bounding box center [665, 197] width 47 height 10
click at [694, 213] on button "Not Required" at bounding box center [713, 213] width 47 height 10
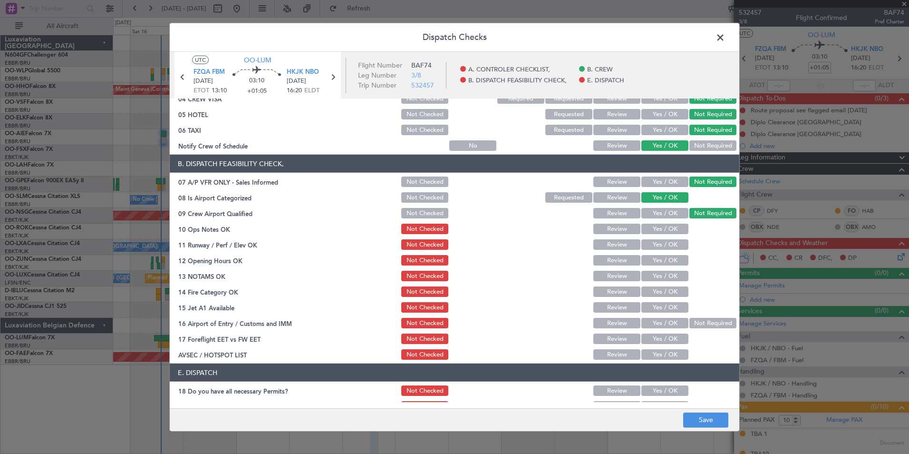
click at [662, 225] on button "Yes / OK" at bounding box center [665, 229] width 47 height 10
click at [662, 243] on button "Yes / OK" at bounding box center [665, 244] width 47 height 10
drag, startPoint x: 658, startPoint y: 255, endPoint x: 654, endPoint y: 273, distance: 18.4
click at [658, 255] on button "Yes / OK" at bounding box center [665, 260] width 47 height 10
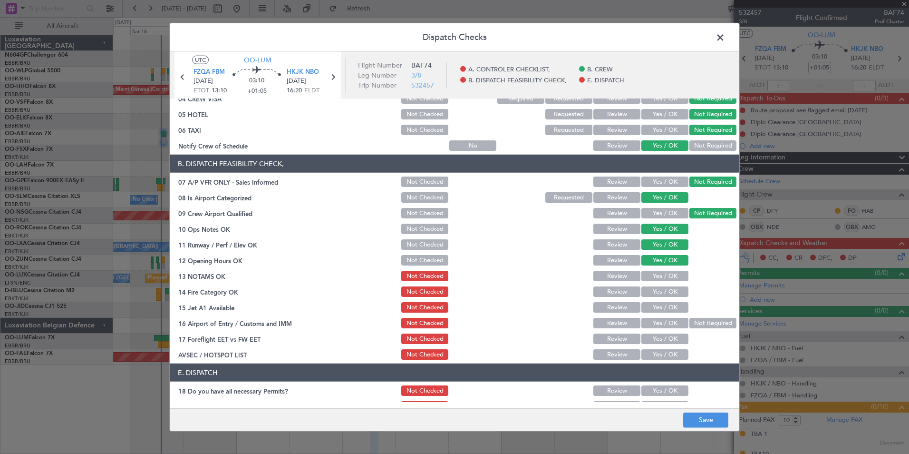
click at [655, 274] on button "Yes / OK" at bounding box center [665, 276] width 47 height 10
click at [659, 292] on button "Yes / OK" at bounding box center [665, 291] width 47 height 10
click at [672, 307] on button "Yes / OK" at bounding box center [665, 307] width 47 height 10
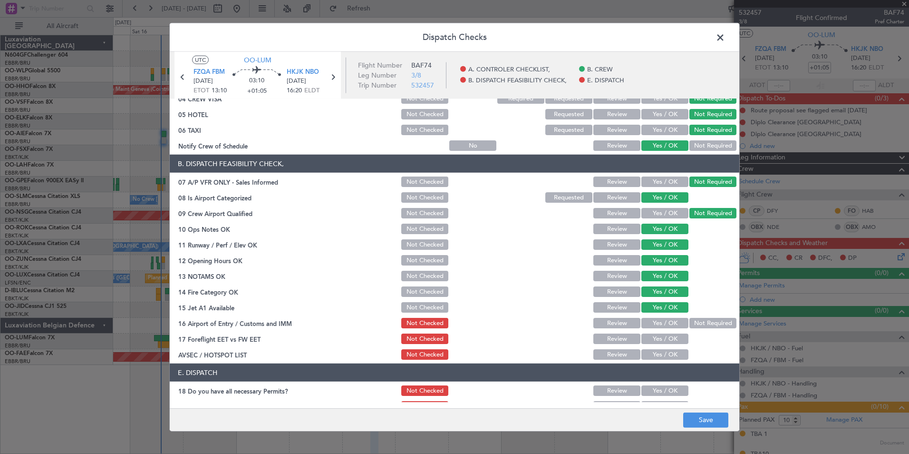
click at [690, 318] on button "Not Required" at bounding box center [713, 323] width 47 height 10
click at [662, 341] on button "Yes / OK" at bounding box center [665, 338] width 47 height 10
click at [656, 355] on button "Yes / OK" at bounding box center [665, 354] width 47 height 10
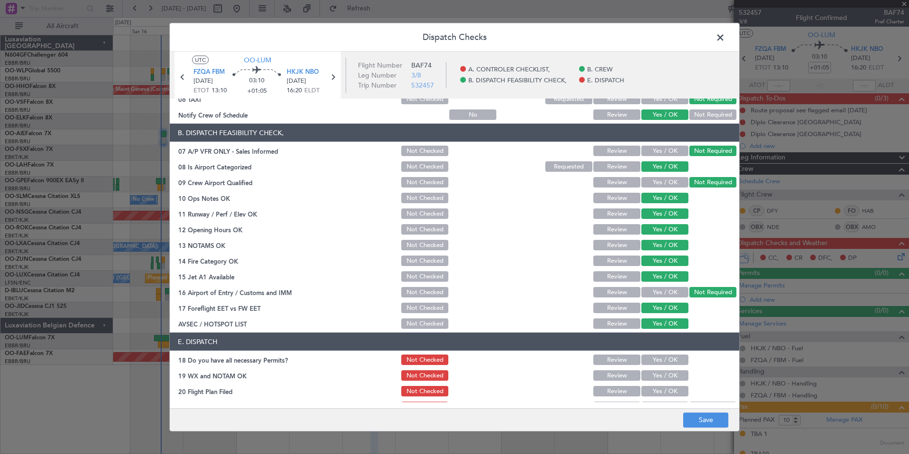
scroll to position [140, 0]
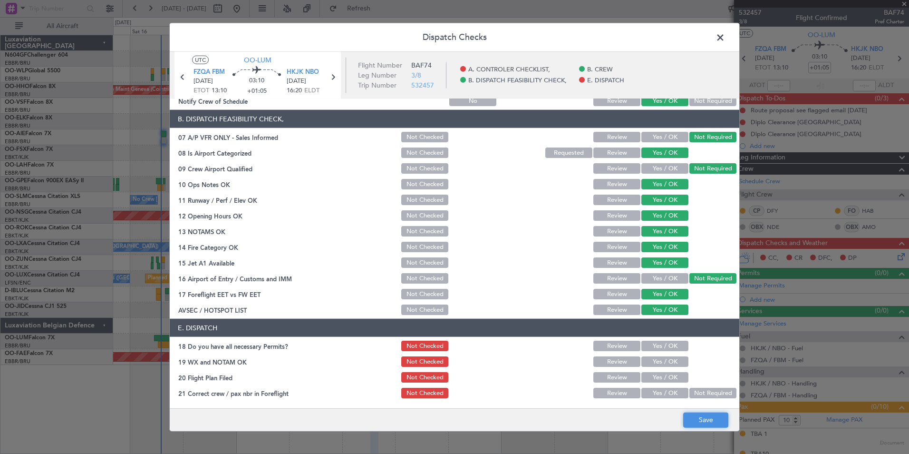
click at [698, 423] on button "Save" at bounding box center [705, 419] width 45 height 15
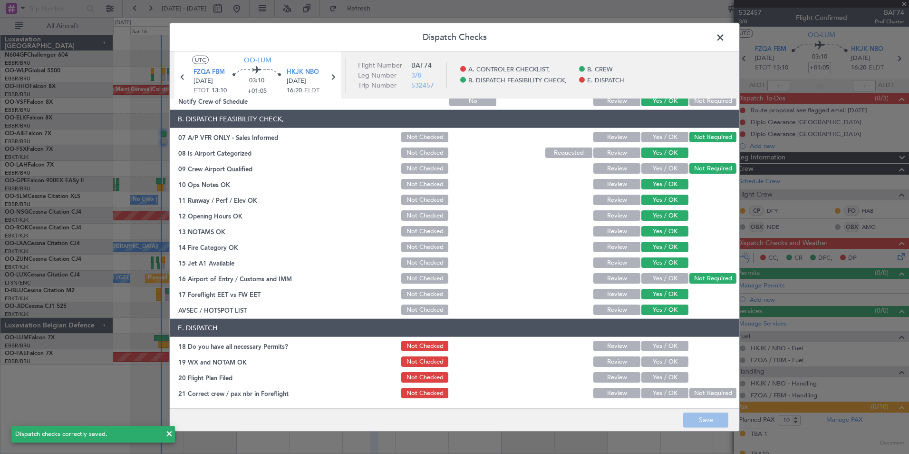
click at [402, 313] on button "Not Checked" at bounding box center [424, 309] width 47 height 10
click at [702, 421] on button "Save" at bounding box center [705, 419] width 45 height 15
click at [725, 37] on span at bounding box center [725, 39] width 0 height 19
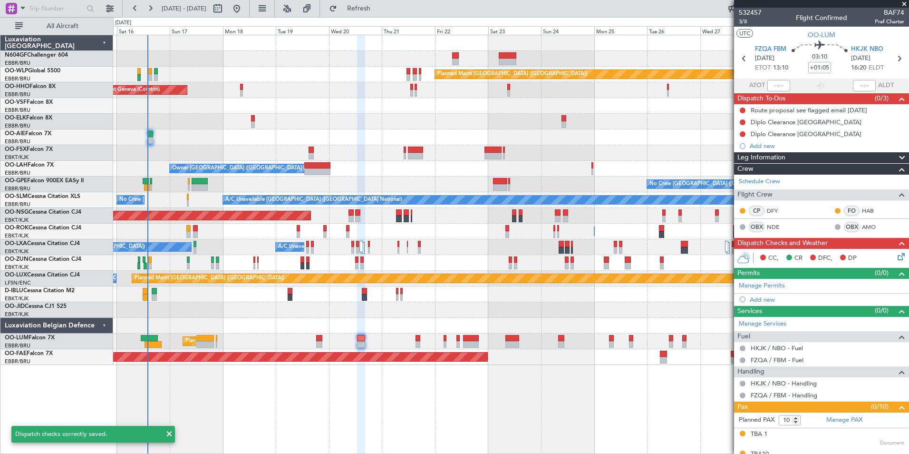
click at [425, 318] on div at bounding box center [511, 326] width 796 height 16
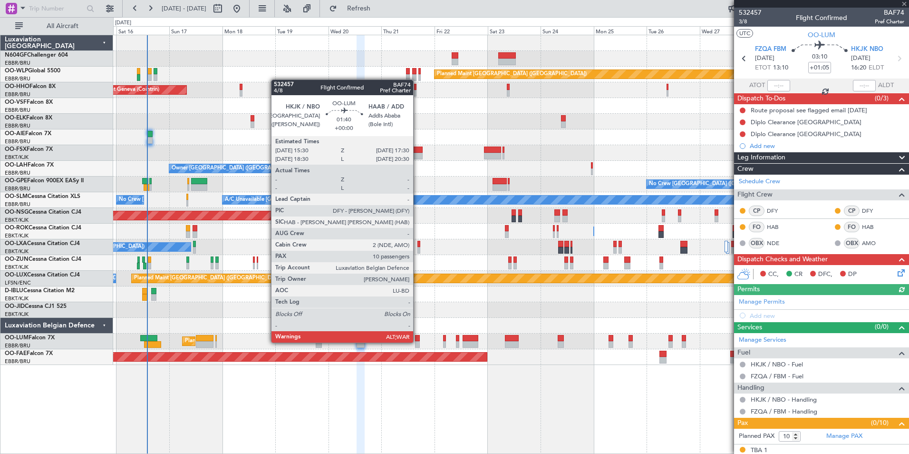
click at [418, 341] on div at bounding box center [417, 344] width 5 height 7
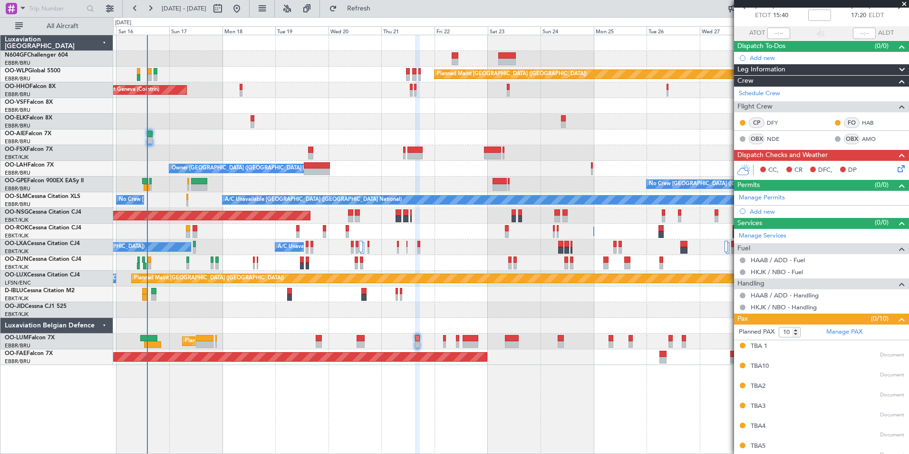
scroll to position [0, 0]
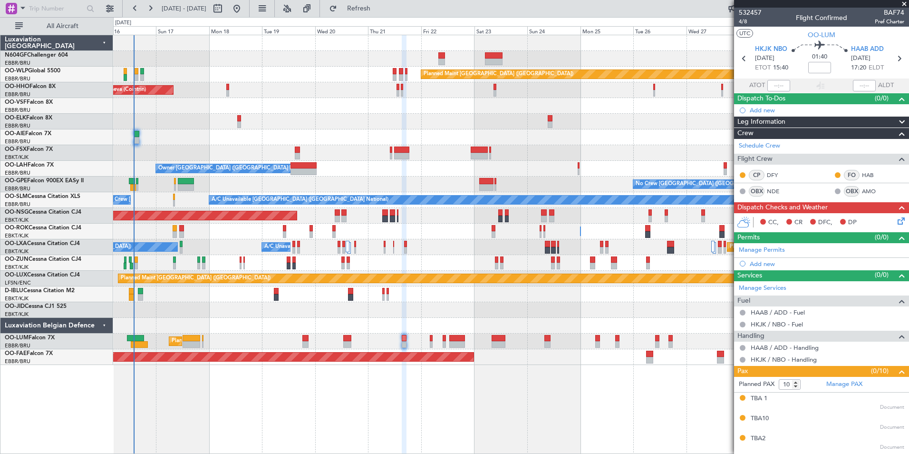
click at [330, 325] on div at bounding box center [511, 326] width 796 height 16
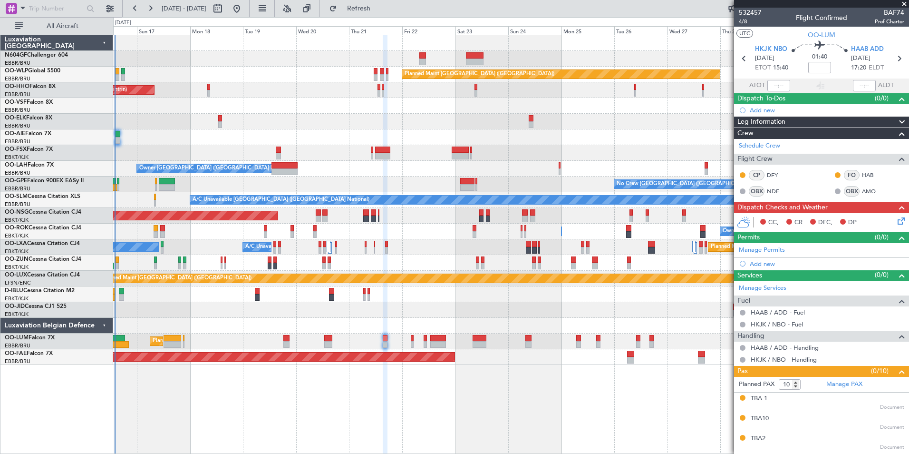
click at [376, 315] on div "Planned Maint [GEOGRAPHIC_DATA] ([GEOGRAPHIC_DATA]) AOG Maint Geneva ([GEOGRAPH…" at bounding box center [511, 200] width 796 height 330
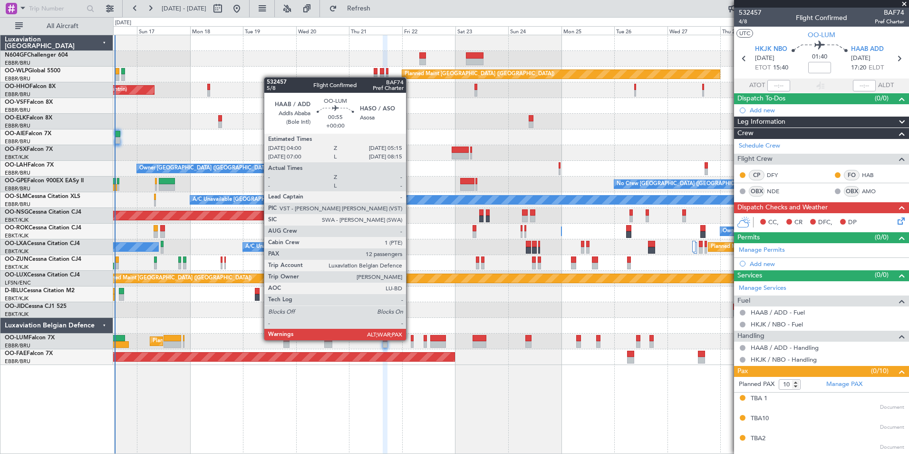
click at [411, 339] on div at bounding box center [412, 338] width 3 height 7
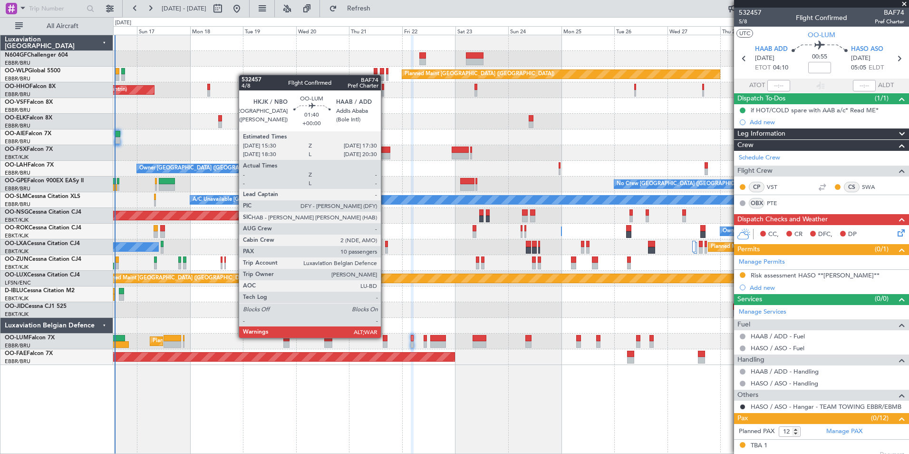
click at [385, 337] on div at bounding box center [385, 338] width 5 height 7
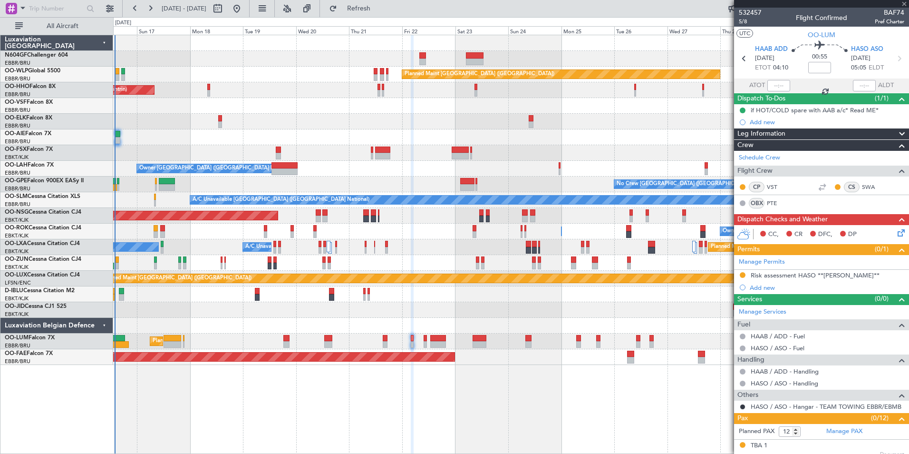
type input "10"
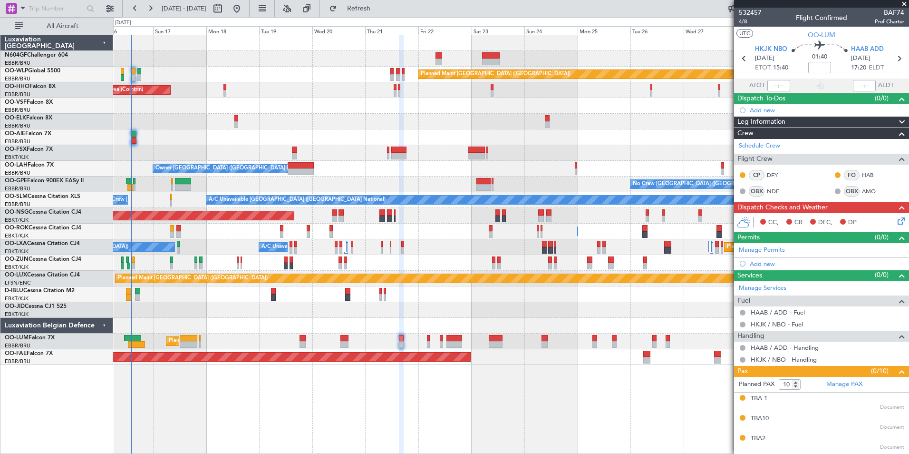
click at [323, 336] on div "Planned Maint [GEOGRAPHIC_DATA] ([GEOGRAPHIC_DATA] National) Planned Maint [GEO…" at bounding box center [511, 341] width 796 height 16
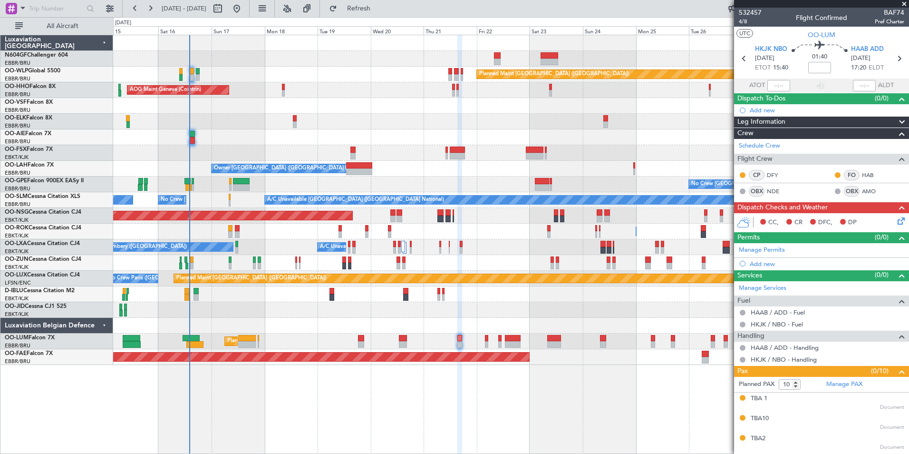
click at [340, 331] on div at bounding box center [511, 326] width 796 height 16
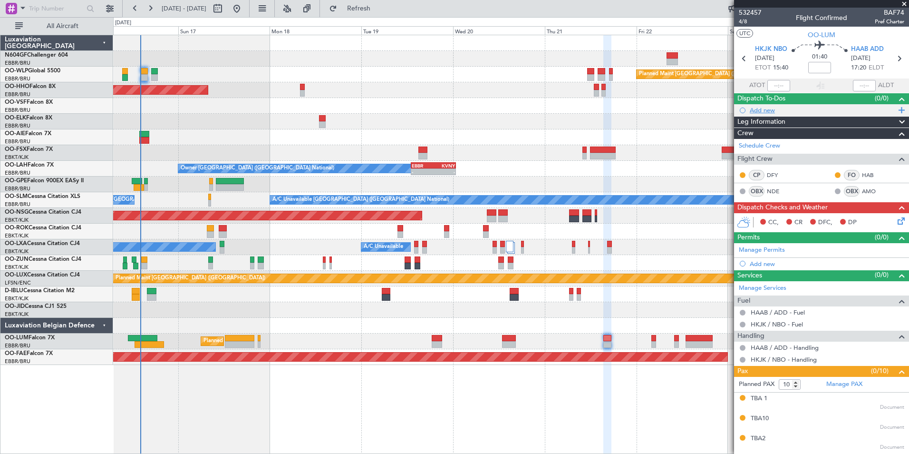
click at [753, 111] on div "Add new" at bounding box center [823, 110] width 146 height 8
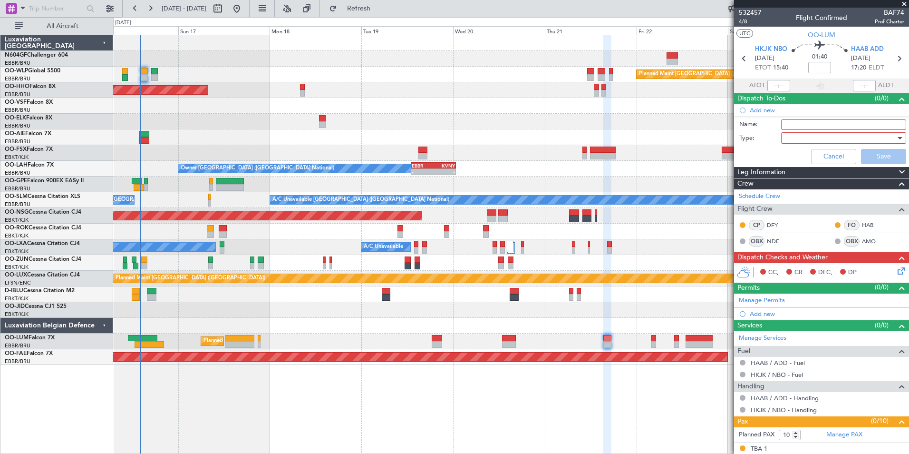
click at [798, 125] on input "Name:" at bounding box center [843, 124] width 125 height 10
type input "Diplo Clearance [GEOGRAPHIC_DATA]"
click at [834, 137] on div at bounding box center [840, 138] width 111 height 14
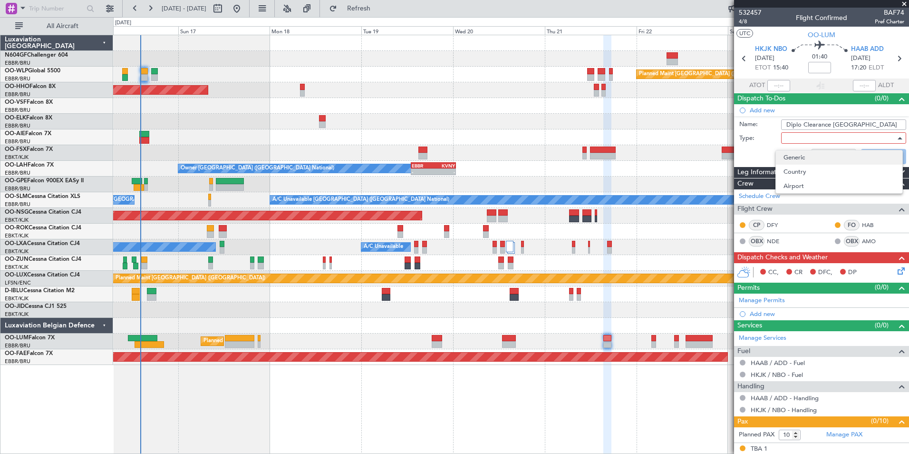
click at [808, 162] on span "Generic" at bounding box center [839, 157] width 111 height 14
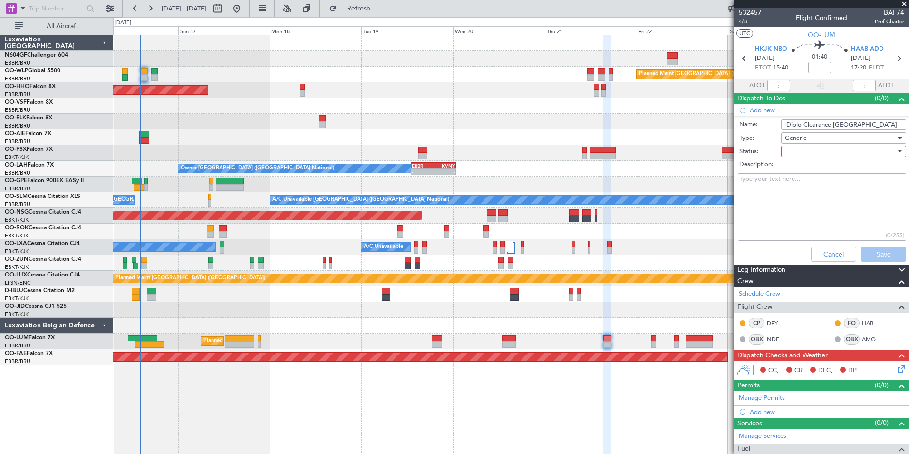
click at [800, 152] on div at bounding box center [840, 151] width 111 height 14
click at [799, 169] on span "Not Started" at bounding box center [839, 170] width 111 height 14
click at [874, 251] on button "Save" at bounding box center [883, 253] width 45 height 15
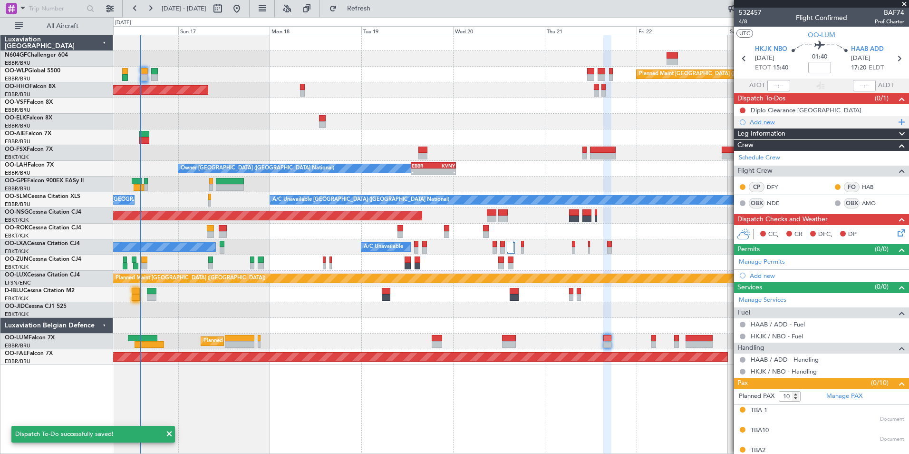
click at [762, 125] on div "Add new" at bounding box center [823, 122] width 146 height 8
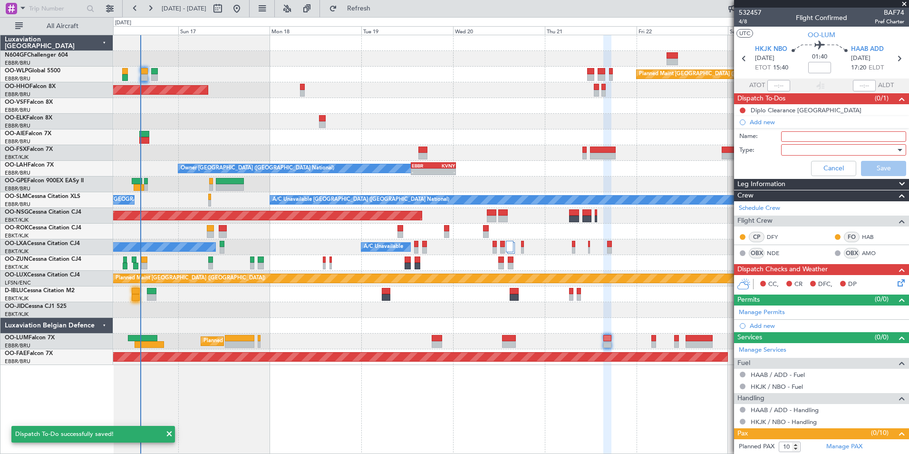
click at [800, 137] on input "Name:" at bounding box center [843, 136] width 125 height 10
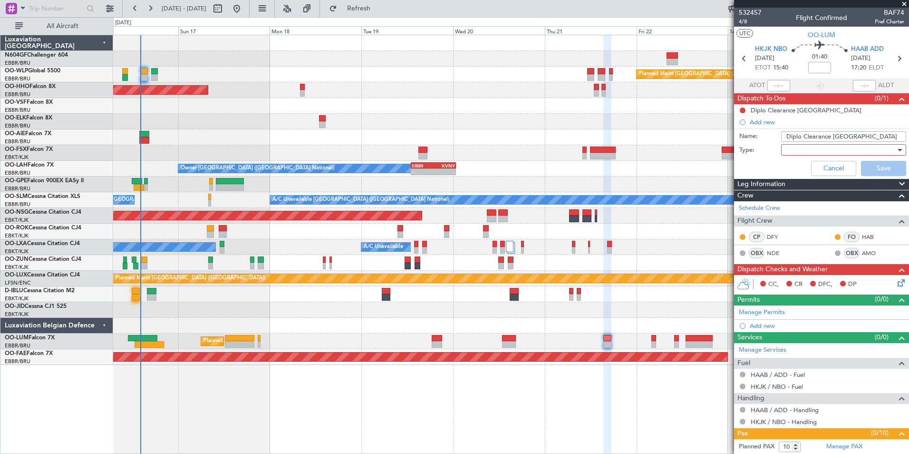
type input "Diplo Clearance [GEOGRAPHIC_DATA]"
click at [836, 156] on div at bounding box center [840, 150] width 111 height 14
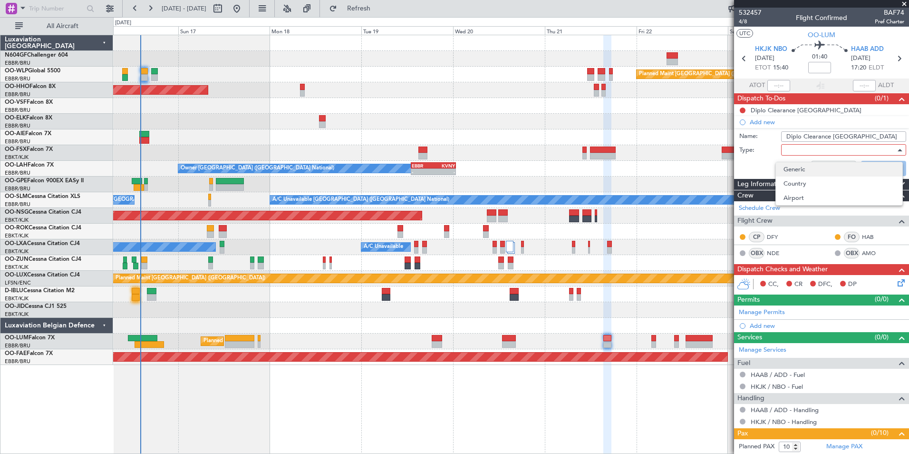
click at [796, 166] on span "Generic" at bounding box center [839, 169] width 111 height 14
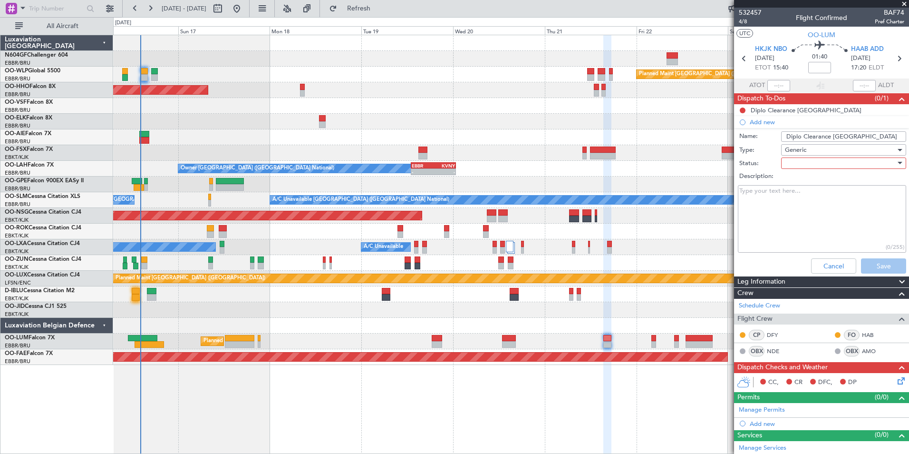
click at [791, 163] on div at bounding box center [840, 163] width 111 height 14
drag, startPoint x: 799, startPoint y: 180, endPoint x: 821, endPoint y: 187, distance: 23.2
click at [799, 180] on span "Not Started" at bounding box center [839, 182] width 111 height 14
click at [871, 261] on button "Save" at bounding box center [883, 265] width 45 height 15
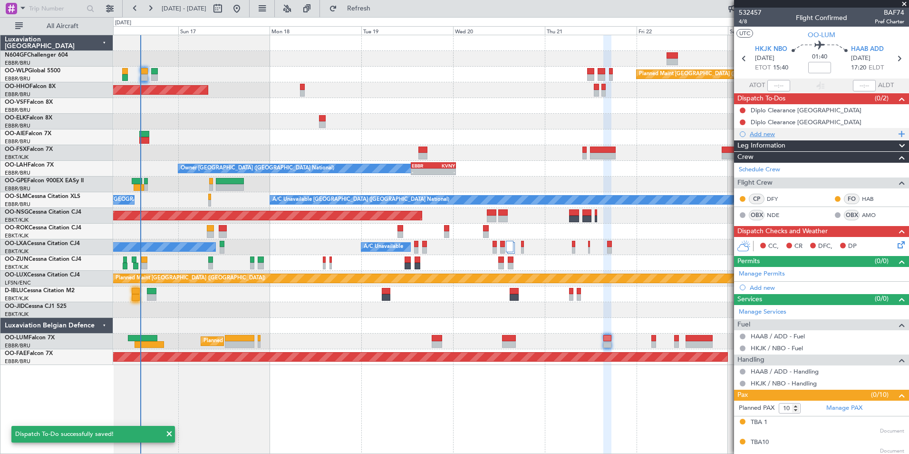
click at [758, 135] on div "Add new" at bounding box center [823, 134] width 146 height 8
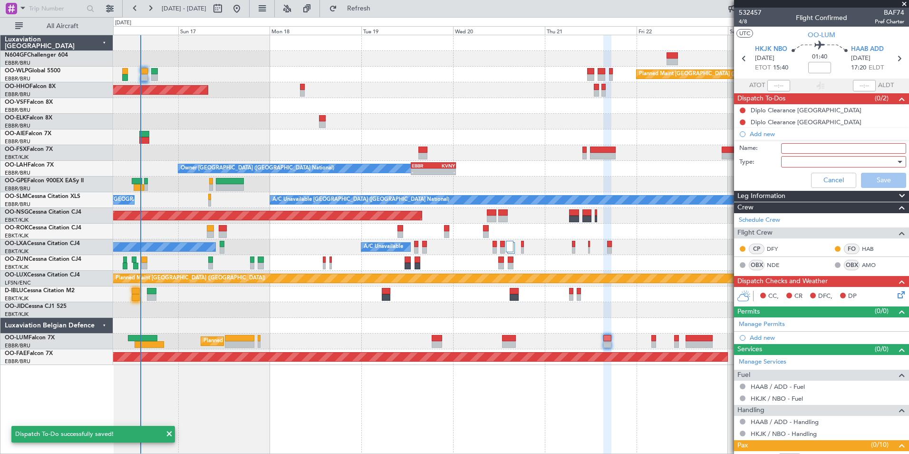
click at [792, 144] on input "Name:" at bounding box center [843, 148] width 125 height 10
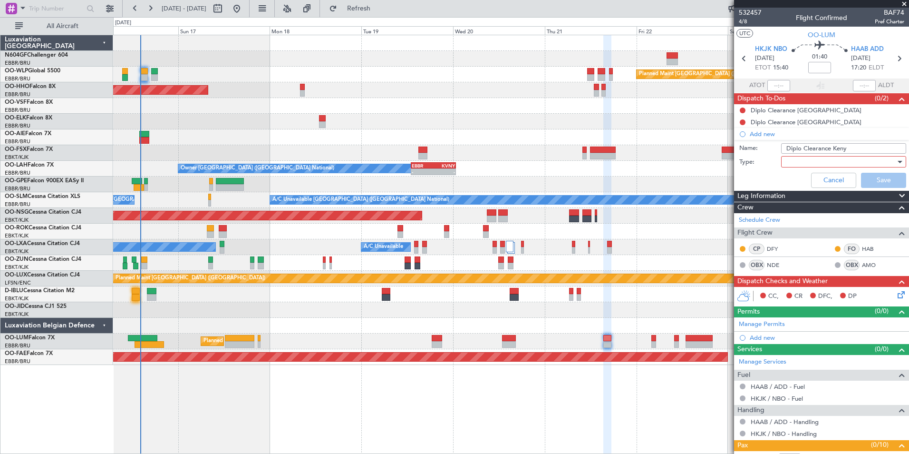
type input "Diplo Clearance [GEOGRAPHIC_DATA]"
click at [854, 161] on div at bounding box center [840, 162] width 111 height 14
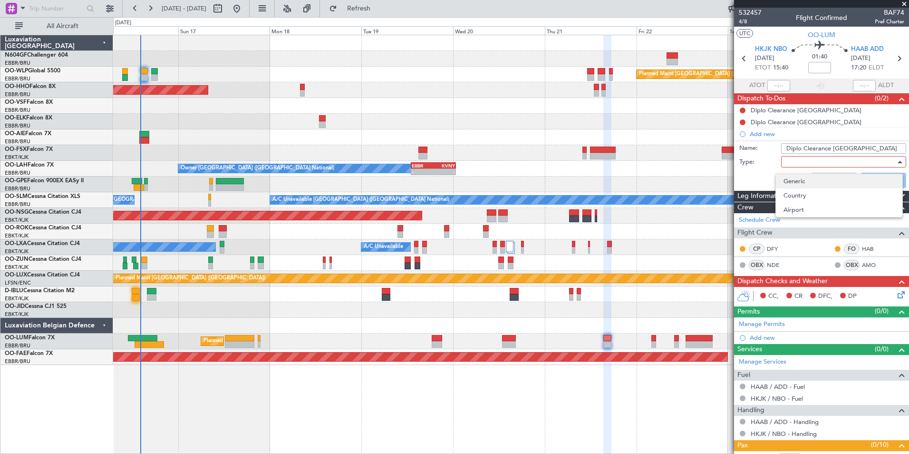
click at [812, 180] on span "Generic" at bounding box center [839, 181] width 111 height 14
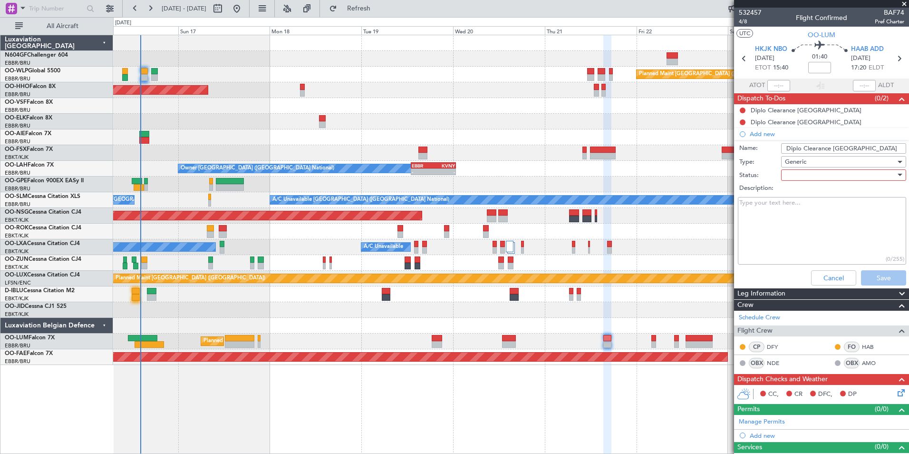
click at [794, 175] on div at bounding box center [840, 175] width 111 height 14
click at [804, 194] on span "Not Started" at bounding box center [839, 194] width 111 height 14
click at [876, 273] on button "Save" at bounding box center [883, 277] width 45 height 15
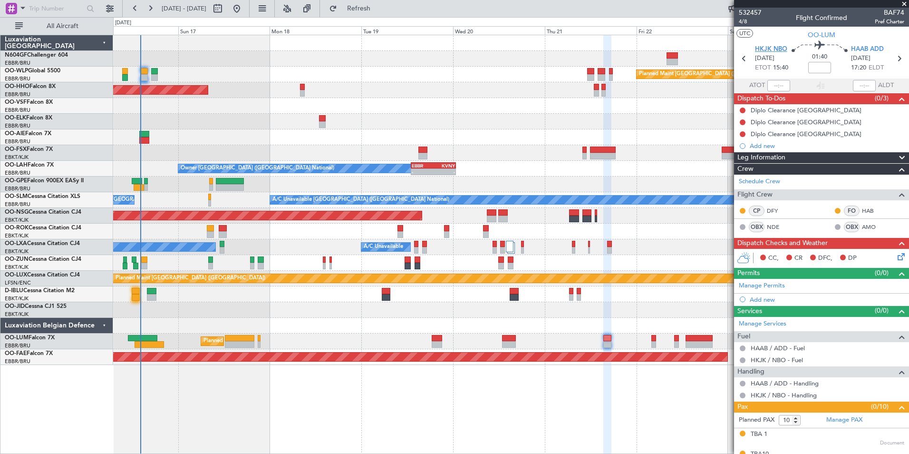
click at [774, 50] on span "HKJK NBO" at bounding box center [771, 50] width 32 height 10
click at [853, 46] on span "HAAB ADD" at bounding box center [867, 50] width 33 height 10
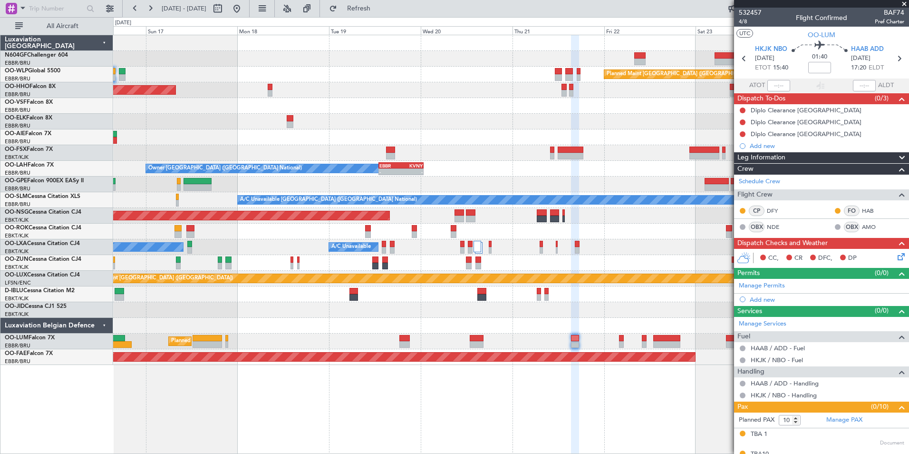
click at [593, 302] on div at bounding box center [511, 310] width 796 height 16
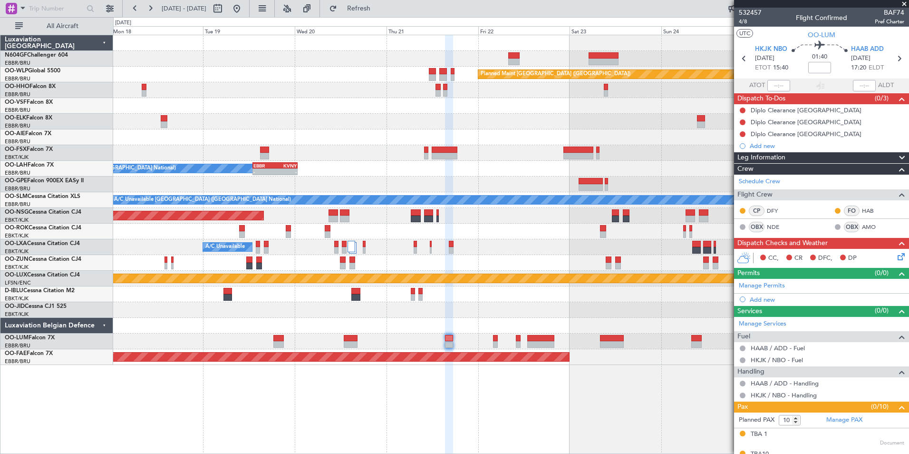
click at [452, 305] on div "Planned Maint [GEOGRAPHIC_DATA] ([GEOGRAPHIC_DATA]) AOG Maint Geneva ([GEOGRAPH…" at bounding box center [511, 200] width 796 height 330
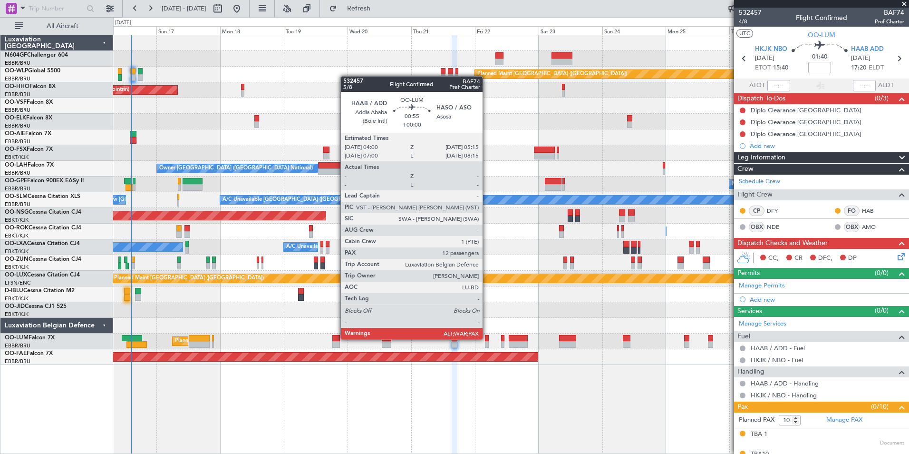
click at [487, 338] on div at bounding box center [486, 338] width 3 height 7
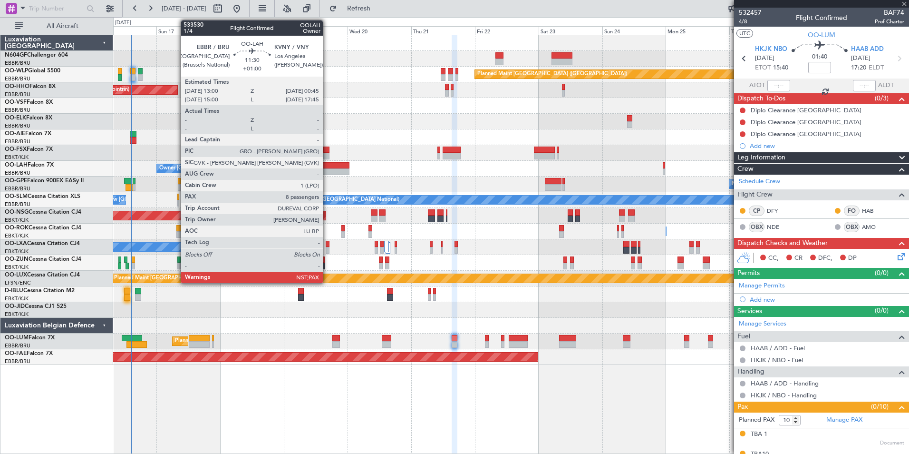
type input "12"
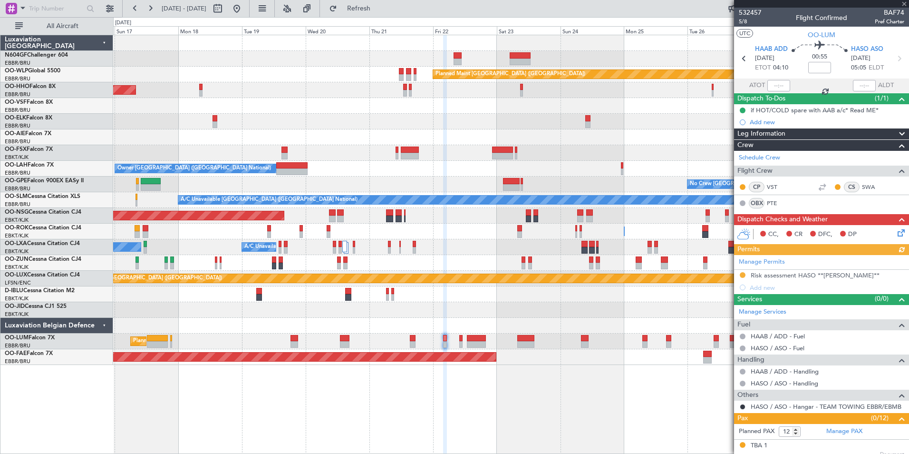
click at [381, 167] on div "Owner [GEOGRAPHIC_DATA] ([GEOGRAPHIC_DATA] National) Planned [GEOGRAPHIC_DATA][…" at bounding box center [511, 169] width 796 height 16
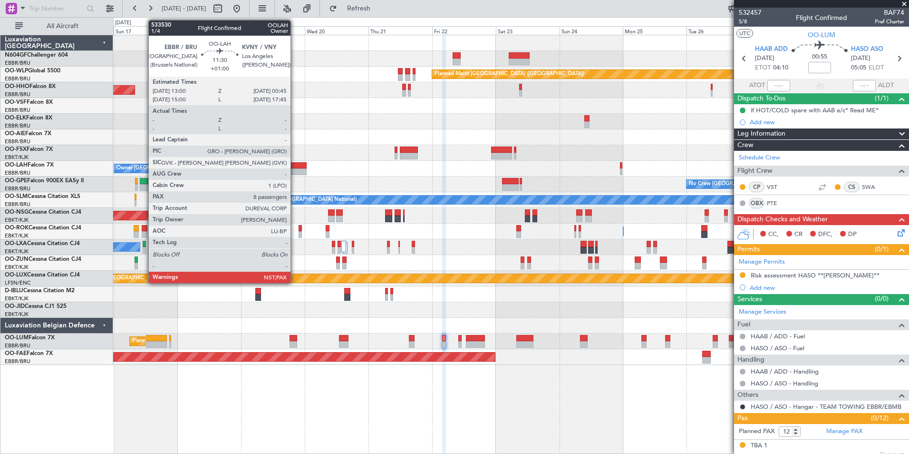
click at [295, 172] on div at bounding box center [290, 171] width 31 height 7
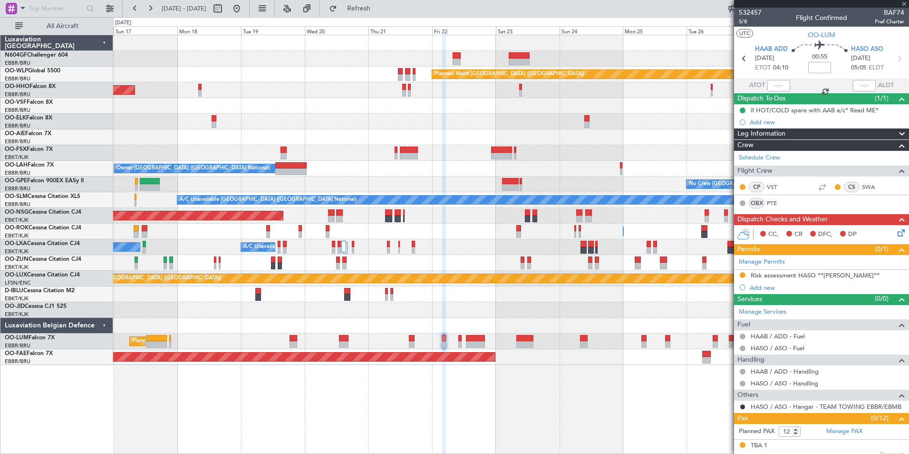
type input "+01:00"
type input "8"
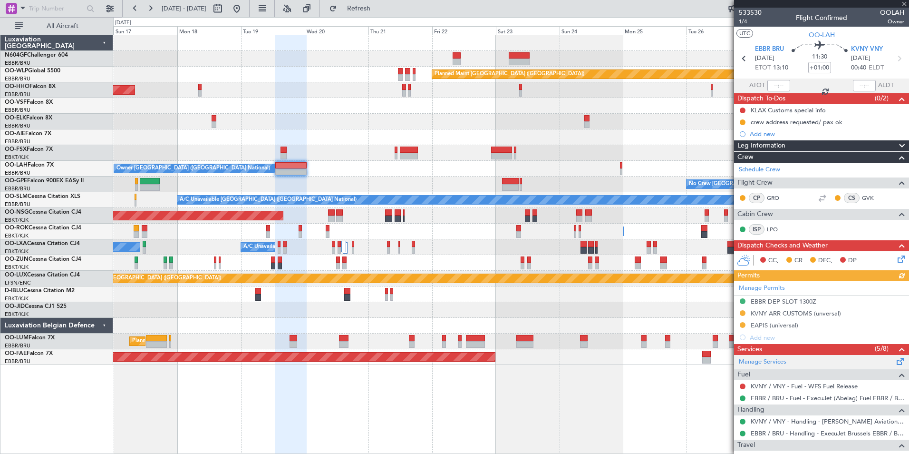
scroll to position [95, 0]
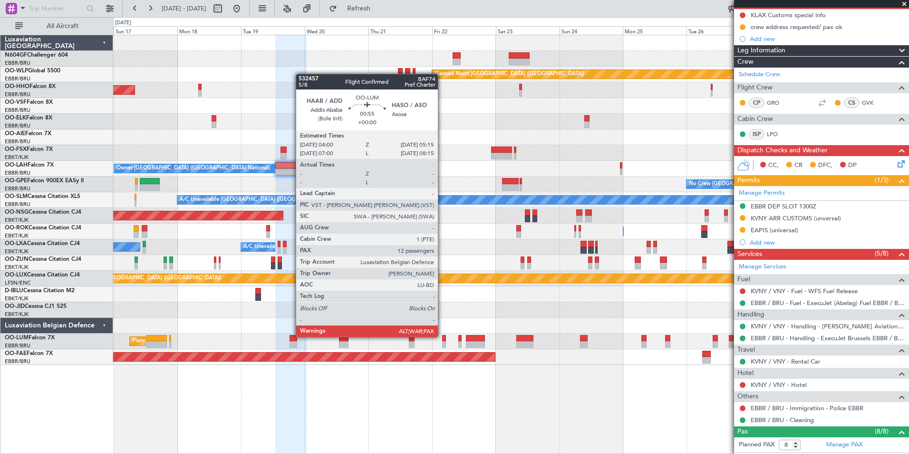
click at [442, 336] on div at bounding box center [443, 338] width 3 height 7
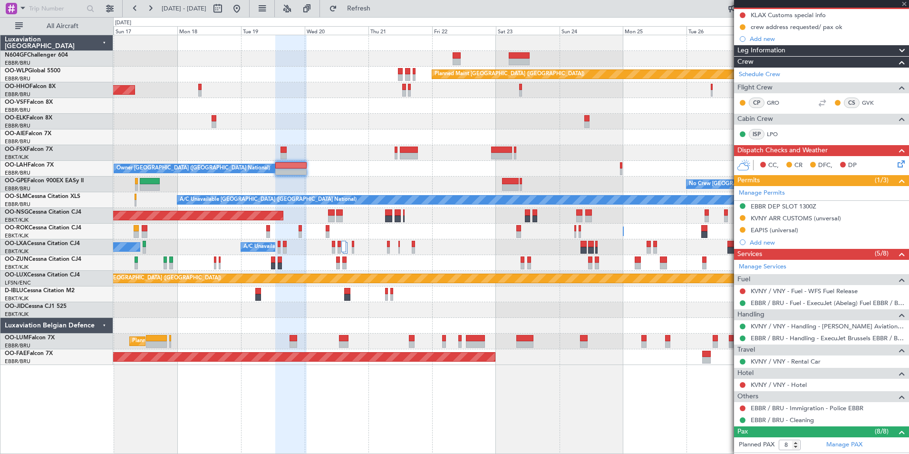
type input "12"
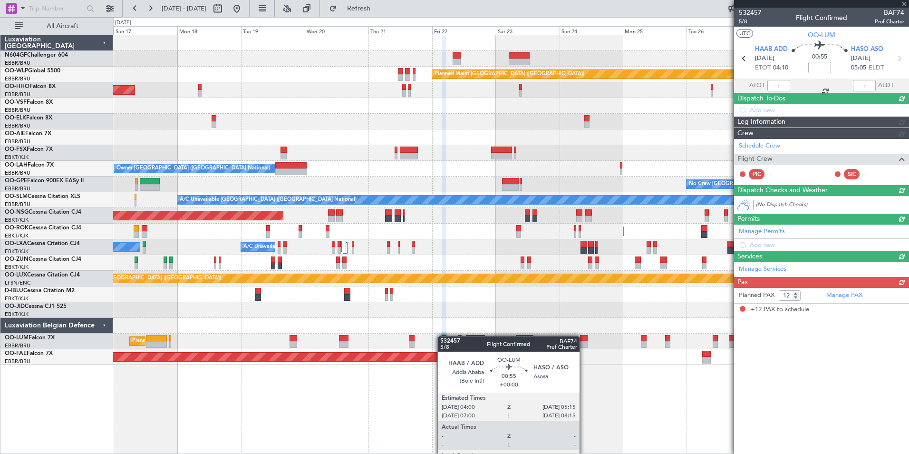
scroll to position [0, 0]
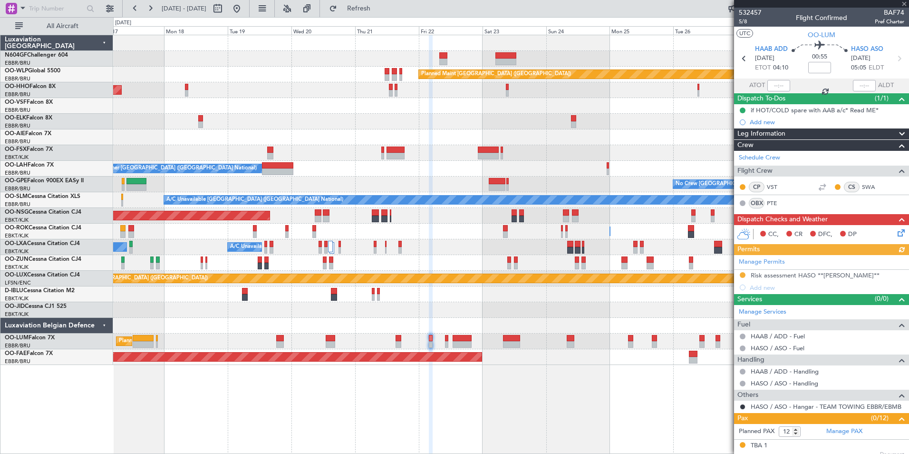
click at [473, 296] on div at bounding box center [511, 294] width 796 height 16
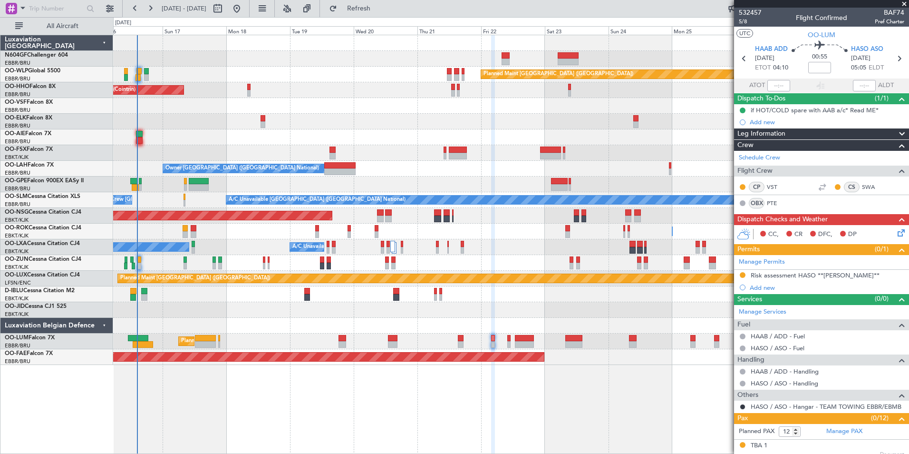
click at [533, 298] on div at bounding box center [511, 294] width 796 height 16
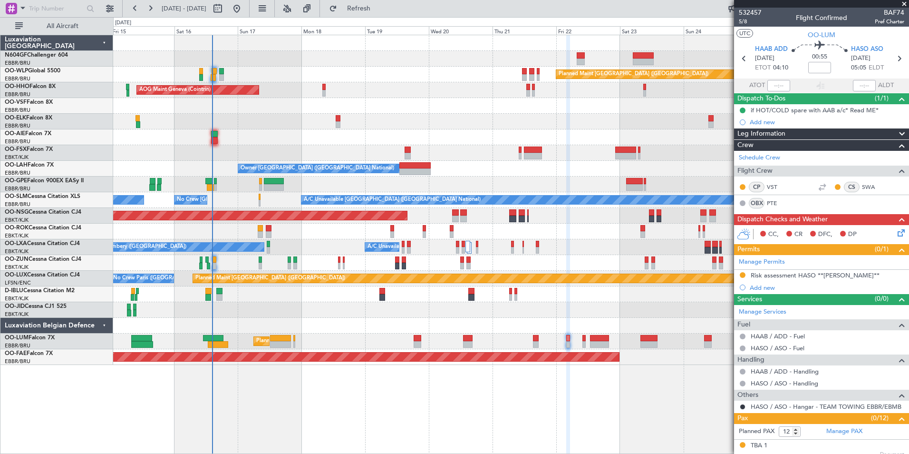
click at [378, 309] on div at bounding box center [511, 310] width 796 height 16
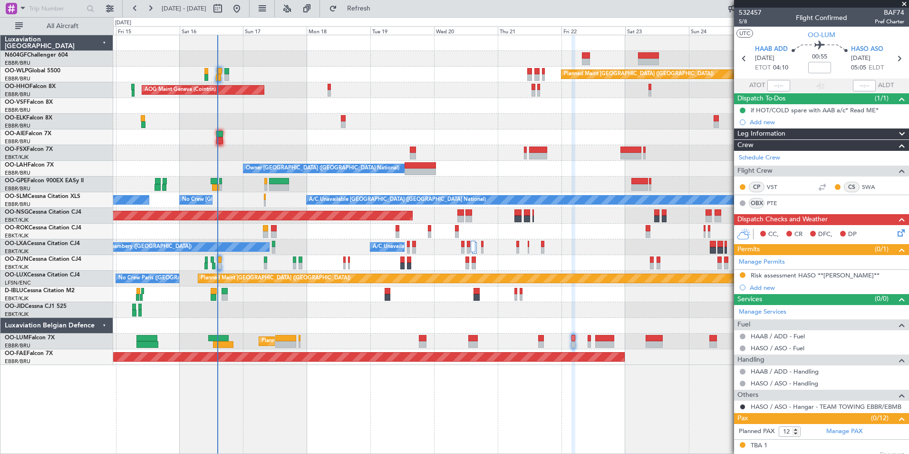
click at [455, 310] on div at bounding box center [511, 310] width 796 height 16
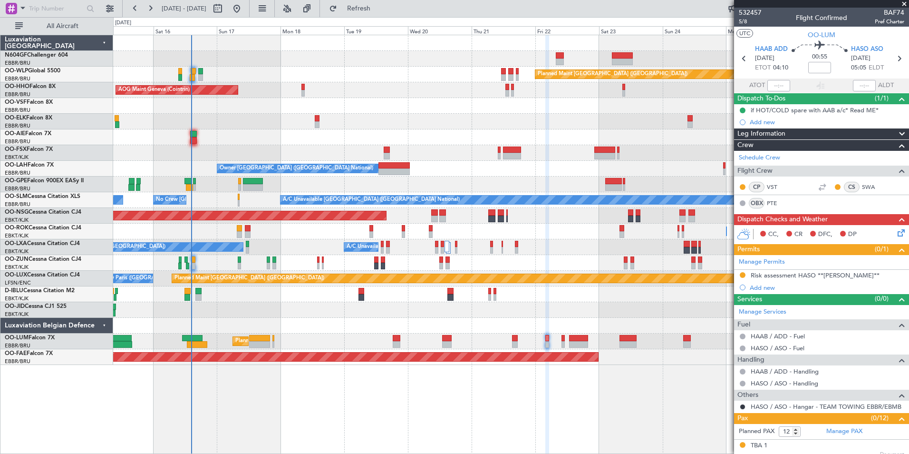
click at [500, 237] on div "Planned Maint [GEOGRAPHIC_DATA] ([GEOGRAPHIC_DATA]) AOG Maint Geneva ([GEOGRAPH…" at bounding box center [511, 200] width 796 height 330
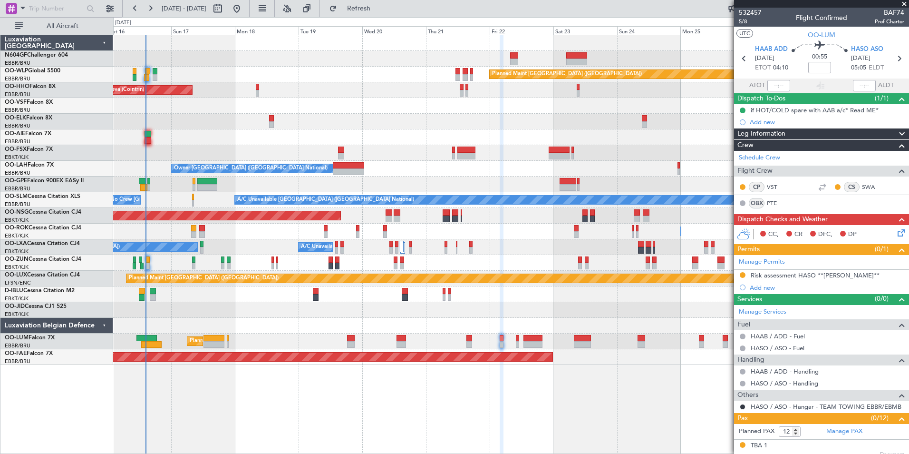
click at [423, 109] on div "Planned Maint [GEOGRAPHIC_DATA] ([GEOGRAPHIC_DATA]) AOG Maint Geneva ([GEOGRAPH…" at bounding box center [511, 200] width 796 height 330
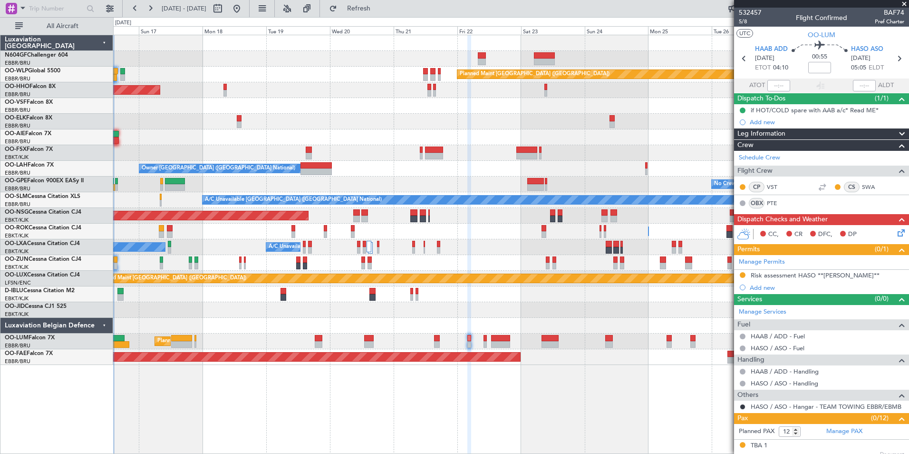
click at [463, 93] on div "AOG Maint Geneva (Cointrin) A/C Unavailable Geneva (Cointrin)" at bounding box center [511, 90] width 796 height 16
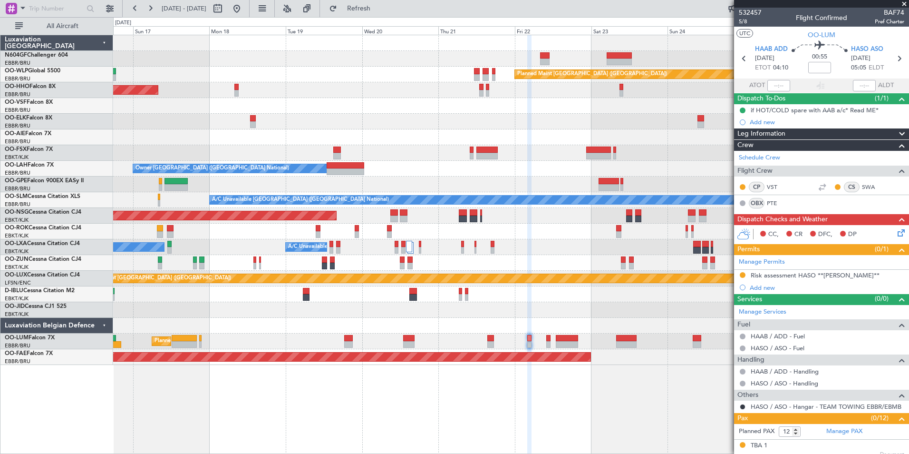
click at [555, 109] on div "Planned Maint [GEOGRAPHIC_DATA] ([GEOGRAPHIC_DATA]) AOG Maint Geneva ([GEOGRAPH…" at bounding box center [511, 200] width 796 height 330
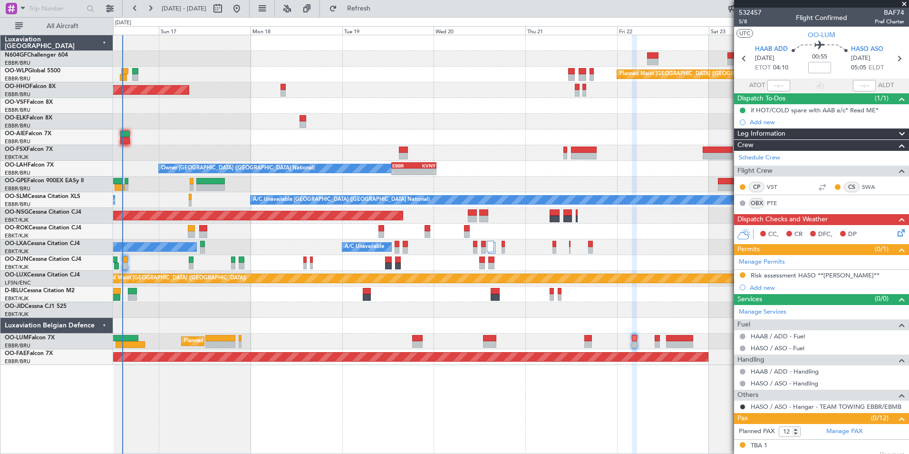
click at [505, 174] on div "Owner [GEOGRAPHIC_DATA] ([GEOGRAPHIC_DATA] National) - - EBBR 13:00 Z KVNY 00:4…" at bounding box center [511, 169] width 796 height 16
click at [604, 54] on div at bounding box center [511, 59] width 796 height 16
click at [470, 124] on div at bounding box center [511, 122] width 796 height 16
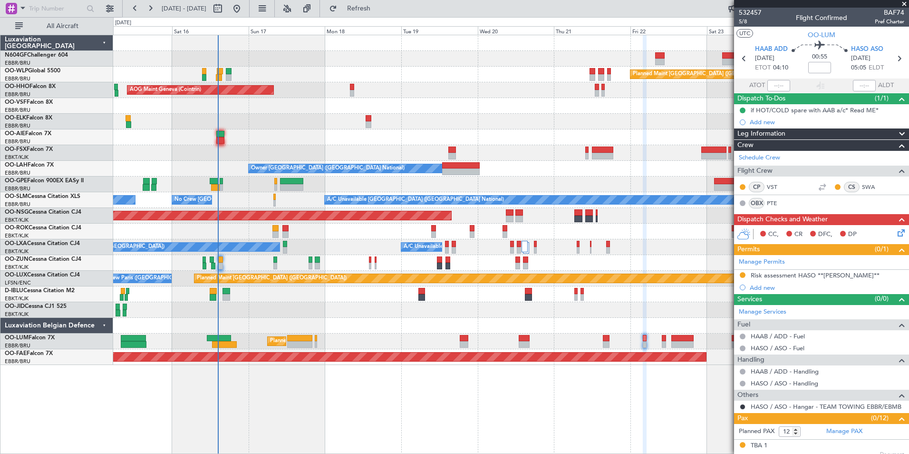
click at [438, 106] on div at bounding box center [511, 106] width 796 height 16
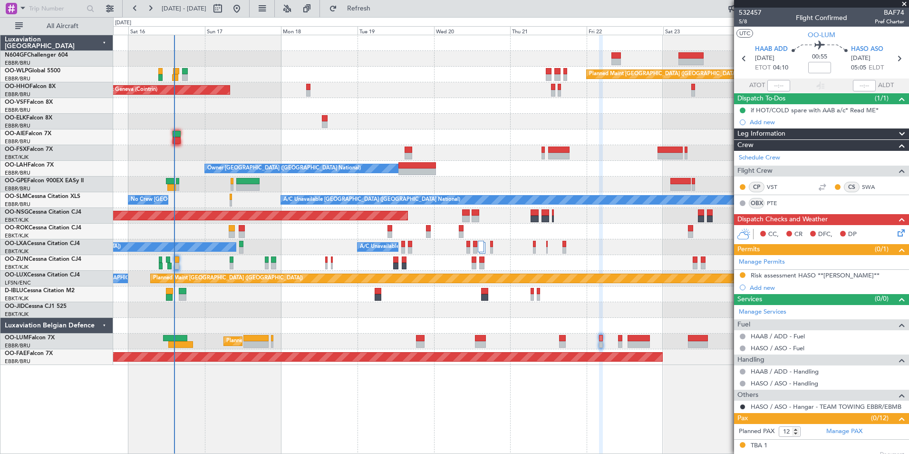
click at [267, 68] on div "Planned Maint [GEOGRAPHIC_DATA] ([GEOGRAPHIC_DATA])" at bounding box center [511, 75] width 796 height 16
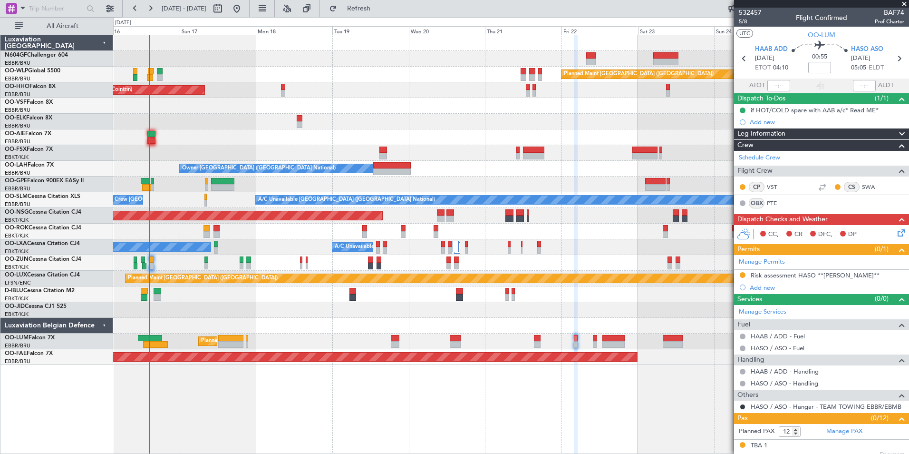
click at [441, 93] on div "AOG Maint Geneva (Cointrin) A/C Unavailable Geneva (Cointrin)" at bounding box center [511, 90] width 796 height 16
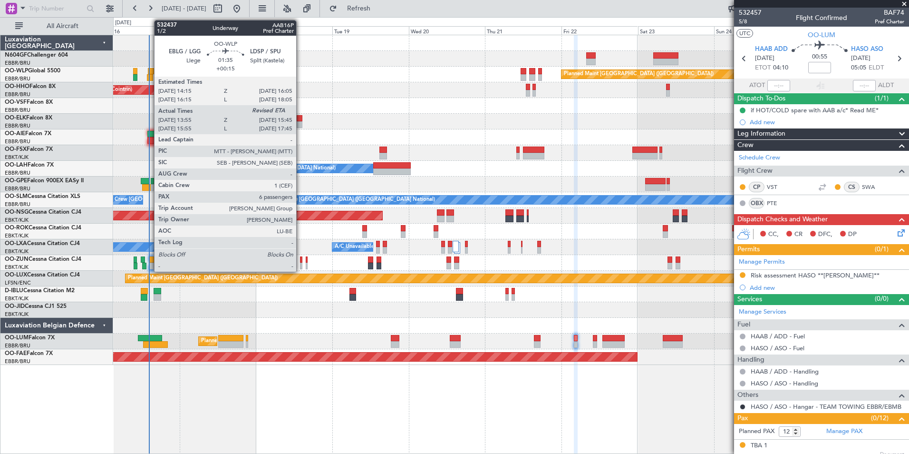
click at [149, 74] on div at bounding box center [150, 77] width 6 height 7
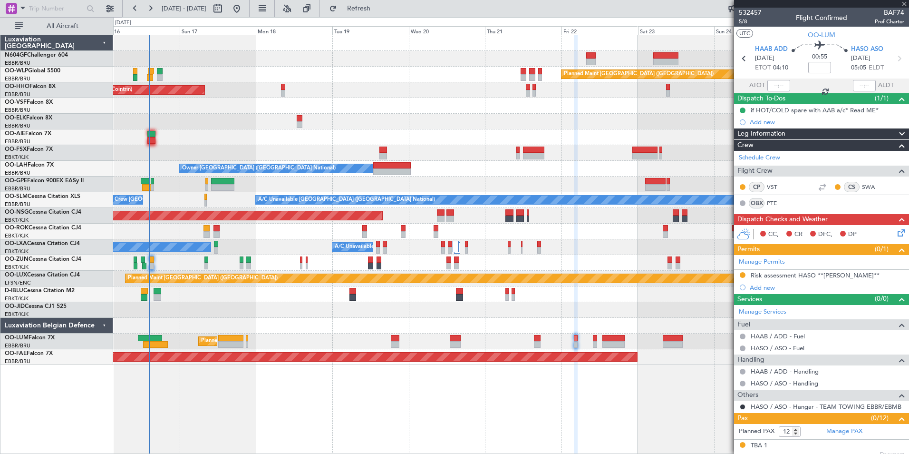
type input "+00:15"
type input "14:05"
type input "6"
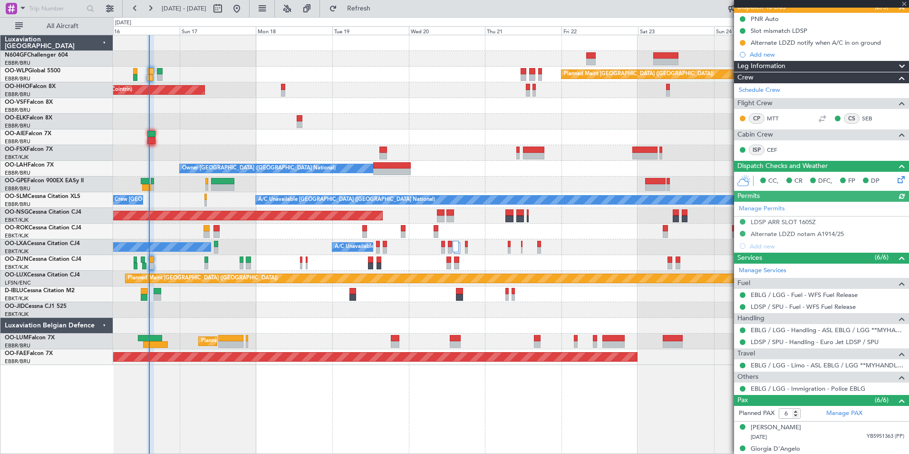
scroll to position [187, 0]
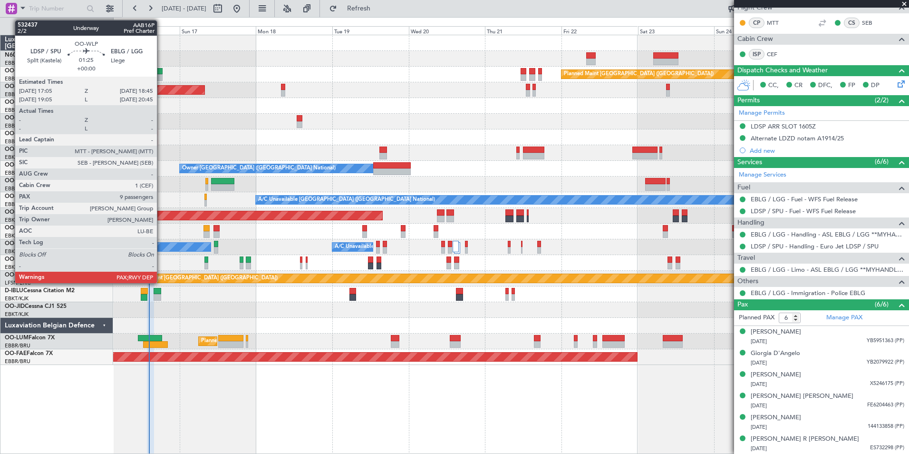
click at [161, 78] on div at bounding box center [160, 77] width 6 height 7
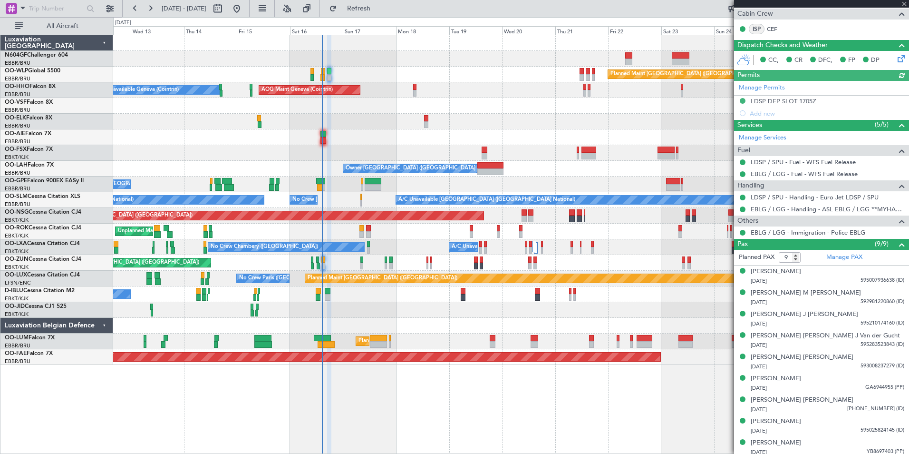
scroll to position [204, 0]
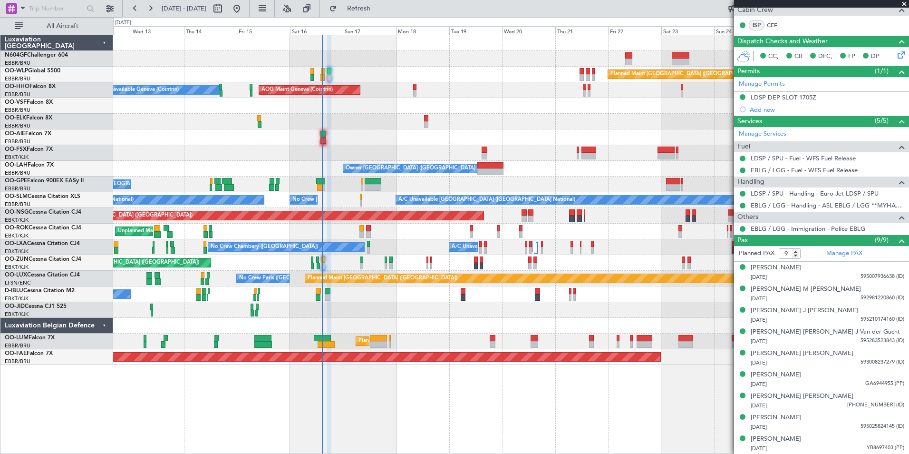
click at [387, 102] on div "Planned Maint [GEOGRAPHIC_DATA] ([GEOGRAPHIC_DATA]) AOG Maint Geneva ([GEOGRAPH…" at bounding box center [511, 200] width 796 height 330
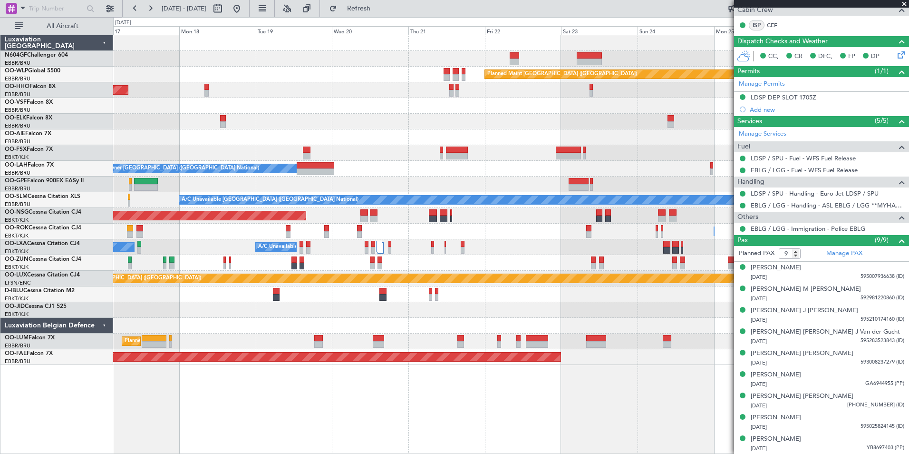
click at [284, 108] on div at bounding box center [511, 106] width 796 height 16
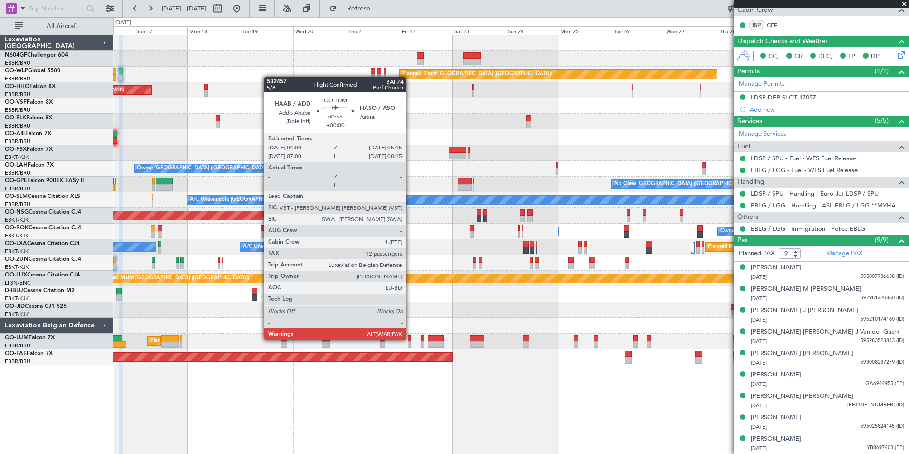
click at [410, 339] on div at bounding box center [409, 338] width 3 height 7
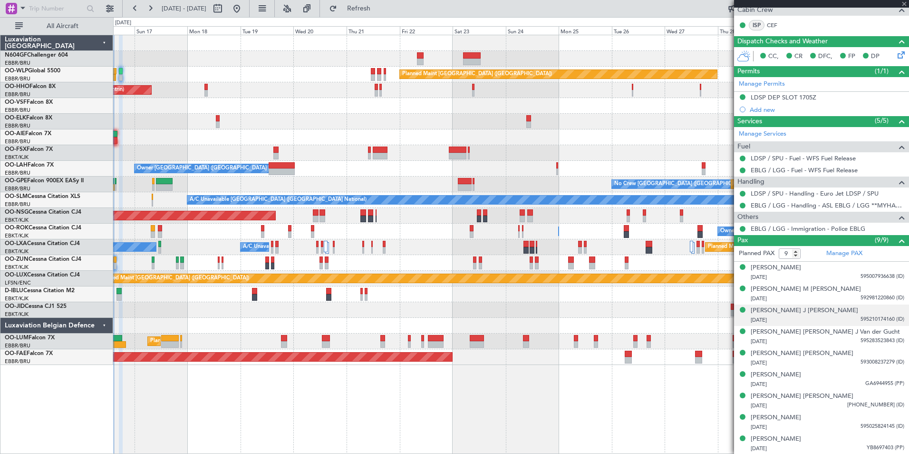
type input "12"
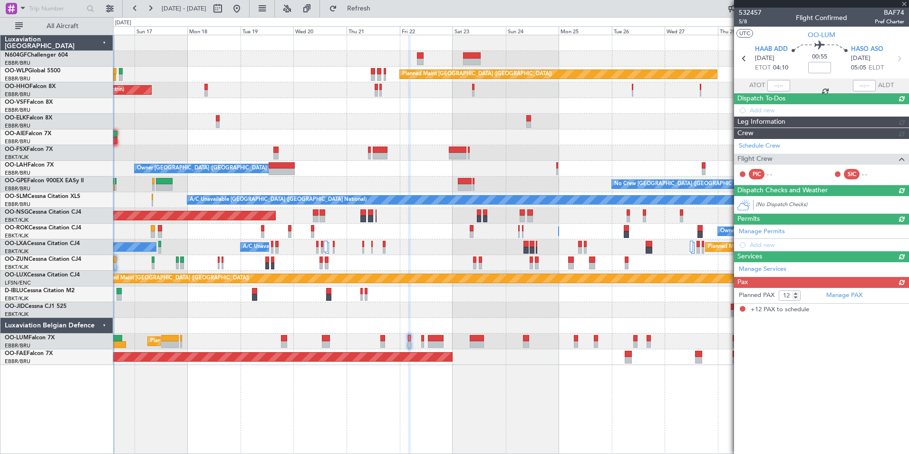
scroll to position [0, 0]
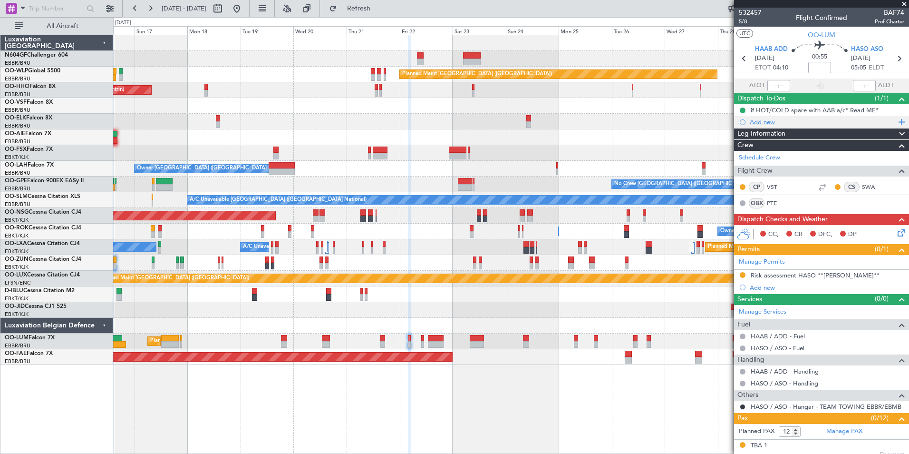
click at [780, 119] on div "Add new" at bounding box center [823, 122] width 146 height 8
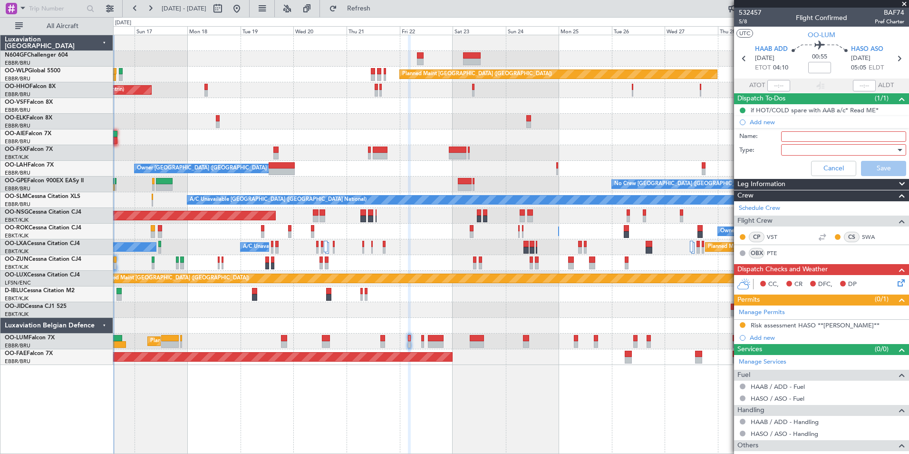
click at [808, 136] on input "Name:" at bounding box center [843, 136] width 125 height 10
type input "Diplo Clearance [GEOGRAPHIC_DATA]"
click at [809, 146] on div at bounding box center [840, 150] width 111 height 14
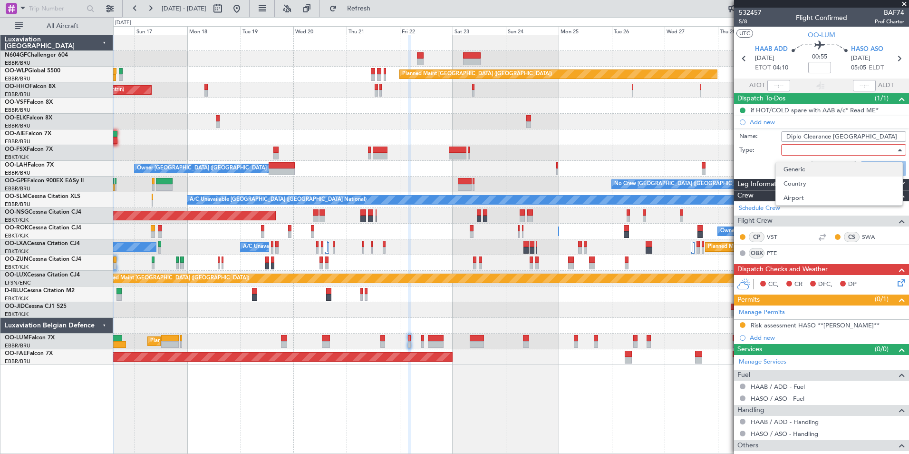
click at [798, 169] on span "Generic" at bounding box center [839, 169] width 111 height 14
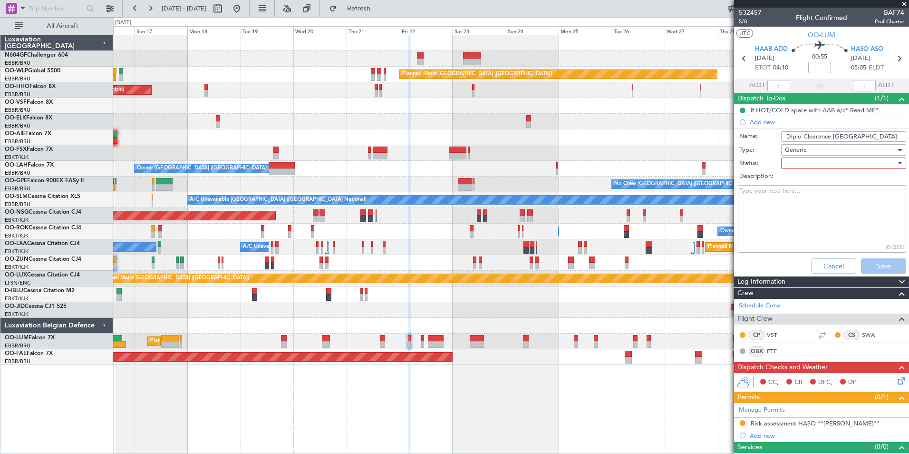
click at [797, 167] on div at bounding box center [840, 163] width 111 height 14
click at [798, 186] on span "Not Started" at bounding box center [839, 182] width 111 height 14
click at [869, 260] on button "Save" at bounding box center [883, 265] width 45 height 15
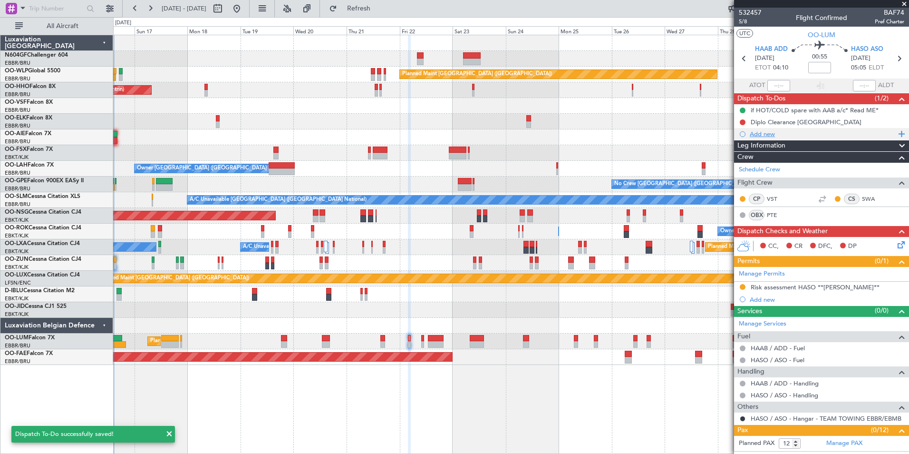
click at [756, 135] on div "Add new" at bounding box center [823, 134] width 146 height 8
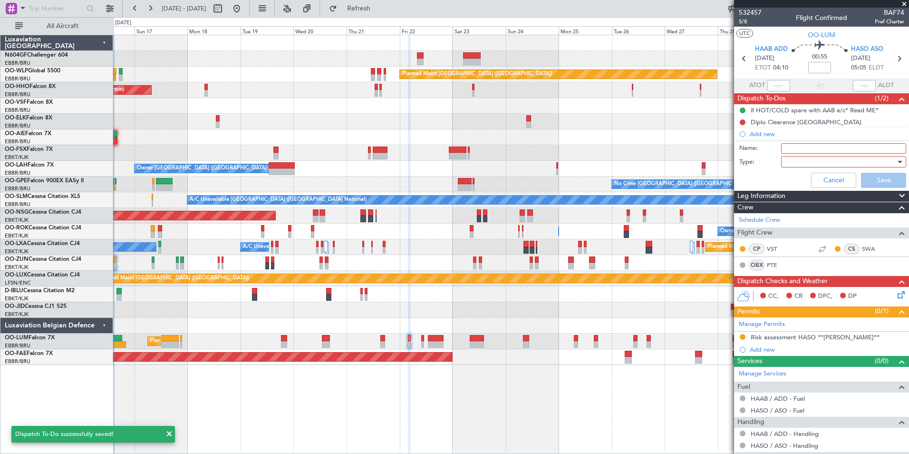
click at [787, 149] on input "Name:" at bounding box center [843, 148] width 125 height 10
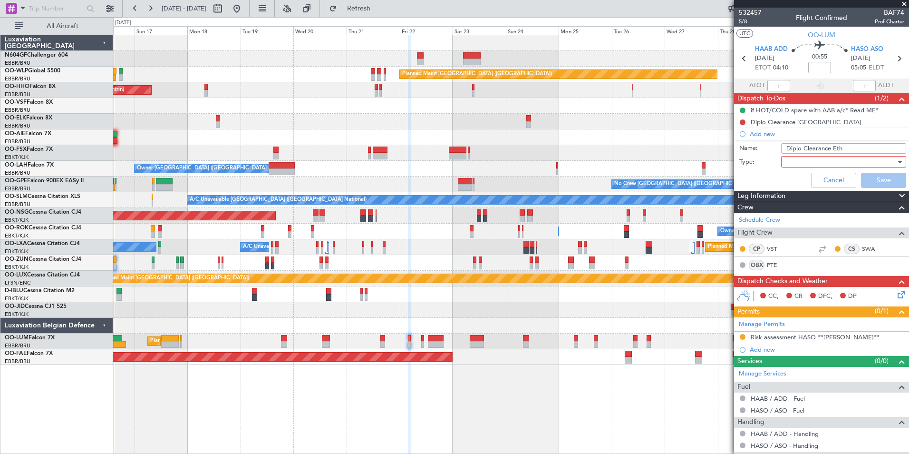
type input "Diplo Clearance [GEOGRAPHIC_DATA]"
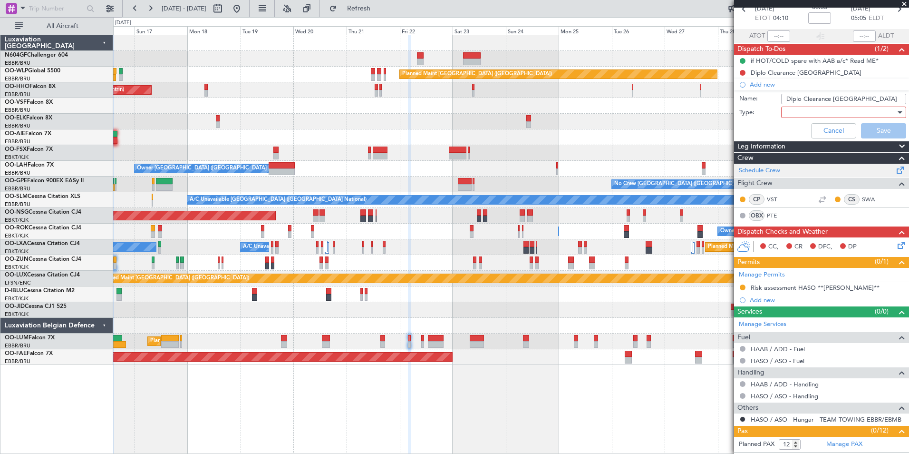
scroll to position [95, 0]
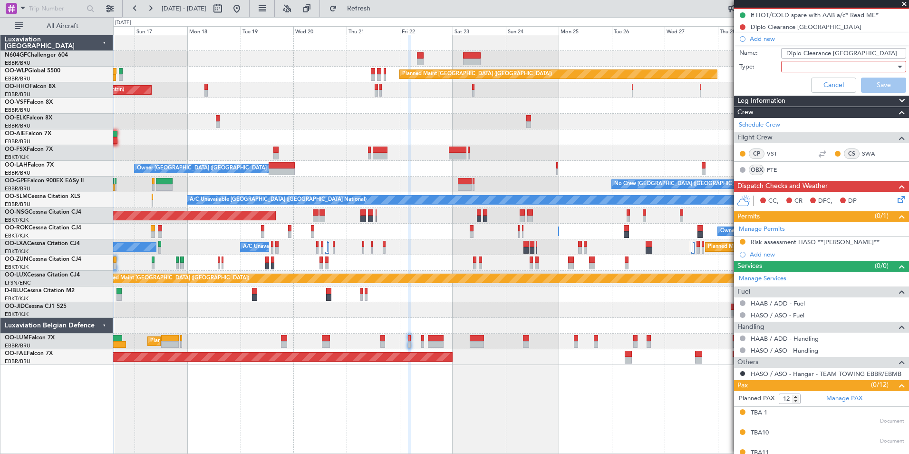
click at [787, 67] on div at bounding box center [840, 66] width 111 height 14
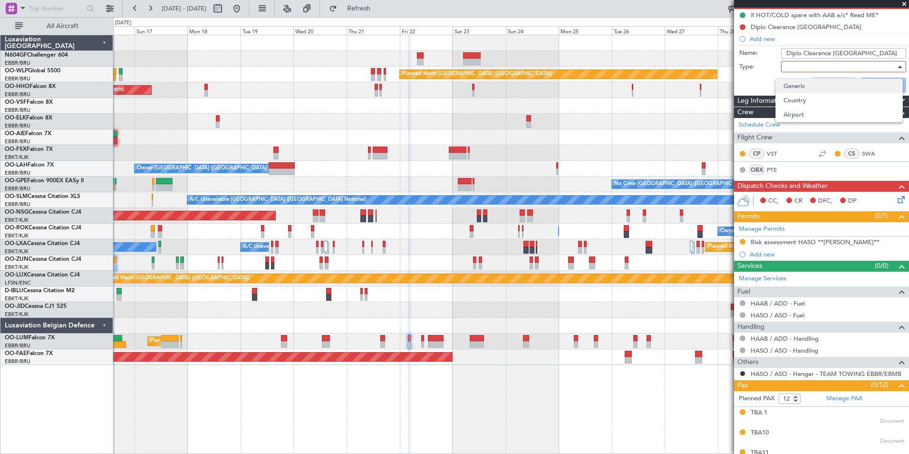
click at [794, 81] on span "Generic" at bounding box center [839, 86] width 111 height 14
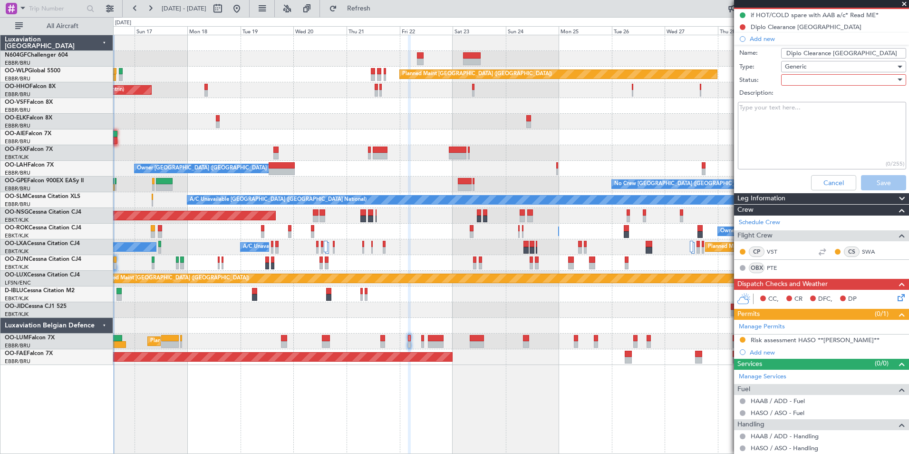
click at [794, 81] on div at bounding box center [840, 80] width 111 height 14
click at [801, 98] on span "Not Started" at bounding box center [839, 99] width 111 height 14
click at [869, 183] on button "Save" at bounding box center [883, 182] width 45 height 15
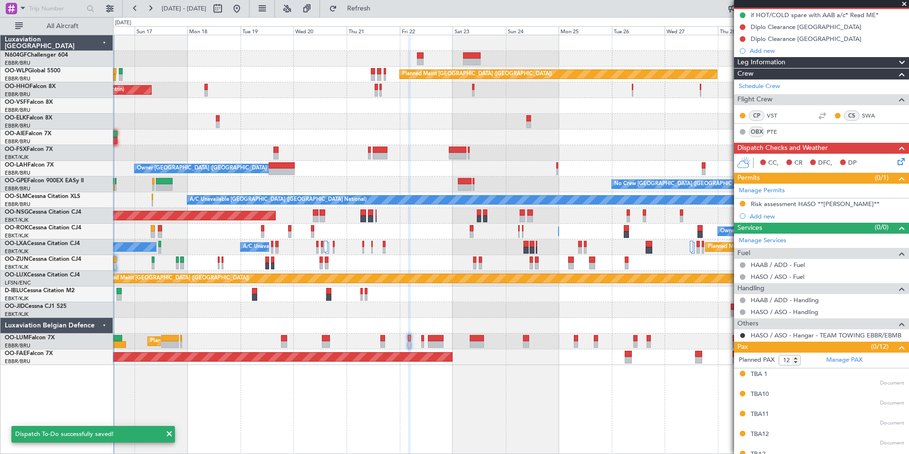
scroll to position [0, 0]
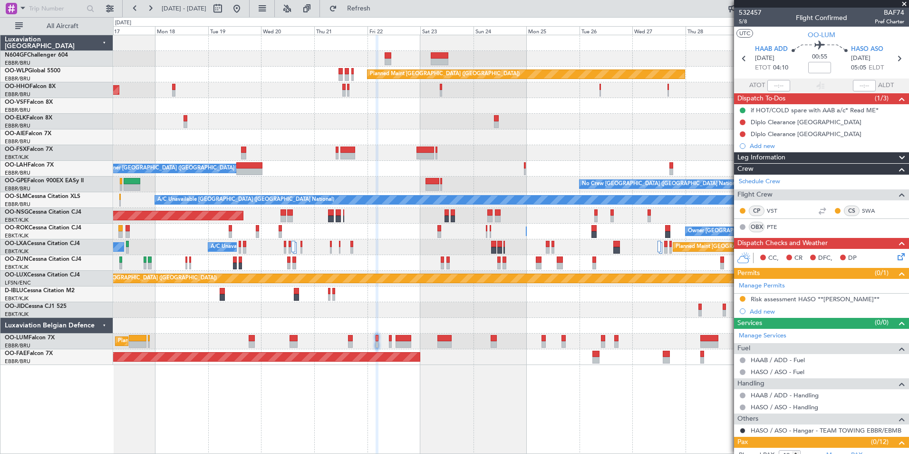
click at [423, 389] on div "Planned Maint Berlin (Brandenburg) AOG Maint Geneva (Cointrin) A/C Unavailable …" at bounding box center [511, 244] width 796 height 419
click at [762, 144] on div "Add new" at bounding box center [823, 146] width 146 height 8
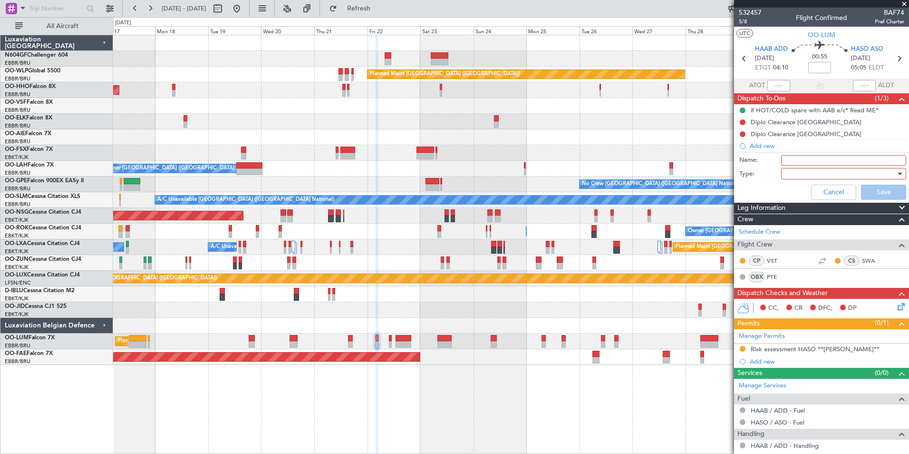
click at [803, 163] on input "Name:" at bounding box center [843, 160] width 125 height 10
type input "F"
click at [827, 160] on input "Name:" at bounding box center [843, 160] width 125 height 10
type input "FPL Saved In FF and released"
click at [789, 174] on div at bounding box center [840, 173] width 111 height 14
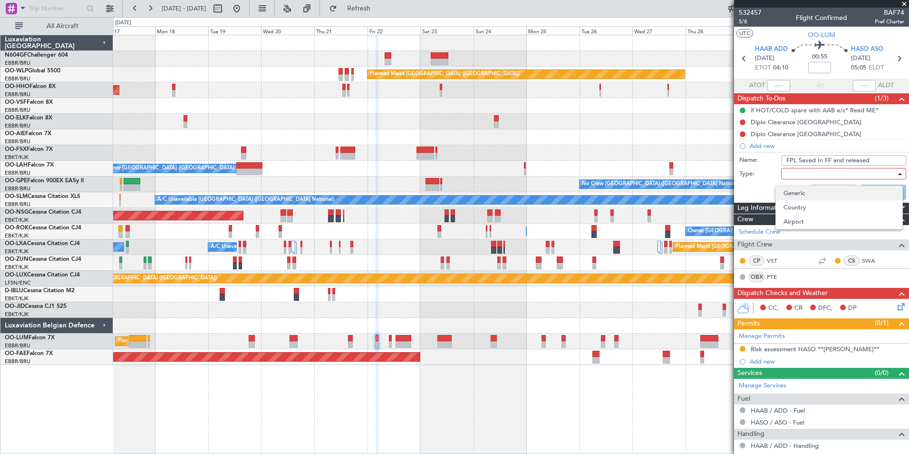
click at [805, 195] on span "Generic" at bounding box center [839, 193] width 111 height 14
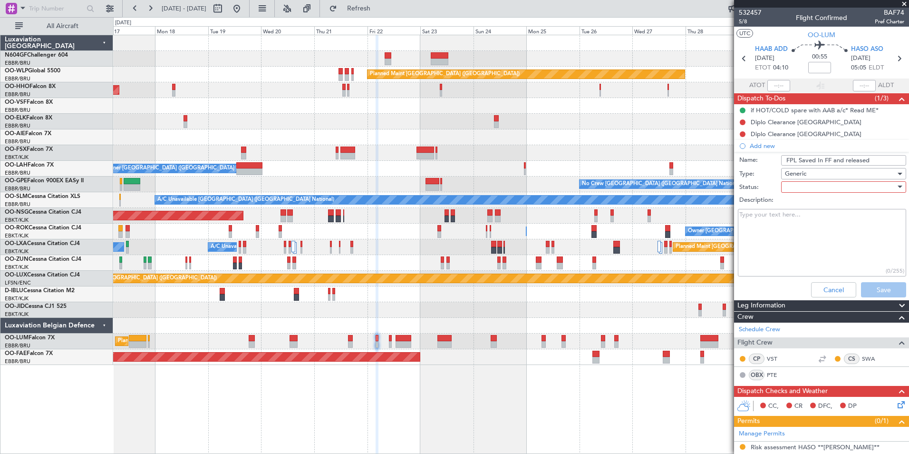
click at [798, 188] on div at bounding box center [840, 187] width 111 height 14
click at [807, 218] on span "In Progress" at bounding box center [839, 220] width 111 height 14
click at [876, 288] on button "Save" at bounding box center [883, 289] width 45 height 15
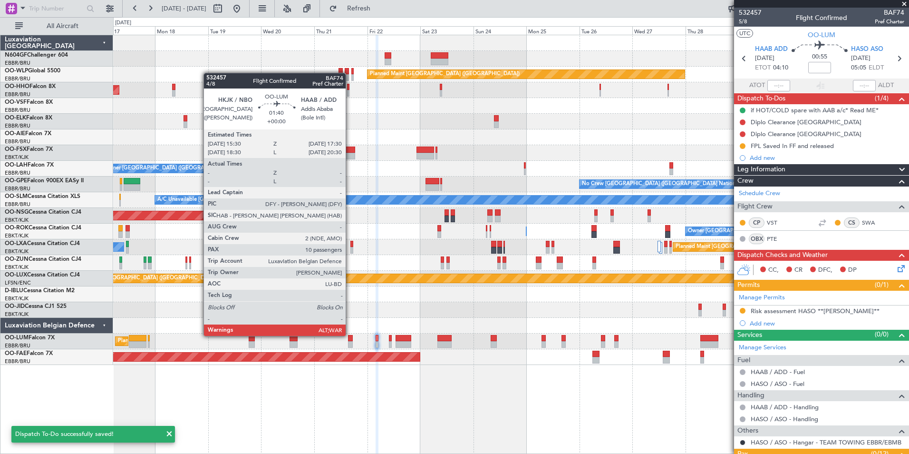
click at [350, 335] on div at bounding box center [350, 338] width 5 height 7
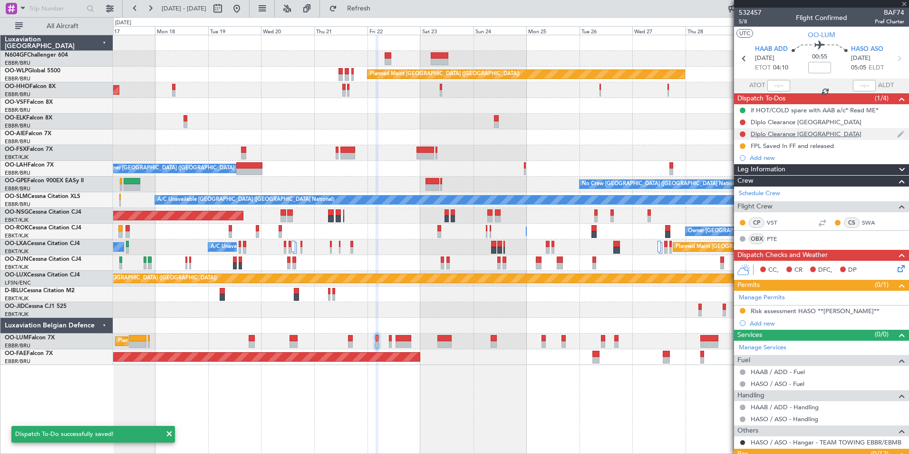
type input "10"
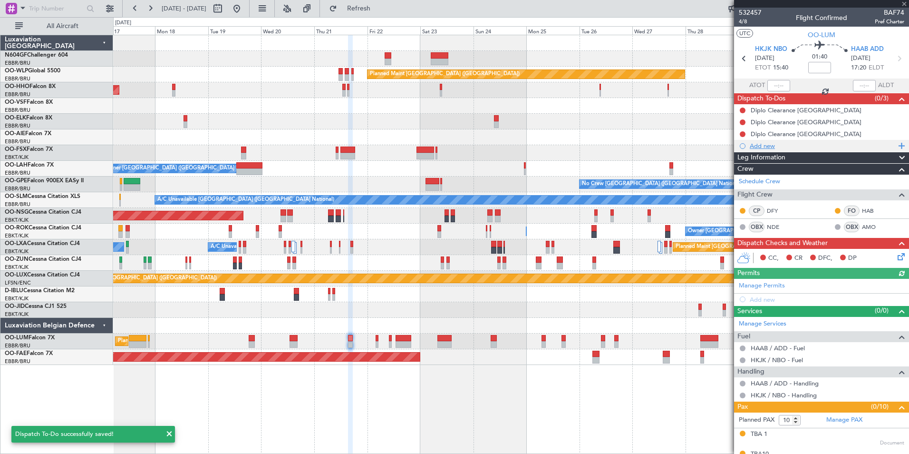
click at [771, 146] on div "Add new" at bounding box center [823, 146] width 146 height 8
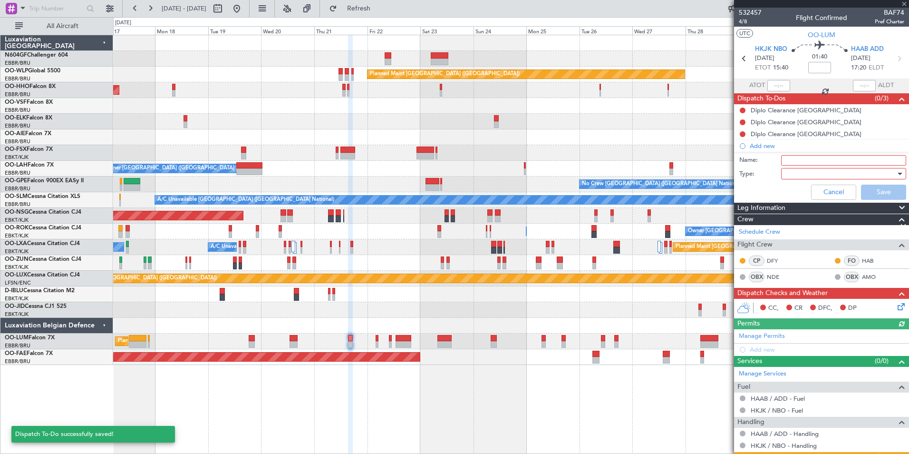
click at [809, 161] on input "Name:" at bounding box center [843, 160] width 125 height 10
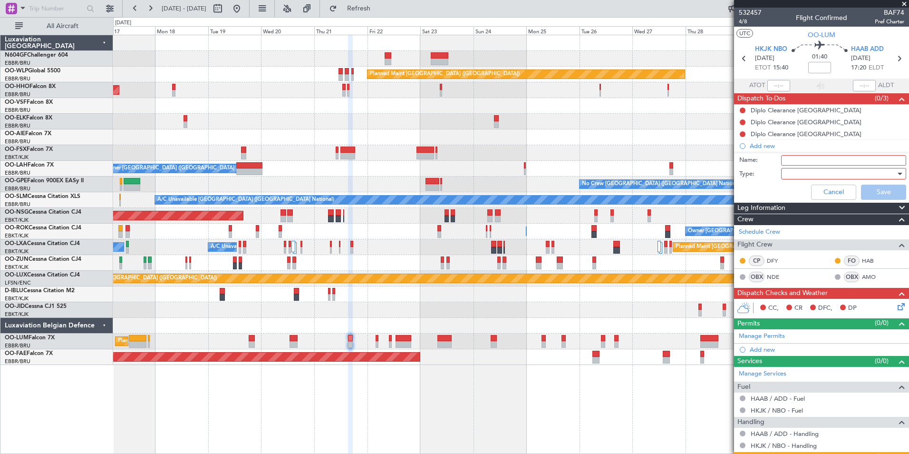
type input "FPL Saved In FF and released"
click at [791, 175] on div at bounding box center [840, 173] width 111 height 14
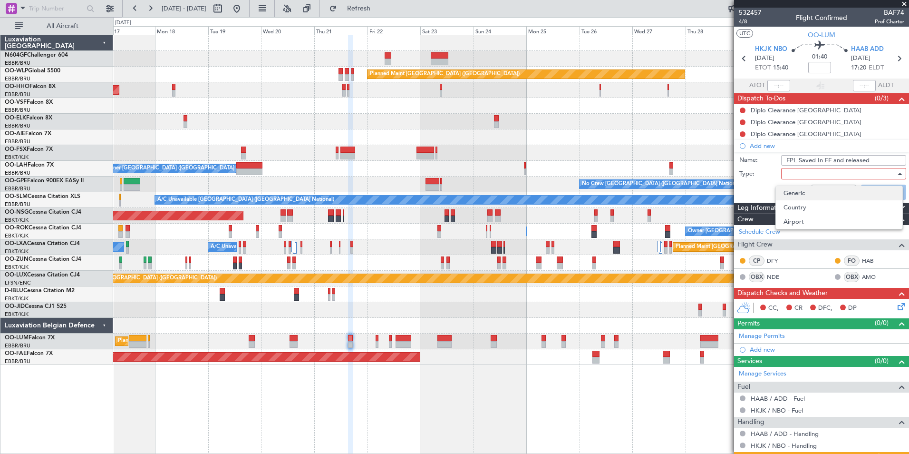
click at [794, 194] on span "Generic" at bounding box center [839, 193] width 111 height 14
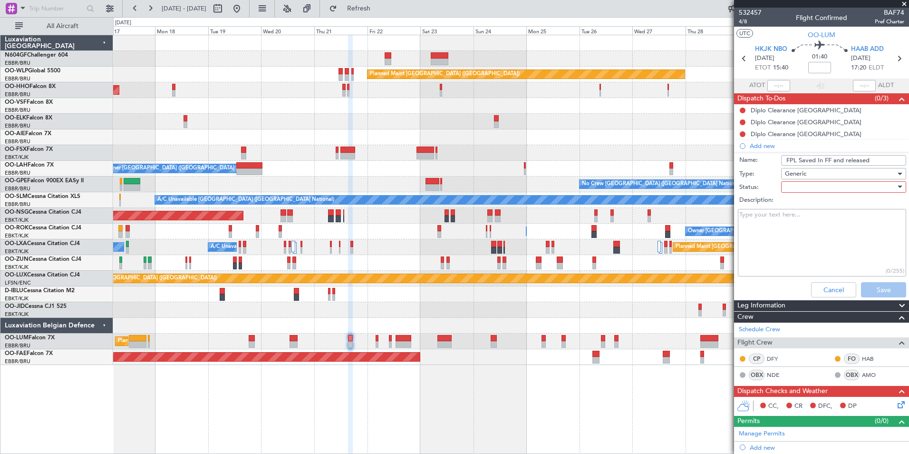
click at [790, 186] on div at bounding box center [840, 187] width 111 height 14
click at [794, 220] on span "In Progress" at bounding box center [839, 220] width 111 height 14
click at [864, 287] on button "Save" at bounding box center [883, 289] width 45 height 15
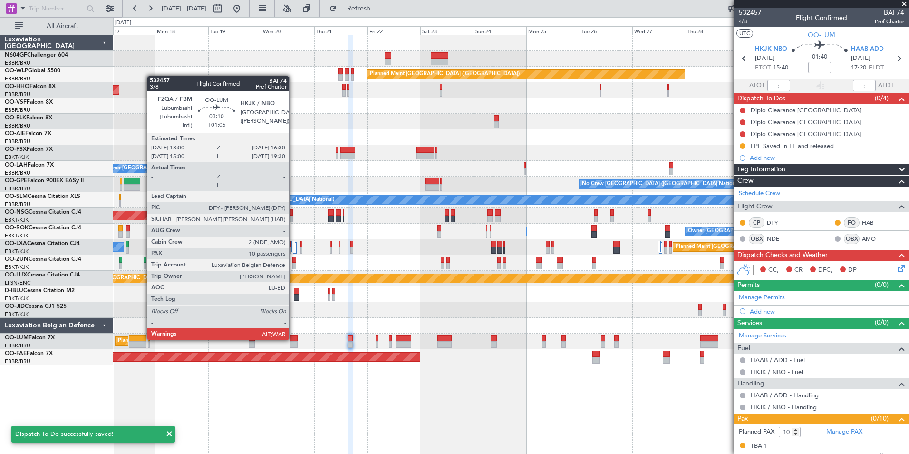
click at [293, 339] on div at bounding box center [294, 338] width 8 height 7
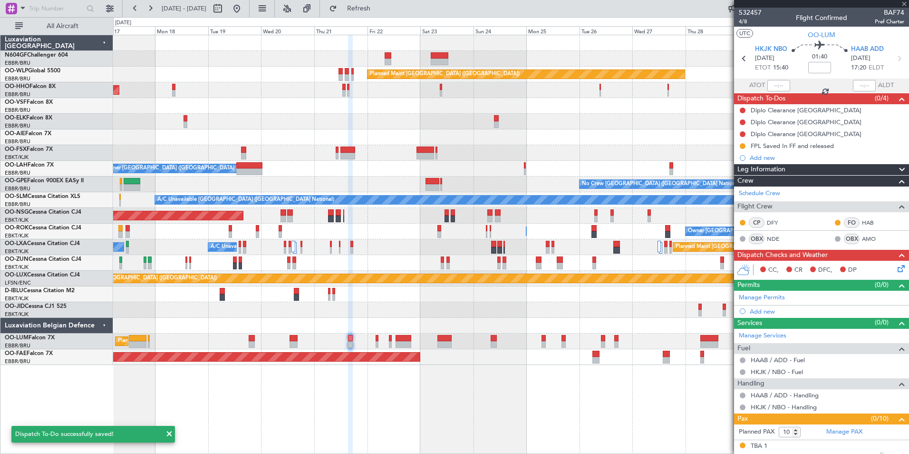
type input "+01:05"
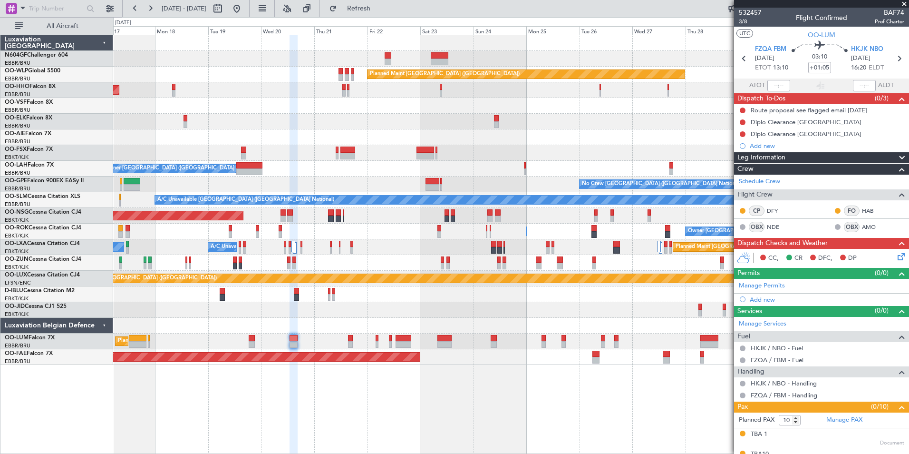
drag, startPoint x: 752, startPoint y: 148, endPoint x: 759, endPoint y: 148, distance: 6.2
click at [753, 148] on div "Add new" at bounding box center [827, 146] width 155 height 8
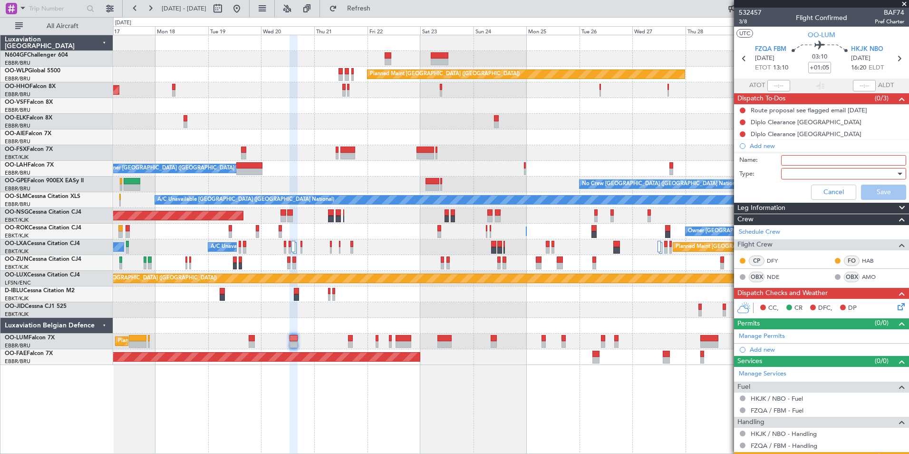
click at [785, 165] on div "Name:" at bounding box center [822, 160] width 185 height 14
click at [790, 162] on input "Name:" at bounding box center [843, 160] width 125 height 10
type input "FPL Saved In FF and released"
click at [804, 170] on div at bounding box center [840, 173] width 111 height 14
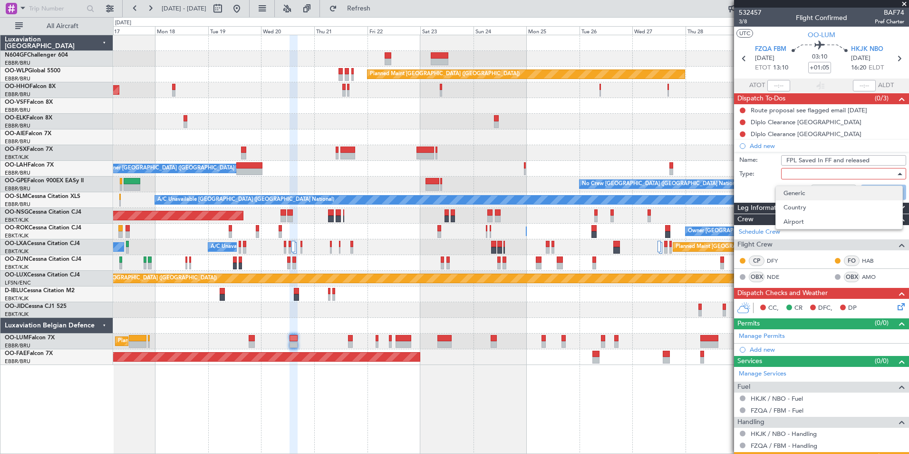
click at [806, 189] on span "Generic" at bounding box center [839, 193] width 111 height 14
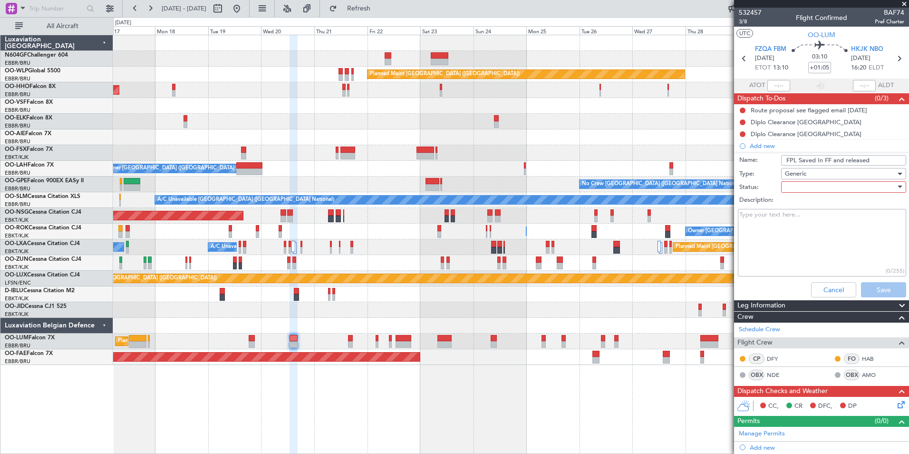
click at [800, 185] on div at bounding box center [840, 187] width 111 height 14
click at [801, 217] on span "In Progress" at bounding box center [839, 220] width 111 height 14
click at [872, 286] on button "Save" at bounding box center [883, 289] width 45 height 15
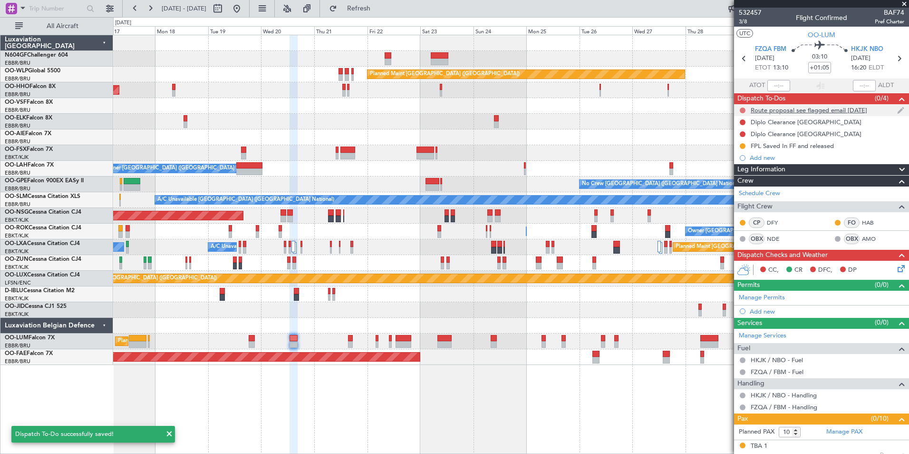
click at [742, 107] on button at bounding box center [743, 110] width 6 height 6
click at [693, 127] on div at bounding box center [511, 122] width 796 height 16
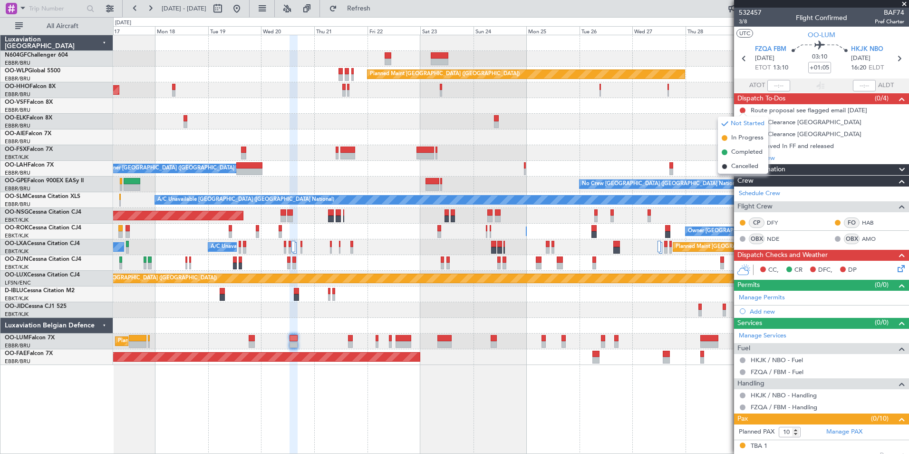
click at [672, 131] on div "Planned Maint [GEOGRAPHIC_DATA] ([GEOGRAPHIC_DATA])" at bounding box center [511, 137] width 796 height 16
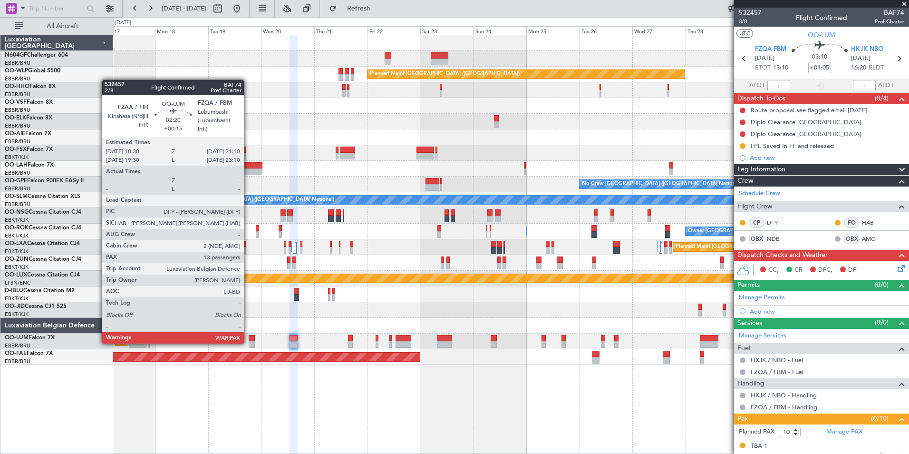
click at [250, 342] on div at bounding box center [252, 344] width 6 height 7
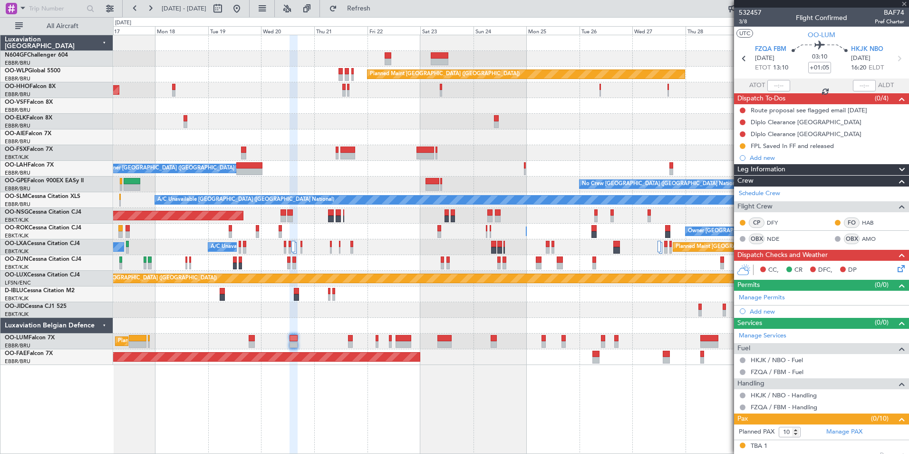
type input "+00:15"
type input "13"
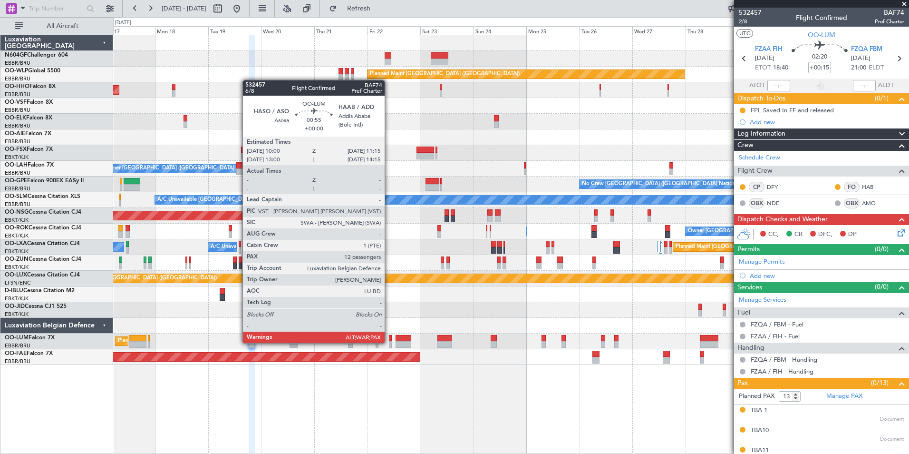
click at [389, 342] on div at bounding box center [390, 344] width 3 height 7
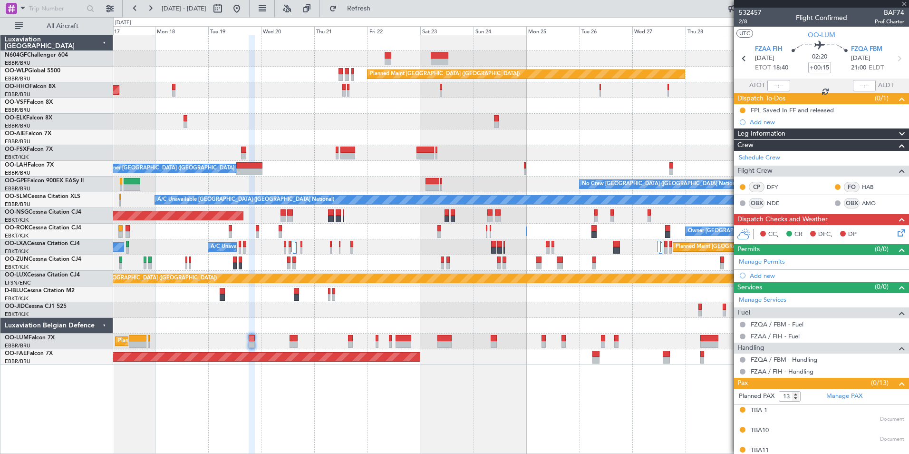
type input "12"
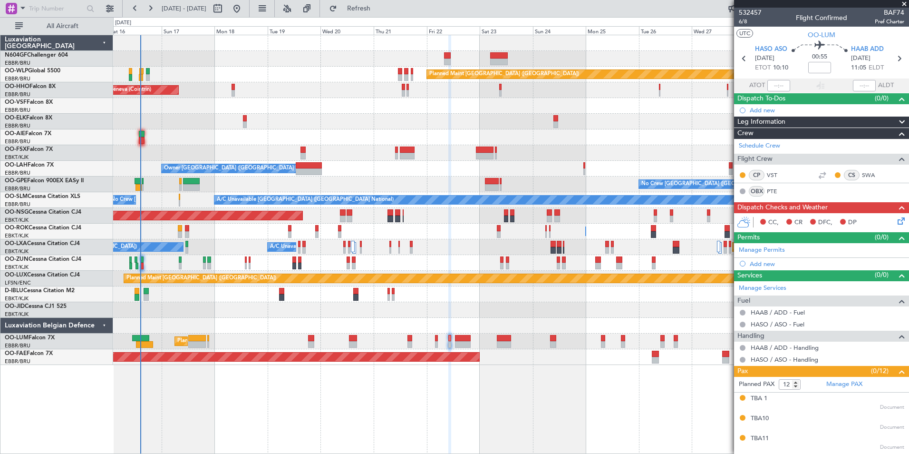
click at [477, 300] on div "Planned Maint [GEOGRAPHIC_DATA] ([GEOGRAPHIC_DATA]) AOG Maint Geneva ([GEOGRAPH…" at bounding box center [511, 200] width 796 height 330
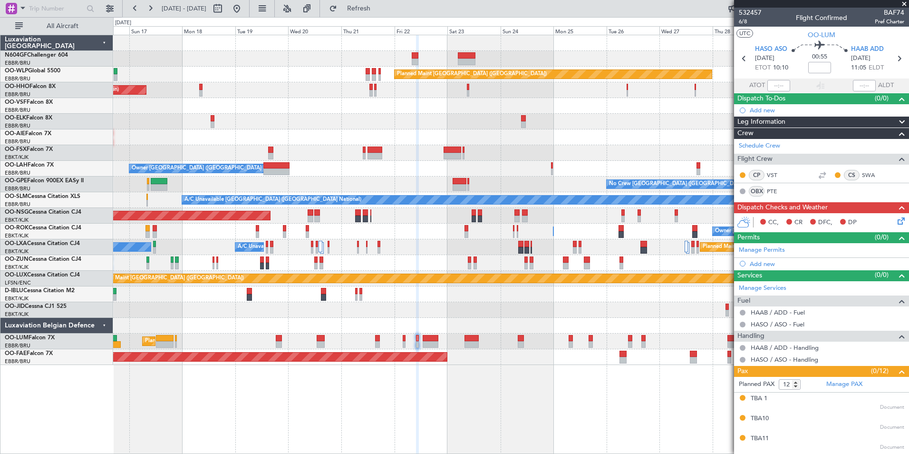
click at [206, 292] on div "No Crew [GEOGRAPHIC_DATA] ([GEOGRAPHIC_DATA] National)" at bounding box center [511, 294] width 796 height 16
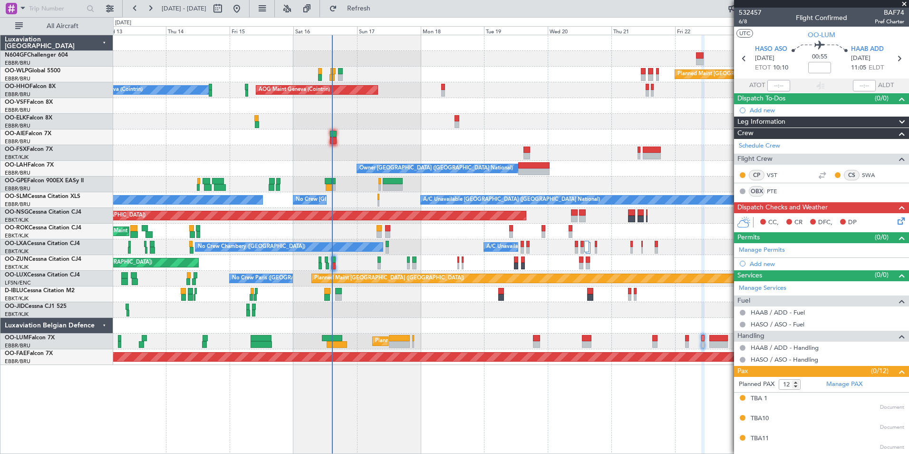
click at [682, 268] on div "Planned Maint [GEOGRAPHIC_DATA] ([GEOGRAPHIC_DATA]) AOG Maint Geneva ([GEOGRAPH…" at bounding box center [511, 200] width 796 height 330
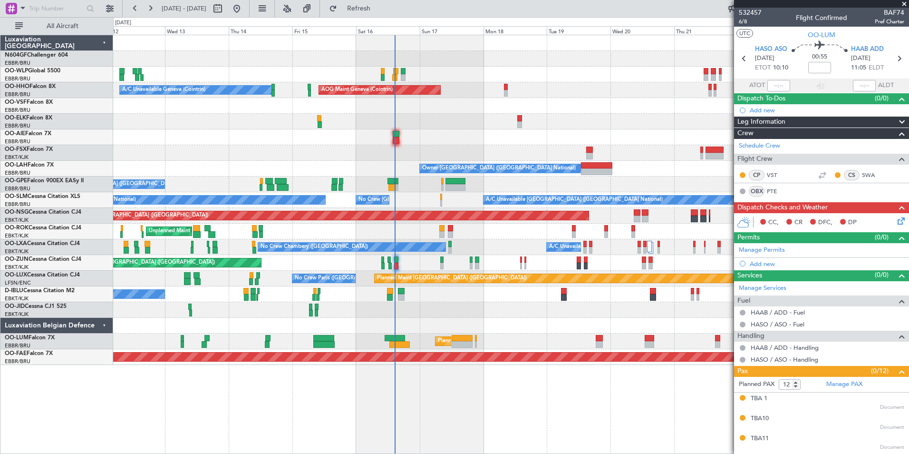
click at [476, 289] on div "No Crew [GEOGRAPHIC_DATA] ([GEOGRAPHIC_DATA] National)" at bounding box center [511, 294] width 796 height 16
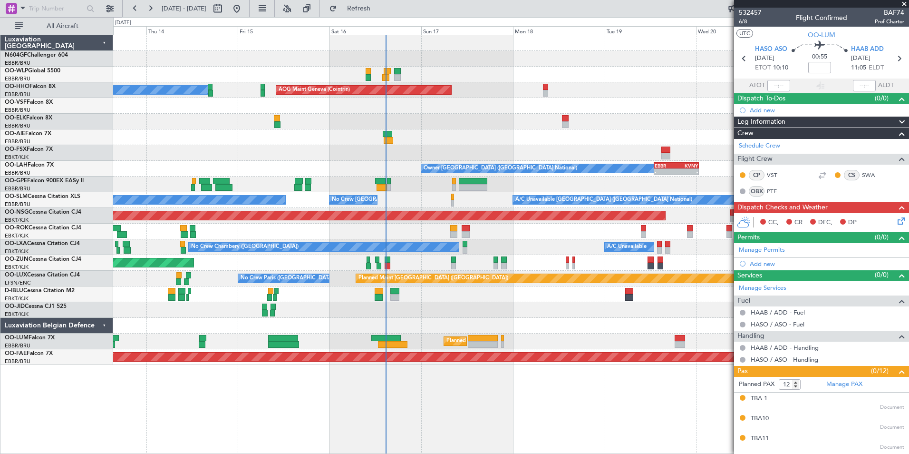
click at [492, 237] on div "Unplanned Maint [GEOGRAPHIC_DATA]-[GEOGRAPHIC_DATA]" at bounding box center [511, 232] width 796 height 16
click at [378, 339] on div "Planned Maint [GEOGRAPHIC_DATA] ([GEOGRAPHIC_DATA] National)" at bounding box center [511, 341] width 796 height 16
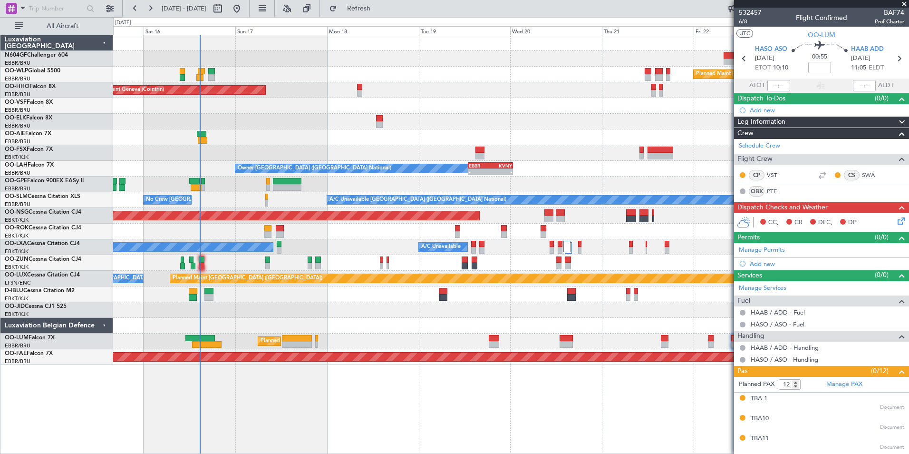
click at [503, 309] on div at bounding box center [511, 310] width 796 height 16
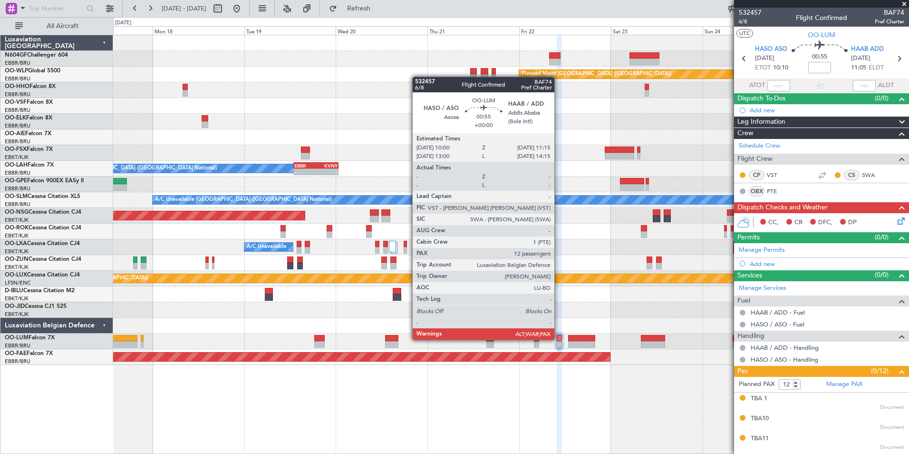
click at [559, 339] on div at bounding box center [559, 338] width 5 height 7
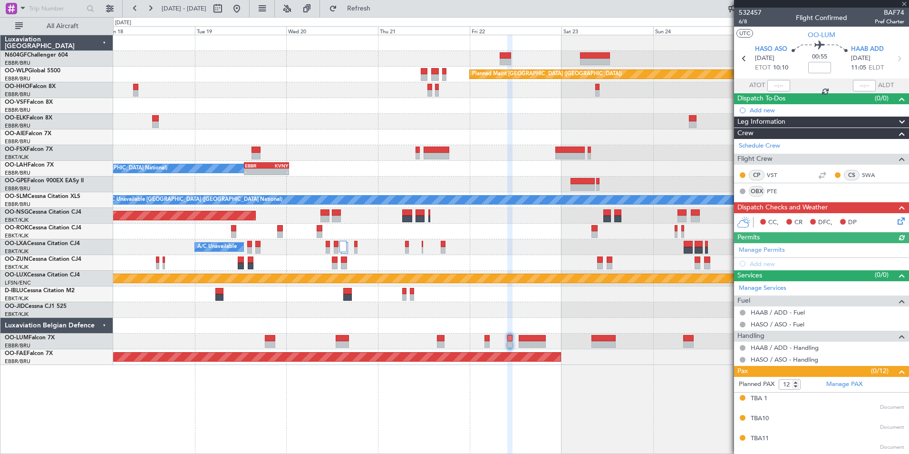
click at [502, 292] on div at bounding box center [511, 294] width 796 height 16
click at [819, 70] on input at bounding box center [819, 67] width 23 height 11
type input "-00:10"
click at [789, 33] on section "UTC OO-[PERSON_NAME]" at bounding box center [821, 34] width 175 height 14
click at [763, 112] on div "Add new" at bounding box center [827, 110] width 155 height 8
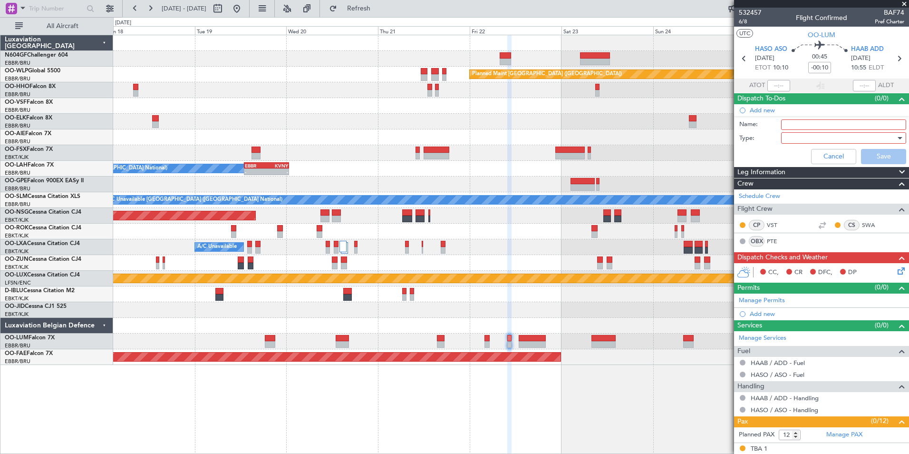
click at [793, 128] on input "Name:" at bounding box center [843, 124] width 125 height 10
type input "Diplo Clearance [GEOGRAPHIC_DATA]"
click at [812, 136] on div at bounding box center [840, 138] width 111 height 14
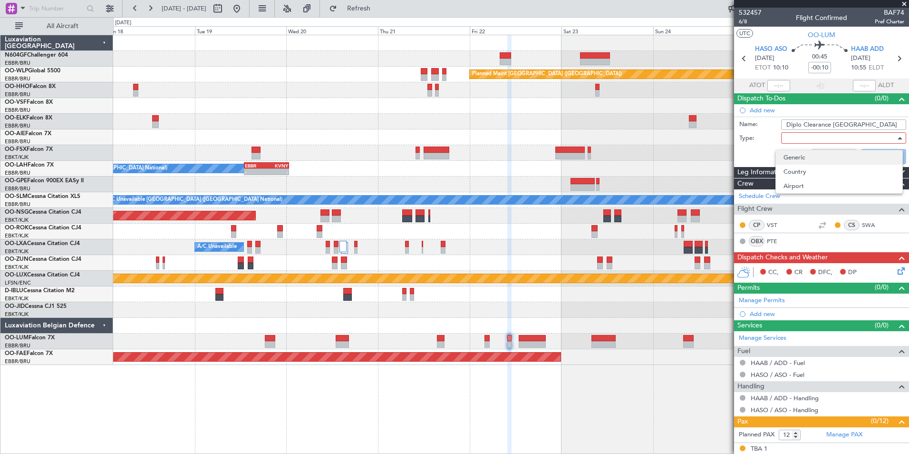
click at [809, 161] on span "Generic" at bounding box center [839, 157] width 111 height 14
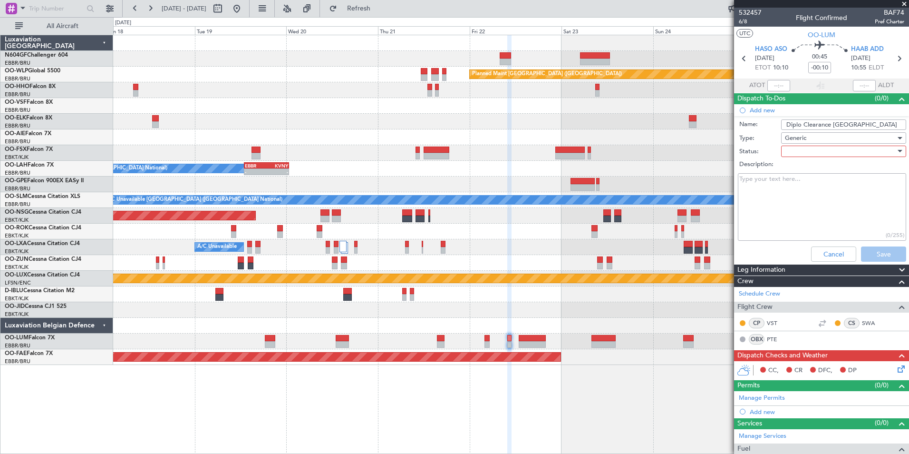
click at [802, 149] on div at bounding box center [840, 151] width 111 height 14
click at [801, 169] on span "Not Started" at bounding box center [839, 170] width 111 height 14
click at [877, 255] on button "Save" at bounding box center [883, 253] width 45 height 15
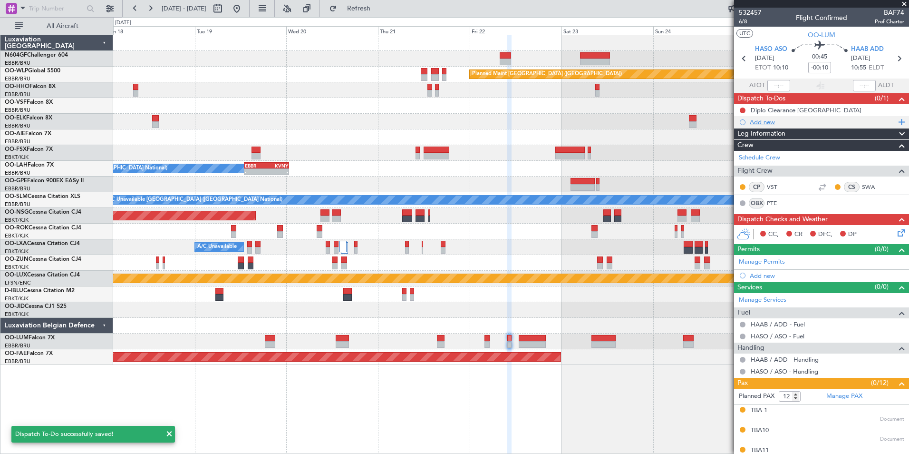
click at [767, 123] on div "Add new" at bounding box center [823, 122] width 146 height 8
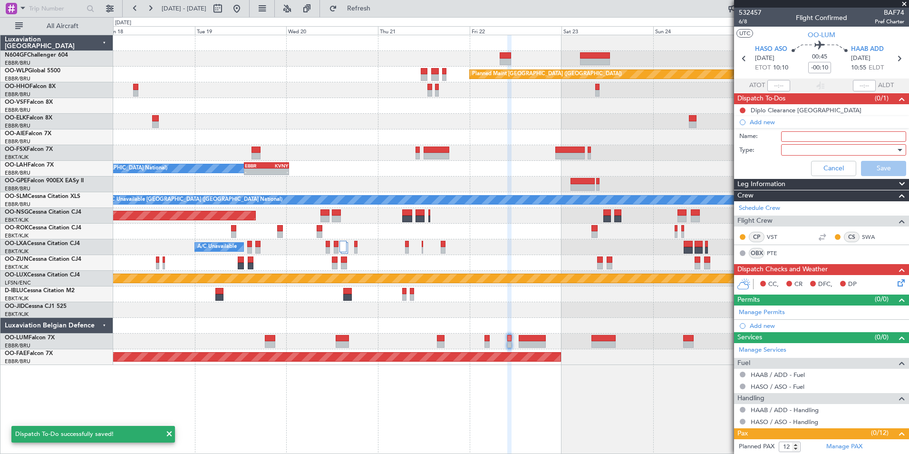
click at [787, 134] on input "Name:" at bounding box center [843, 136] width 125 height 10
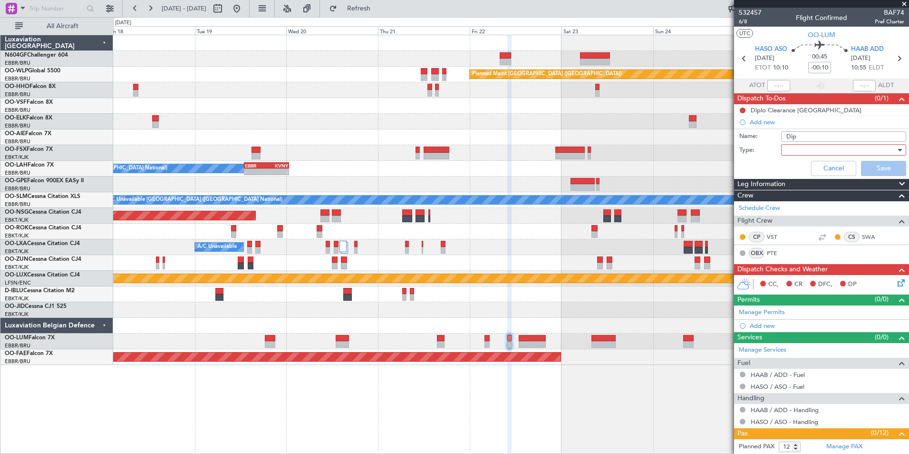
type input "Diplo Clearance [GEOGRAPHIC_DATA]"
click at [837, 154] on div at bounding box center [840, 150] width 111 height 14
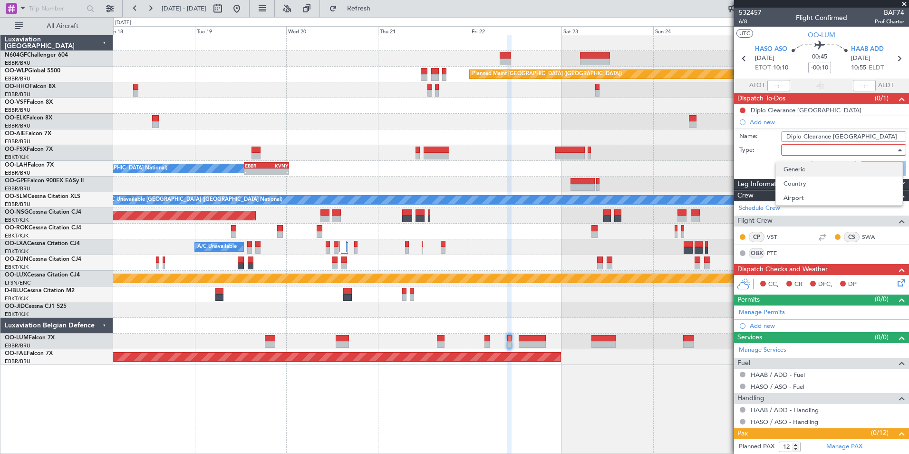
click at [829, 162] on span "Generic" at bounding box center [839, 169] width 111 height 14
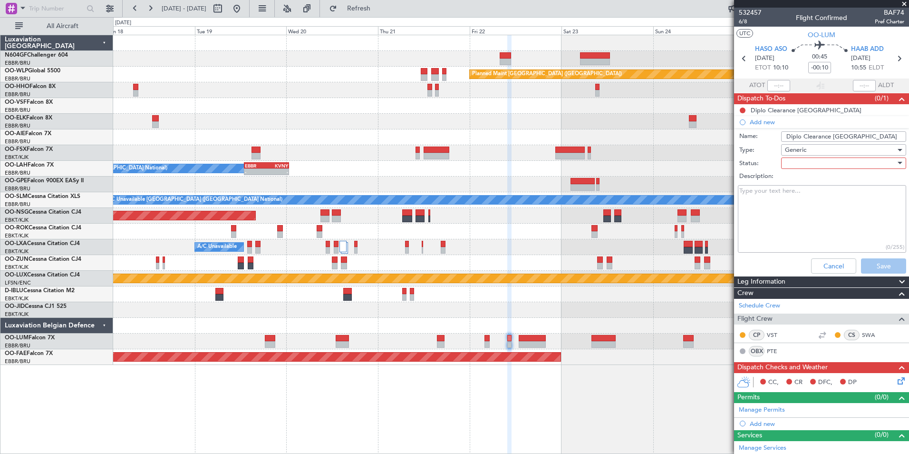
click at [805, 159] on div at bounding box center [840, 163] width 111 height 14
click at [802, 181] on span "Not Started" at bounding box center [839, 182] width 111 height 14
click at [861, 261] on button "Save" at bounding box center [883, 265] width 45 height 15
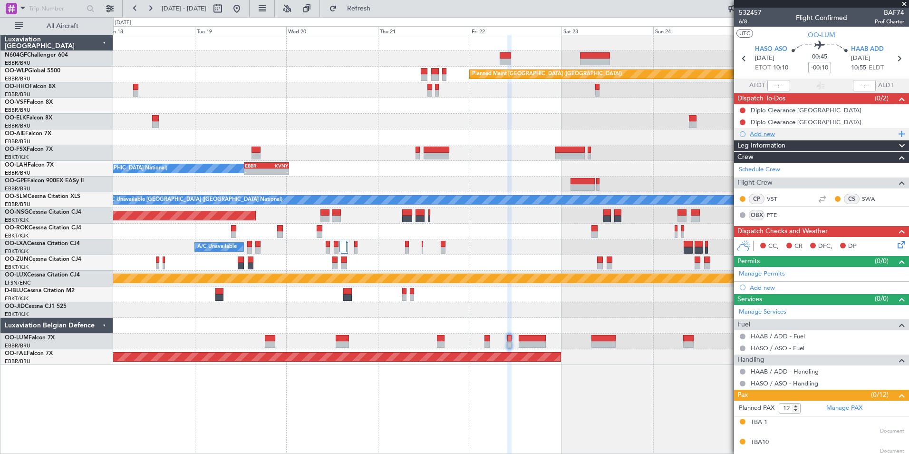
click at [772, 130] on div "Add new" at bounding box center [823, 134] width 146 height 8
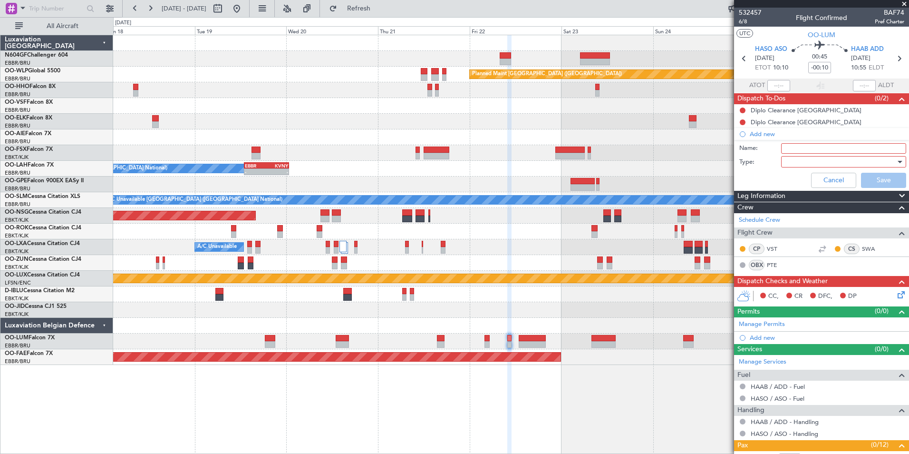
click at [811, 148] on input "Name:" at bounding box center [843, 148] width 125 height 10
type input "FPL Saved In FF and released"
click at [815, 162] on div at bounding box center [840, 162] width 111 height 14
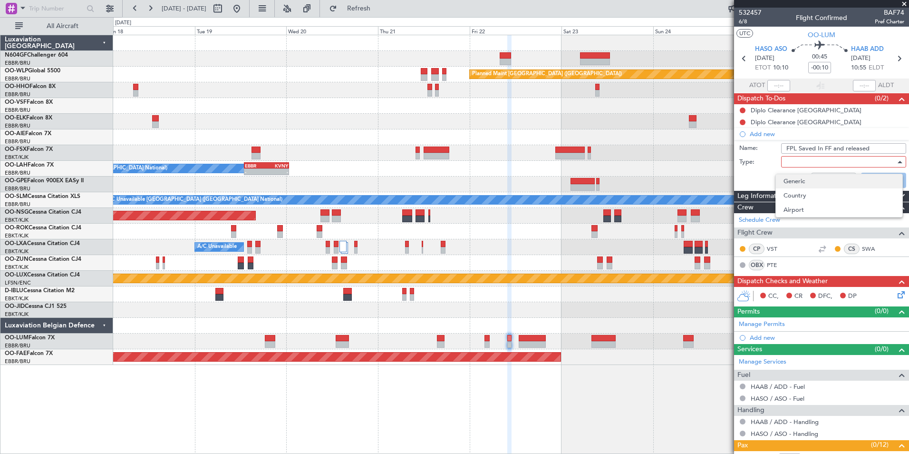
click at [797, 175] on span "Generic" at bounding box center [839, 181] width 111 height 14
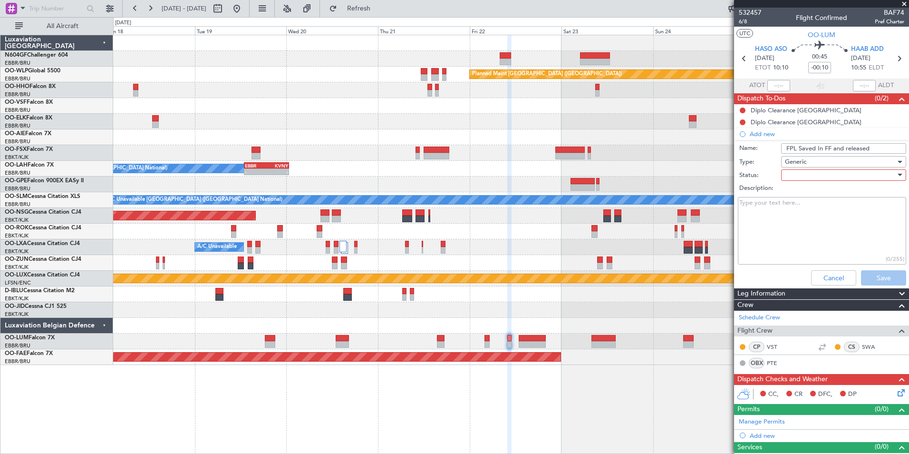
click at [795, 180] on div at bounding box center [840, 175] width 111 height 14
click at [791, 210] on span "In Progress" at bounding box center [839, 208] width 111 height 14
click at [873, 283] on button "Save" at bounding box center [883, 277] width 45 height 15
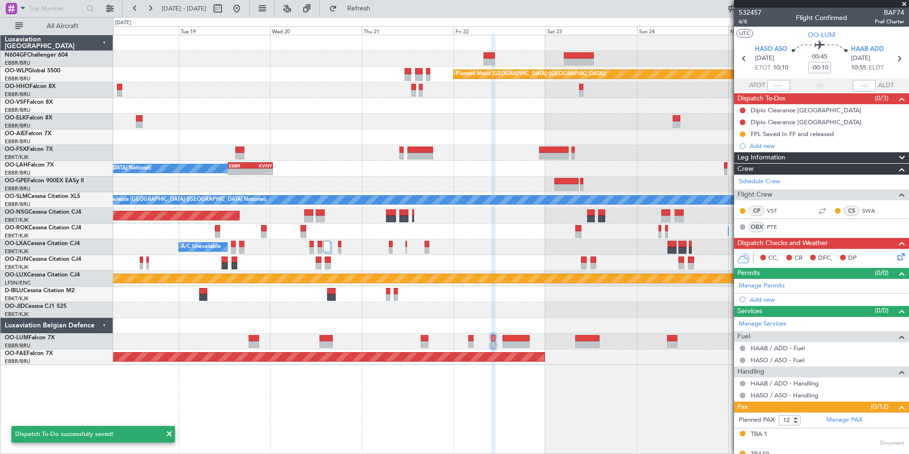
click at [532, 331] on div at bounding box center [511, 326] width 796 height 16
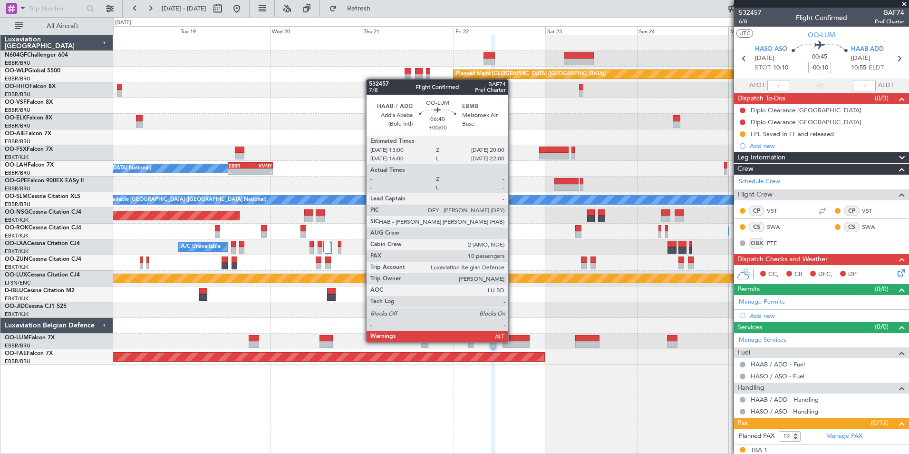
click at [513, 341] on div at bounding box center [516, 344] width 27 height 7
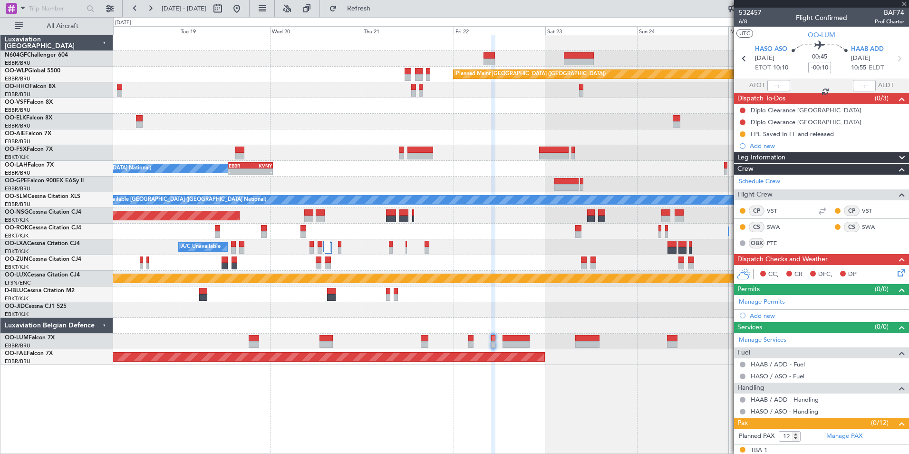
type input "10"
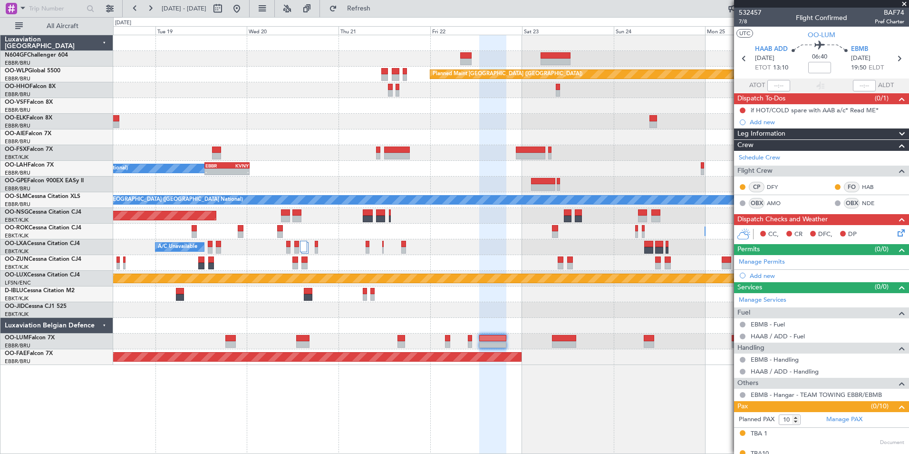
click at [452, 153] on div "Planned Maint Berlin (Brandenburg) AOG Maint Geneva (Cointrin) Owner Brussels (…" at bounding box center [511, 200] width 796 height 330
click at [744, 109] on button at bounding box center [743, 110] width 6 height 6
click at [739, 164] on span "Cancelled" at bounding box center [744, 167] width 27 height 10
click at [768, 127] on div "Add new" at bounding box center [821, 122] width 175 height 12
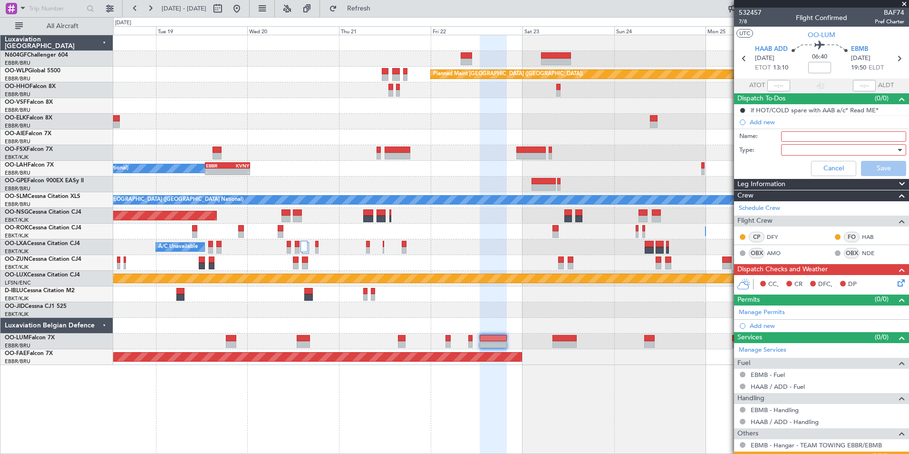
click at [798, 140] on input "Name:" at bounding box center [843, 136] width 125 height 10
type input "Diplo Clearance Djibouti"
click at [819, 148] on div at bounding box center [840, 150] width 111 height 14
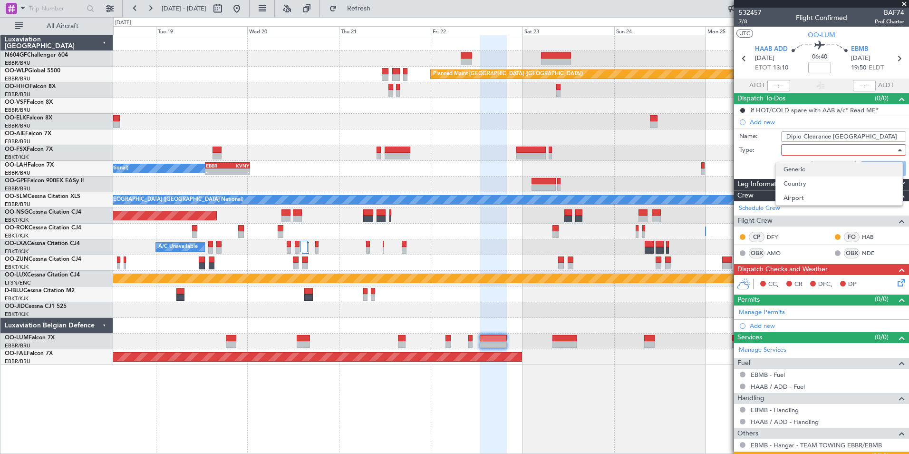
click at [809, 166] on span "Generic" at bounding box center [839, 169] width 111 height 14
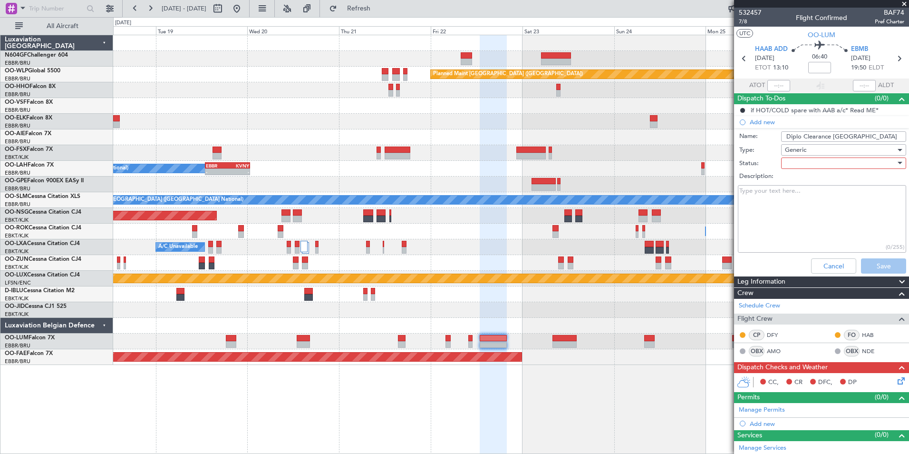
click at [806, 163] on div at bounding box center [840, 163] width 111 height 14
click at [800, 182] on span "Not Started" at bounding box center [839, 182] width 111 height 14
click at [863, 262] on button "Save" at bounding box center [883, 265] width 45 height 15
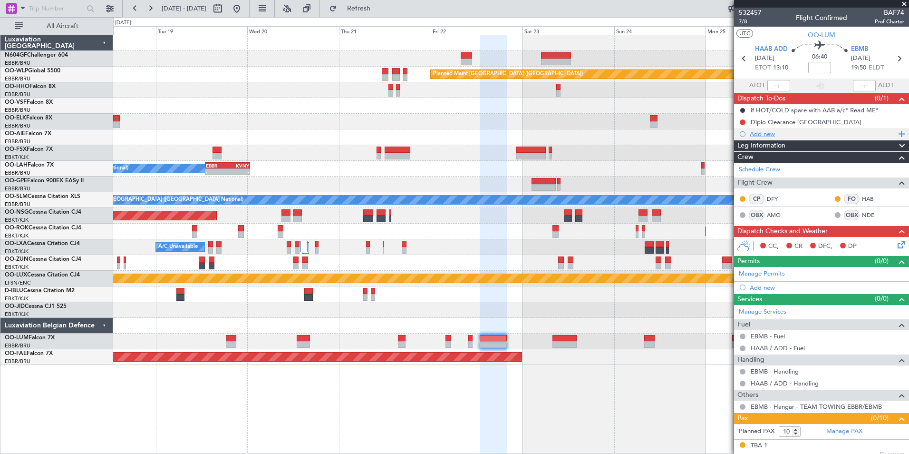
click at [762, 134] on div "Add new" at bounding box center [823, 134] width 146 height 8
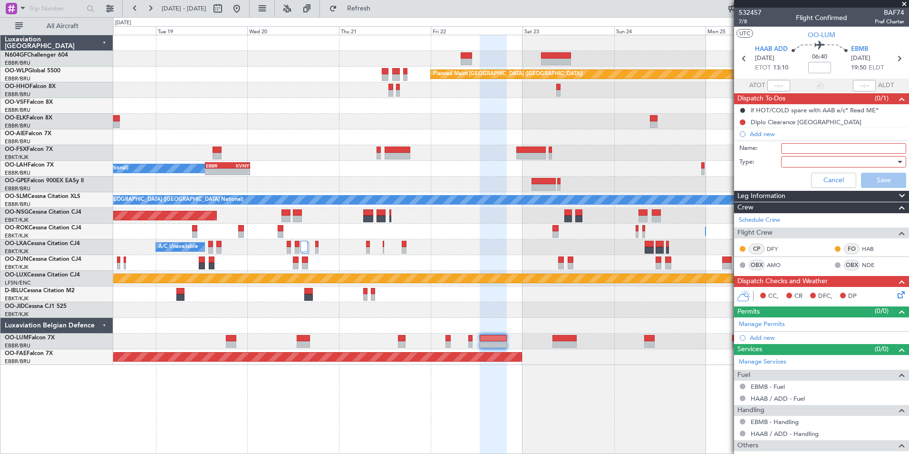
click at [787, 148] on input "Name:" at bounding box center [843, 148] width 125 height 10
type input "Diplo Clearance Ethiopia"
click at [791, 163] on div at bounding box center [840, 162] width 111 height 14
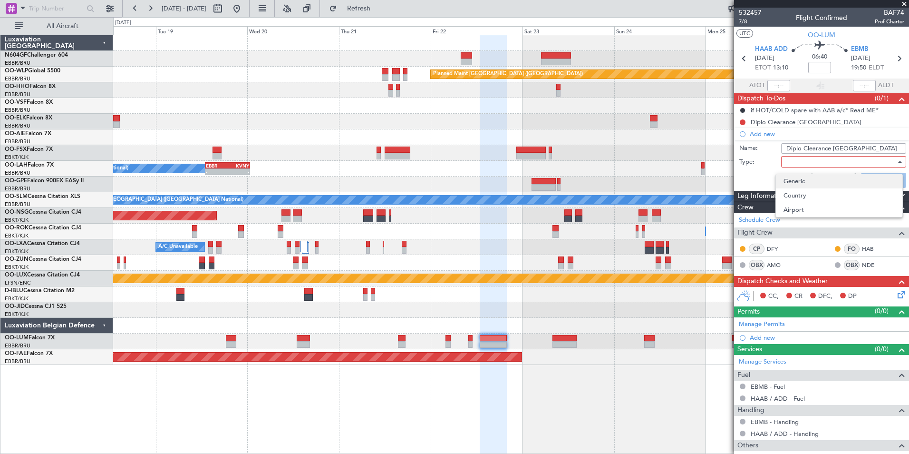
click at [794, 179] on span "Generic" at bounding box center [839, 181] width 111 height 14
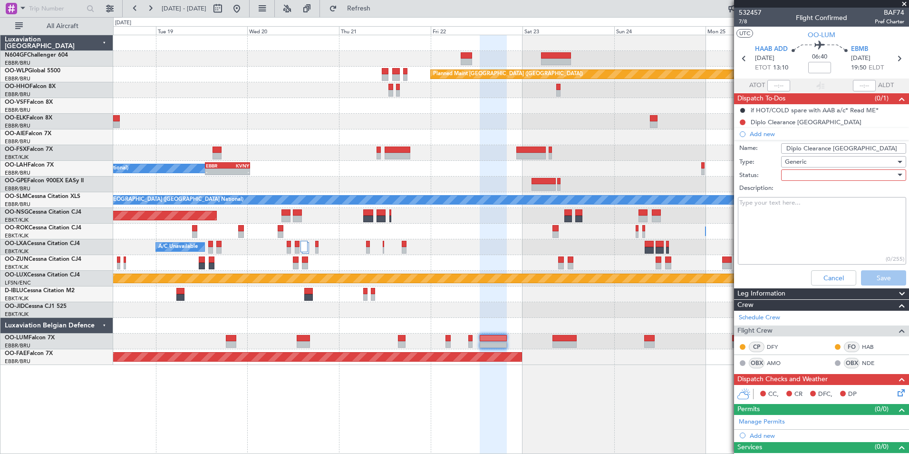
click at [794, 179] on div at bounding box center [840, 175] width 111 height 14
click at [798, 198] on span "Not Started" at bounding box center [839, 194] width 111 height 14
click at [871, 272] on button "Save" at bounding box center [883, 277] width 45 height 15
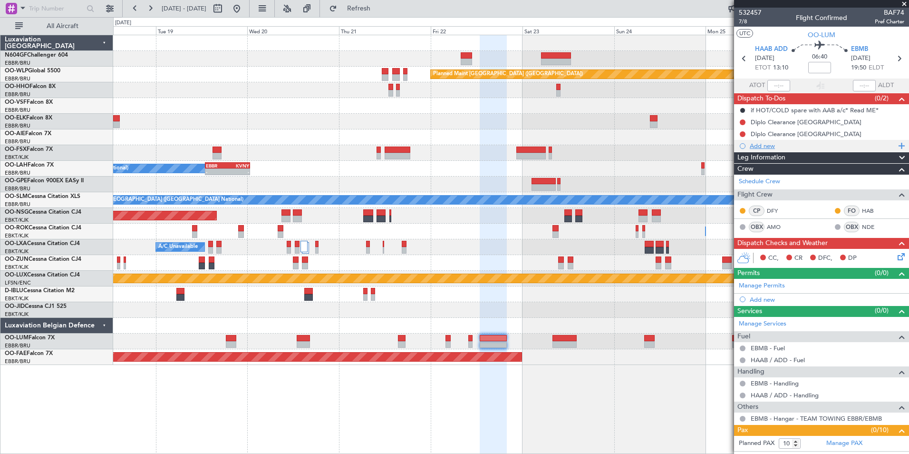
click at [768, 145] on div "Add new" at bounding box center [823, 146] width 146 height 8
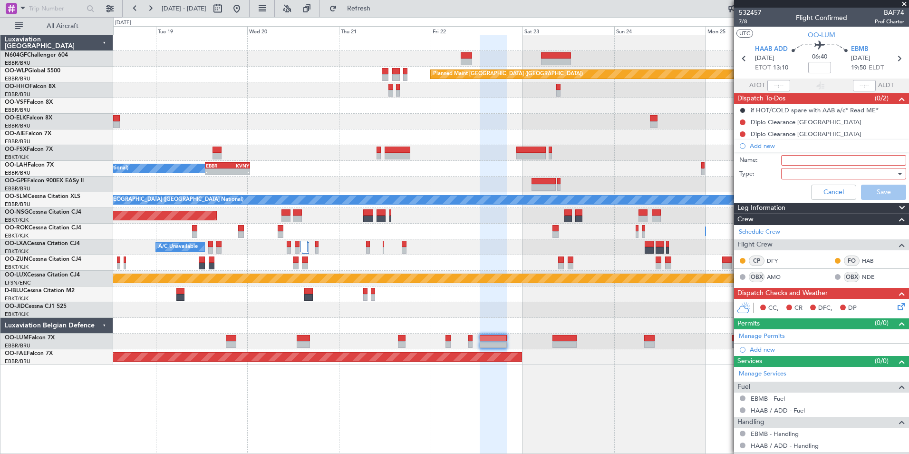
click at [792, 160] on input "Name:" at bounding box center [843, 160] width 125 height 10
type input "Diplo Clearance Saudi Arabia"
click at [812, 169] on div at bounding box center [840, 173] width 111 height 14
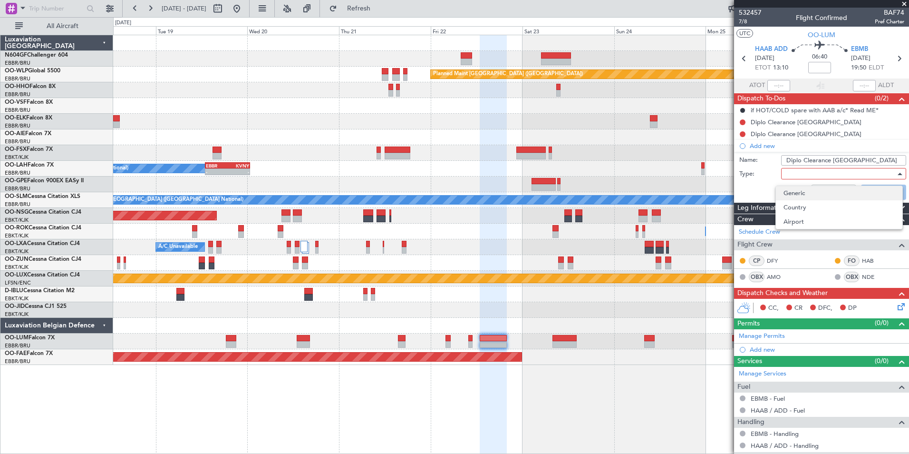
click at [793, 189] on span "Generic" at bounding box center [839, 193] width 111 height 14
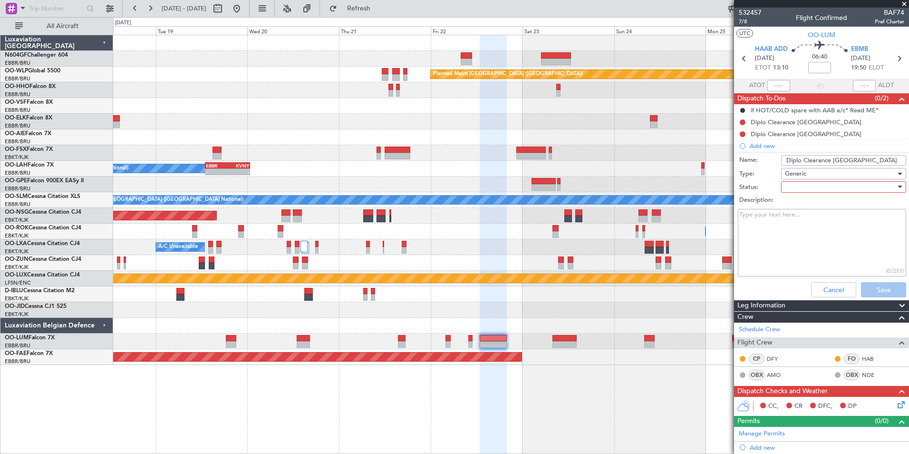
click at [793, 189] on div at bounding box center [840, 187] width 111 height 14
click at [806, 205] on span "Not Started" at bounding box center [839, 206] width 111 height 14
click at [885, 295] on button "Save" at bounding box center [883, 289] width 45 height 15
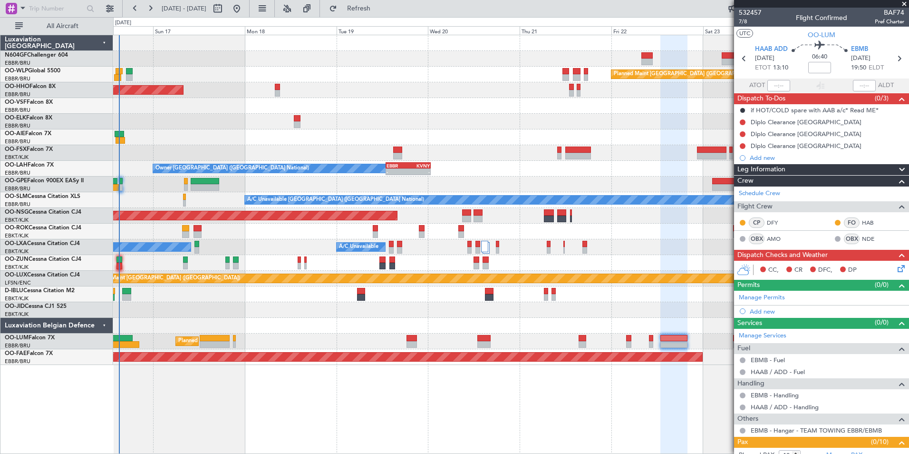
click at [496, 174] on div "Planned Maint Berlin (Brandenburg) AOG Maint Geneva (Cointrin) A/C Unavailable …" at bounding box center [511, 200] width 796 height 330
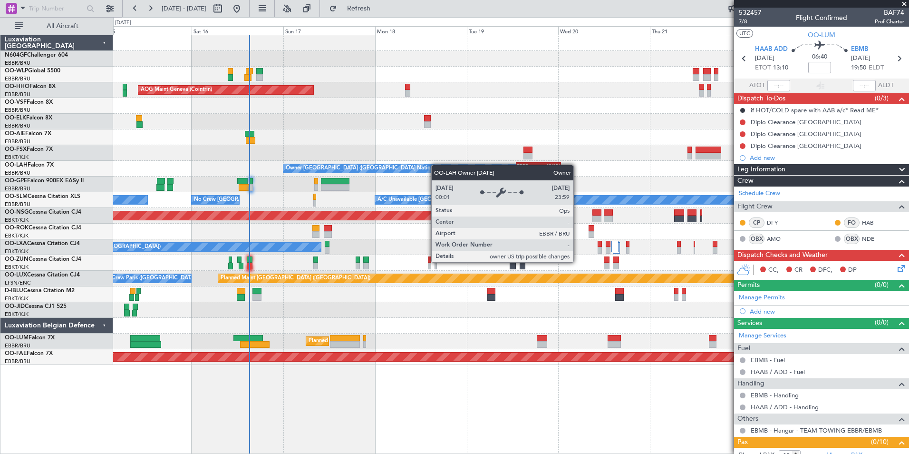
click at [437, 165] on div "Planned Maint Berlin (Brandenburg) AOG Maint Geneva (Cointrin) A/C Unavailable …" at bounding box center [511, 200] width 796 height 330
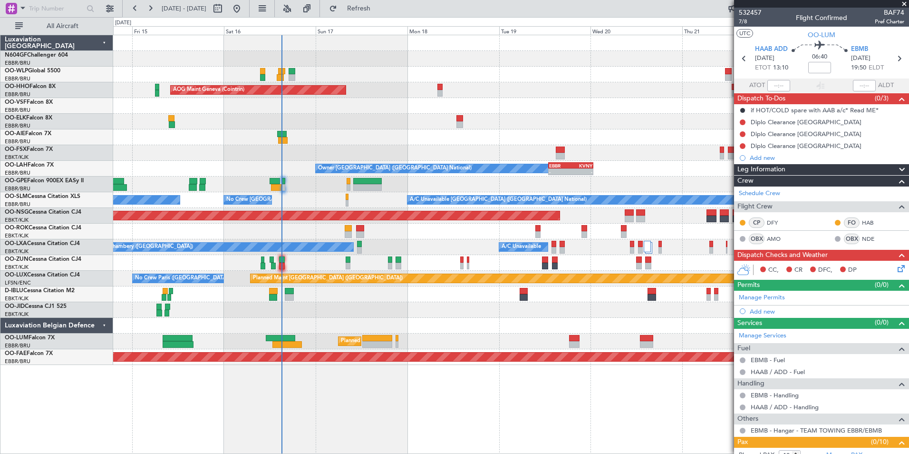
click at [342, 121] on div at bounding box center [511, 122] width 796 height 16
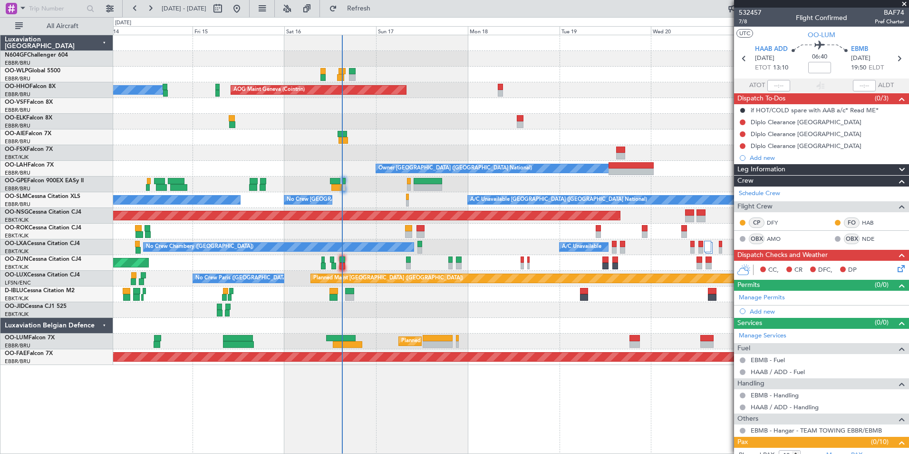
click at [454, 311] on div "Planned Maint Berlin (Brandenburg) AOG Maint Geneva (Cointrin) A/C Unavailable …" at bounding box center [511, 200] width 796 height 330
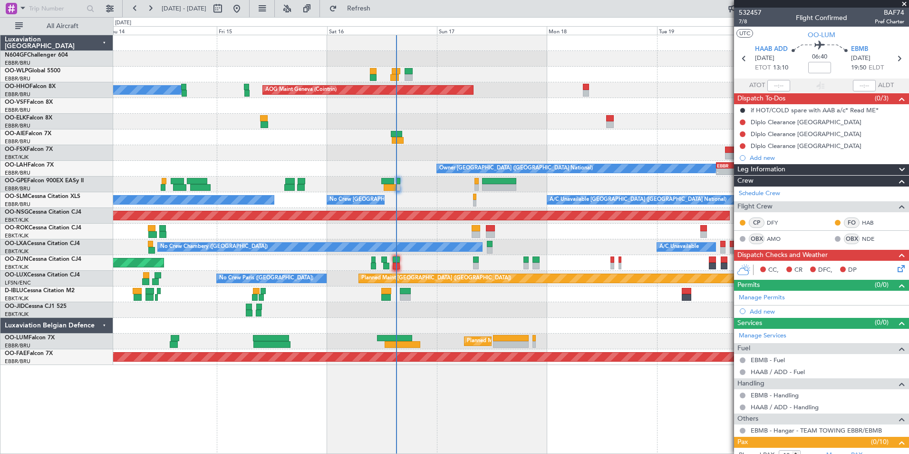
click at [583, 317] on div "Planned Maint Berlin (Brandenburg) AOG Maint Geneva (Cointrin) A/C Unavailable …" at bounding box center [511, 200] width 796 height 330
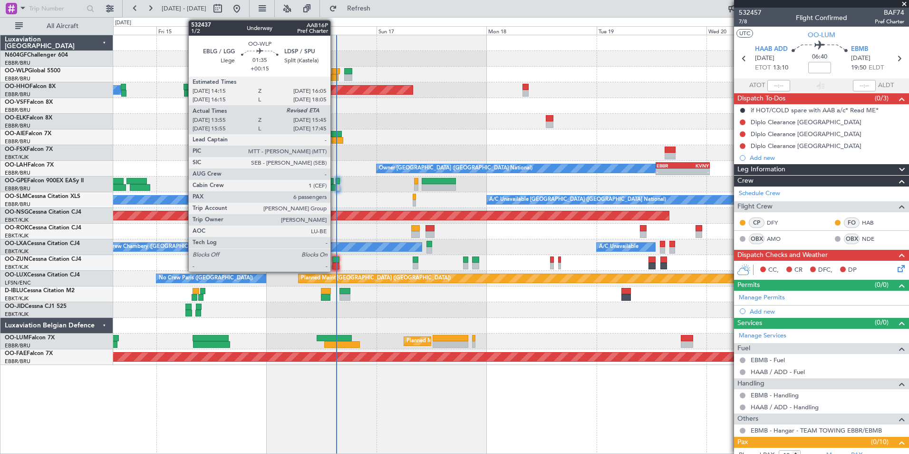
click at [335, 78] on div at bounding box center [334, 77] width 9 height 7
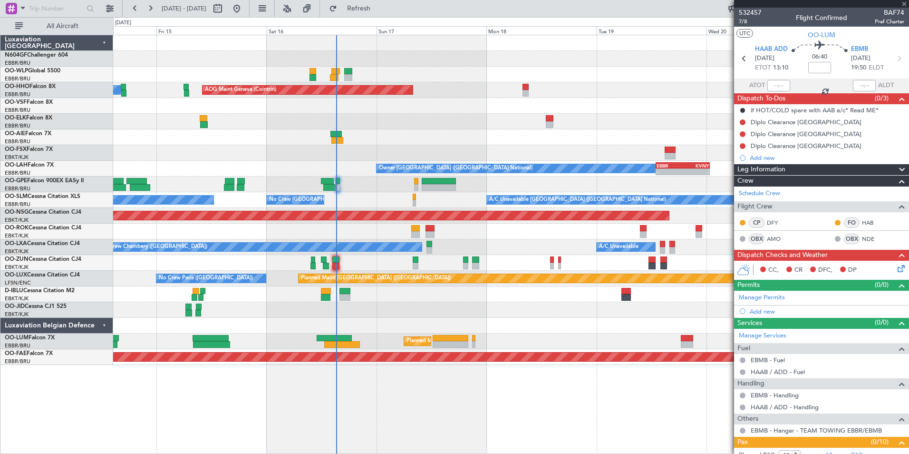
type input "+00:15"
type input "14:05"
type input "6"
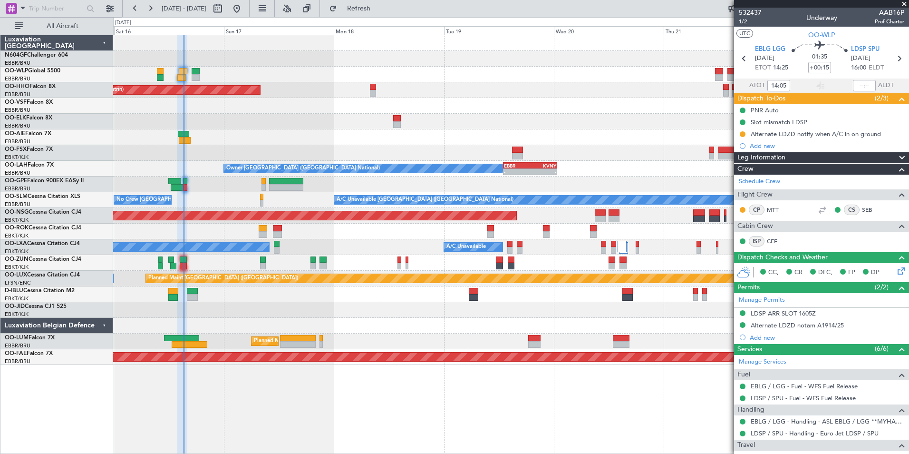
click at [457, 314] on div "Planned Maint Berlin (Brandenburg) AOG Maint Geneva (Cointrin) A/C Unavailable …" at bounding box center [511, 200] width 796 height 330
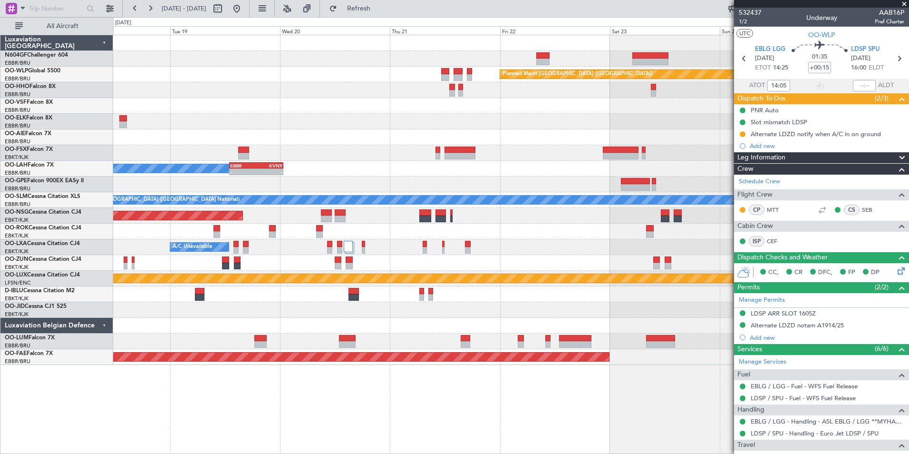
click at [272, 312] on div "Planned Maint Berlin (Brandenburg) AOG Maint Geneva (Cointrin) Owner Brussels (…" at bounding box center [511, 200] width 796 height 330
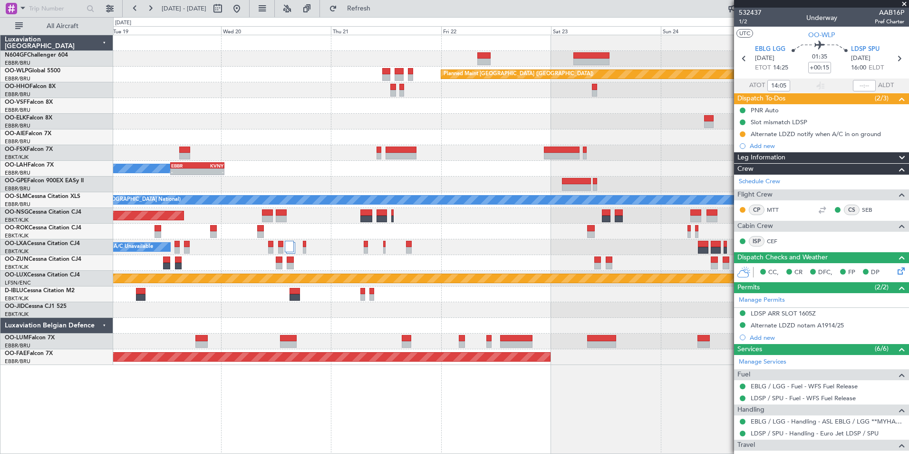
click at [483, 300] on div at bounding box center [511, 294] width 796 height 16
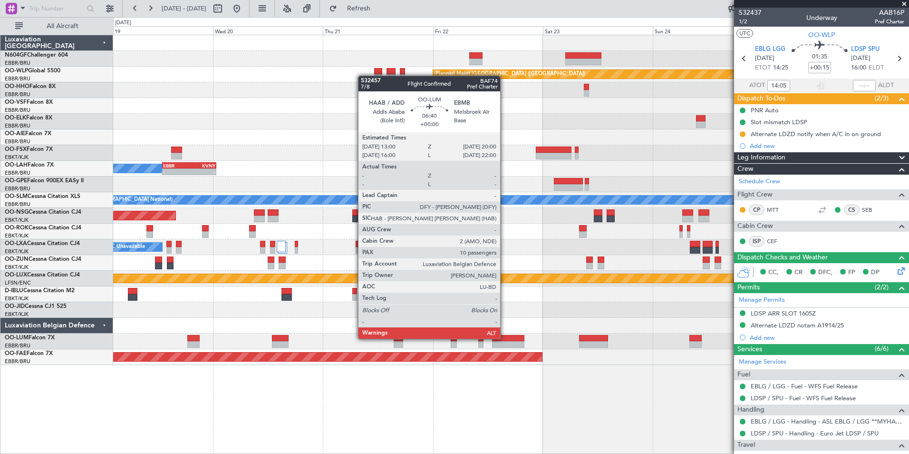
click at [505, 338] on div at bounding box center [508, 338] width 32 height 7
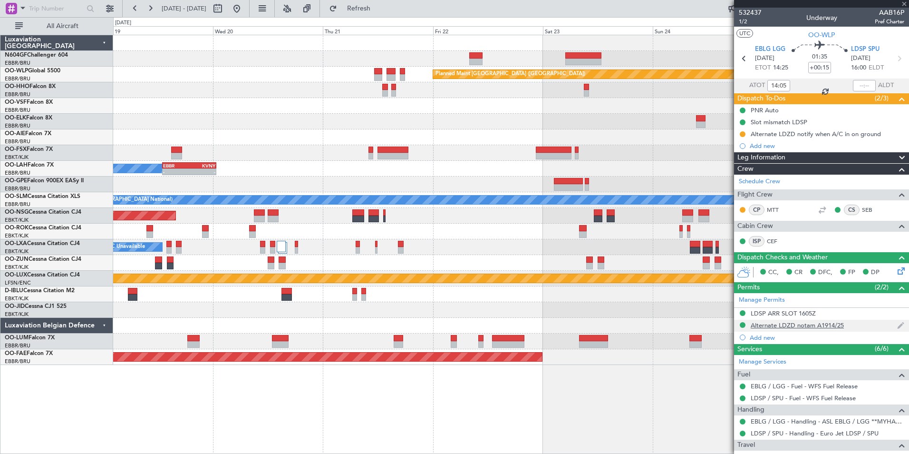
type input "10"
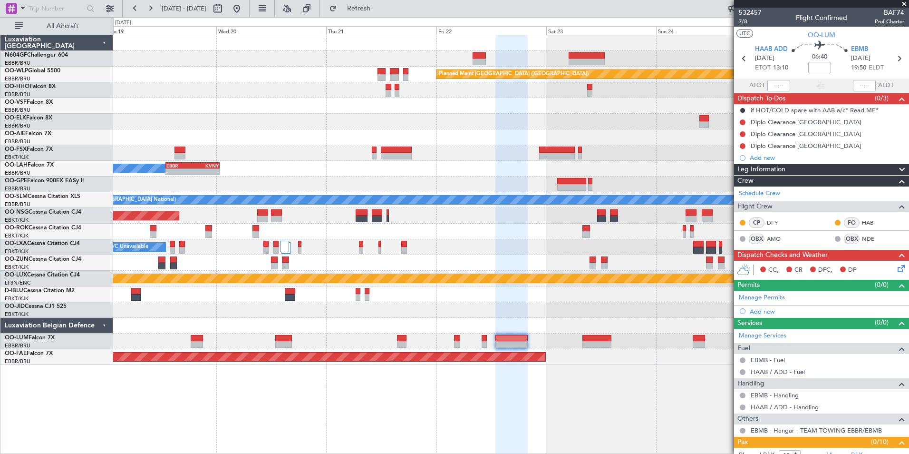
click at [447, 320] on div at bounding box center [511, 326] width 796 height 16
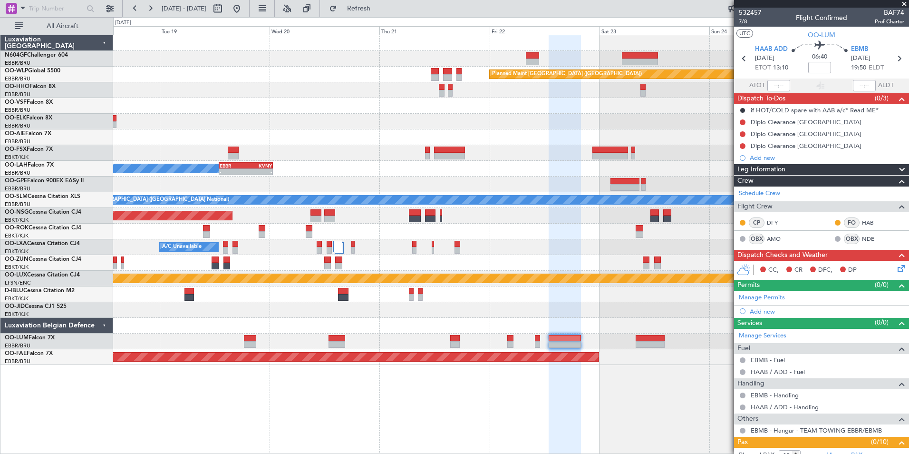
click at [500, 312] on div at bounding box center [511, 310] width 796 height 16
click at [617, 144] on div "Planned Maint Berlin (Brandenburg) AOG Maint Geneva (Cointrin) Owner Brussels (…" at bounding box center [511, 200] width 796 height 330
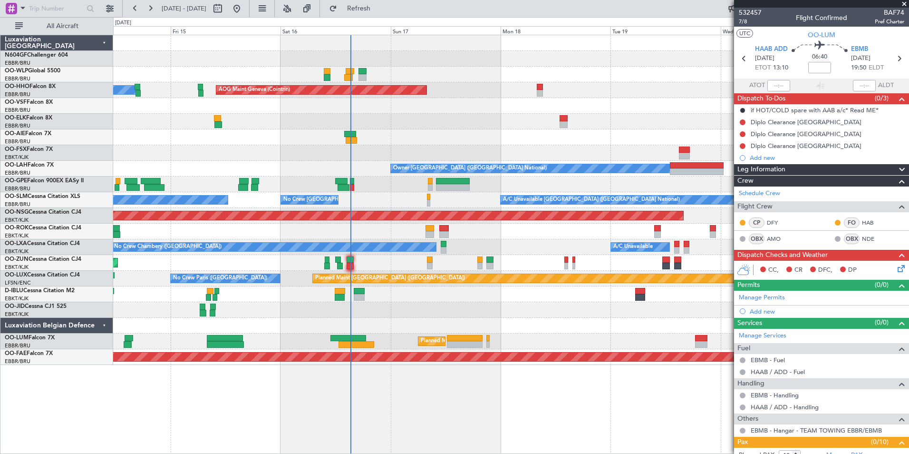
click at [472, 89] on div "Planned Maint Berlin (Brandenburg) AOG Maint Geneva (Cointrin) A/C Unavailable …" at bounding box center [511, 200] width 796 height 330
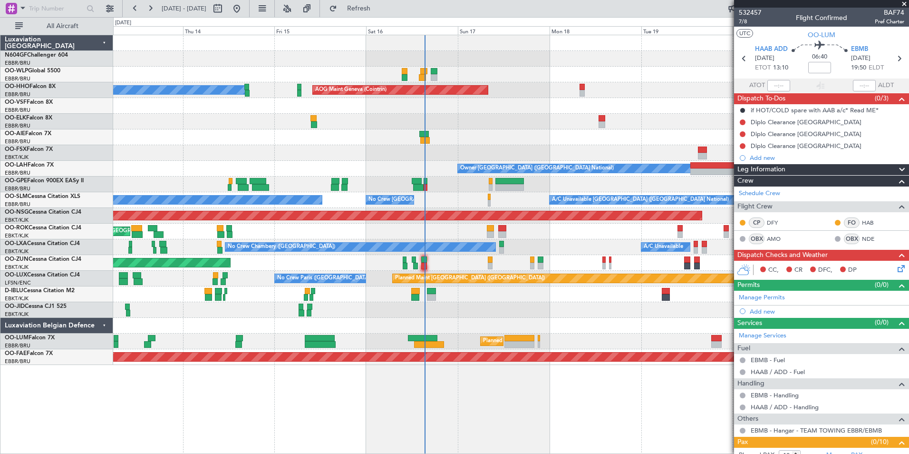
click at [451, 305] on div "Planned Maint Berlin (Brandenburg) AOG Maint Geneva (Cointrin) A/C Unavailable …" at bounding box center [511, 200] width 796 height 330
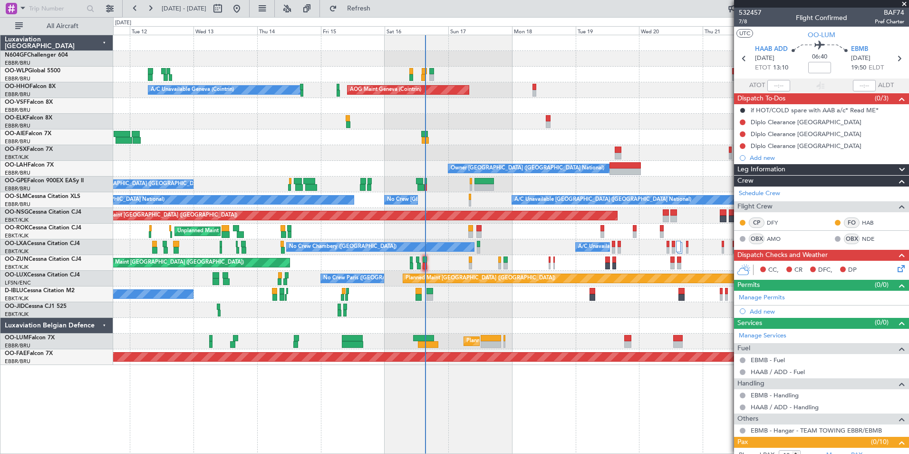
click at [269, 311] on div "Planned Maint Berlin (Brandenburg) AOG Maint Geneva (Cointrin) A/C Unavailable …" at bounding box center [511, 200] width 796 height 330
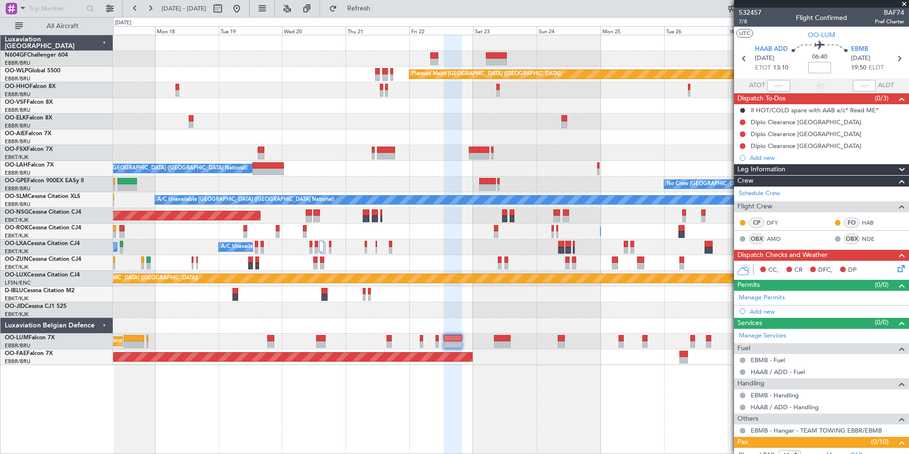
click at [813, 68] on input at bounding box center [819, 67] width 23 height 11
type input "+00:40"
click at [866, 35] on section "UTC OO-LUM" at bounding box center [821, 34] width 175 height 14
click at [773, 161] on div "Diplo Clearance Saudi Arabia" at bounding box center [804, 162] width 98 height 12
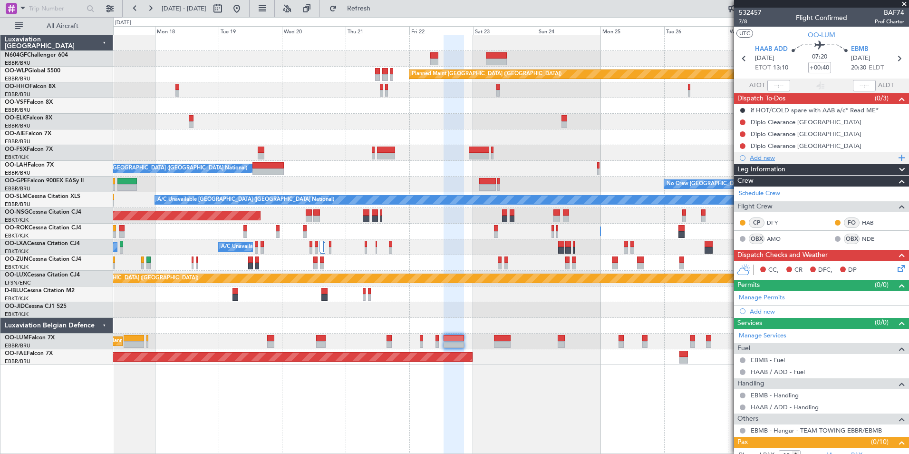
click at [752, 158] on div "Add new" at bounding box center [823, 158] width 146 height 8
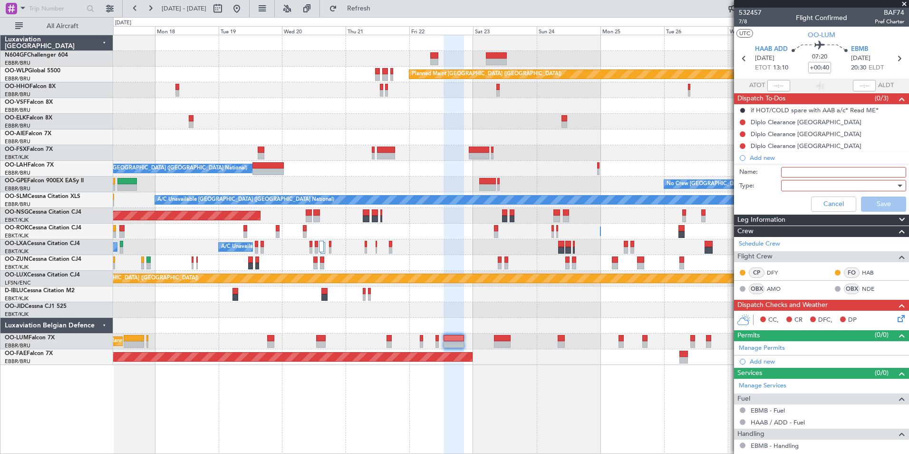
click at [797, 172] on input "Name:" at bounding box center [843, 172] width 125 height 10
type input "FPL Saved In FF and released"
click at [804, 183] on div at bounding box center [840, 185] width 111 height 14
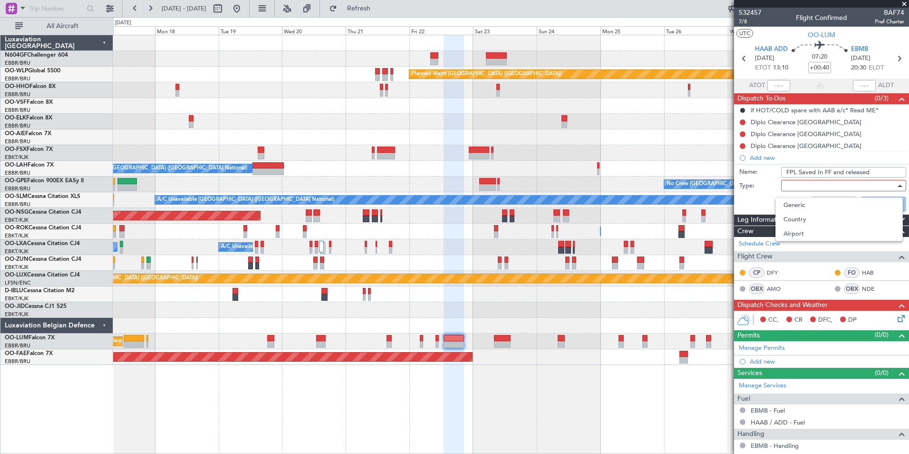
click at [807, 199] on span "Generic" at bounding box center [839, 205] width 111 height 14
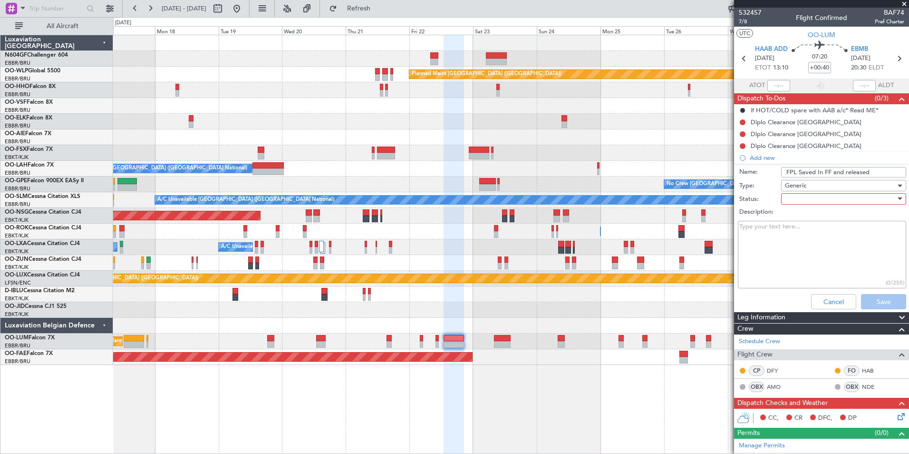
click at [801, 200] on div at bounding box center [840, 199] width 111 height 14
click at [811, 230] on span "In Progress" at bounding box center [839, 232] width 111 height 14
click at [876, 301] on button "Save" at bounding box center [883, 301] width 45 height 15
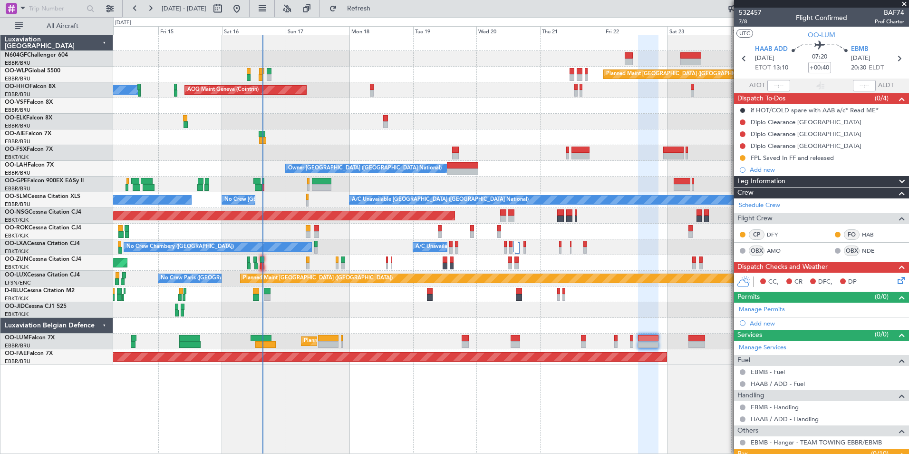
click at [568, 218] on div "Planned Maint [GEOGRAPHIC_DATA] ([GEOGRAPHIC_DATA])" at bounding box center [511, 216] width 796 height 16
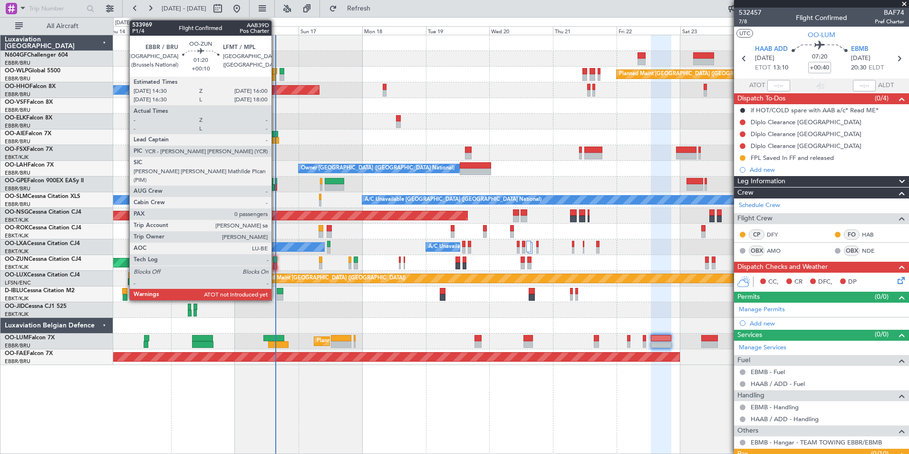
click at [276, 265] on div at bounding box center [275, 266] width 4 height 7
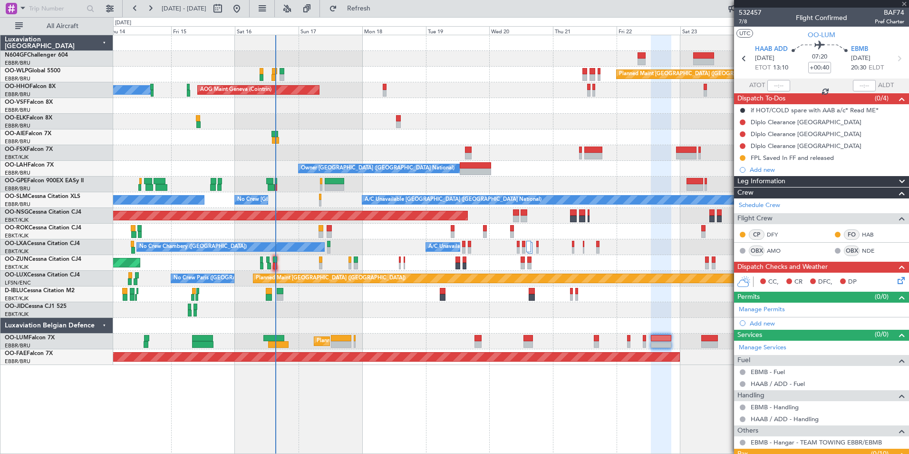
type input "+00:10"
type input "0"
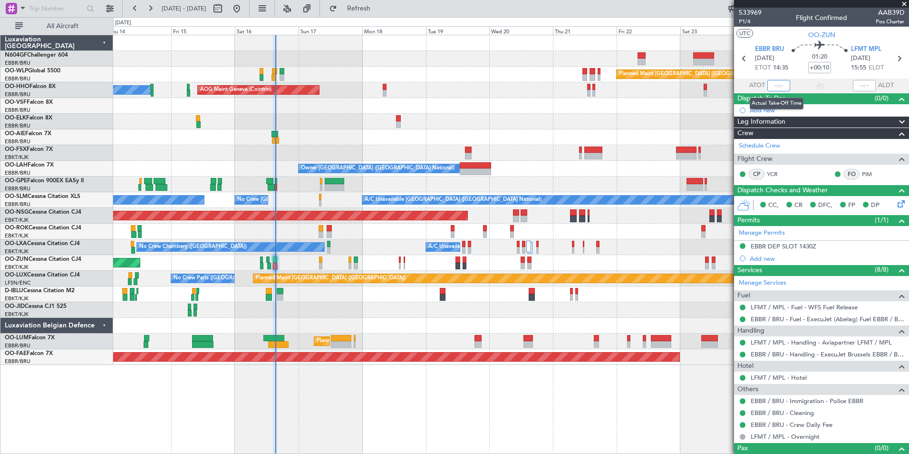
click at [777, 87] on input "text" at bounding box center [779, 85] width 23 height 11
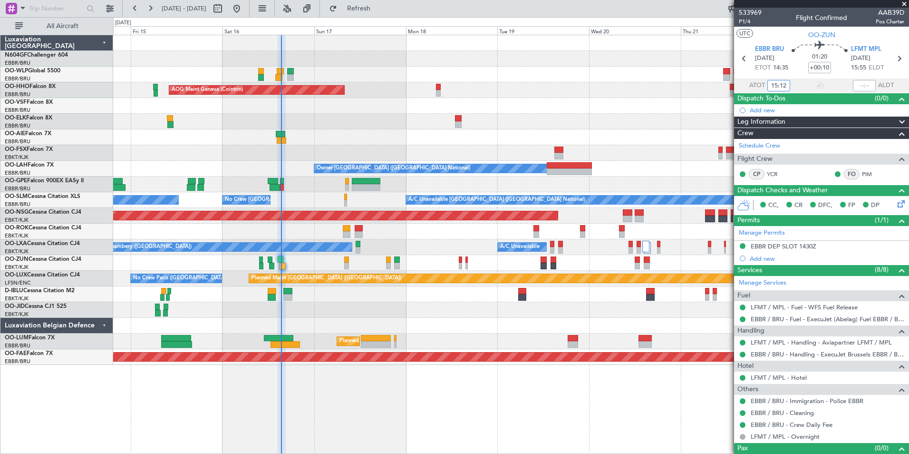
type input "15:12"
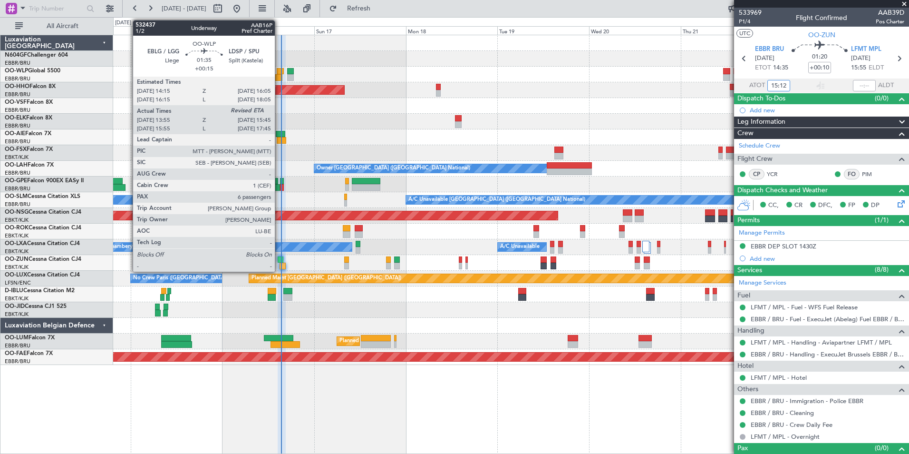
click at [279, 77] on div at bounding box center [278, 77] width 7 height 7
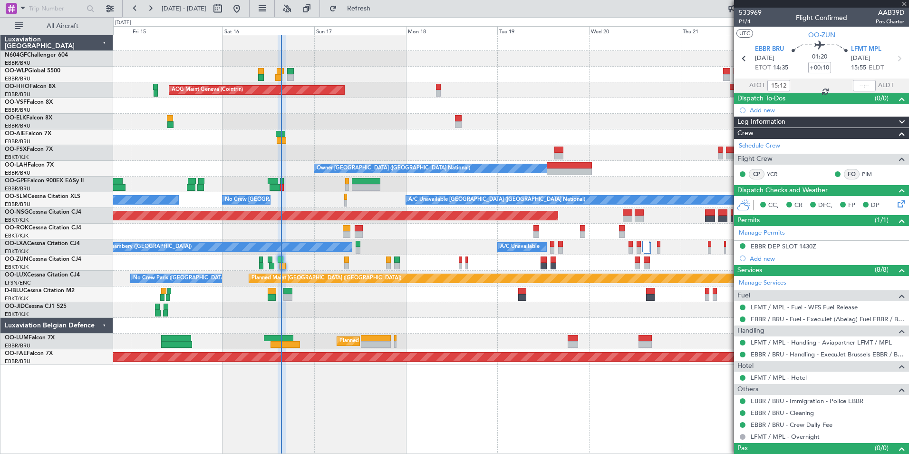
type input "+00:15"
type input "14:05"
type input "6"
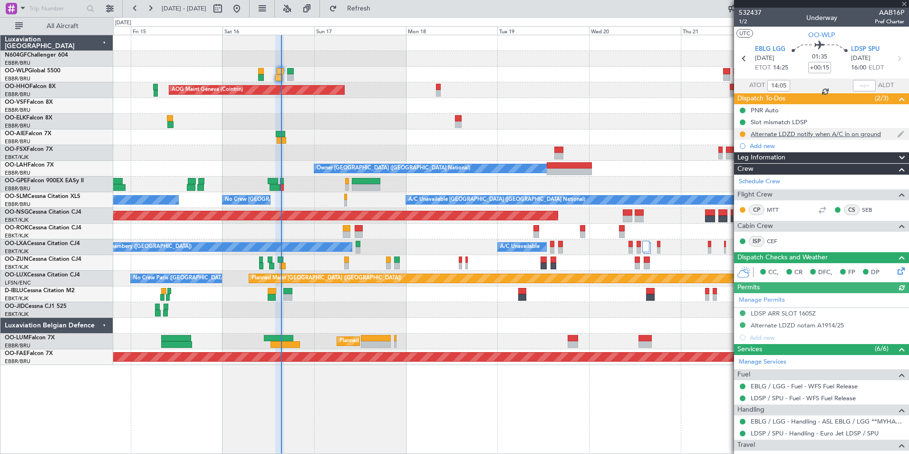
click at [799, 137] on div "Alternate LDZD notify when A/C in on ground" at bounding box center [821, 134] width 175 height 12
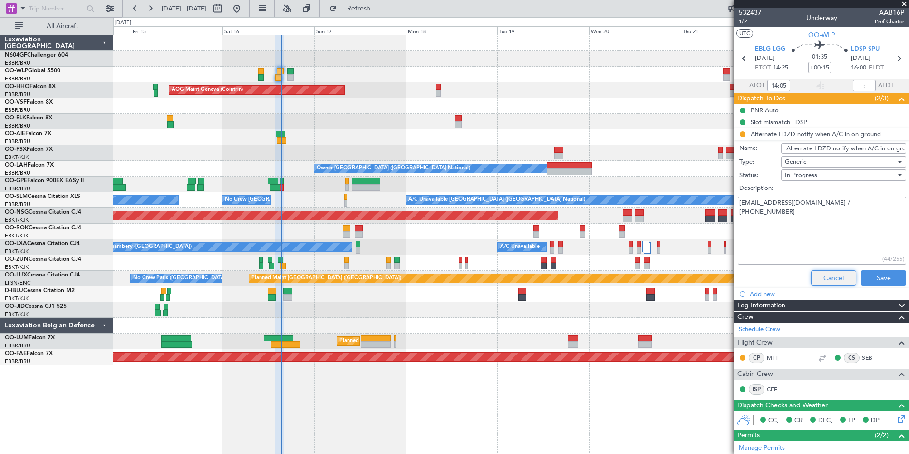
click at [820, 277] on button "Cancel" at bounding box center [833, 277] width 45 height 15
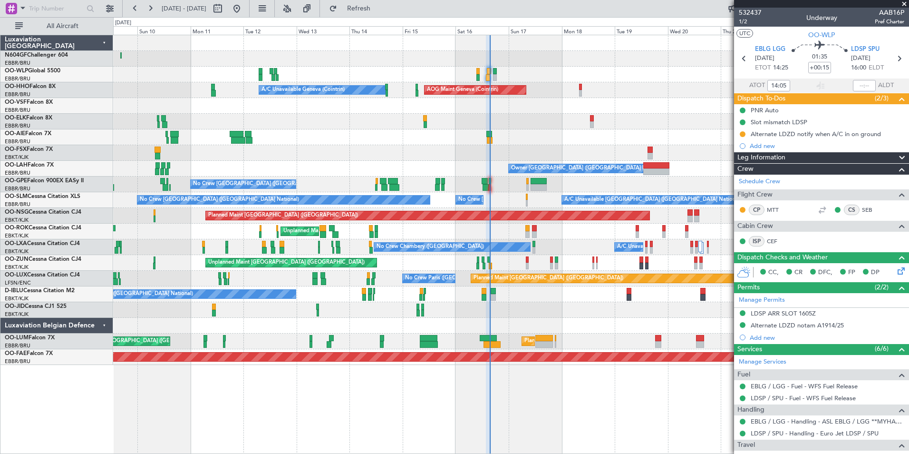
click at [564, 136] on div "Planned Maint [GEOGRAPHIC_DATA] ([GEOGRAPHIC_DATA]) Planned Maint Milan ([GEOGR…" at bounding box center [511, 200] width 796 height 330
click at [445, 133] on div at bounding box center [511, 137] width 796 height 16
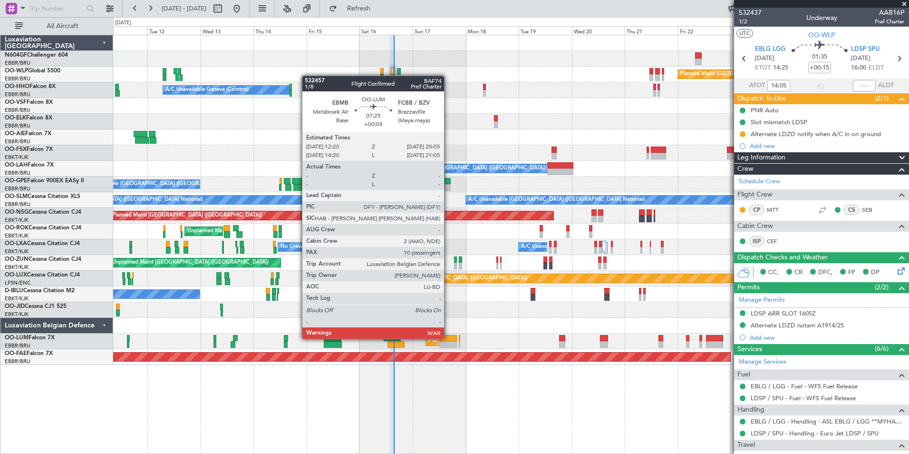
click at [448, 338] on div at bounding box center [448, 338] width 18 height 7
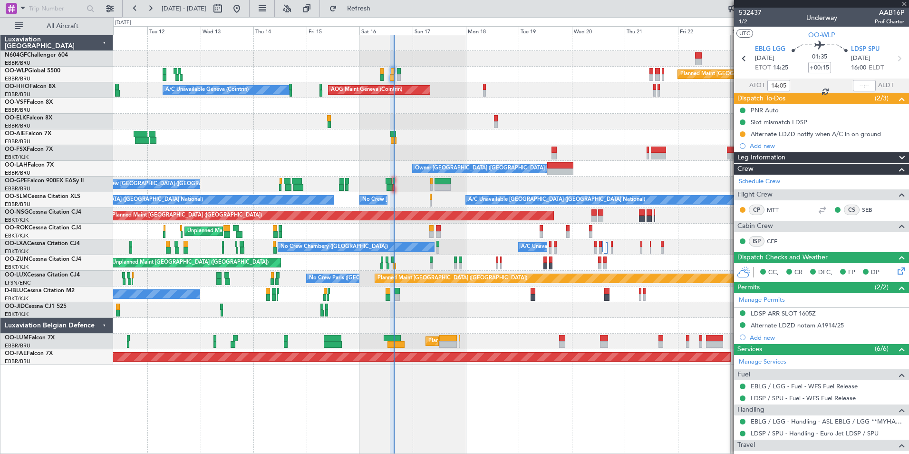
type input "+00:05"
type input "10"
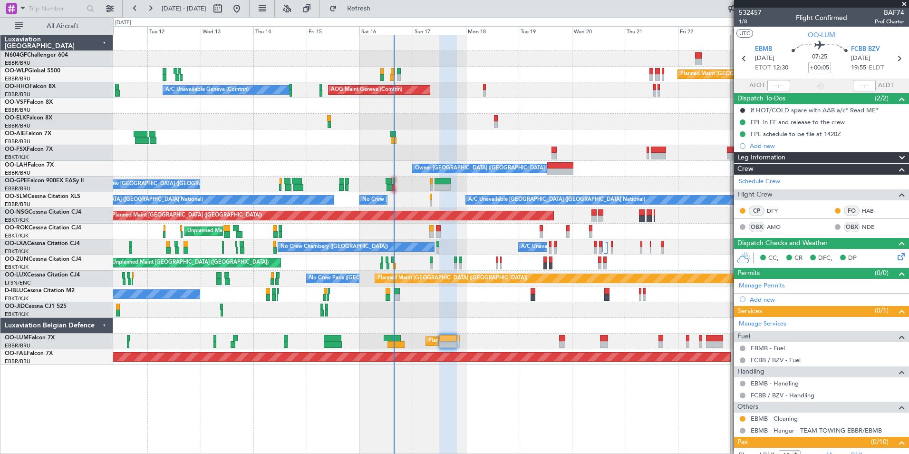
click at [896, 253] on icon at bounding box center [900, 255] width 8 height 8
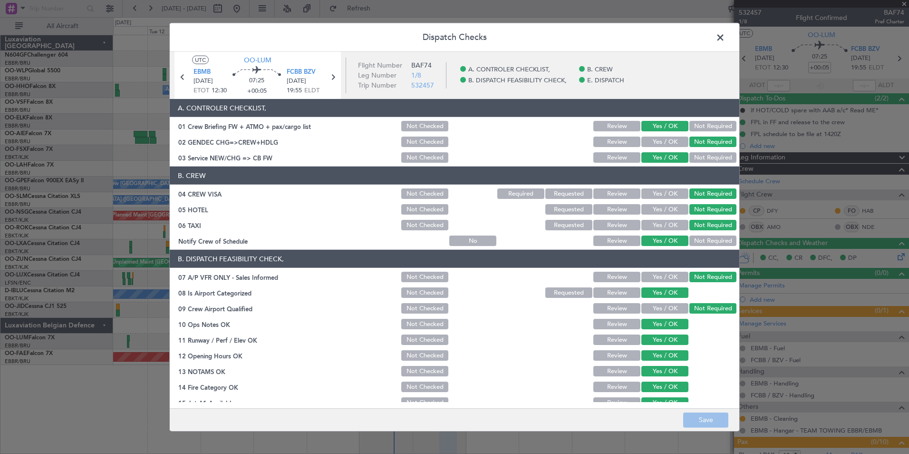
scroll to position [140, 0]
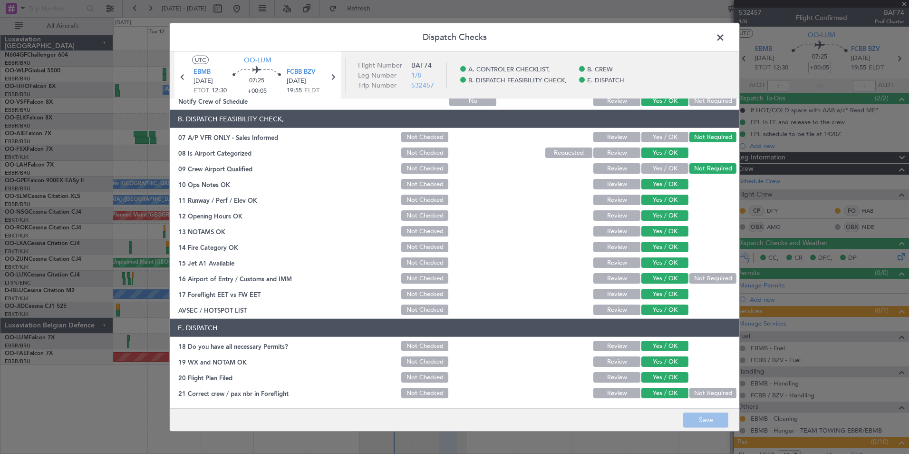
click at [725, 32] on span at bounding box center [725, 39] width 0 height 19
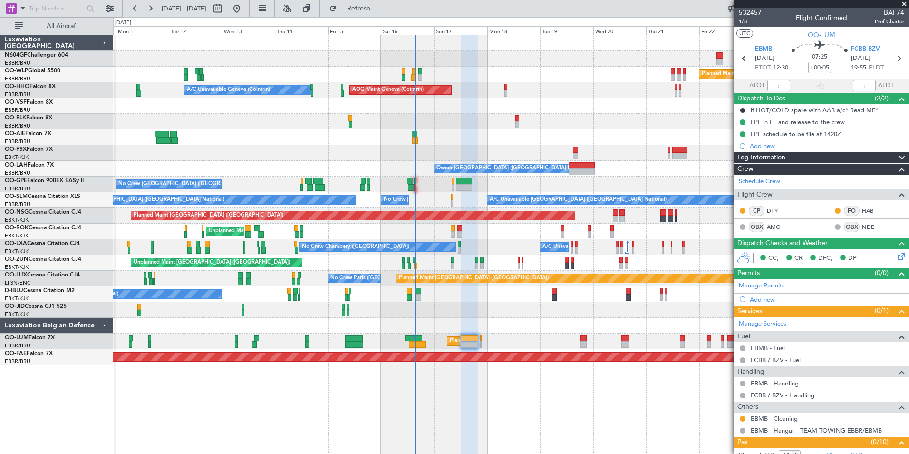
click at [486, 303] on div at bounding box center [511, 310] width 796 height 16
click at [495, 284] on div "Planned Maint [GEOGRAPHIC_DATA] ([GEOGRAPHIC_DATA]) No Crew [GEOGRAPHIC_DATA] (…" at bounding box center [511, 279] width 796 height 16
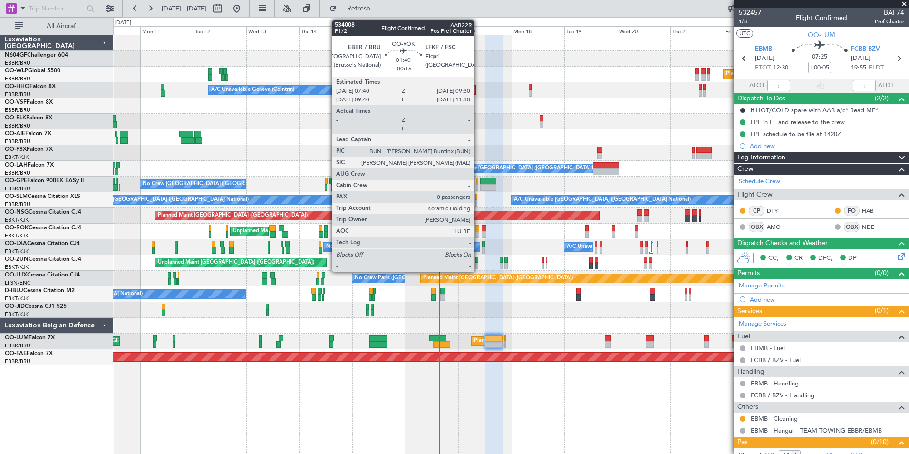
click at [478, 228] on div at bounding box center [477, 228] width 4 height 7
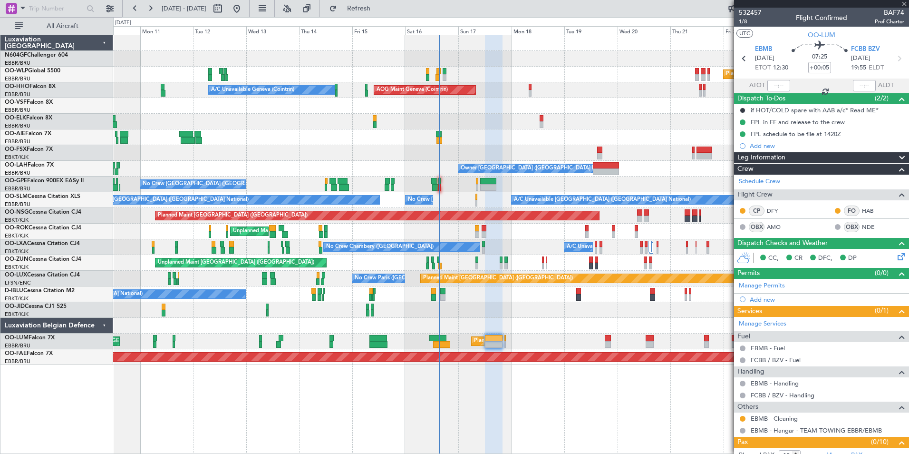
type input "-00:15"
type input "0"
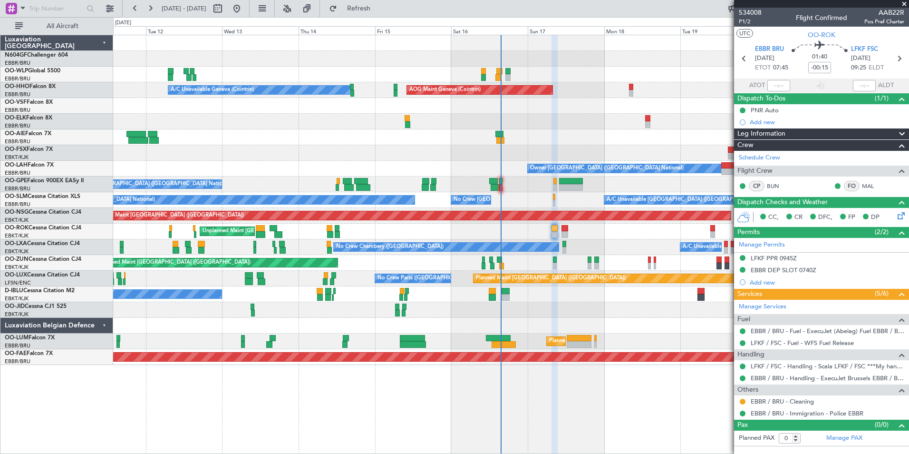
click at [541, 299] on div "No Crew [GEOGRAPHIC_DATA] ([GEOGRAPHIC_DATA] National)" at bounding box center [511, 294] width 796 height 16
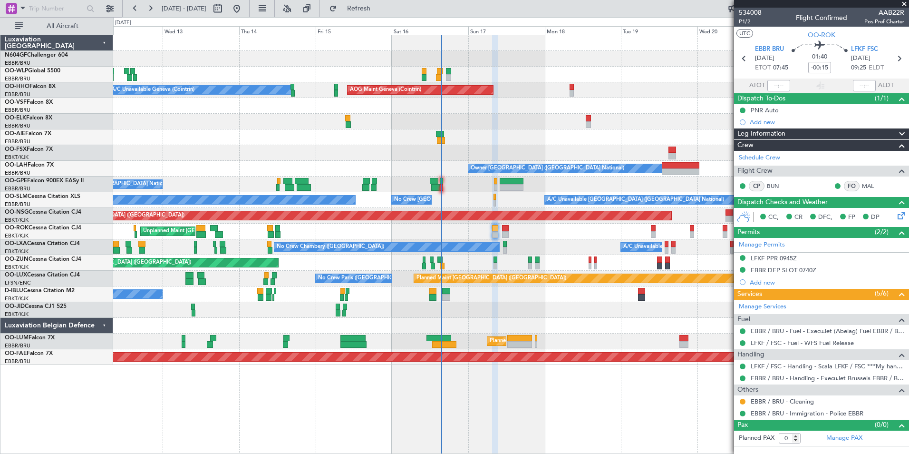
click at [558, 300] on div "Planned Maint [GEOGRAPHIC_DATA] ([GEOGRAPHIC_DATA]) AOG Maint Geneva ([GEOGRAPH…" at bounding box center [511, 200] width 796 height 330
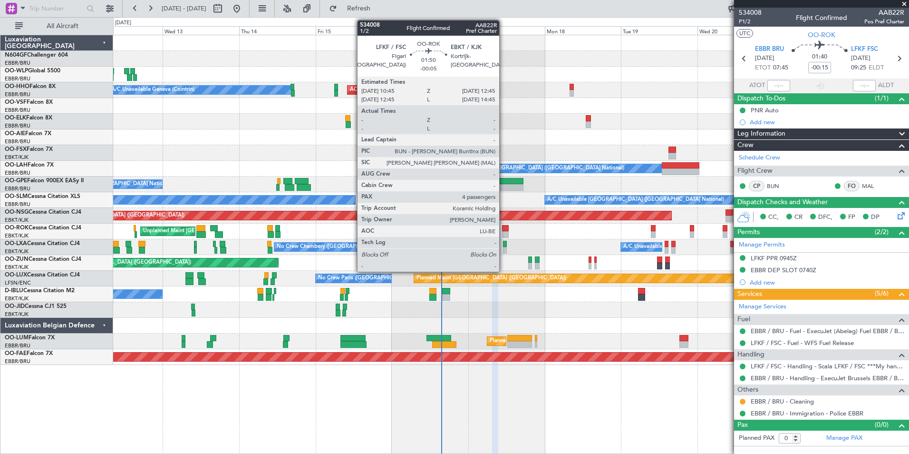
click at [504, 234] on div at bounding box center [505, 234] width 7 height 7
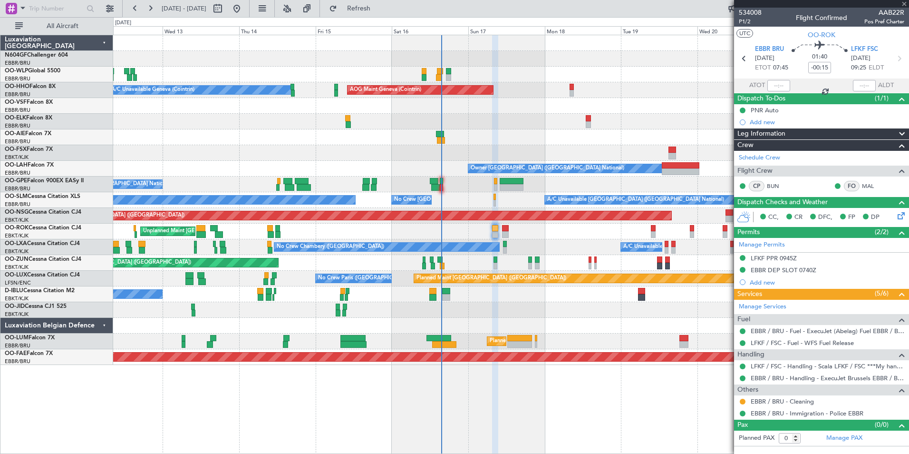
type input "-00:05"
type input "4"
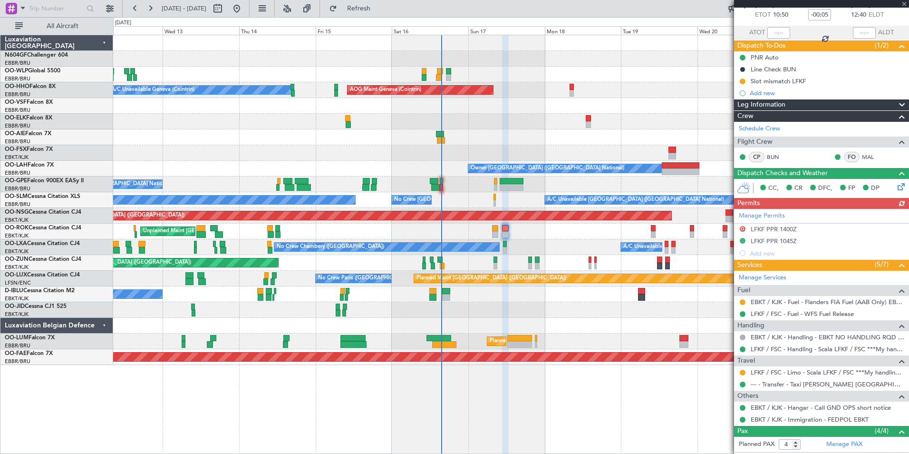
scroll to position [95, 0]
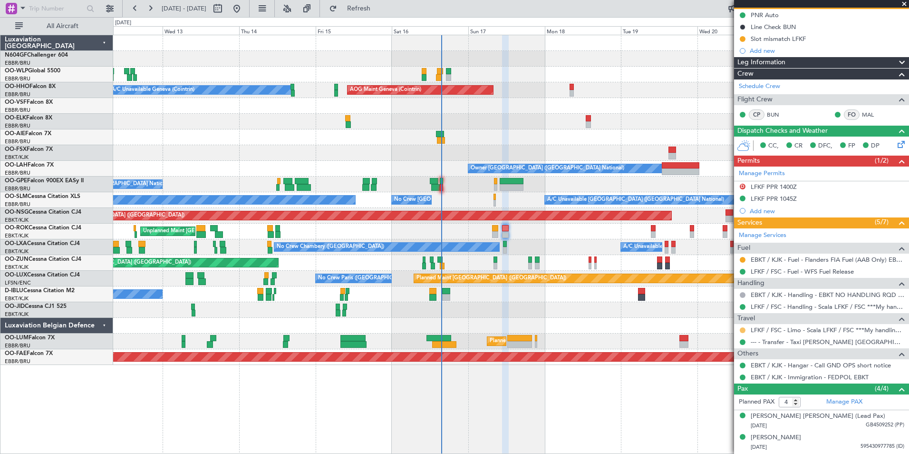
click at [744, 330] on button at bounding box center [743, 330] width 6 height 6
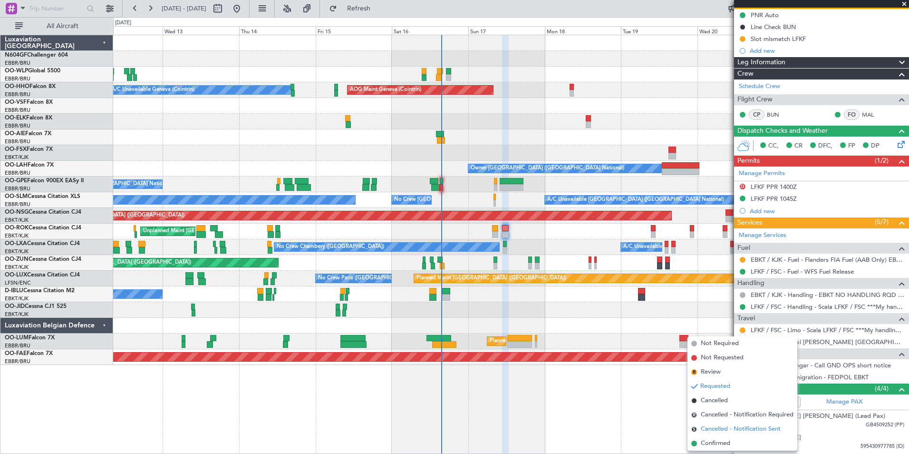
click at [720, 431] on span "Cancelled - Notification Sent" at bounding box center [741, 429] width 80 height 10
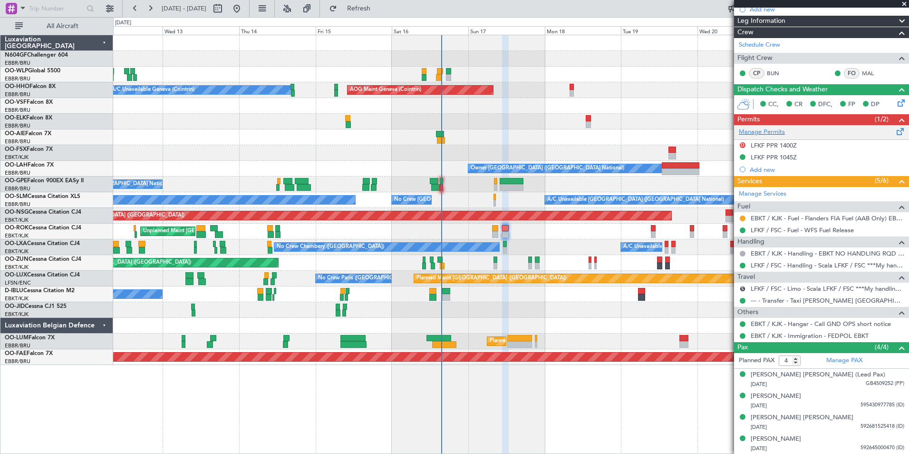
scroll to position [41, 0]
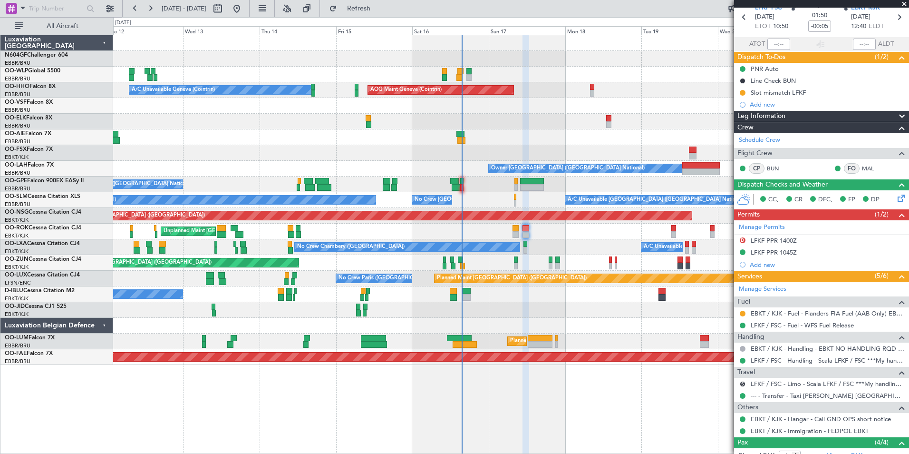
click at [576, 232] on div "Unplanned Maint [GEOGRAPHIC_DATA]-[GEOGRAPHIC_DATA] Owner [GEOGRAPHIC_DATA]-[GE…" at bounding box center [511, 232] width 796 height 16
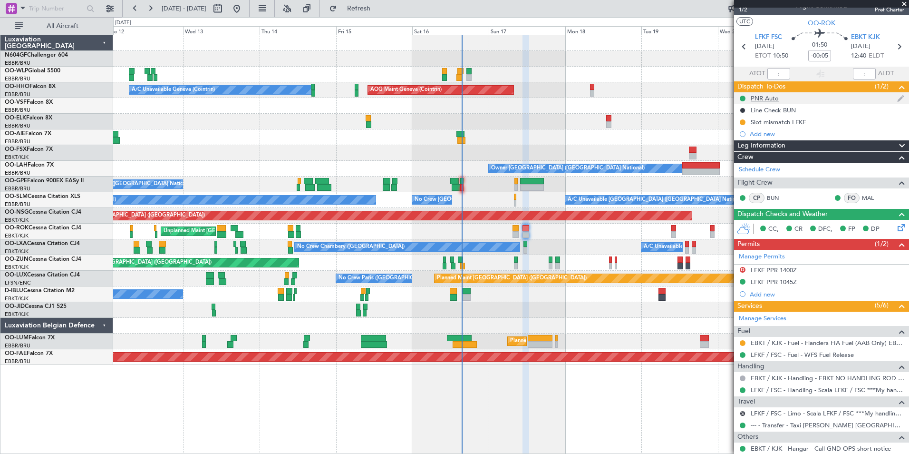
scroll to position [0, 0]
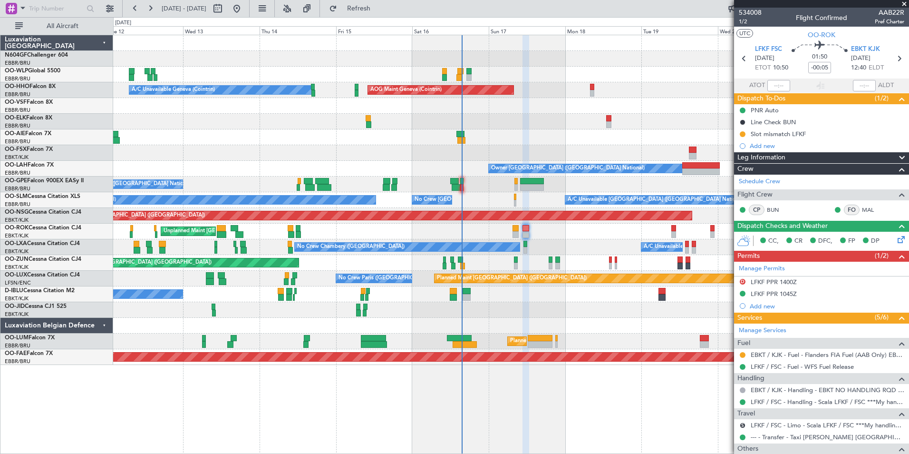
click at [539, 250] on div "A/C Unavailable No [GEOGRAPHIC_DATA] ([GEOGRAPHIC_DATA])" at bounding box center [511, 247] width 796 height 16
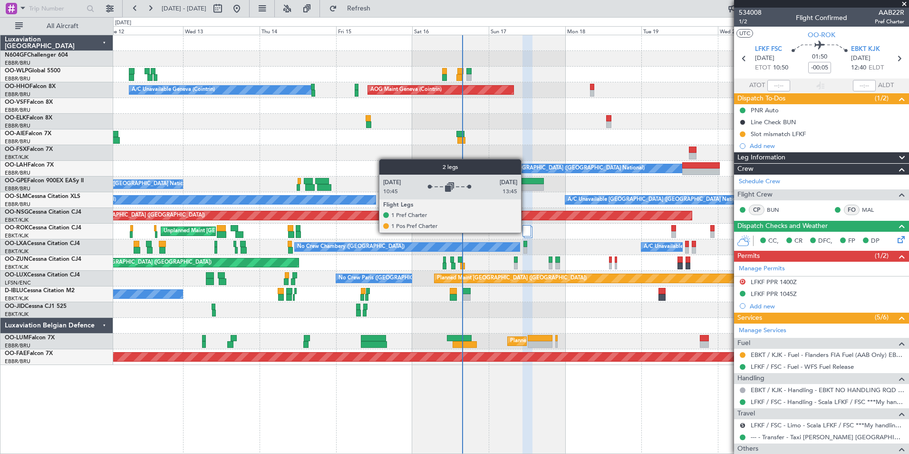
click at [525, 232] on div at bounding box center [527, 230] width 9 height 11
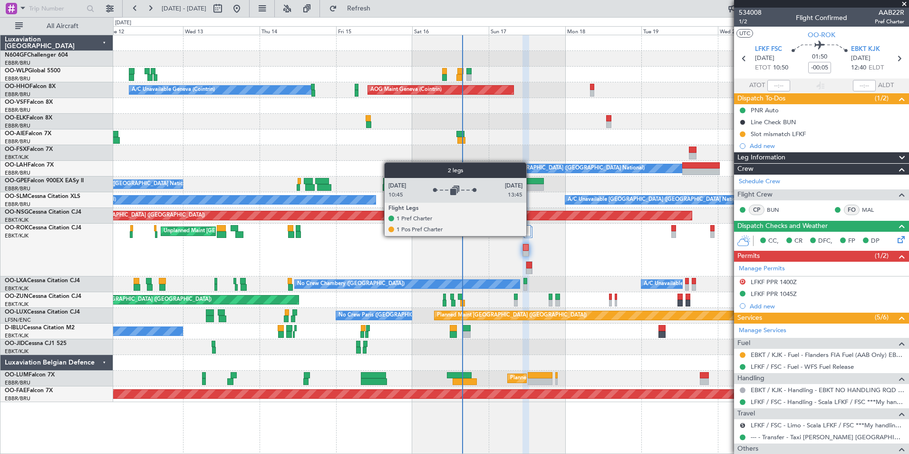
click at [531, 235] on div at bounding box center [527, 230] width 9 height 11
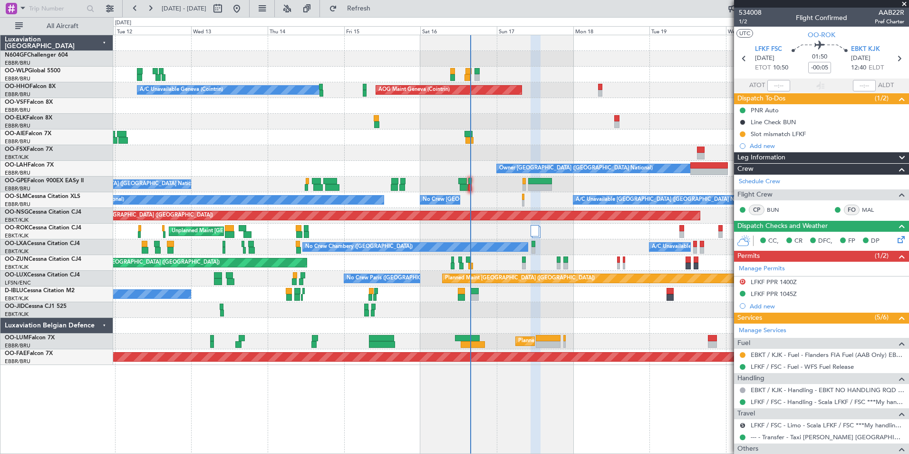
click at [552, 230] on div "Unplanned Maint [GEOGRAPHIC_DATA]-[GEOGRAPHIC_DATA] Owner [GEOGRAPHIC_DATA]-[GE…" at bounding box center [511, 232] width 796 height 16
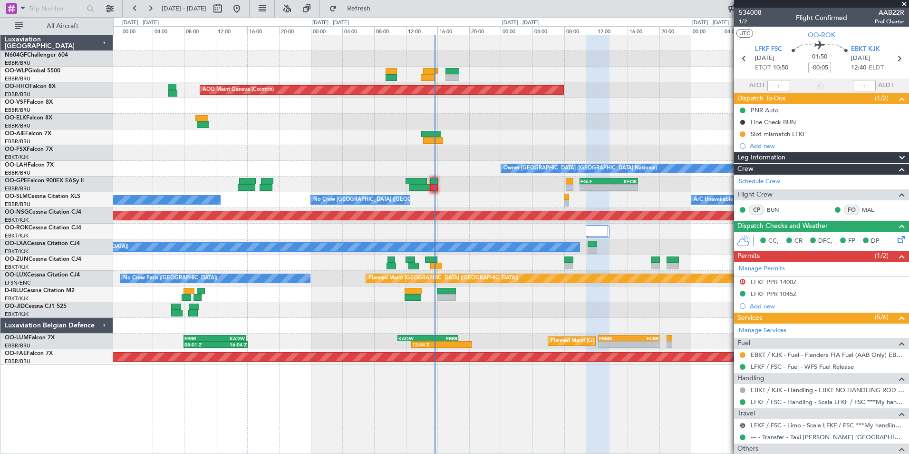
click at [520, 321] on div at bounding box center [511, 326] width 796 height 16
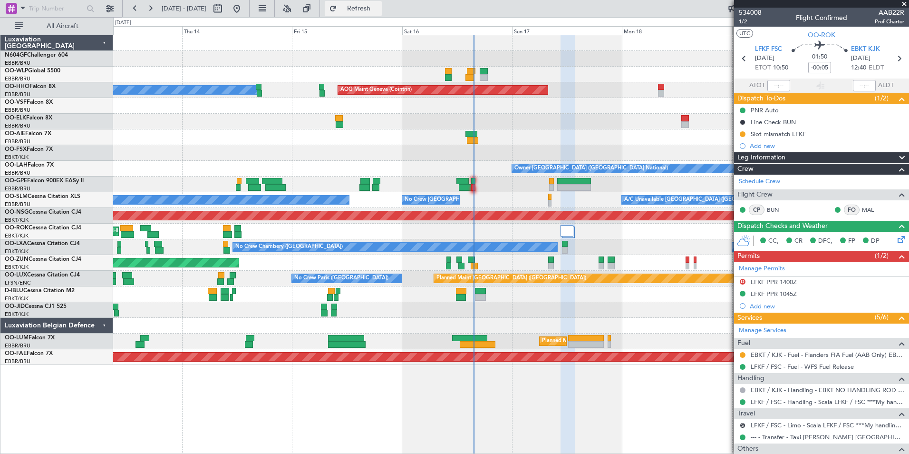
click at [378, 6] on span "Refresh" at bounding box center [359, 8] width 40 height 7
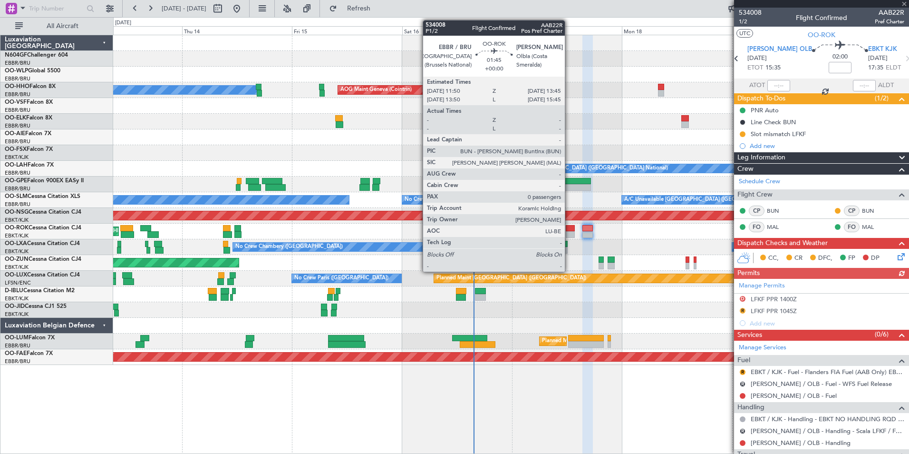
click at [569, 227] on div at bounding box center [570, 228] width 9 height 7
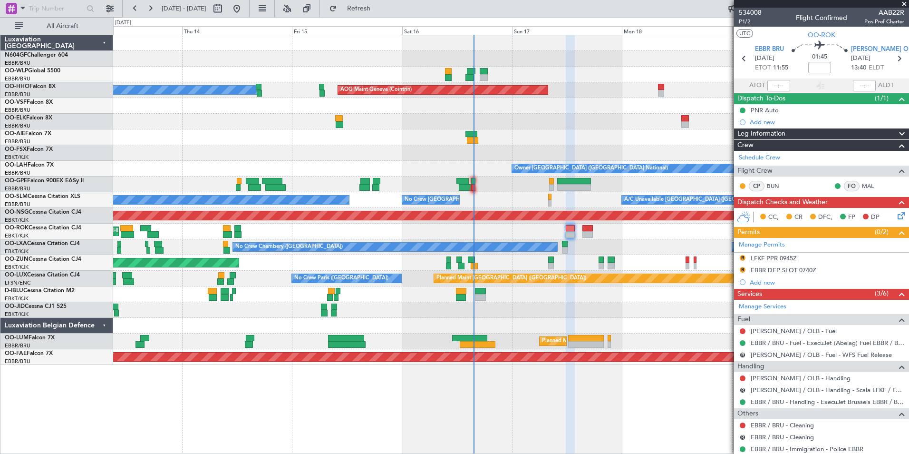
click at [742, 255] on button "R" at bounding box center [743, 258] width 6 height 6
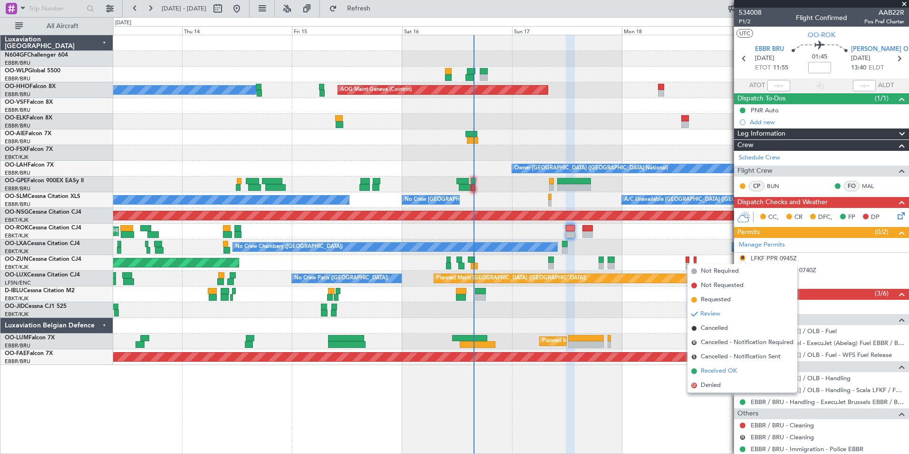
click at [723, 364] on li "Received OK" at bounding box center [743, 371] width 110 height 14
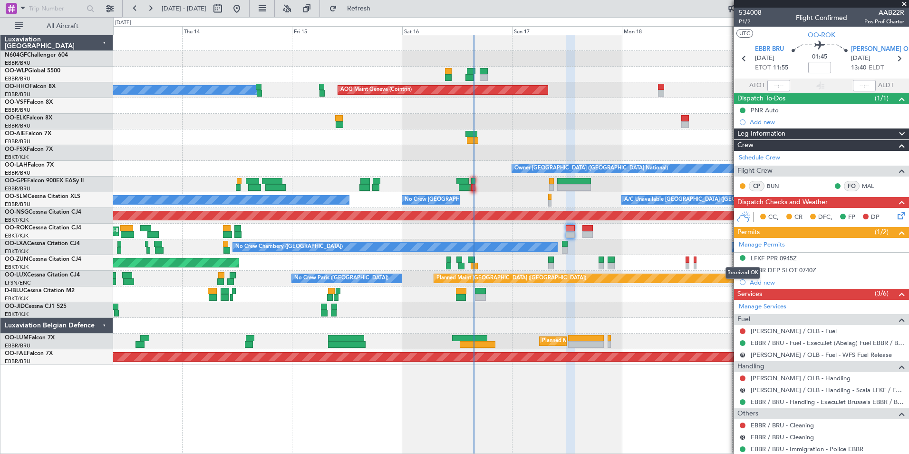
click at [745, 257] on button at bounding box center [743, 258] width 6 height 6
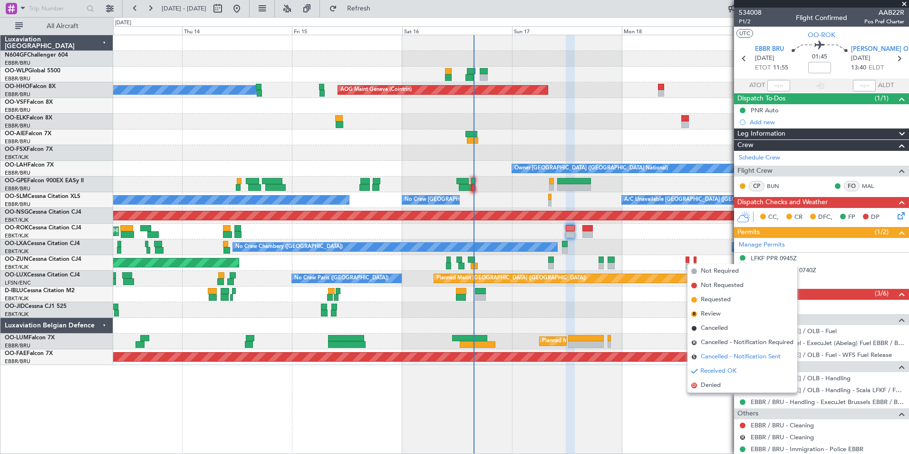
click at [749, 351] on li "S Cancelled - Notification Sent" at bounding box center [743, 357] width 110 height 14
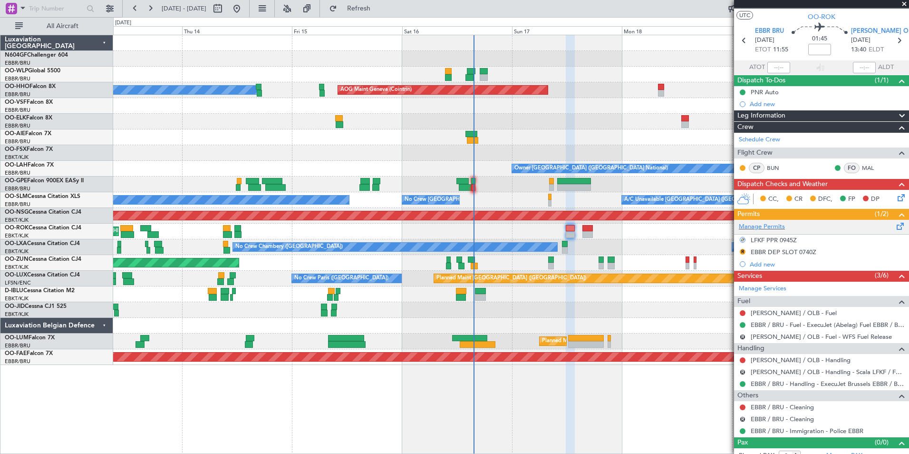
scroll to position [28, 0]
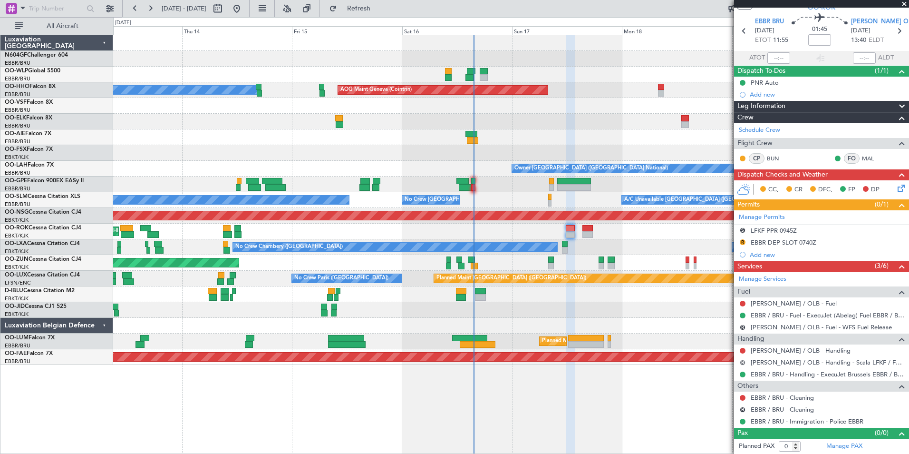
click at [742, 360] on button "R" at bounding box center [743, 363] width 6 height 6
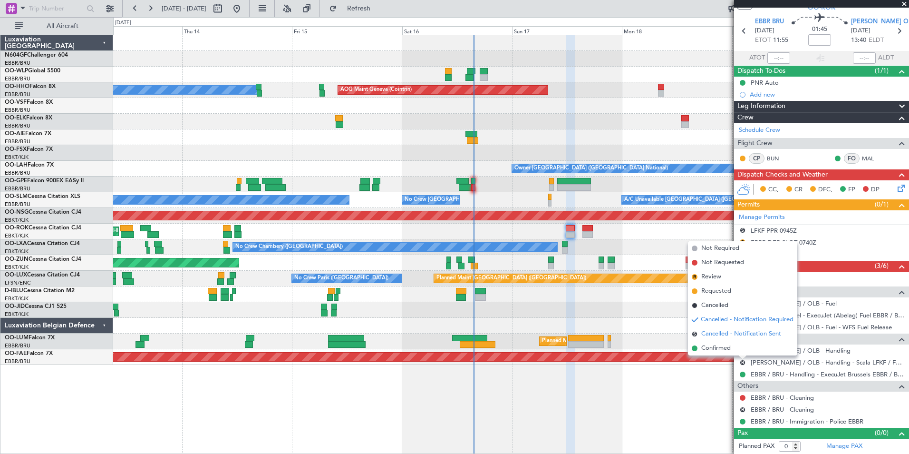
click at [731, 330] on span "Cancelled - Notification Sent" at bounding box center [741, 334] width 80 height 10
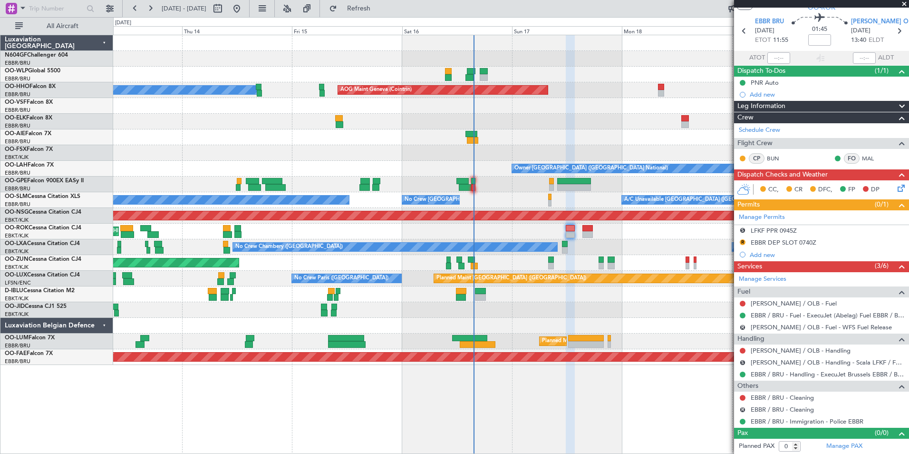
click at [593, 230] on div "Unplanned Maint [GEOGRAPHIC_DATA]-[GEOGRAPHIC_DATA]" at bounding box center [511, 232] width 796 height 16
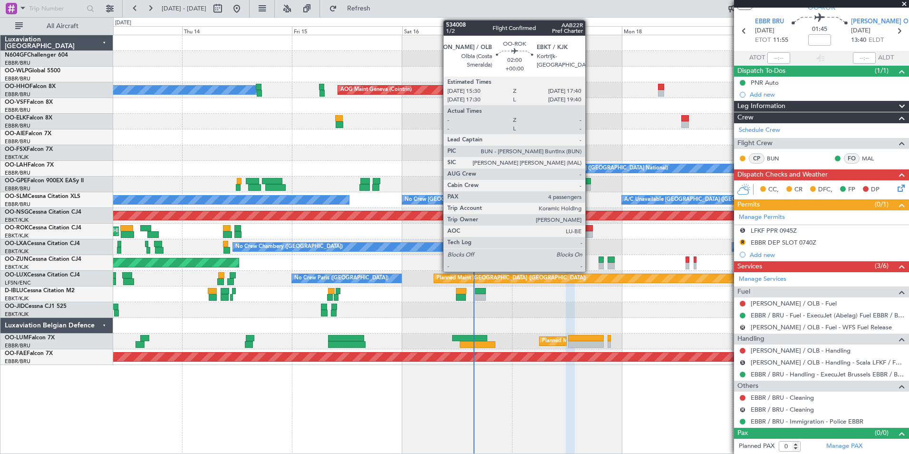
click at [590, 229] on div at bounding box center [588, 228] width 10 height 7
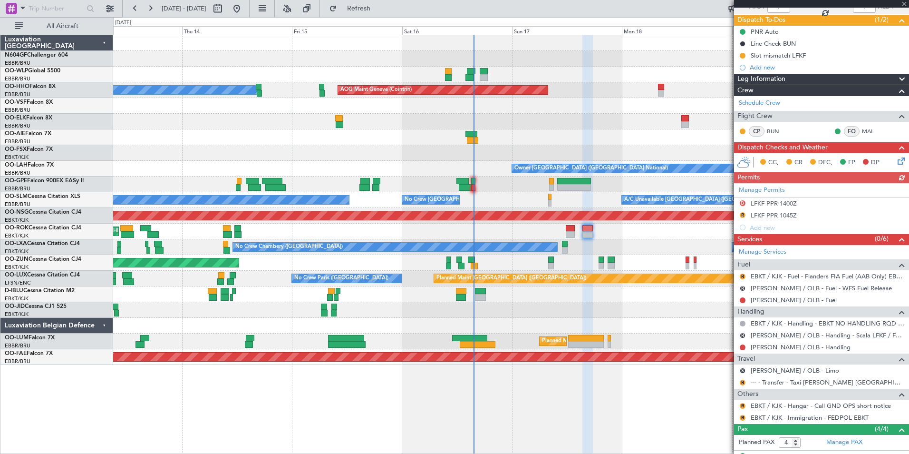
scroll to position [143, 0]
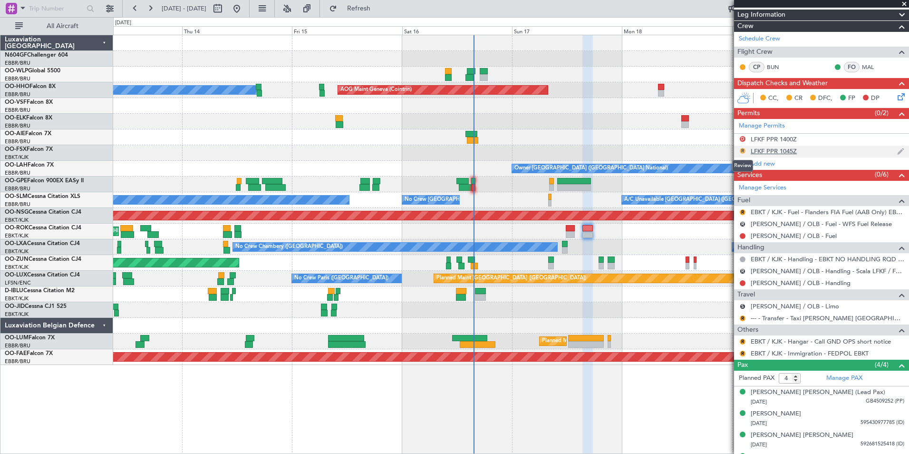
click at [744, 149] on button "R" at bounding box center [743, 151] width 6 height 6
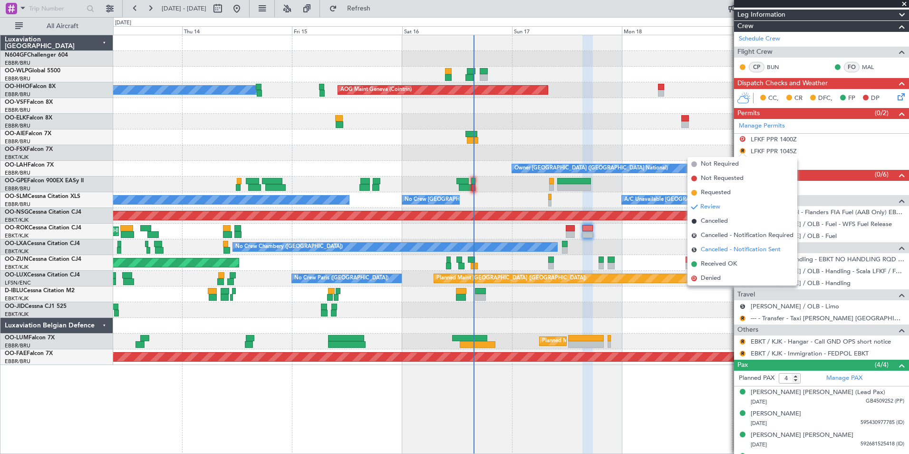
click at [741, 247] on span "Cancelled - Notification Sent" at bounding box center [741, 250] width 80 height 10
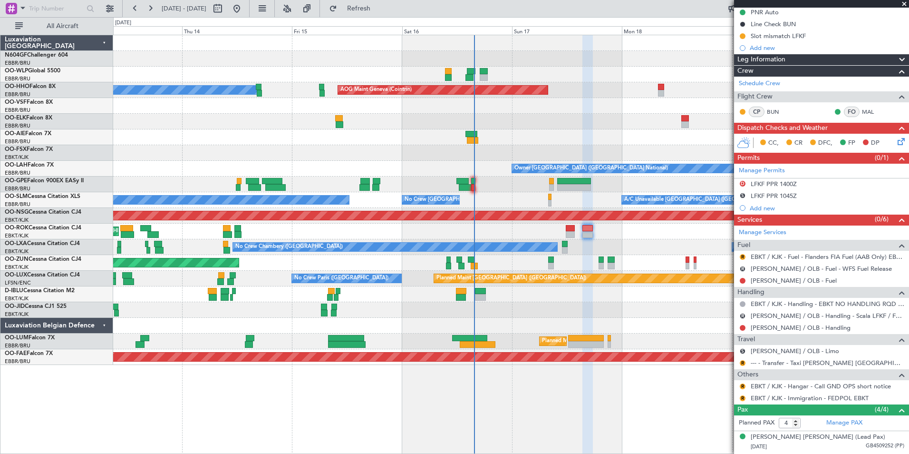
scroll to position [65, 0]
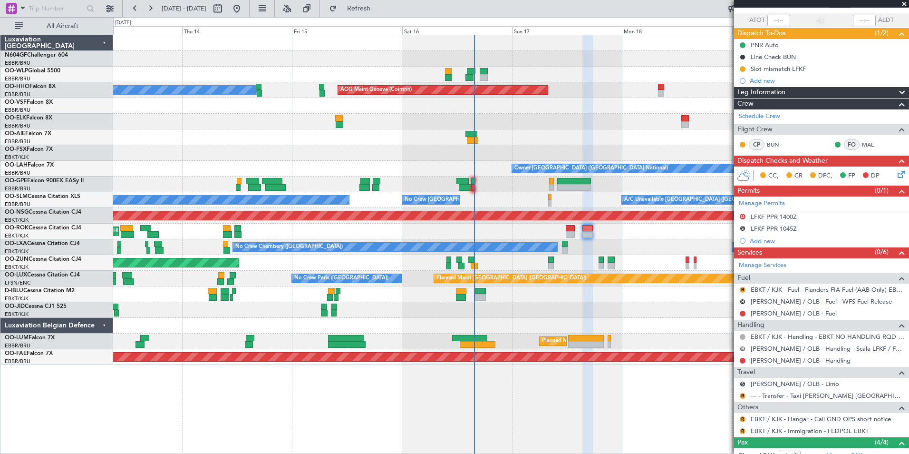
click at [743, 347] on button "R" at bounding box center [743, 349] width 6 height 6
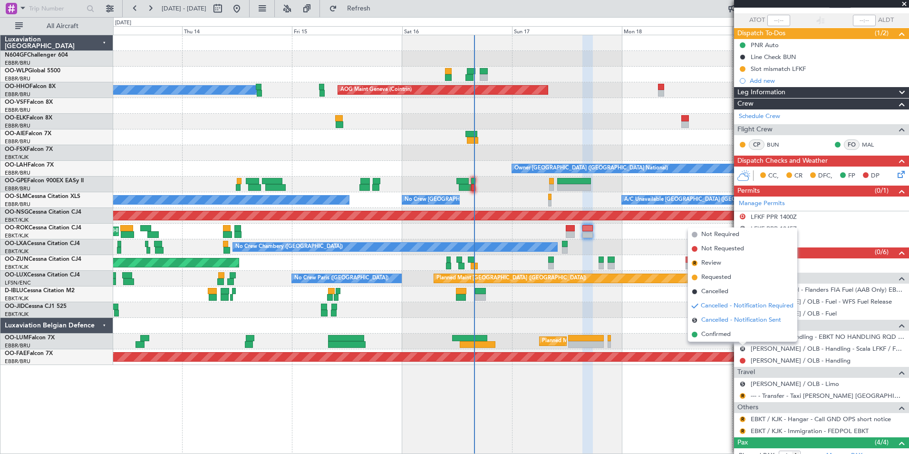
click at [739, 319] on span "Cancelled - Notification Sent" at bounding box center [741, 320] width 80 height 10
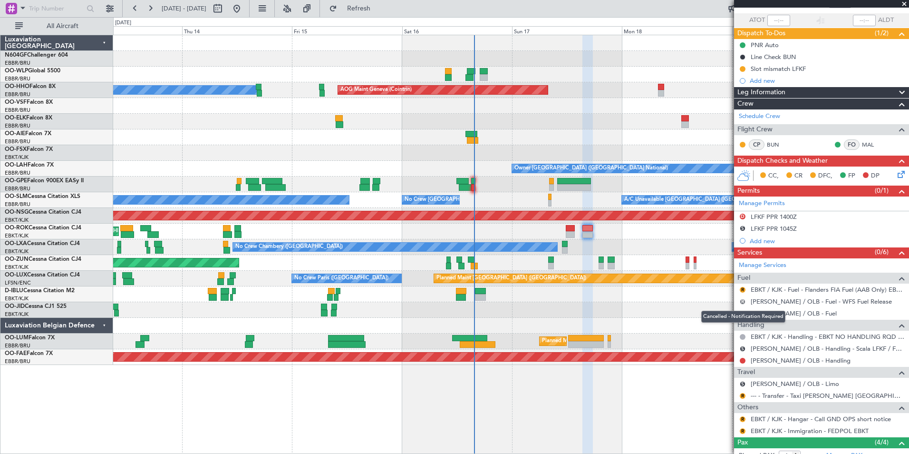
click at [741, 300] on button "R" at bounding box center [743, 302] width 6 height 6
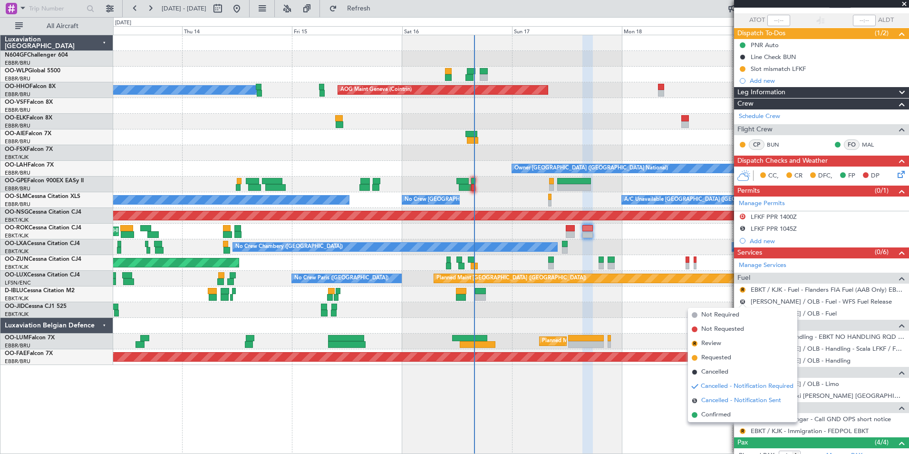
click at [727, 398] on span "Cancelled - Notification Sent" at bounding box center [741, 401] width 80 height 10
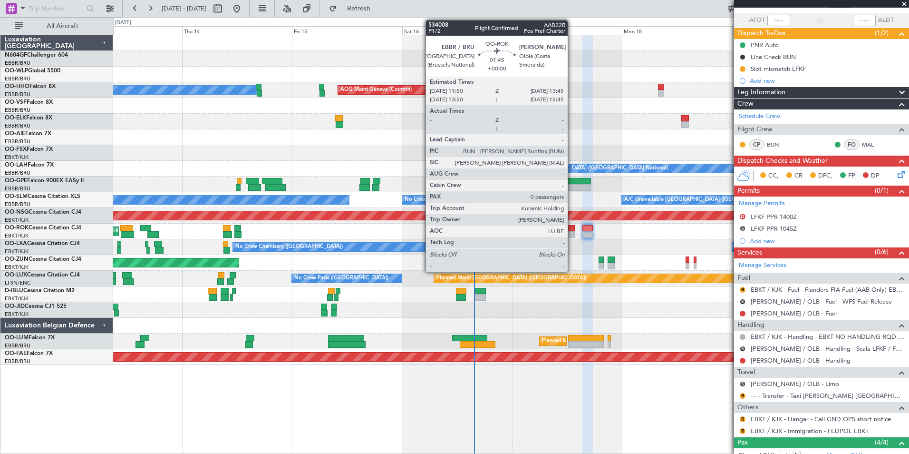
click at [572, 233] on div at bounding box center [570, 234] width 9 height 7
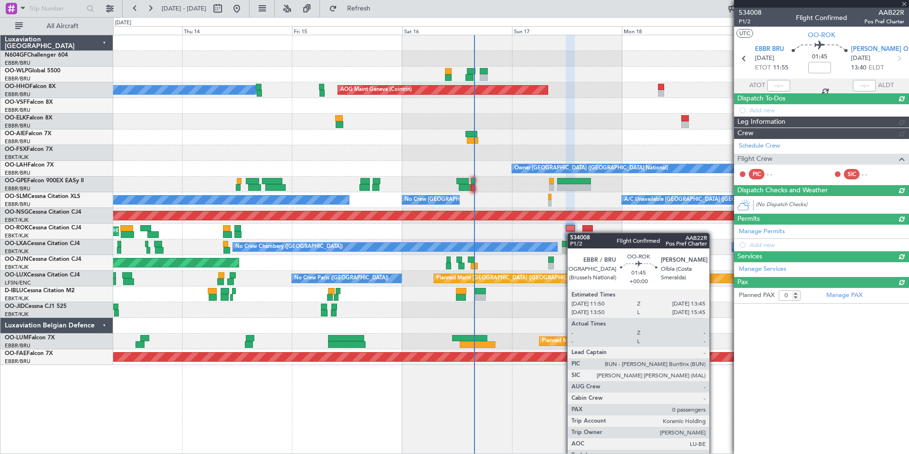
scroll to position [0, 0]
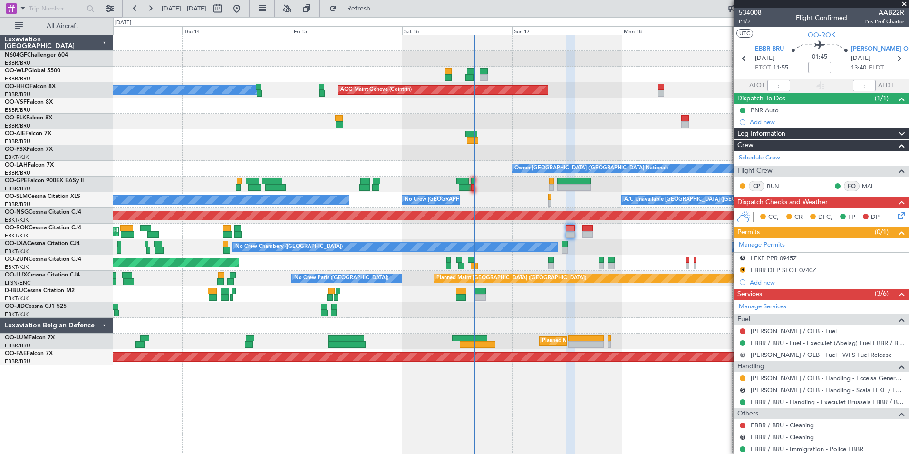
click at [743, 353] on button "R" at bounding box center [743, 355] width 6 height 6
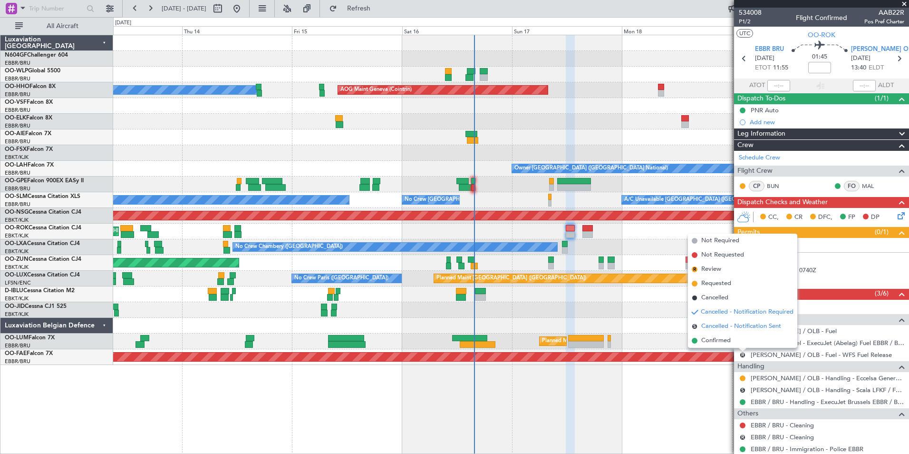
click at [726, 324] on span "Cancelled - Notification Sent" at bounding box center [741, 326] width 80 height 10
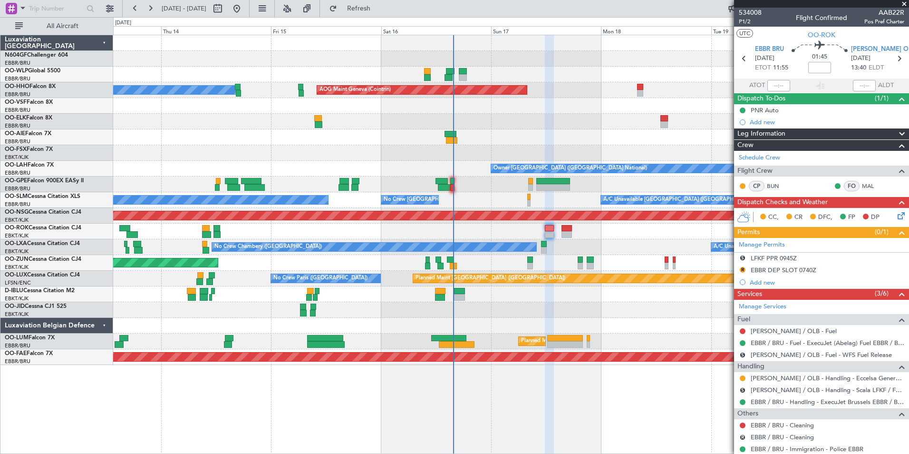
click at [605, 310] on div at bounding box center [511, 310] width 796 height 16
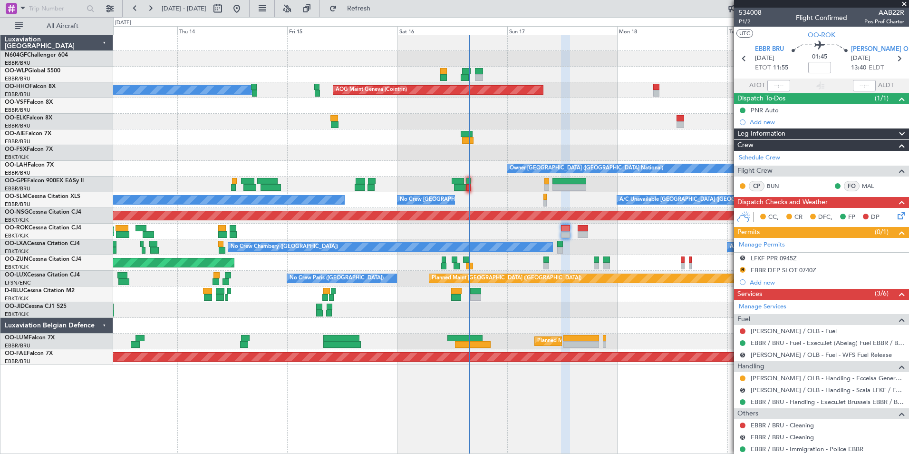
click at [581, 260] on div "Unplanned Maint [GEOGRAPHIC_DATA] ([GEOGRAPHIC_DATA])" at bounding box center [511, 263] width 796 height 16
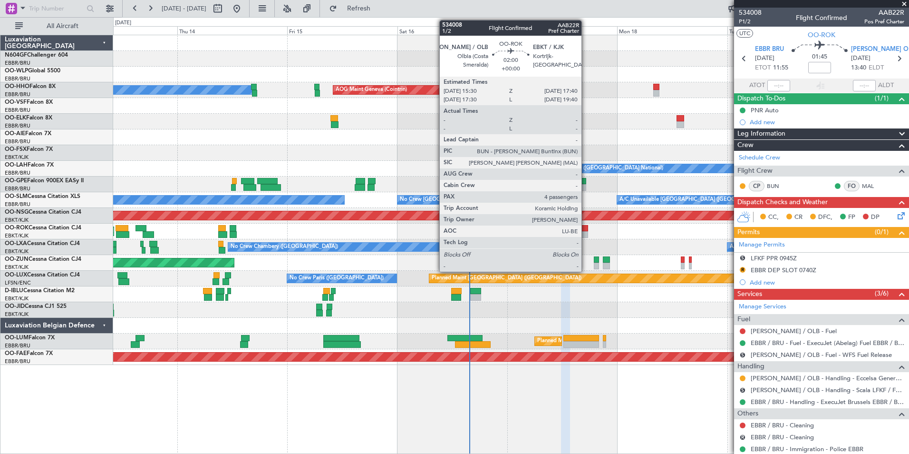
click at [586, 225] on div at bounding box center [583, 228] width 10 height 7
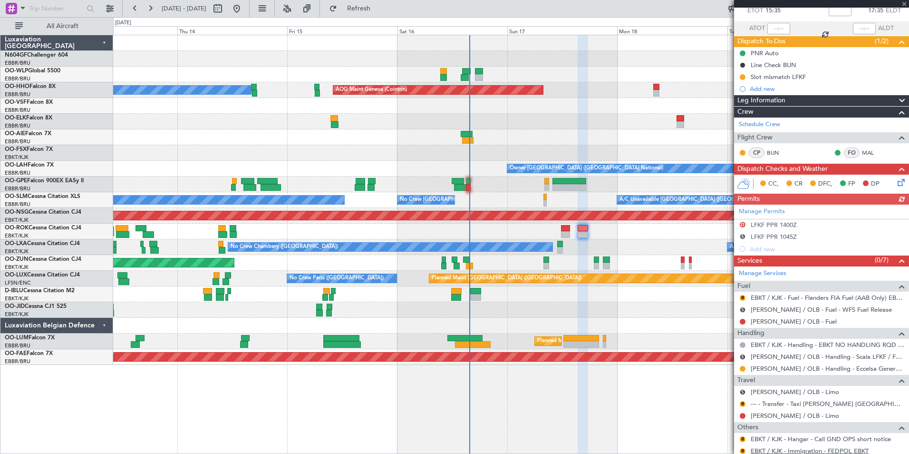
scroll to position [143, 0]
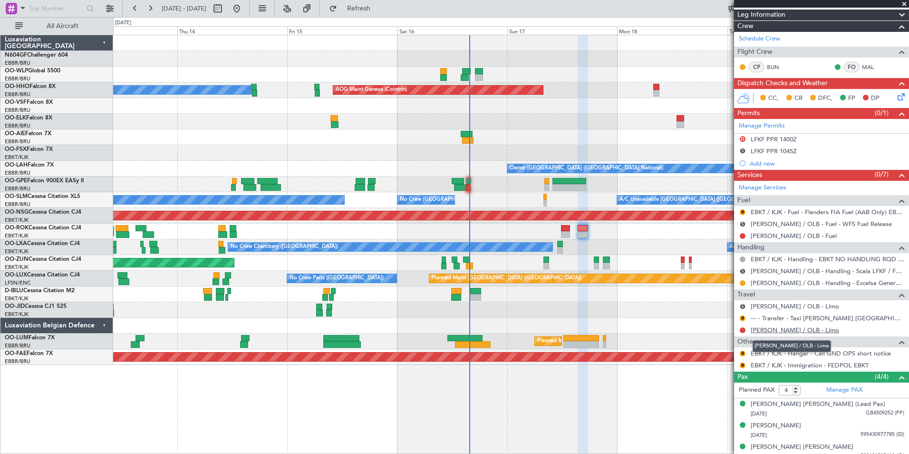
click at [773, 331] on link "[PERSON_NAME] / OLB - Limo" at bounding box center [795, 330] width 88 height 8
click at [771, 331] on link "[PERSON_NAME] / OLB - Limo" at bounding box center [795, 330] width 88 height 8
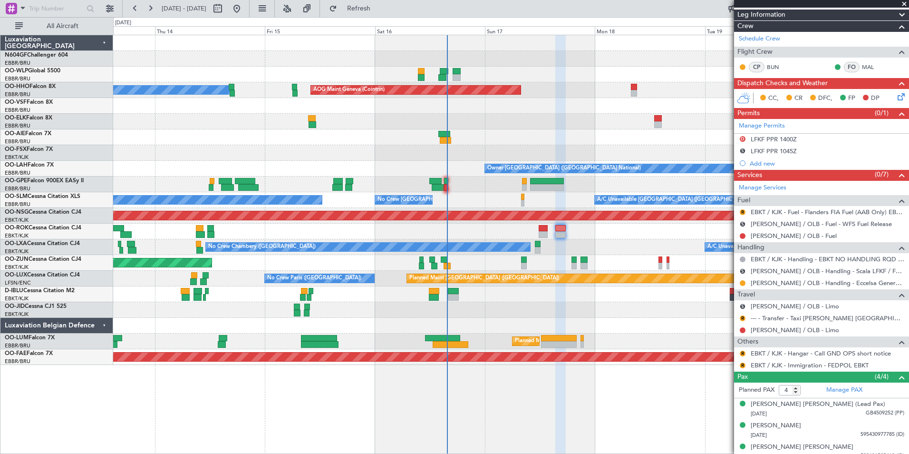
click at [581, 317] on div at bounding box center [511, 310] width 796 height 16
click at [770, 331] on link "[PERSON_NAME] / OLB - Limo" at bounding box center [795, 330] width 88 height 8
click at [768, 331] on link "[PERSON_NAME] / OLB - Limo" at bounding box center [795, 330] width 88 height 8
click at [742, 224] on button "S" at bounding box center [743, 224] width 6 height 6
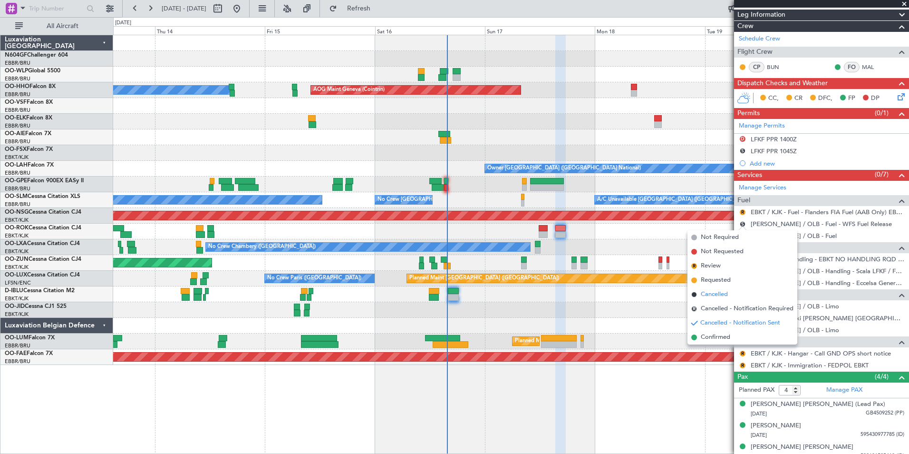
click at [711, 299] on li "Cancelled" at bounding box center [743, 294] width 110 height 14
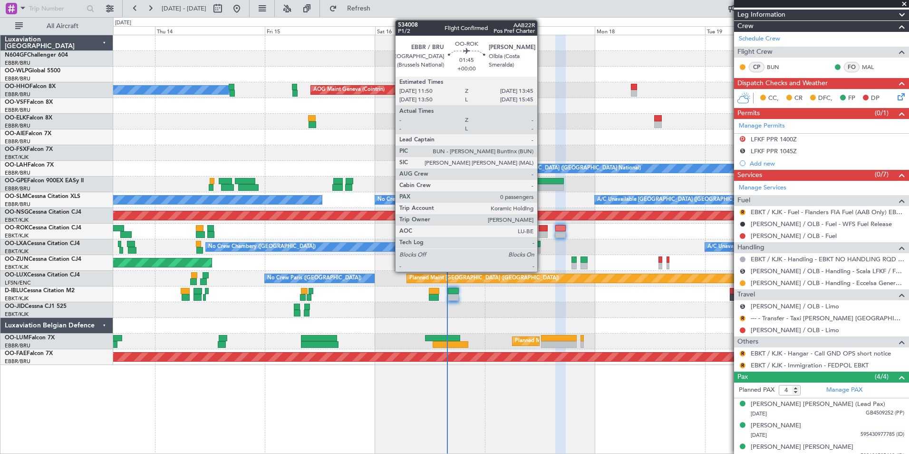
click at [542, 229] on div at bounding box center [543, 228] width 9 height 7
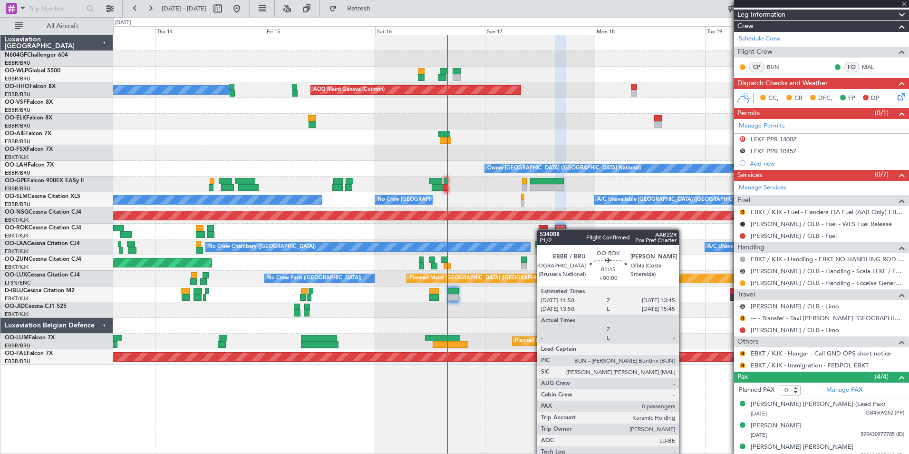
scroll to position [0, 0]
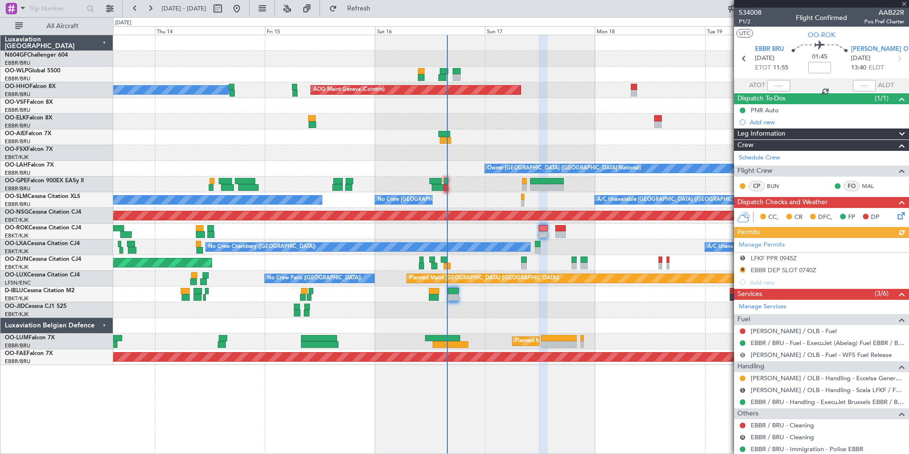
click at [741, 355] on button "S" at bounding box center [743, 355] width 6 height 6
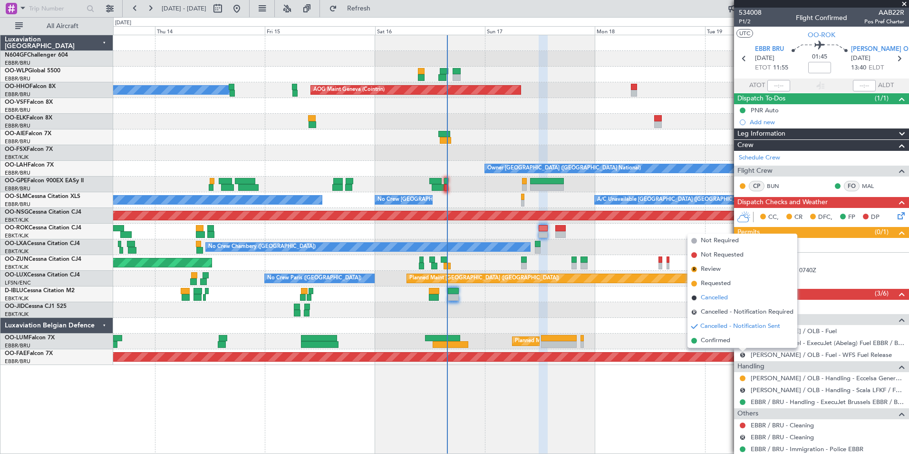
click at [713, 291] on li "Cancelled" at bounding box center [743, 298] width 110 height 14
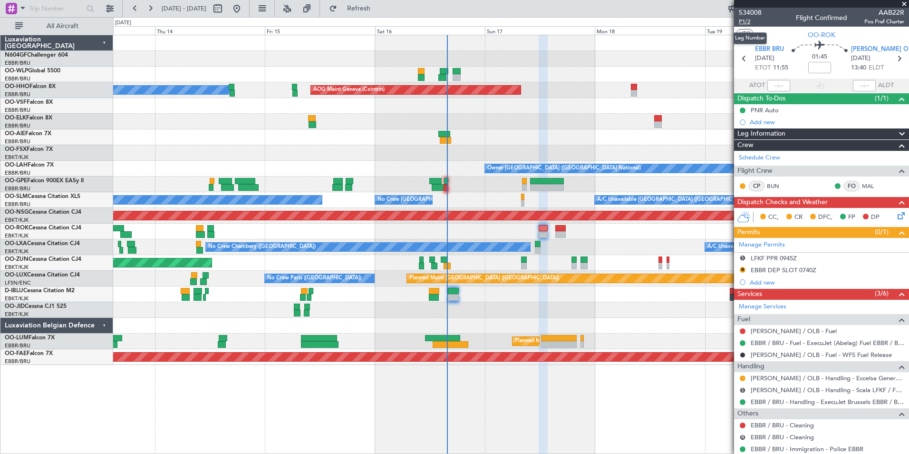
click at [752, 23] on span "P1/2" at bounding box center [750, 22] width 23 height 8
click at [382, 13] on button "Refresh" at bounding box center [353, 8] width 57 height 15
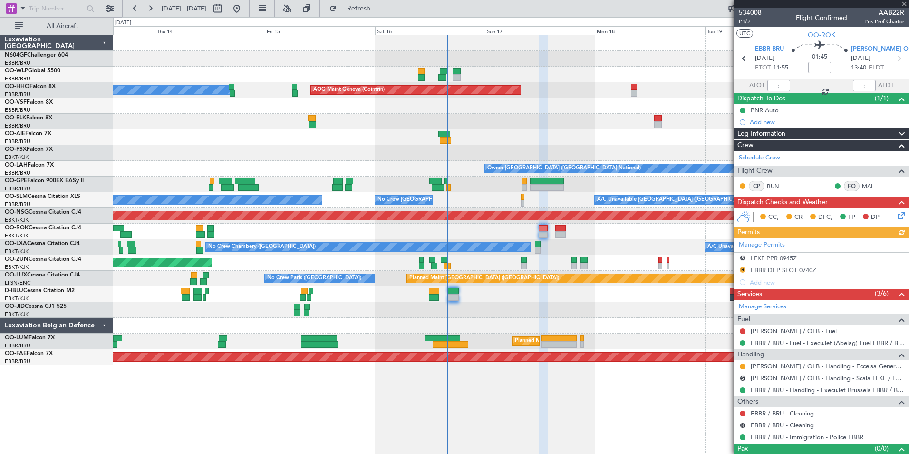
scroll to position [16, 0]
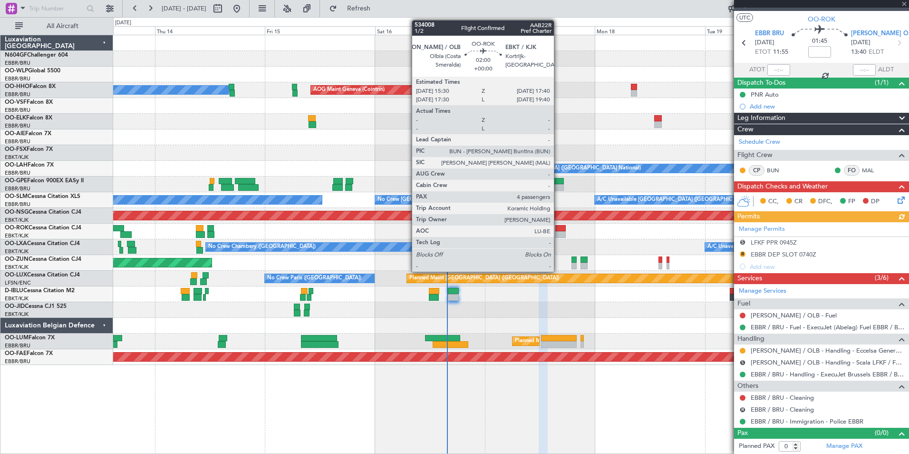
click at [558, 233] on div at bounding box center [560, 234] width 10 height 7
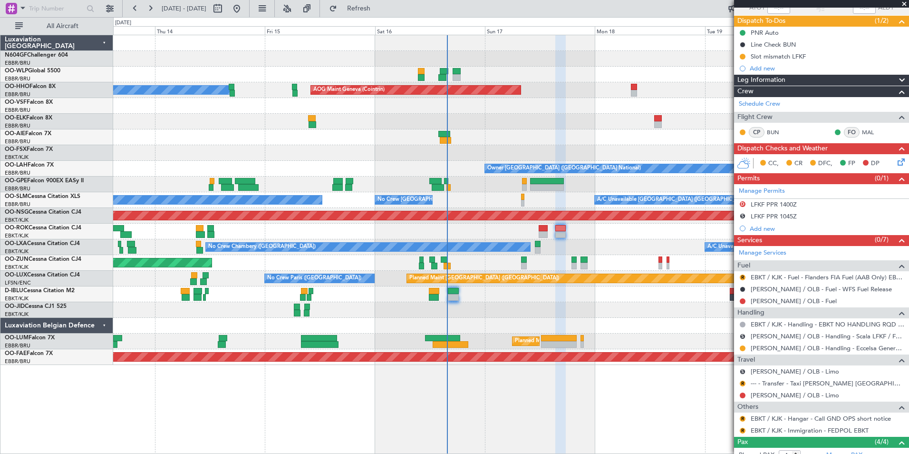
scroll to position [0, 0]
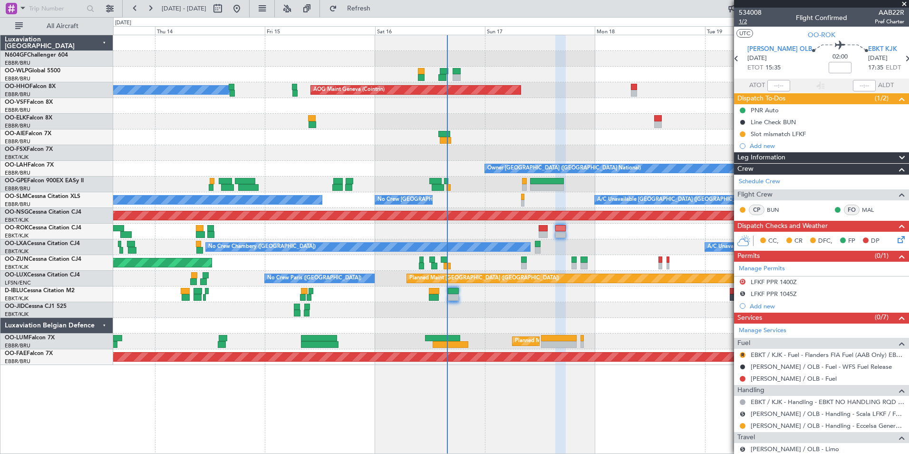
click at [745, 24] on span "1/2" at bounding box center [750, 22] width 23 height 8
click at [379, 5] on span "Refresh" at bounding box center [359, 8] width 40 height 7
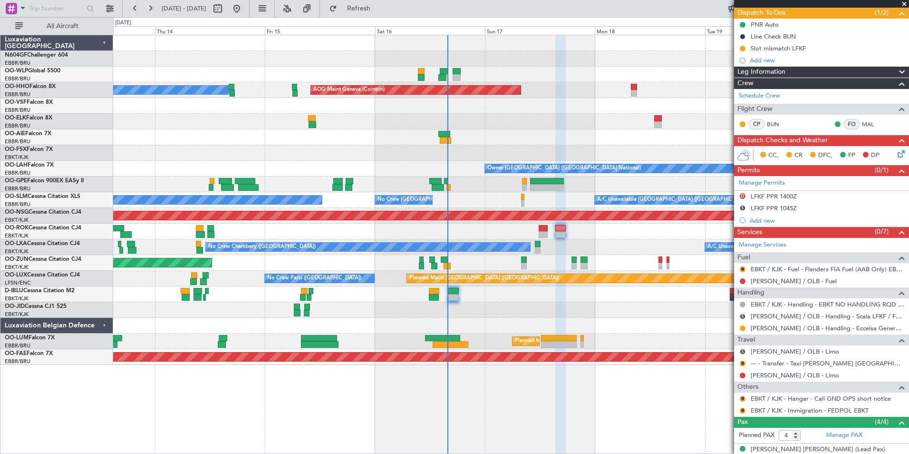
scroll to position [143, 0]
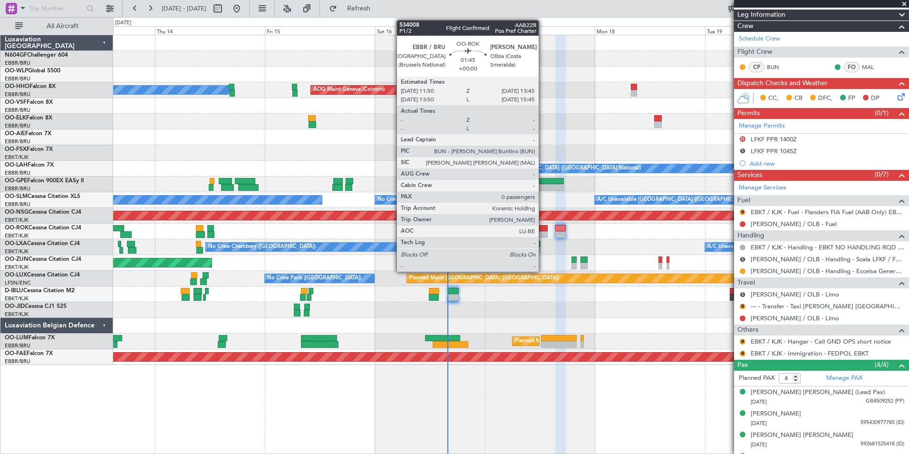
click at [543, 227] on div at bounding box center [543, 228] width 9 height 7
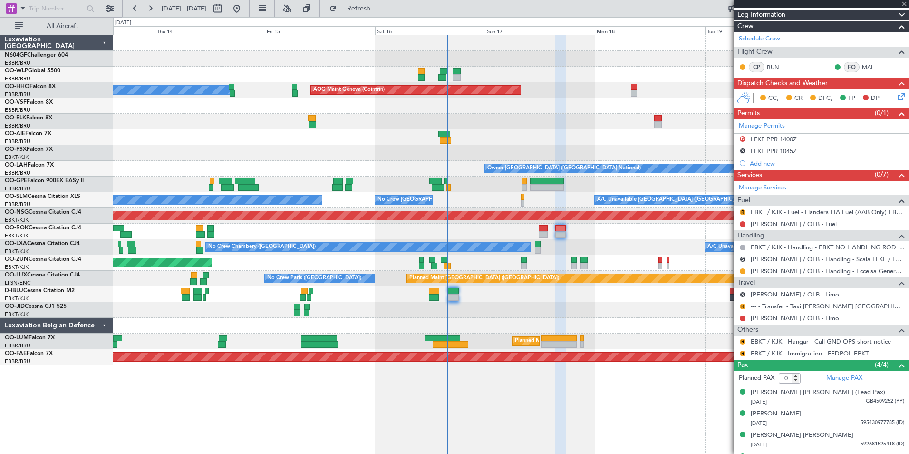
scroll to position [0, 0]
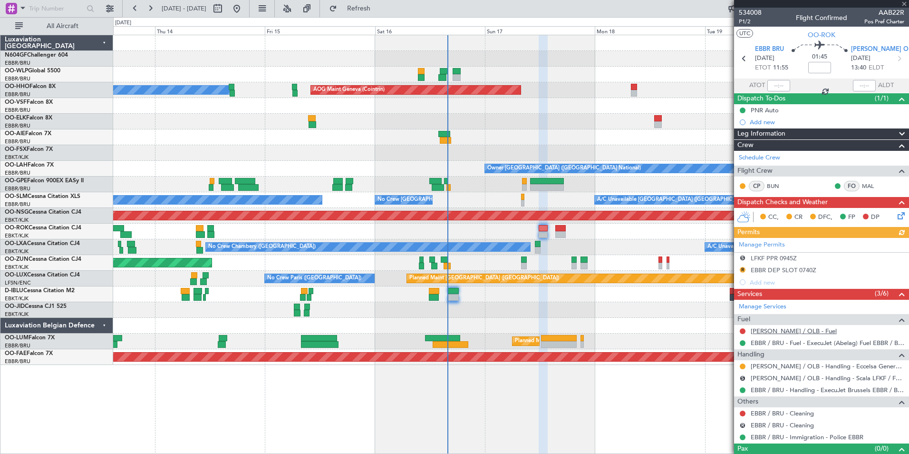
click at [781, 329] on link "[PERSON_NAME] / OLB - Fuel" at bounding box center [794, 331] width 86 height 8
click at [371, 7] on span "Refresh" at bounding box center [359, 8] width 40 height 7
click at [544, 123] on div at bounding box center [511, 122] width 796 height 16
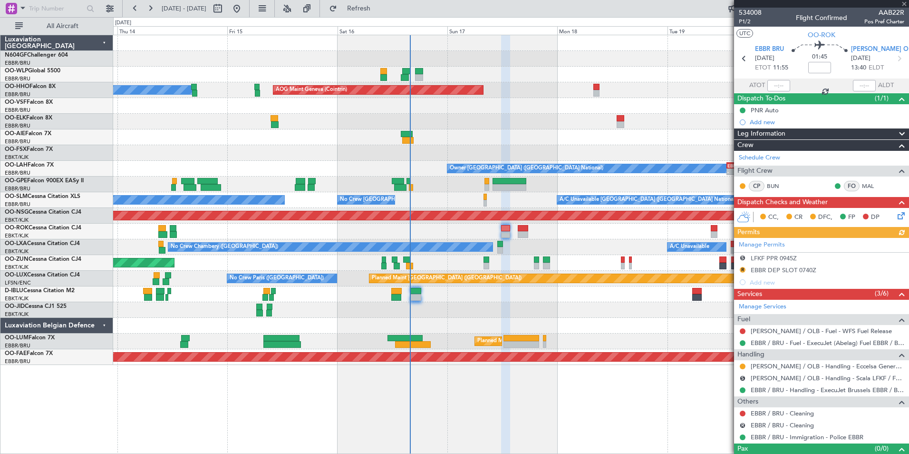
click at [571, 293] on div "Planned Maint Berlin (Brandenburg) A/C Unavailable Geneva (Cointrin) AOG Maint …" at bounding box center [511, 200] width 796 height 330
click at [379, 9] on span "Refresh" at bounding box center [359, 8] width 40 height 7
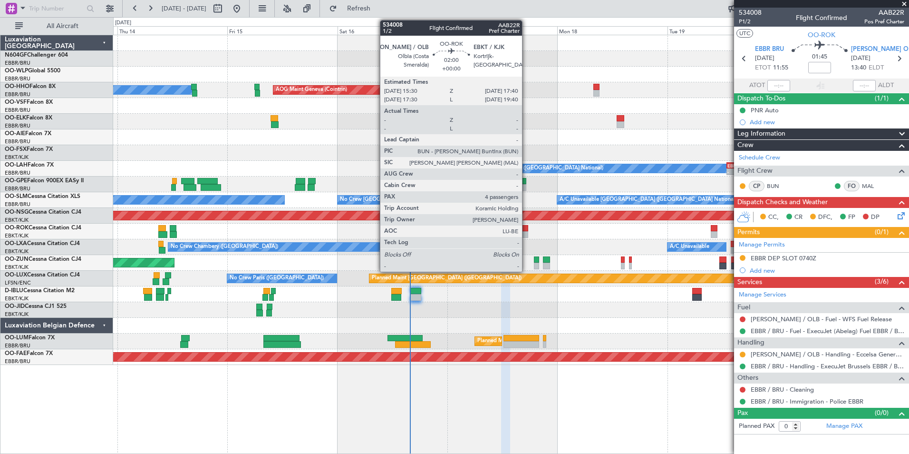
click at [526, 235] on div at bounding box center [523, 234] width 10 height 7
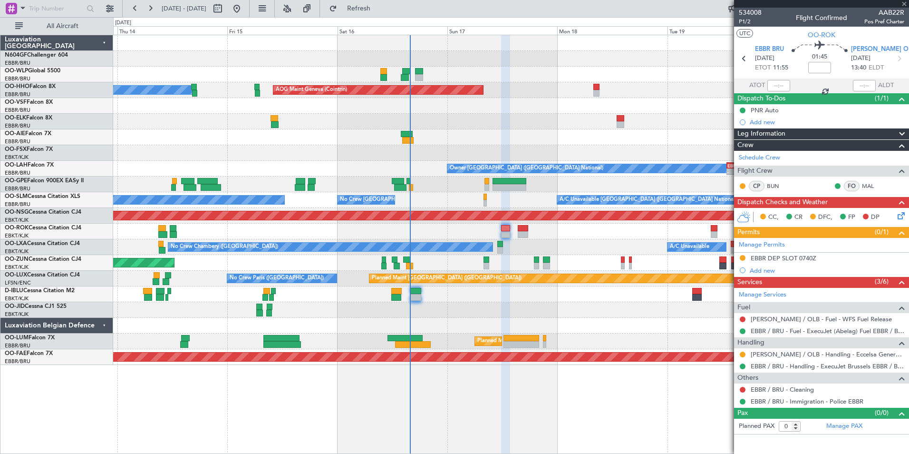
type input "4"
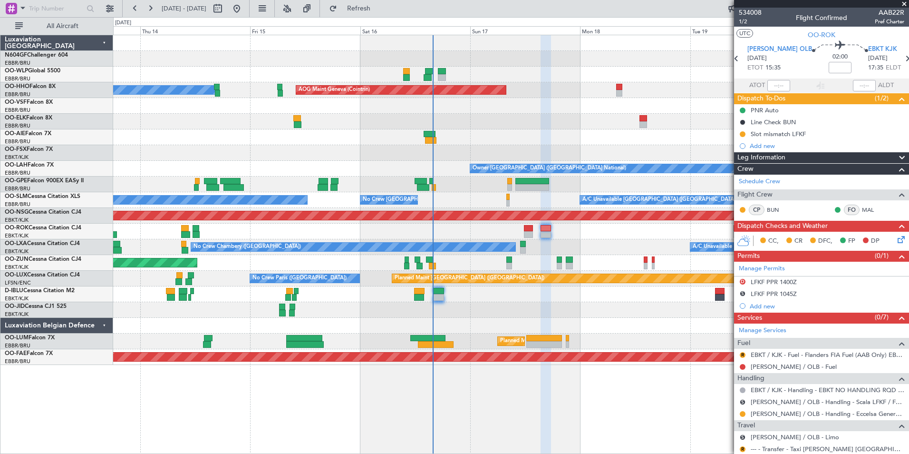
click at [635, 314] on div "Planned Maint Berlin (Brandenburg) AOG Maint Geneva (Cointrin) A/C Unavailable …" at bounding box center [511, 200] width 796 height 330
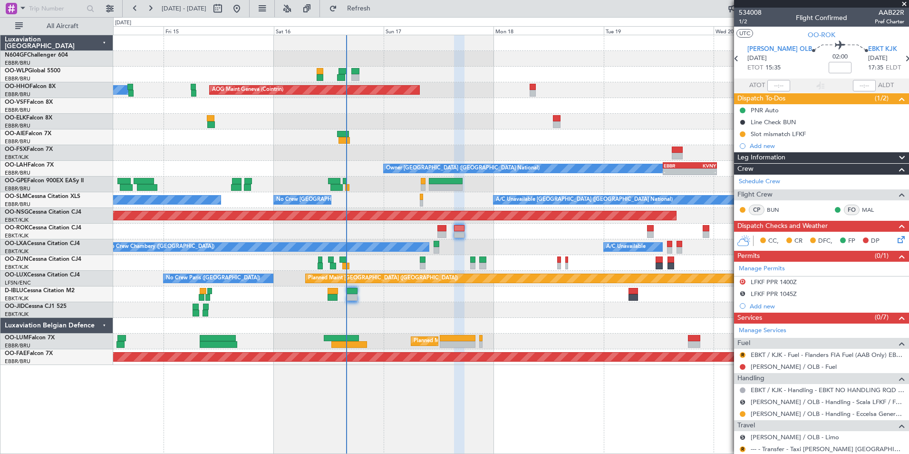
click at [523, 120] on div "Planned Maint Berlin (Brandenburg) AOG Maint Geneva (Cointrin) A/C Unavailable …" at bounding box center [511, 200] width 796 height 330
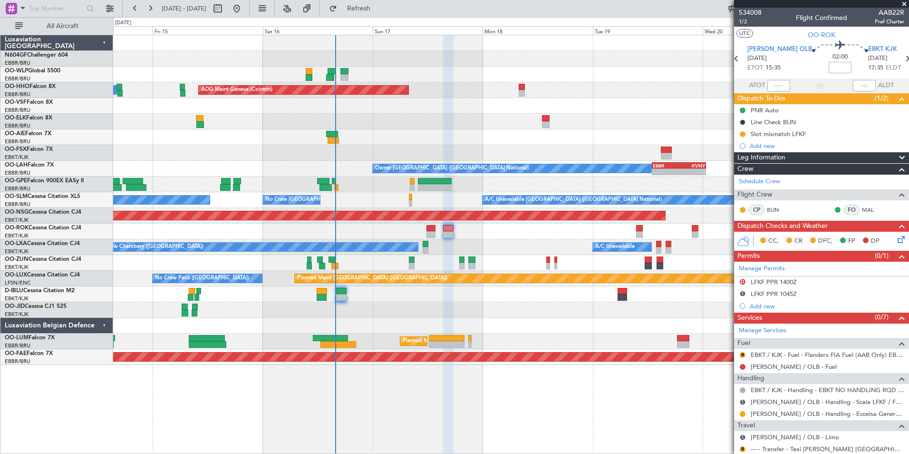
click at [523, 120] on div at bounding box center [511, 122] width 796 height 16
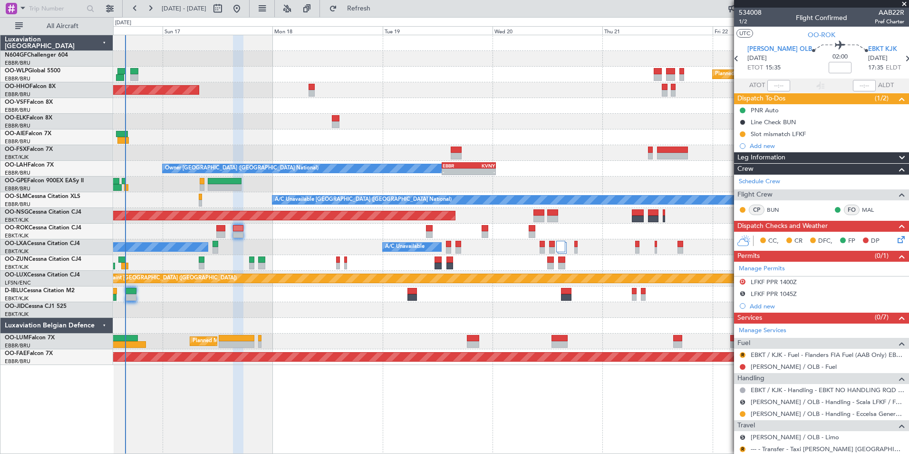
click at [397, 309] on div "Planned Maint Berlin (Brandenburg) AOG Maint Geneva (Cointrin) Owner Brussels (…" at bounding box center [511, 200] width 796 height 330
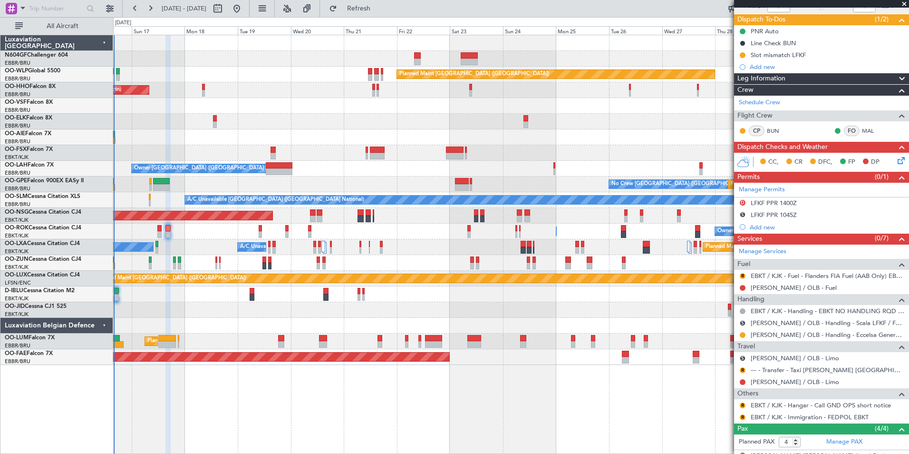
scroll to position [143, 0]
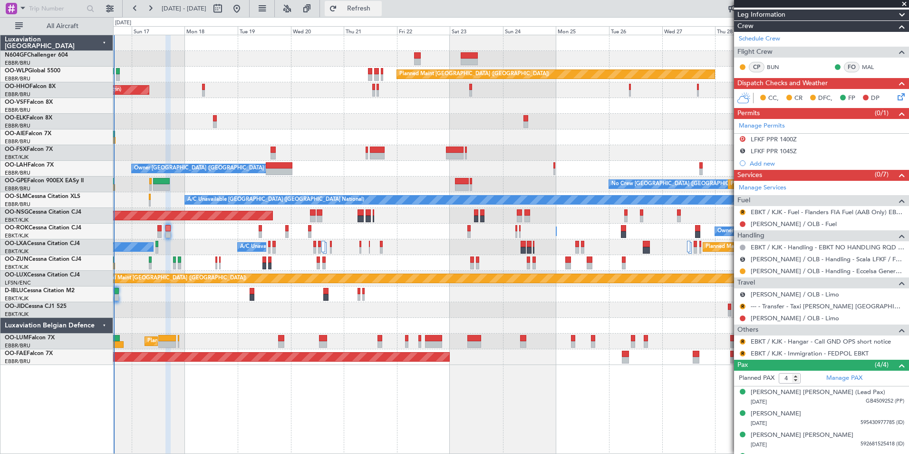
click at [358, 10] on button "Refresh" at bounding box center [353, 8] width 57 height 15
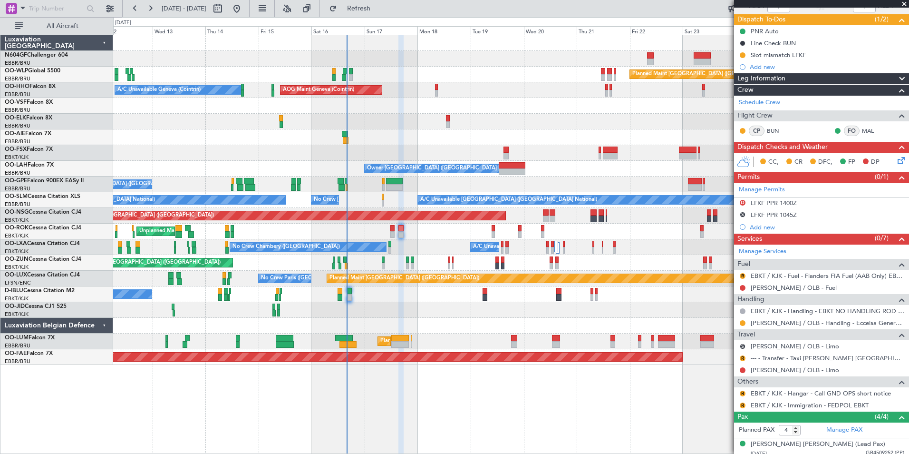
scroll to position [0, 0]
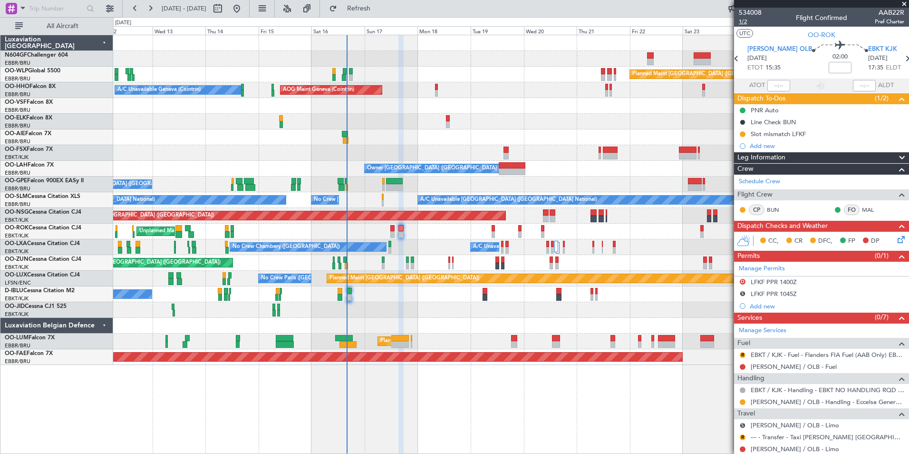
click at [745, 20] on span "1/2" at bounding box center [750, 22] width 23 height 8
click at [382, 14] on button "Refresh" at bounding box center [353, 8] width 57 height 15
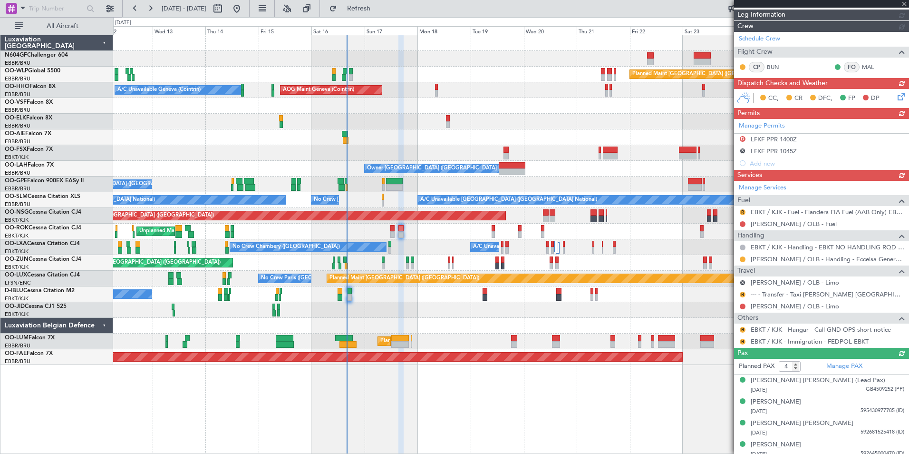
scroll to position [136, 0]
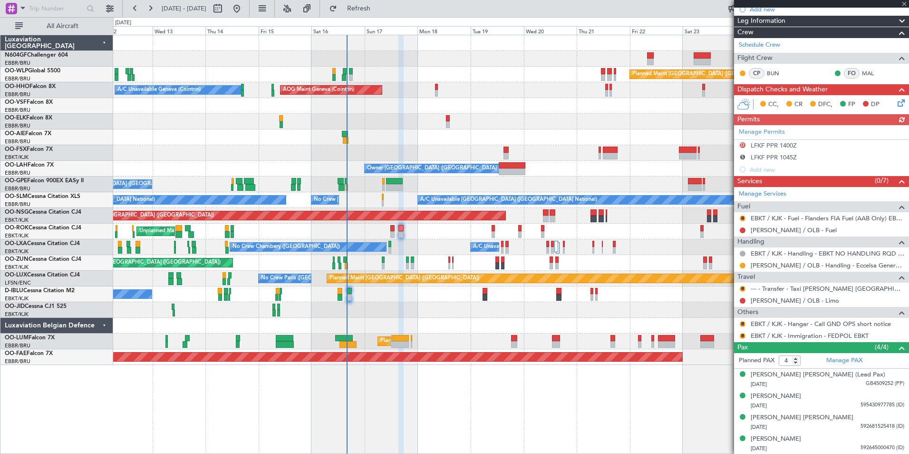
click at [638, 299] on div "No Crew [GEOGRAPHIC_DATA] ([GEOGRAPHIC_DATA] National)" at bounding box center [511, 294] width 796 height 16
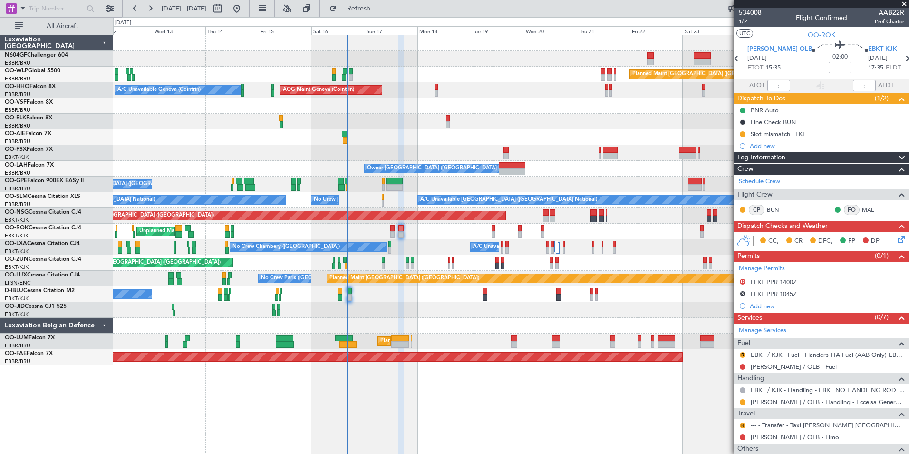
scroll to position [136, 0]
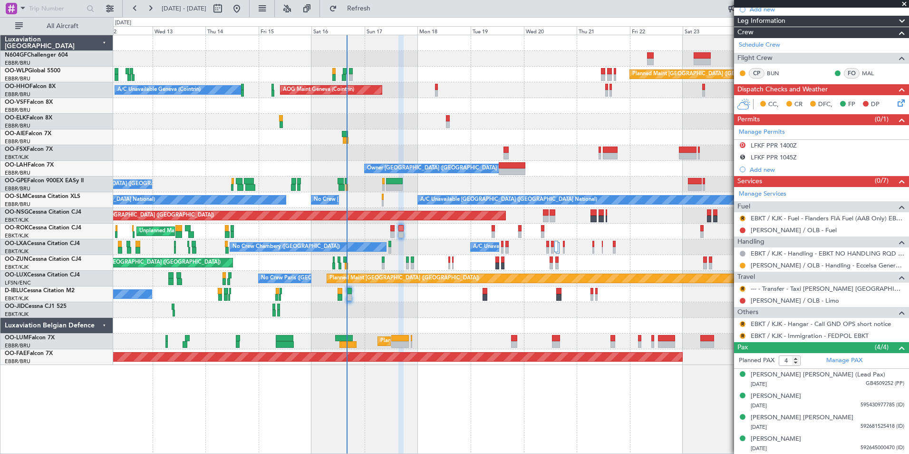
click at [169, 3] on span "[DATE] - [DATE]" at bounding box center [184, 8] width 52 height 15
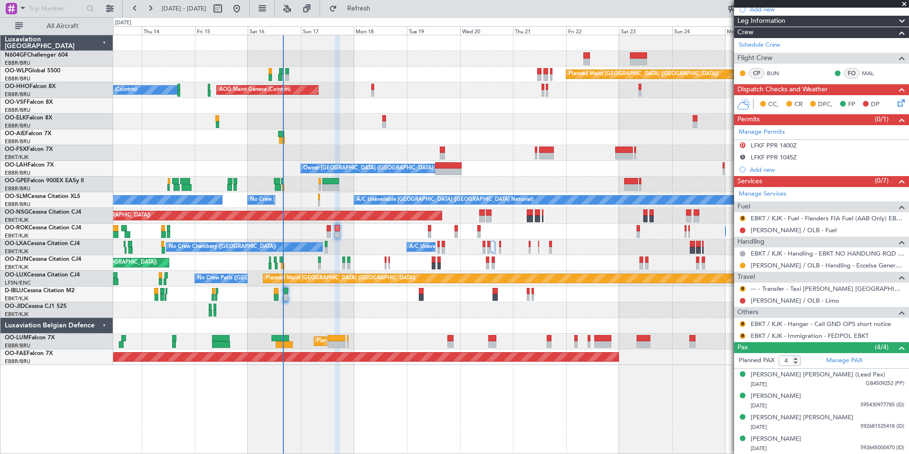
click at [527, 302] on div at bounding box center [511, 310] width 796 height 16
